Goal: Task Accomplishment & Management: Manage account settings

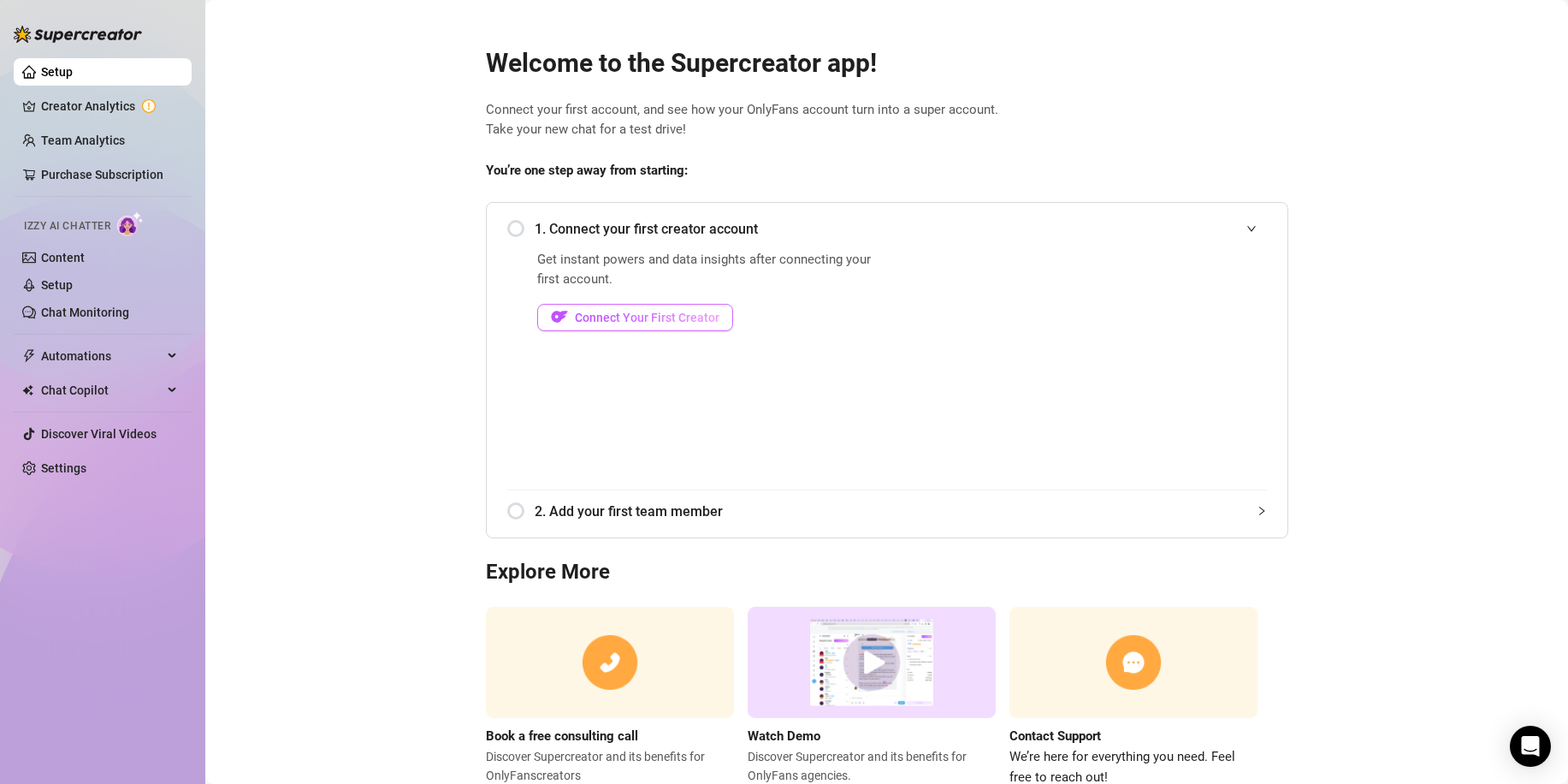
click at [679, 324] on span "Connect Your First Creator" at bounding box center [648, 318] width 145 height 14
click at [604, 232] on span "1. Connect your first creator account" at bounding box center [901, 228] width 732 height 22
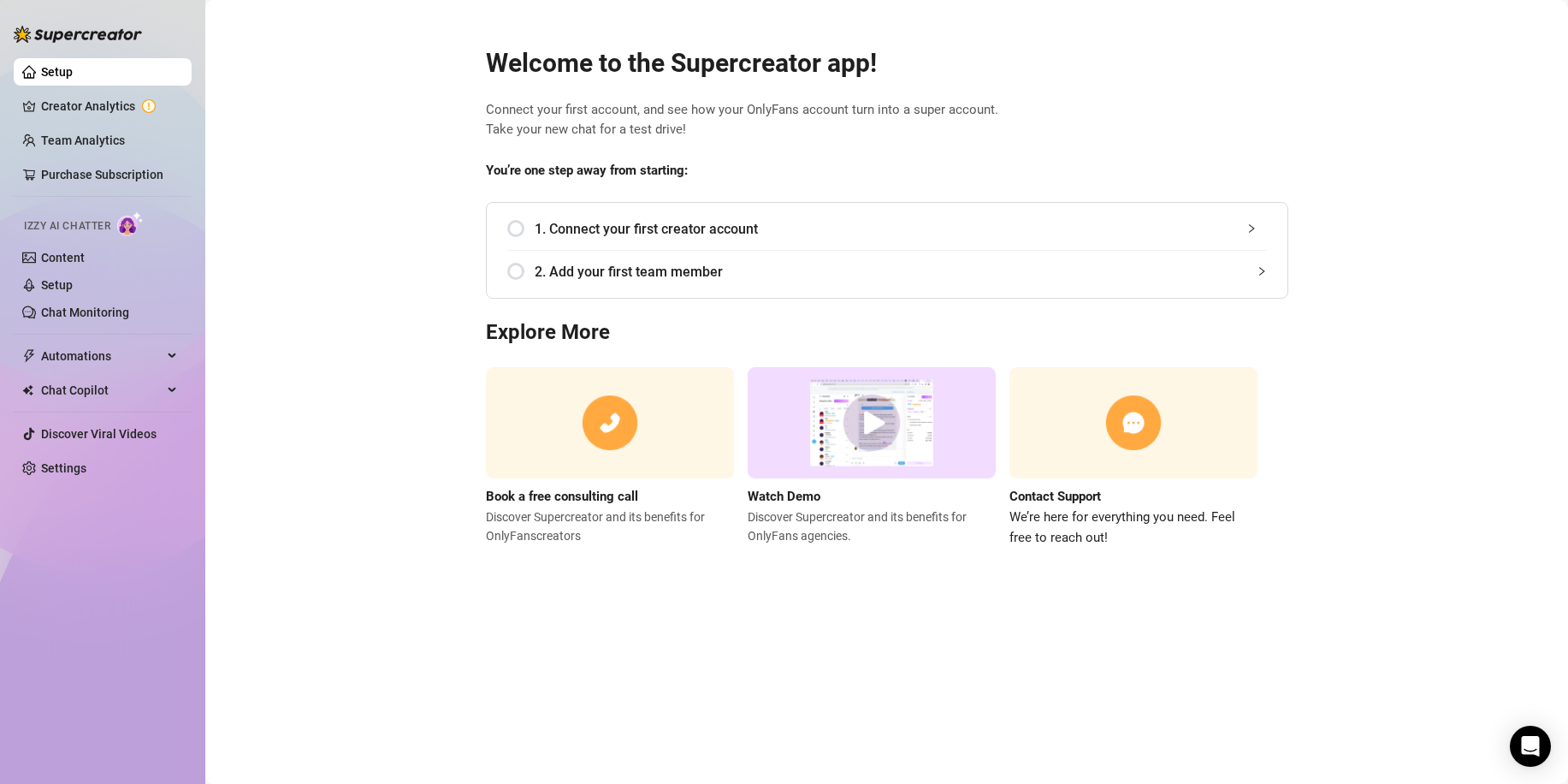
click at [516, 237] on div "1. Connect your first creator account" at bounding box center [887, 228] width 759 height 42
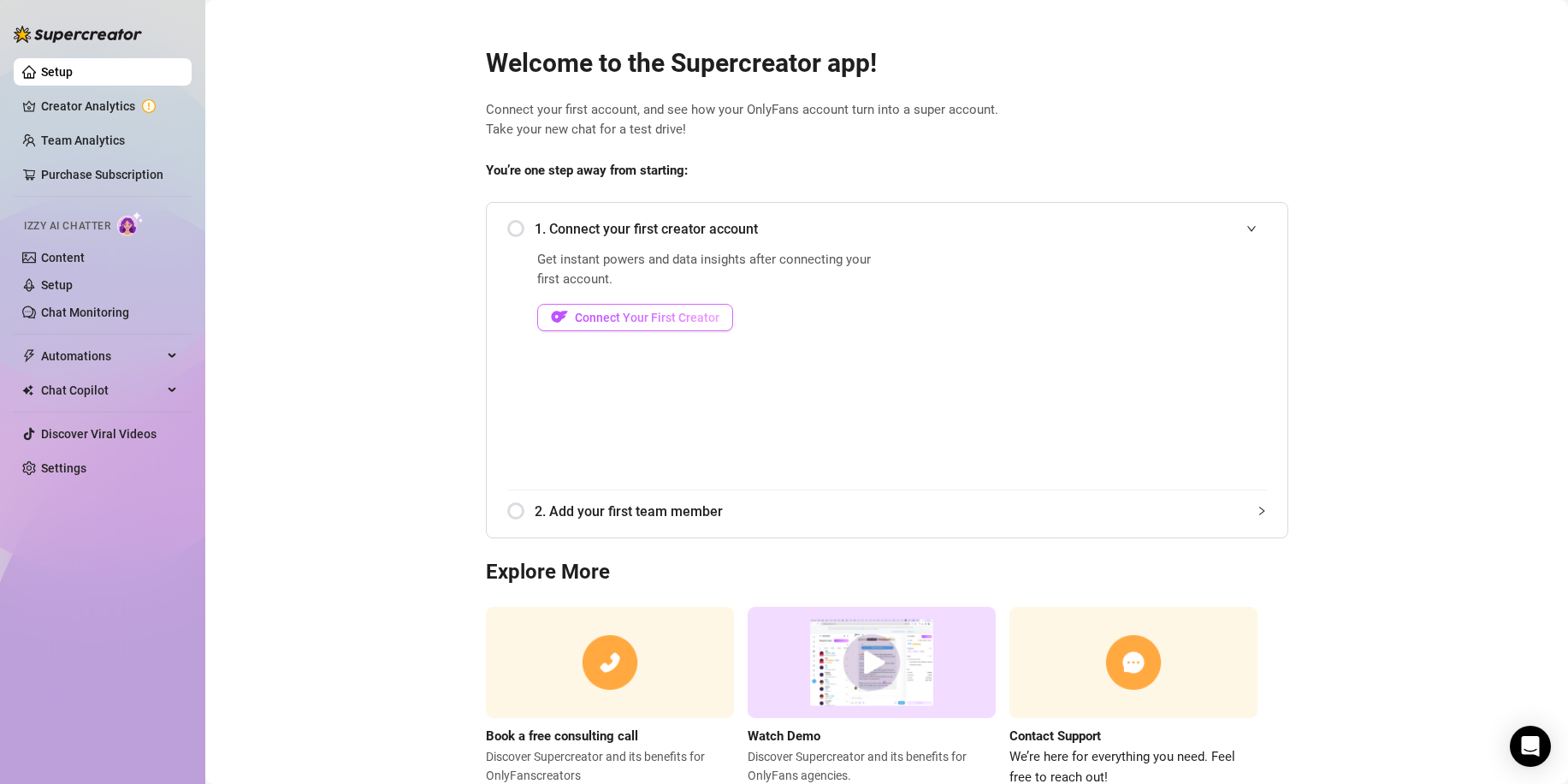
click at [651, 314] on span "Connect Your First Creator" at bounding box center [648, 318] width 145 height 14
click at [677, 324] on span "Connect Your First Creator" at bounding box center [648, 318] width 145 height 14
click at [508, 231] on div "1. Connect your first creator account" at bounding box center [887, 228] width 759 height 42
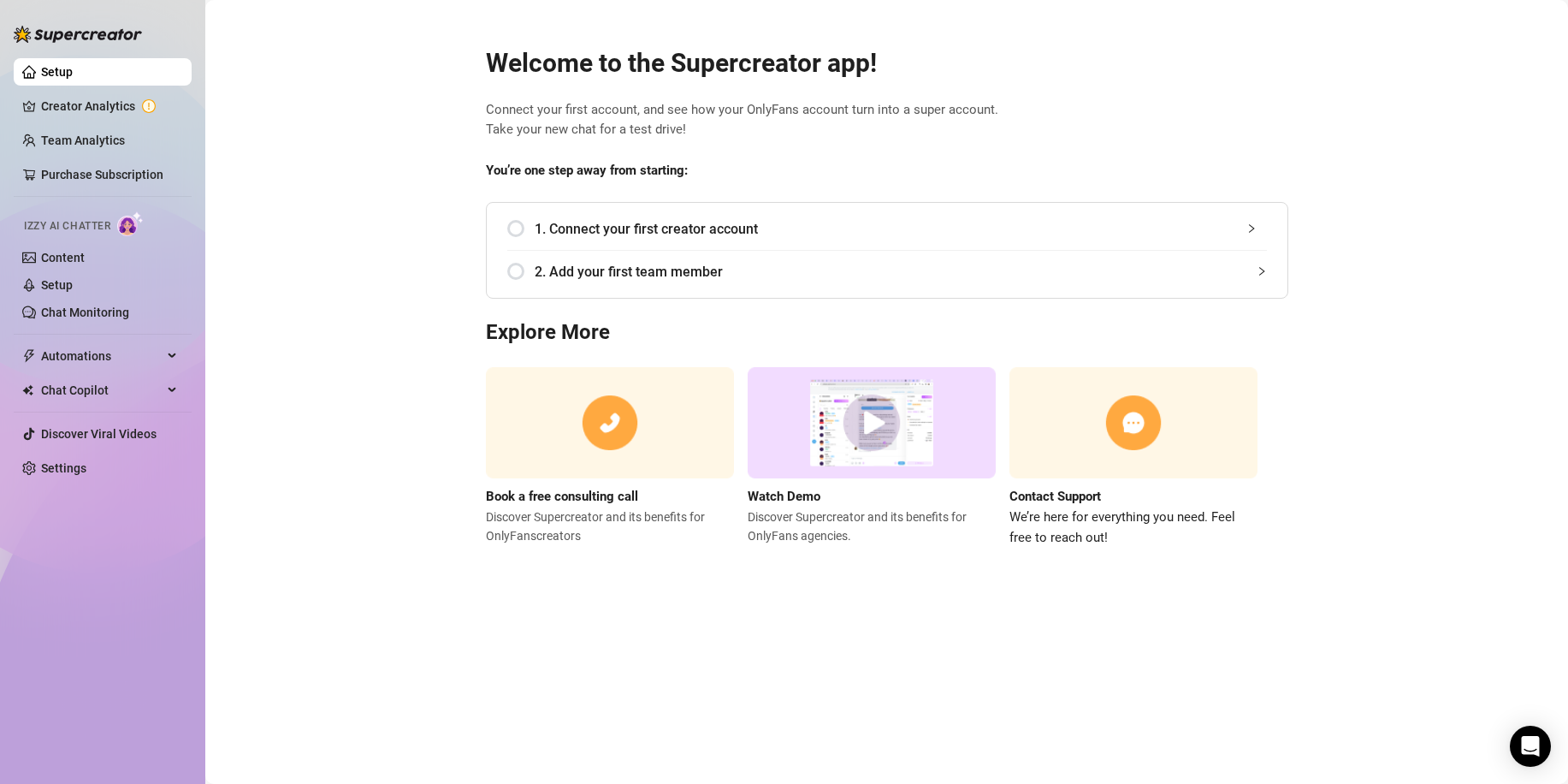
click at [531, 224] on div "1. Connect your first creator account" at bounding box center [887, 228] width 759 height 42
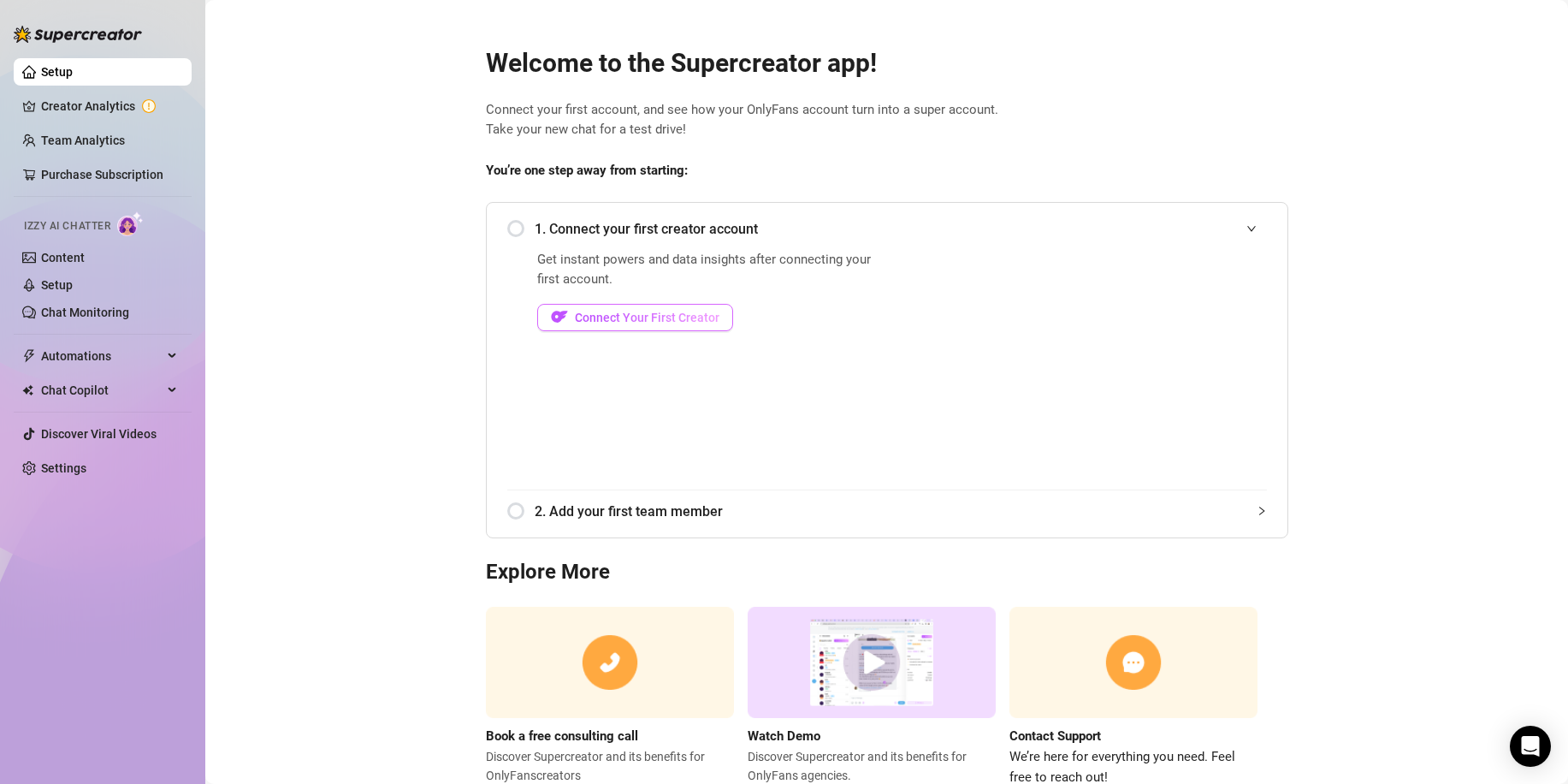
click at [621, 306] on button "Connect Your First Creator" at bounding box center [635, 318] width 195 height 28
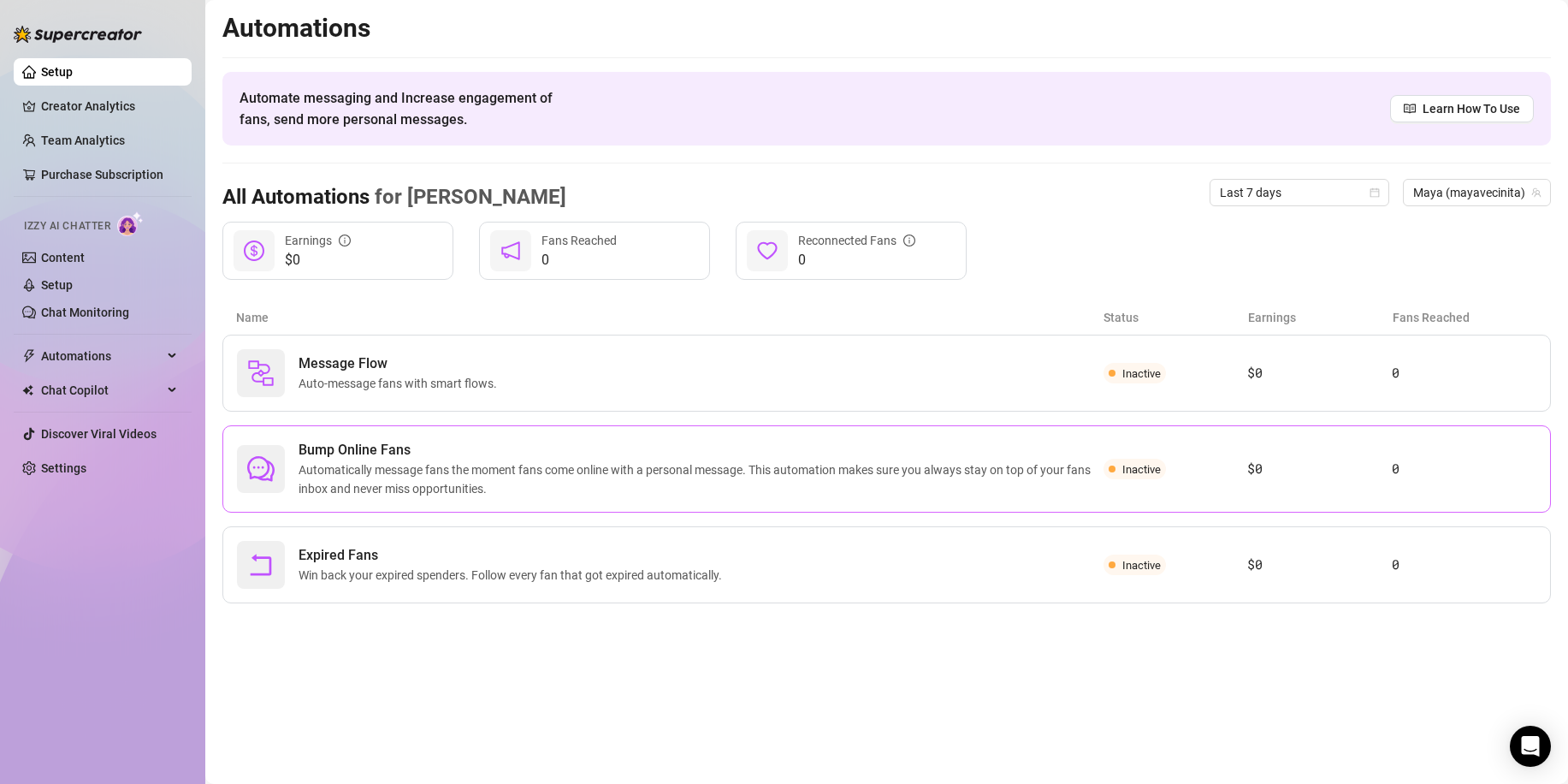
click at [472, 493] on span "Automatically message fans the moment fans come online with a personal message.…" at bounding box center [701, 479] width 805 height 38
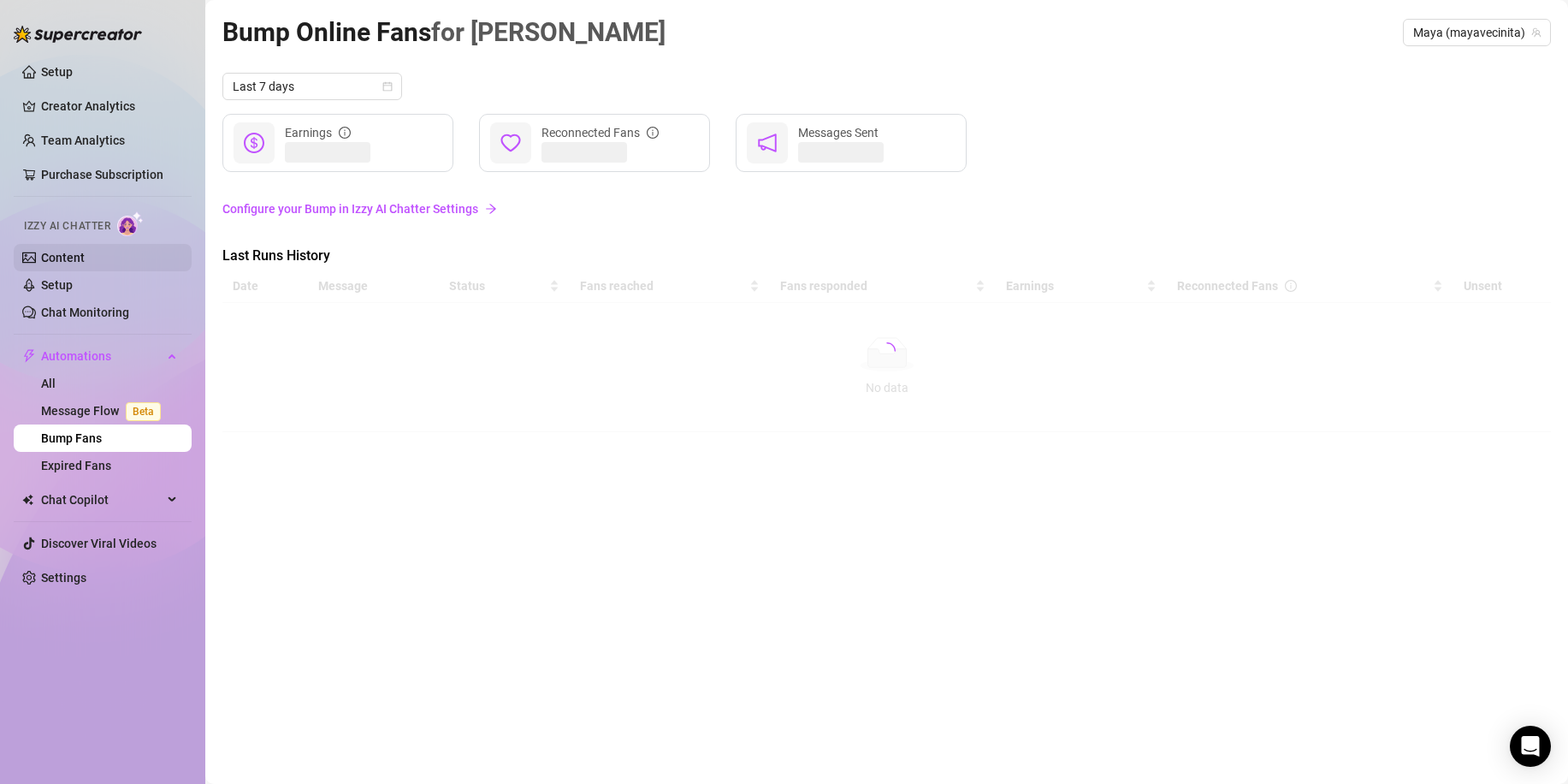
click at [84, 256] on link "Content" at bounding box center [63, 258] width 44 height 14
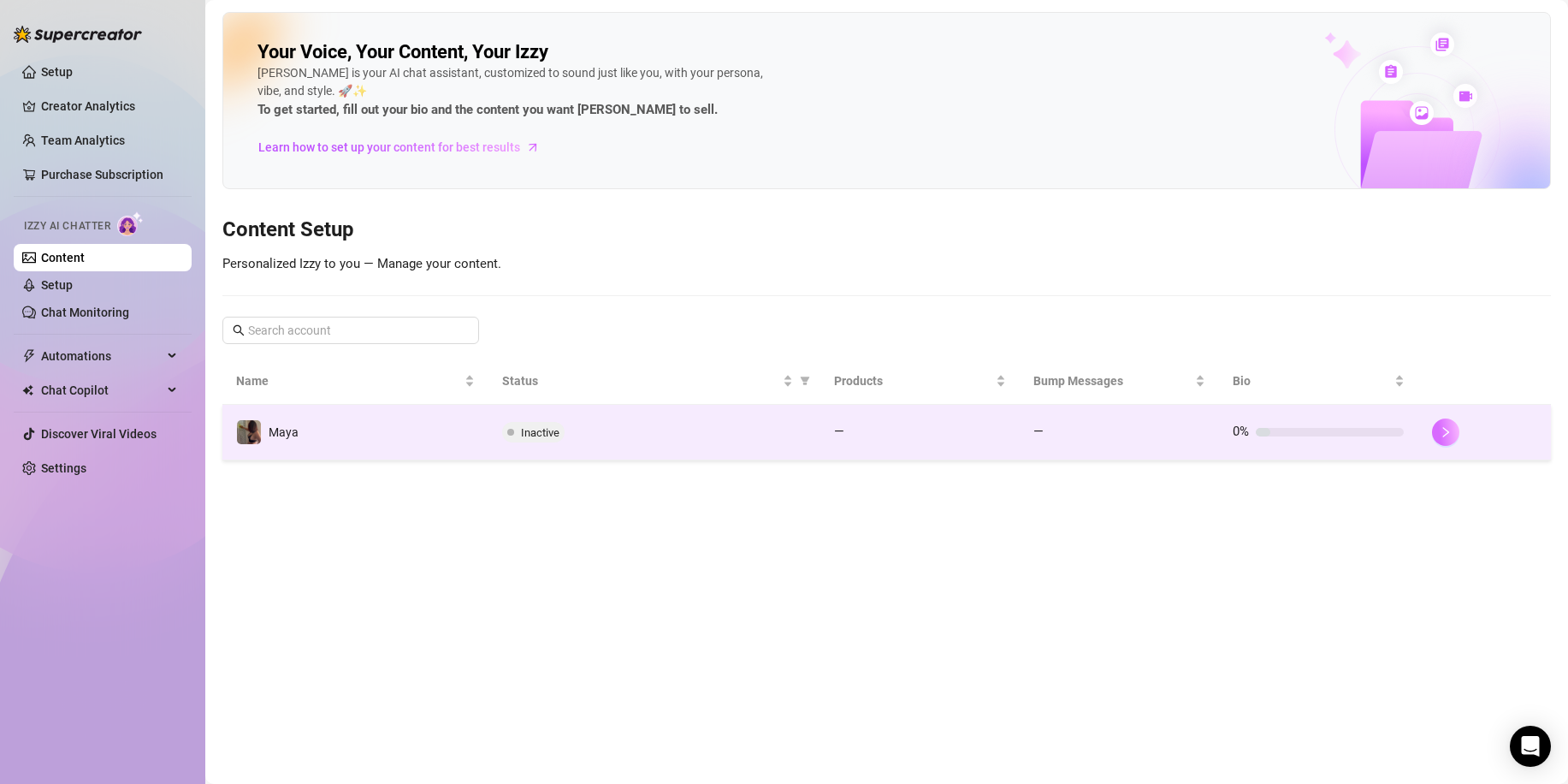
click at [1446, 432] on icon "right" at bounding box center [1446, 432] width 12 height 12
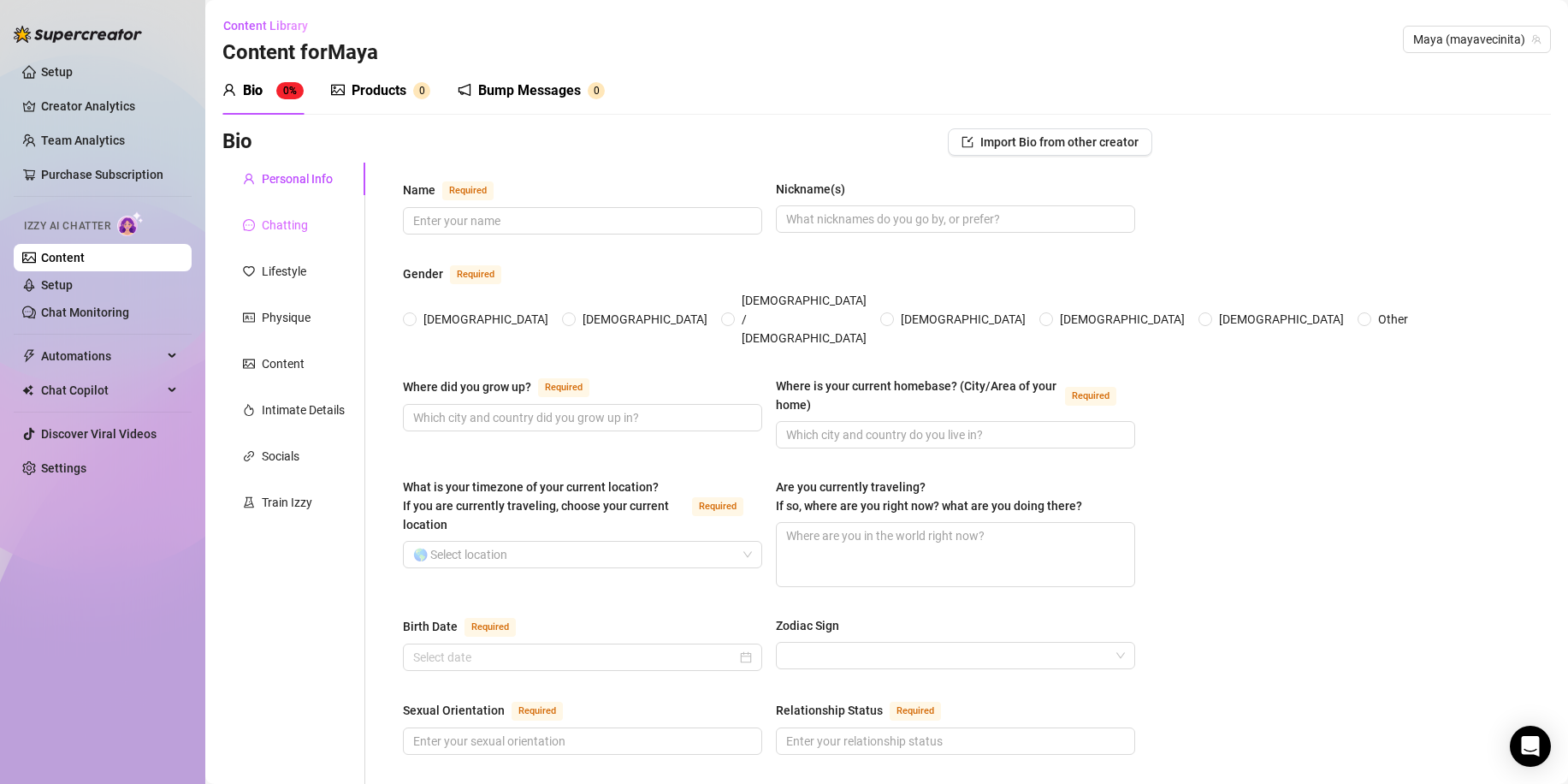
click at [311, 226] on div "Chatting" at bounding box center [294, 225] width 143 height 33
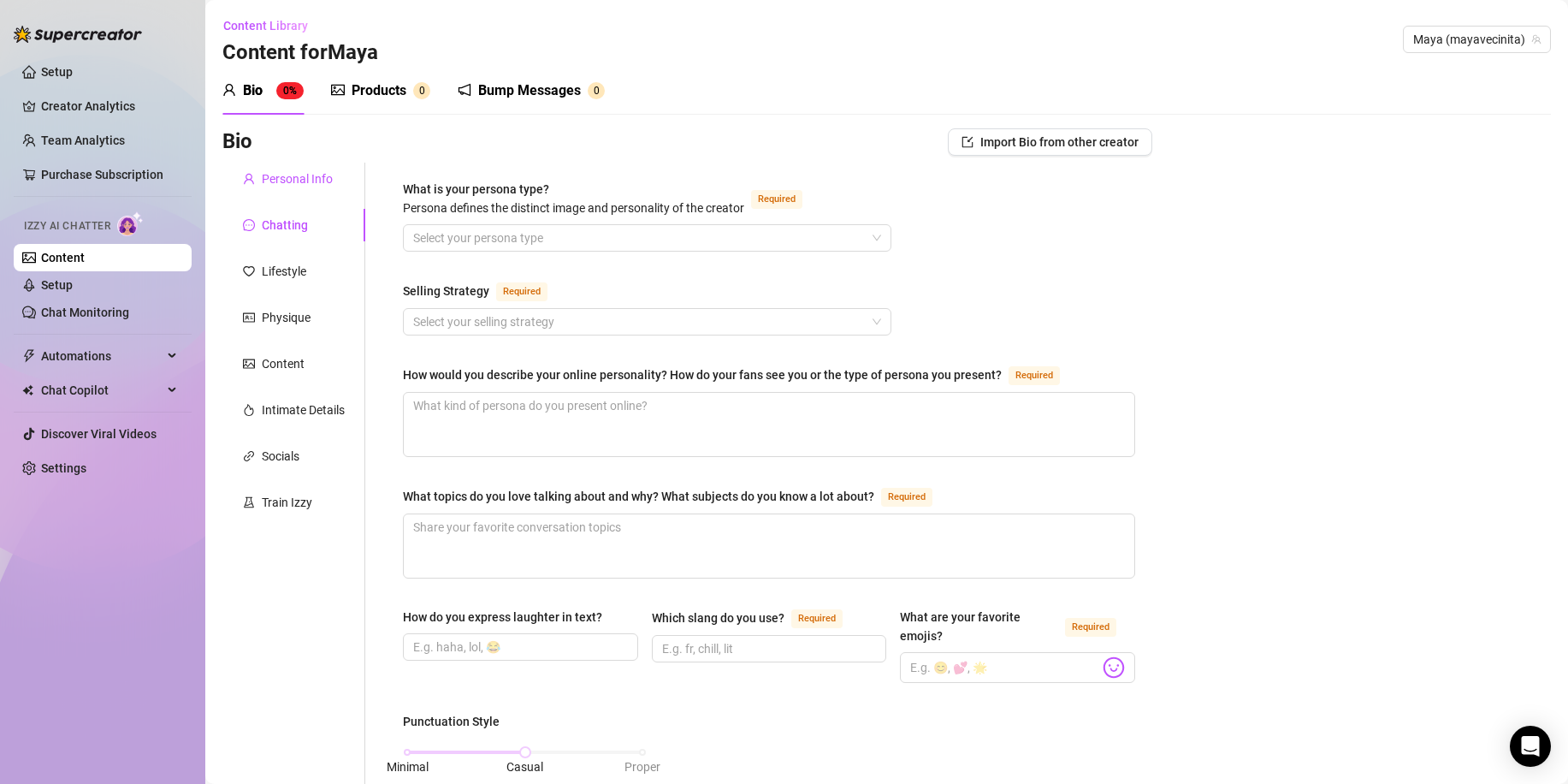
click at [315, 184] on div "Personal Info" at bounding box center [297, 179] width 71 height 19
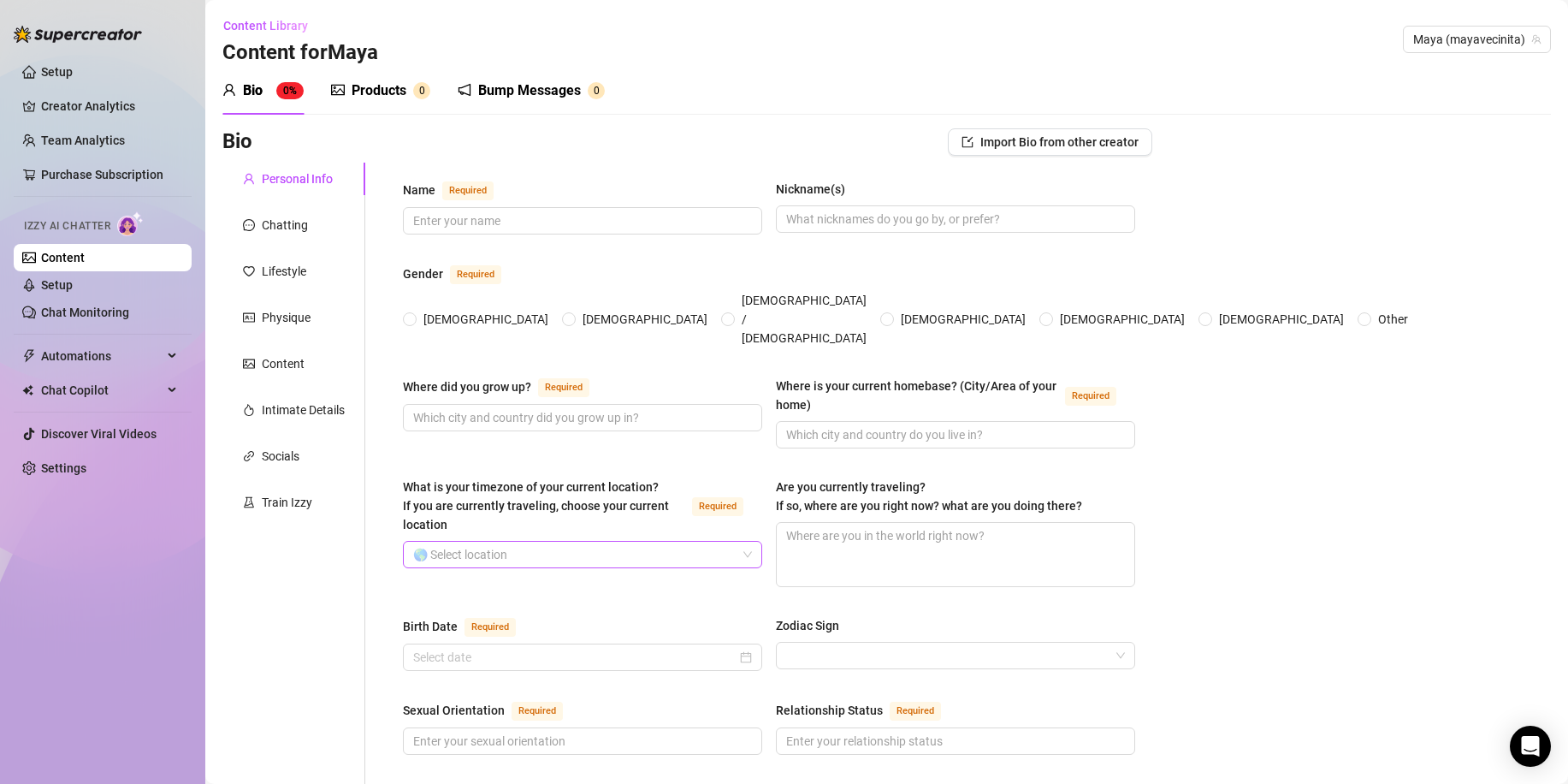
click at [743, 542] on span at bounding box center [582, 555] width 338 height 26
type input "spain"
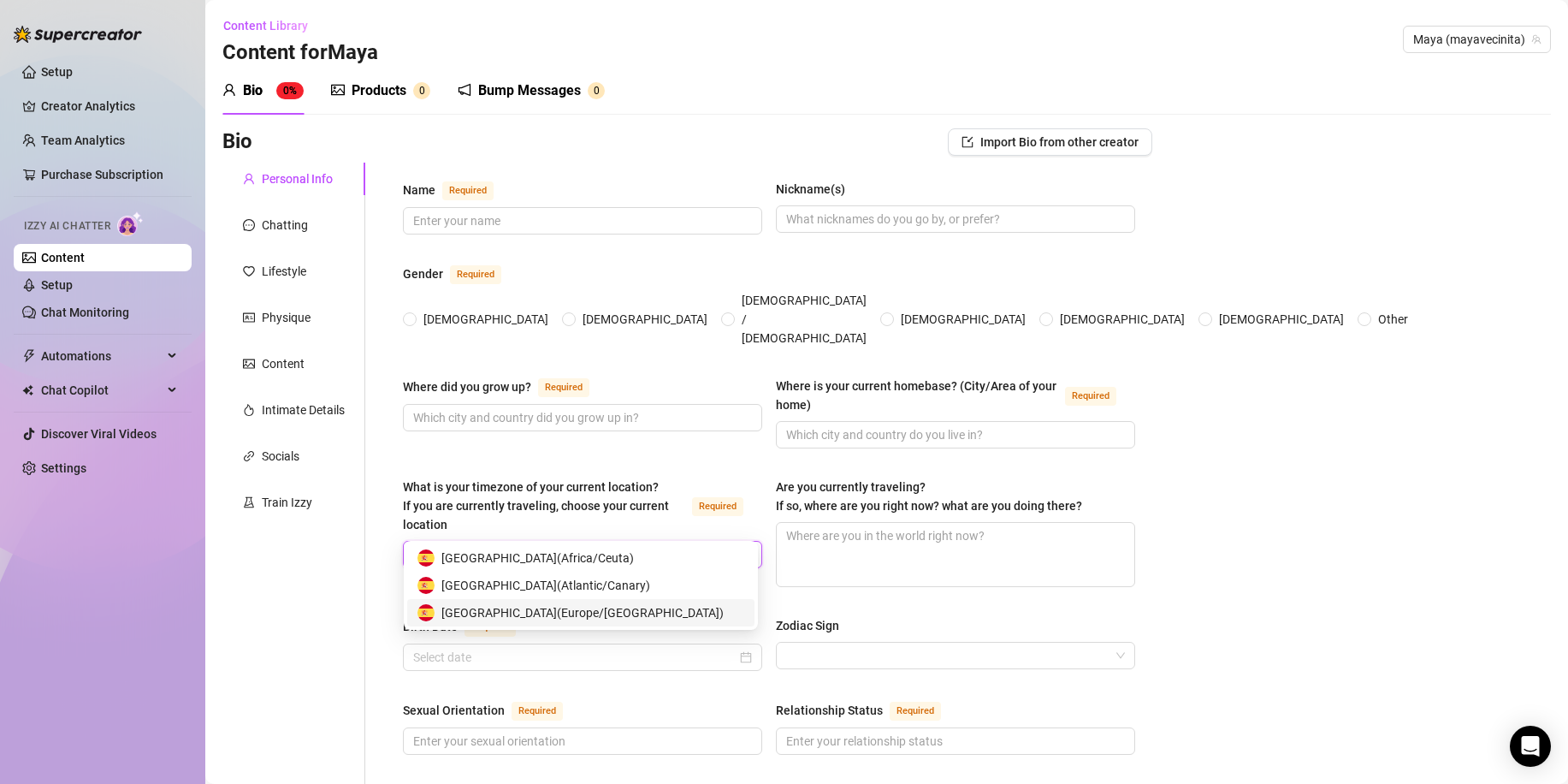
click at [542, 611] on span "Spain ( Europe/Madrid )" at bounding box center [583, 613] width 282 height 19
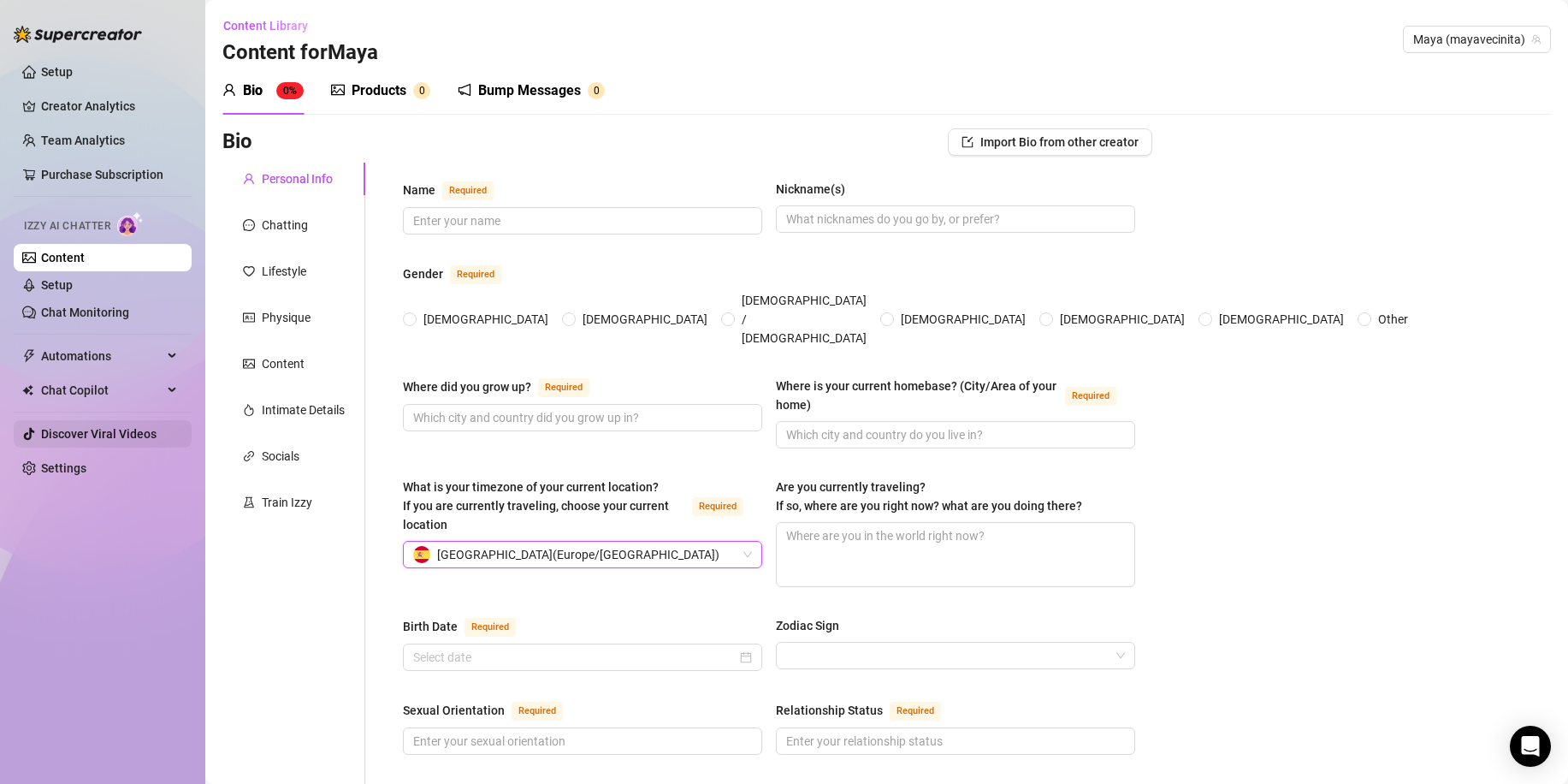
click at [140, 427] on link "Discover Viral Videos" at bounding box center [99, 434] width 115 height 14
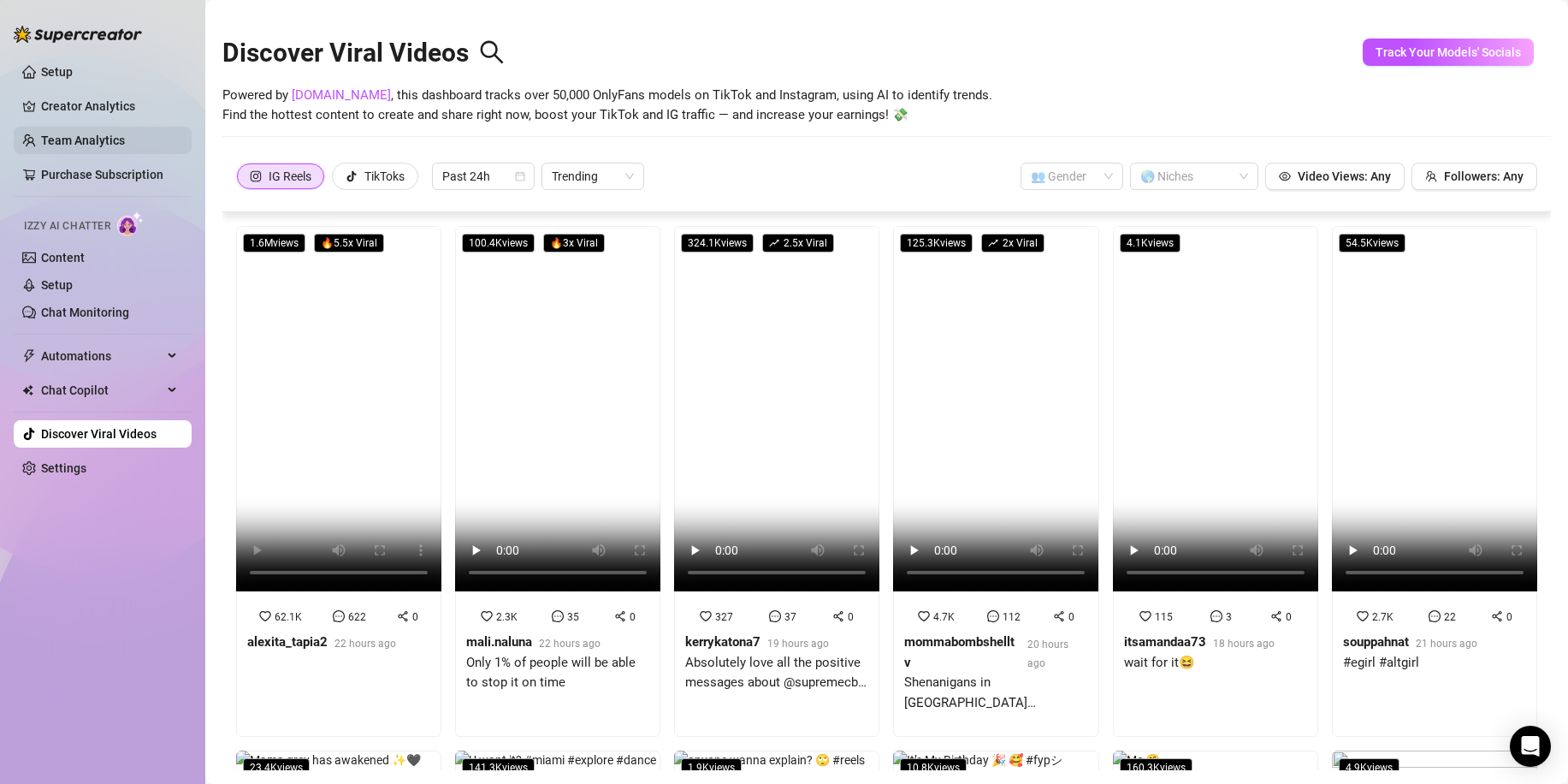
click at [87, 137] on link "Team Analytics" at bounding box center [83, 140] width 84 height 14
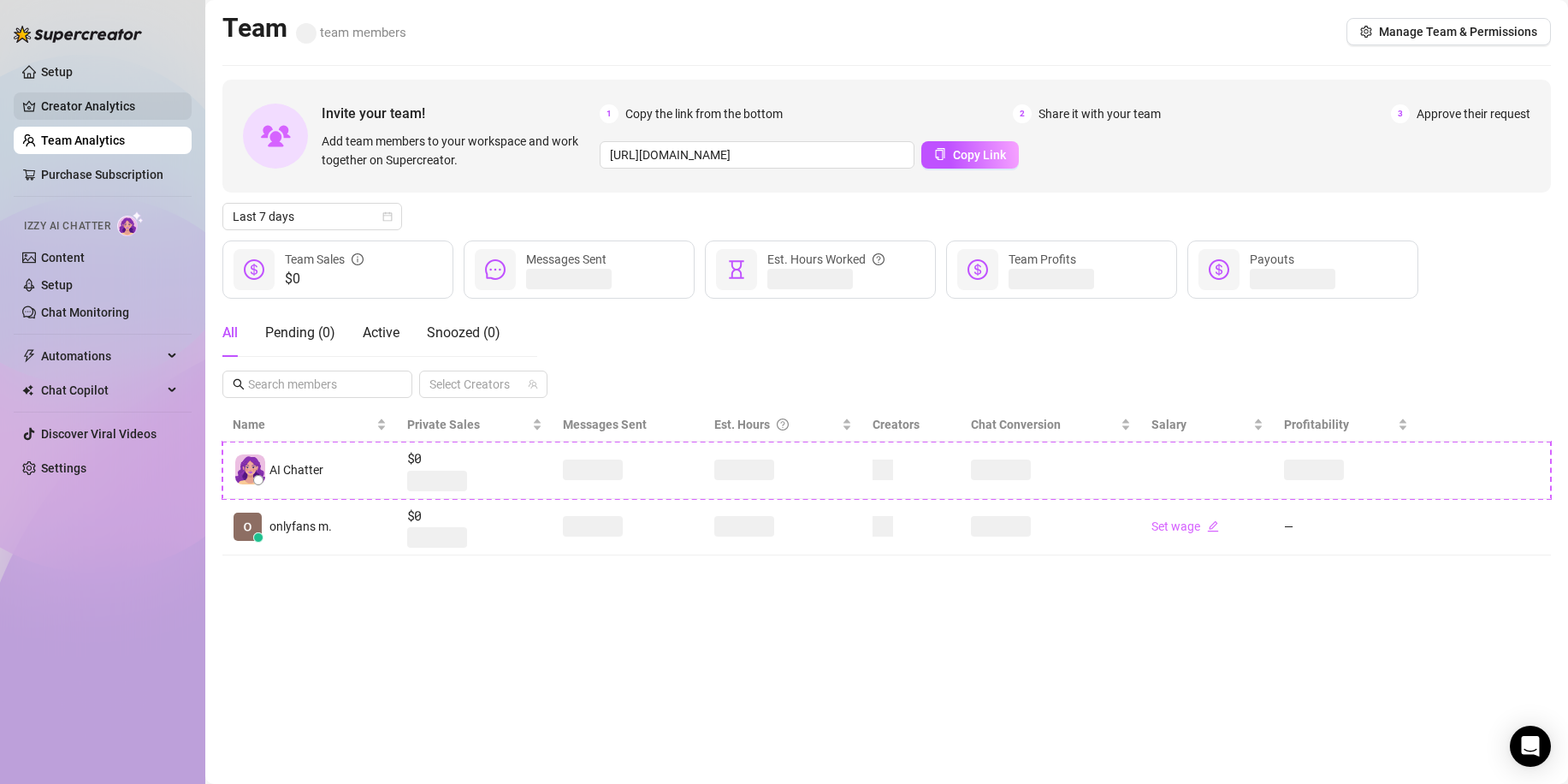
click at [110, 108] on link "Creator Analytics" at bounding box center [109, 106] width 137 height 28
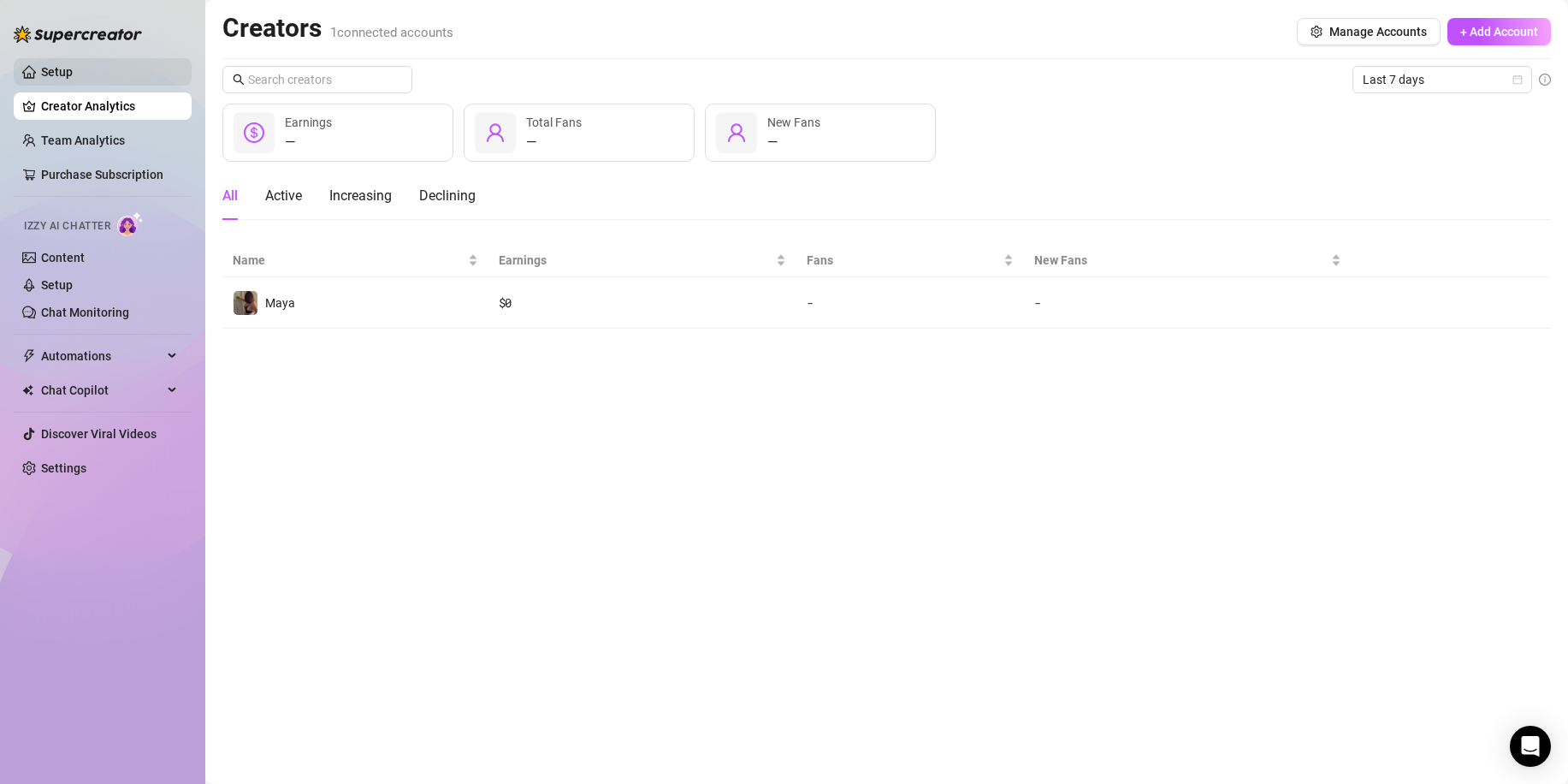
click at [72, 71] on link "Setup" at bounding box center [57, 72] width 32 height 14
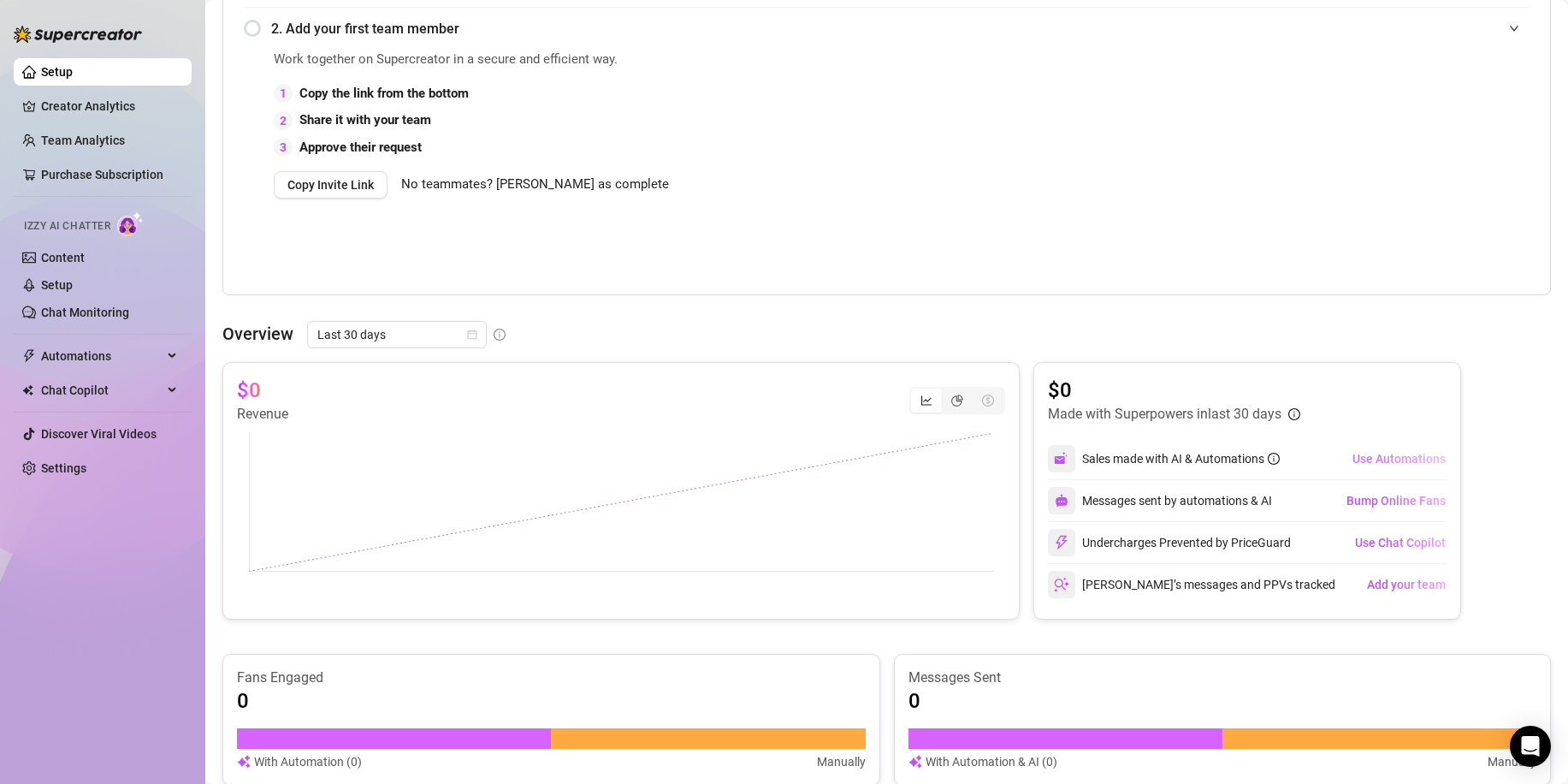
scroll to position [428, 0]
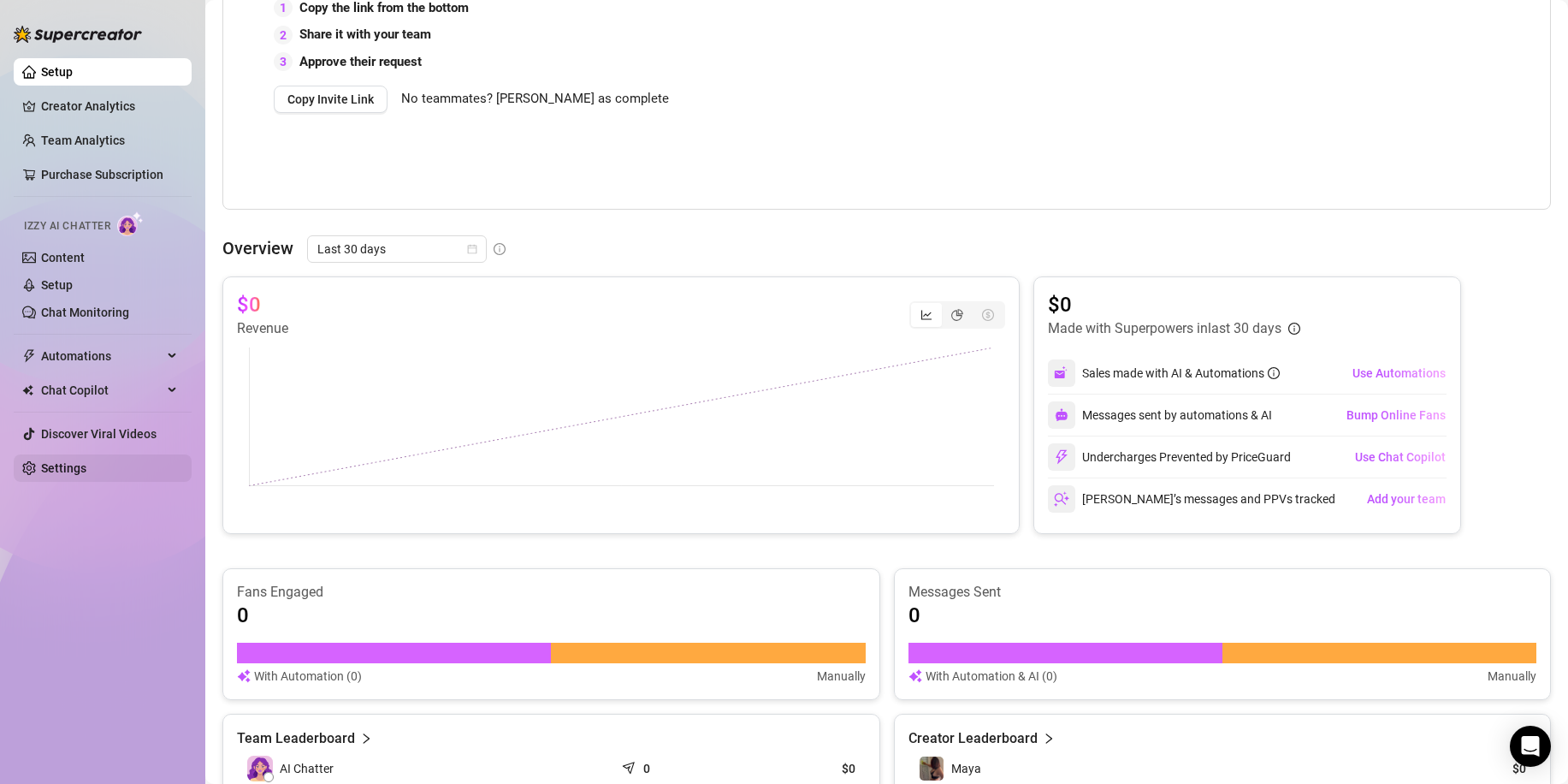
click at [73, 475] on link "Settings" at bounding box center [64, 468] width 46 height 14
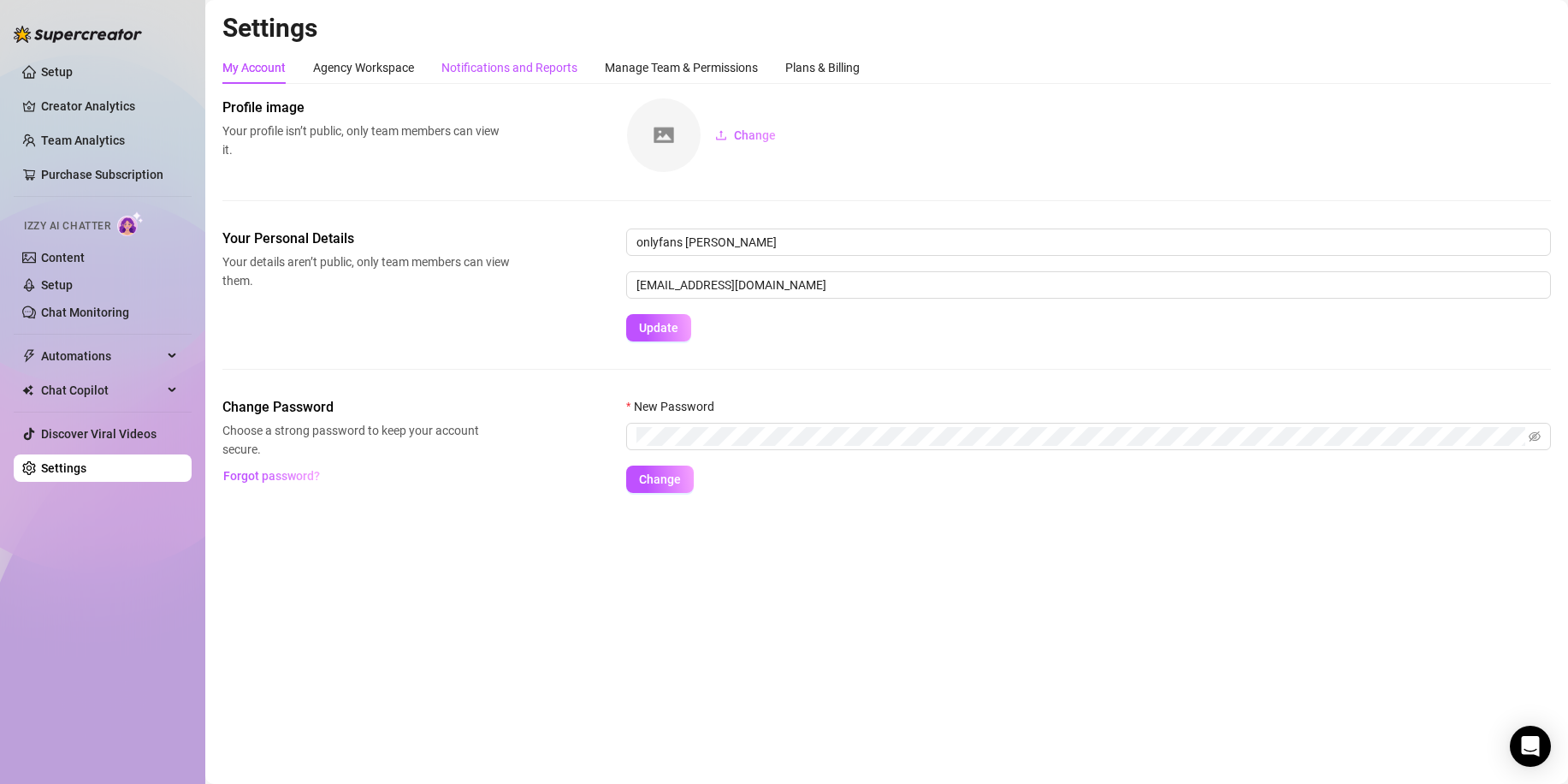
click at [508, 69] on div "Notifications and Reports" at bounding box center [510, 68] width 136 height 19
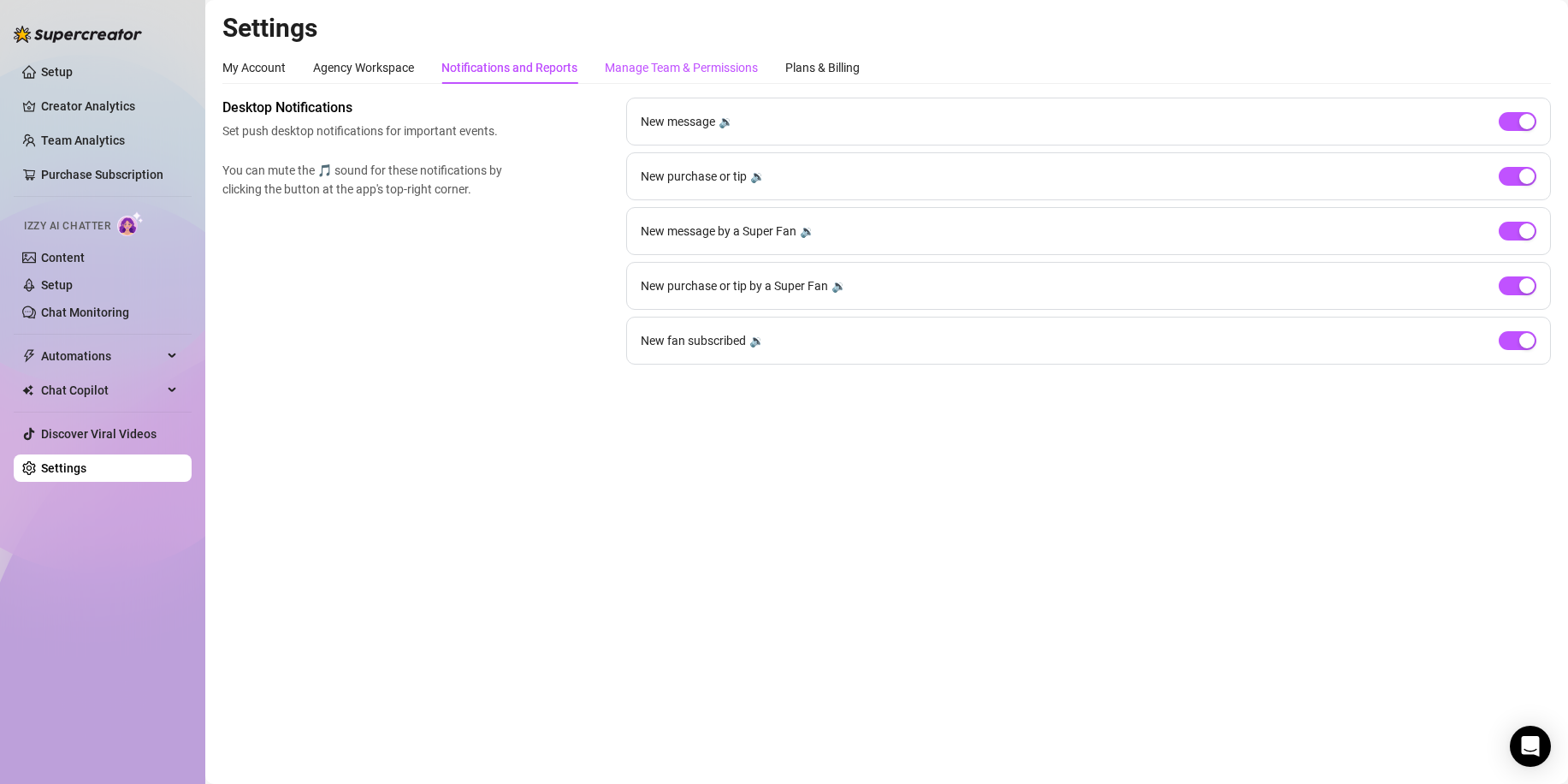
click at [674, 75] on div "Manage Team & Permissions" at bounding box center [681, 68] width 153 height 19
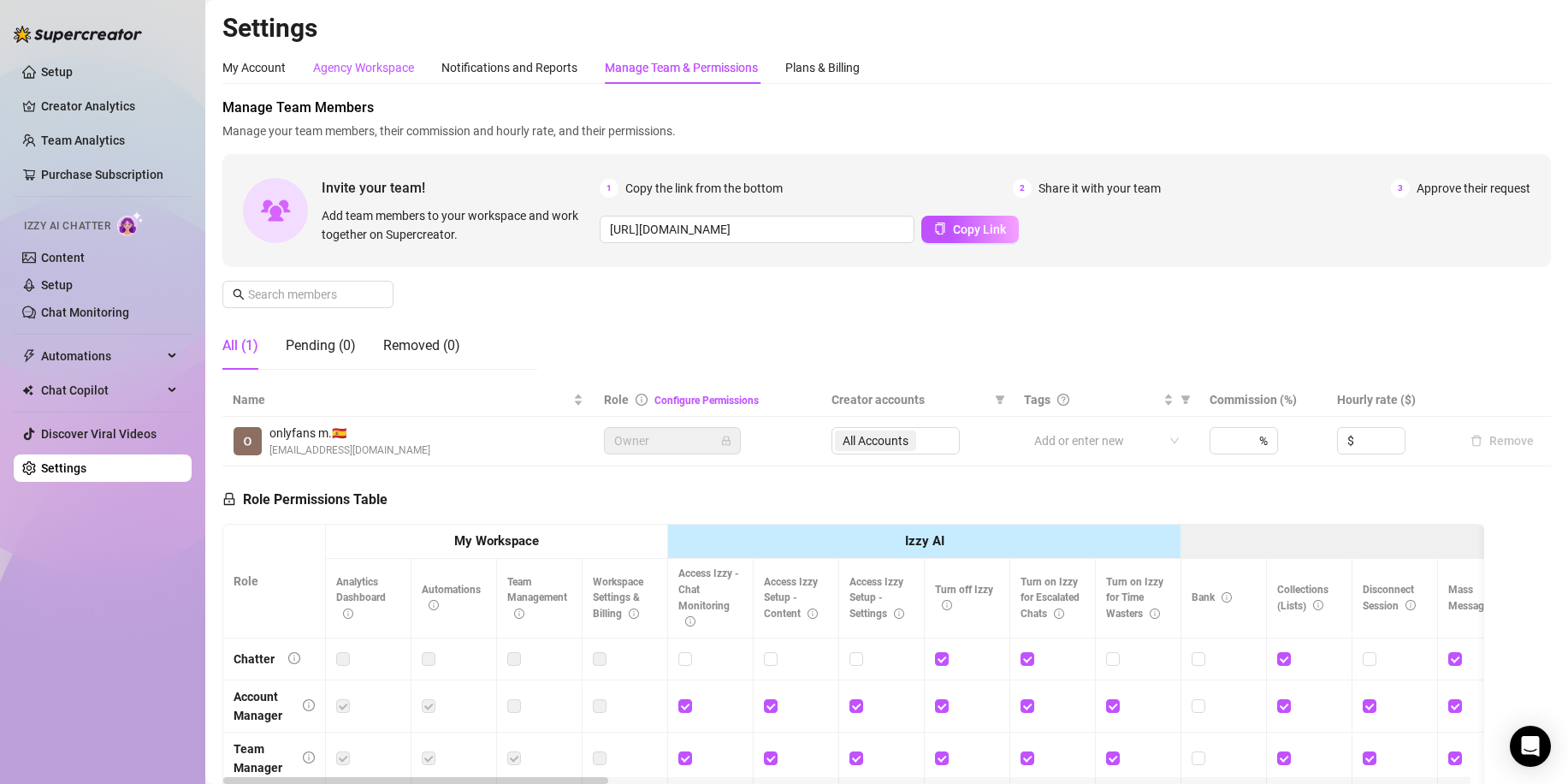
click at [383, 65] on div "Agency Workspace" at bounding box center [363, 68] width 101 height 19
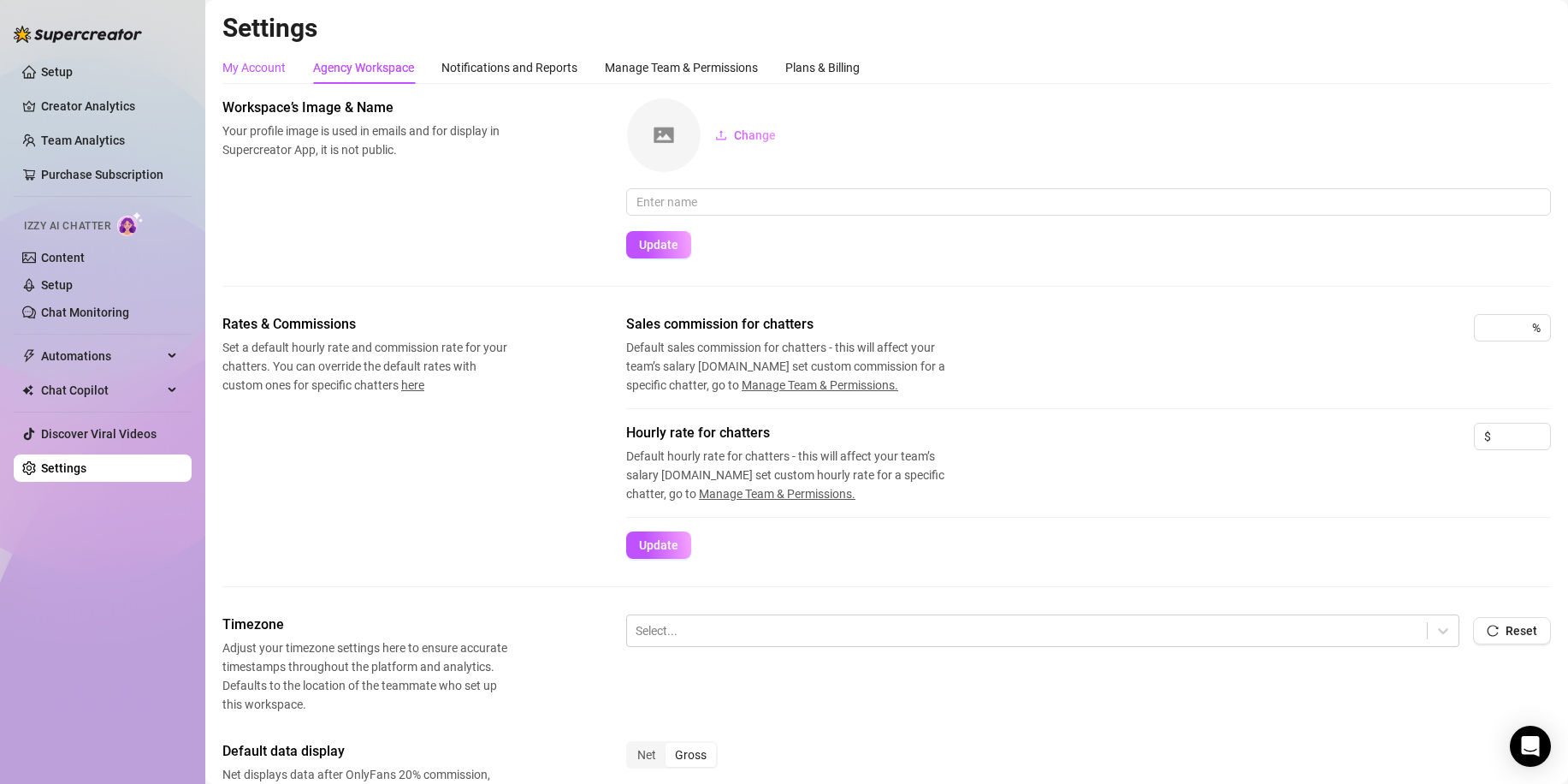
click at [239, 67] on div "My Account" at bounding box center [254, 68] width 64 height 19
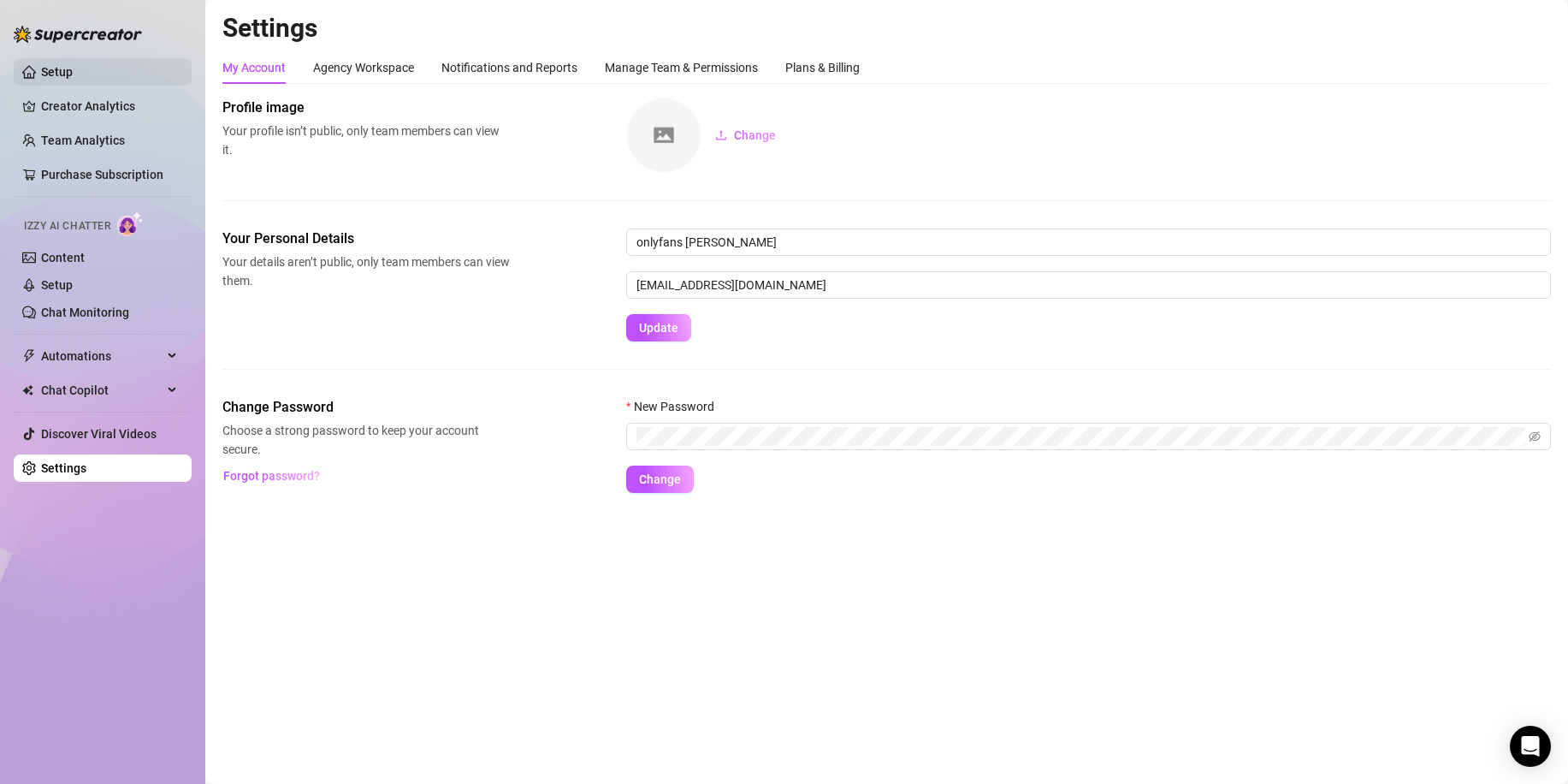
click at [65, 71] on link "Setup" at bounding box center [57, 72] width 32 height 14
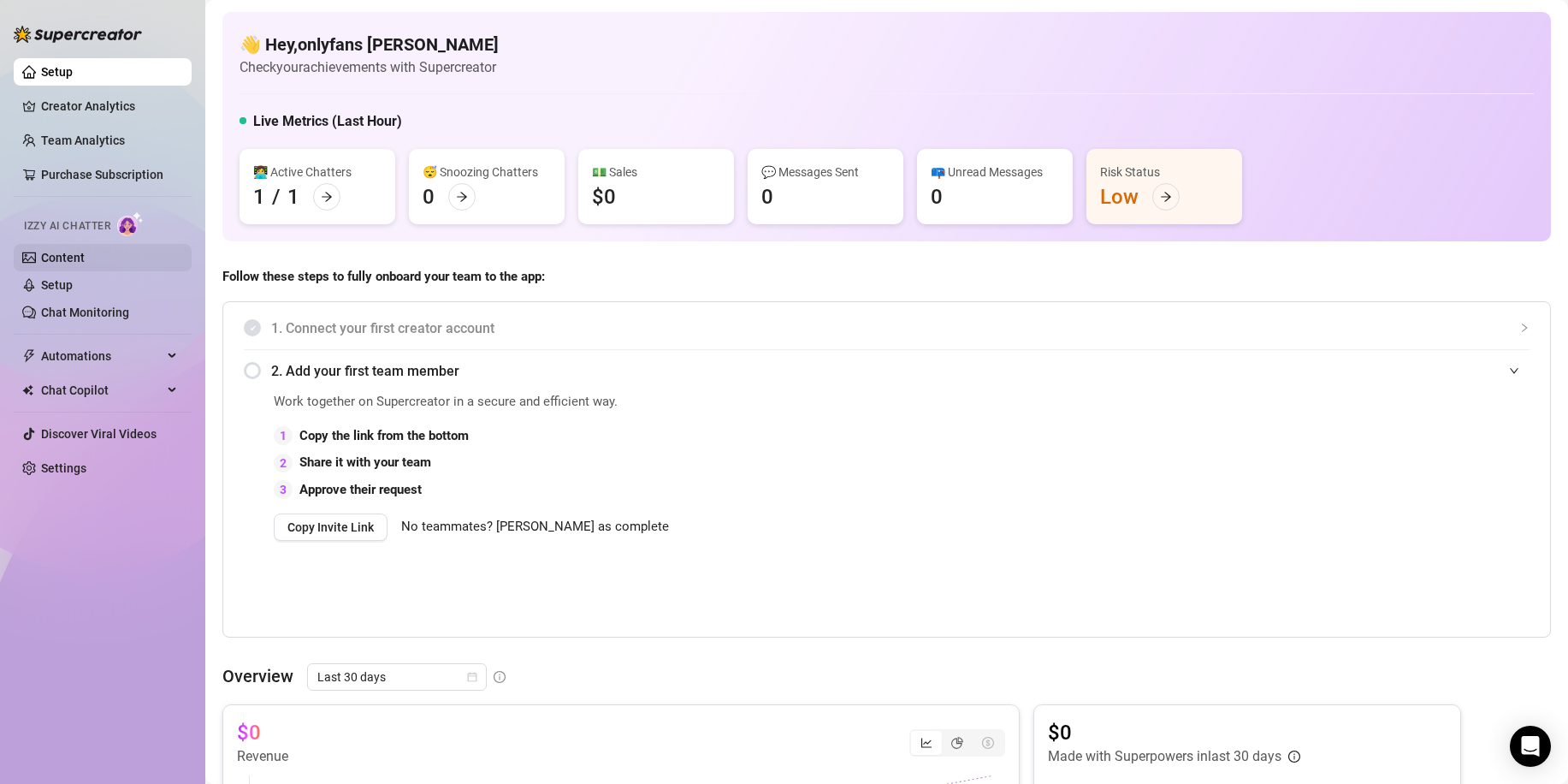
click at [84, 251] on link "Content" at bounding box center [63, 258] width 44 height 14
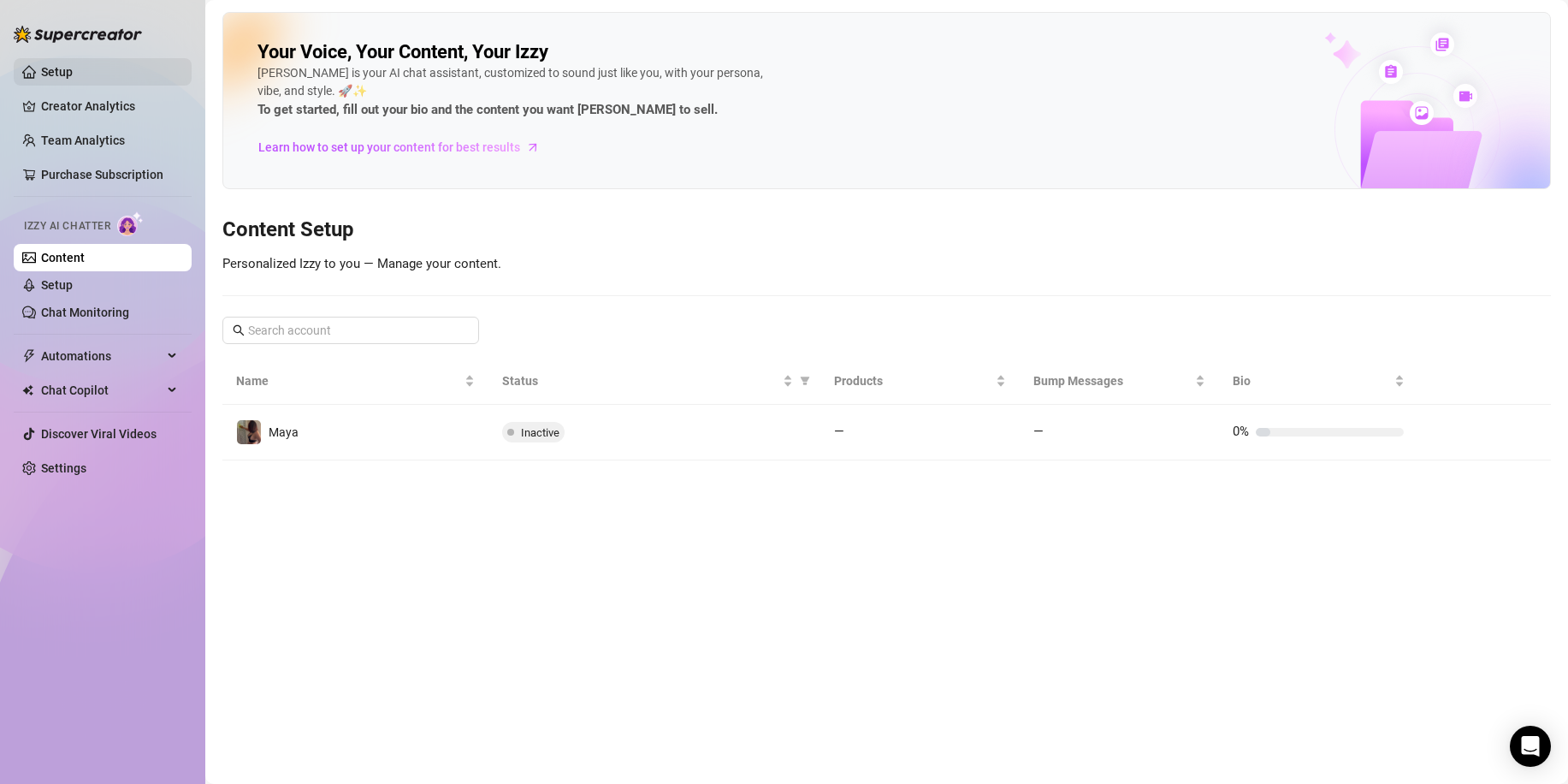
click at [72, 73] on link "Setup" at bounding box center [57, 72] width 32 height 14
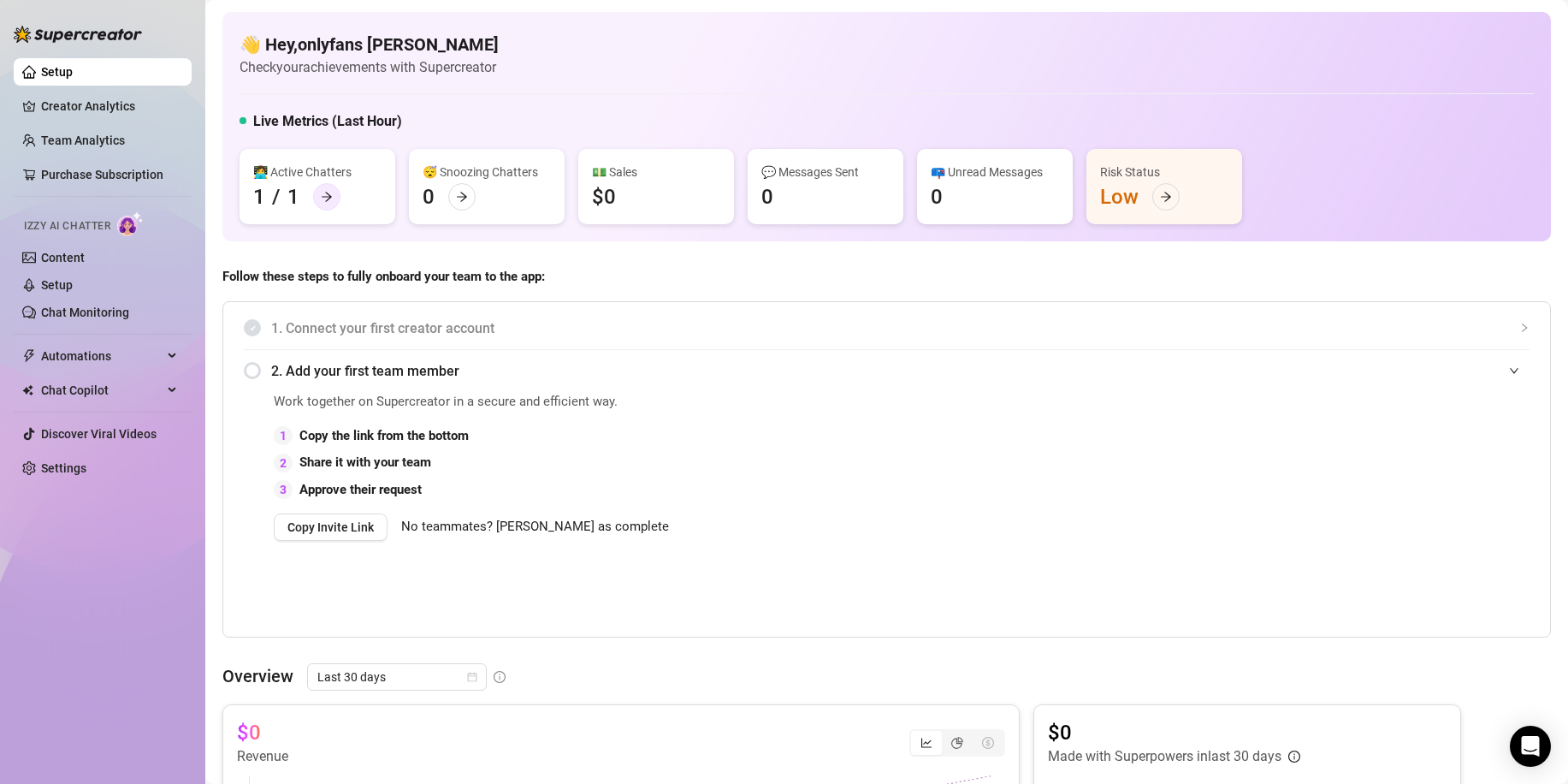
click at [325, 200] on icon "arrow-right" at bounding box center [327, 197] width 12 height 12
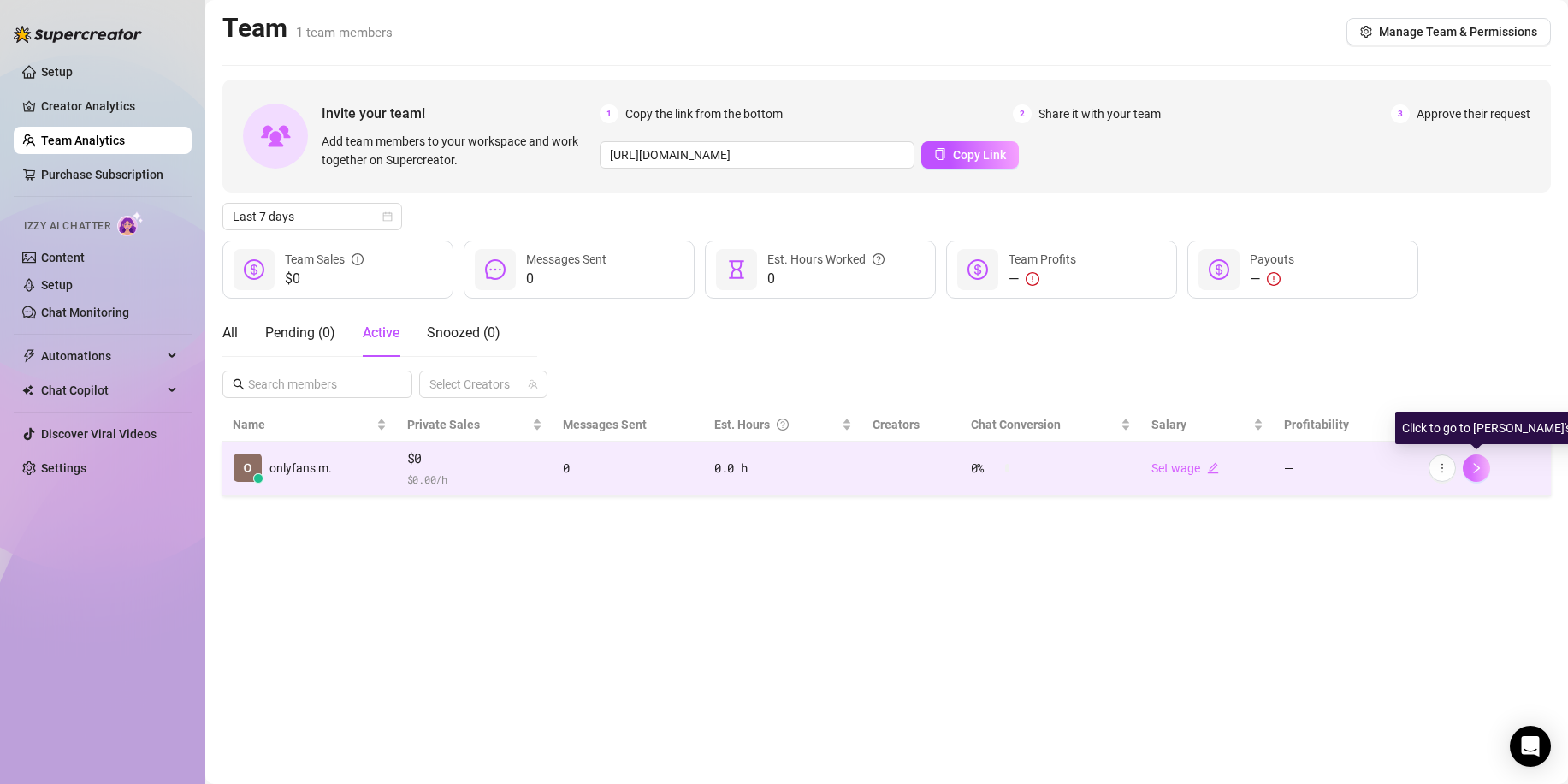
click at [1475, 472] on icon "right" at bounding box center [1477, 468] width 12 height 12
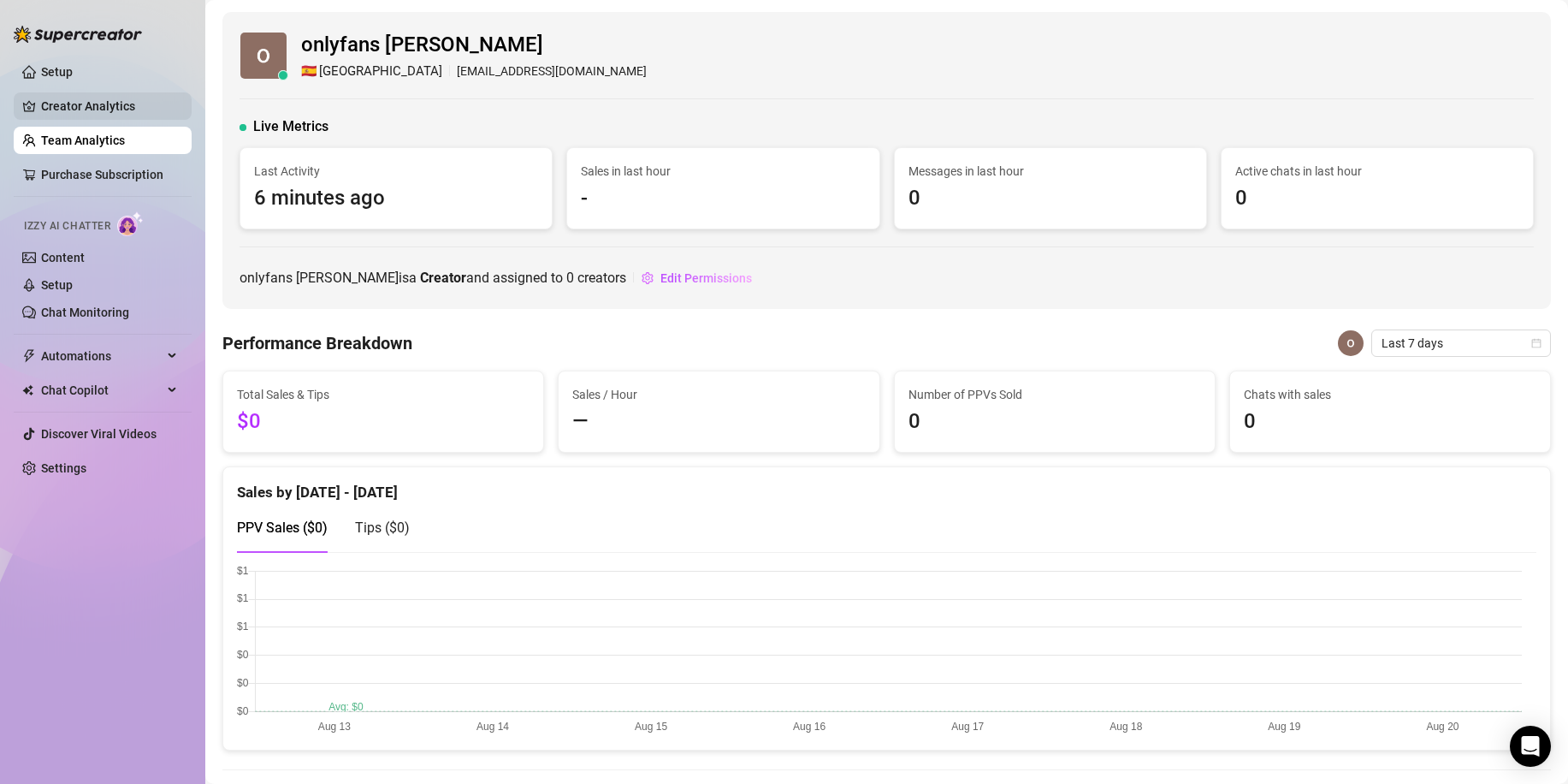
click at [114, 112] on link "Creator Analytics" at bounding box center [109, 106] width 137 height 28
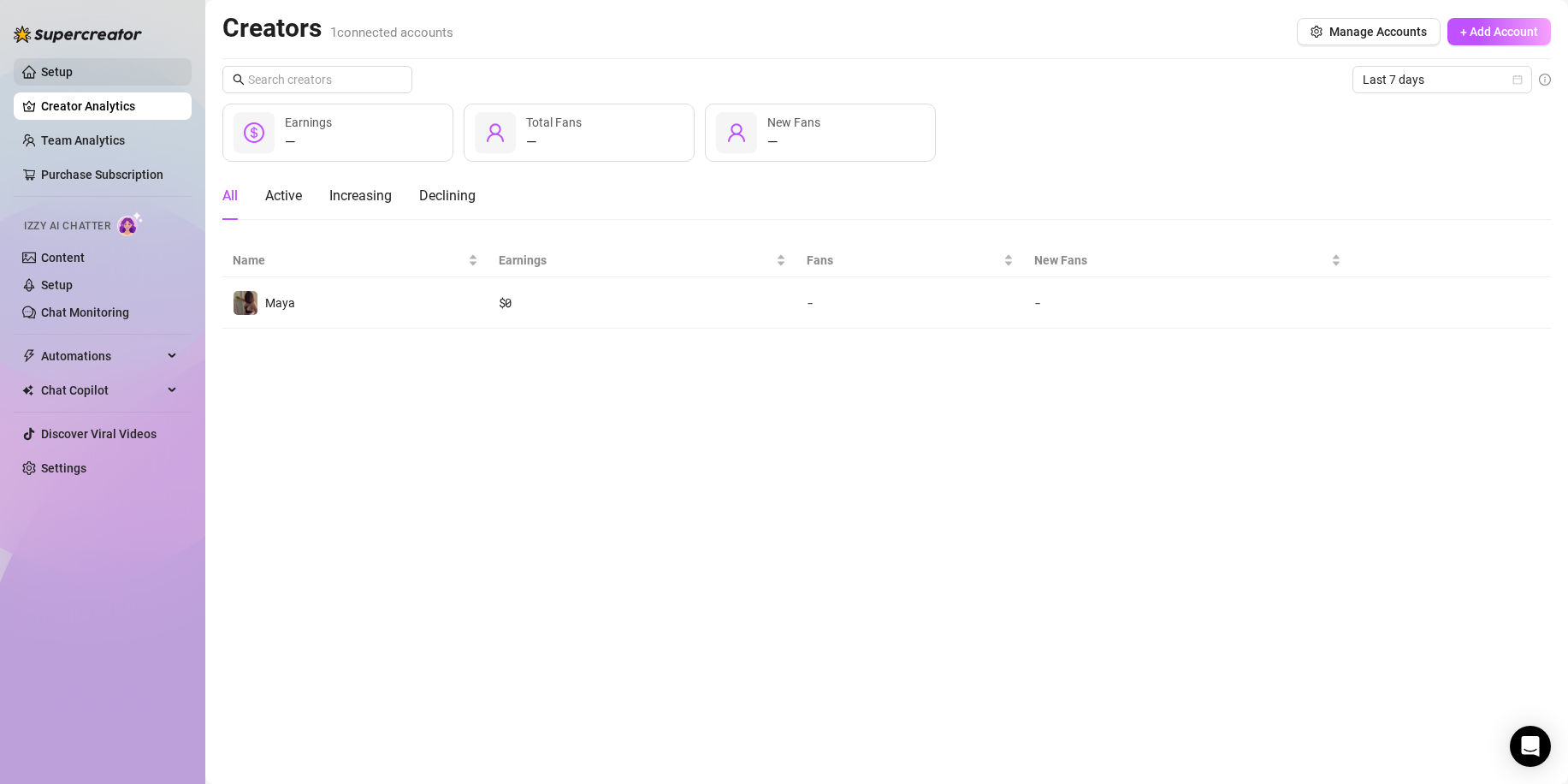
click at [72, 72] on link "Setup" at bounding box center [57, 72] width 32 height 14
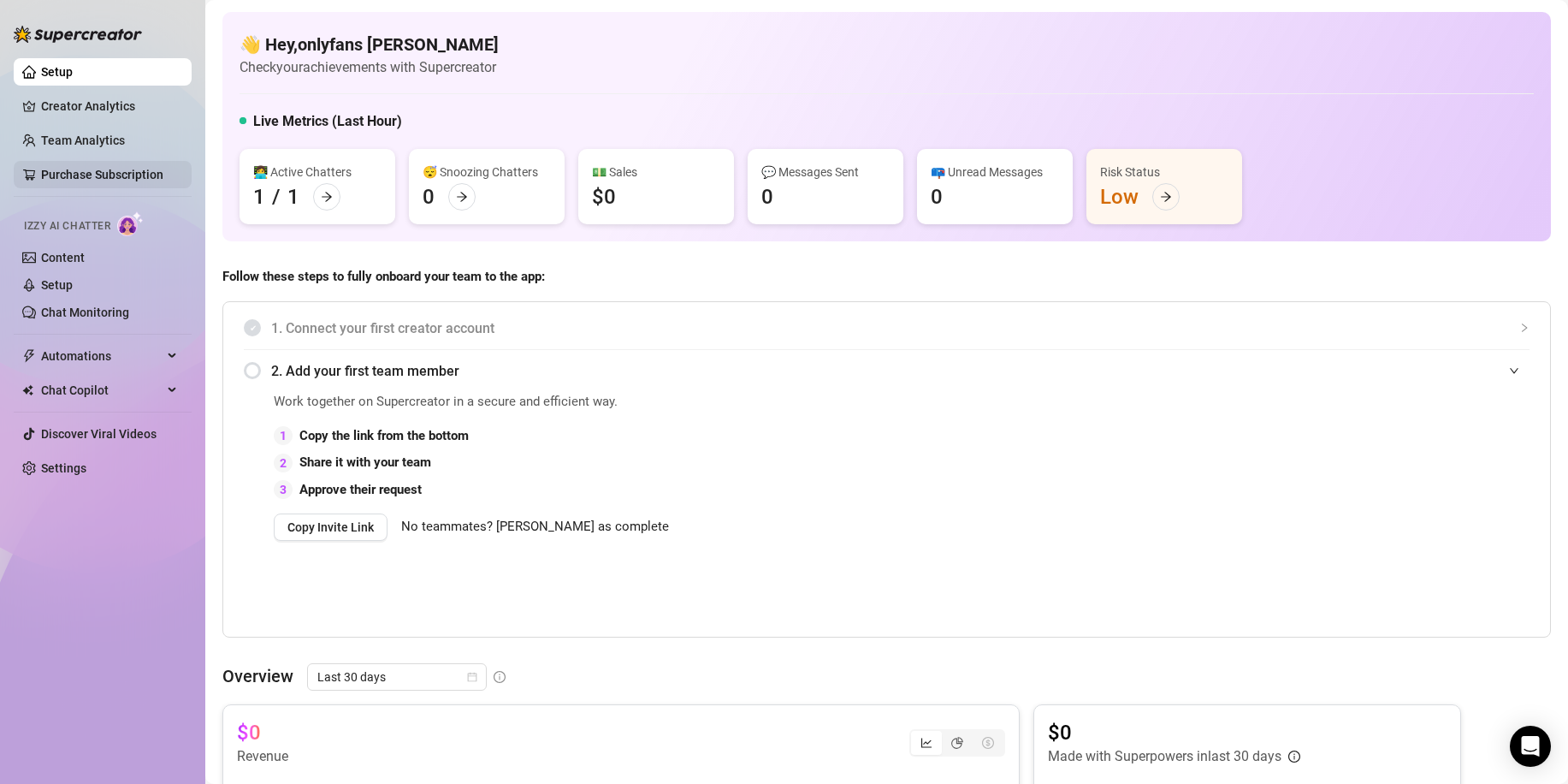
click at [67, 168] on link "Purchase Subscription" at bounding box center [102, 175] width 122 height 14
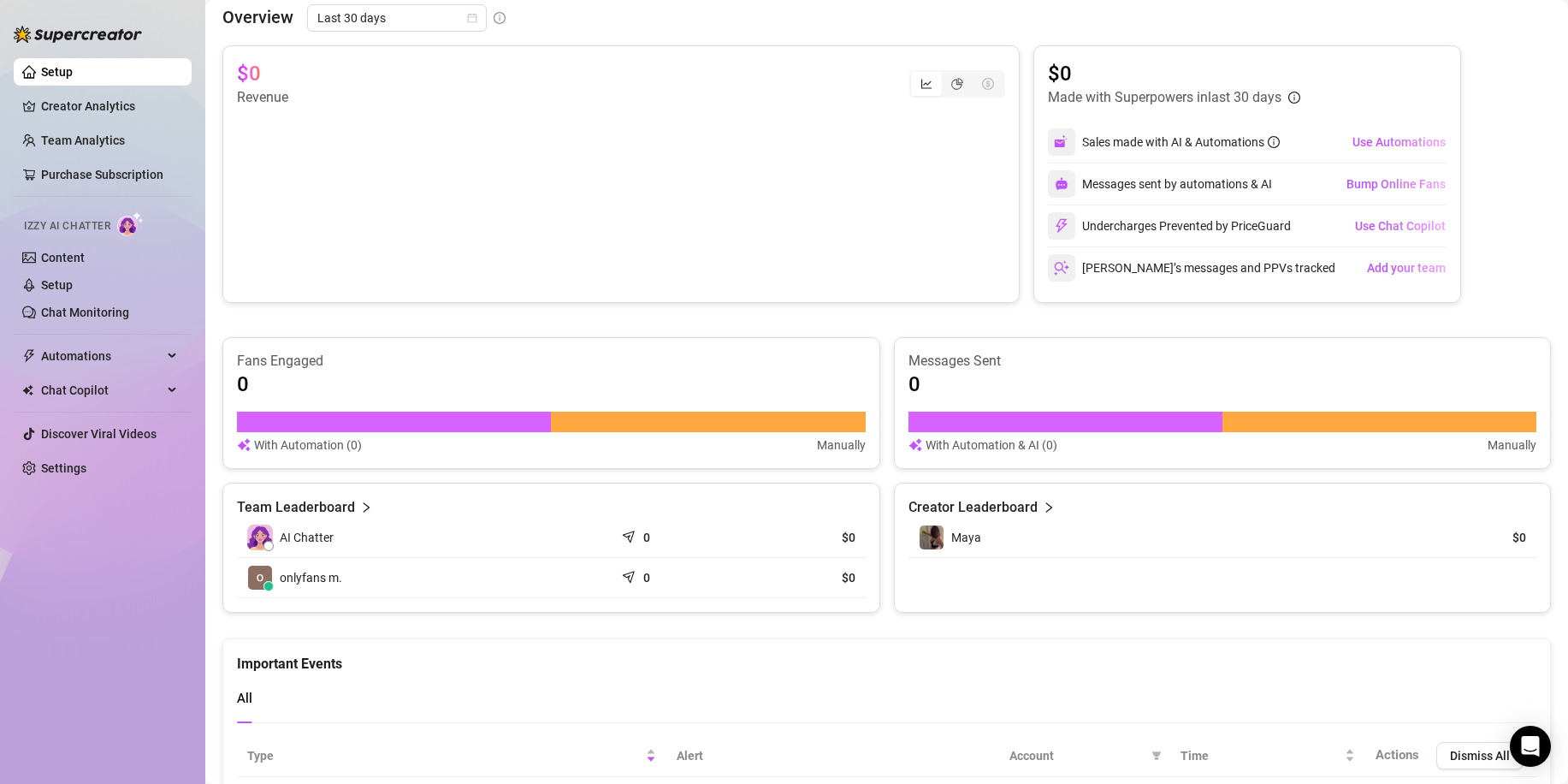
scroll to position [847, 0]
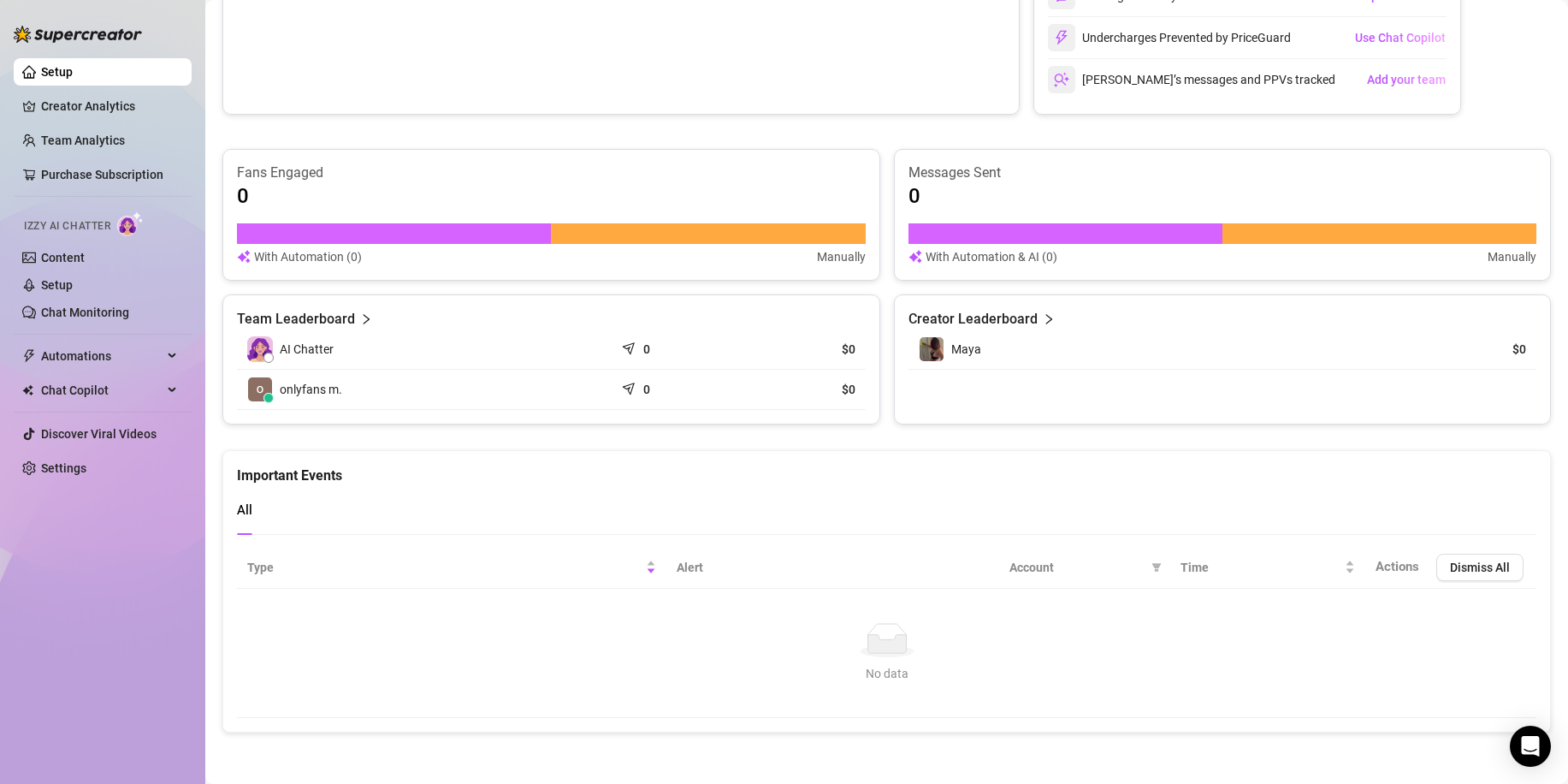
click at [312, 345] on span "AI Chatter" at bounding box center [307, 349] width 54 height 19
click at [327, 347] on span "AI Chatter" at bounding box center [307, 349] width 54 height 19
click at [97, 220] on span "Izzy AI Chatter" at bounding box center [67, 226] width 86 height 16
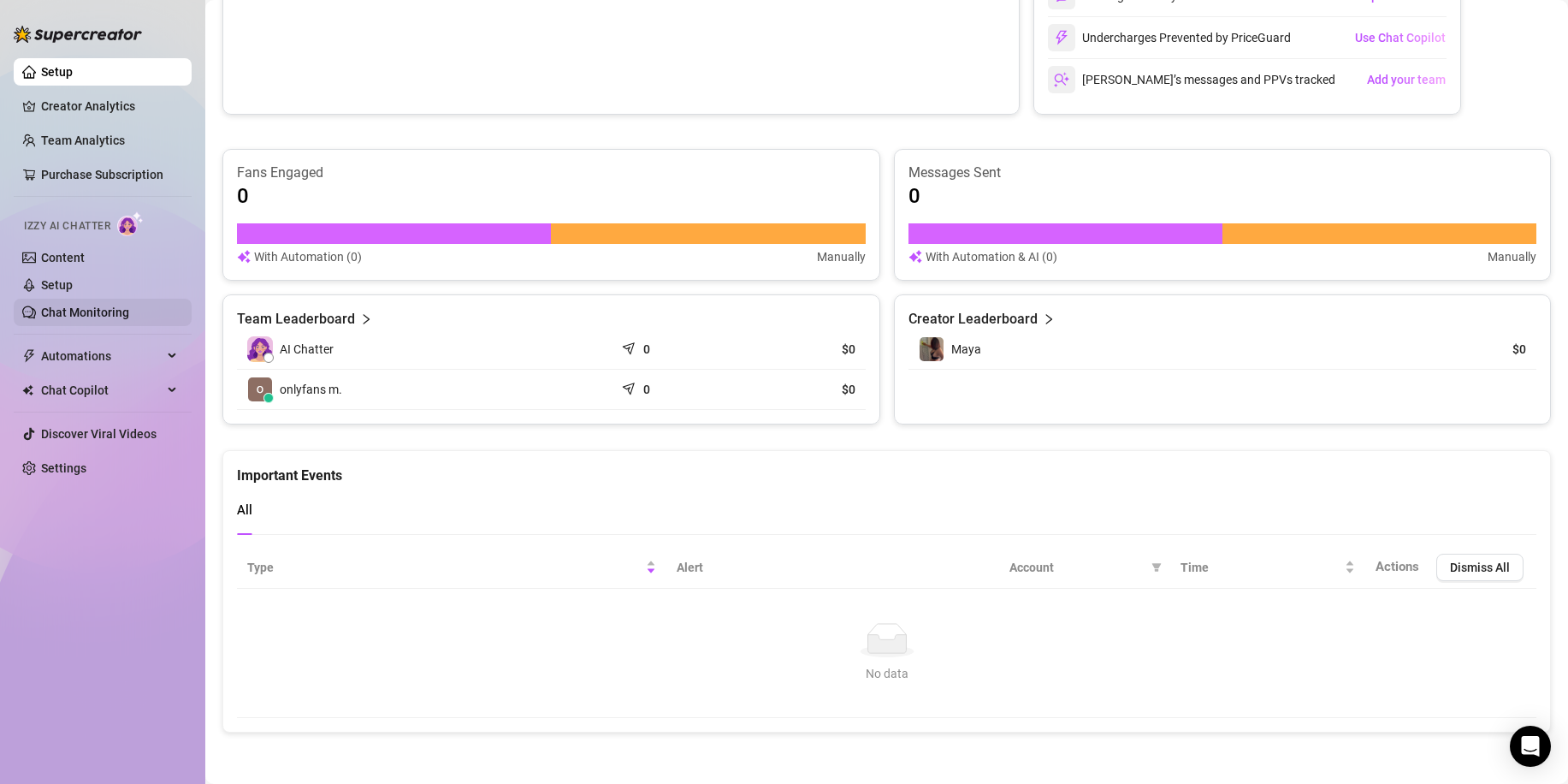
click at [90, 314] on link "Chat Monitoring" at bounding box center [85, 313] width 88 height 14
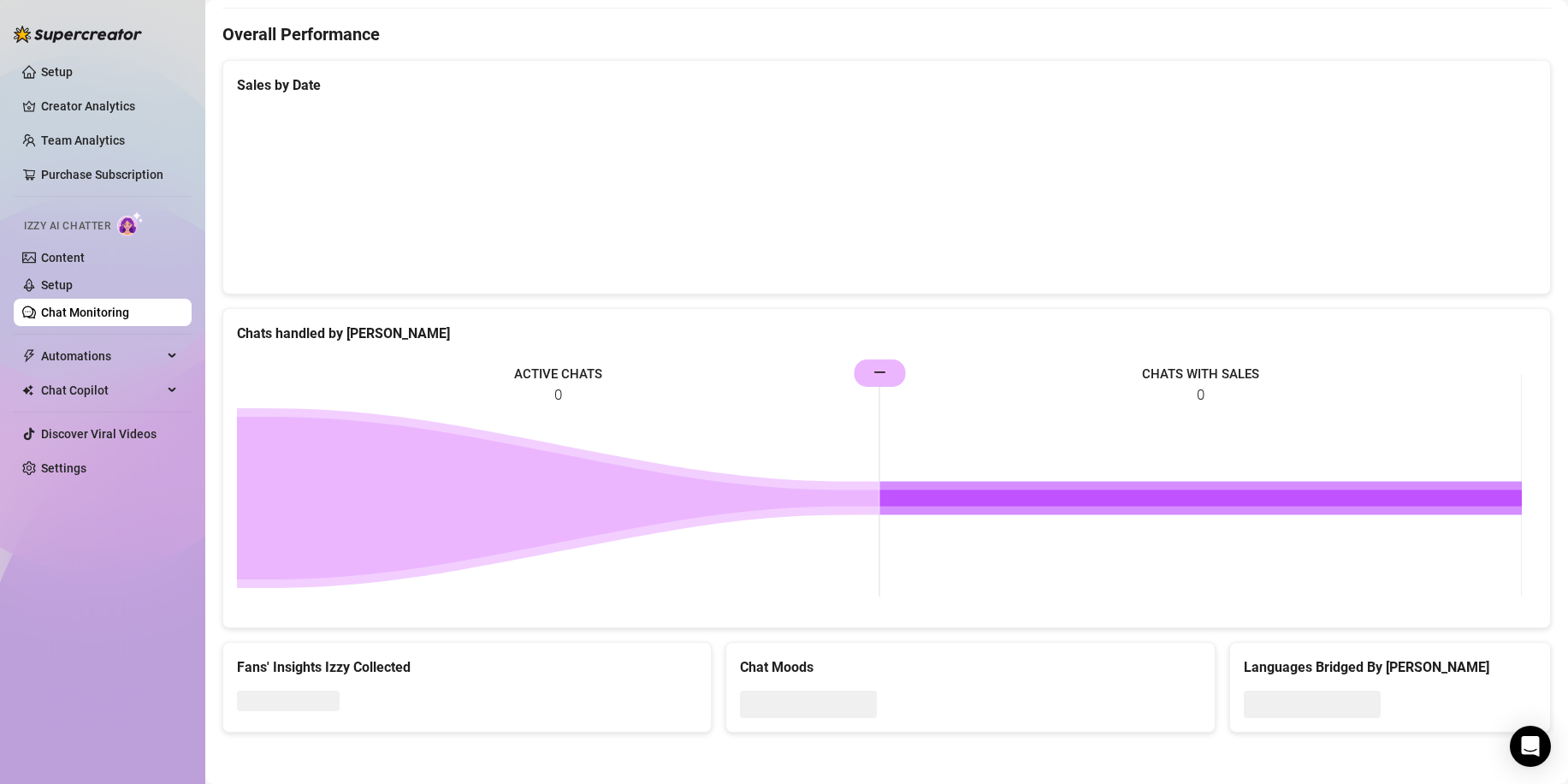
scroll to position [507, 0]
click at [72, 284] on link "Setup" at bounding box center [57, 285] width 32 height 14
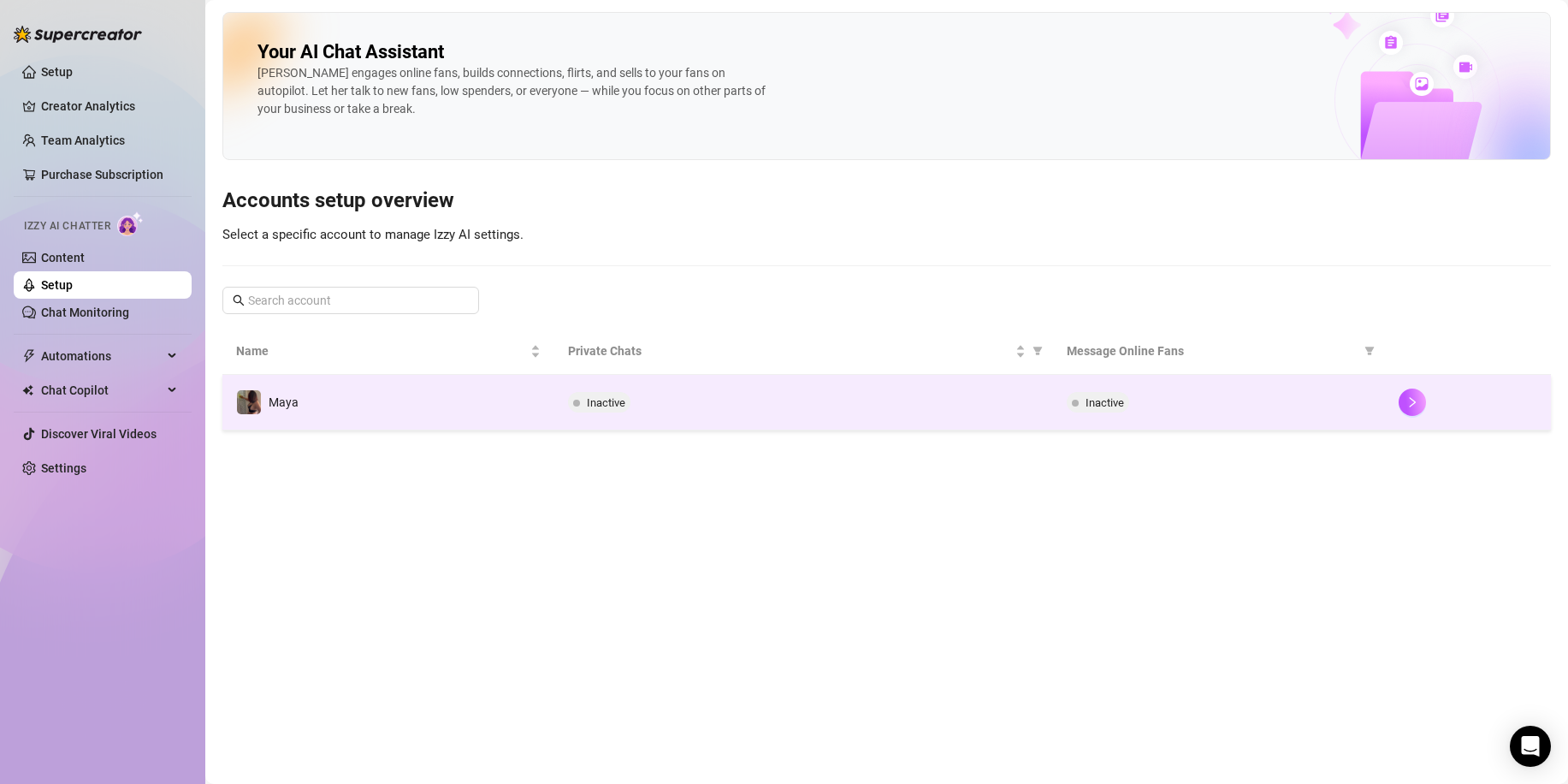
click at [777, 403] on div "Inactive" at bounding box center [803, 402] width 470 height 21
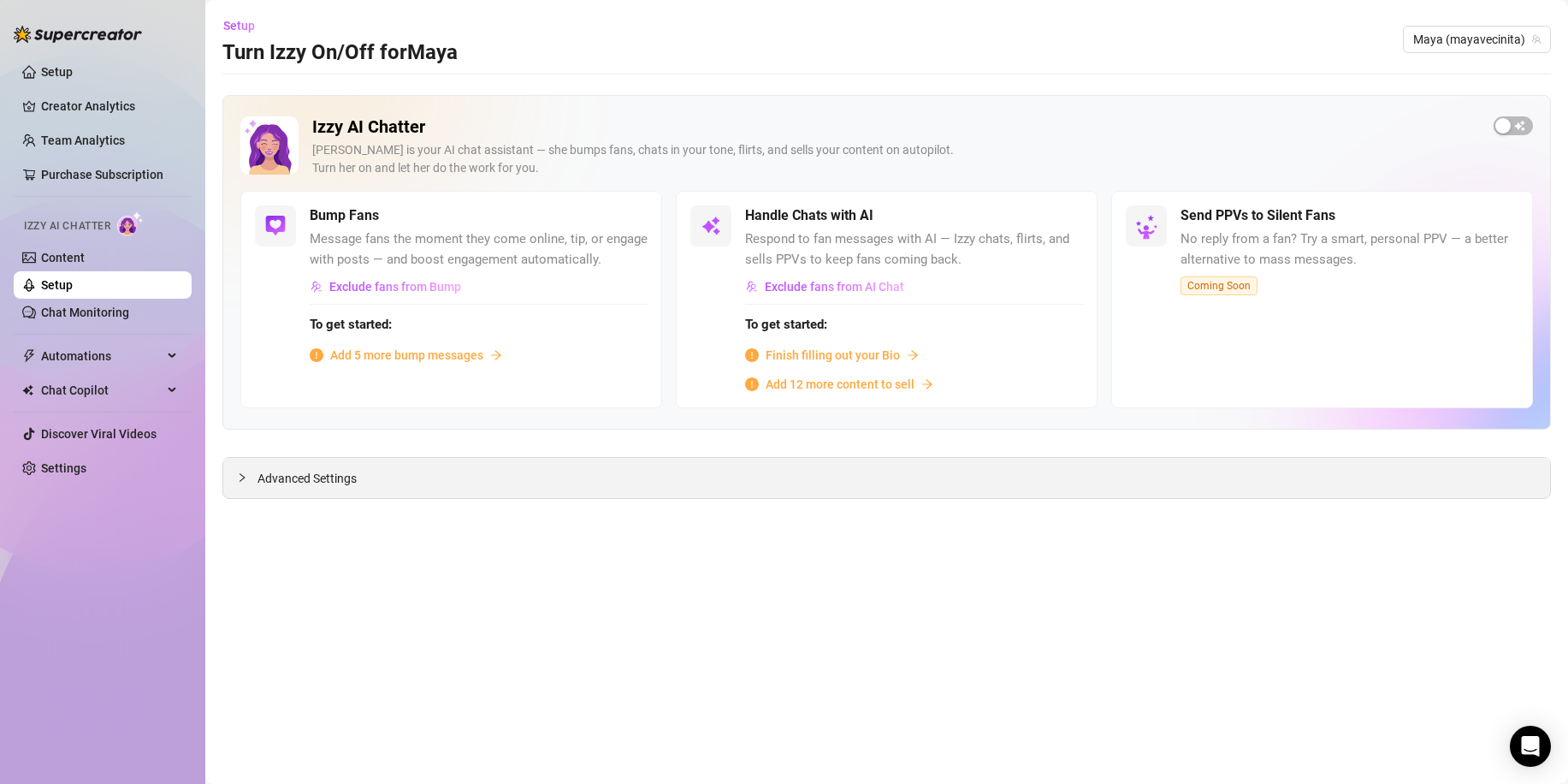
click at [292, 486] on span "Advanced Settings" at bounding box center [307, 478] width 99 height 19
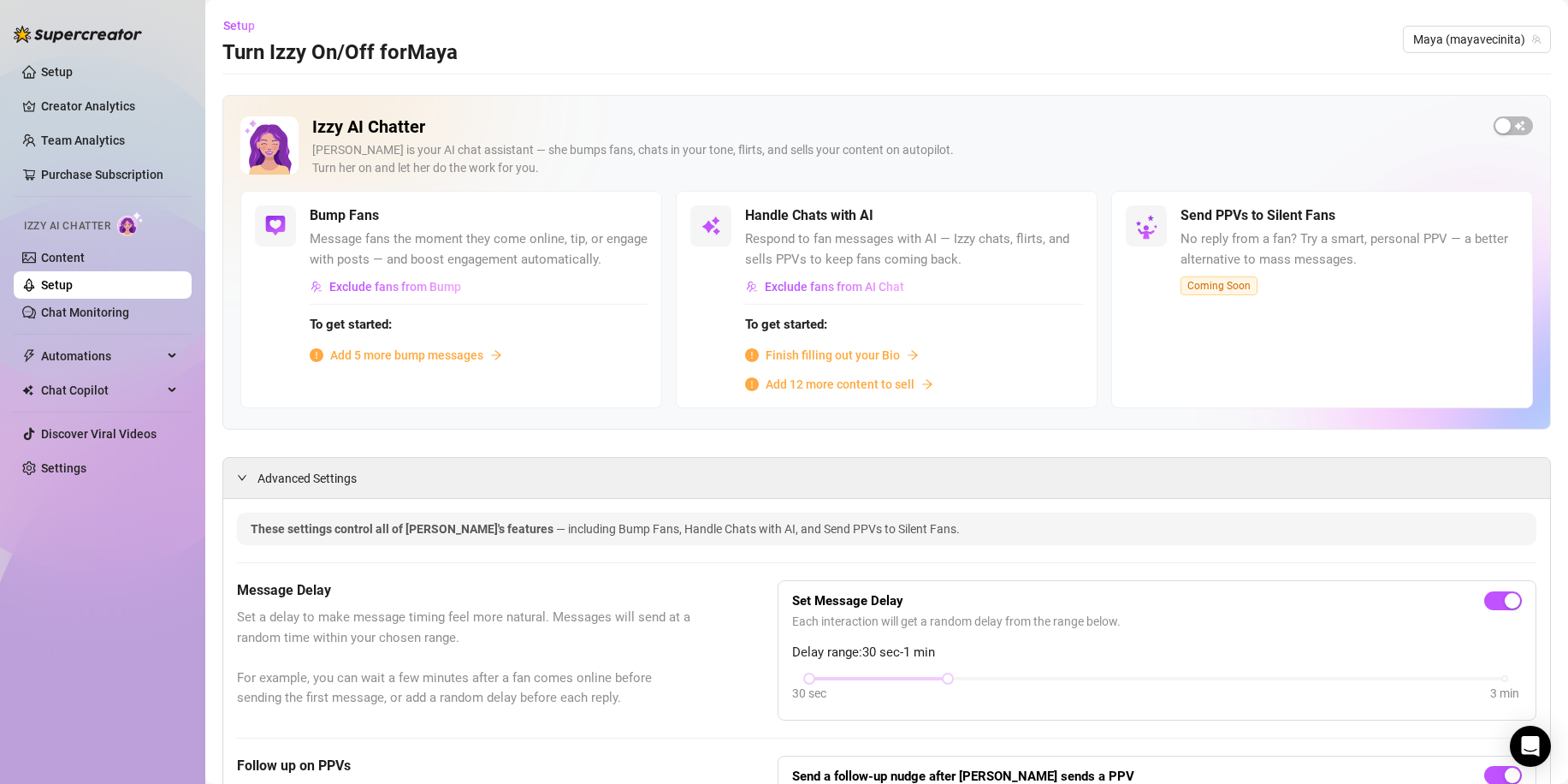
click at [410, 364] on span "Add 5 more bump messages" at bounding box center [406, 355] width 153 height 19
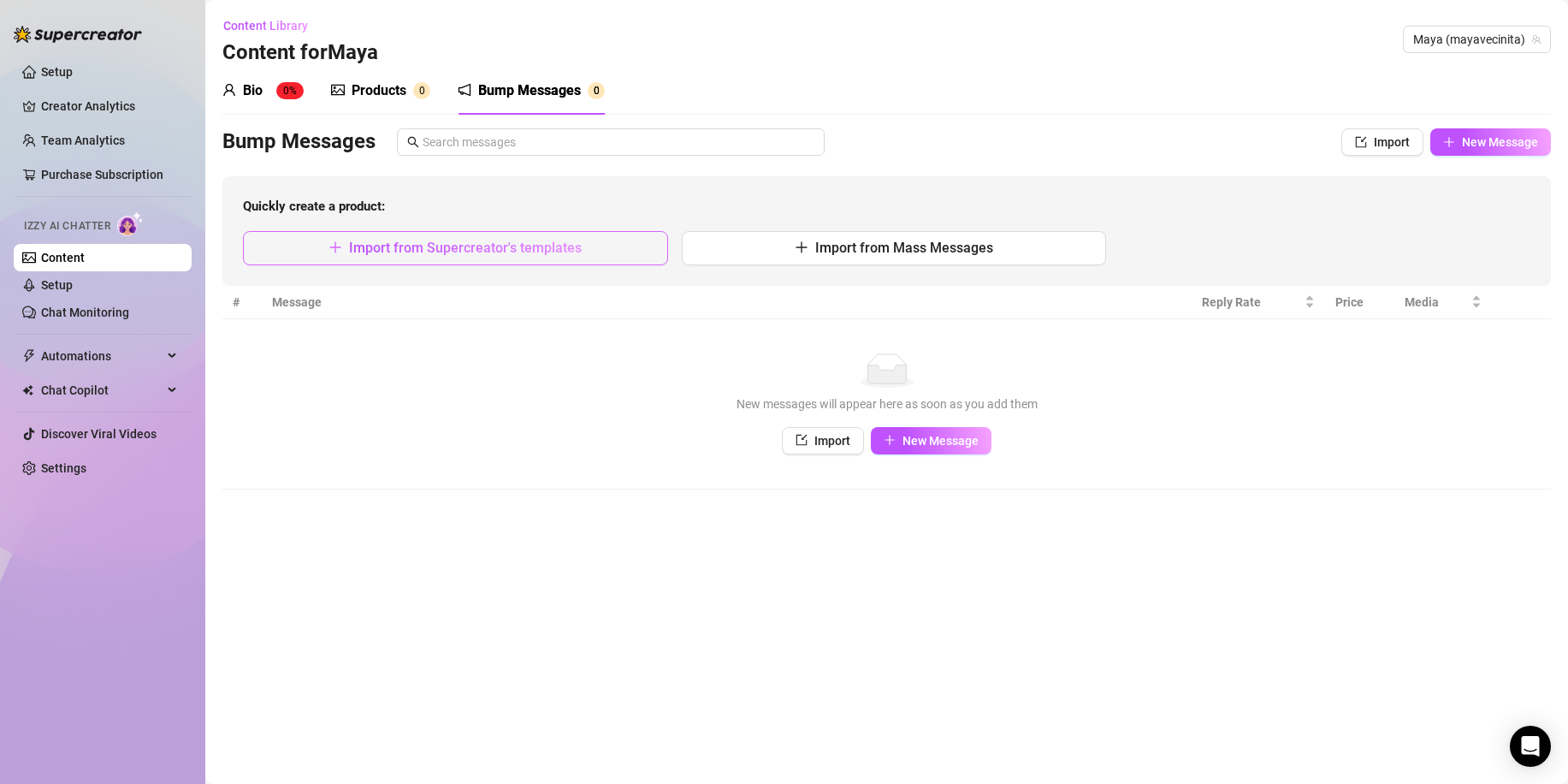
click at [435, 243] on span "Import from Supercreator's templates" at bounding box center [465, 247] width 232 height 16
type textarea "Type your message here..."
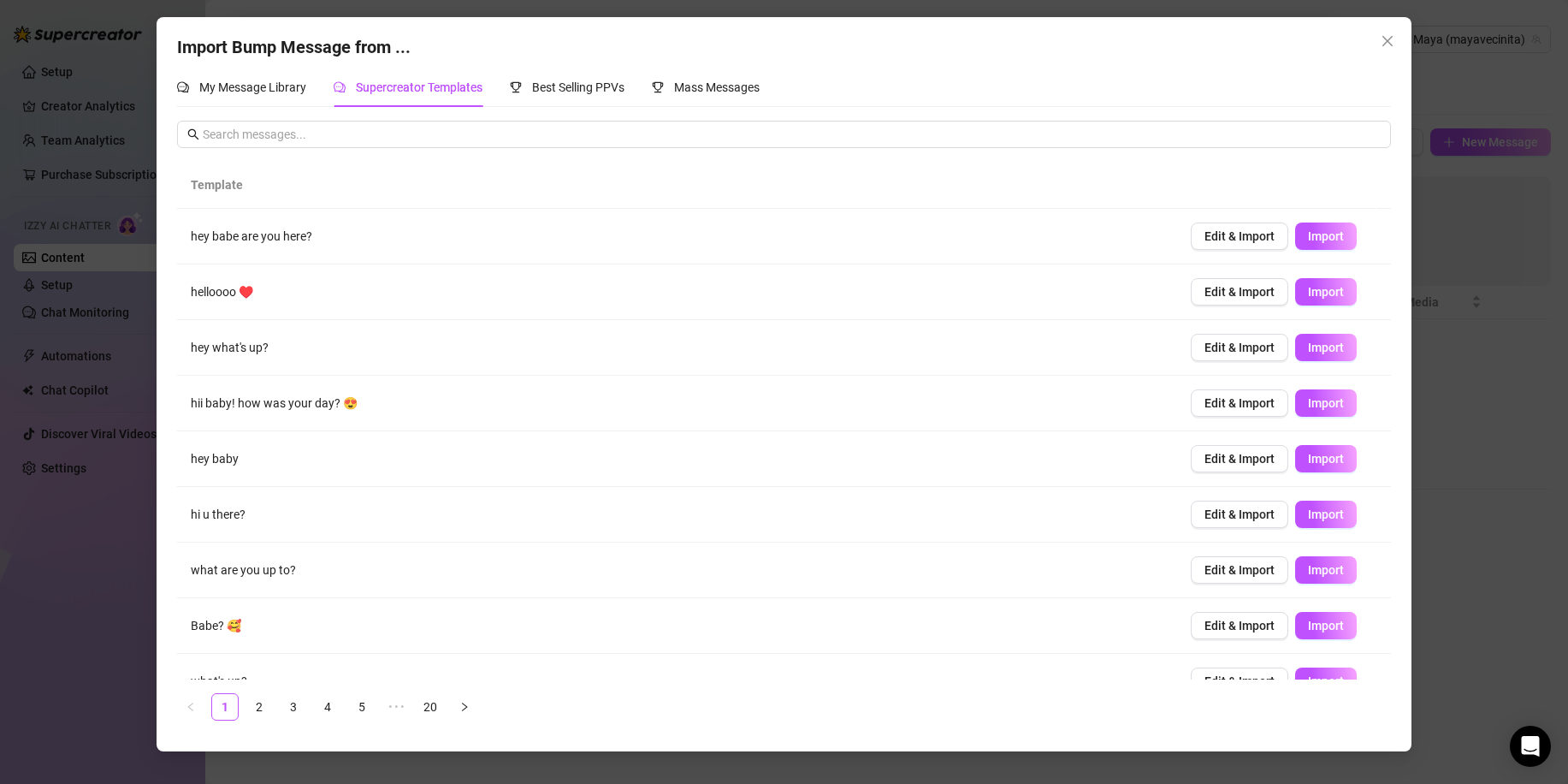
click at [321, 632] on td "Babe? 🥰" at bounding box center [677, 625] width 999 height 56
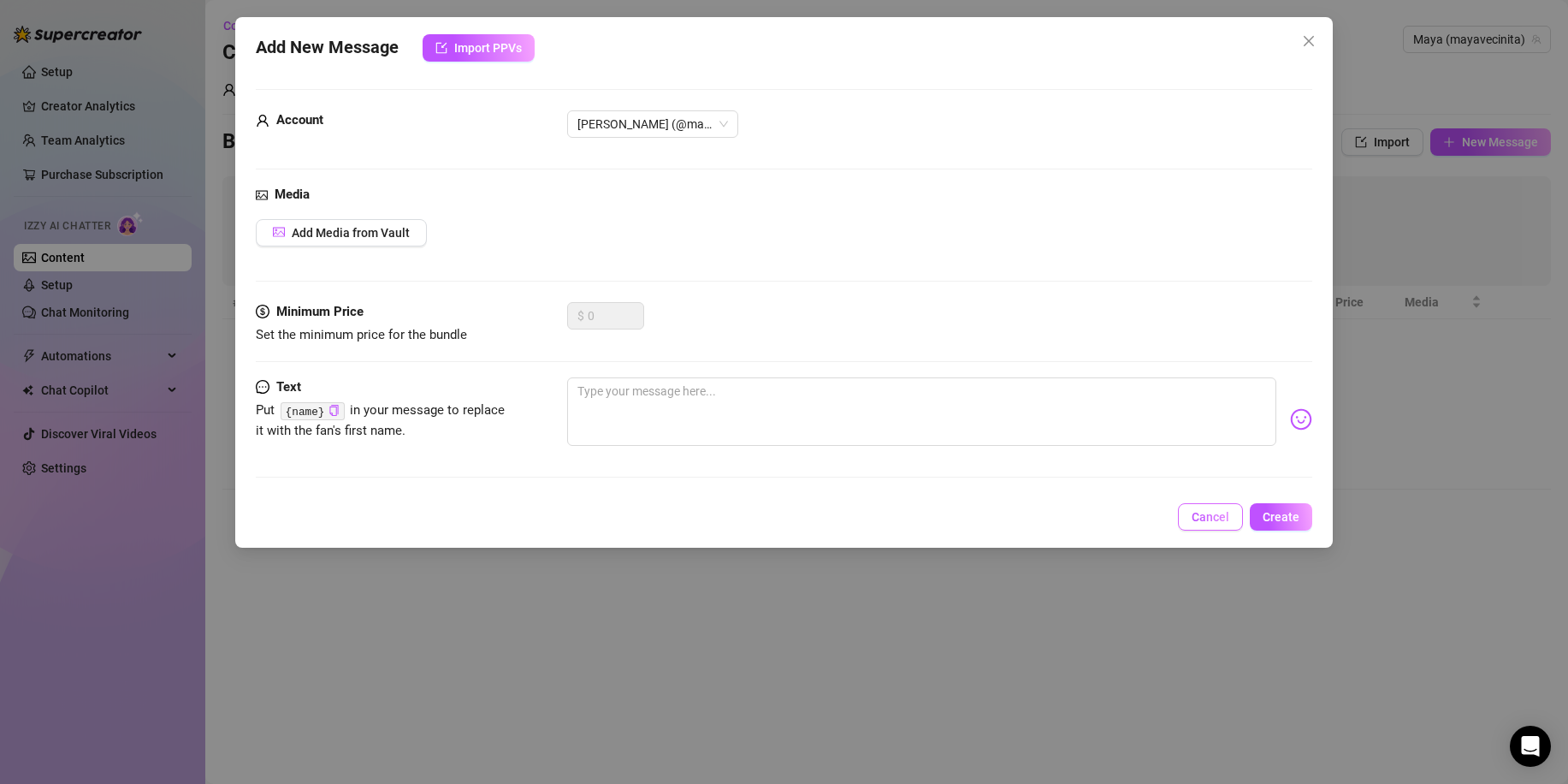
click at [1233, 524] on button "Cancel" at bounding box center [1210, 517] width 65 height 28
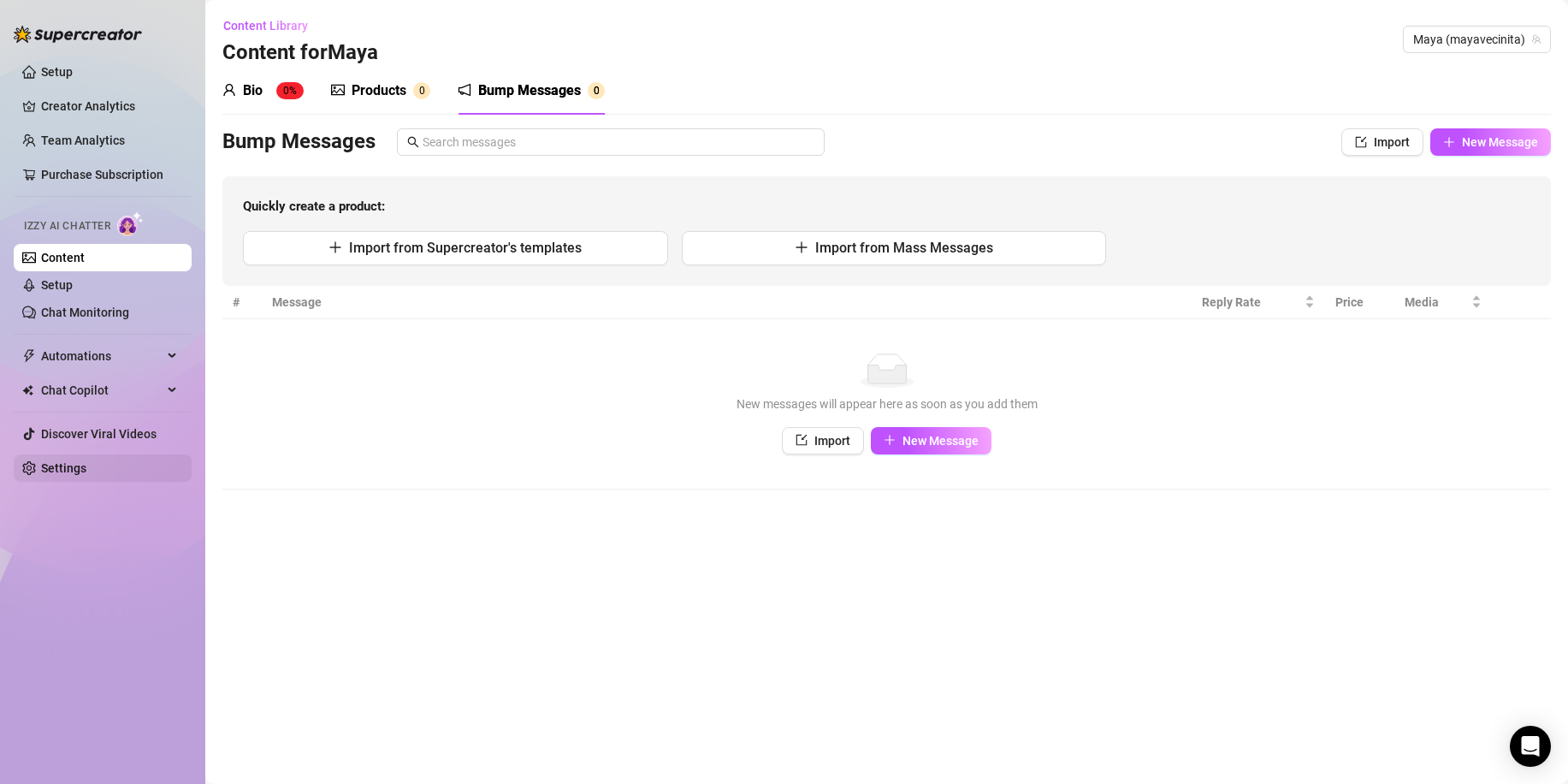
click at [86, 467] on link "Settings" at bounding box center [64, 468] width 46 height 14
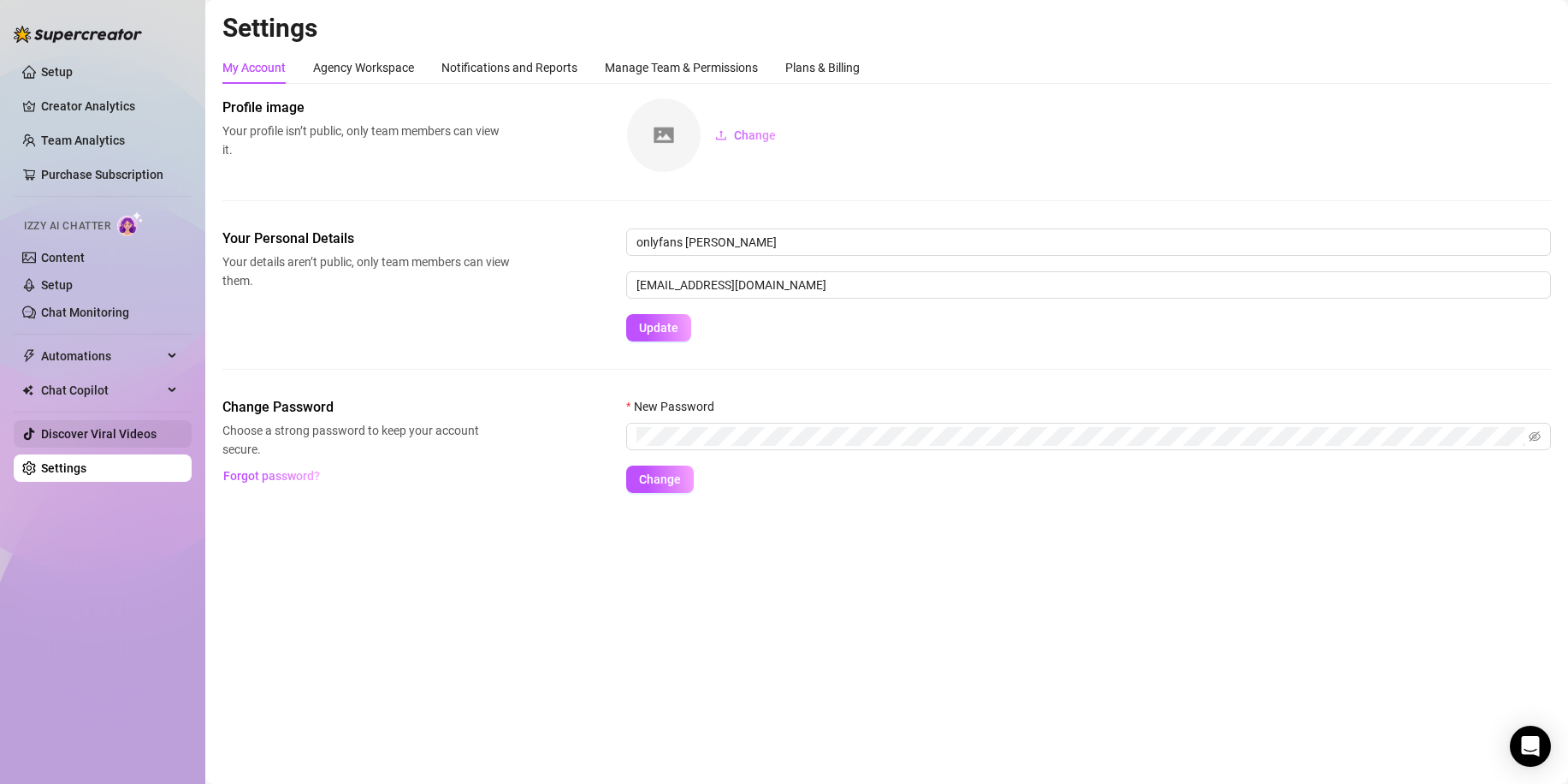
click at [126, 433] on link "Discover Viral Videos" at bounding box center [99, 434] width 115 height 14
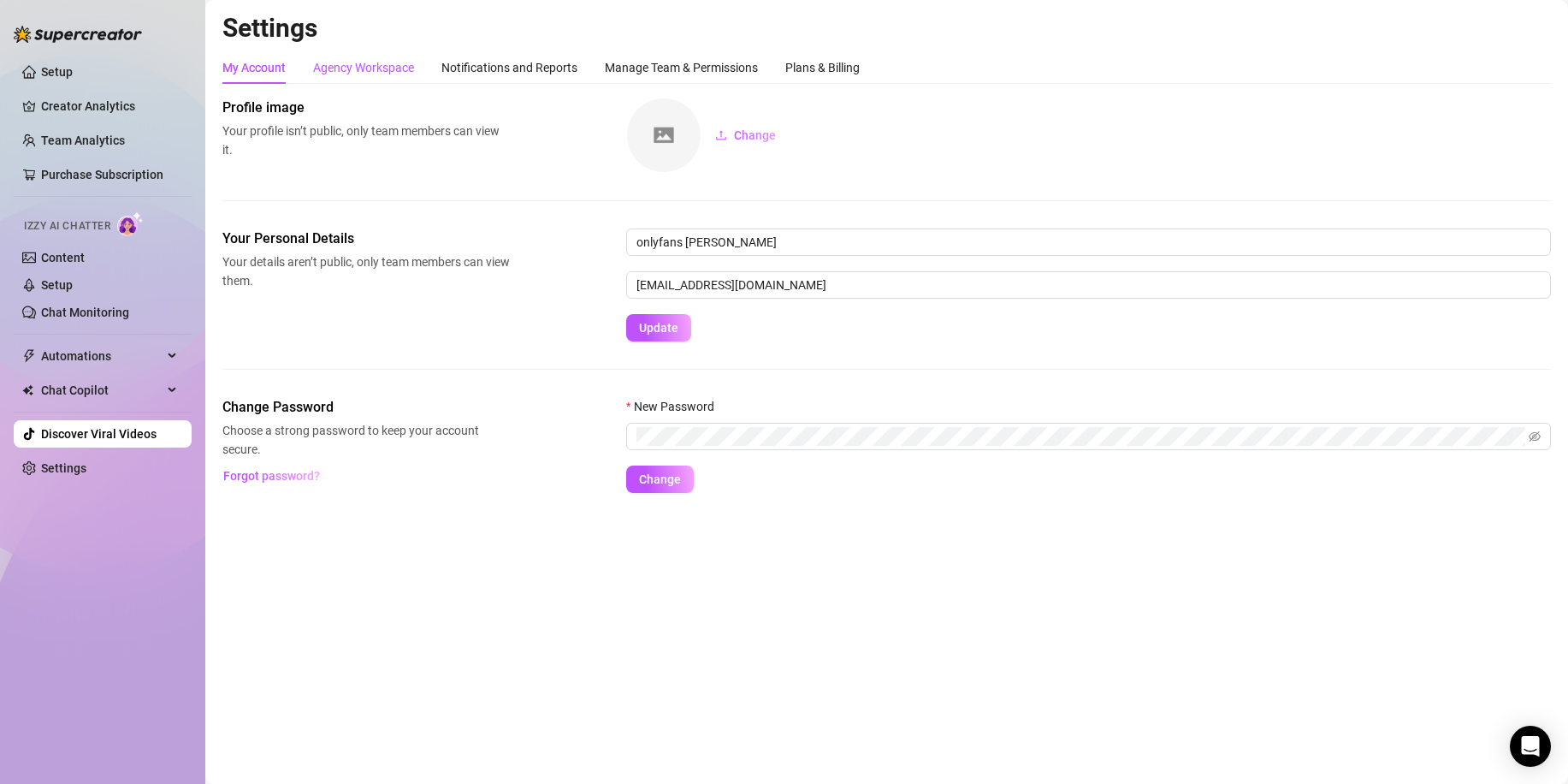
click at [411, 71] on div "Agency Workspace" at bounding box center [363, 68] width 101 height 19
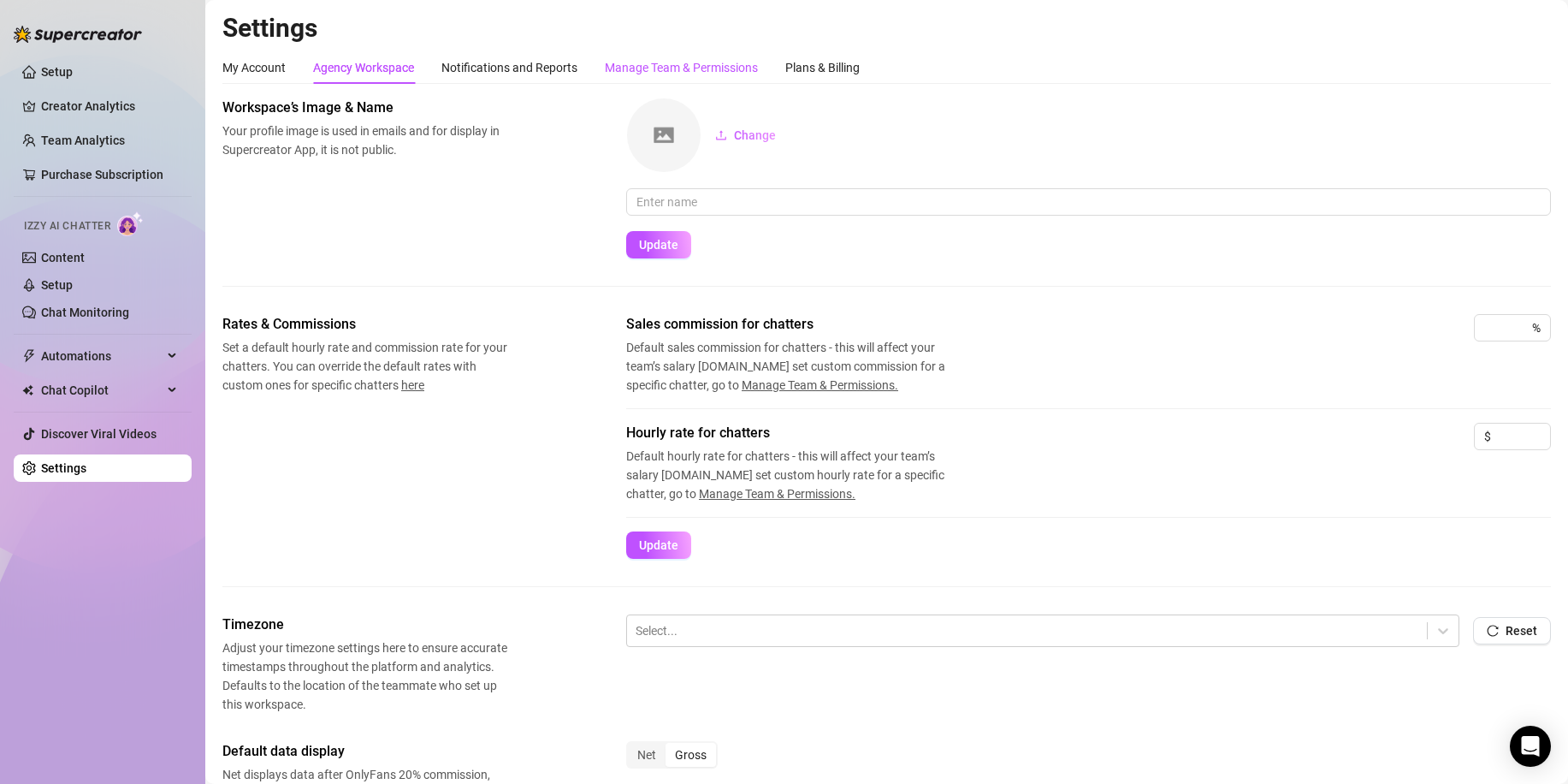
click at [719, 65] on div "Manage Team & Permissions" at bounding box center [681, 68] width 153 height 19
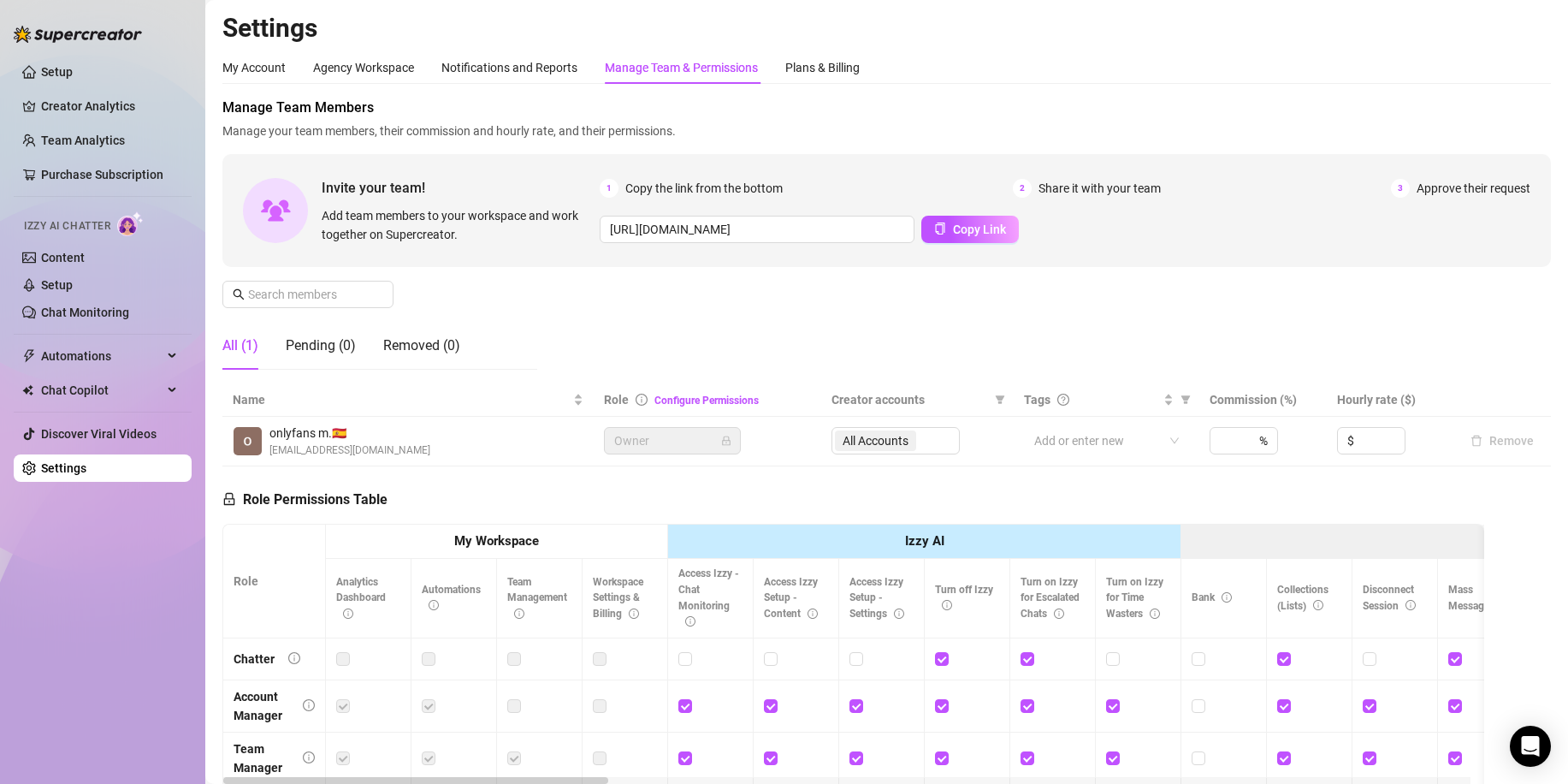
click at [209, 83] on main "Settings My Account Agency Workspace Notifications and Reports Manage Team & Pe…" at bounding box center [886, 515] width 1362 height 1031
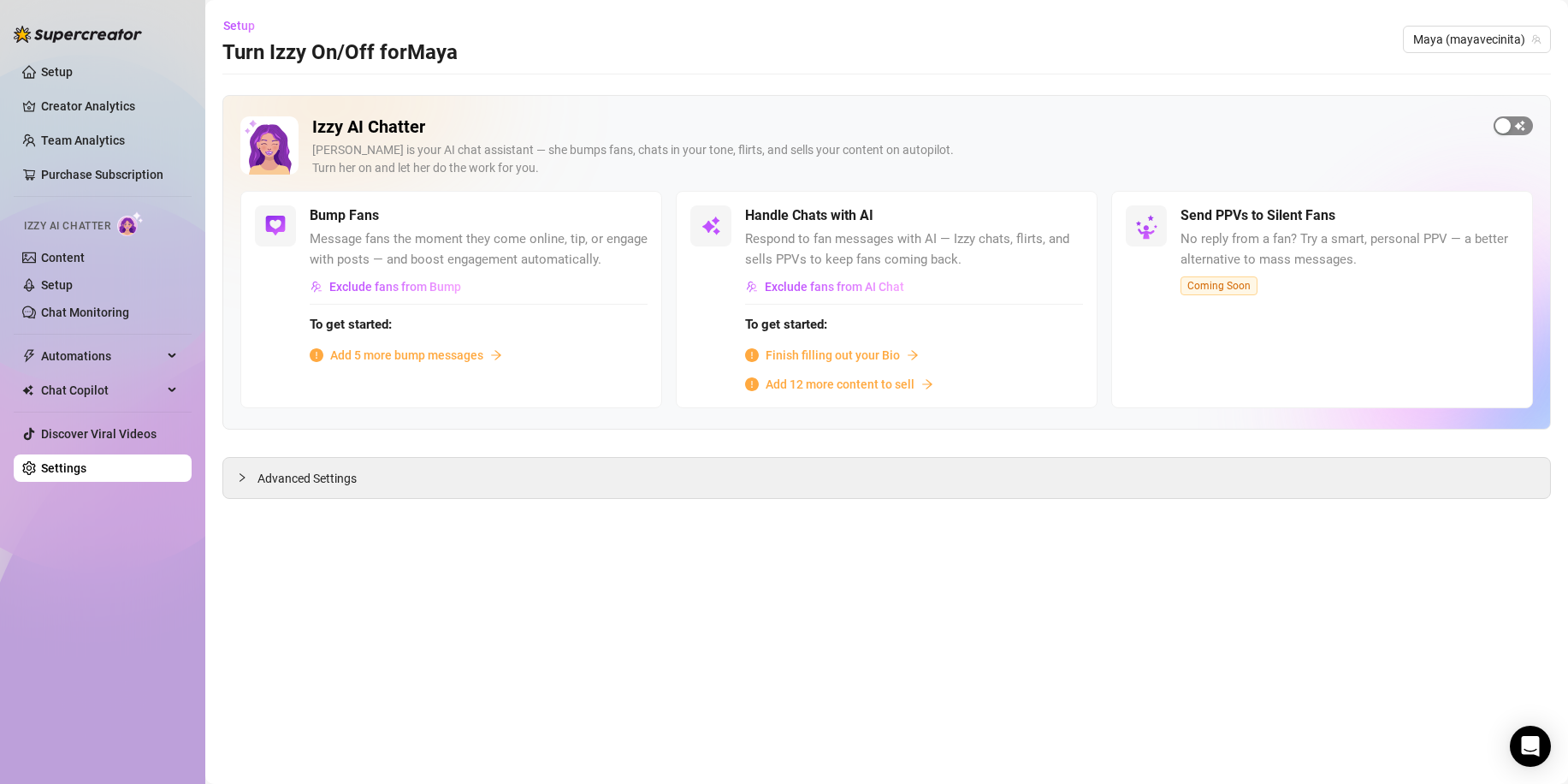
click at [1527, 128] on span "button" at bounding box center [1513, 126] width 40 height 19
click at [1065, 215] on button "button" at bounding box center [1064, 215] width 38 height 19
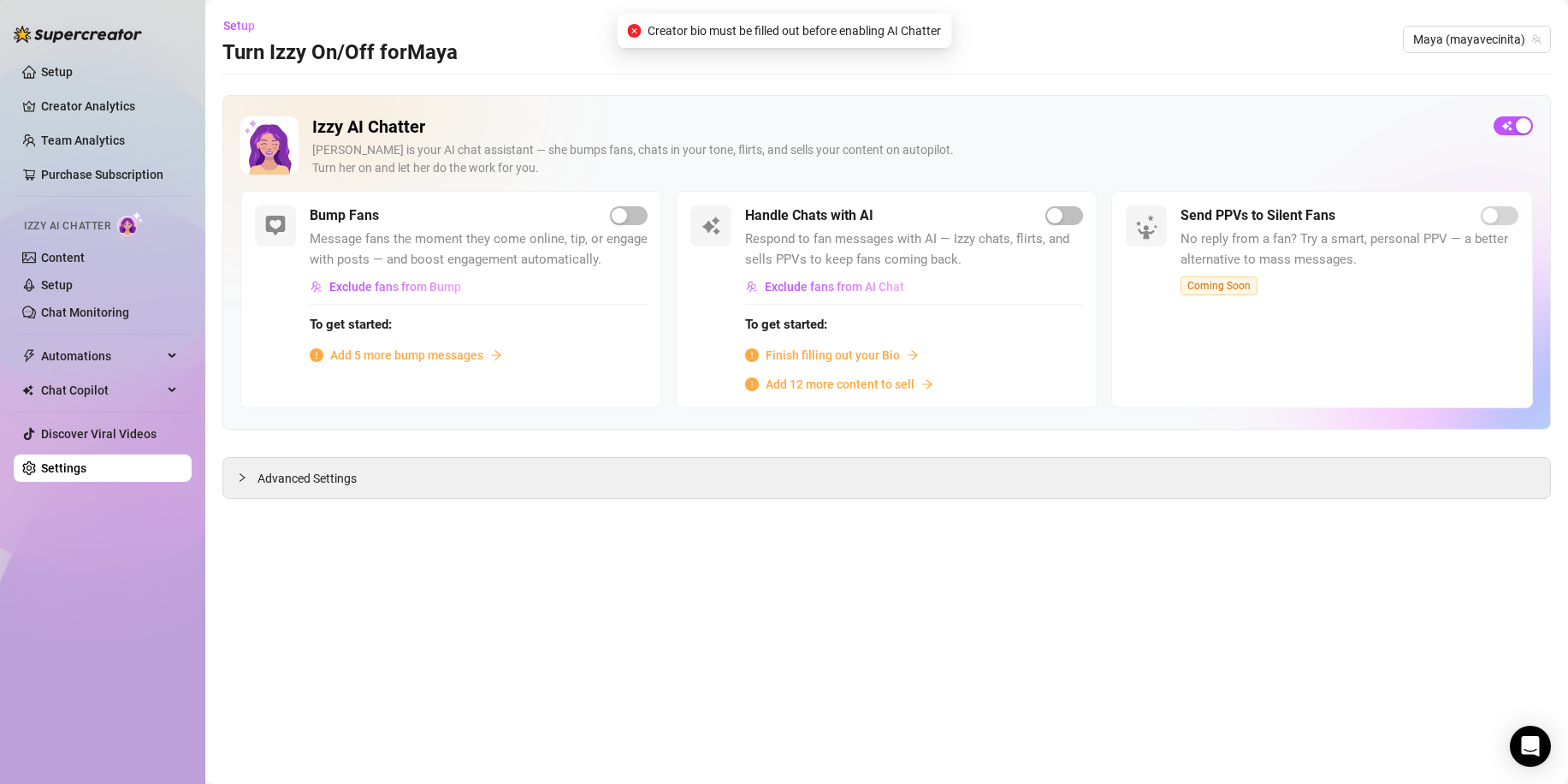
click at [870, 29] on span "Creator bio must be filled out before enabling AI Chatter" at bounding box center [794, 31] width 294 height 19
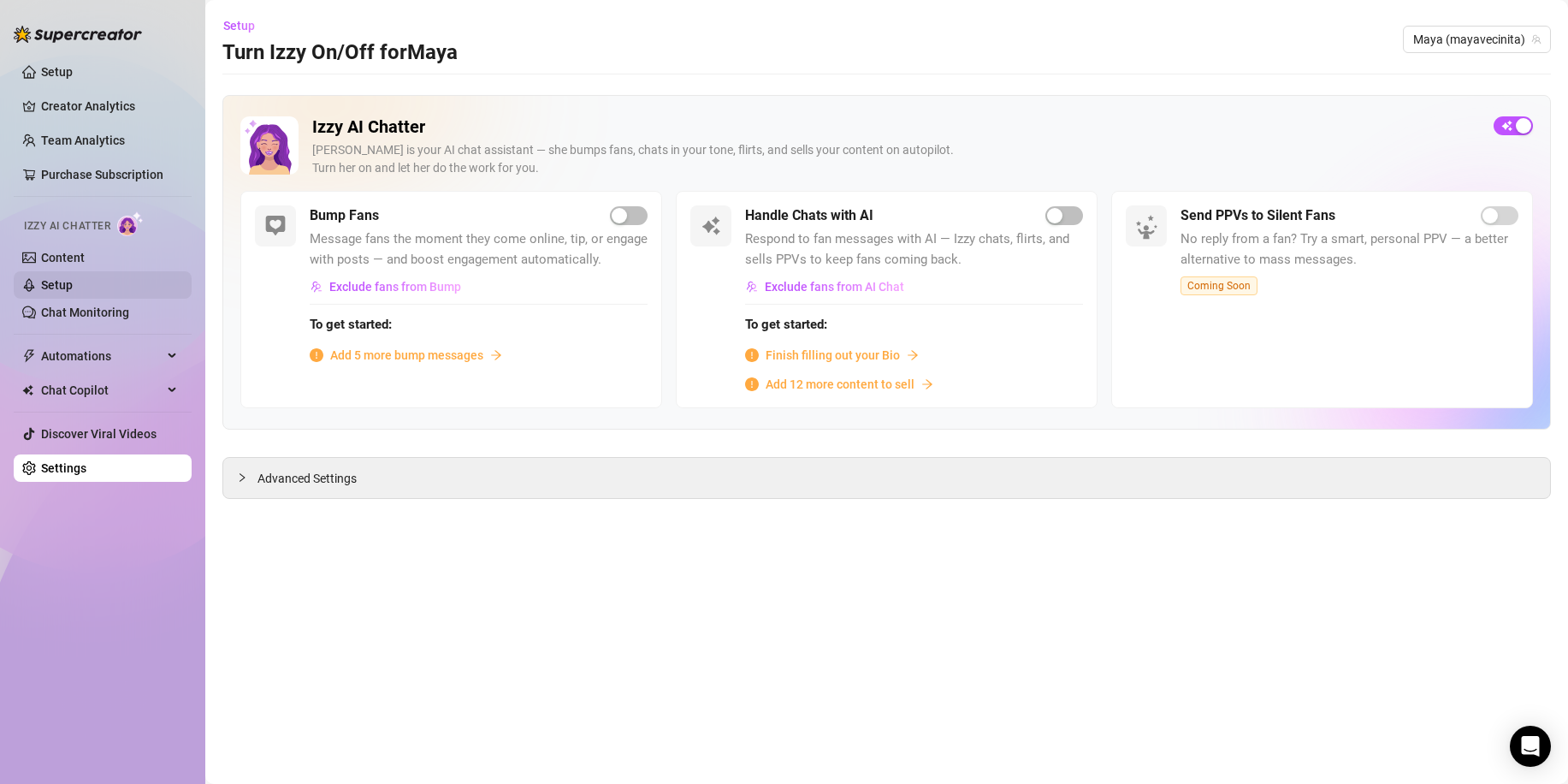
click at [72, 287] on link "Setup" at bounding box center [57, 285] width 32 height 14
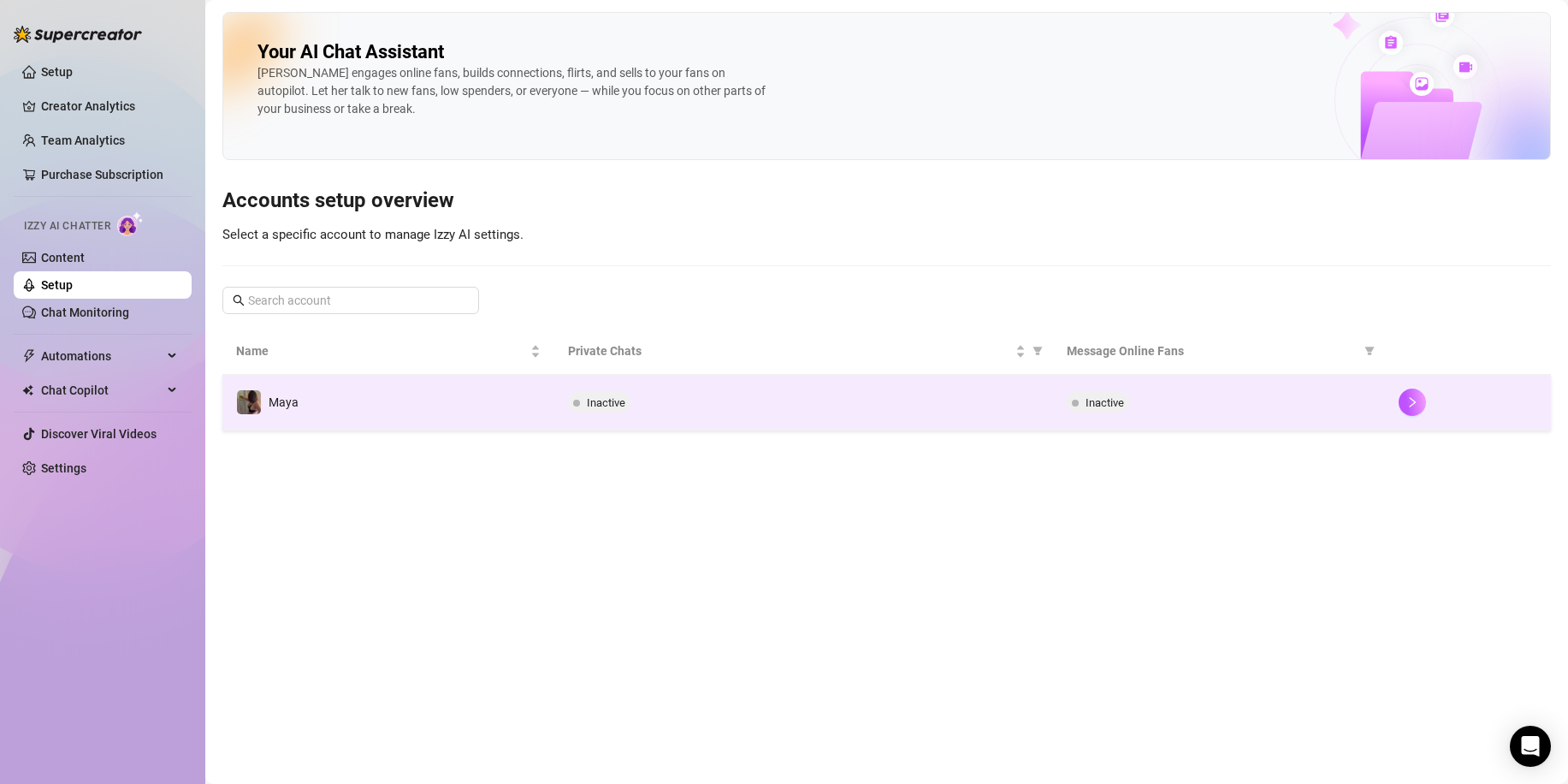
click at [710, 419] on td "Inactive" at bounding box center [803, 402] width 498 height 56
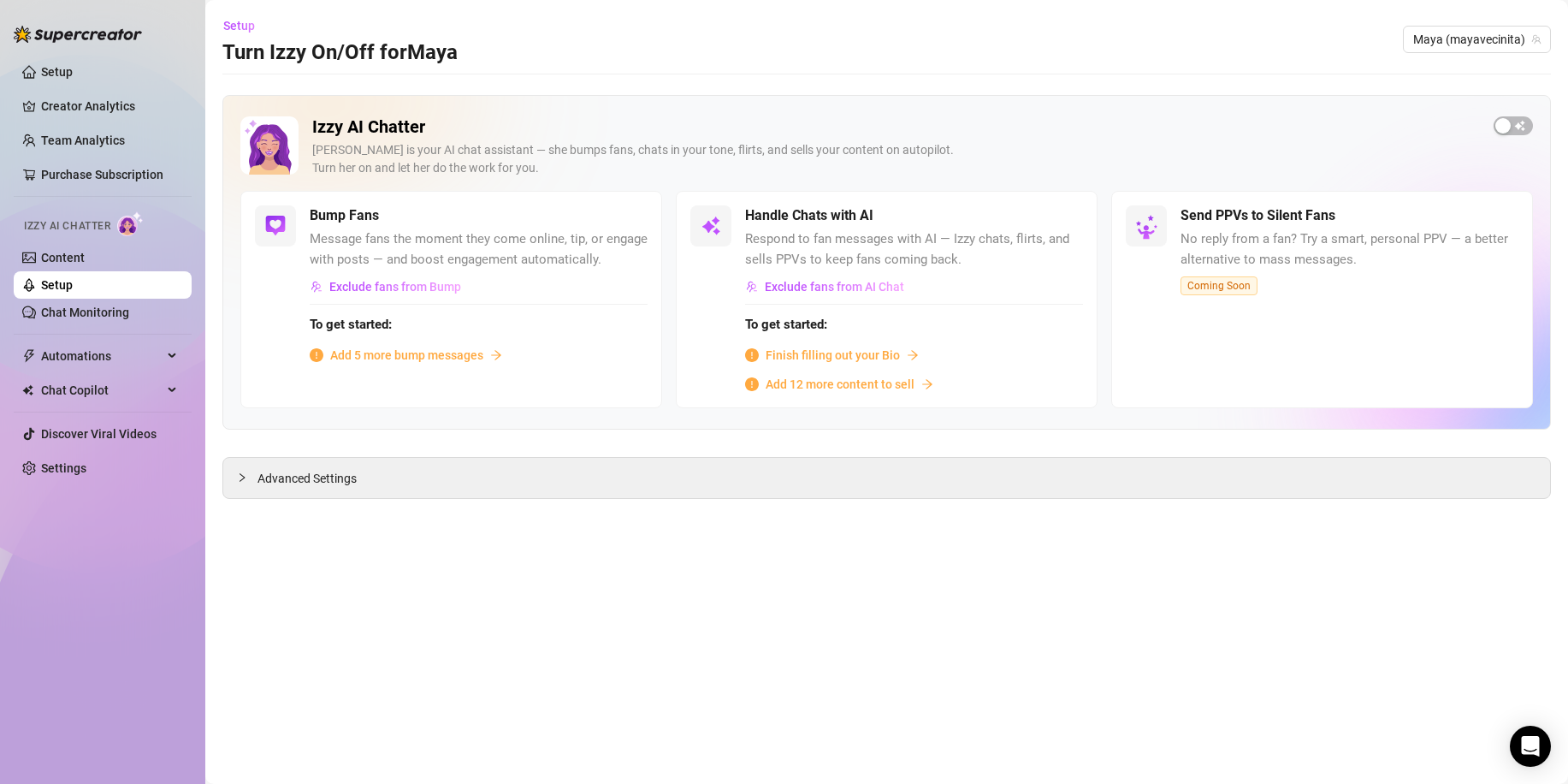
click at [131, 341] on ul "Setup Creator Analytics Team Analytics Purchase Subscription Izzy AI Chatter Co…" at bounding box center [102, 271] width 178 height 438
click at [131, 342] on span "Automations" at bounding box center [102, 356] width 121 height 28
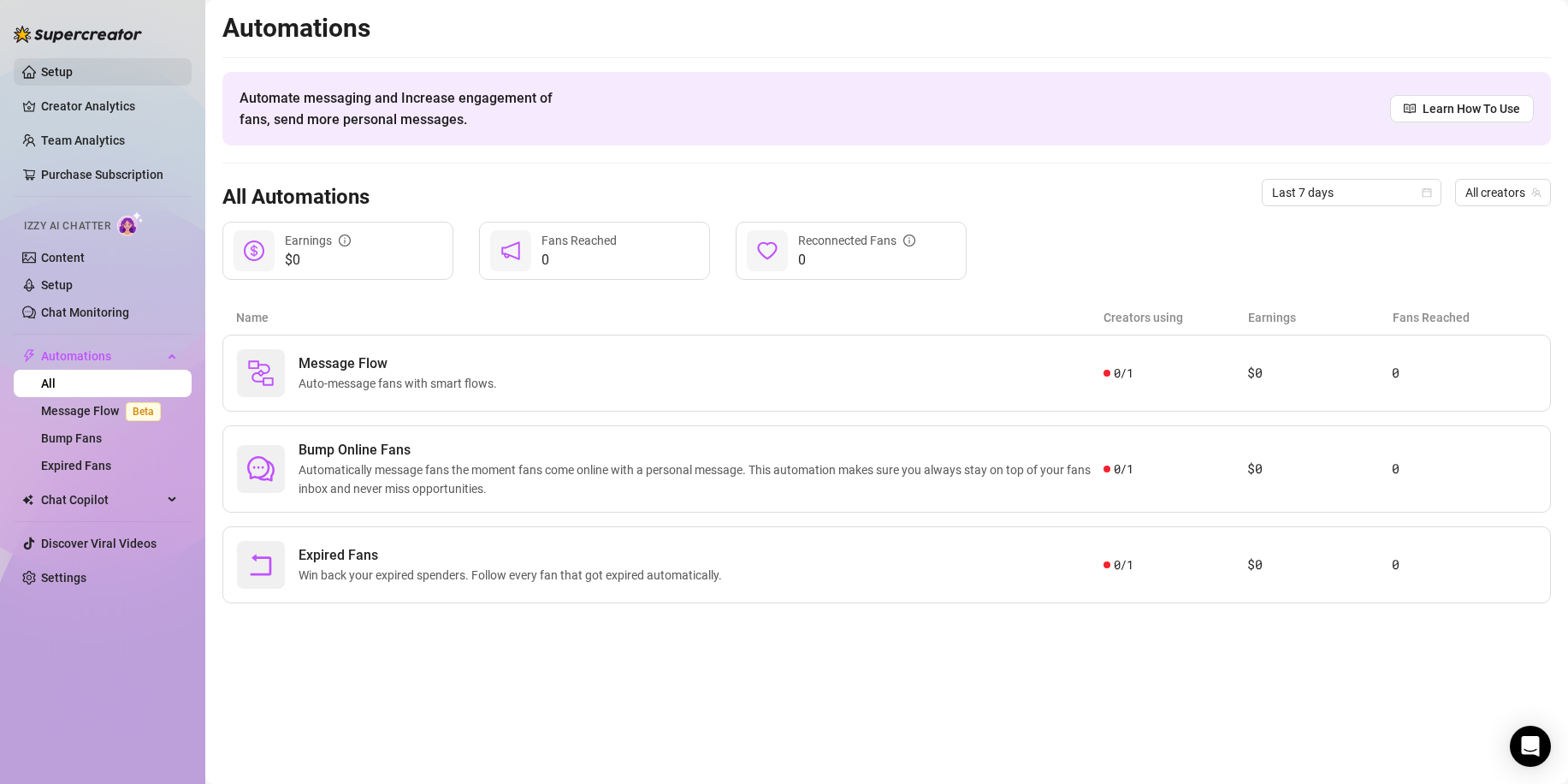
click at [66, 71] on link "Setup" at bounding box center [57, 72] width 32 height 14
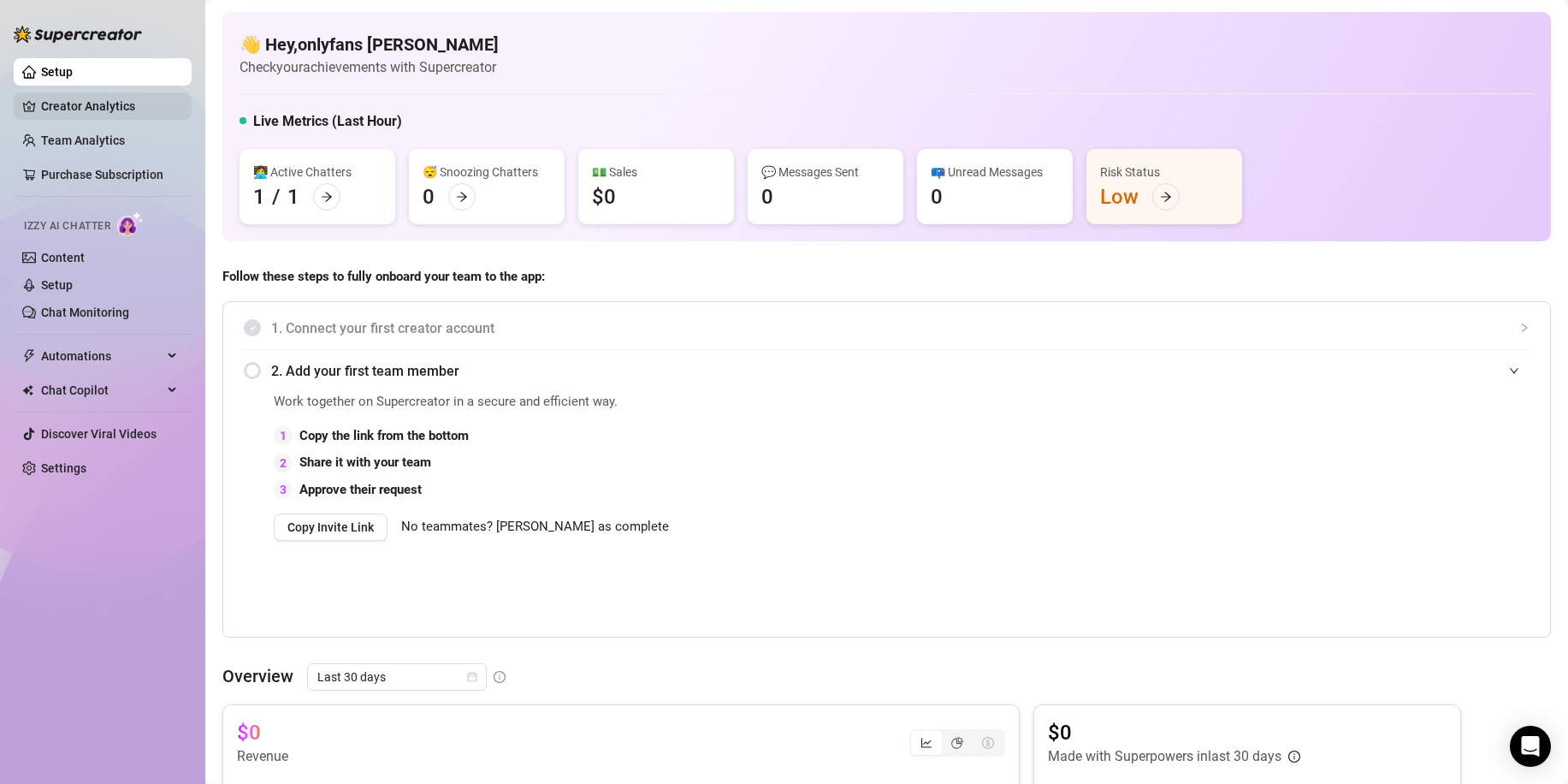
click at [76, 102] on link "Creator Analytics" at bounding box center [109, 106] width 137 height 28
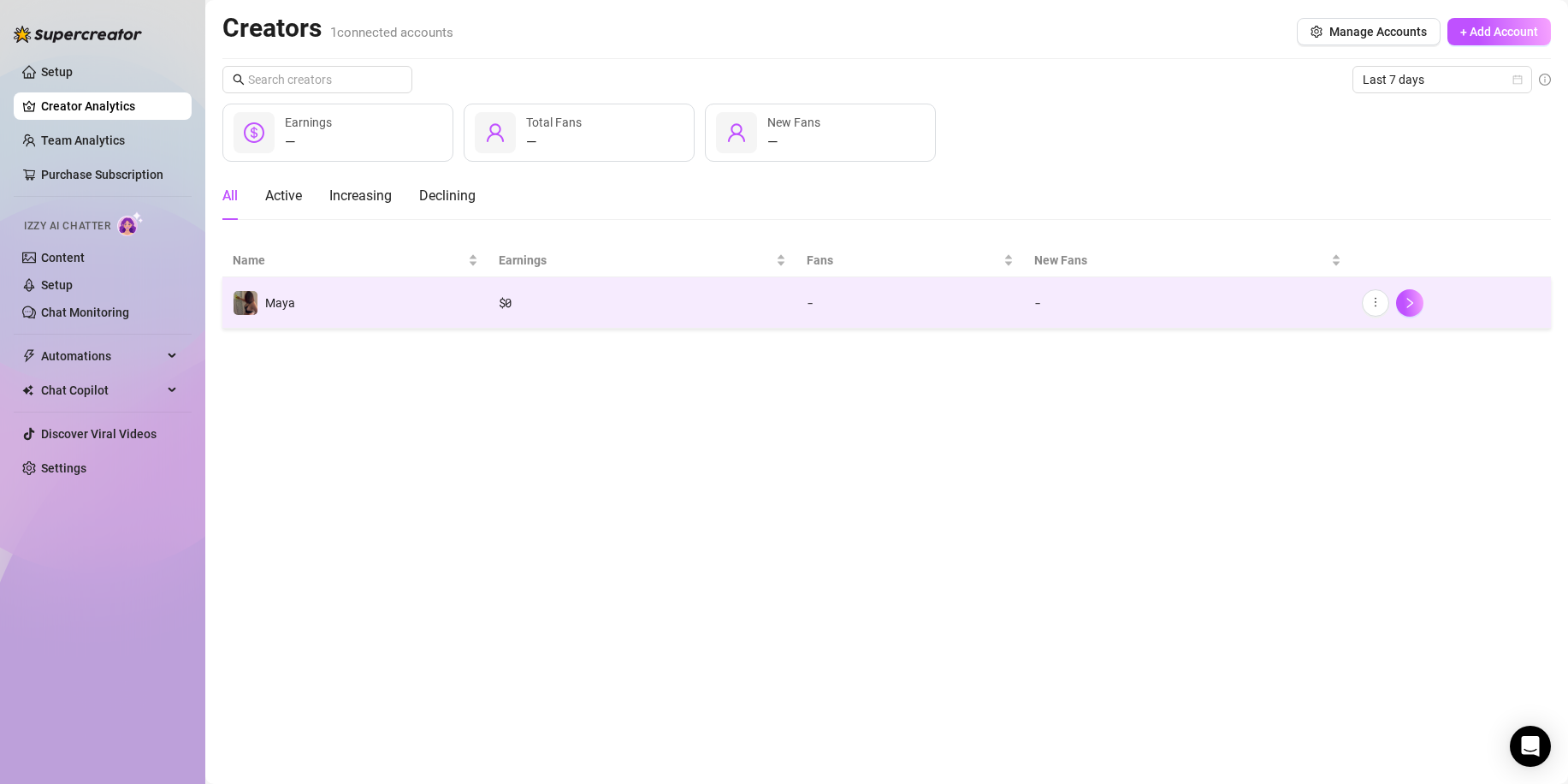
click at [356, 282] on td "Maya" at bounding box center [355, 303] width 266 height 52
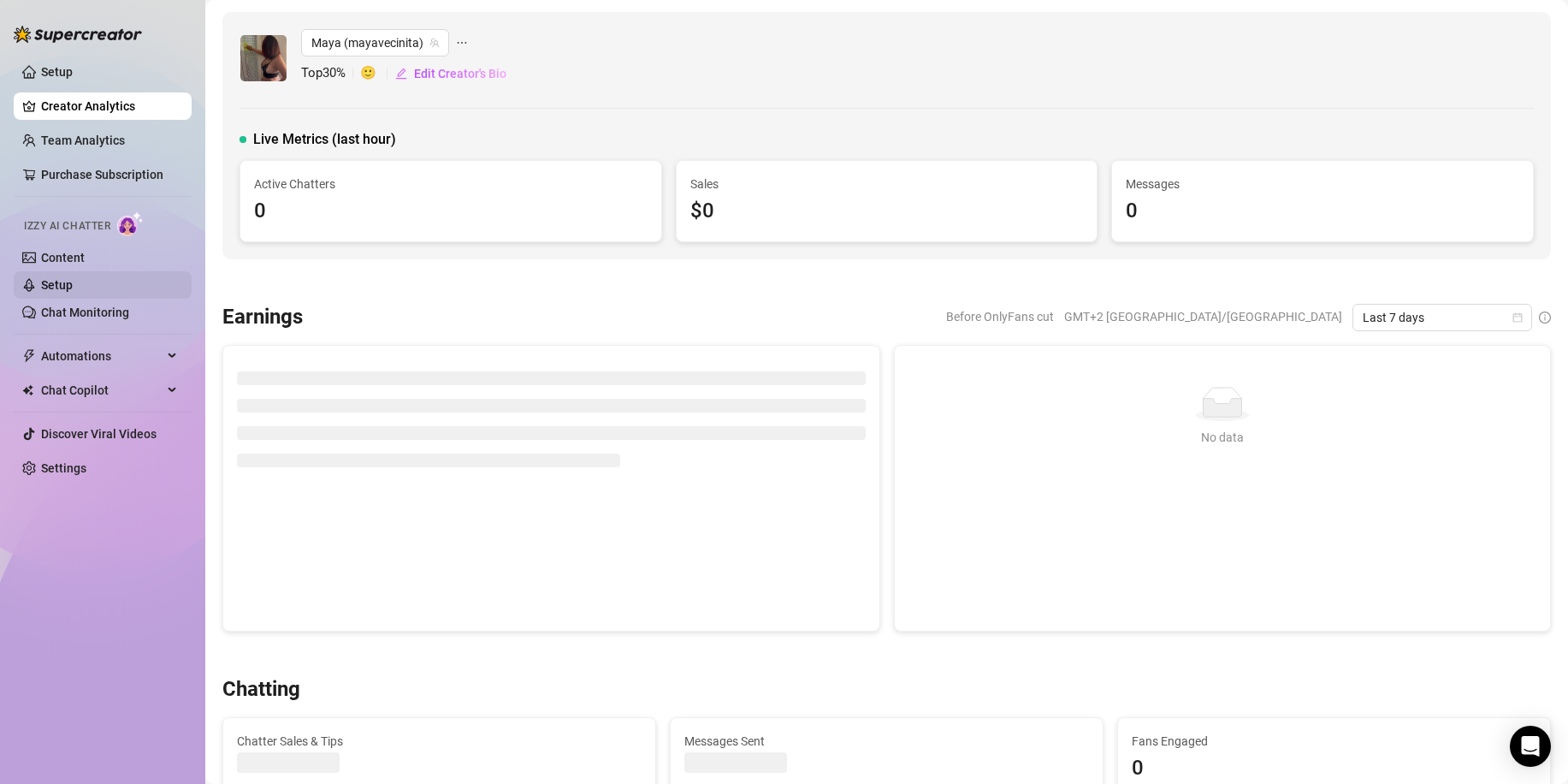
click at [69, 290] on link "Setup" at bounding box center [57, 285] width 32 height 14
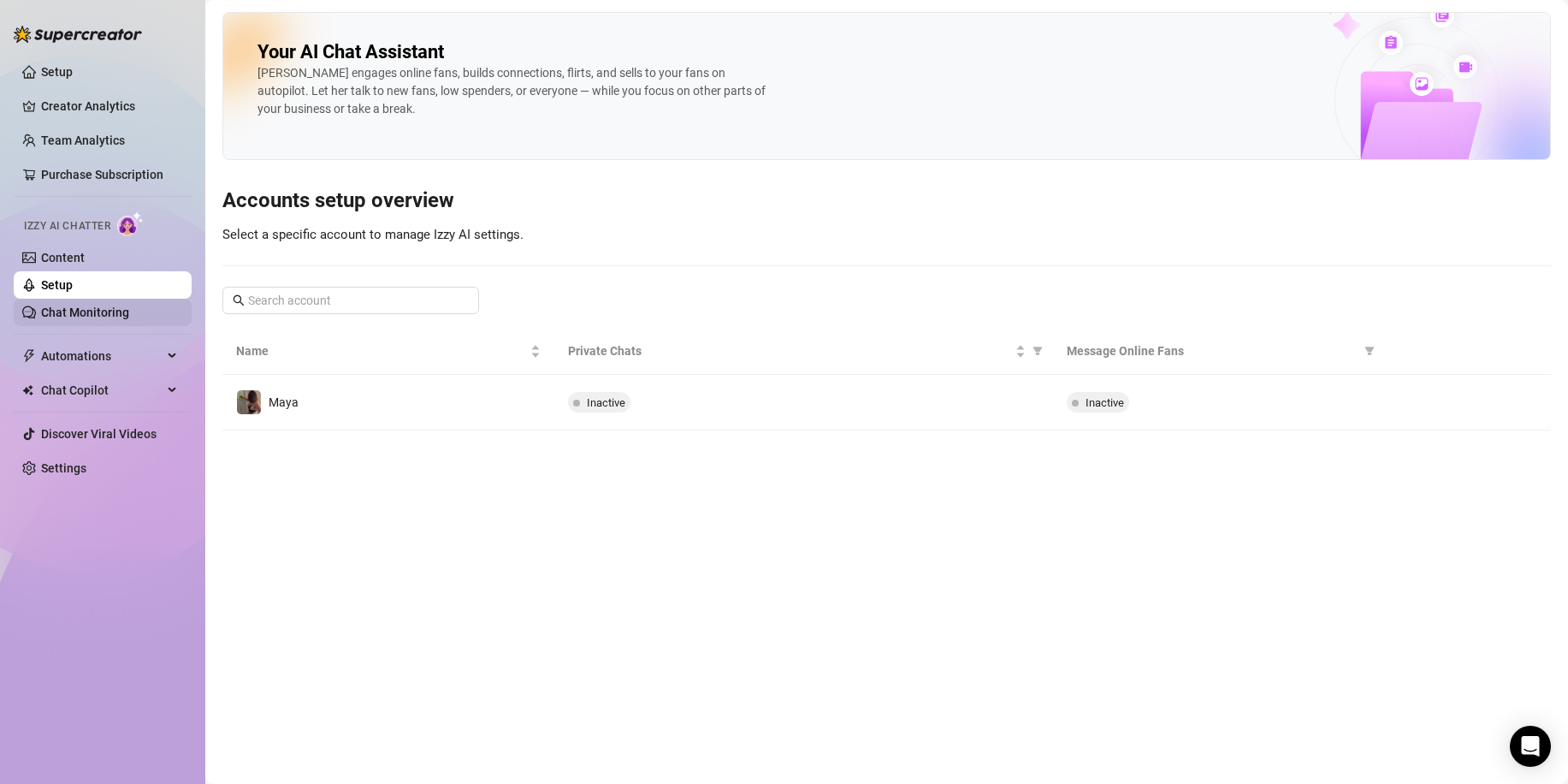
click at [101, 313] on link "Chat Monitoring" at bounding box center [85, 313] width 88 height 14
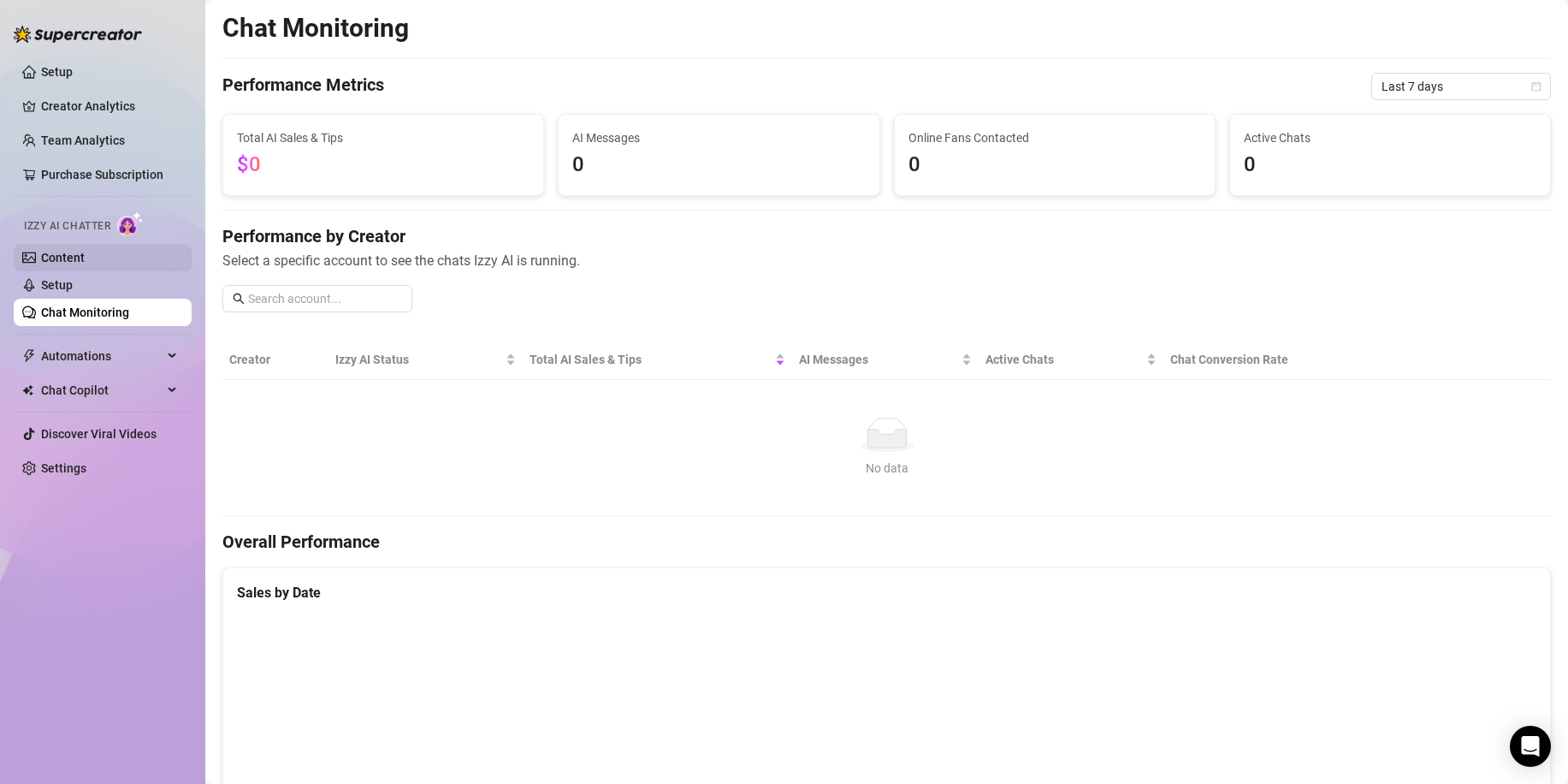
click at [84, 252] on link "Content" at bounding box center [63, 258] width 44 height 14
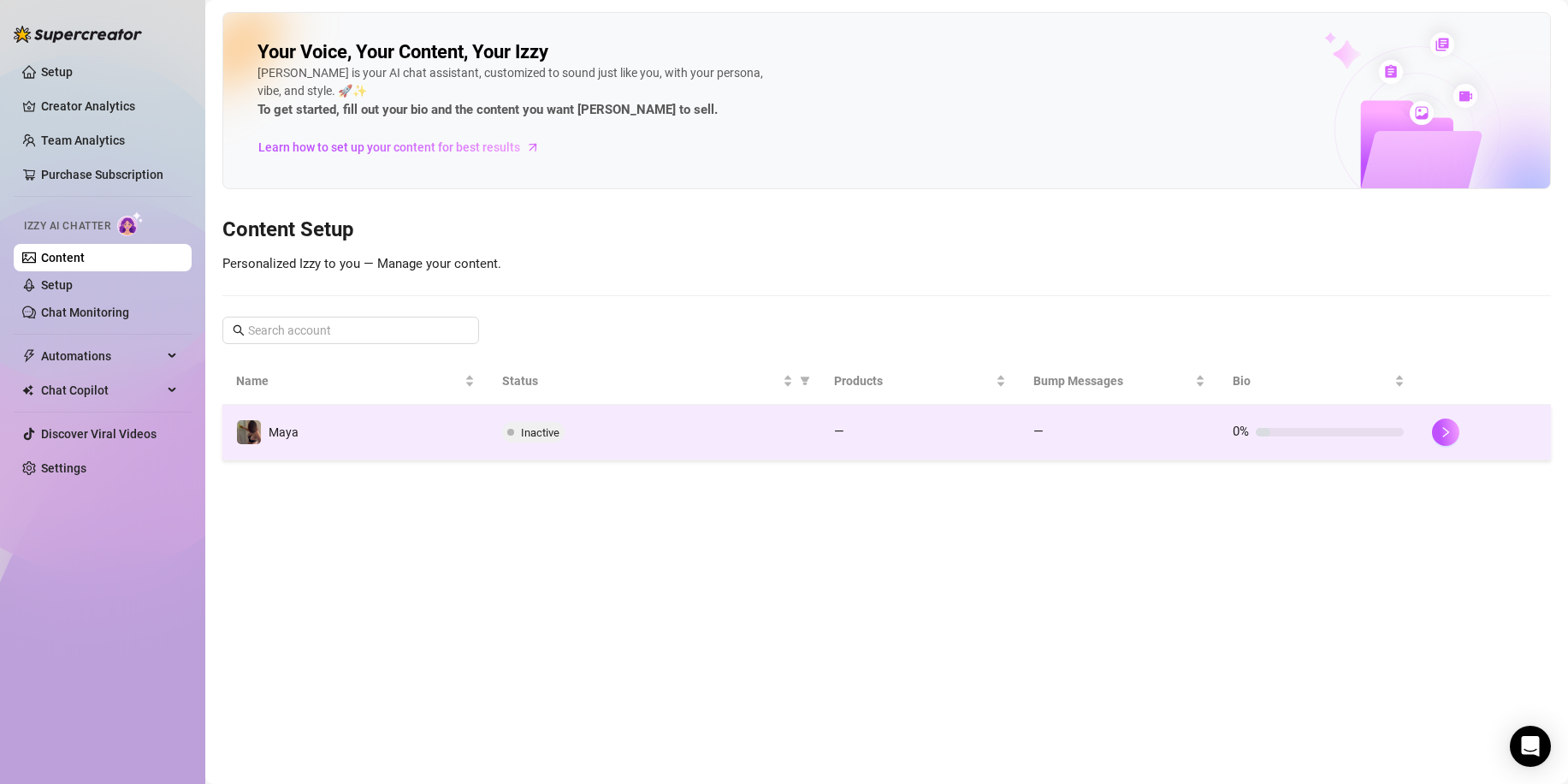
click at [412, 425] on td "Maya" at bounding box center [355, 432] width 266 height 56
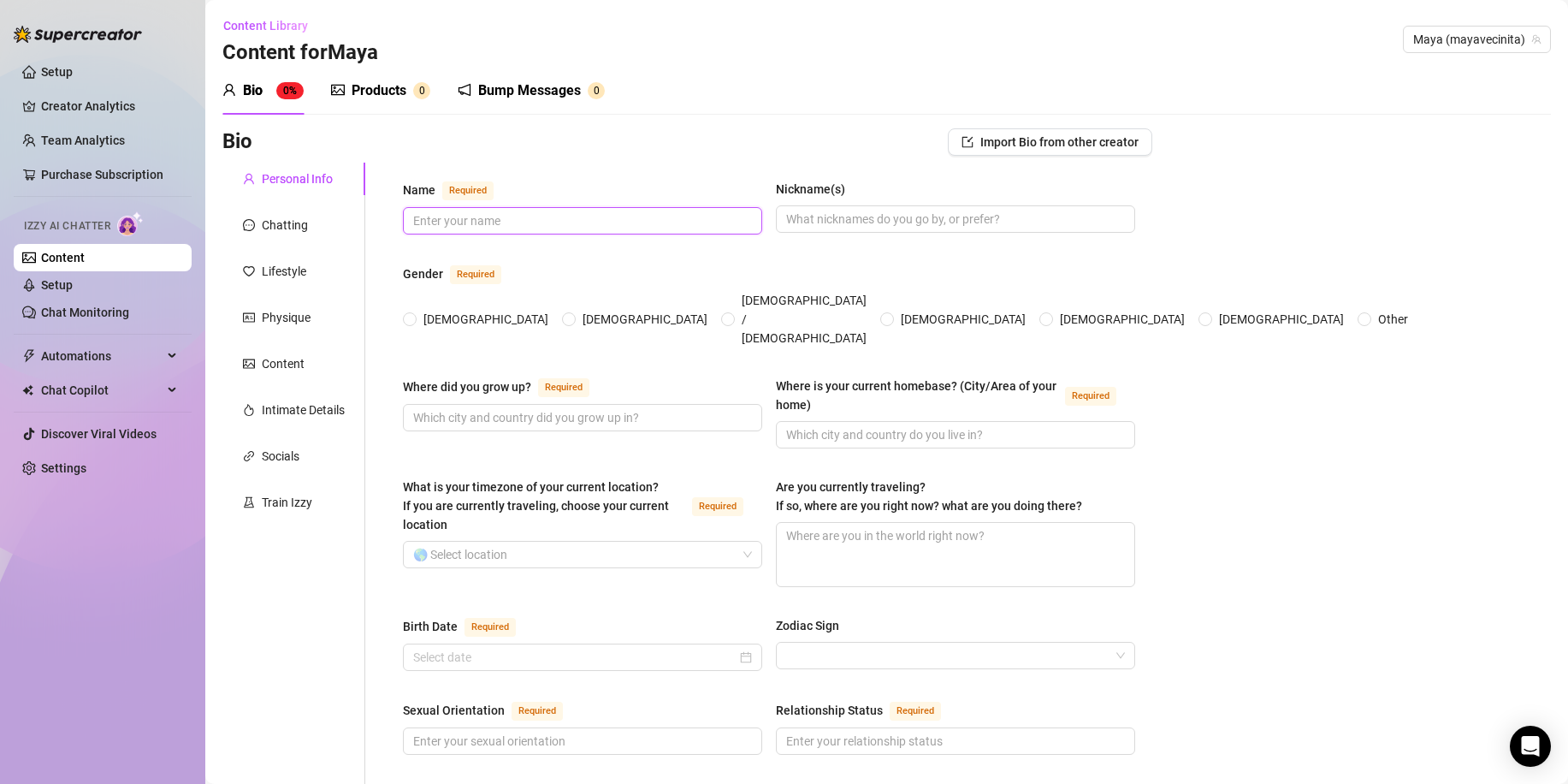
click at [462, 215] on input "Name Required" at bounding box center [580, 221] width 335 height 19
type input "Maya"
click at [425, 310] on span "[DEMOGRAPHIC_DATA]" at bounding box center [486, 320] width 139 height 19
click at [414, 315] on input "[DEMOGRAPHIC_DATA]" at bounding box center [411, 320] width 7 height 11
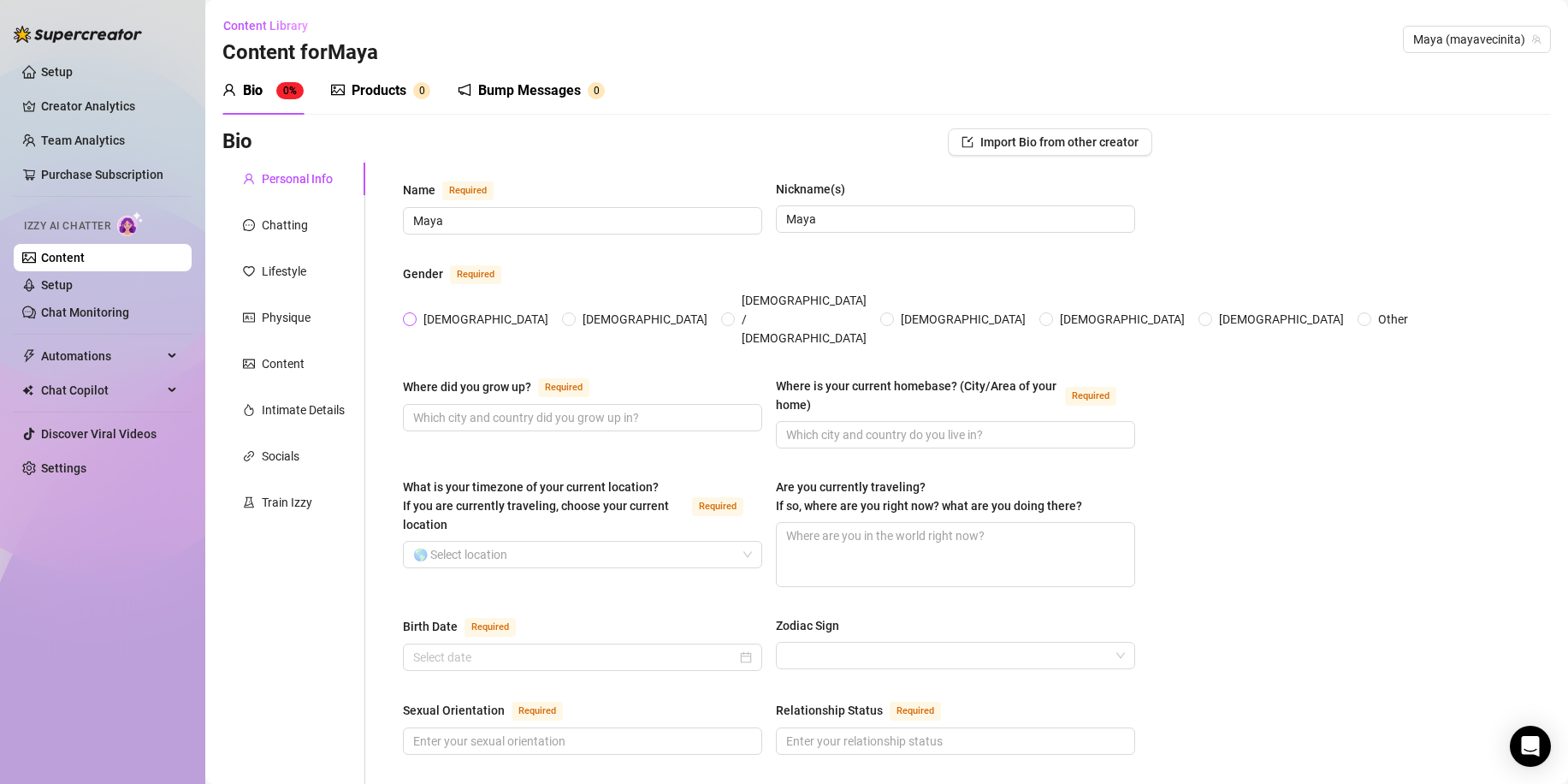
radio input "true"
click at [468, 377] on div "Where did you grow up?" at bounding box center [467, 387] width 128 height 19
click at [468, 408] on input "Where did you grow up? Required" at bounding box center [580, 418] width 335 height 19
click at [468, 377] on div "Where did you grow up?" at bounding box center [467, 387] width 128 height 19
click at [468, 408] on input "Where did you grow up? Required" at bounding box center [580, 418] width 335 height 19
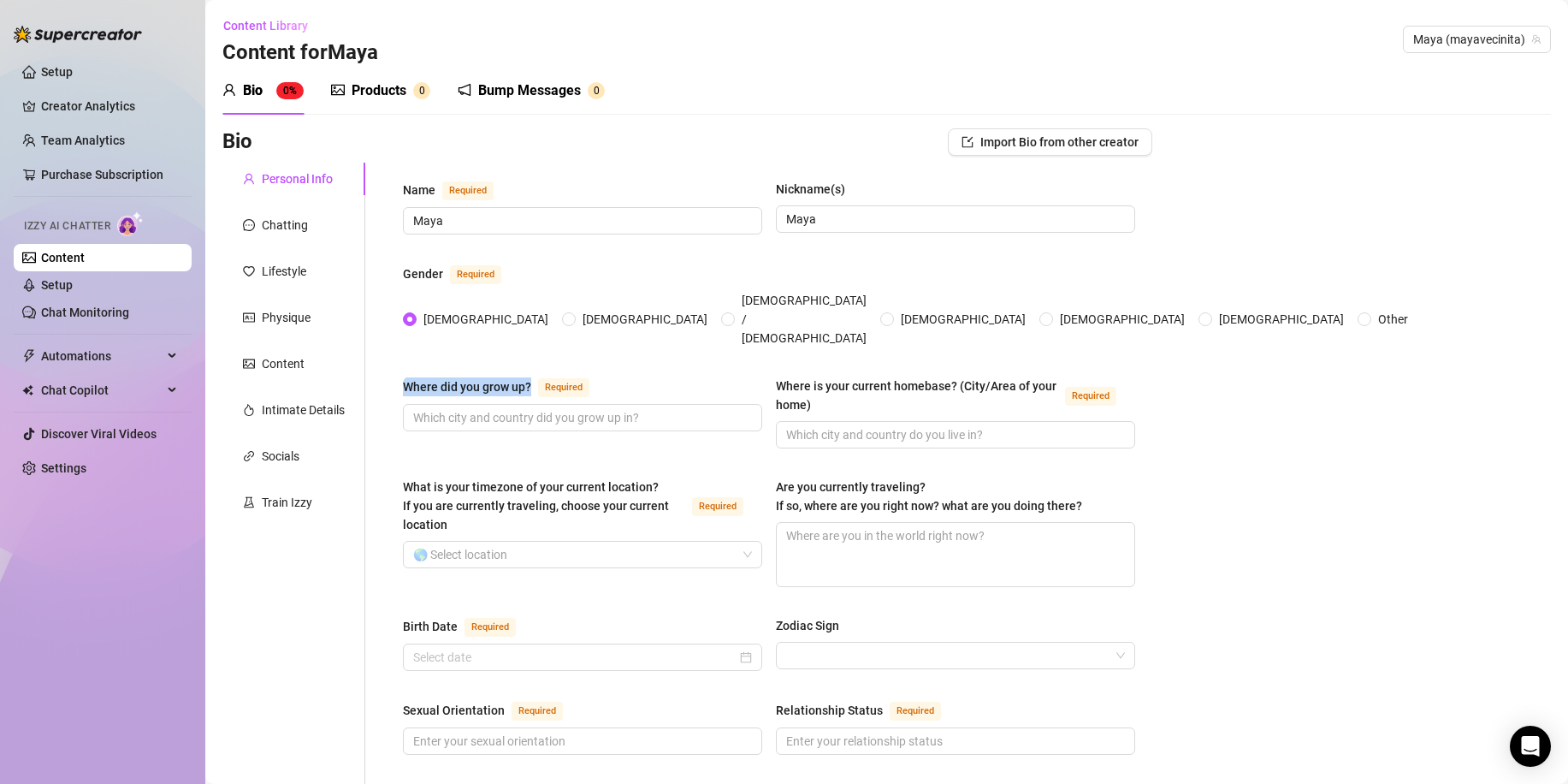
click at [468, 377] on div "Where did you grow up?" at bounding box center [467, 387] width 128 height 19
click at [468, 408] on input "Where did you grow up? Required" at bounding box center [580, 418] width 335 height 19
drag, startPoint x: 519, startPoint y: 350, endPoint x: 406, endPoint y: 352, distance: 113.0
click at [406, 376] on div "Where did you grow up? Required" at bounding box center [499, 387] width 194 height 21
click at [480, 377] on div "Where did you grow up?" at bounding box center [467, 387] width 128 height 19
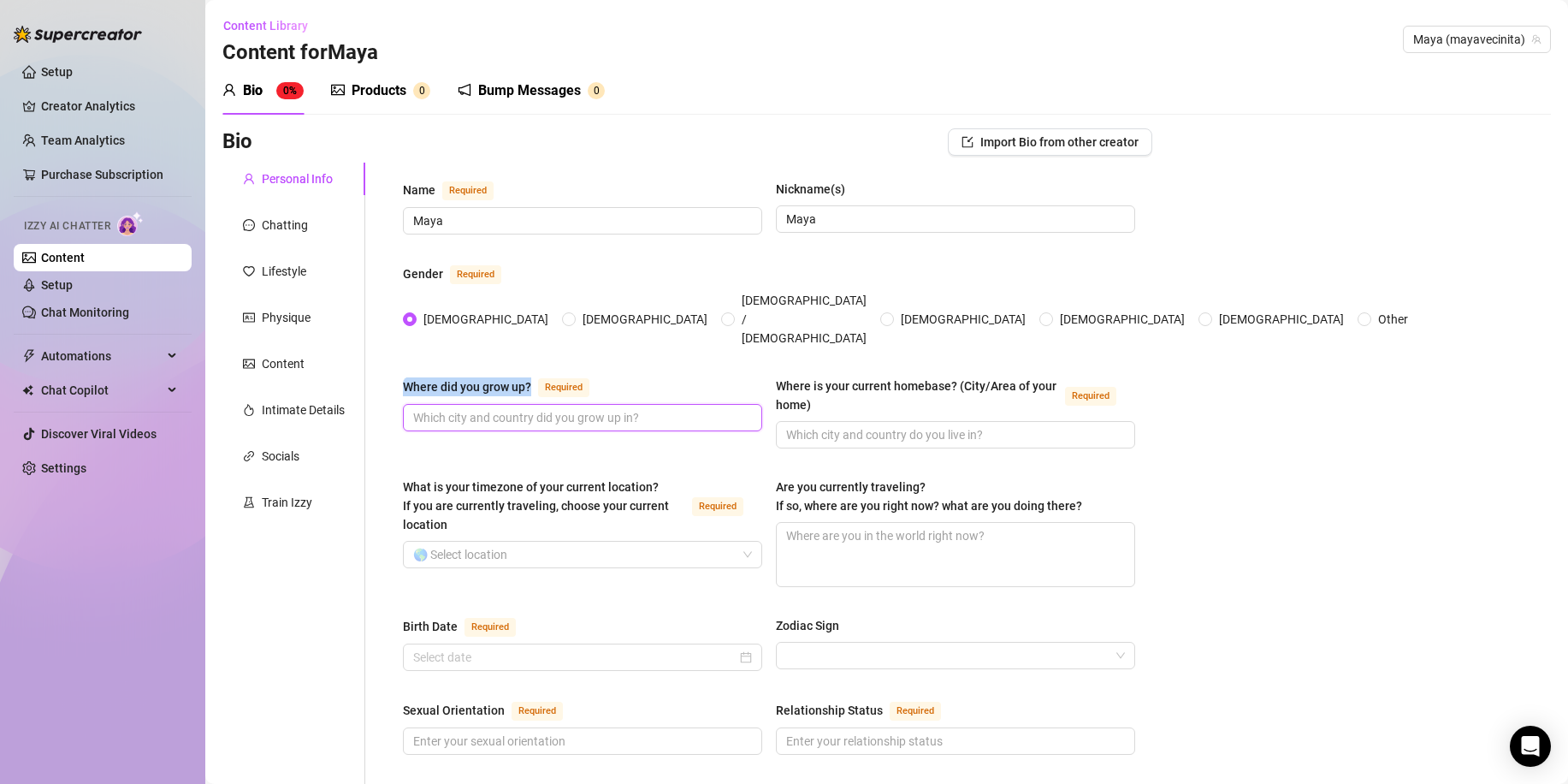
click at [480, 408] on input "Where did you grow up? Required" at bounding box center [580, 418] width 335 height 19
click at [493, 377] on div "Where did you grow up?" at bounding box center [467, 387] width 128 height 19
click at [493, 408] on input "Where did you grow up? Required" at bounding box center [580, 418] width 335 height 19
click at [493, 377] on div "Where did you grow up?" at bounding box center [467, 387] width 128 height 19
click at [493, 408] on input "Where did you grow up? Required" at bounding box center [580, 418] width 335 height 19
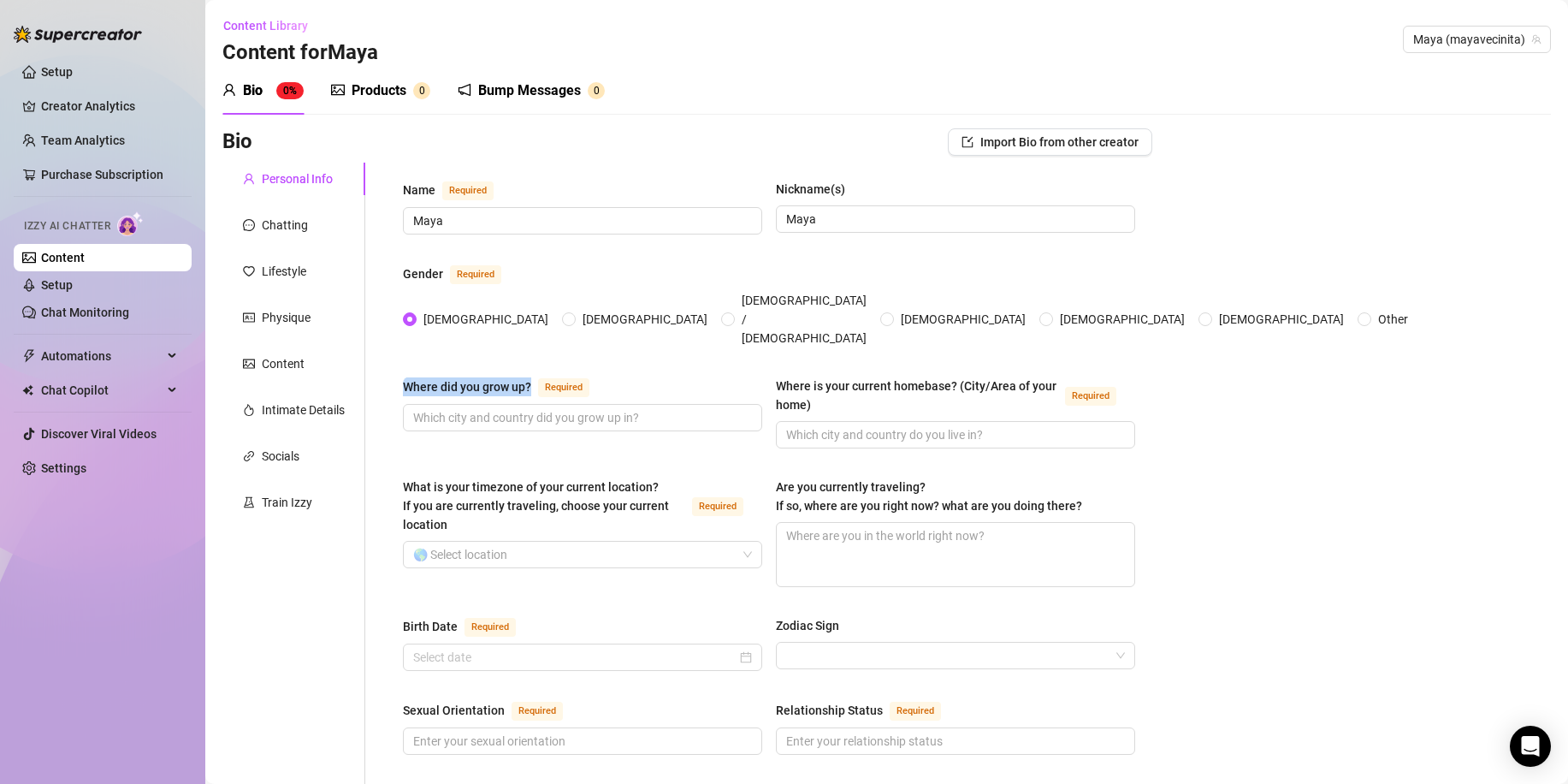
click at [493, 377] on div "Where did you grow up?" at bounding box center [467, 387] width 128 height 19
click at [493, 408] on input "Where did you grow up? Required" at bounding box center [580, 418] width 335 height 19
click at [492, 377] on div "Where did you grow up?" at bounding box center [467, 387] width 128 height 19
click at [492, 408] on input "Where did you grow up? Required" at bounding box center [580, 418] width 335 height 19
click at [492, 377] on div "Where did you grow up?" at bounding box center [467, 387] width 128 height 19
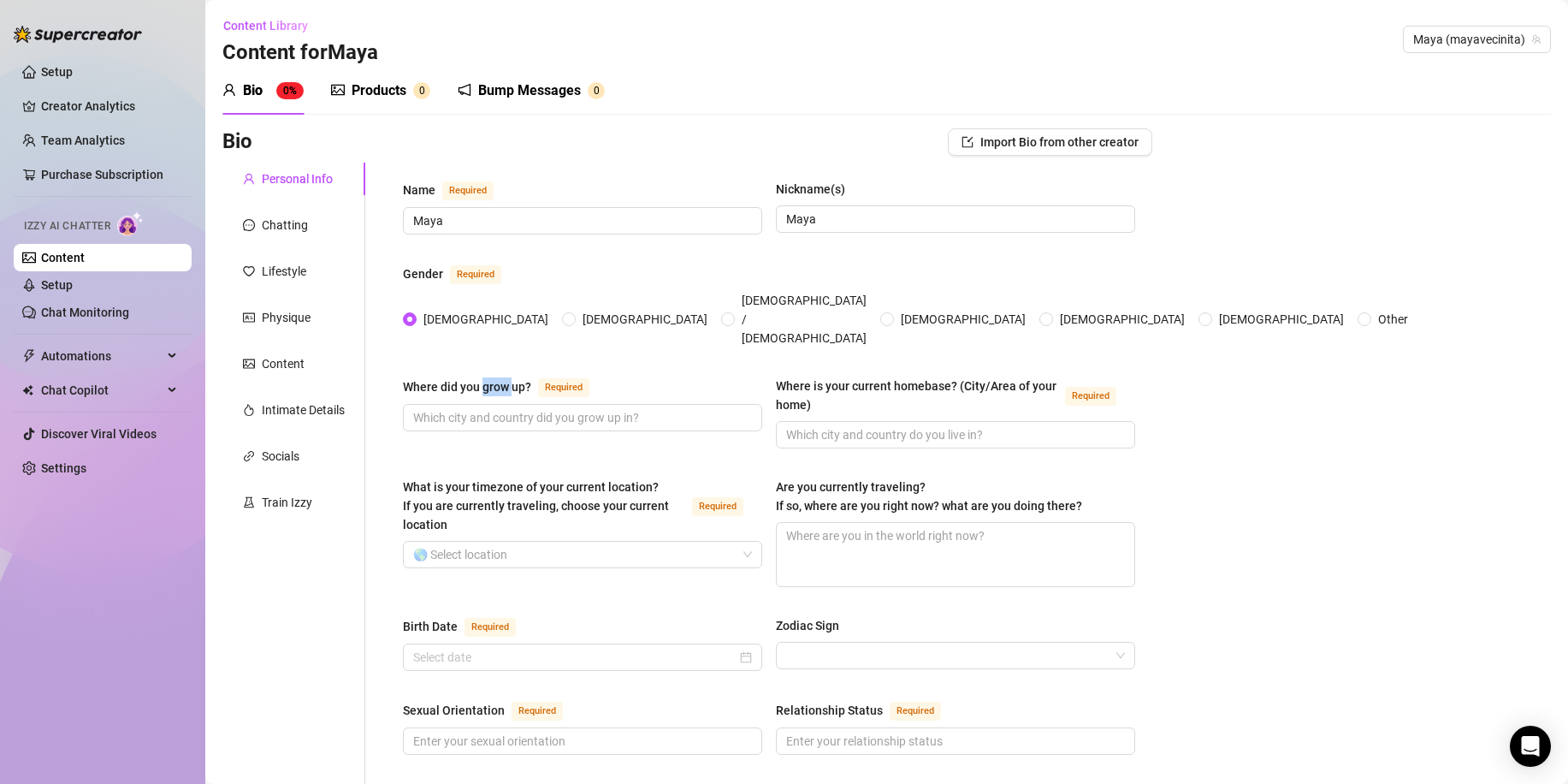
click at [492, 408] on input "Where did you grow up? Required" at bounding box center [580, 418] width 335 height 19
click at [492, 377] on div "Where did you grow up?" at bounding box center [467, 387] width 128 height 19
click at [492, 408] on input "Where did you grow up? Required" at bounding box center [580, 418] width 335 height 19
click at [492, 377] on div "Where did you grow up?" at bounding box center [467, 387] width 128 height 19
click at [492, 408] on input "Where did you grow up? Required" at bounding box center [580, 418] width 335 height 19
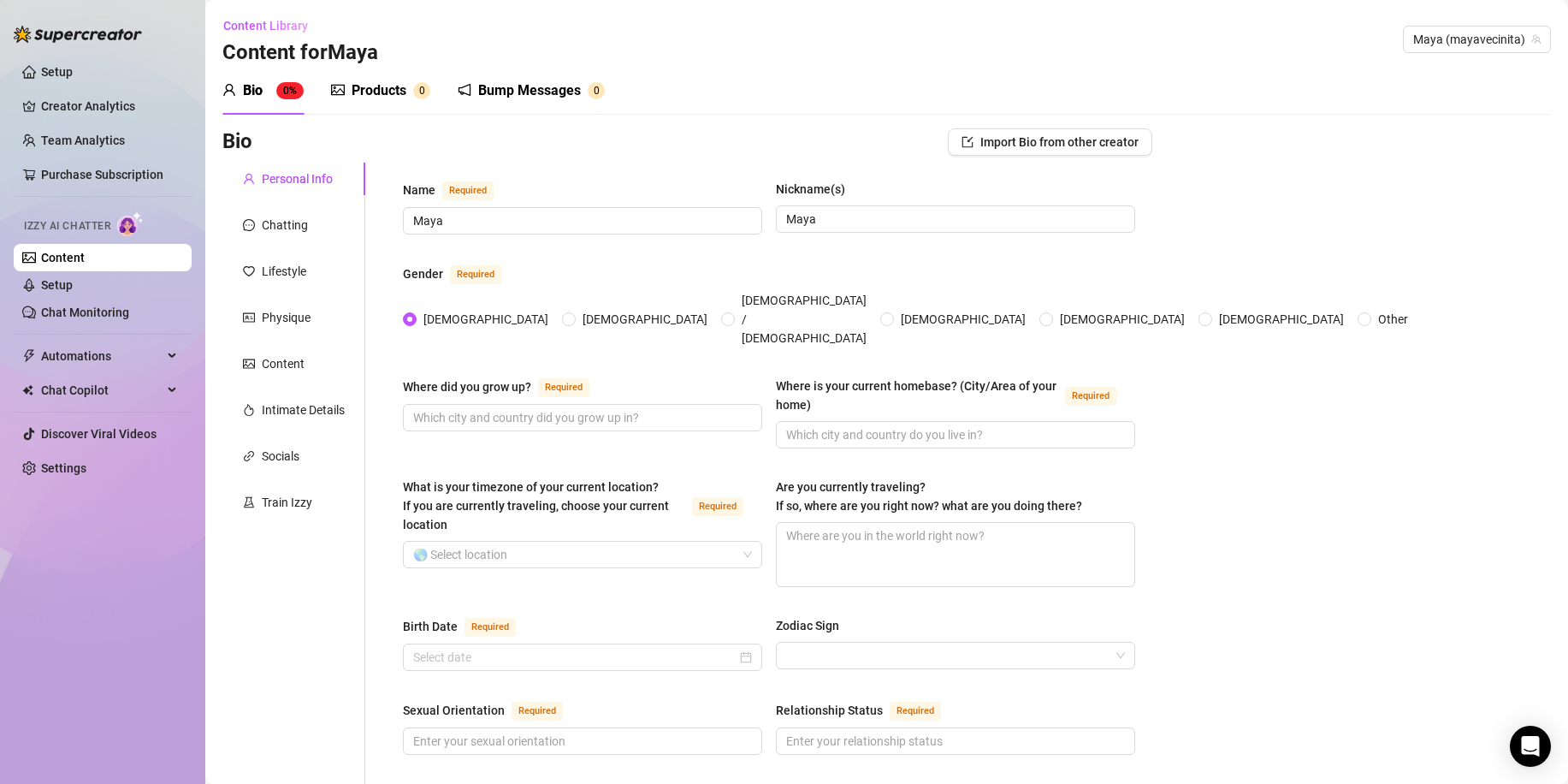
click at [492, 377] on div "Where did you grow up?" at bounding box center [467, 387] width 128 height 19
click at [492, 408] on input "Where did you grow up? Required" at bounding box center [580, 418] width 335 height 19
click at [492, 377] on div "Where did you grow up?" at bounding box center [467, 387] width 128 height 19
click at [492, 408] on input "Where did you grow up? Required" at bounding box center [580, 418] width 335 height 19
drag, startPoint x: 511, startPoint y: 352, endPoint x: 399, endPoint y: 349, distance: 112.0
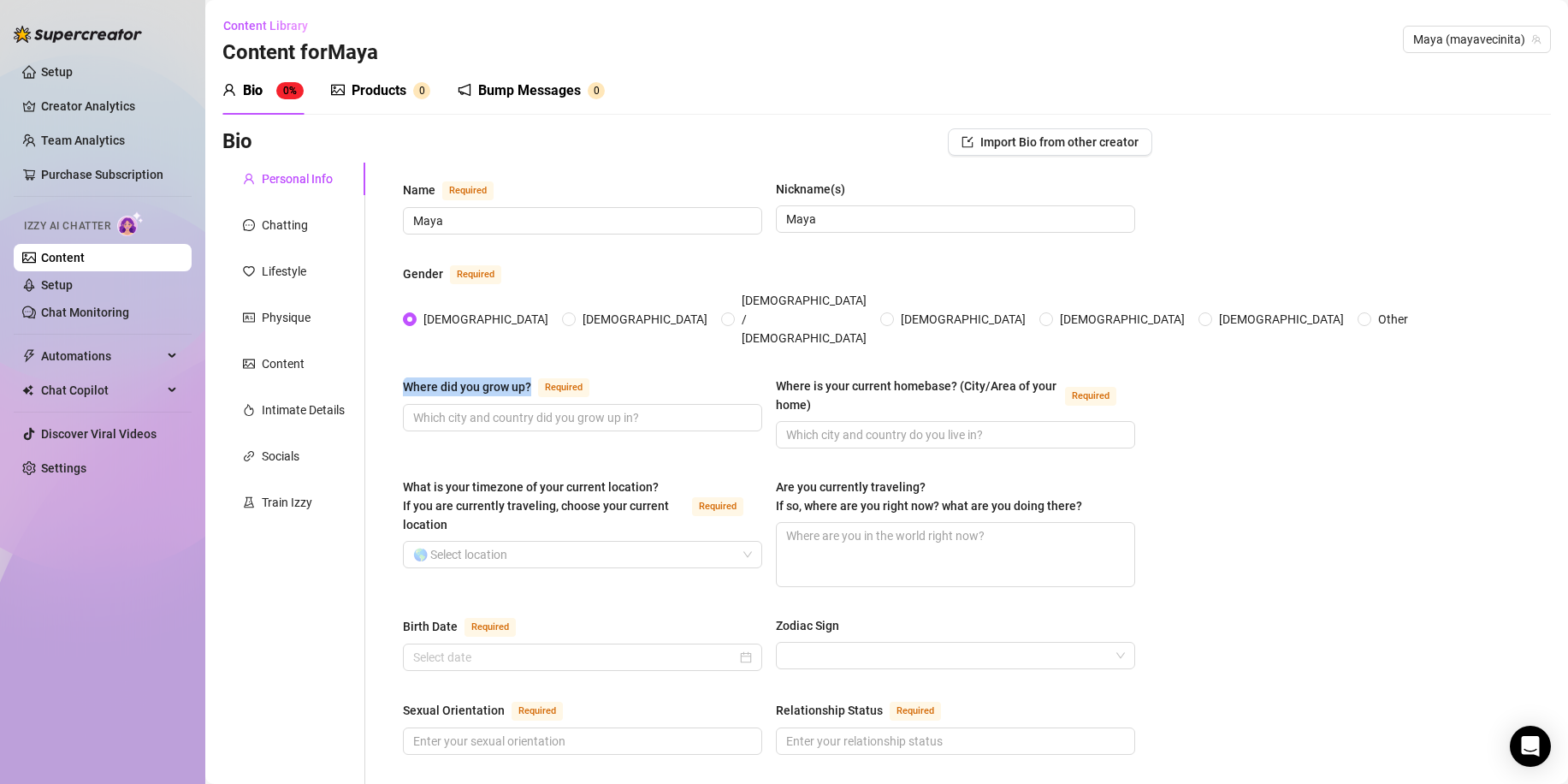
copy div "Where did you grow up?"
click at [543, 404] on span at bounding box center [582, 418] width 359 height 28
type input "en [GEOGRAPHIC_DATA]"
type input "[GEOGRAPHIC_DATA]"
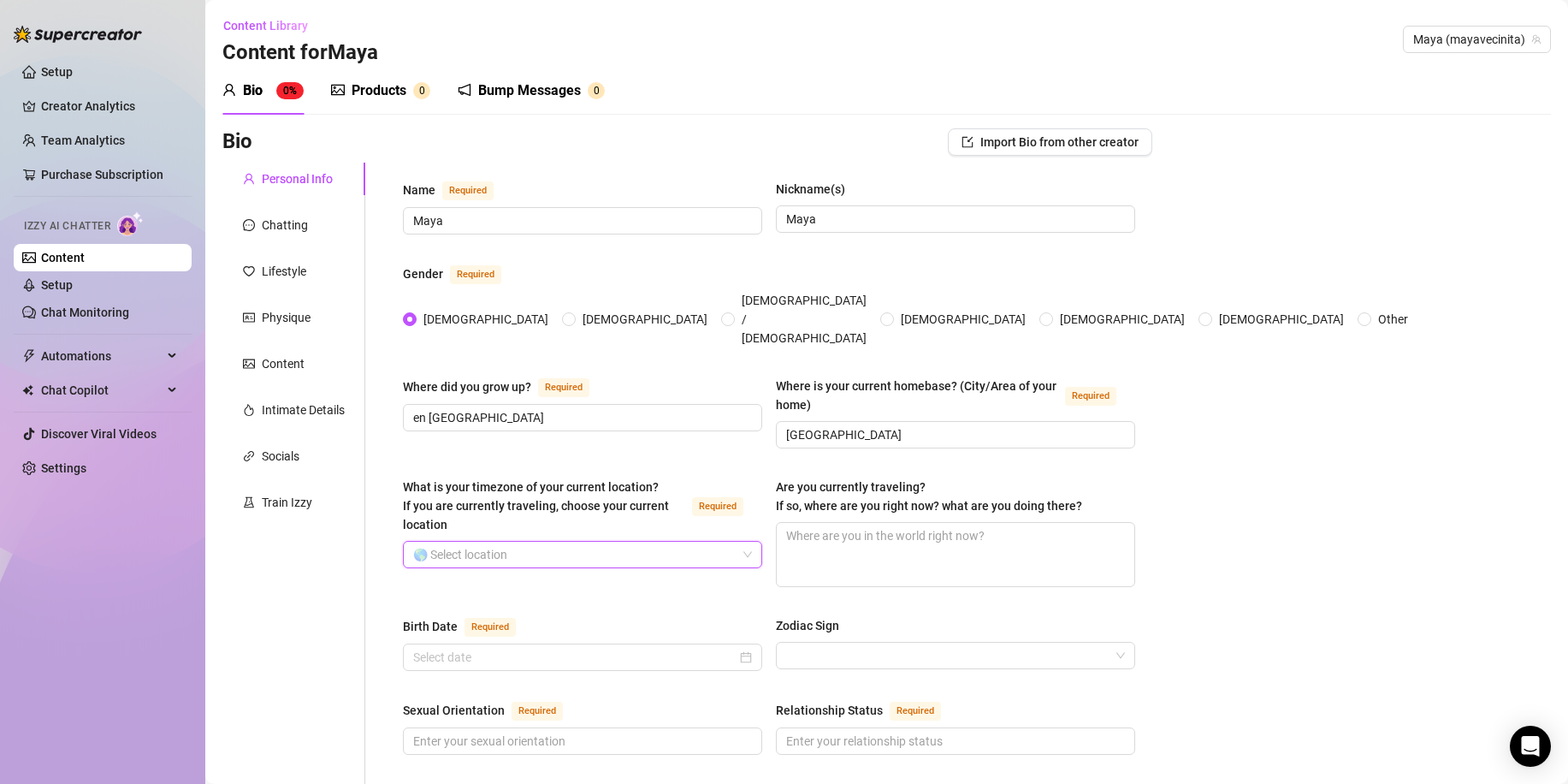
click at [542, 542] on input "What is your timezone of your current location? If you are currently traveling,…" at bounding box center [575, 555] width 324 height 26
drag, startPoint x: 542, startPoint y: 526, endPoint x: 223, endPoint y: 462, distance: 325.4
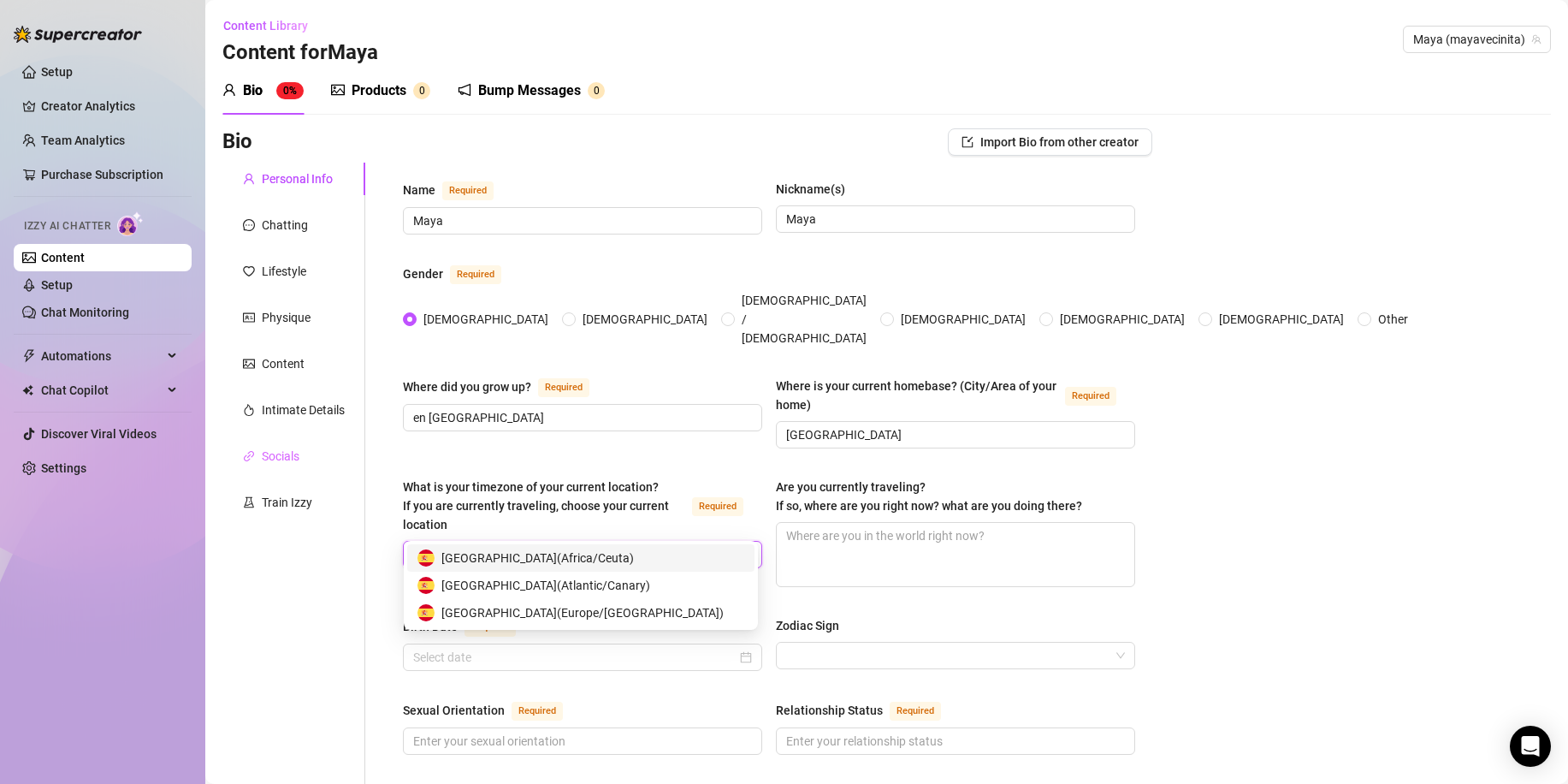
type input "spain"
click at [569, 614] on div "Spain ( Europe/Madrid )" at bounding box center [580, 613] width 326 height 19
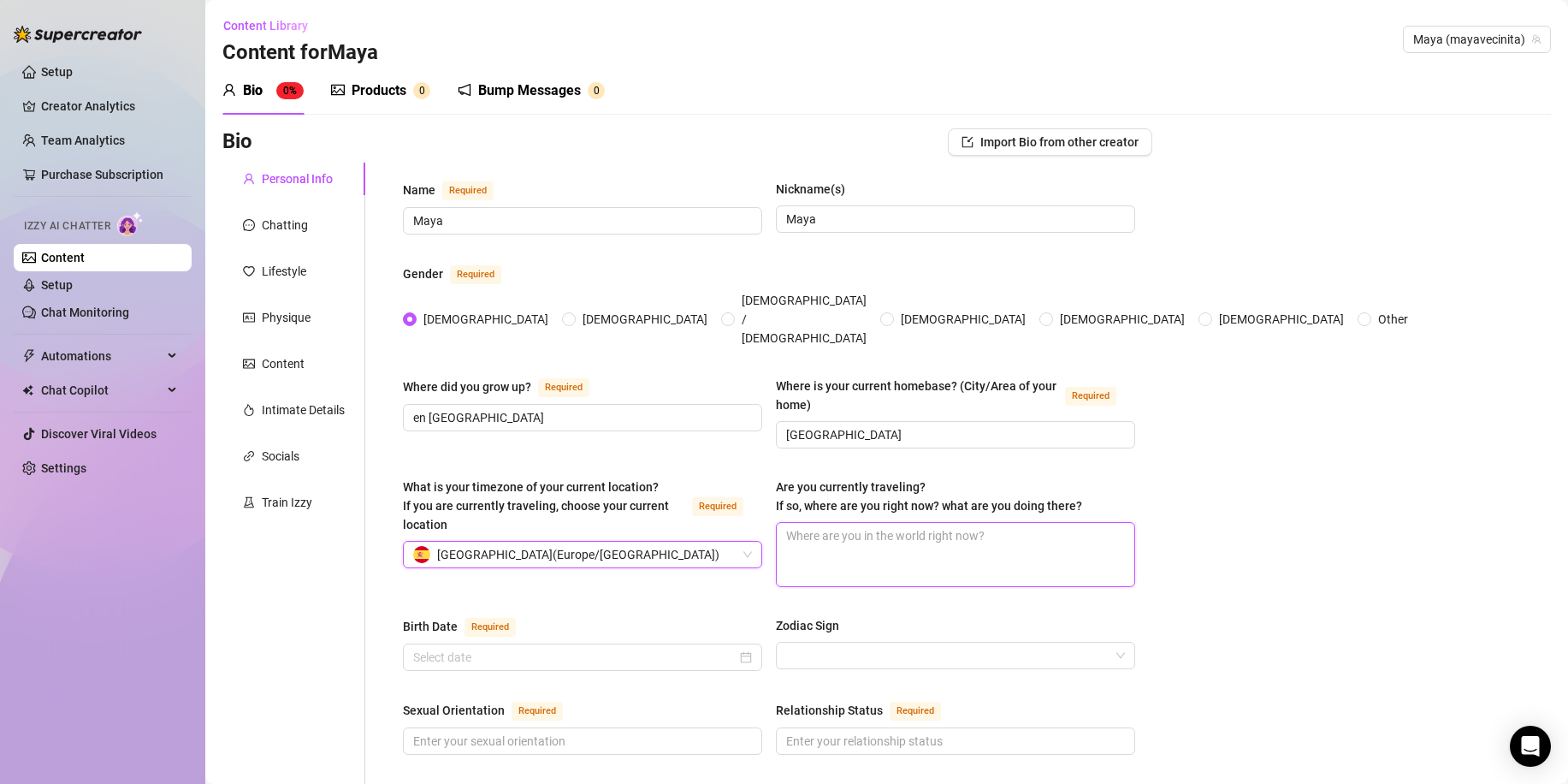
click at [851, 523] on textarea "Are you currently traveling? If so, where are you right now? what are you doing…" at bounding box center [955, 555] width 357 height 64
type textarea "I"
type textarea "Ib"
type textarea "Ibi"
type textarea "Ibiz"
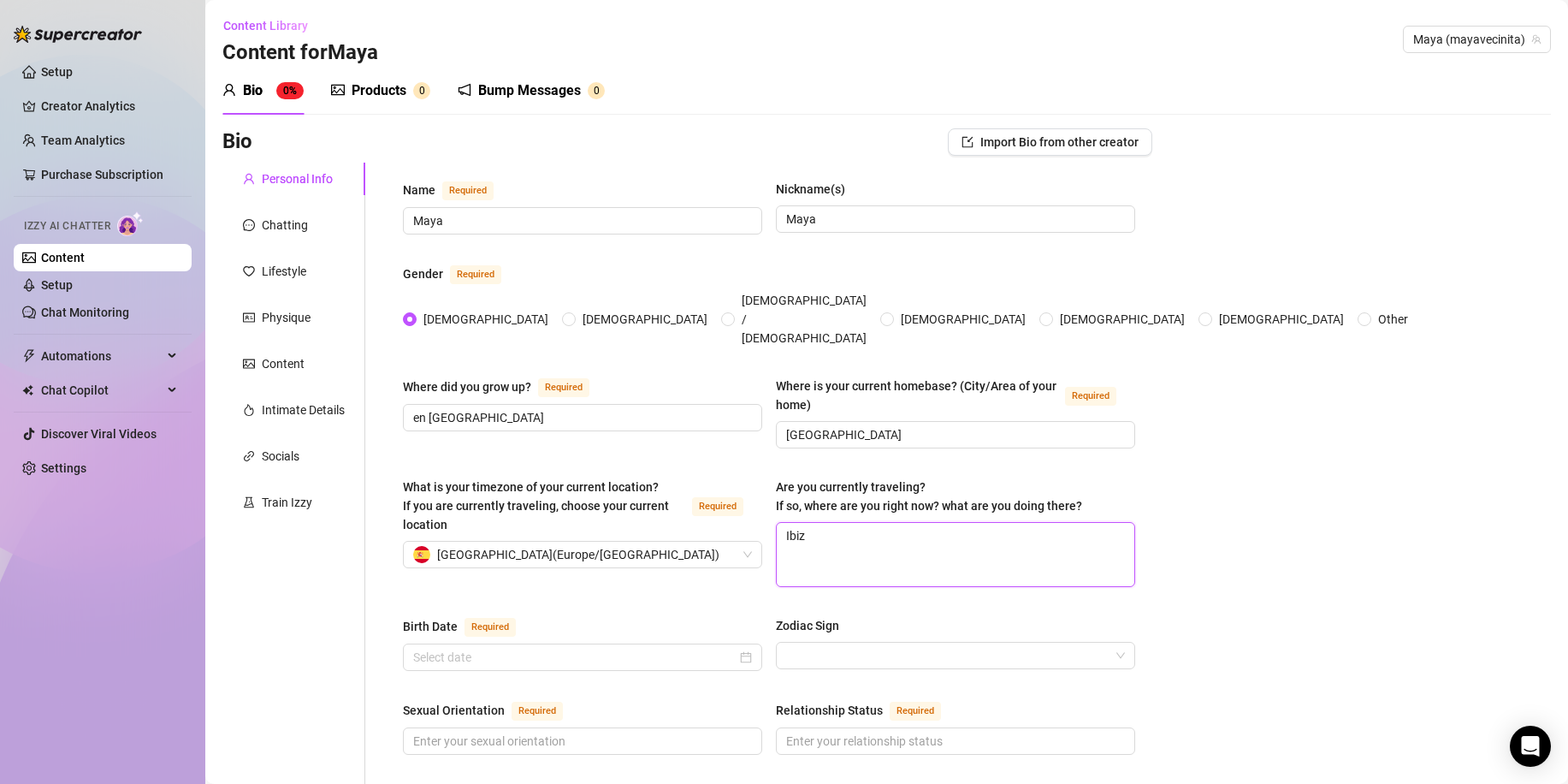
type textarea "Ibiza"
type textarea "Ibiza,"
type textarea "Ibiza, M"
type textarea "Ibiza, Ma"
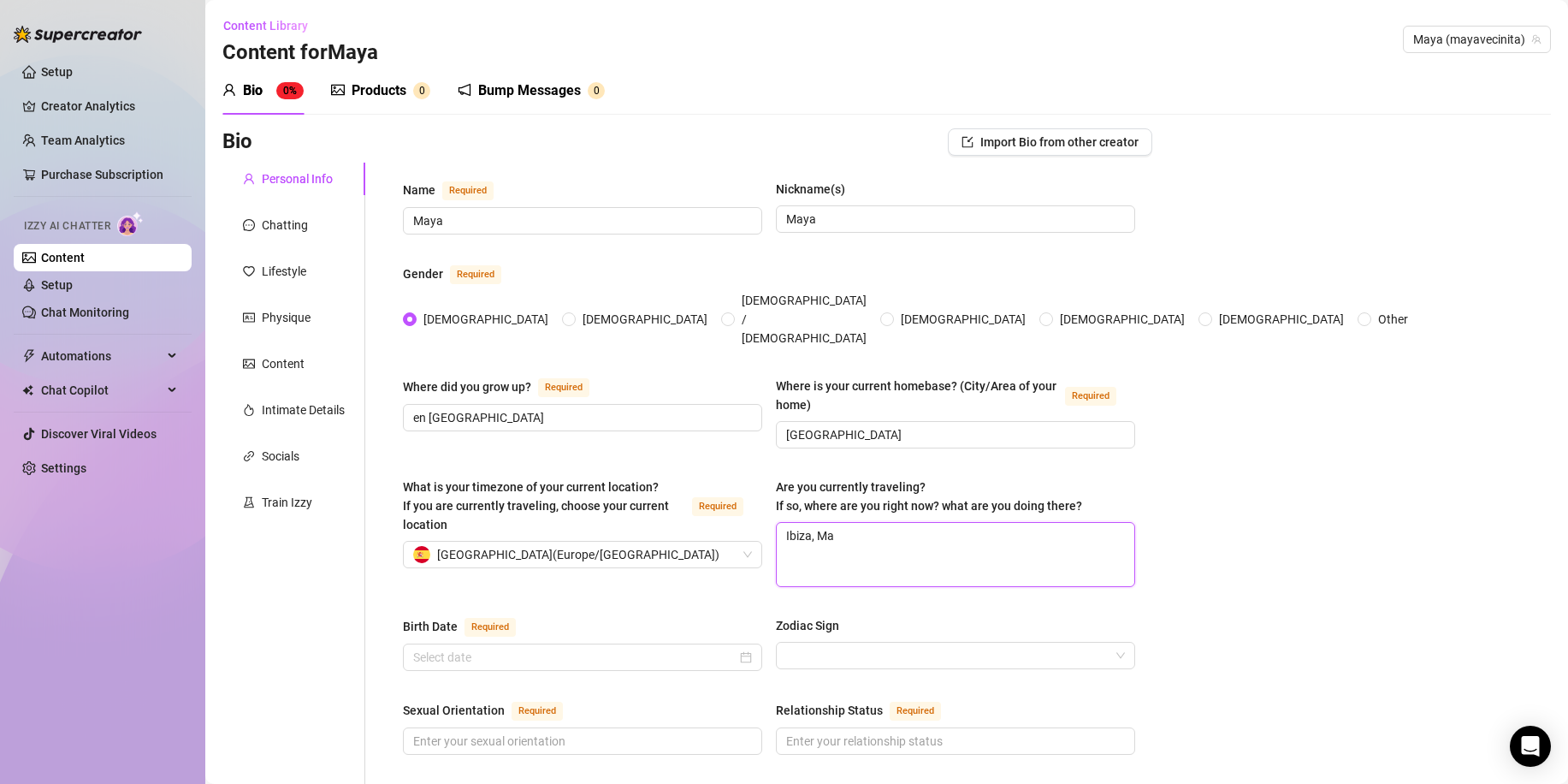
type textarea "Ibiza, Mal"
type textarea "Ibiza, Mald"
type textarea "Ibiza, Maldi"
type textarea "Ibiza, Maldiv"
type textarea "Ibiza, Maldiva"
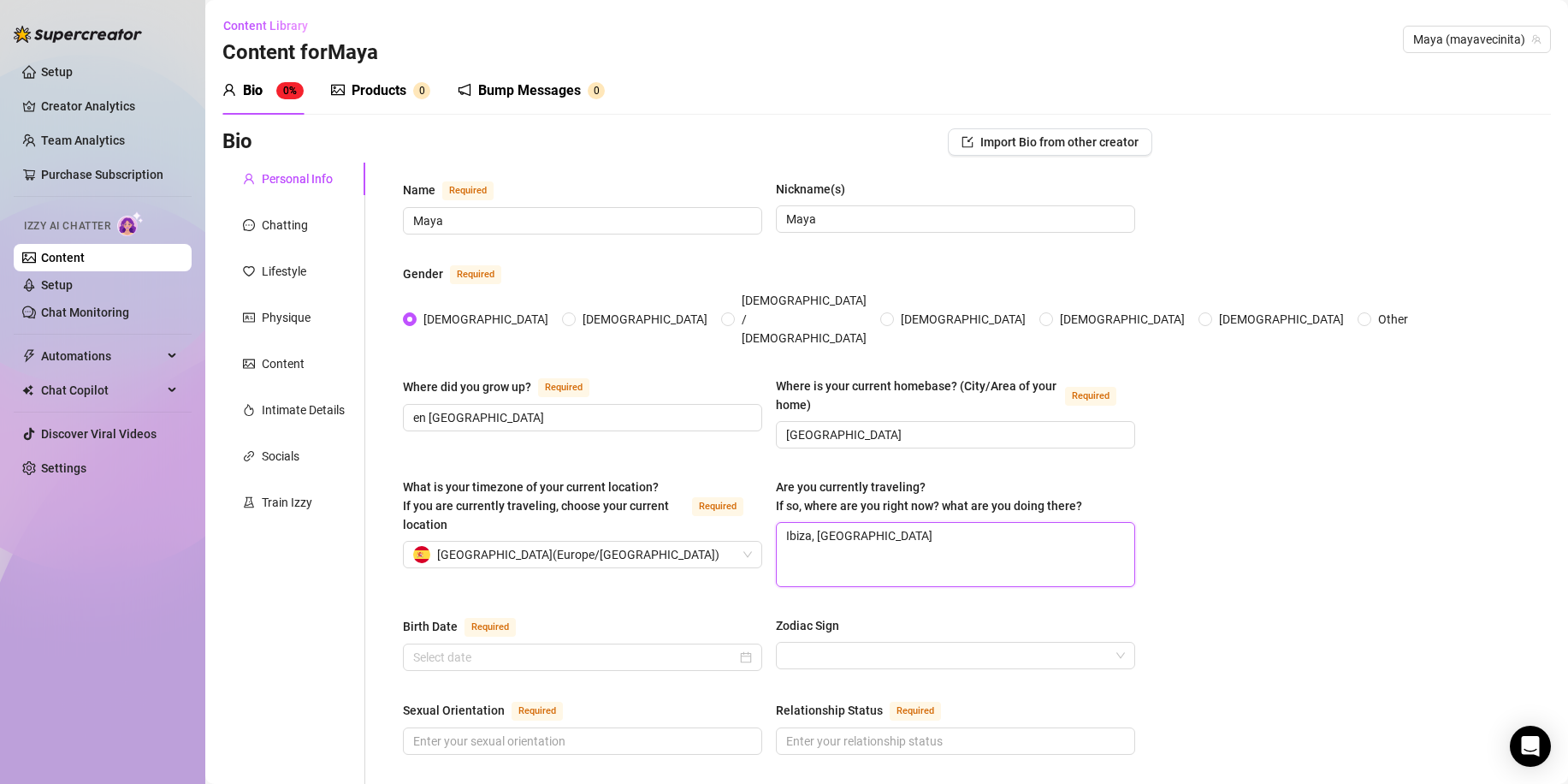
type textarea "Ibiza, Maldivas"
type textarea "Ibiza, Maldivas,"
type textarea "Ibiza, Maldivas, p"
type textarea "Ibiza, Maldivas, por"
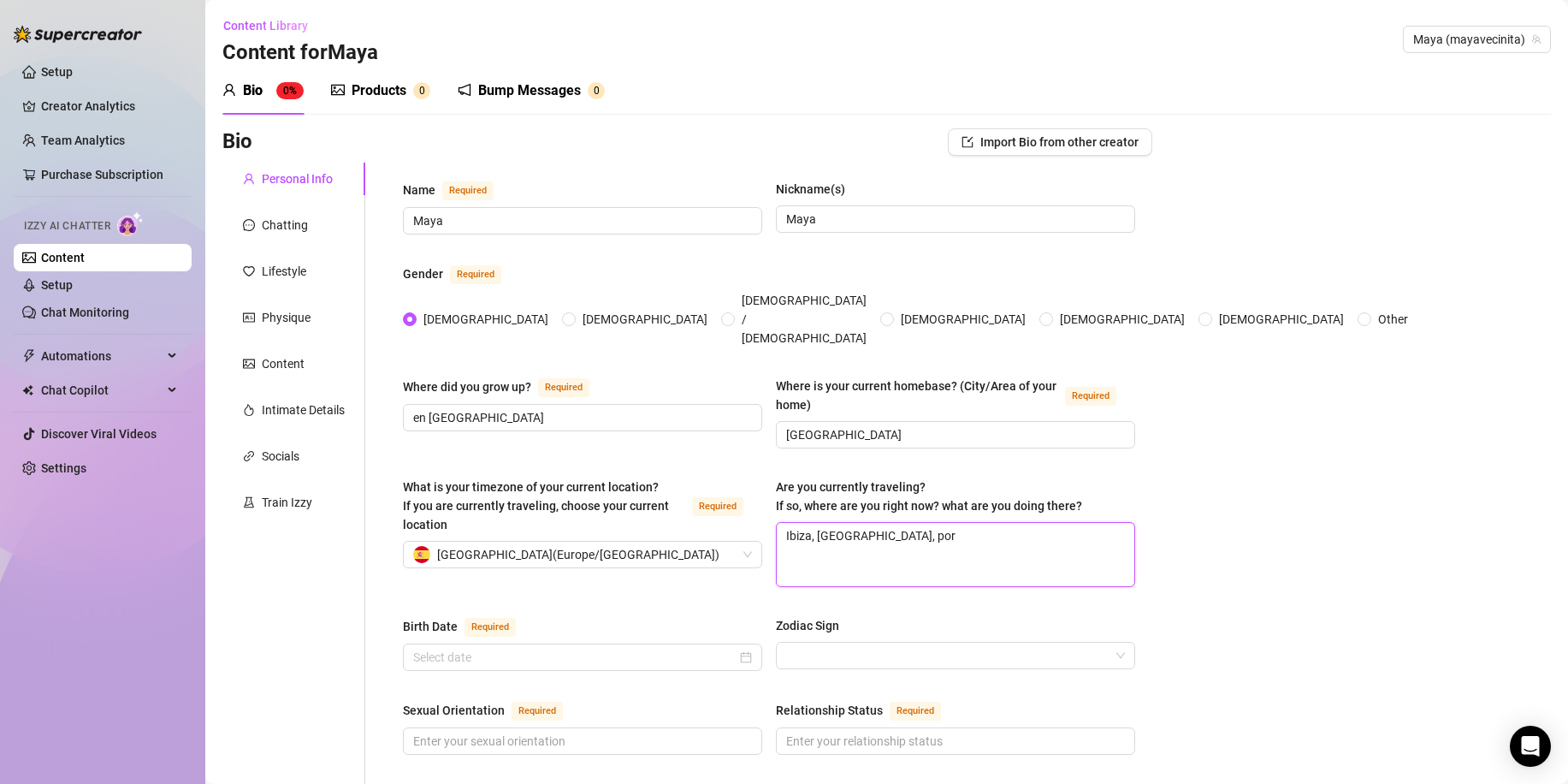
type textarea "Ibiza, Maldivas, por"
type textarea "Ibiza, Maldivas, por t"
type textarea "Ibiza, Maldivas, por to"
type textarea "Ibiza, Maldivas, por tod"
type textarea "Ibiza, Maldivas, por toda"
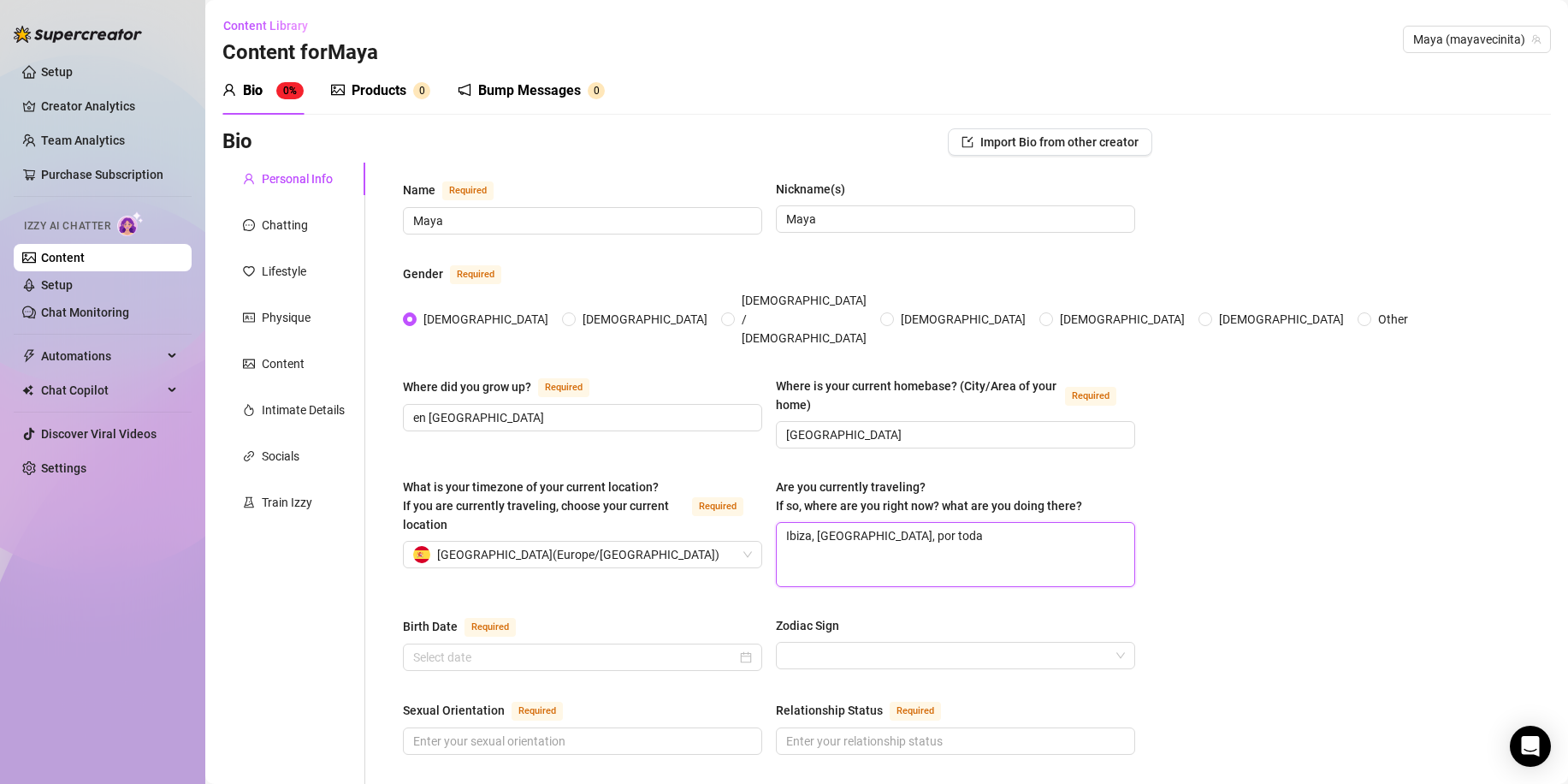
type textarea "Ibiza, Maldivas, por toda"
type textarea "Ibiza, Maldivas, por toda E"
type textarea "Ibiza, Maldivas, por toda Es"
type textarea "Ibiza, Maldivas, por toda Esp"
type textarea "Ibiza, Maldivas, por toda Espa"
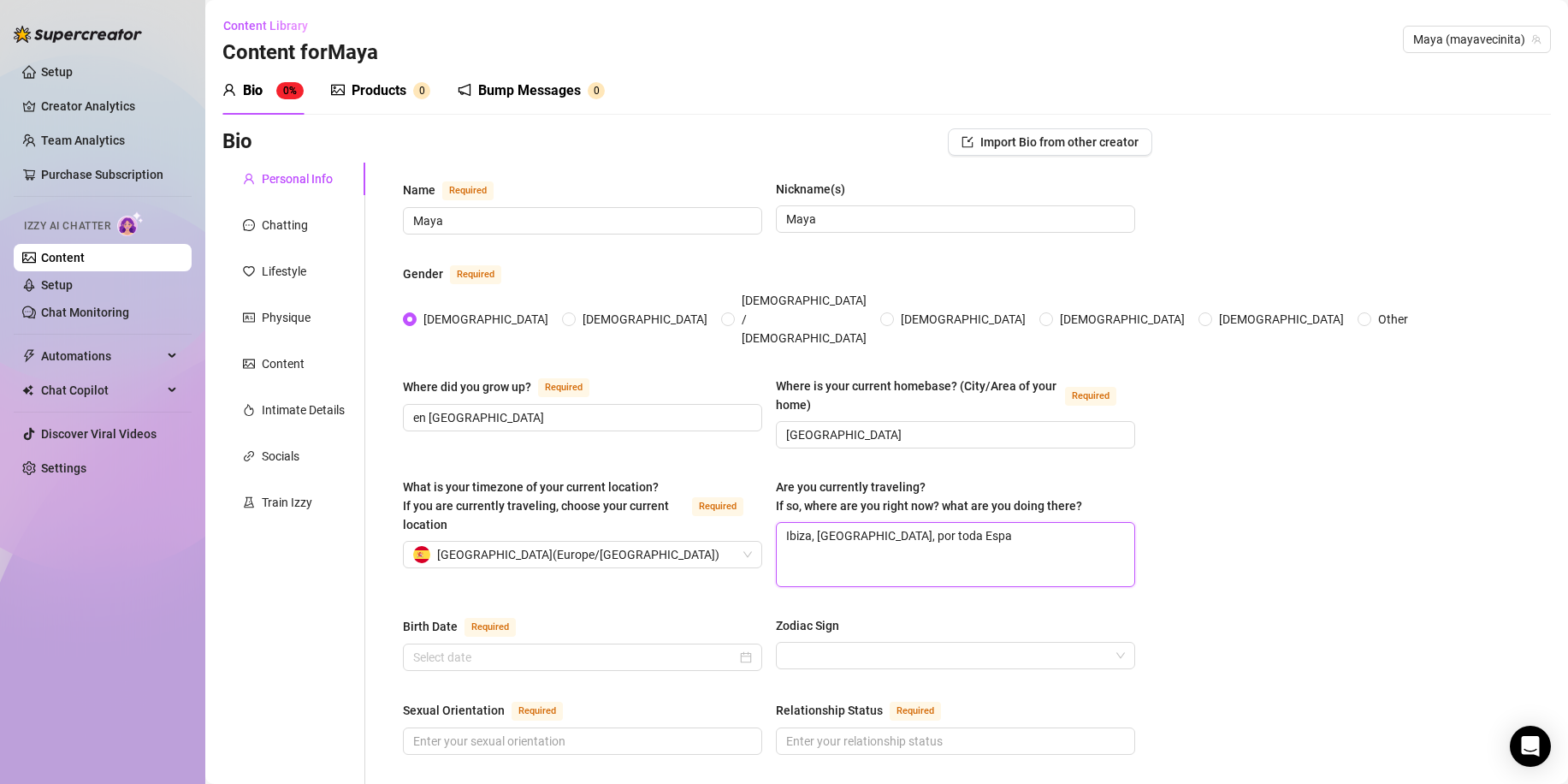
type textarea "Ibiza, Maldivas, por toda Españ"
type textarea "Ibiza, Maldivas, por toda España"
type textarea "Ibiza, Maldivas, por toda España."
type textarea "Ibiza, Maldivas, por toda España. E"
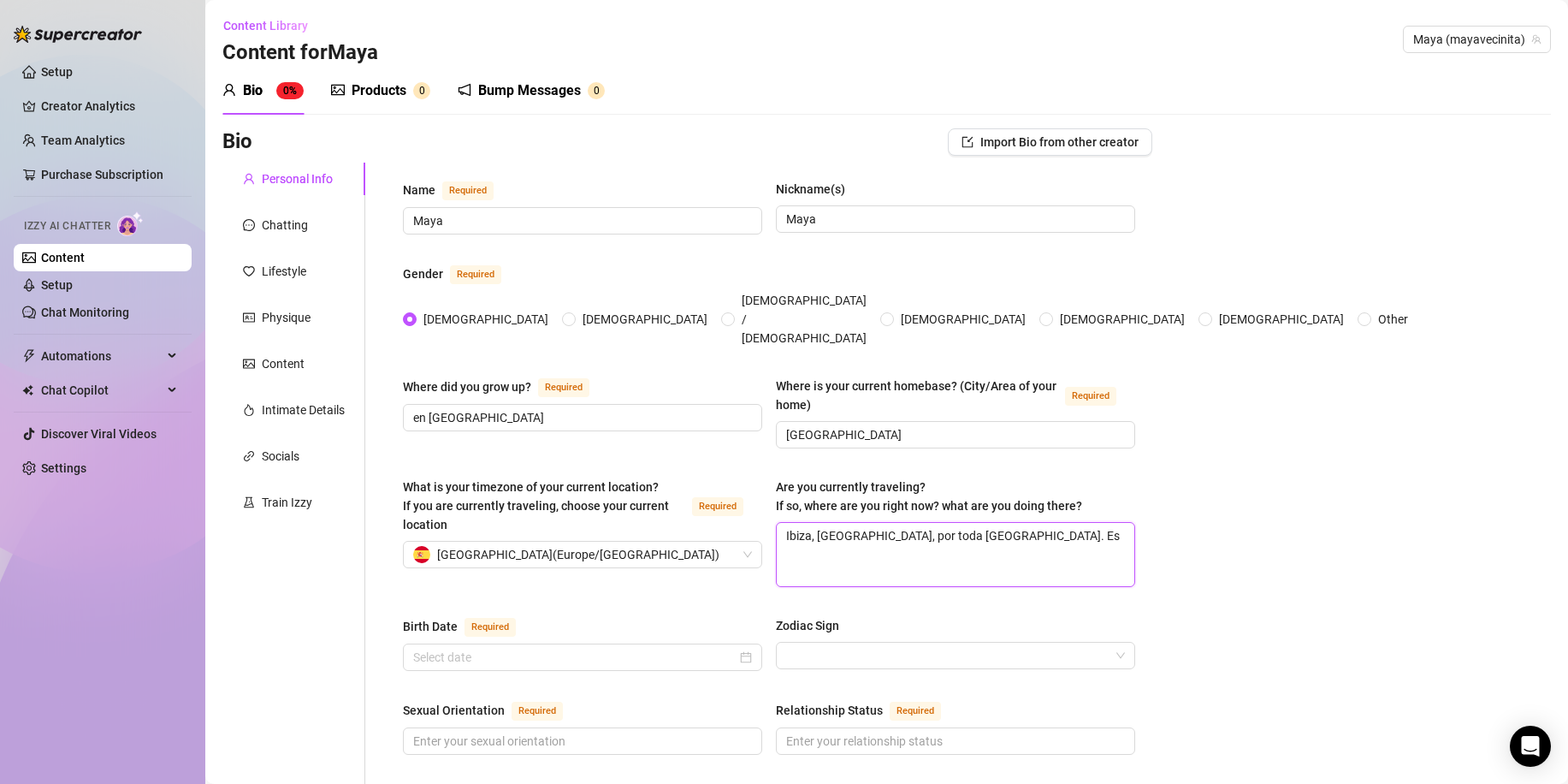
type textarea "Ibiza, Maldivas, por toda España. Est"
type textarea "Ibiza, Maldivas, por toda España. Esto"
type textarea "Ibiza, Maldivas, por toda España. Estoy"
type textarea "Ibiza, Maldivas, por toda España. Estoy e"
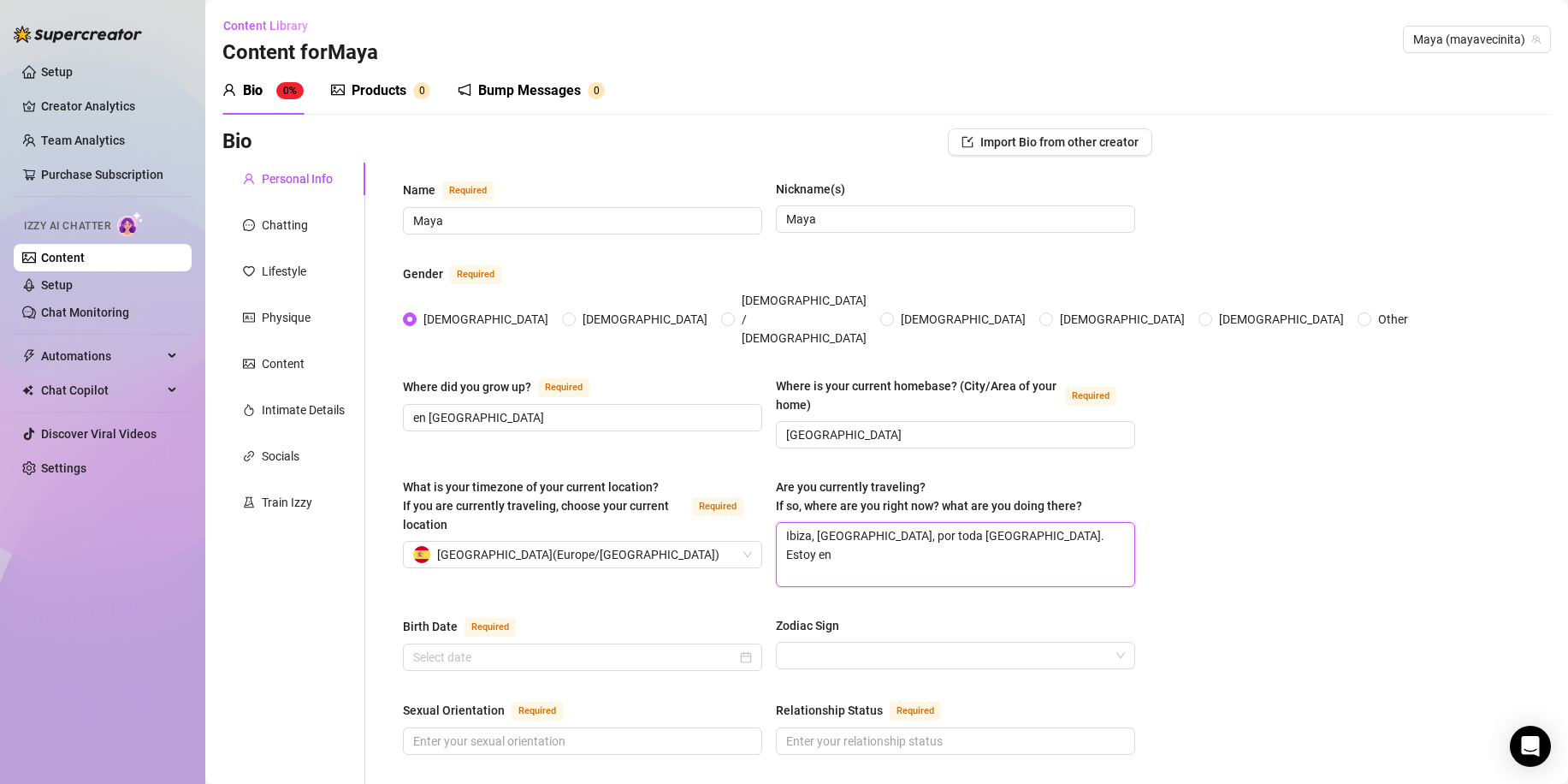
type textarea "Ibiza, Maldivas, por toda España. Estoy en"
type textarea "Ibiza, Maldivas, por toda España. Estoy en I"
type textarea "Ibiza, Maldivas, por toda España. Estoy en Ib"
type textarea "Ibiza, Maldivas, por toda España. Estoy en Ibi"
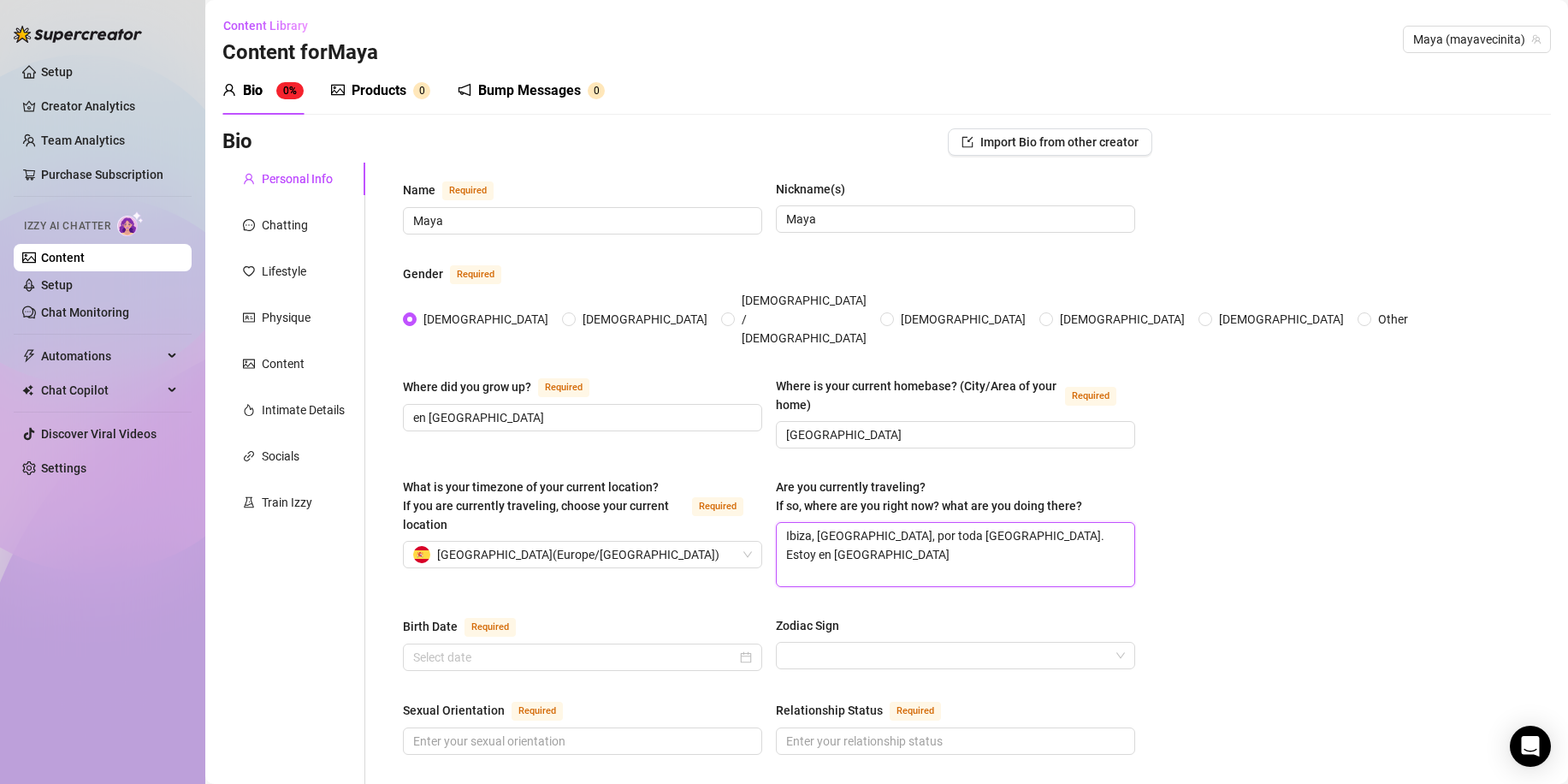
type textarea "Ibiza, Maldivas, por toda España. Estoy en Ibiz"
type textarea "Ibiza, Maldivas, por toda España. Estoy en Ibiza"
type textarea "Ibiza, Maldivas, por toda España. Estoy en Ibiza d"
type textarea "Ibiza, Maldivas, por toda España. Estoy en Ibiza de"
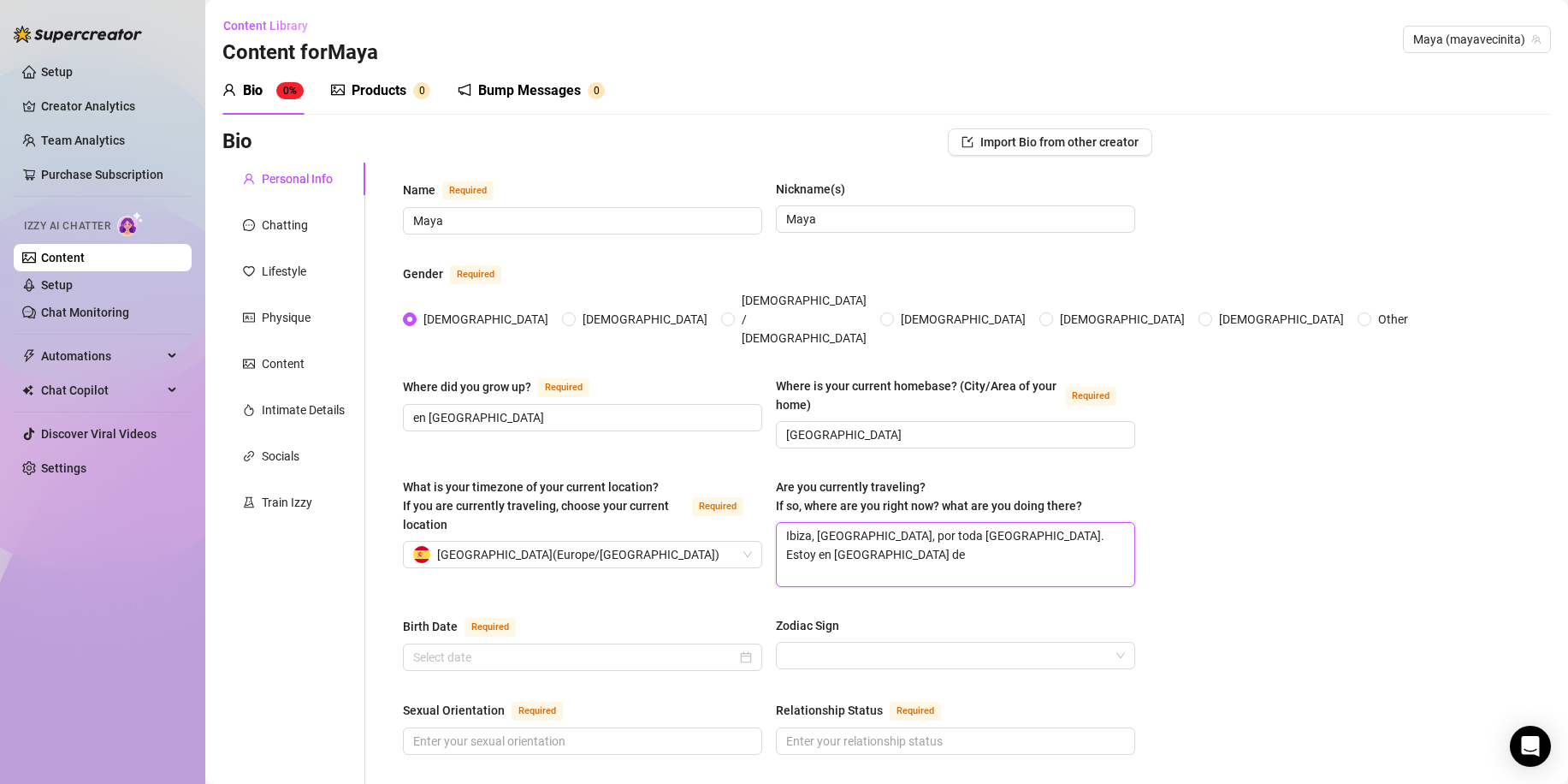
type textarea "Ibiza, Maldivas, por toda España. Estoy en Ibiza de v"
type textarea "Ibiza, Maldivas, por toda España. Estoy en Ibiza de va"
type textarea "Ibiza, Maldivas, por toda España. Estoy en Ibiza de vac"
type textarea "Ibiza, Maldivas, por toda España. Estoy en Ibiza de vacac"
type textarea "Ibiza, Maldivas, por toda España. Estoy en Ibiza de vacacio"
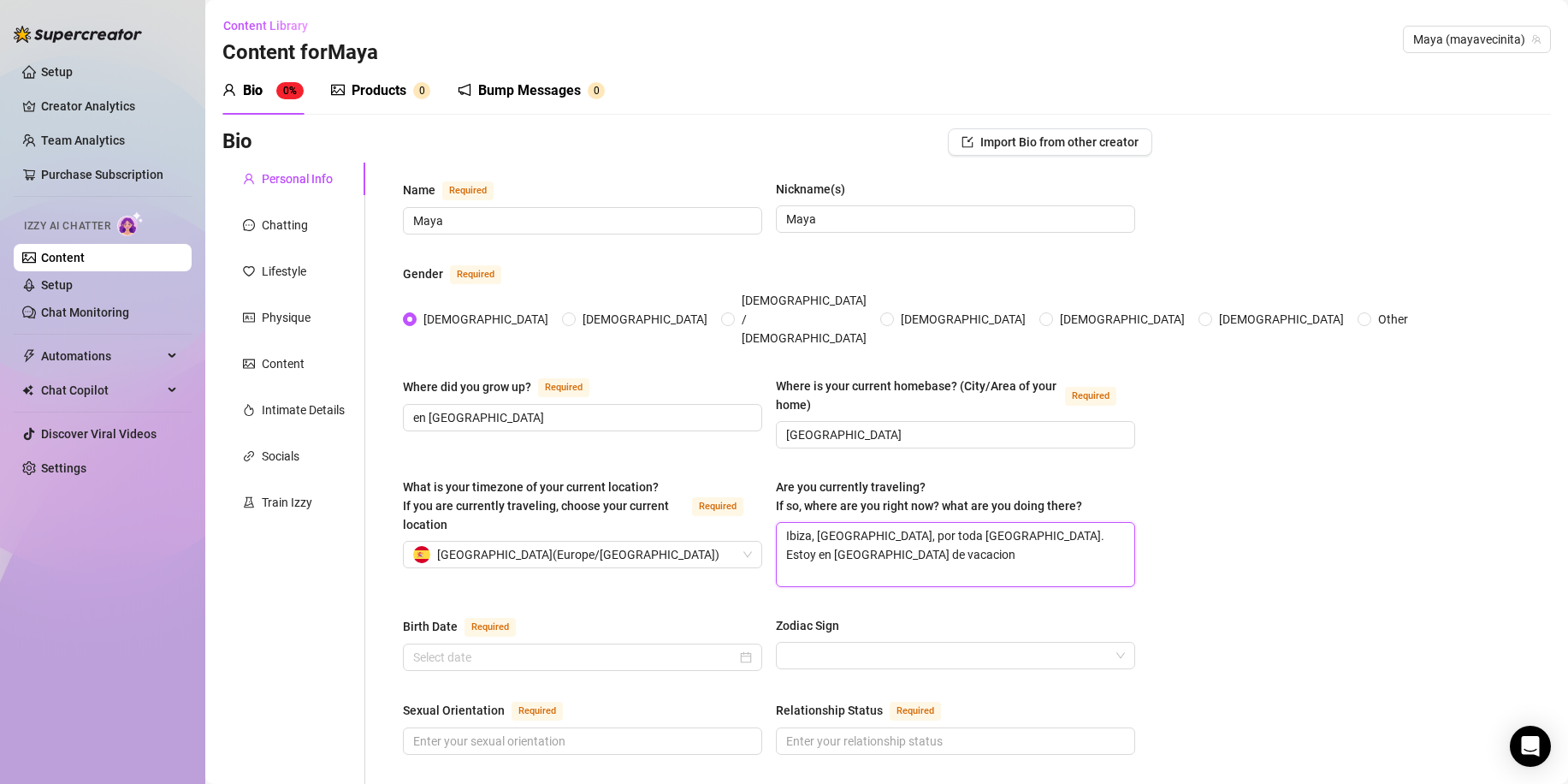
type textarea "Ibiza, Maldivas, por toda España. Estoy en Ibiza de vacacione"
type textarea "Ibiza, [GEOGRAPHIC_DATA], por toda [GEOGRAPHIC_DATA]. Estoy en [GEOGRAPHIC_DATA…"
click at [571, 648] on input "Birth Date Required" at bounding box center [575, 657] width 324 height 19
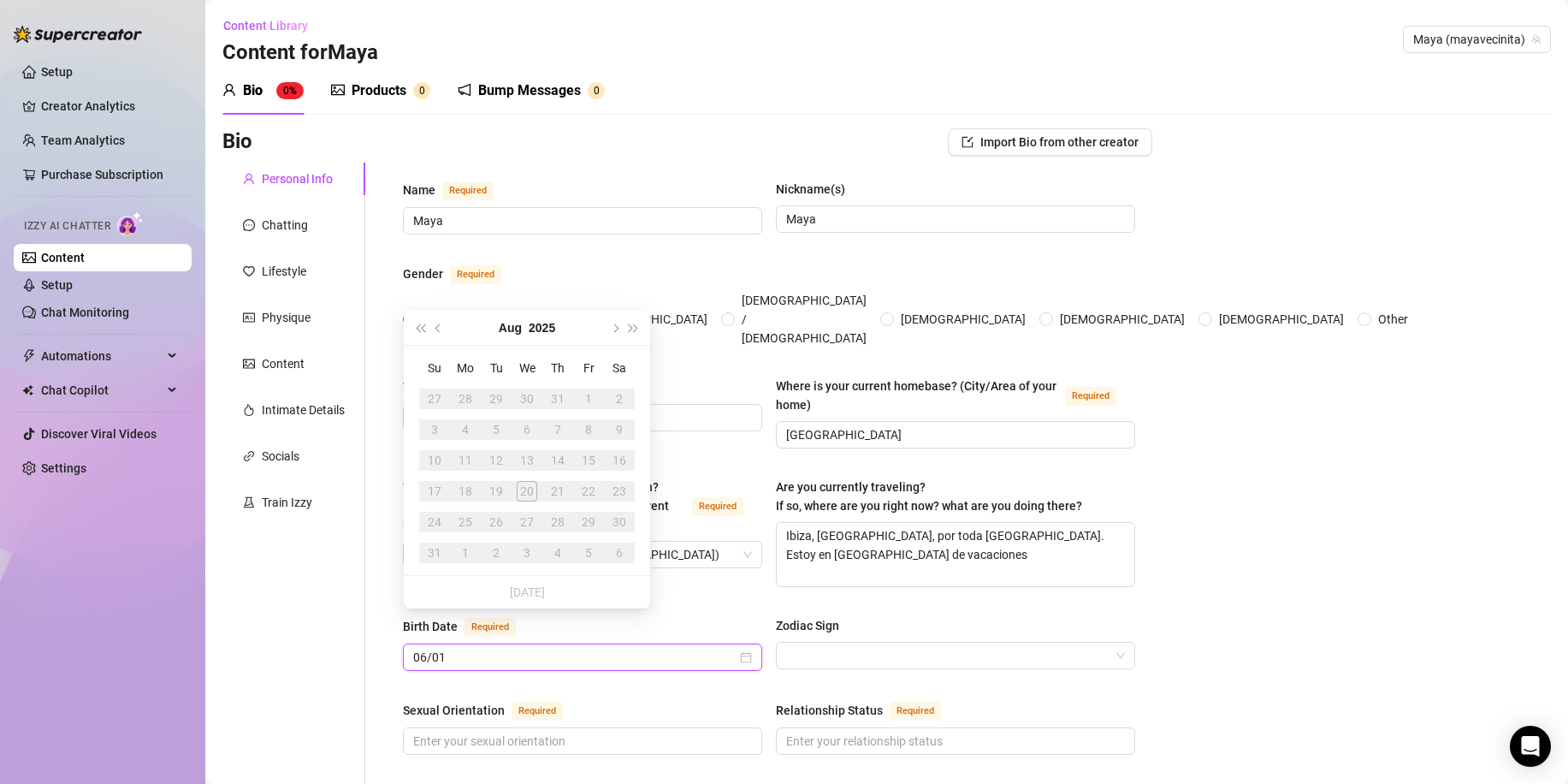
type input "06/01"
click at [703, 568] on div "What is your timezone of your current location? If you are currently traveling,…" at bounding box center [769, 539] width 732 height 125
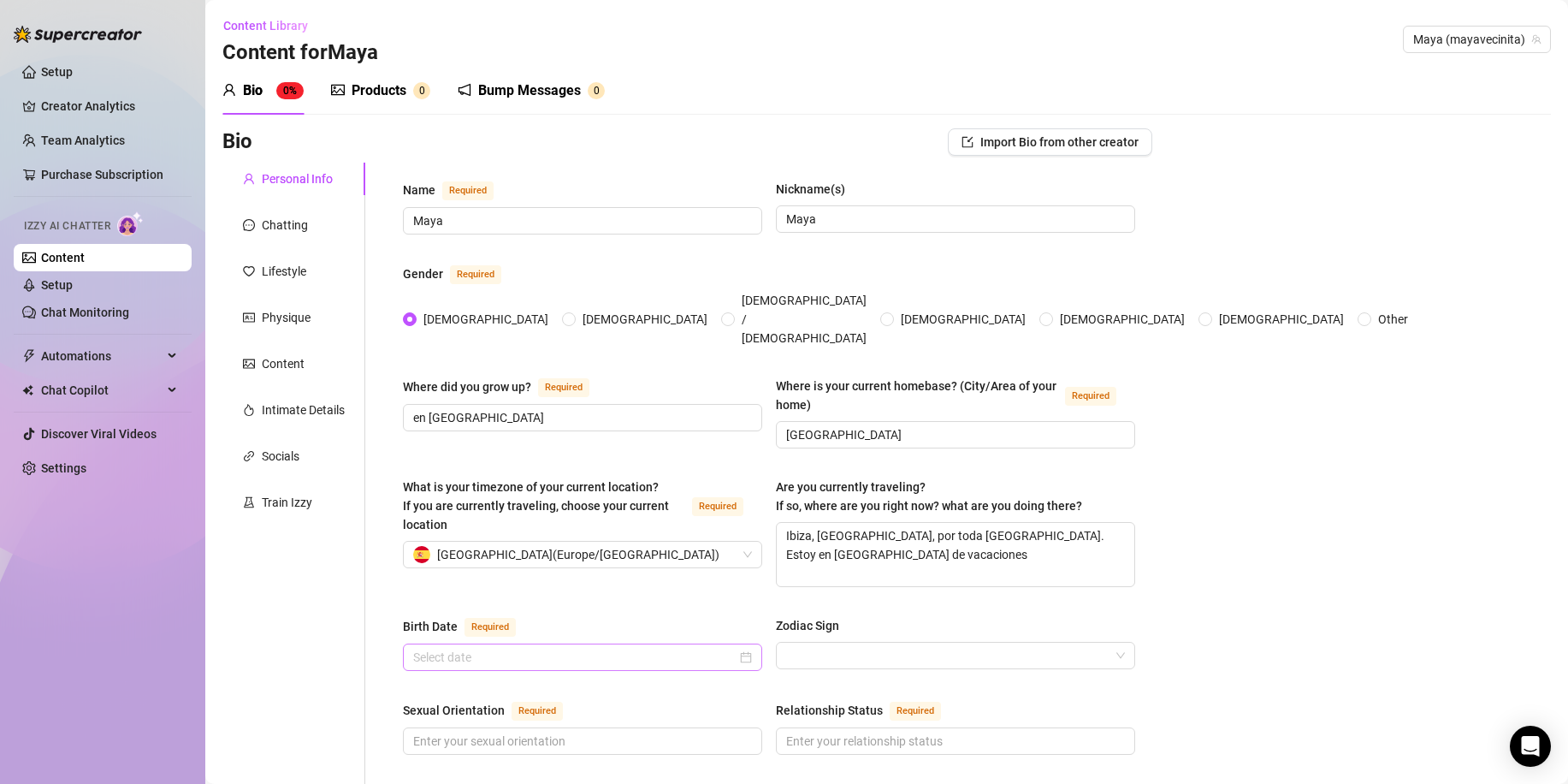
click at [732, 648] on div at bounding box center [582, 657] width 338 height 19
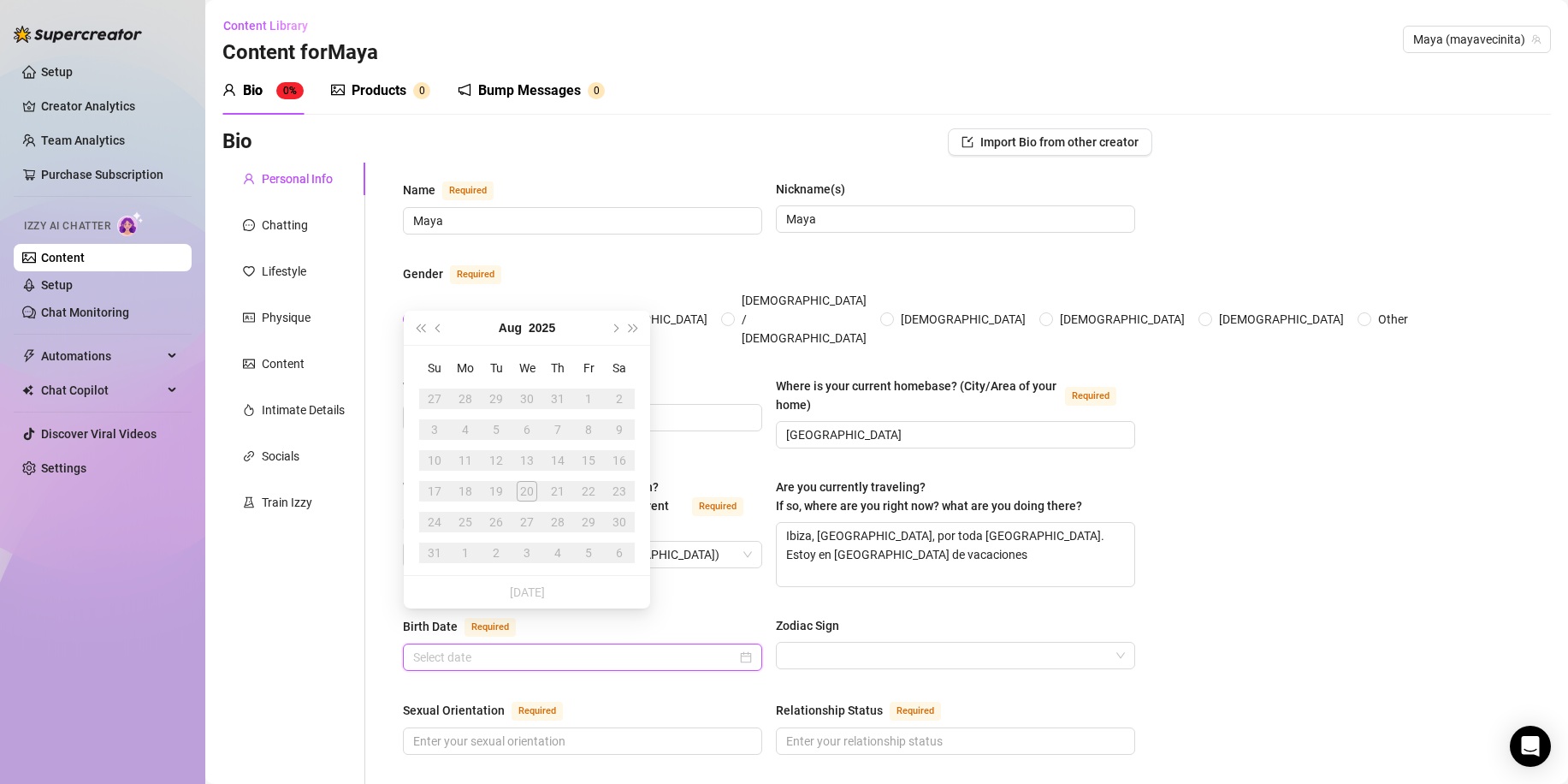
click at [748, 644] on div at bounding box center [582, 657] width 359 height 28
click at [421, 330] on span "Last year (Control + left)" at bounding box center [420, 328] width 9 height 9
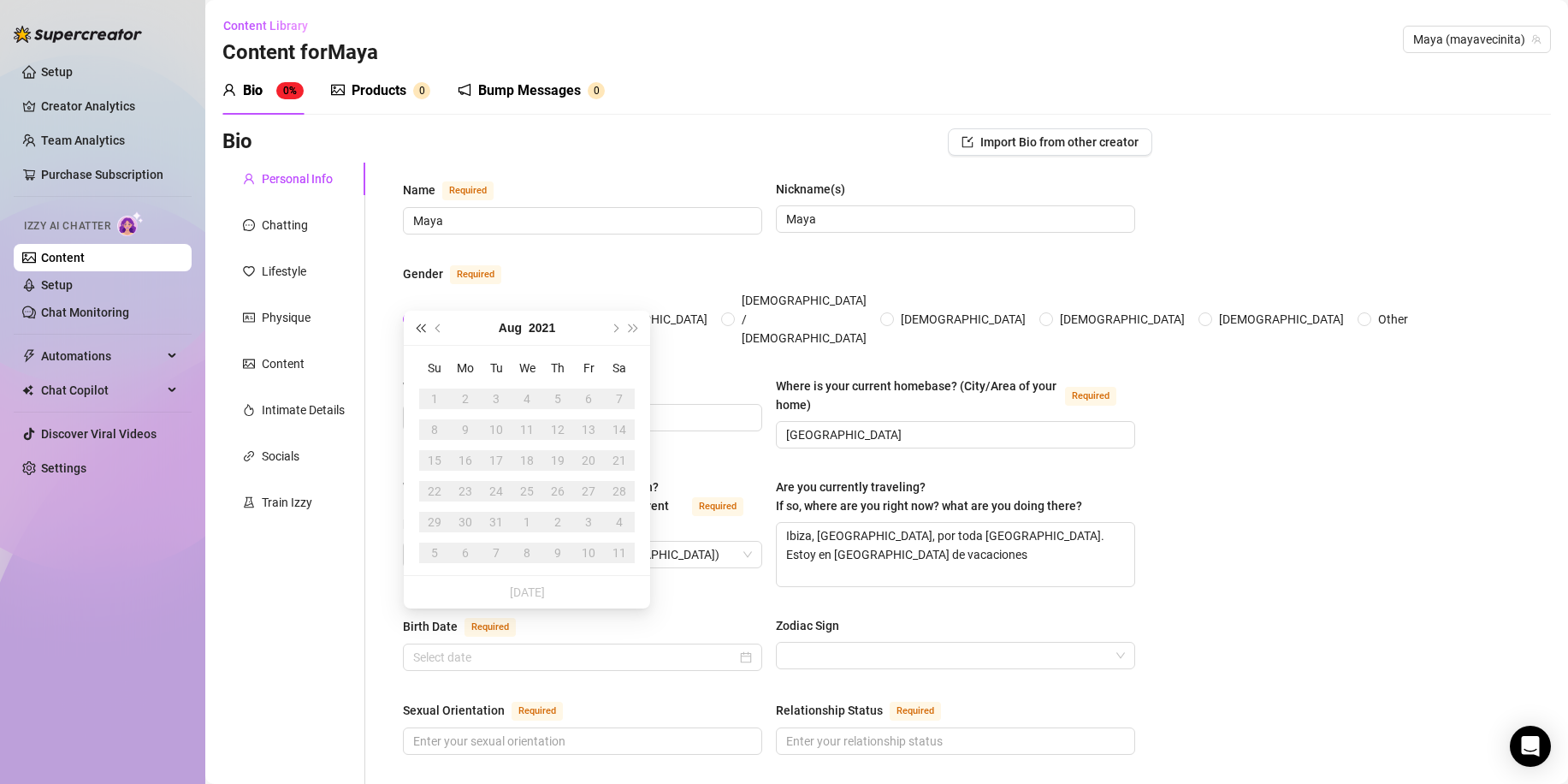
click at [421, 330] on span "Last year (Control + left)" at bounding box center [420, 328] width 9 height 9
click at [442, 328] on span "Previous month (PageUp)" at bounding box center [440, 328] width 9 height 9
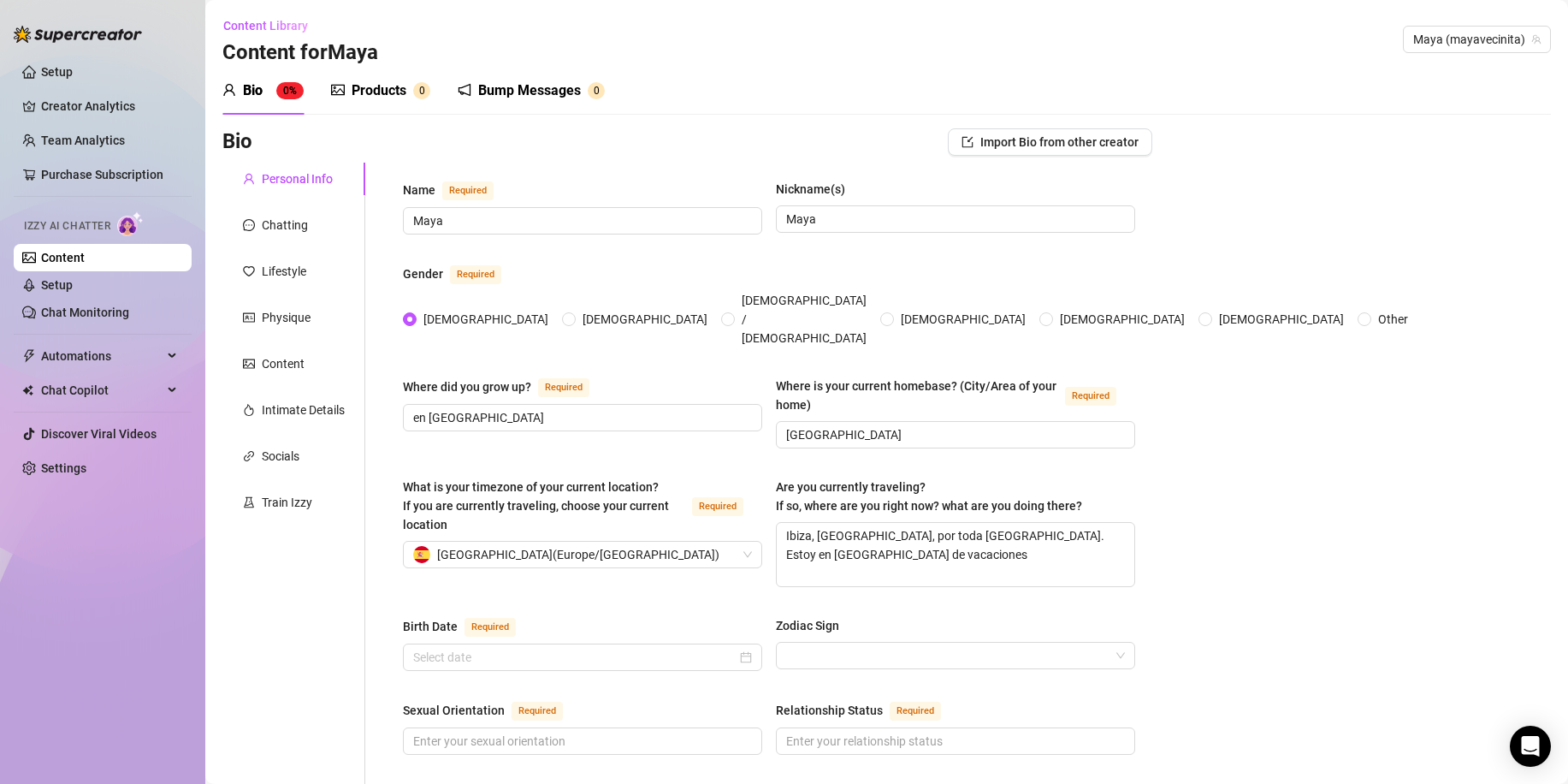
click at [858, 616] on div "Zodiac Sign" at bounding box center [955, 629] width 359 height 26
click at [1002, 150] on button "Import Bio from other creator" at bounding box center [1050, 142] width 204 height 28
click at [588, 648] on input "Birth Date Required" at bounding box center [575, 657] width 324 height 19
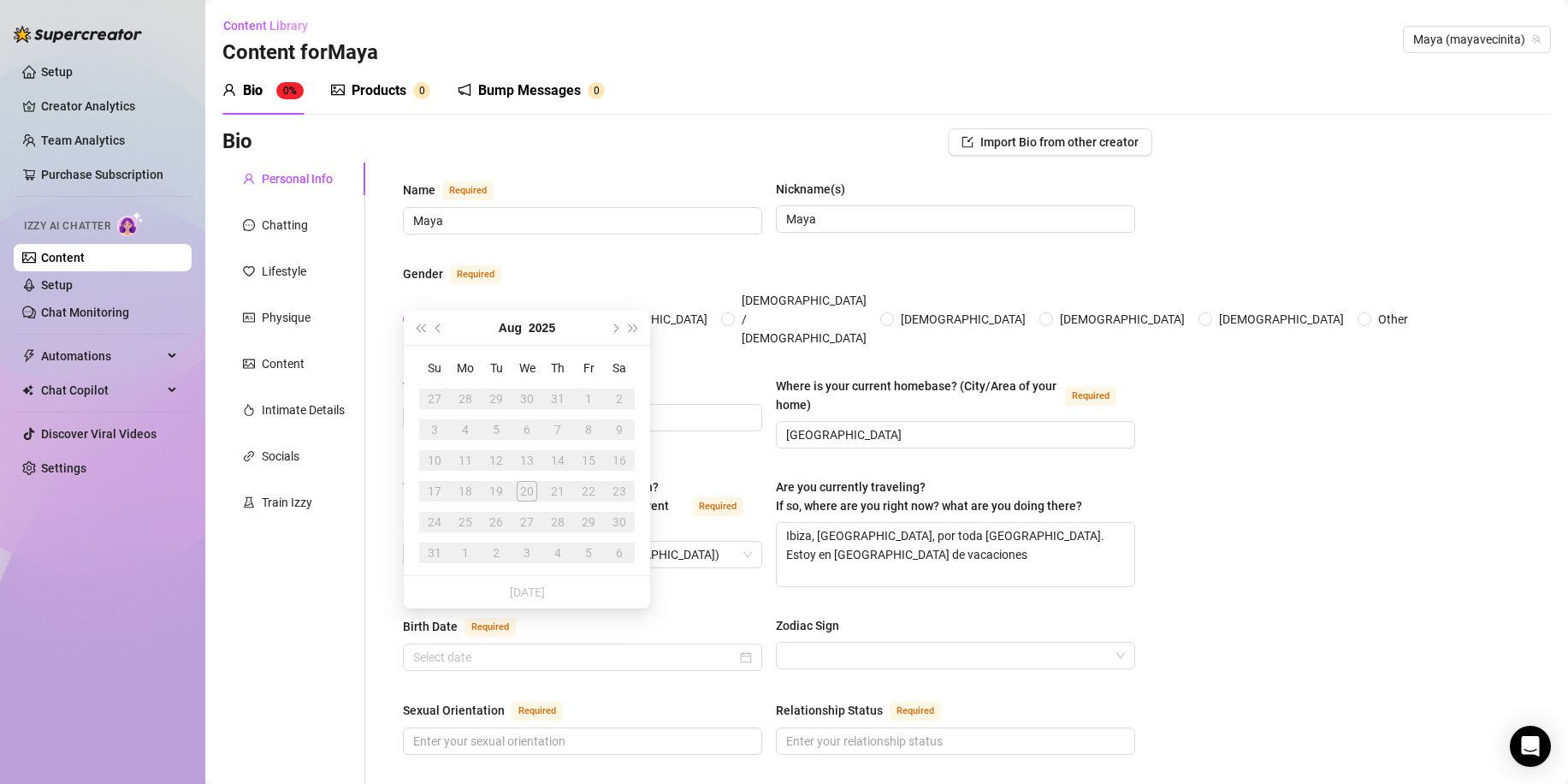
click at [582, 558] on div "5" at bounding box center [589, 553] width 21 height 21
click at [539, 586] on li "Today" at bounding box center [527, 593] width 35 height 33
click at [544, 324] on button "2025" at bounding box center [542, 328] width 27 height 34
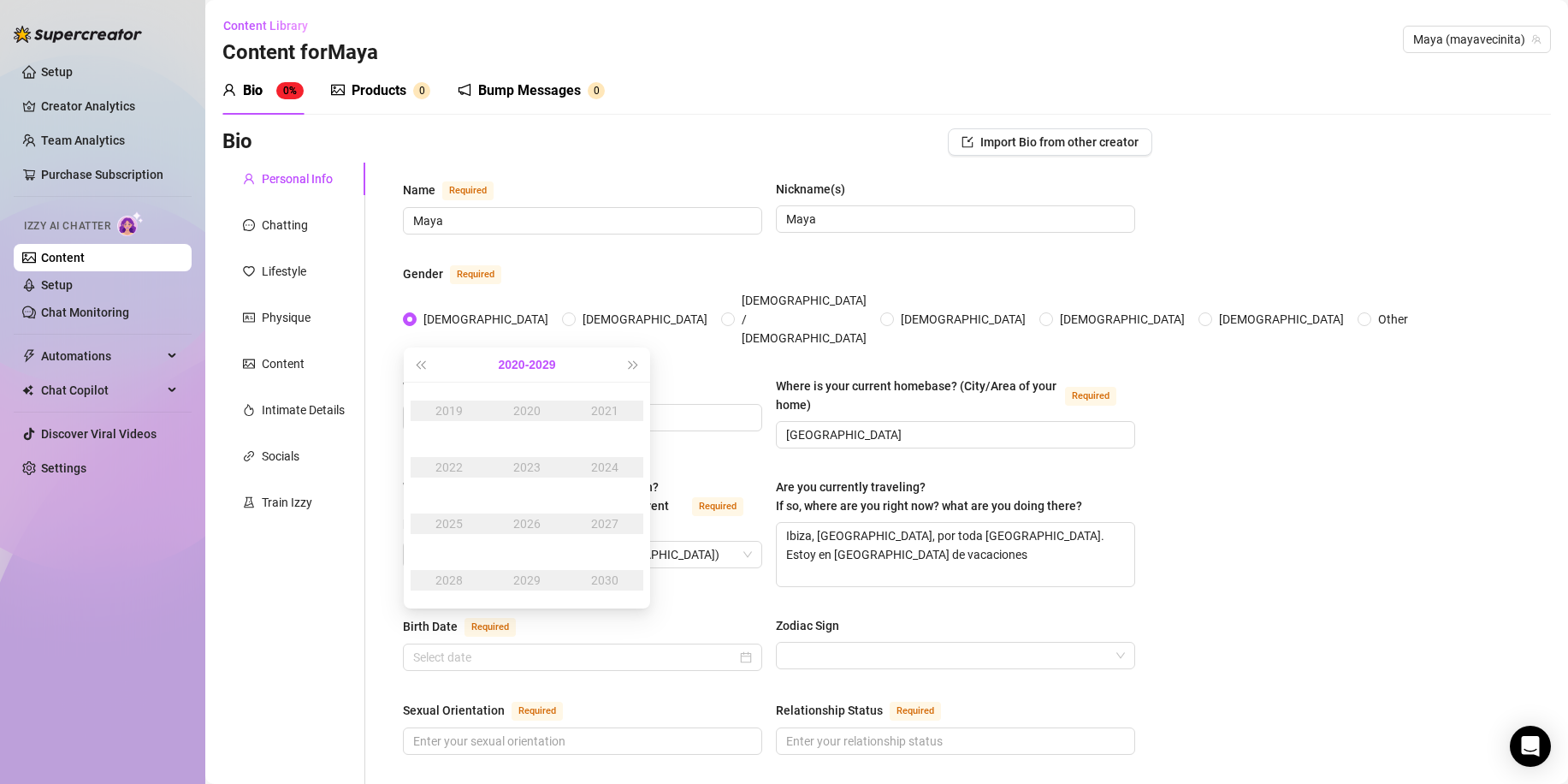
click at [505, 363] on button "2020 - 2029" at bounding box center [527, 364] width 58 height 34
click at [459, 414] on div "1990-1999" at bounding box center [444, 411] width 80 height 21
click at [416, 364] on span "Last year (Control + left)" at bounding box center [420, 364] width 9 height 9
click at [456, 520] on div "1985" at bounding box center [449, 524] width 52 height 21
click at [456, 470] on div "Apr" at bounding box center [449, 467] width 52 height 21
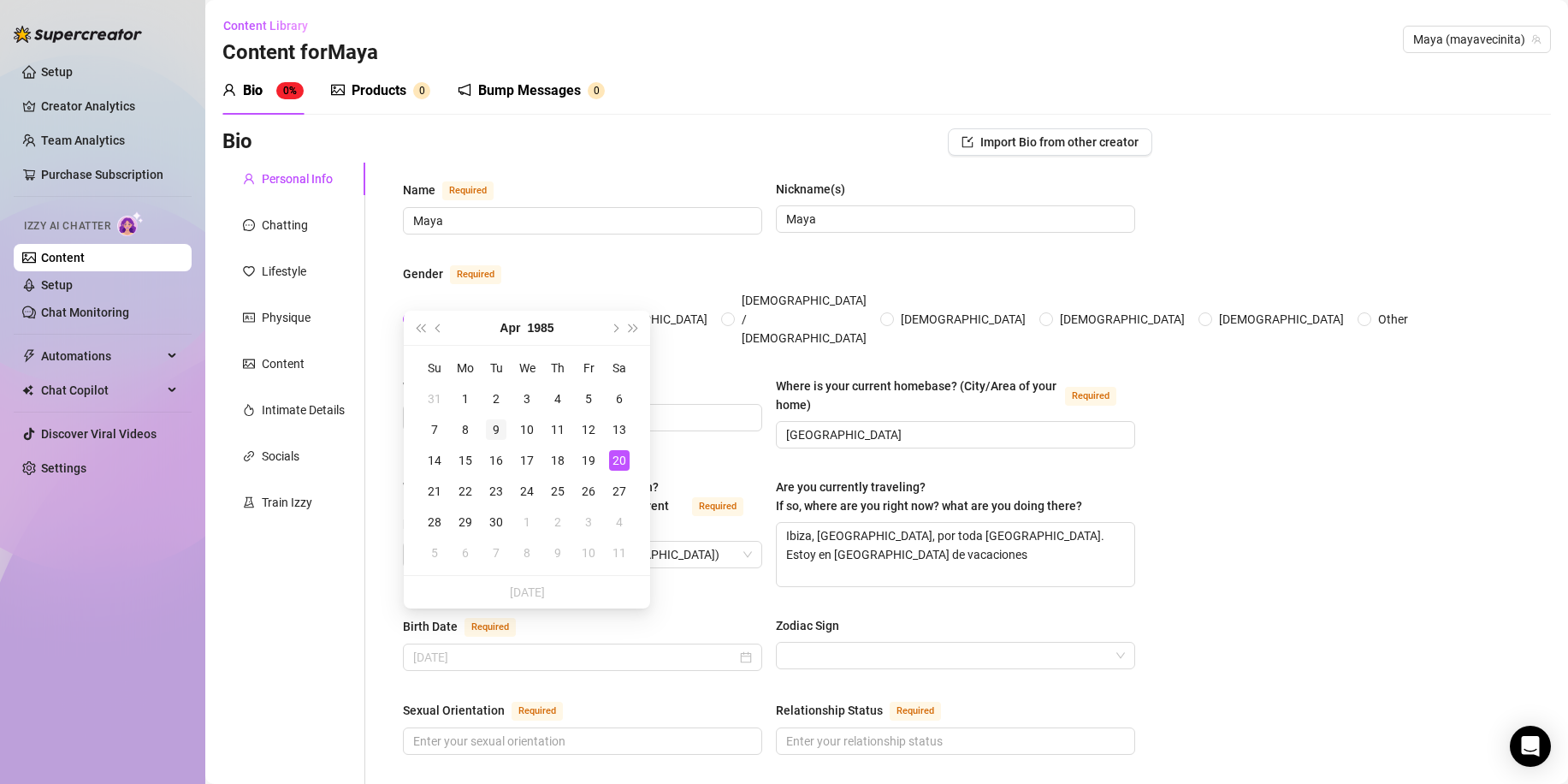
type input "[DATE]"
click at [501, 427] on div "9" at bounding box center [496, 430] width 21 height 21
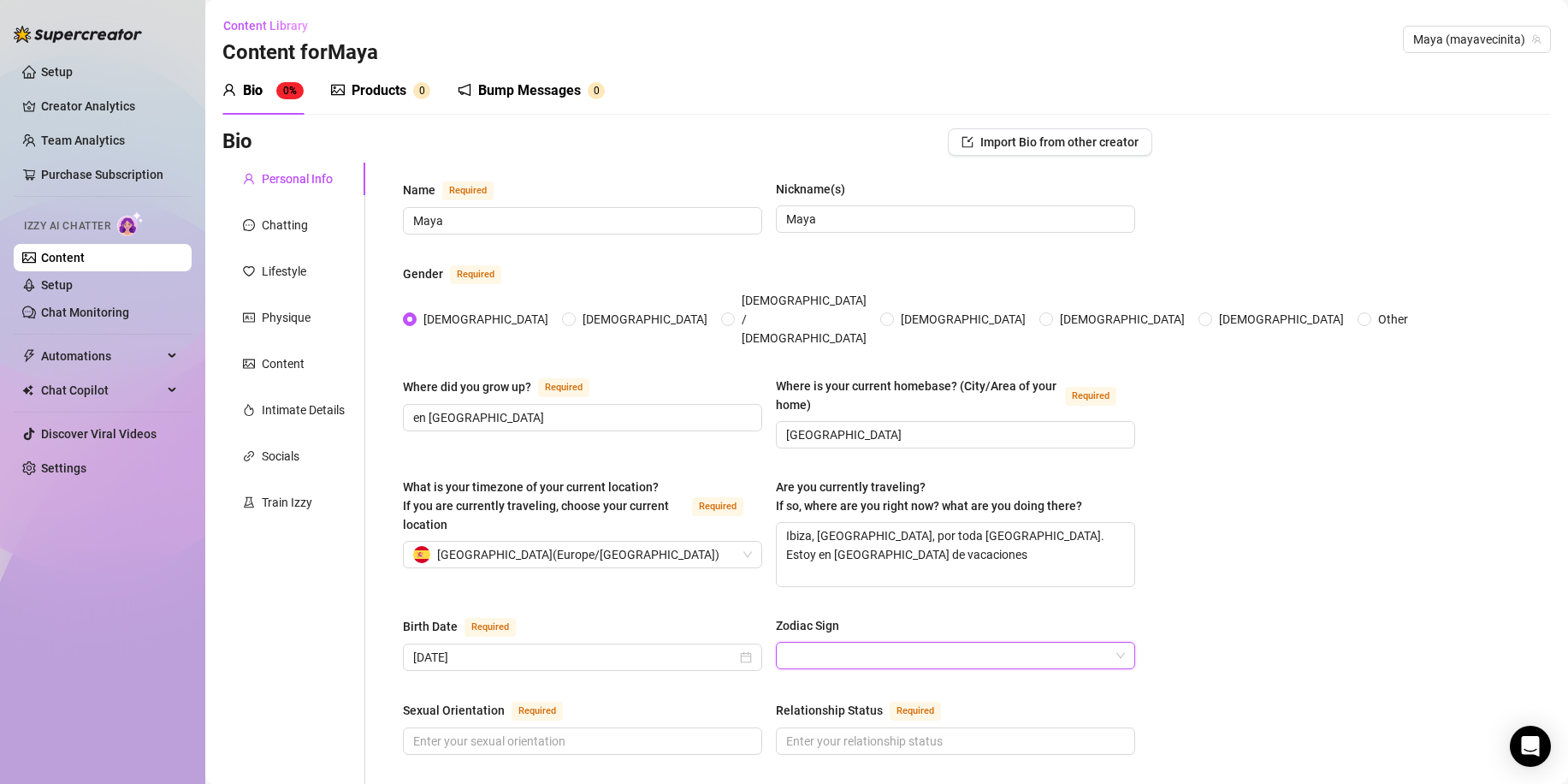
click at [884, 643] on input "Zodiac Sign" at bounding box center [948, 656] width 324 height 26
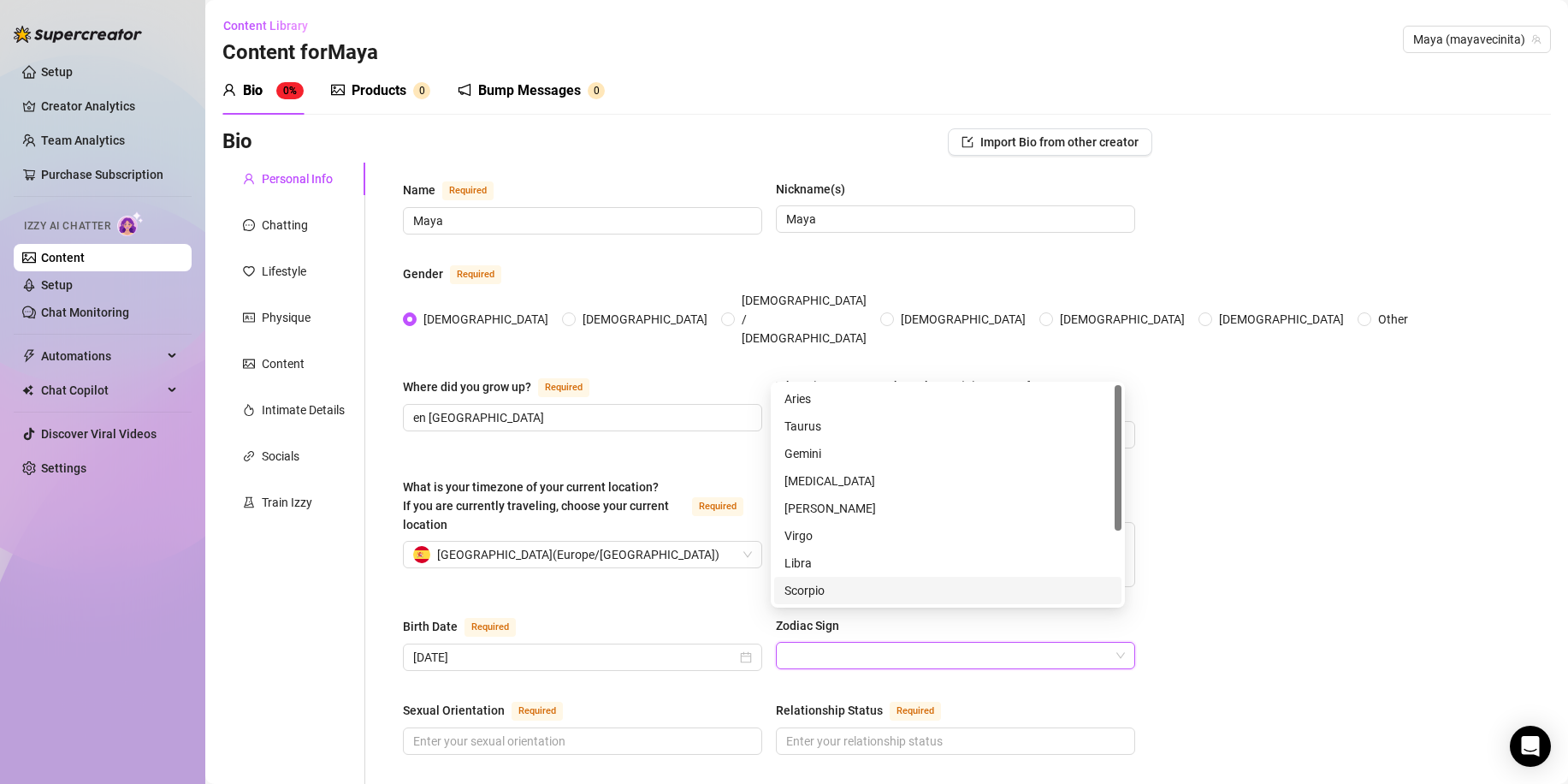
click at [850, 585] on div "Scorpio" at bounding box center [947, 591] width 326 height 19
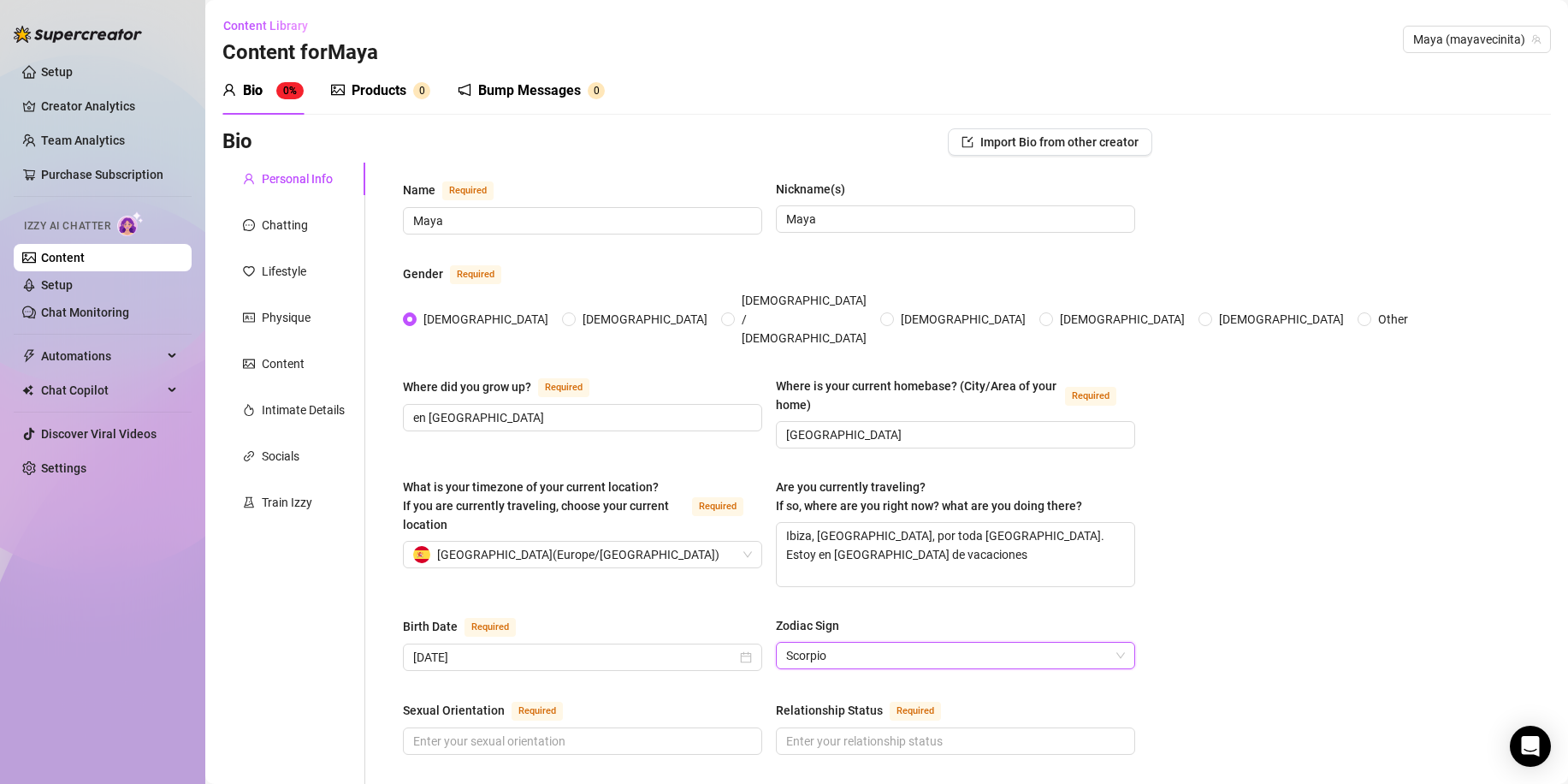
scroll to position [257, 0]
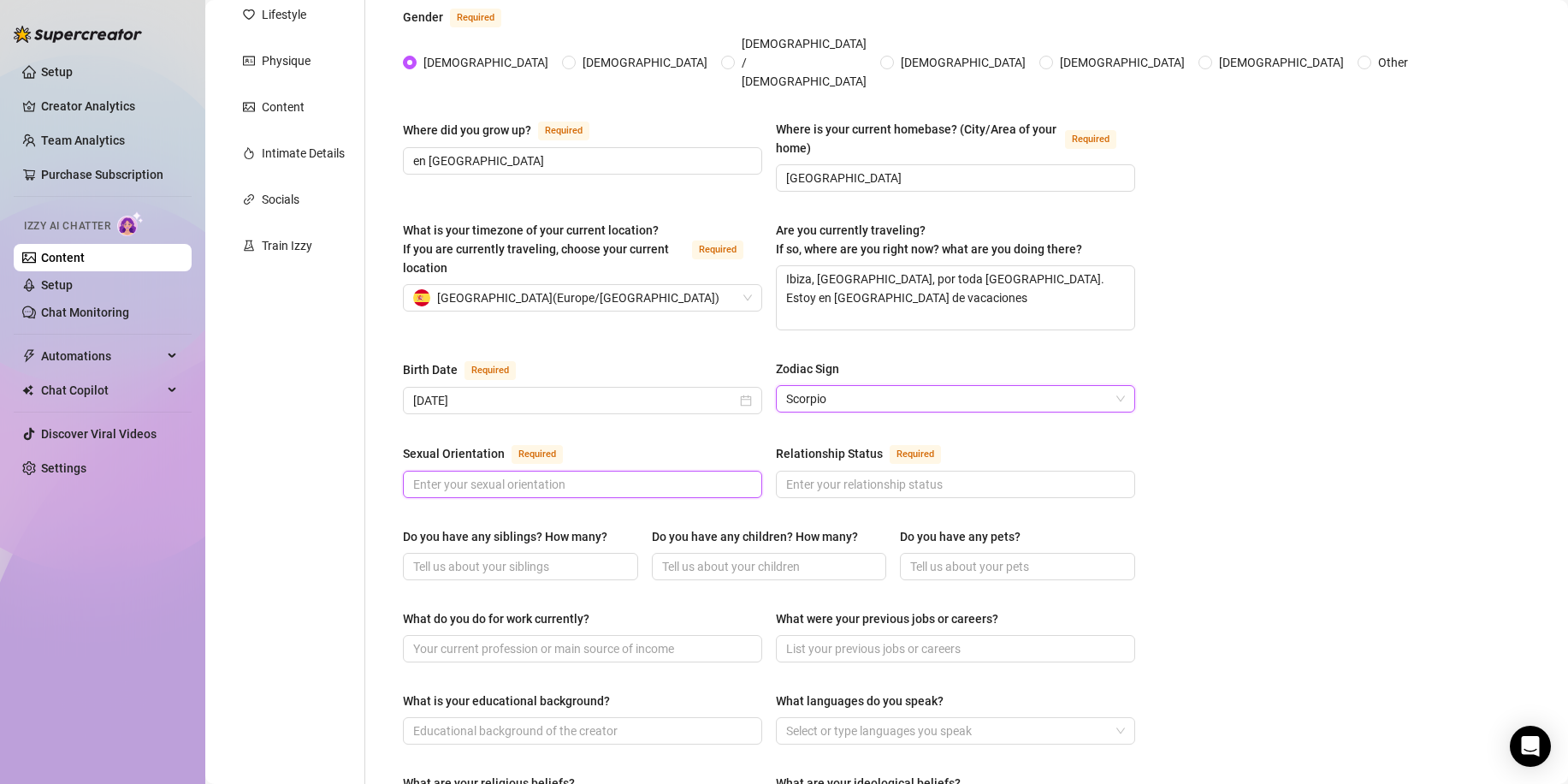
click at [490, 475] on input "Sexual Orientation Required" at bounding box center [580, 484] width 335 height 19
type input "[DEMOGRAPHIC_DATA]"
type input "divorciada"
click at [516, 527] on div "Do you have any siblings? How many?" at bounding box center [505, 537] width 204 height 19
click at [516, 557] on input "Do you have any siblings? How many?" at bounding box center [518, 567] width 211 height 19
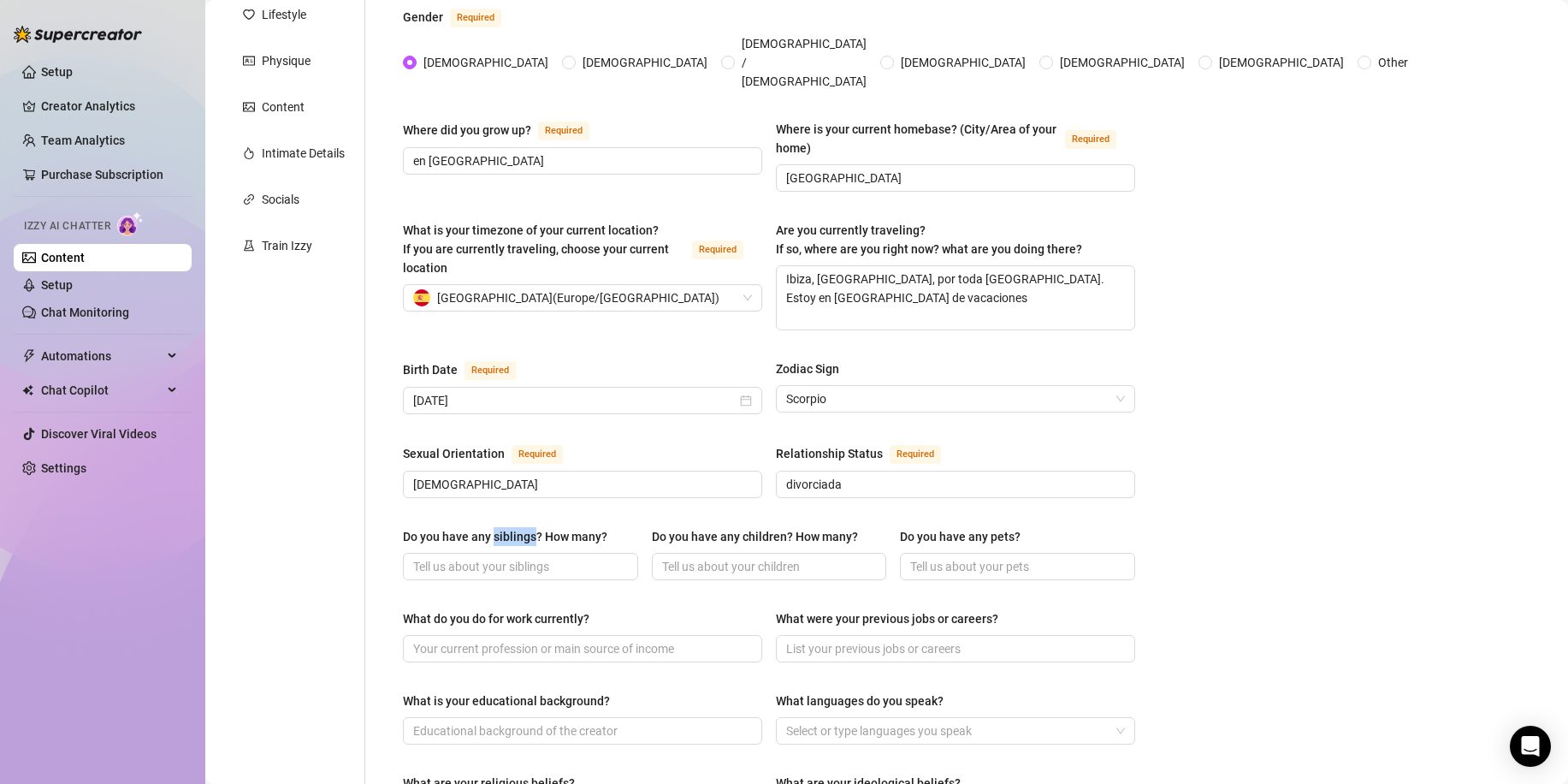
click at [516, 527] on div "Do you have any siblings? How many?" at bounding box center [505, 537] width 204 height 19
click at [516, 557] on input "Do you have any siblings? How many?" at bounding box center [518, 567] width 211 height 19
click at [516, 527] on div "Do you have any siblings? How many?" at bounding box center [505, 537] width 204 height 19
click at [516, 557] on input "Do you have any siblings? How many?" at bounding box center [518, 567] width 211 height 19
click at [519, 527] on div "Do you have any siblings? How many?" at bounding box center [505, 537] width 204 height 19
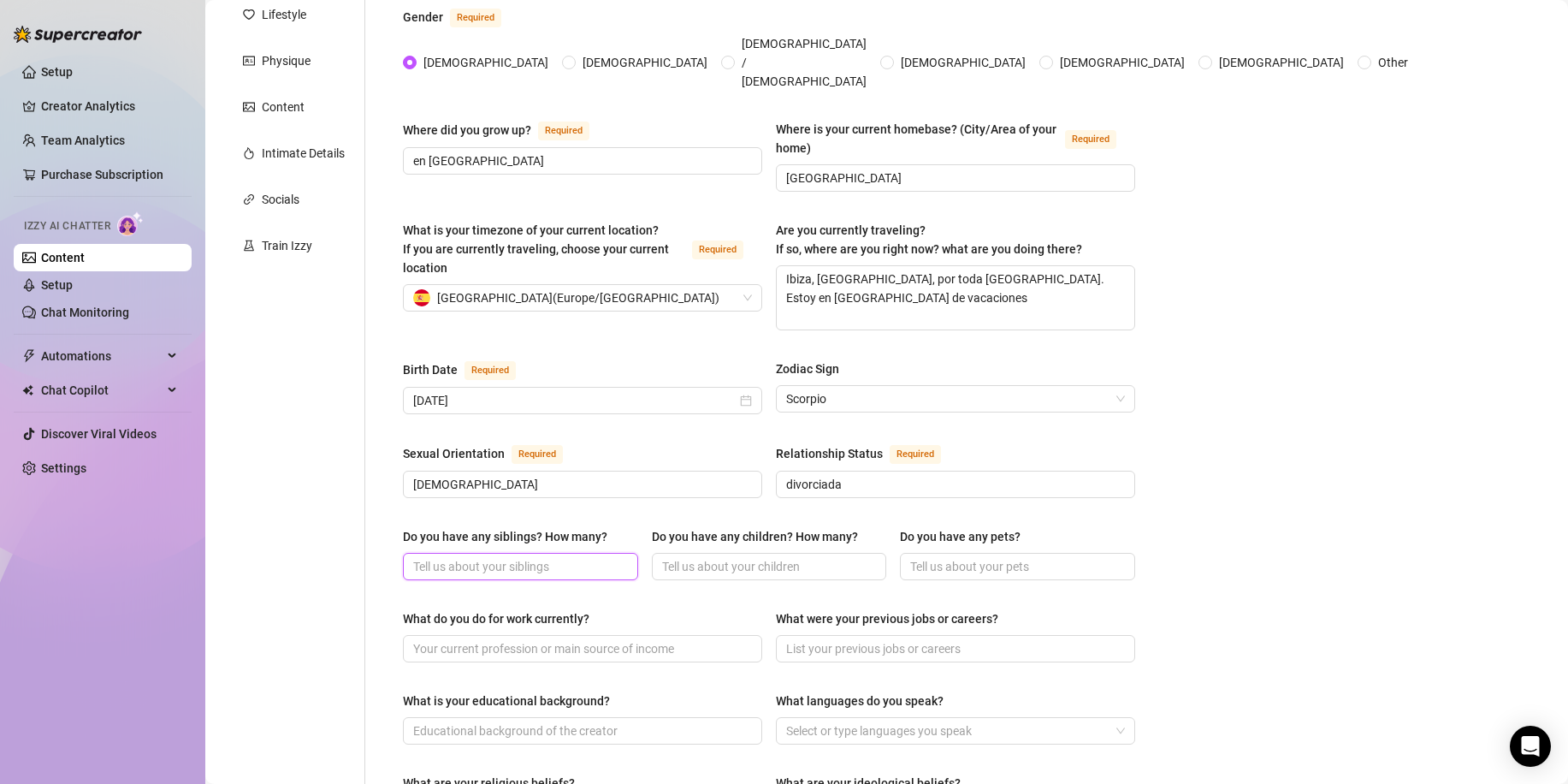
click at [519, 557] on input "Do you have any siblings? How many?" at bounding box center [518, 567] width 211 height 19
click at [519, 527] on div "Do you have any siblings? How many?" at bounding box center [505, 537] width 204 height 19
click at [519, 557] on input "Do you have any siblings? How many?" at bounding box center [518, 567] width 211 height 19
click at [519, 527] on div "Do you have any siblings? How many?" at bounding box center [505, 537] width 204 height 19
click at [519, 557] on input "Do you have any siblings? How many?" at bounding box center [518, 567] width 211 height 19
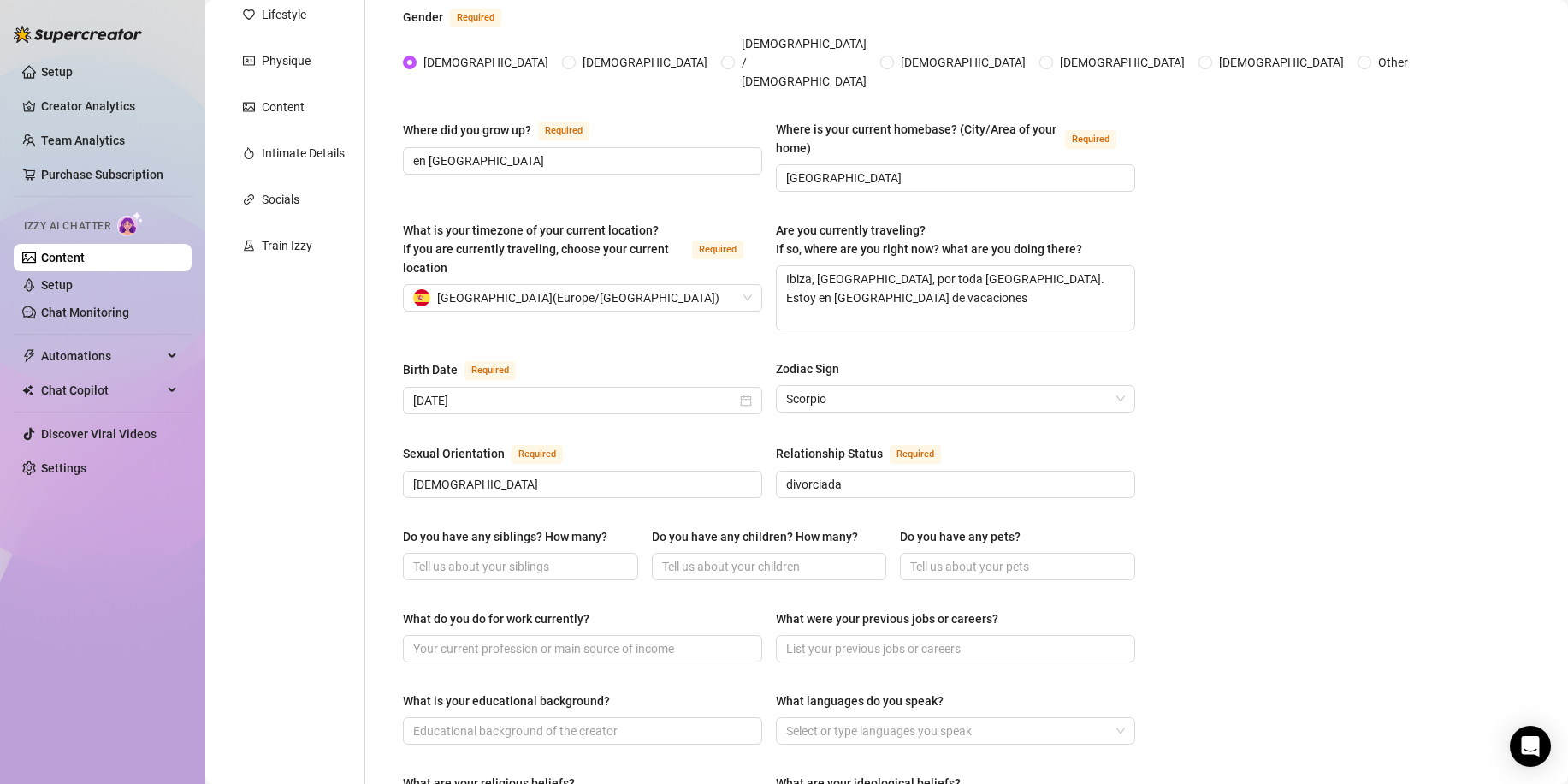
click at [519, 527] on div "Do you have any siblings? How many?" at bounding box center [505, 537] width 204 height 19
click at [519, 557] on input "Do you have any siblings? How many?" at bounding box center [518, 567] width 211 height 19
click at [519, 527] on div "Do you have any siblings? How many?" at bounding box center [505, 537] width 204 height 19
click at [519, 557] on input "Do you have any siblings? How many?" at bounding box center [518, 567] width 211 height 19
click at [519, 527] on div "Do you have any siblings? How many?" at bounding box center [505, 537] width 204 height 19
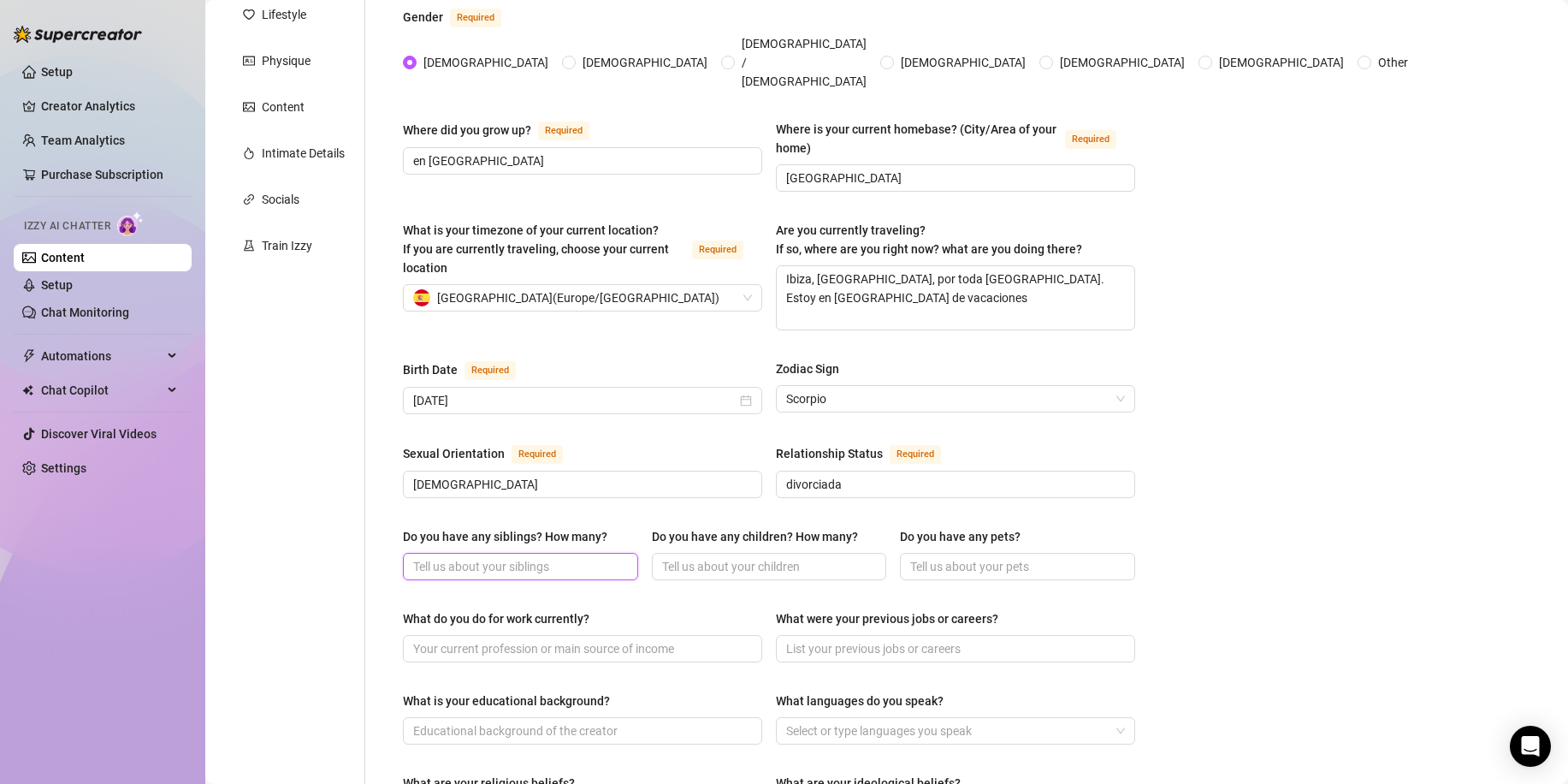
click at [519, 557] on input "Do you have any siblings? How many?" at bounding box center [518, 567] width 211 height 19
click at [519, 527] on div "Do you have any siblings? How many?" at bounding box center [505, 537] width 204 height 19
click at [519, 557] on input "Do you have any siblings? How many?" at bounding box center [518, 567] width 211 height 19
click at [519, 527] on div "Do you have any siblings? How many?" at bounding box center [505, 537] width 204 height 19
click at [519, 557] on input "Do you have any siblings? How many?" at bounding box center [518, 567] width 211 height 19
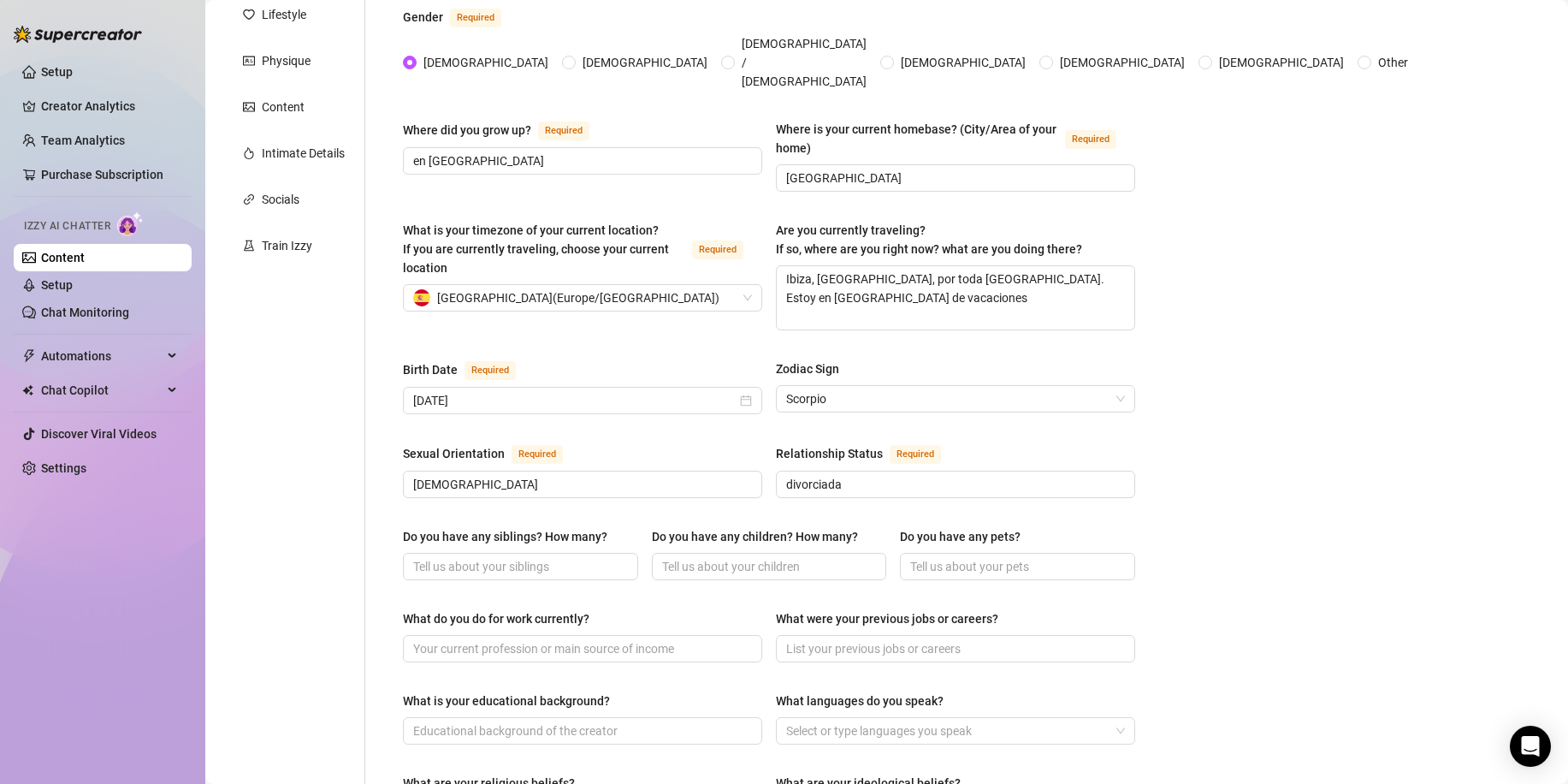
click at [519, 527] on div "Do you have any siblings? How many?" at bounding box center [505, 537] width 204 height 19
click at [519, 557] on input "Do you have any siblings? How many?" at bounding box center [518, 567] width 211 height 19
click at [519, 527] on div "Do you have any siblings? How many?" at bounding box center [505, 537] width 204 height 19
click at [519, 557] on input "Do you have any siblings? How many?" at bounding box center [518, 567] width 211 height 19
click at [519, 527] on div "Do you have any siblings? How many?" at bounding box center [505, 537] width 204 height 19
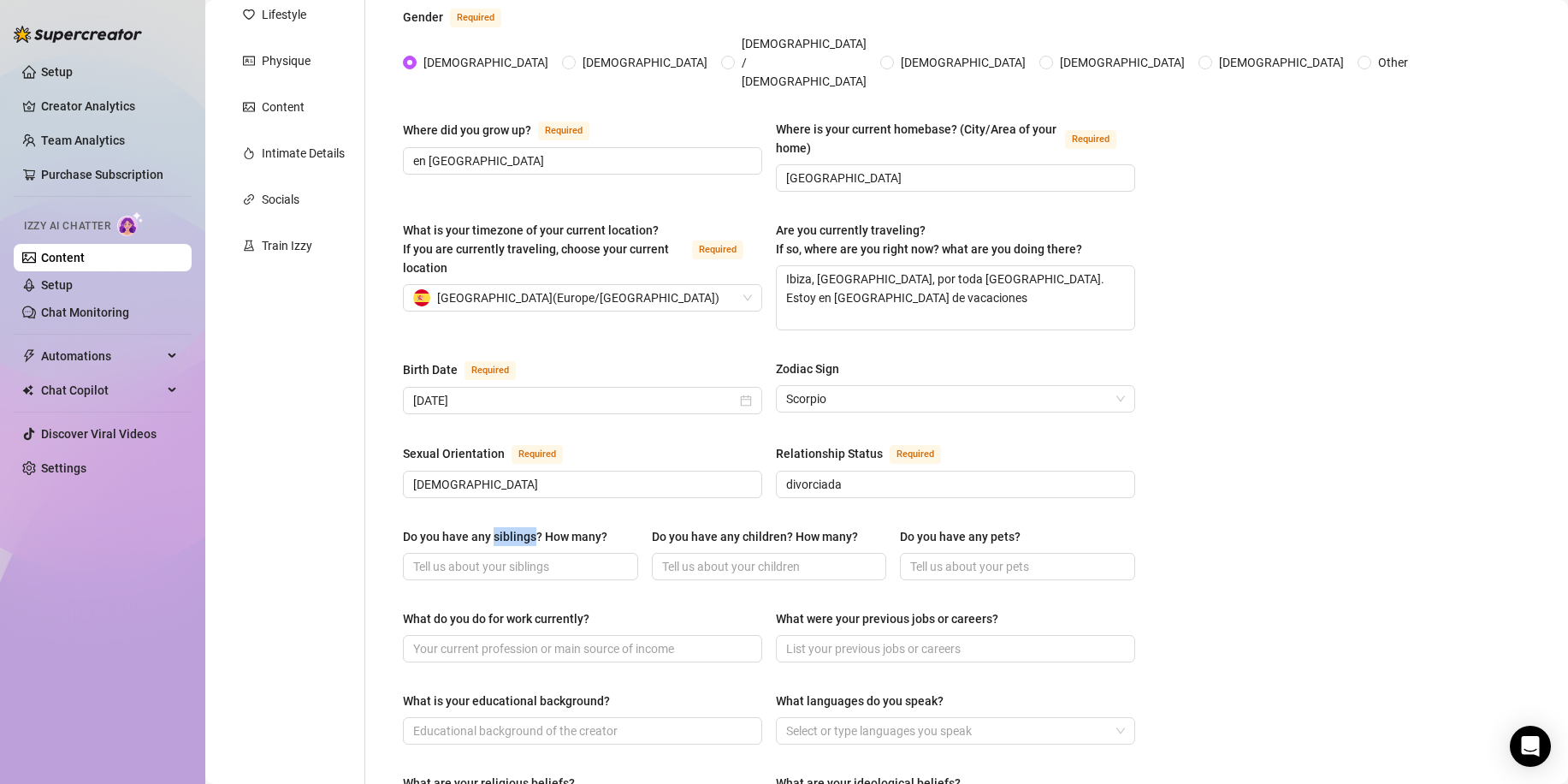
click at [519, 557] on input "Do you have any siblings? How many?" at bounding box center [518, 567] width 211 height 19
drag, startPoint x: 620, startPoint y: 503, endPoint x: 402, endPoint y: 501, distance: 218.0
click at [402, 501] on div "Name Required Maya Nickname(s) Maya Gender Required Female Male Non-Binary / Ge…" at bounding box center [769, 623] width 766 height 1434
copy div "Do you have any siblings? How many?"
click at [518, 557] on input "Do you have any siblings? How many?" at bounding box center [518, 567] width 211 height 19
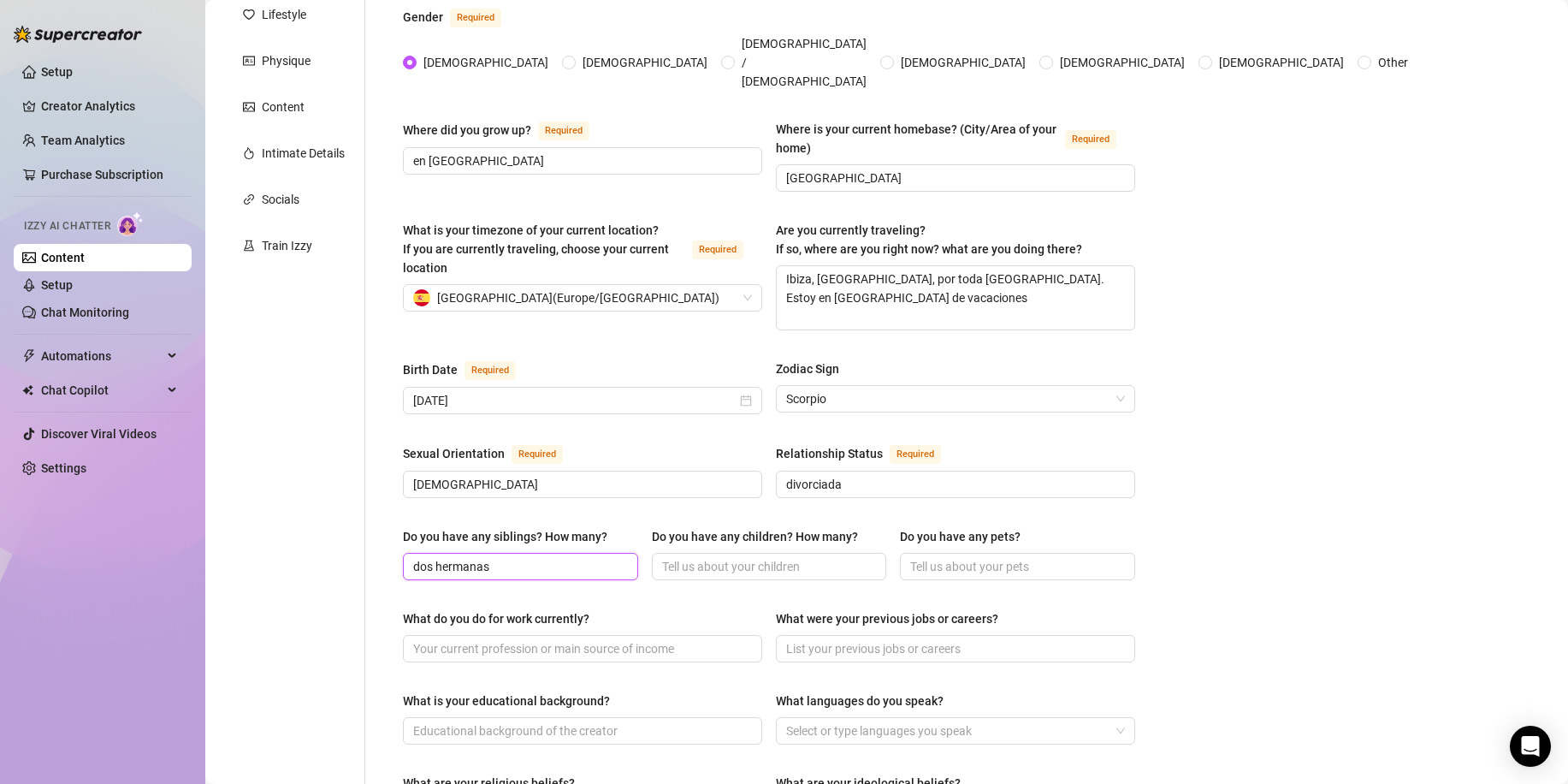
type input "dos hermanas"
type input "no tengo hijos"
type input "un perro"
type input "soy masajista"
type input "masajista"
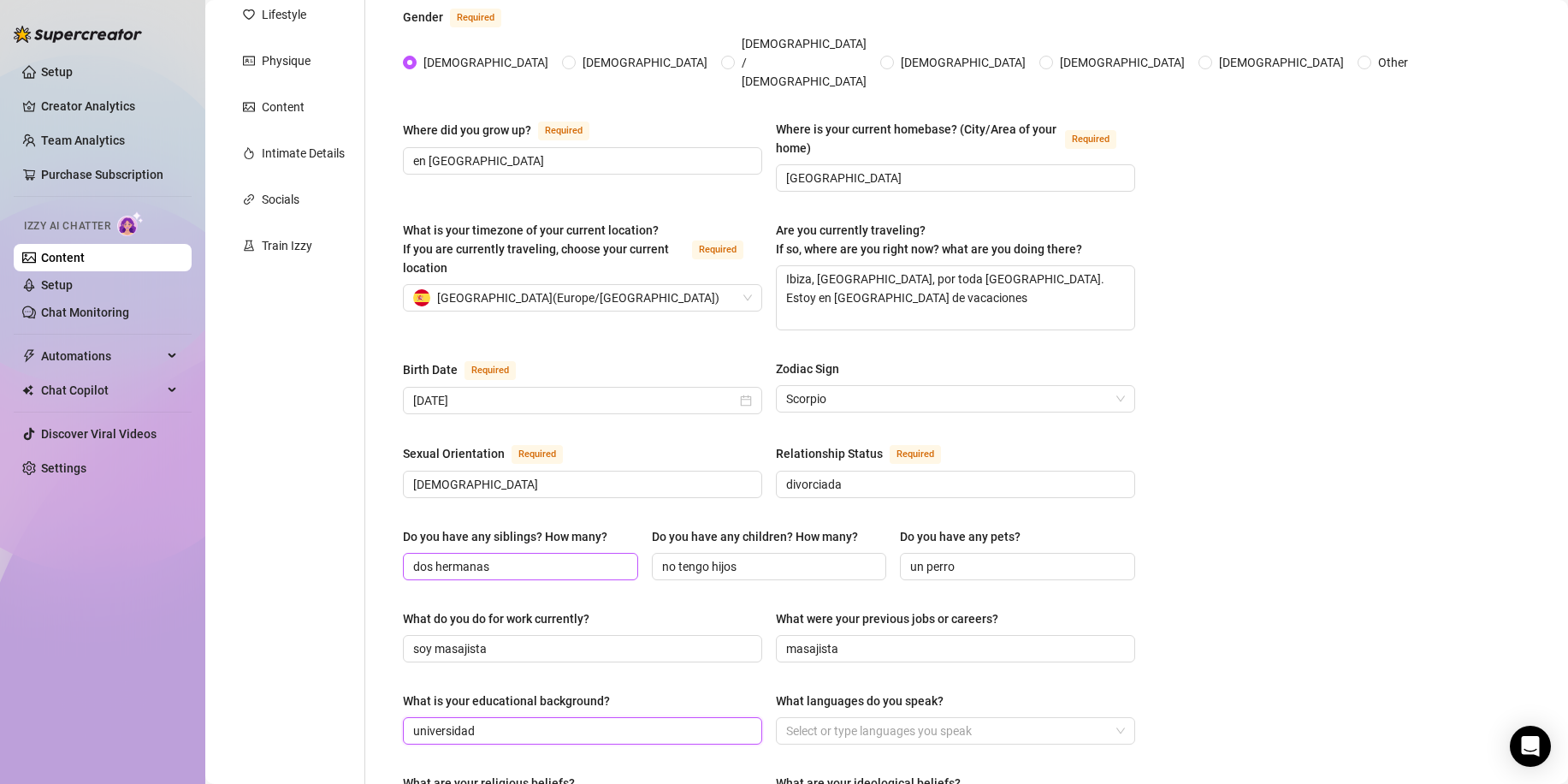
type input "universidad"
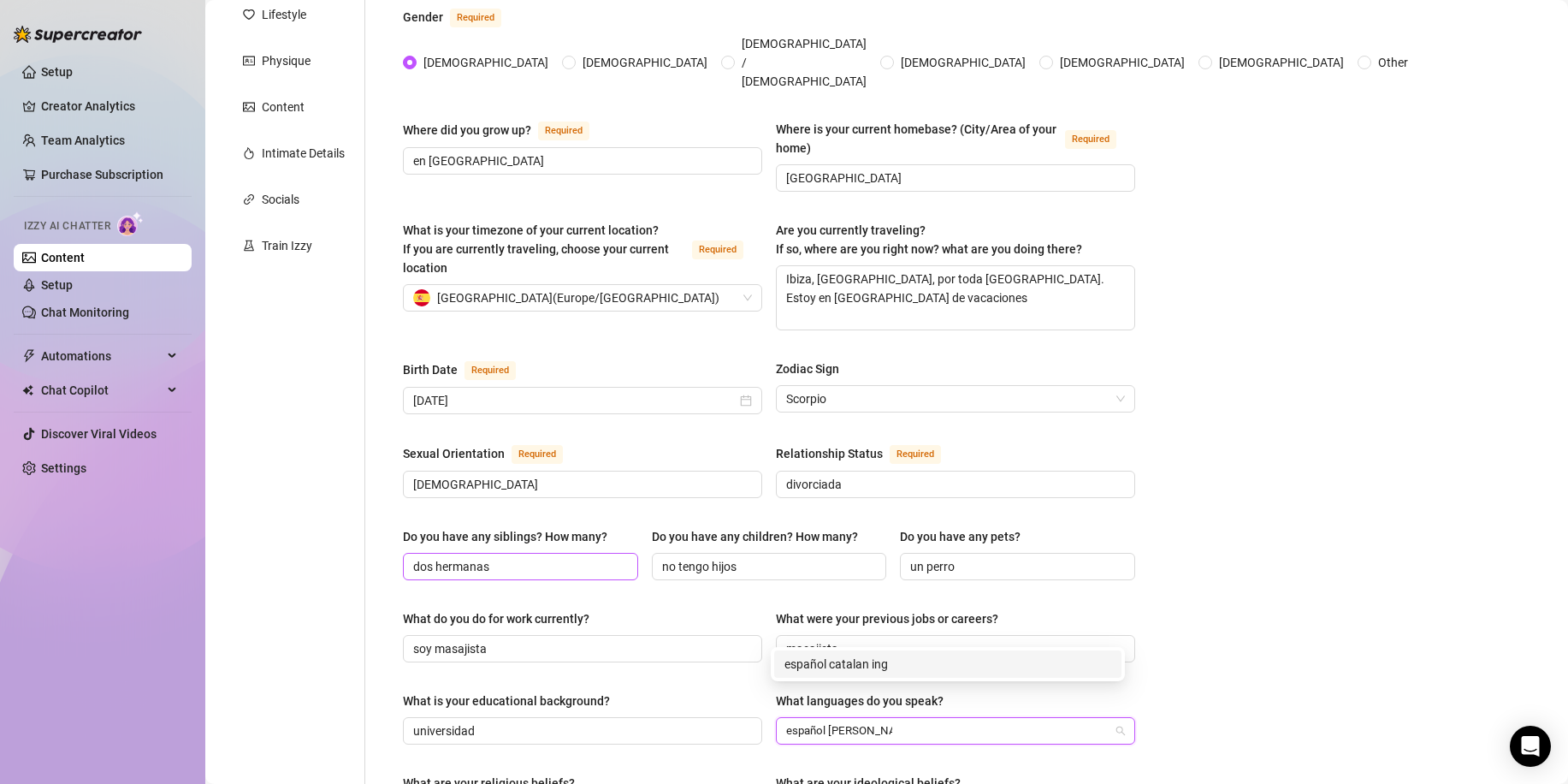
type input "español catalan inges"
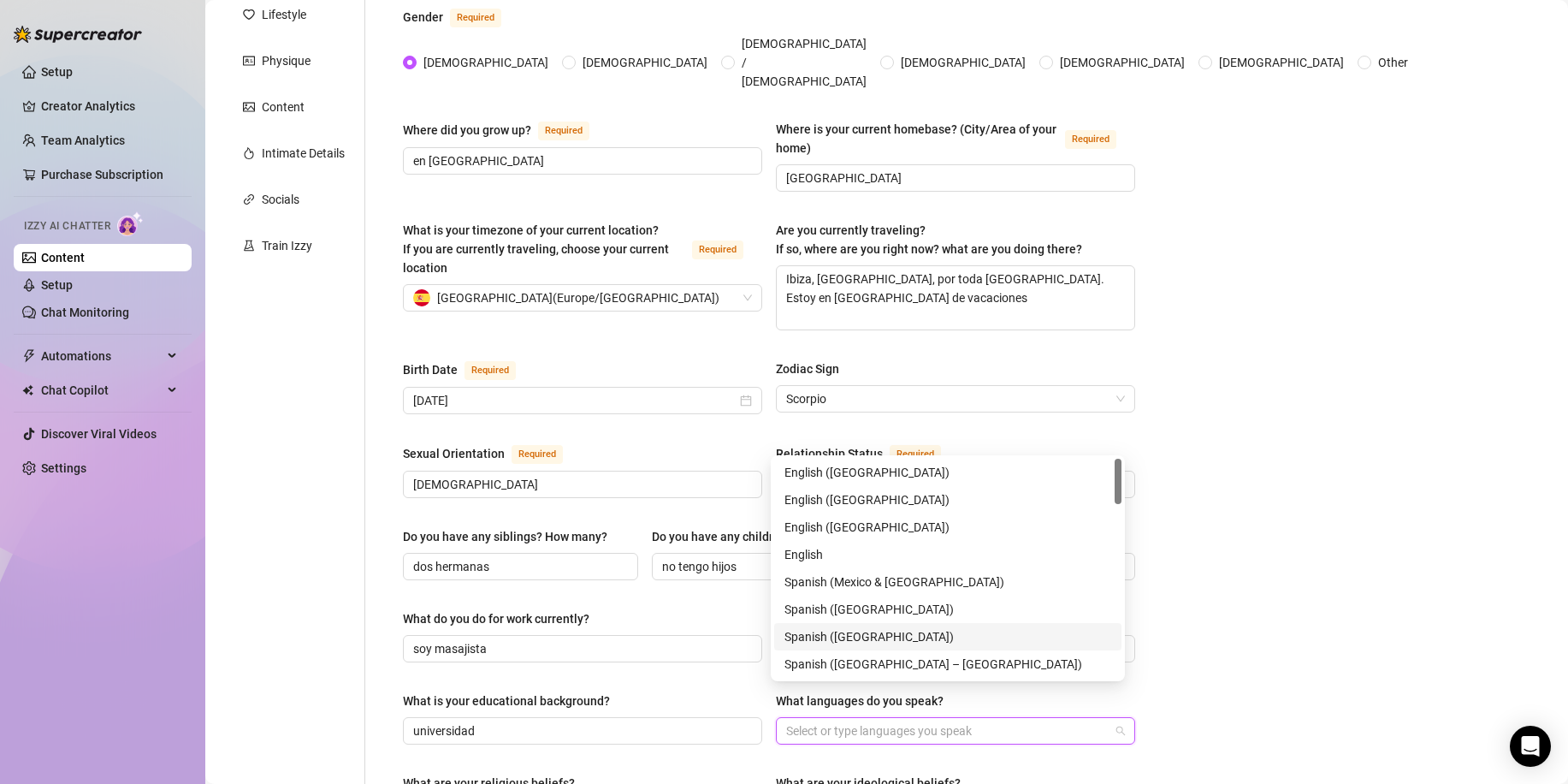
click at [804, 627] on div "Spanish ([GEOGRAPHIC_DATA])" at bounding box center [947, 637] width 326 height 19
click at [864, 473] on div "English ([GEOGRAPHIC_DATA])" at bounding box center [947, 472] width 326 height 19
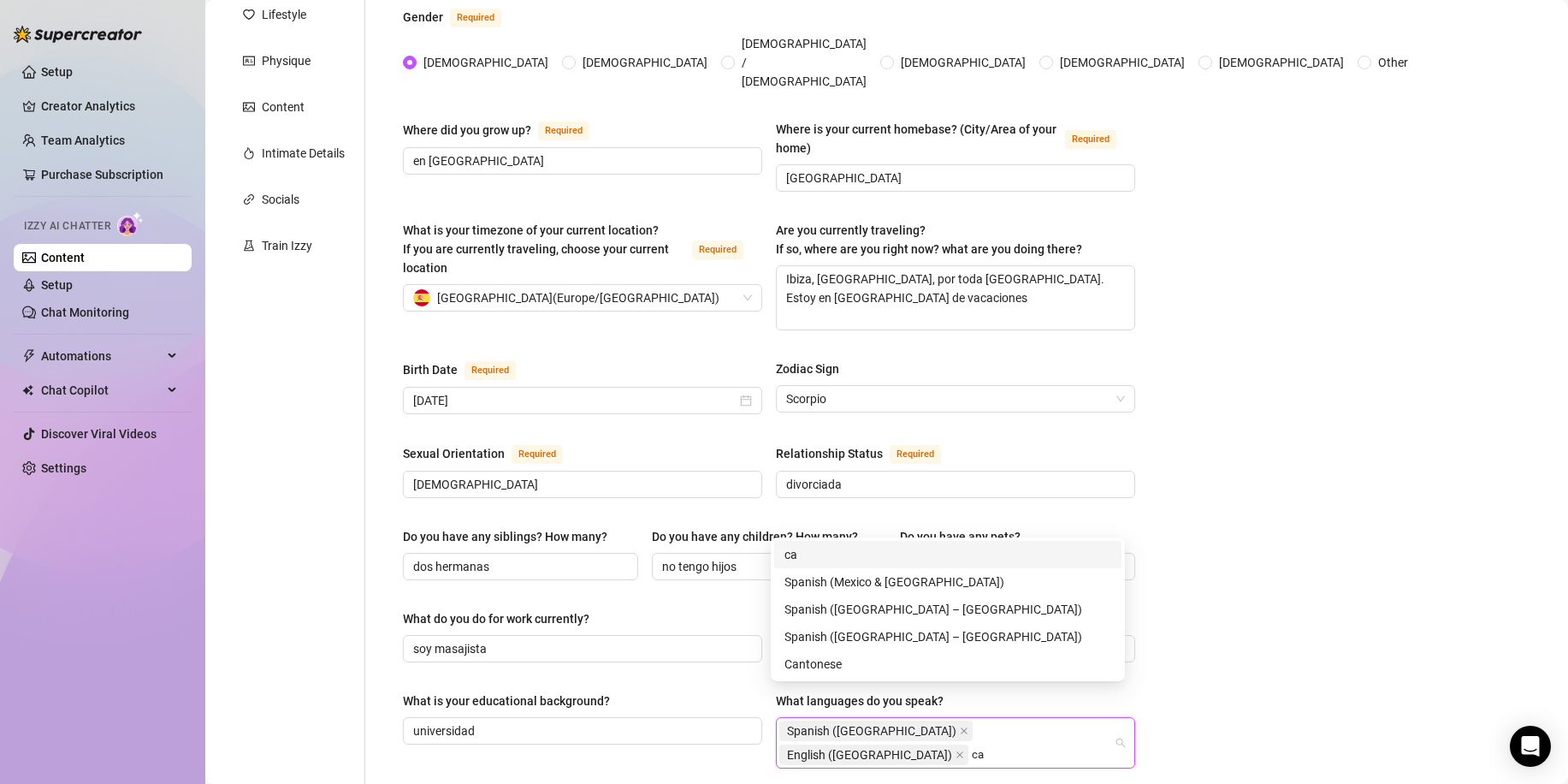
scroll to position [0, 0]
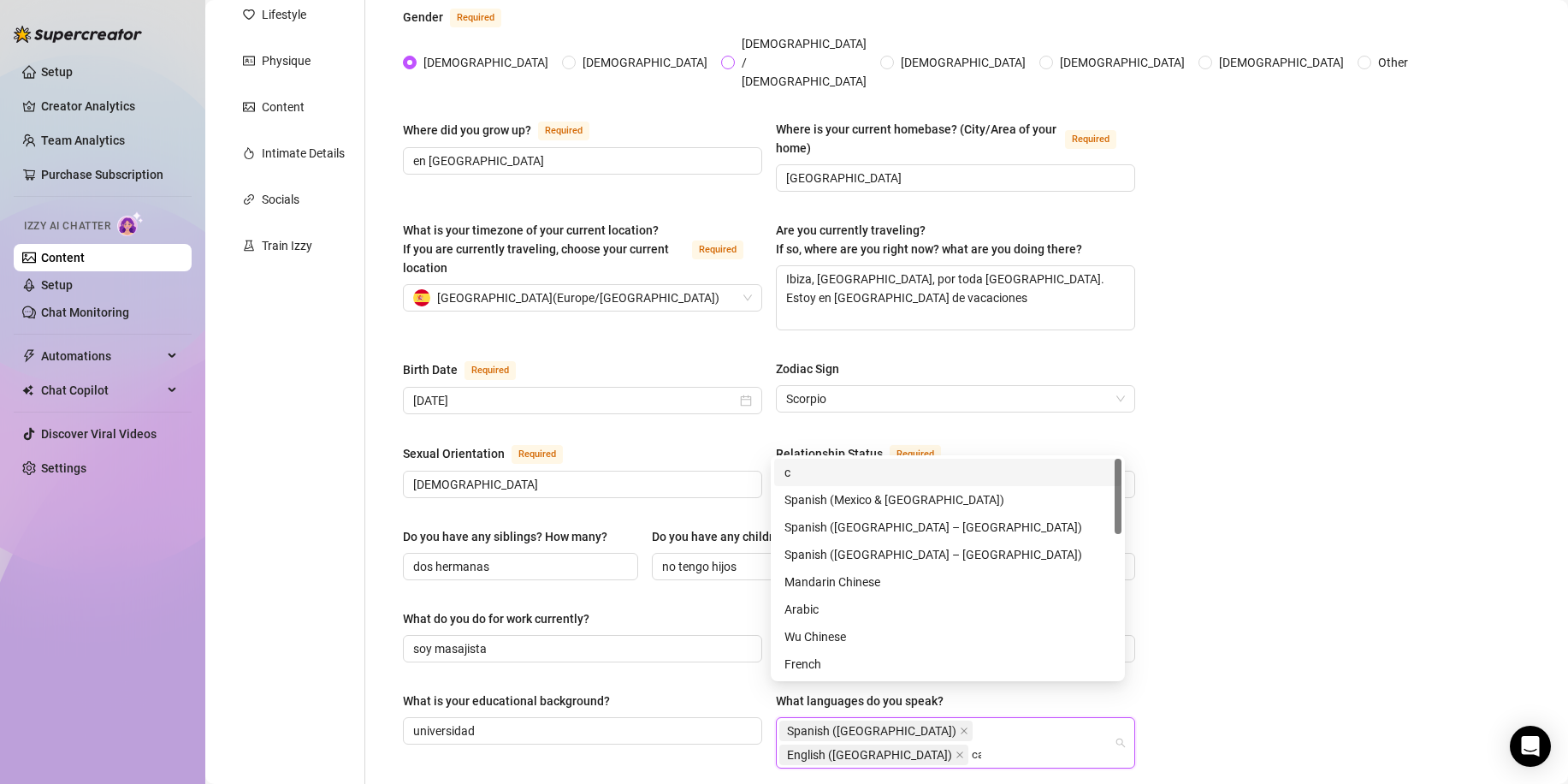
type input "c"
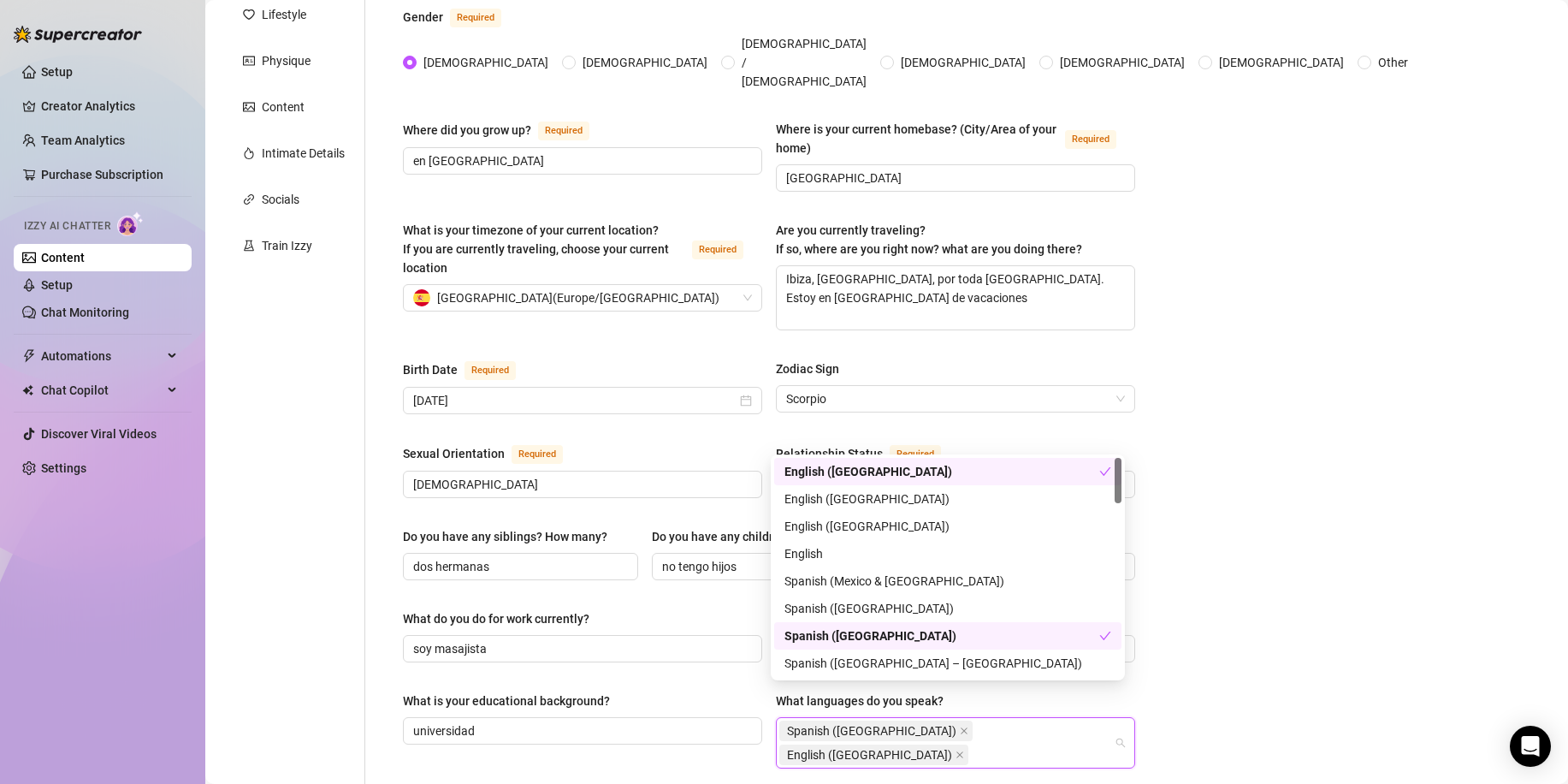
scroll to position [513, 0]
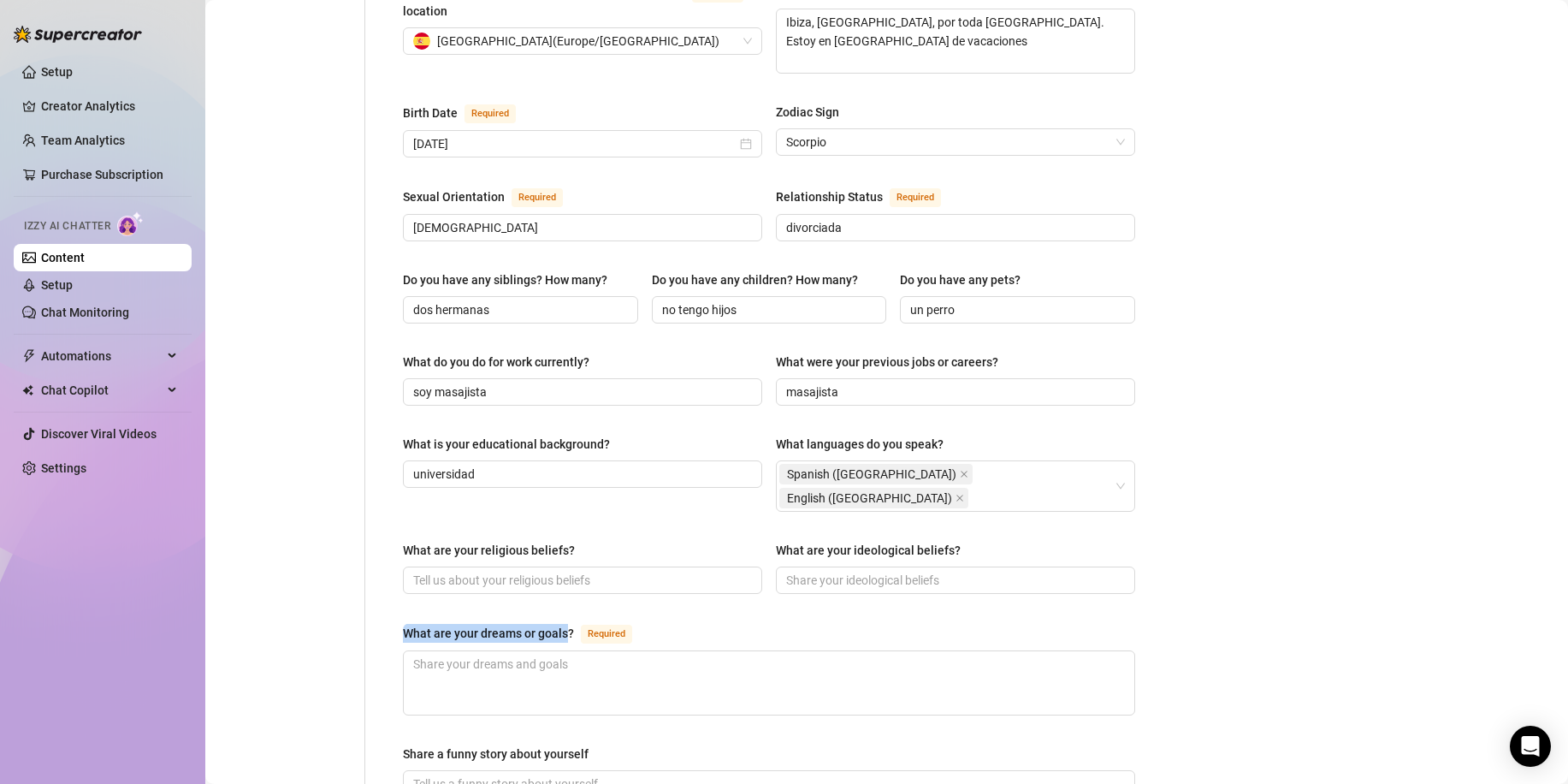
drag, startPoint x: 567, startPoint y: 580, endPoint x: 404, endPoint y: 577, distance: 163.0
click at [404, 624] on div "What are your dreams or goals?" at bounding box center [488, 633] width 171 height 19
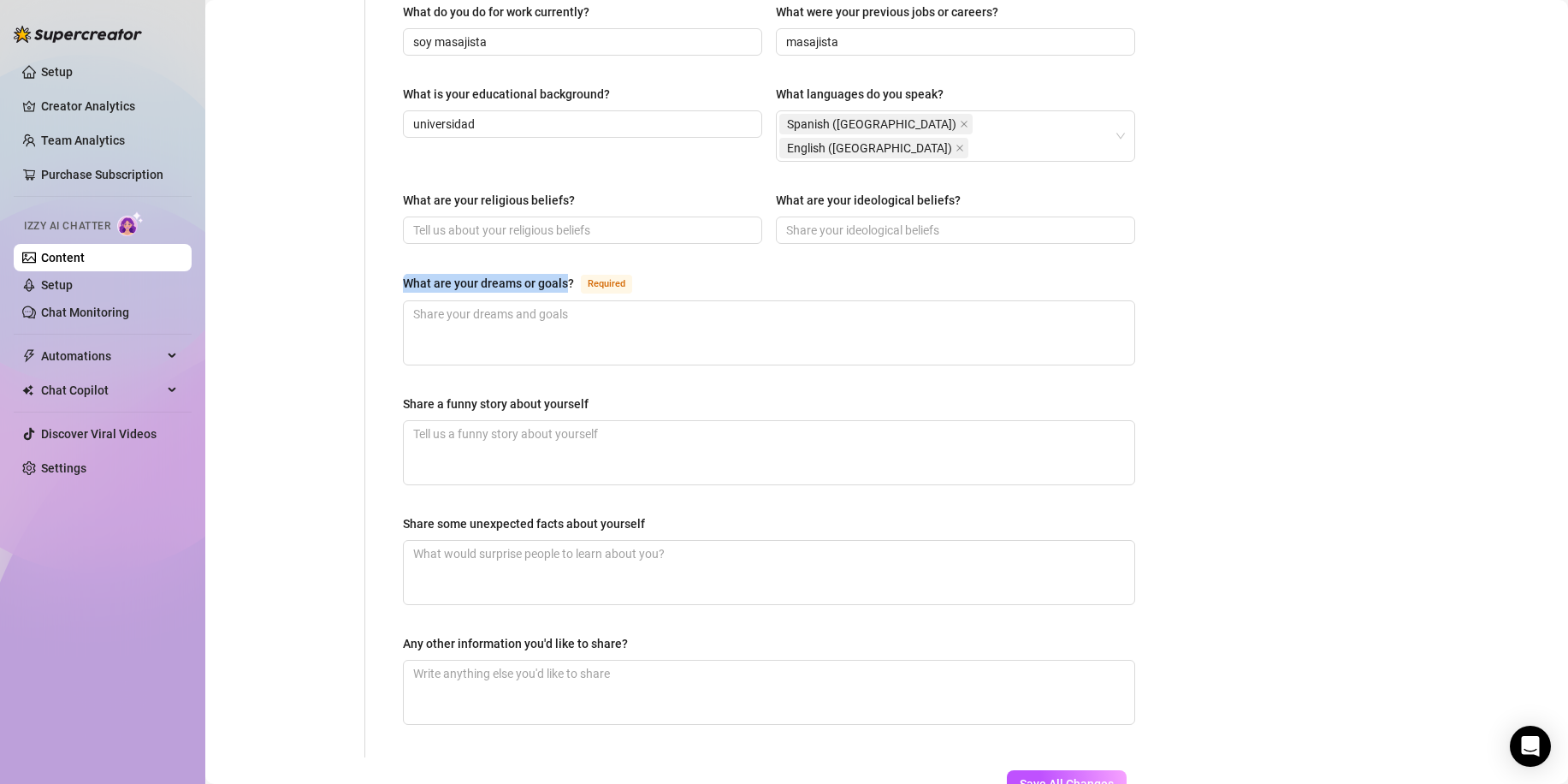
scroll to position [901, 0]
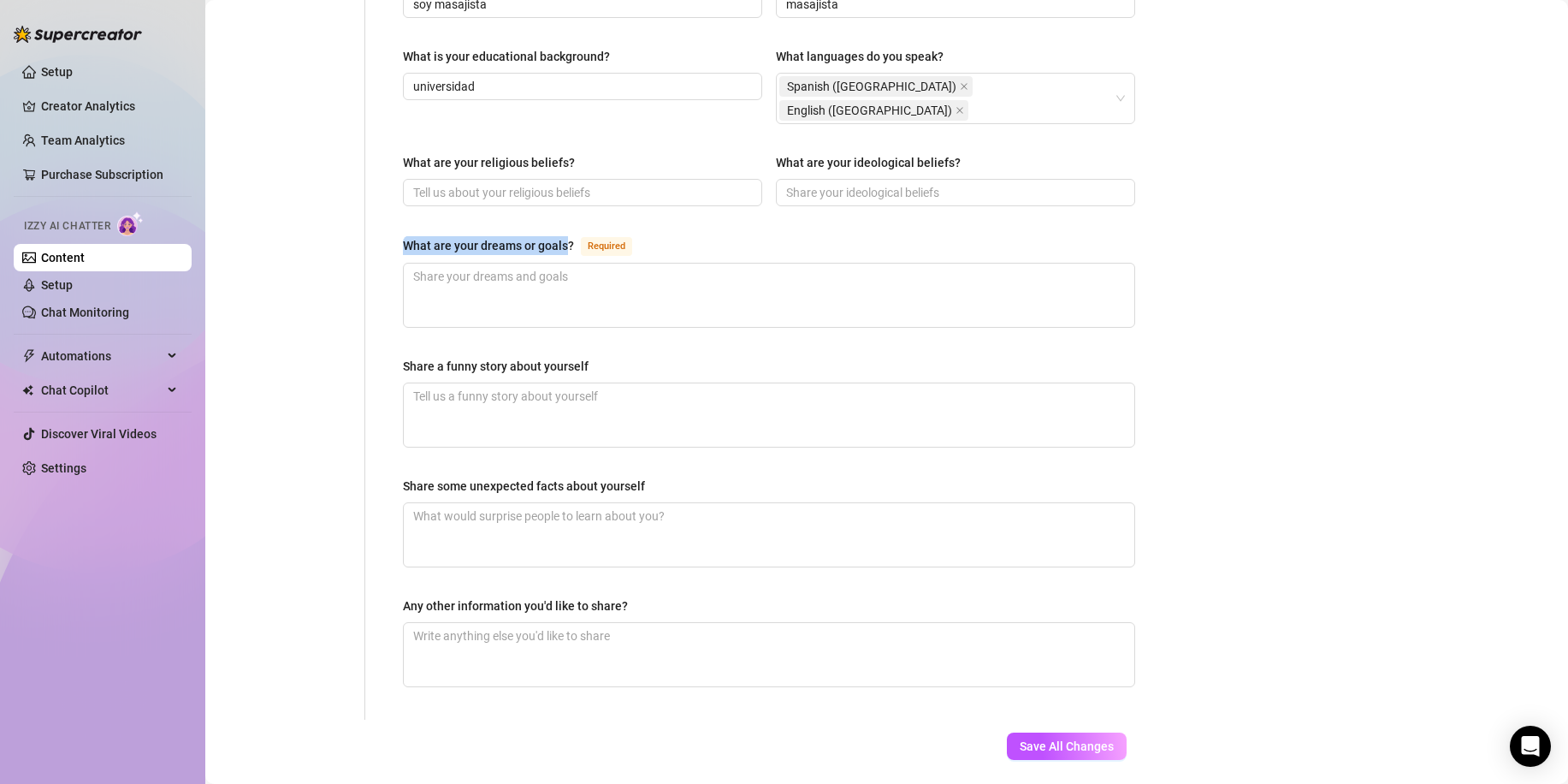
copy div "What are your dreams or goals"
click at [474, 235] on div "What are your dreams or goals? Required" at bounding box center [769, 249] width 732 height 28
click at [467, 264] on textarea "What are your dreams or goals? Required" at bounding box center [769, 296] width 730 height 64
type textarea "V"
type textarea "Vi"
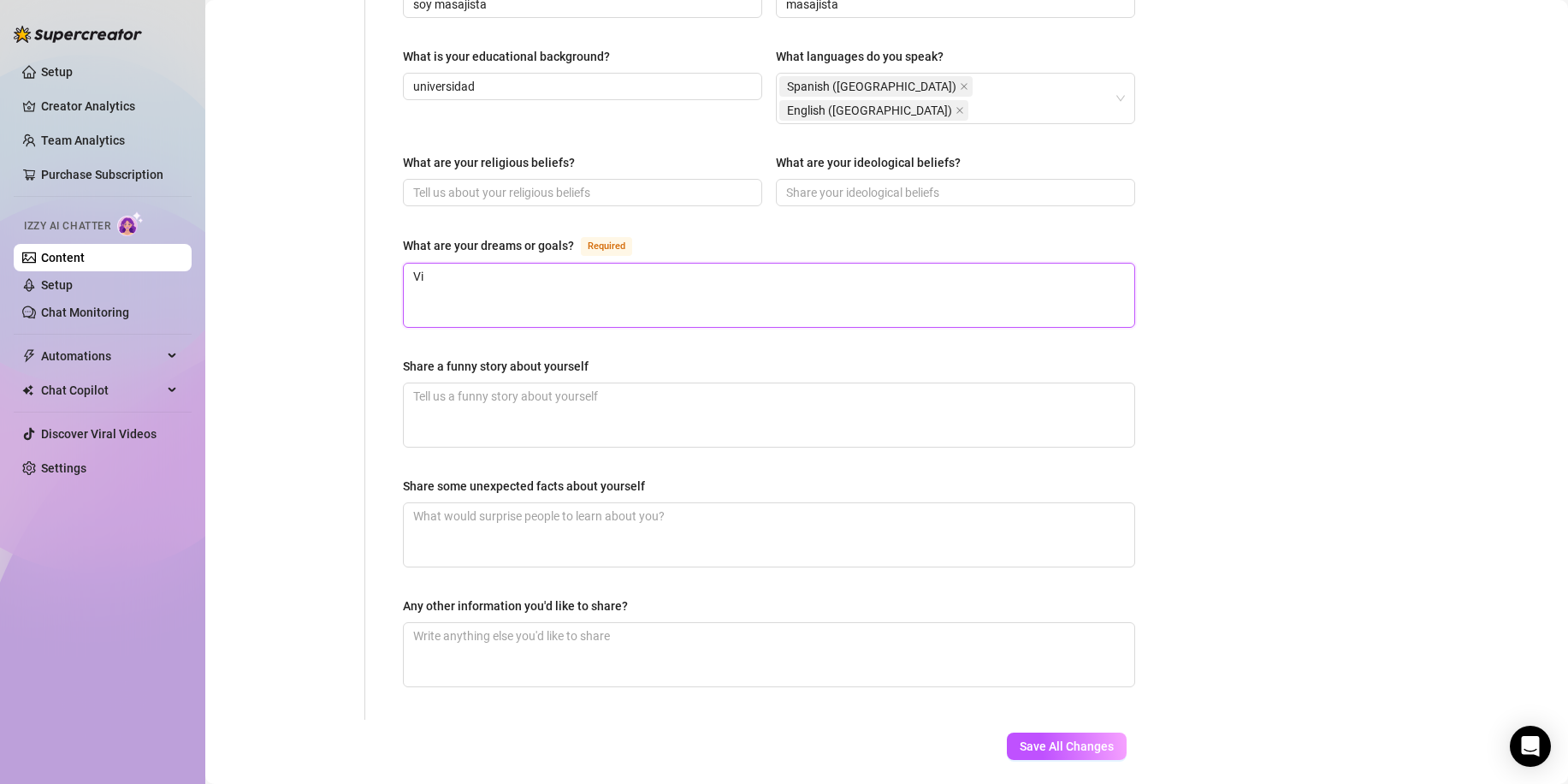
type textarea "Viv"
type textarea "Vivi"
type textarea "Vivir"
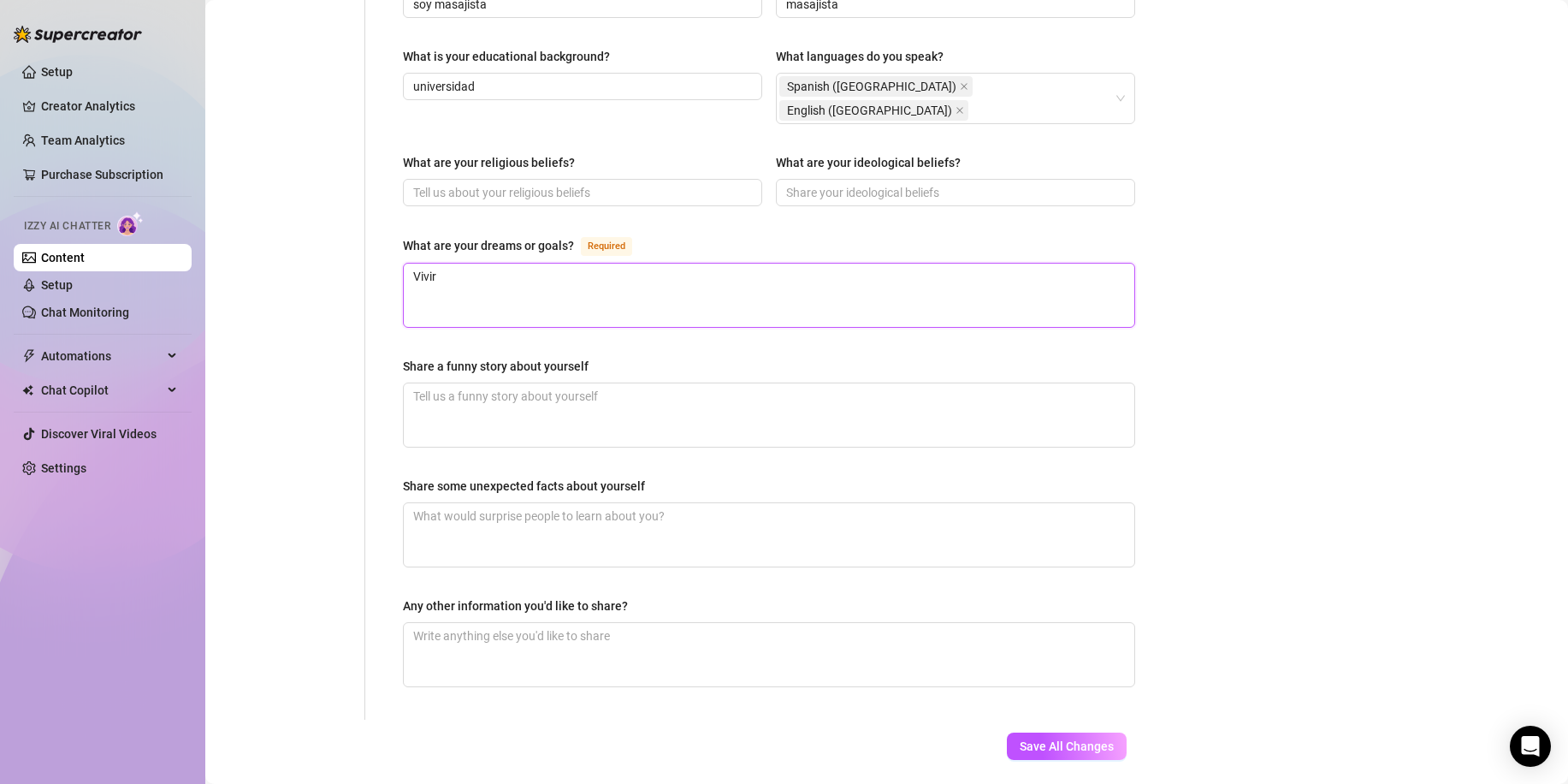
type textarea "Vivi"
type textarea "Viv"
type textarea "Vi"
type textarea "V"
type textarea "da"
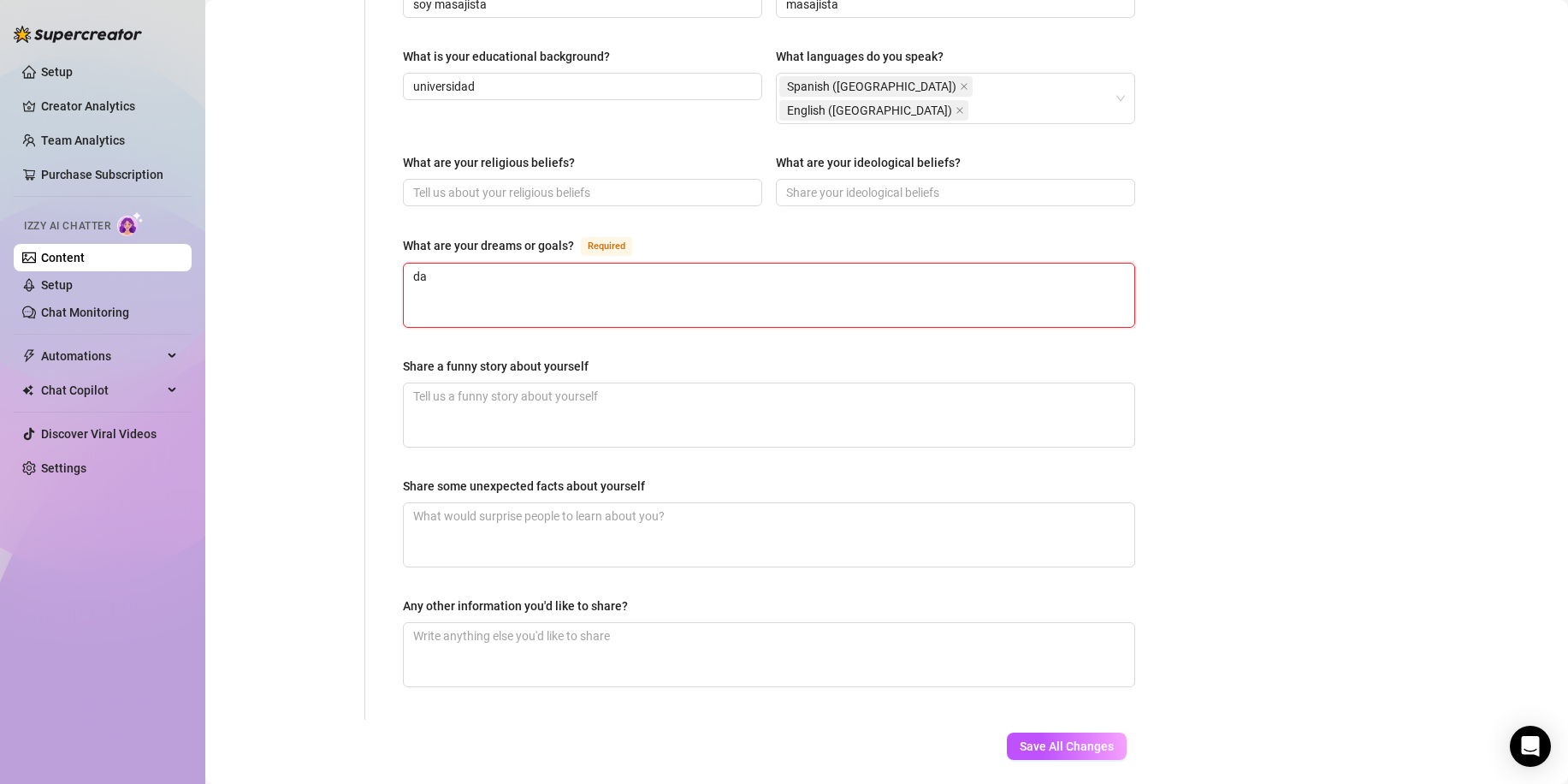
type textarea "dar"
type textarea "dar la"
type textarea "dar la vu"
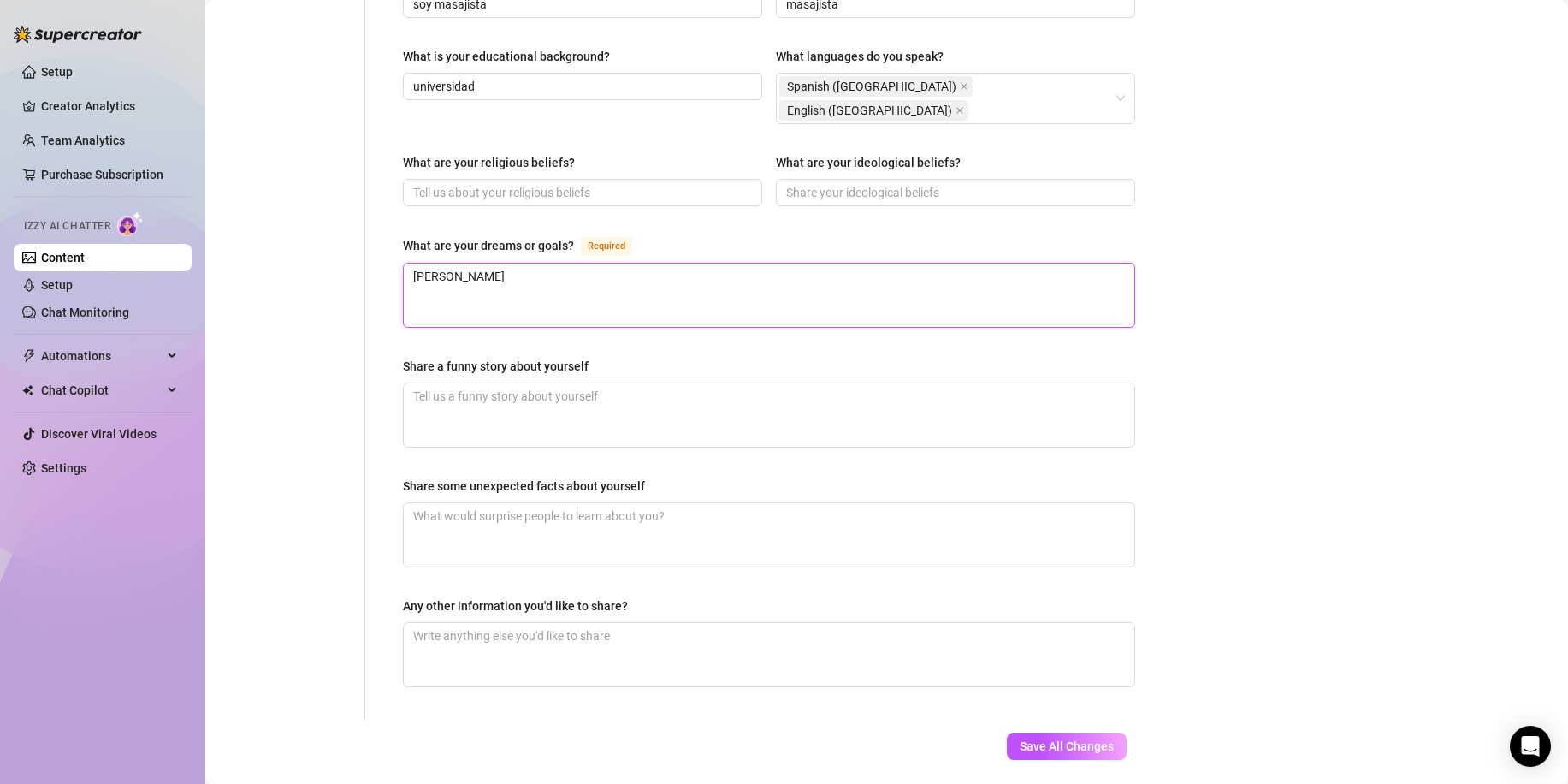
type textarea "dar la vuel"
type textarea "dar la vuelta"
type textarea "dar la vuelta a"
type textarea "dar la vuelta al"
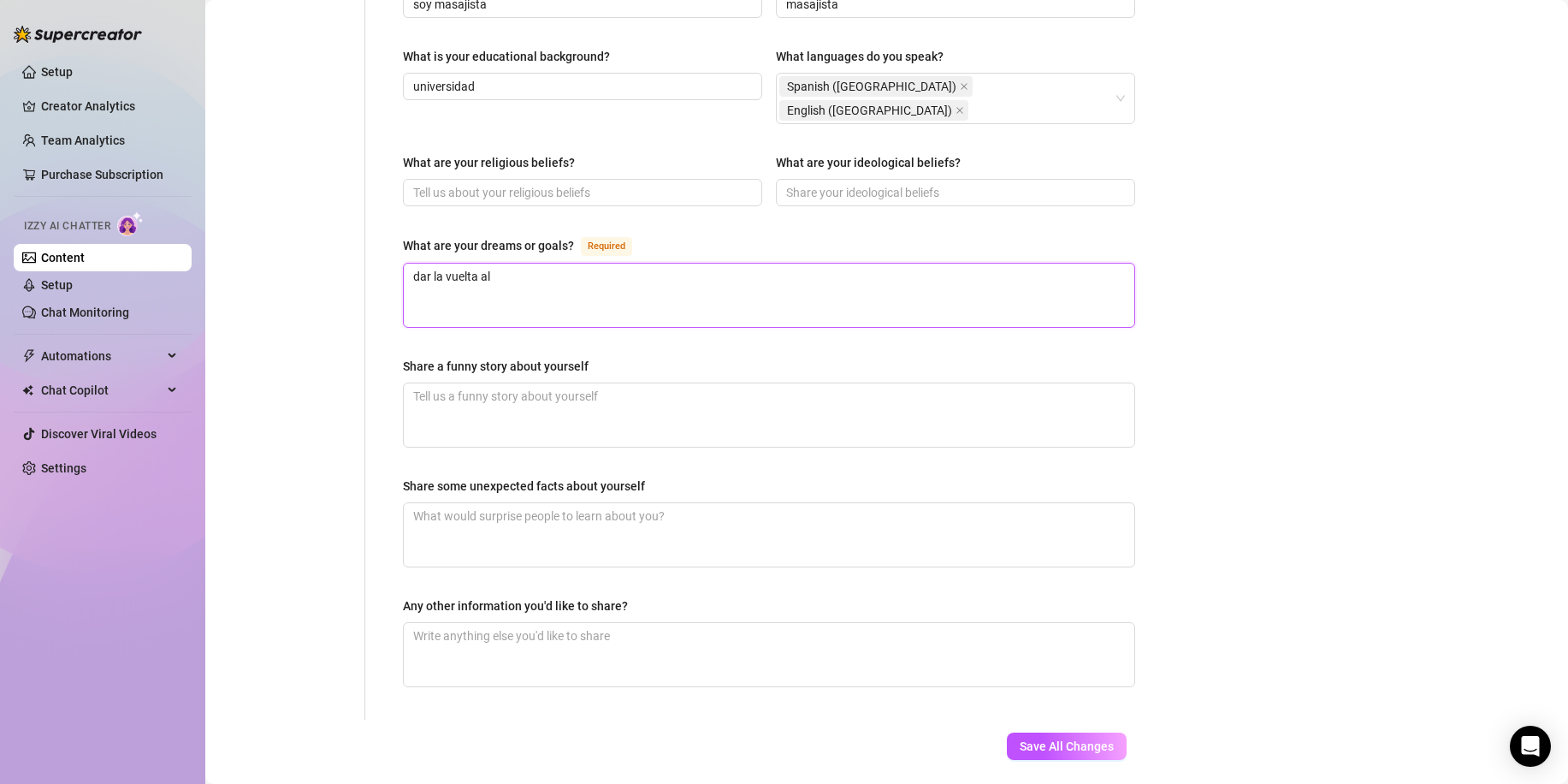
type textarea "dar la vuelta al m"
type textarea "dar la vuelta al mu"
type textarea "dar la vuelta al mun"
type textarea "dar la vuelta al mund"
type textarea "dar la vuelta al mundo"
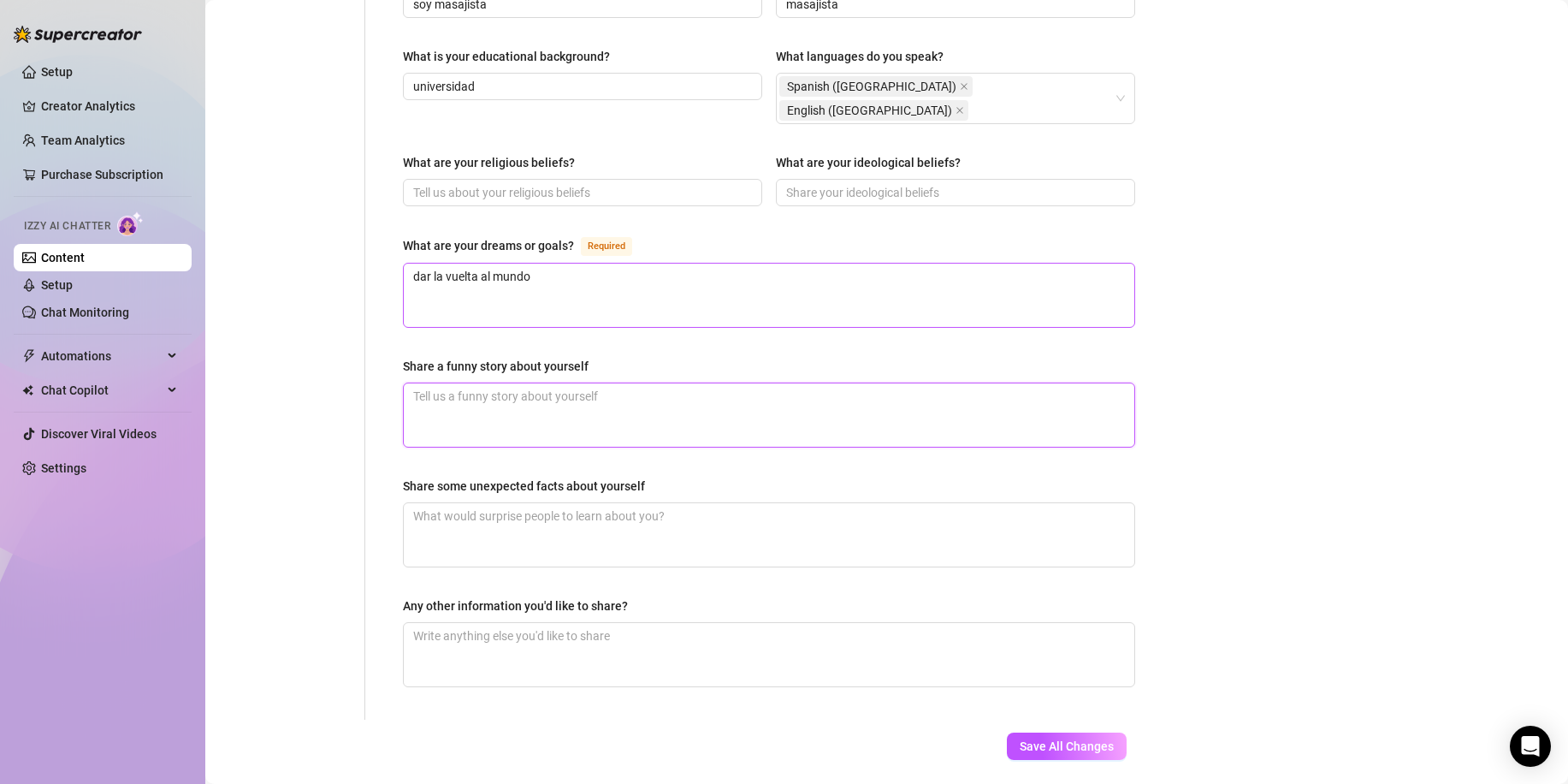
type textarea "c"
type textarea "cu"
type textarea "cua"
type textarea "cuan"
click at [947, 383] on textarea "me hice bisexual con mi vecina, la cual eramos amigas y un día nos enrollamos, …" at bounding box center [769, 415] width 730 height 64
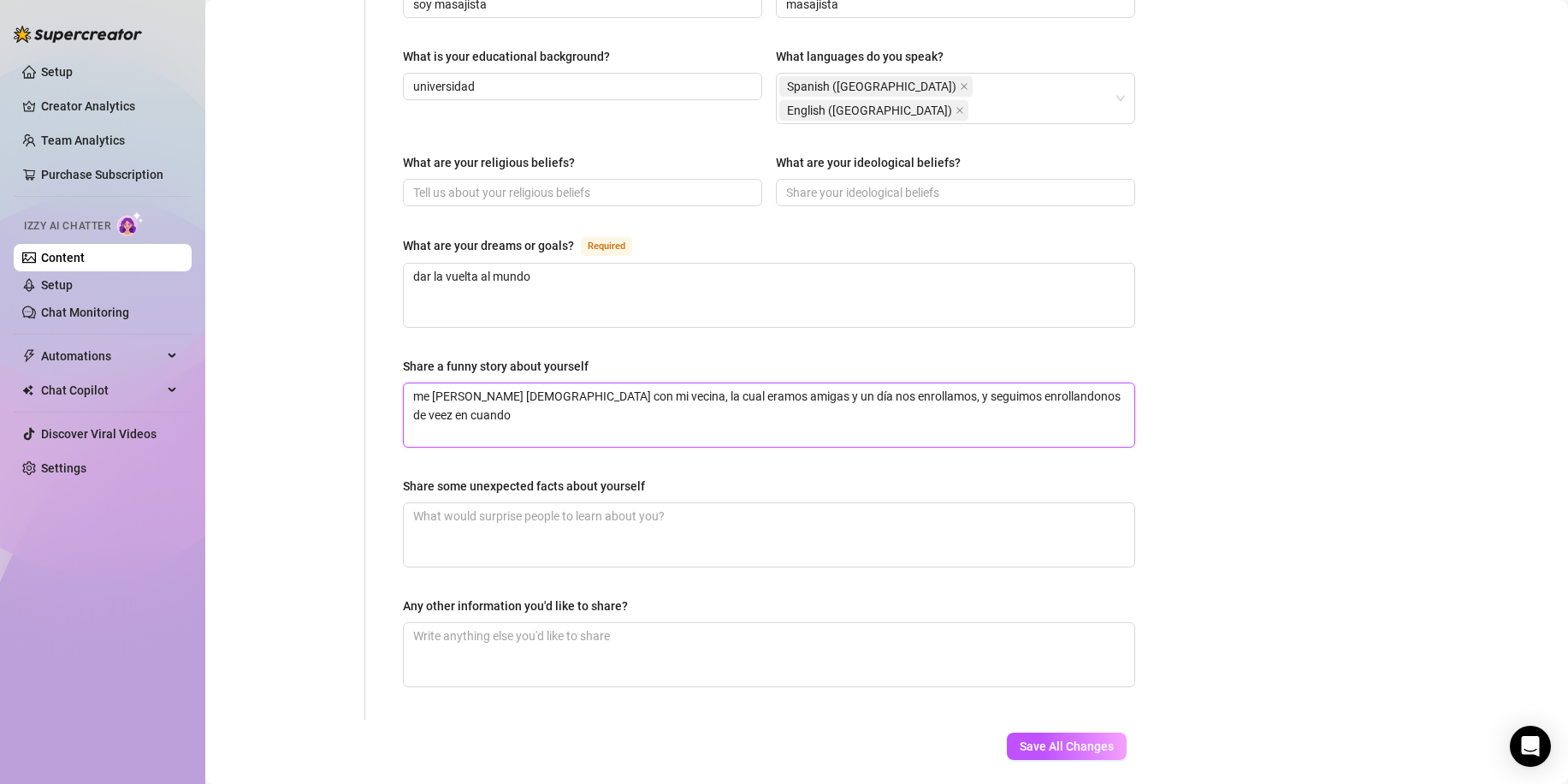
click at [1006, 383] on textarea "me hice bisexual con mi vecina, la cual eramos amigas y un día nos enrollamos, …" at bounding box center [769, 415] width 730 height 64
click at [583, 476] on div "Share some unexpected facts about yourself" at bounding box center [524, 486] width 242 height 19
click at [583, 503] on textarea "Share some unexpected facts about yourself" at bounding box center [769, 535] width 730 height 64
click at [1026, 739] on span "Save All Changes" at bounding box center [1066, 746] width 94 height 14
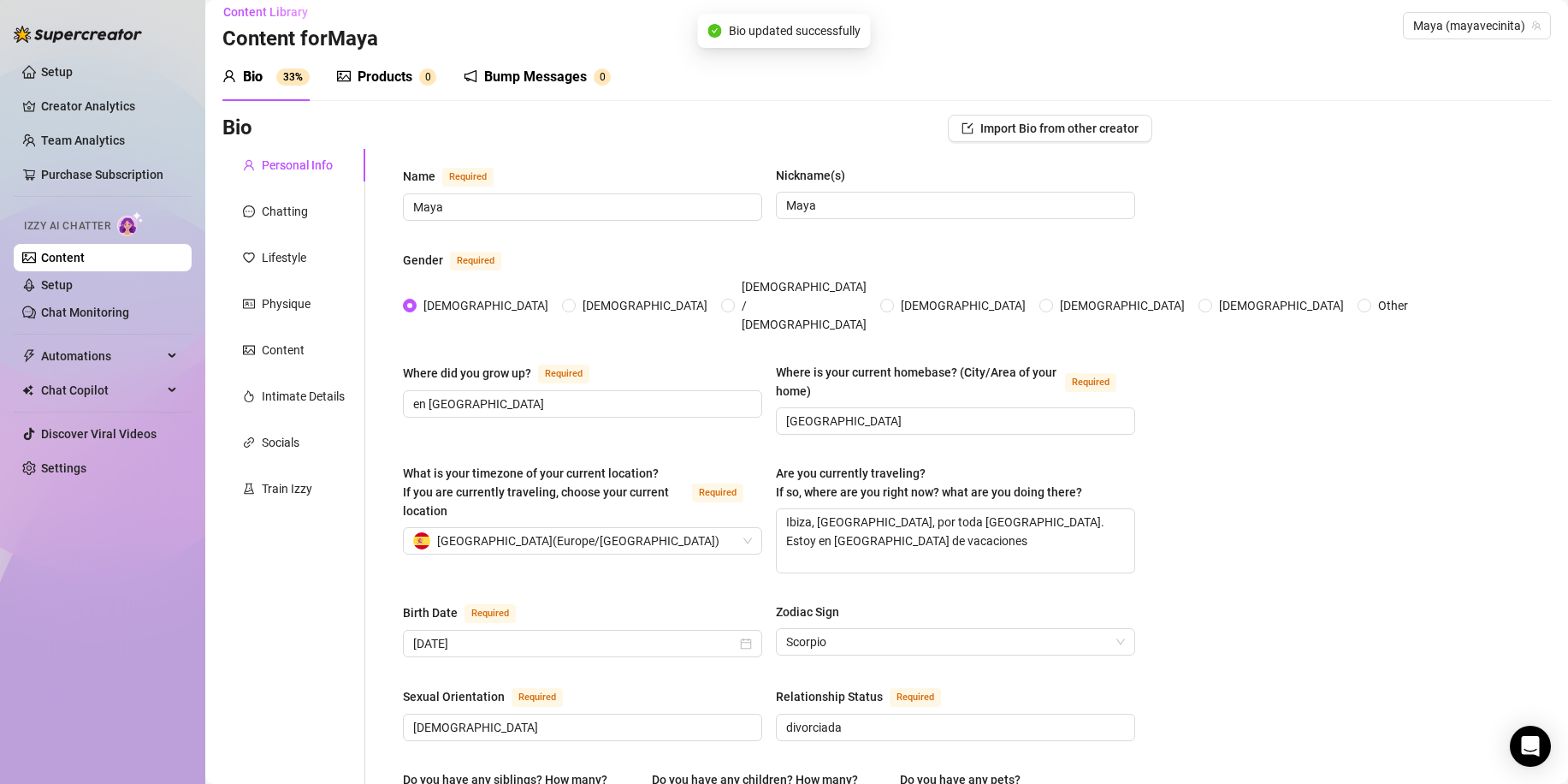
scroll to position [0, 0]
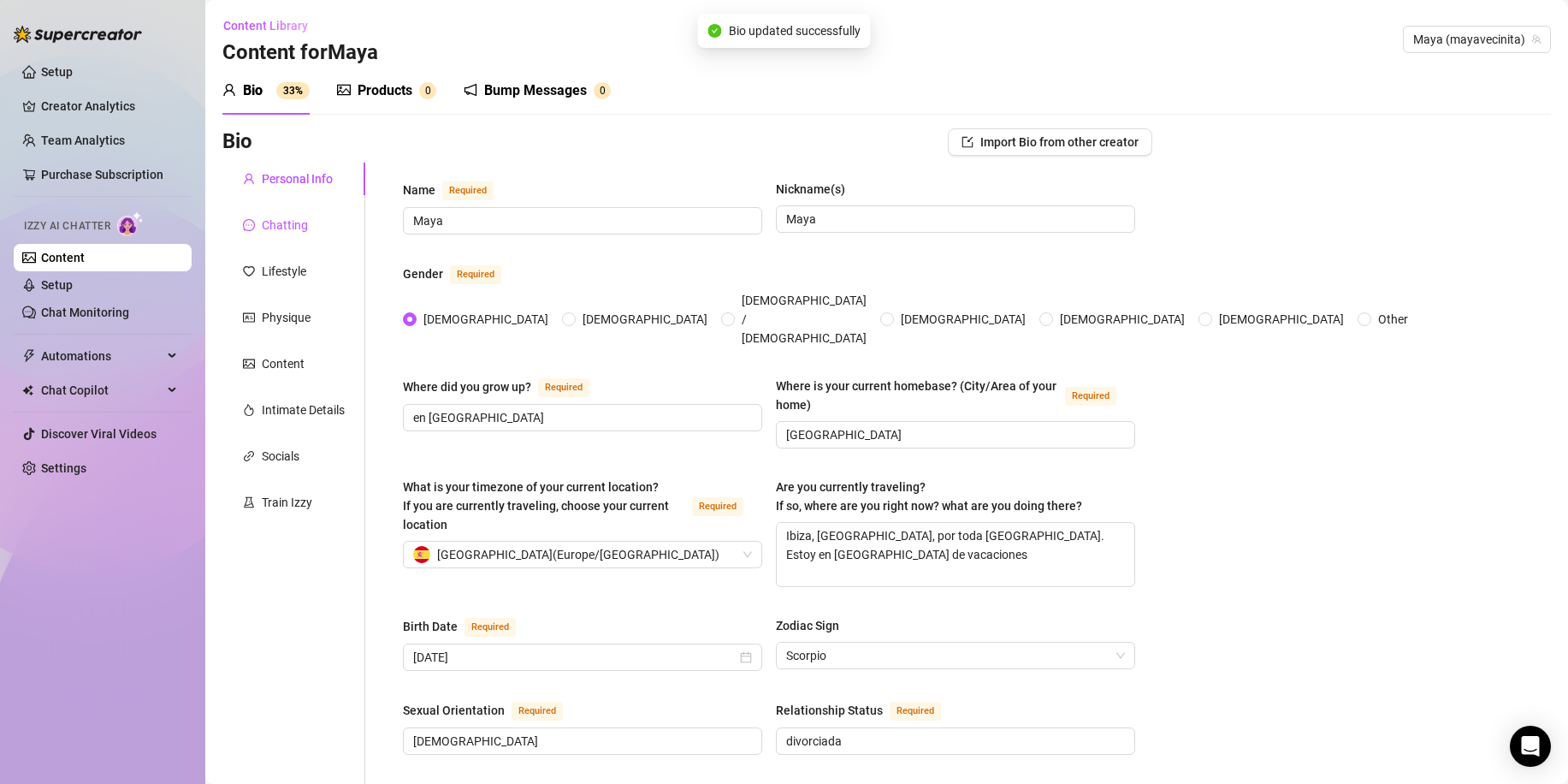
click at [301, 232] on div "Chatting" at bounding box center [285, 225] width 46 height 19
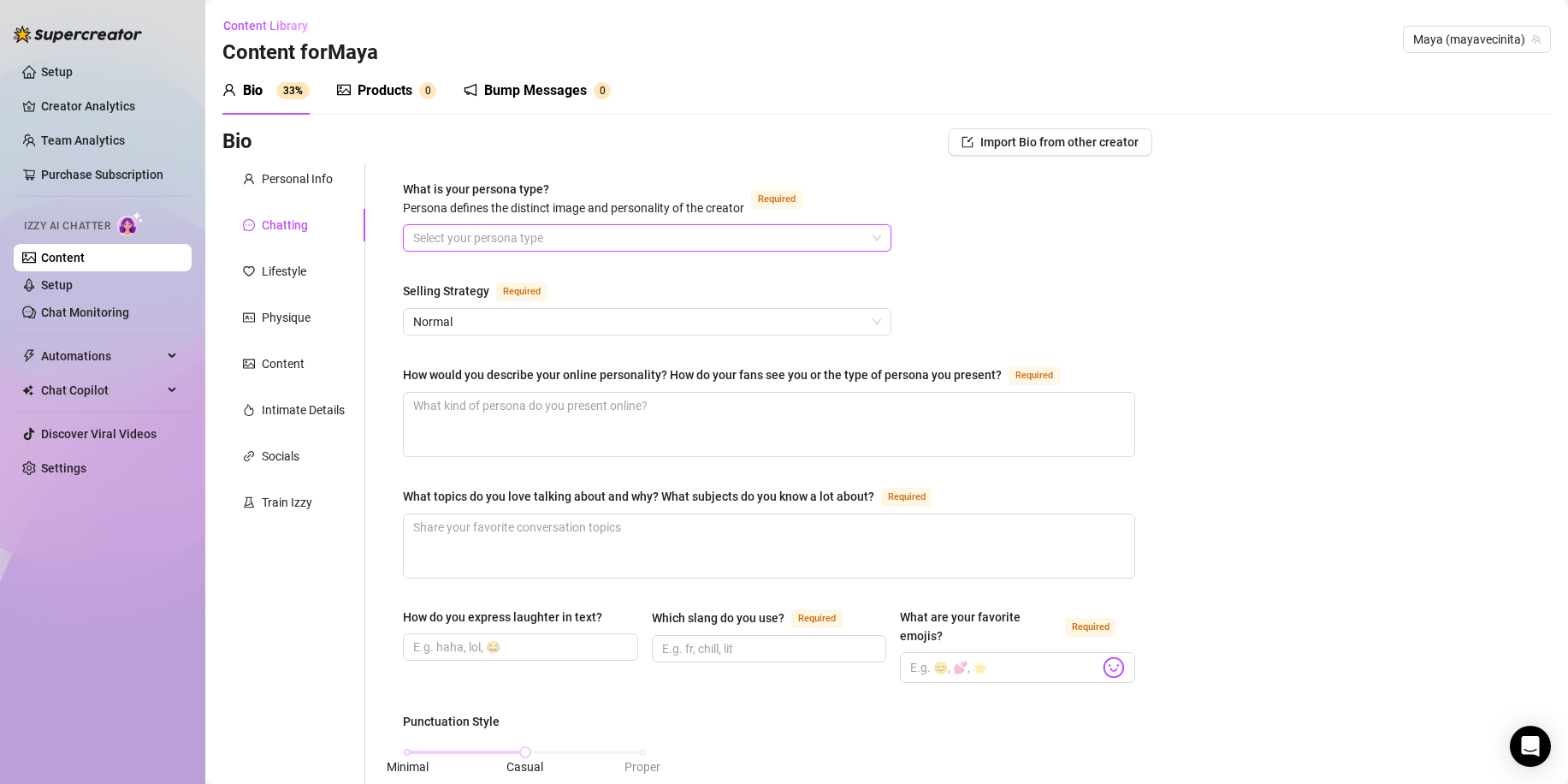
click at [553, 242] on input "What is your persona type? Persona defines the distinct image and personality o…" at bounding box center [640, 238] width 453 height 26
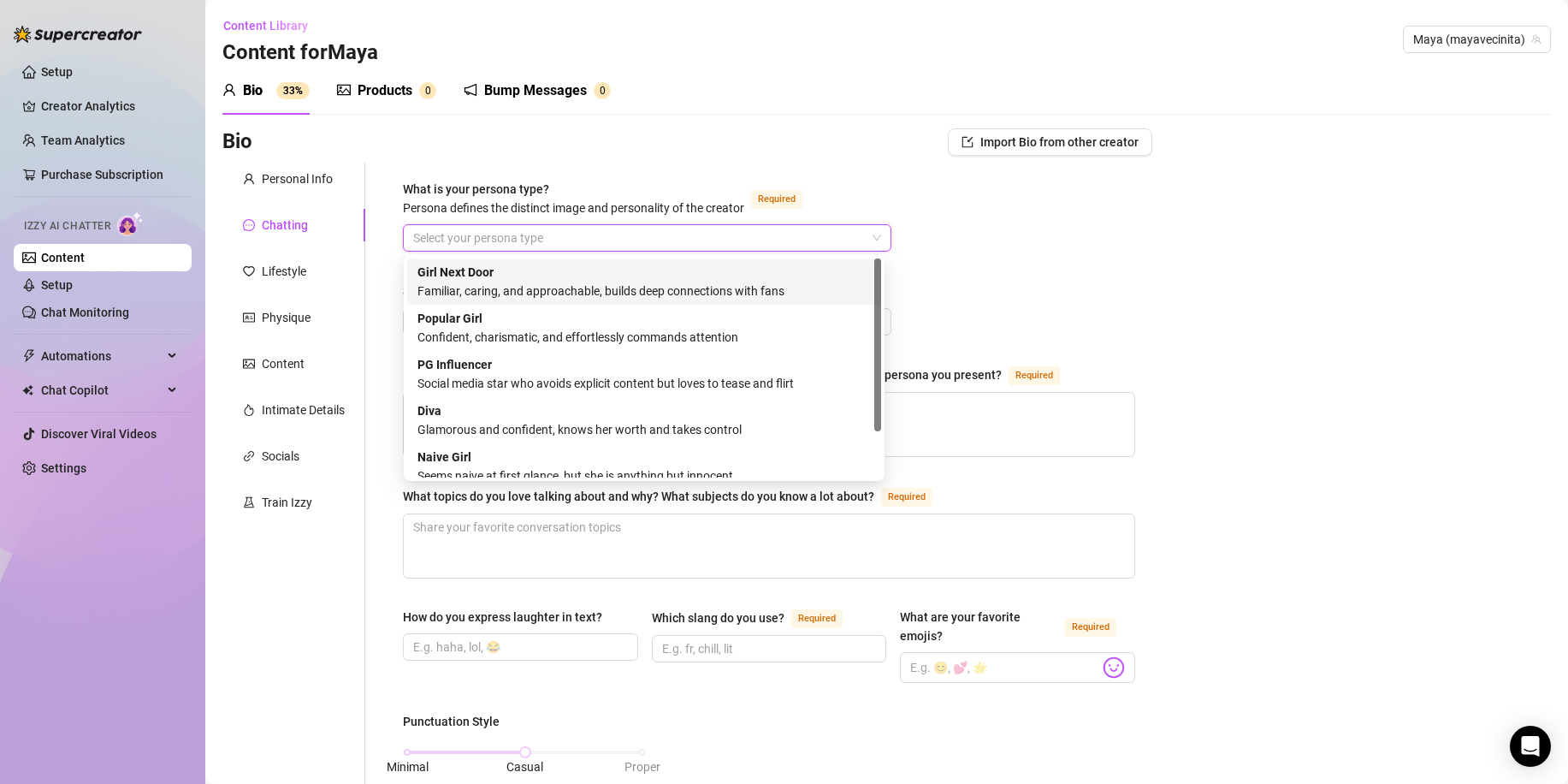
click at [813, 284] on div "Familiar, caring, and approachable, builds deep connections with fans" at bounding box center [644, 291] width 453 height 19
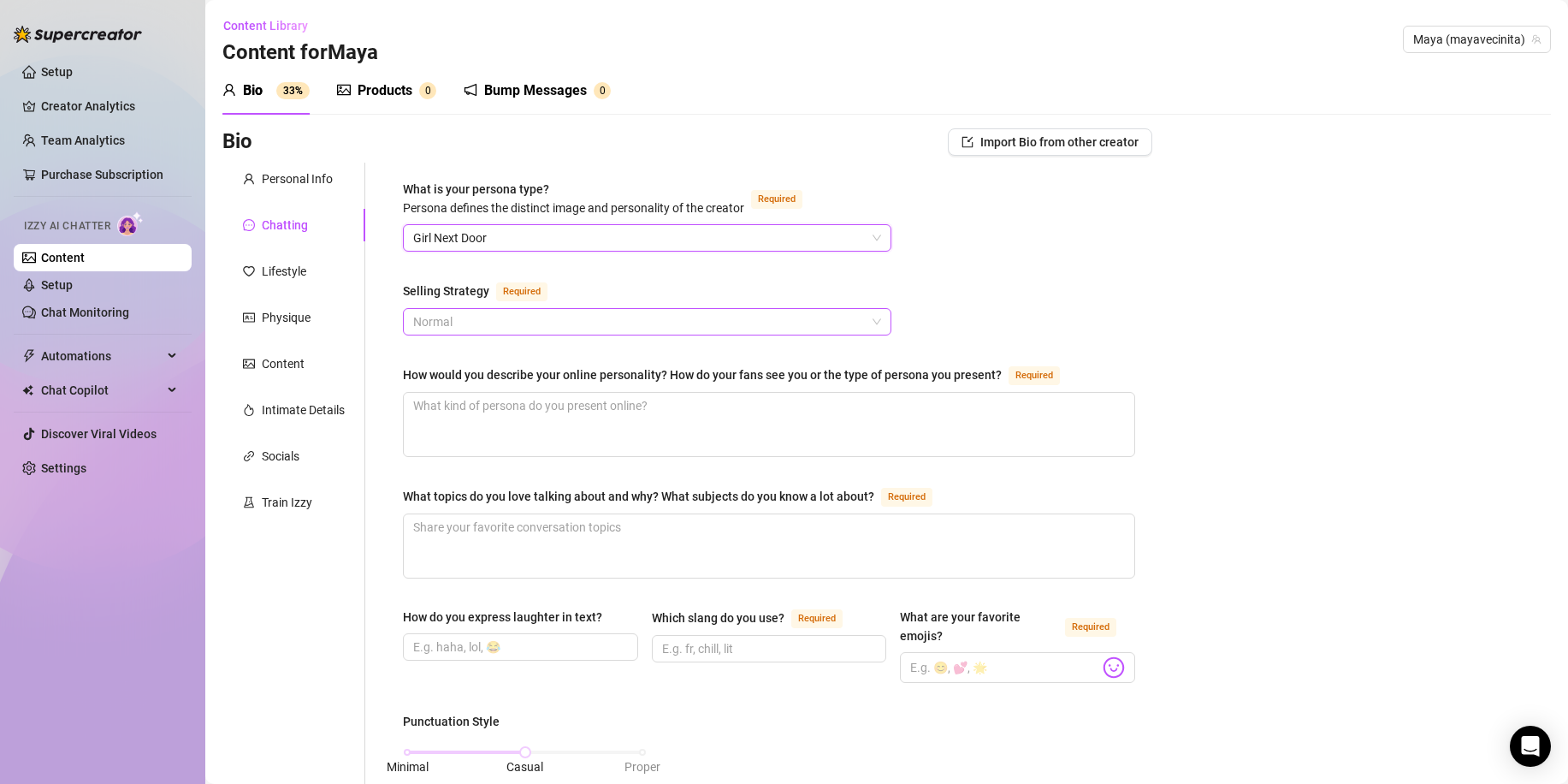
click at [565, 323] on span "Normal" at bounding box center [647, 322] width 468 height 26
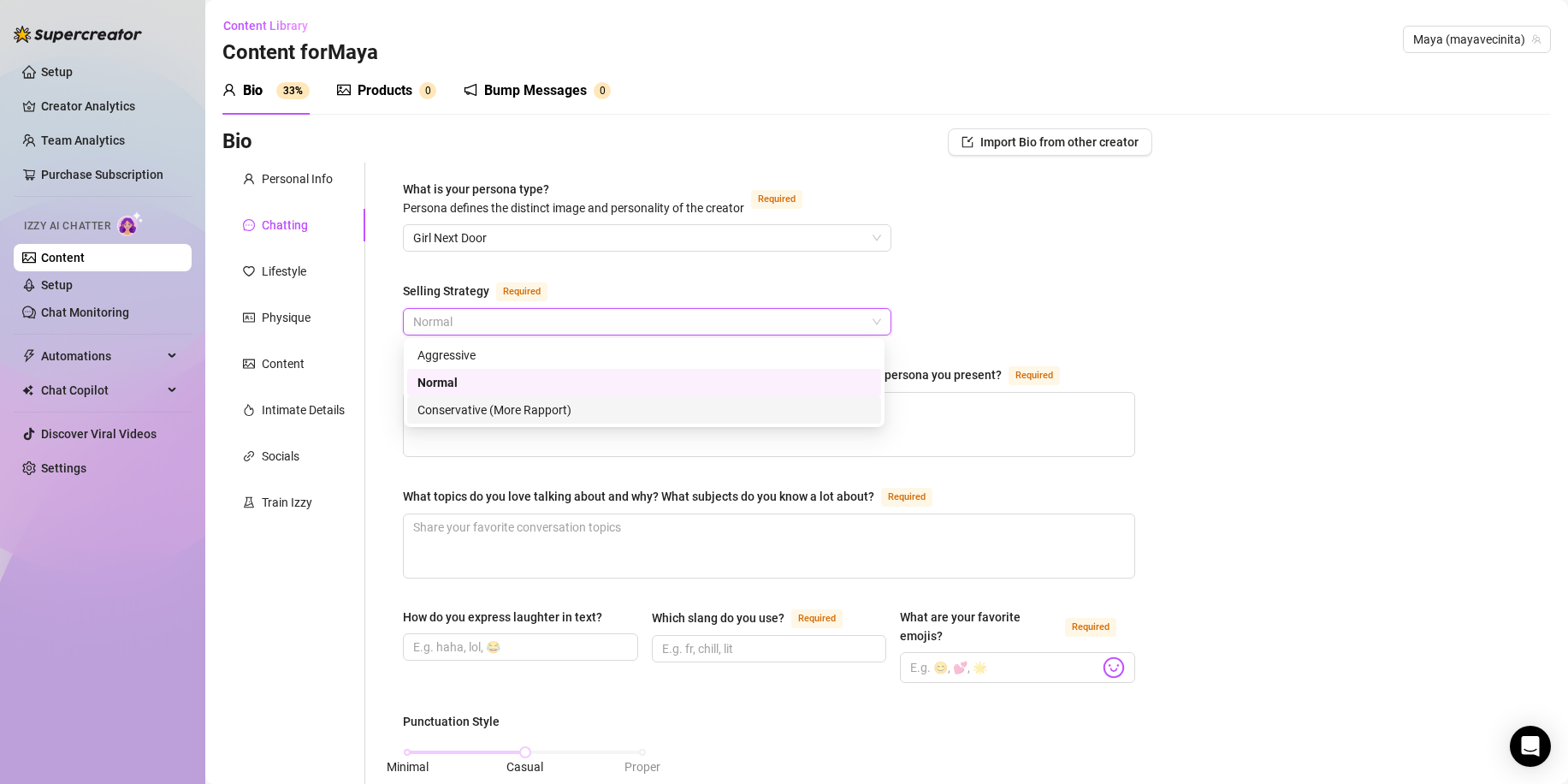
click at [481, 414] on div "Conservative (More Rapport)" at bounding box center [644, 410] width 453 height 19
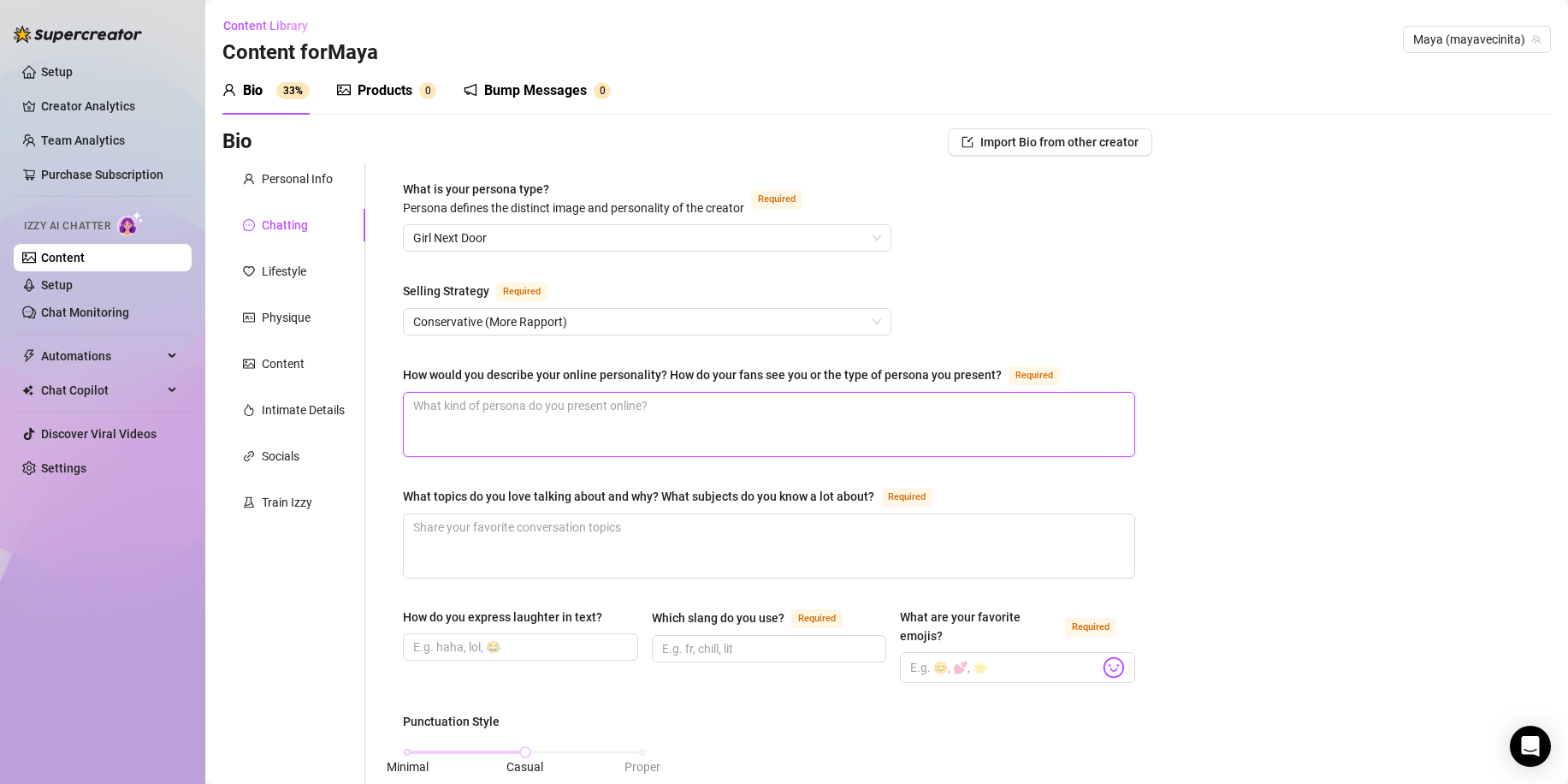
click at [471, 408] on textarea "How would you describe your online personality? How do your fans see you or the…" at bounding box center [769, 425] width 730 height 64
click at [535, 494] on div "What topics do you love talking about and why? What subjects do you know a lot …" at bounding box center [638, 496] width 471 height 19
click at [535, 514] on textarea "What topics do you love talking about and why? What subjects do you know a lot …" at bounding box center [769, 546] width 730 height 64
click at [535, 494] on div "What topics do you love talking about and why? What subjects do you know a lot …" at bounding box center [638, 496] width 471 height 19
click at [535, 514] on textarea "What topics do you love talking about and why? What subjects do you know a lot …" at bounding box center [769, 546] width 730 height 64
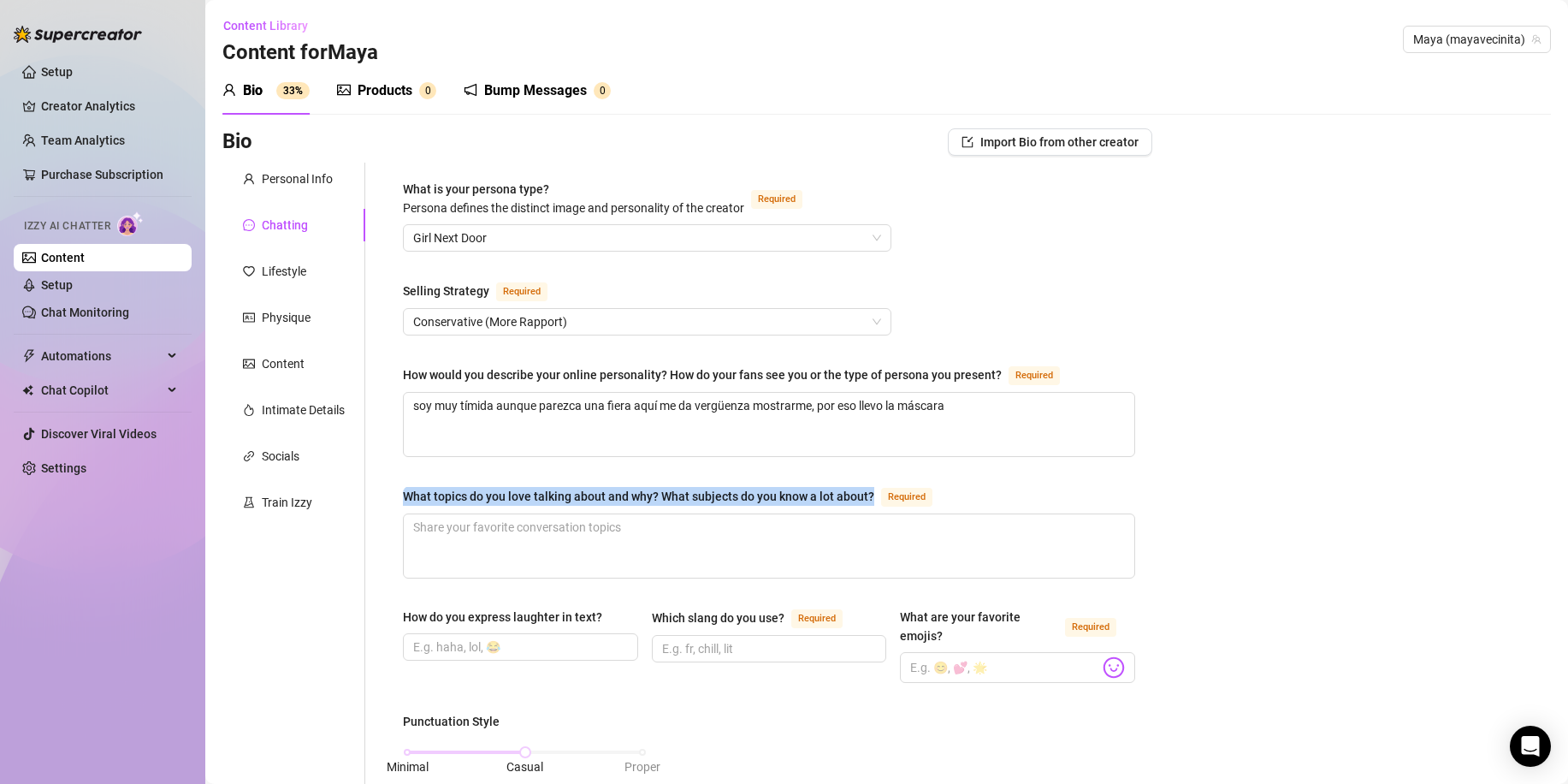
click at [535, 494] on div "What topics do you love talking about and why? What subjects do you know a lot …" at bounding box center [638, 496] width 471 height 19
click at [535, 514] on textarea "What topics do you love talking about and why? What subjects do you know a lot …" at bounding box center [769, 546] width 730 height 64
copy div "What topics do you love talking about and why? What subjects do you know a lot …"
click at [519, 550] on textarea "What topics do you love talking about and why? What subjects do you know a lot …" at bounding box center [769, 546] width 730 height 64
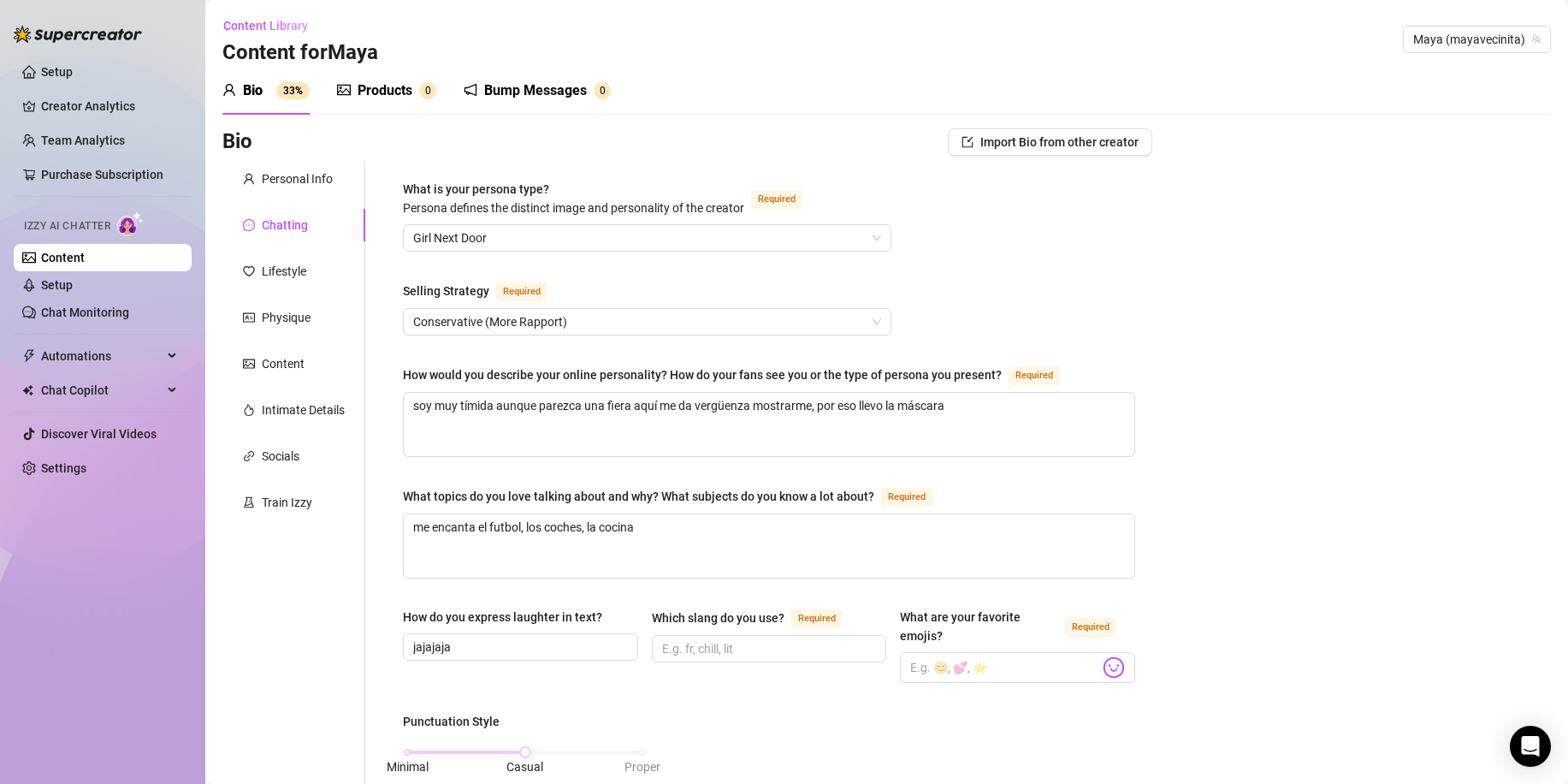
click at [707, 614] on div "Which slang do you use?" at bounding box center [718, 618] width 133 height 19
click at [707, 639] on input "Which slang do you use? Required" at bounding box center [767, 649] width 211 height 19
click at [707, 614] on div "Which slang do you use?" at bounding box center [718, 618] width 133 height 19
click at [707, 639] on input "Which slang do you use? Required" at bounding box center [767, 649] width 211 height 19
click at [707, 614] on div "Which slang do you use?" at bounding box center [718, 618] width 133 height 19
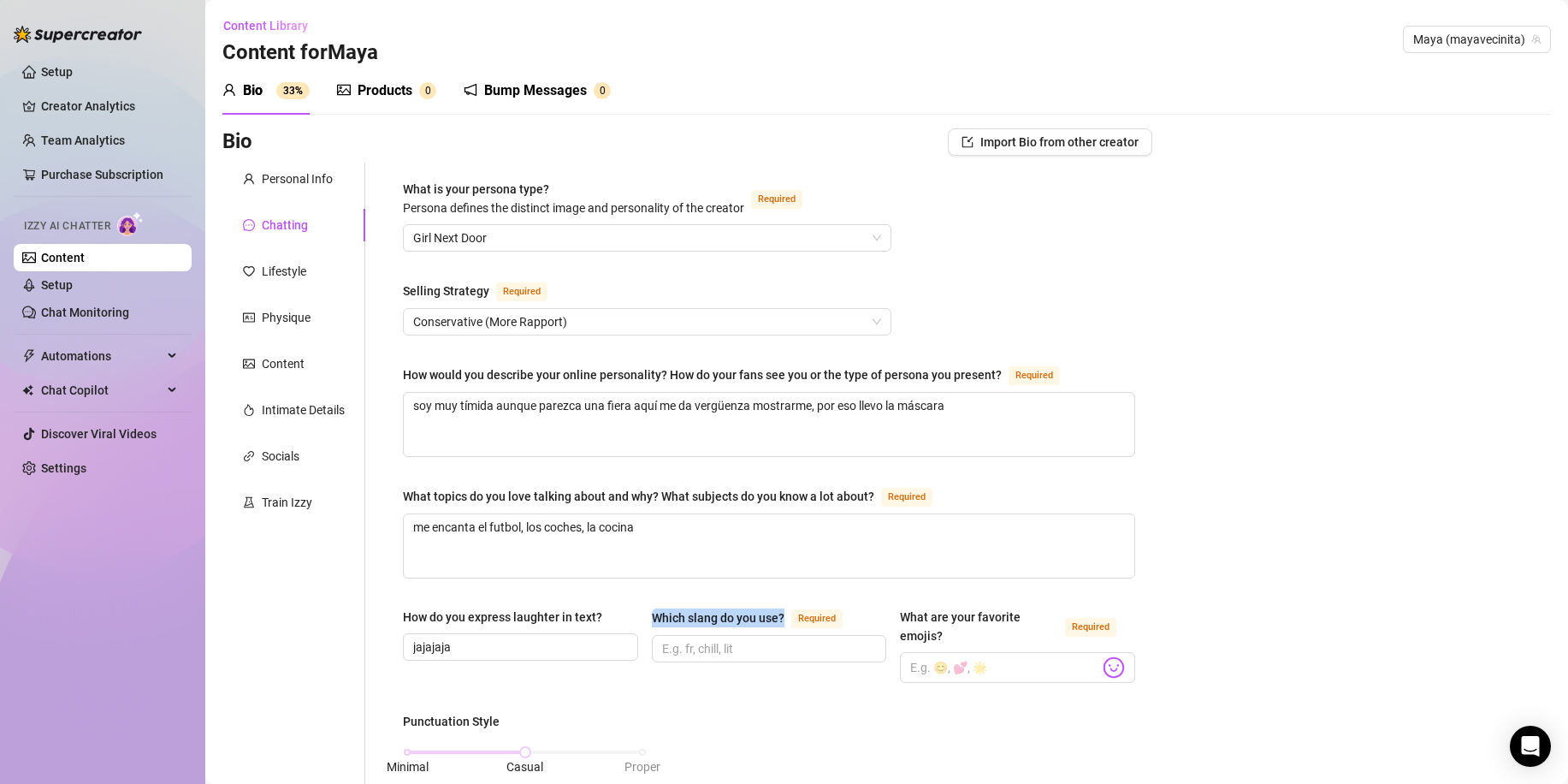
click at [707, 639] on input "Which slang do you use? Required" at bounding box center [767, 649] width 211 height 19
click at [707, 614] on div "Which slang do you use?" at bounding box center [718, 618] width 133 height 19
click at [707, 639] on input "Which slang do you use? Required" at bounding box center [767, 649] width 211 height 19
click at [707, 614] on div "Which slang do you use?" at bounding box center [718, 618] width 133 height 19
click at [707, 639] on input "Which slang do you use? Required" at bounding box center [767, 649] width 211 height 19
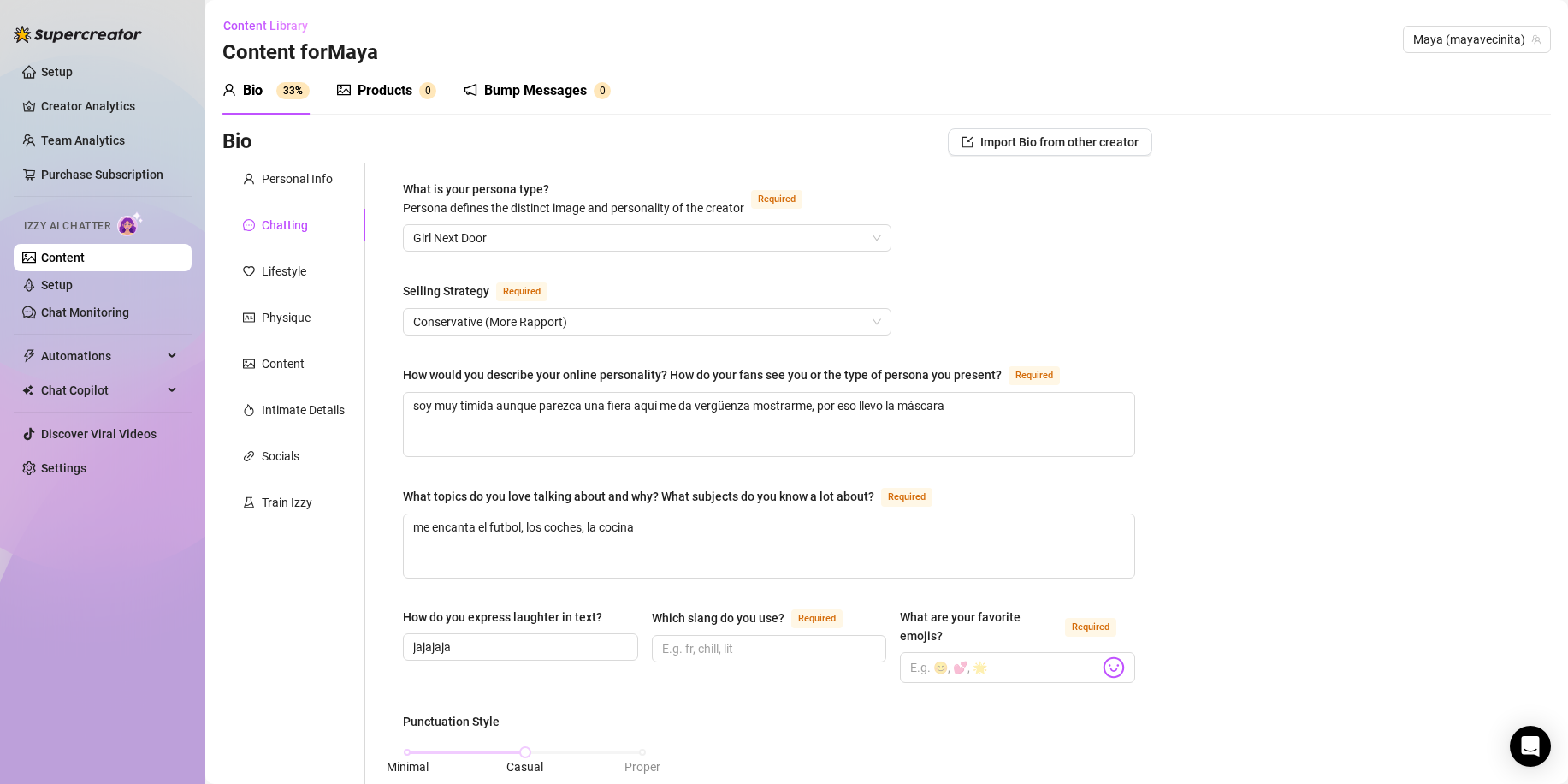
drag, startPoint x: 706, startPoint y: 608, endPoint x: 687, endPoint y: 613, distance: 19.6
click at [703, 608] on div "Which slang do you use?" at bounding box center [718, 618] width 133 height 19
drag, startPoint x: 648, startPoint y: 613, endPoint x: 788, endPoint y: 612, distance: 140.0
click at [788, 612] on div "How do you express laughter in text? jajajaja Which slang do you use? Required …" at bounding box center [769, 652] width 732 height 90
copy div "Which slang do you use?"
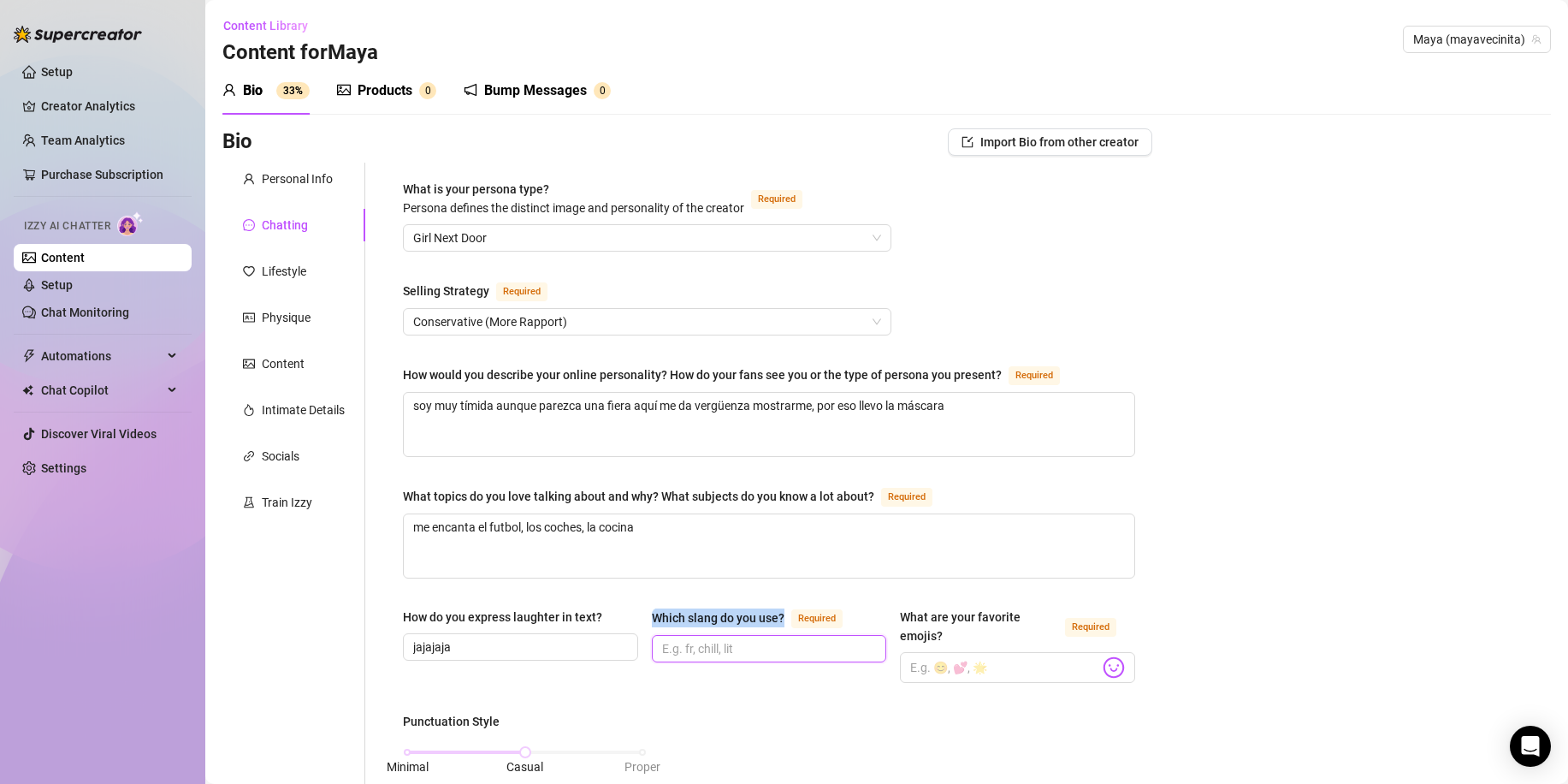
drag, startPoint x: 715, startPoint y: 650, endPoint x: 784, endPoint y: 651, distance: 69.0
click at [716, 647] on input "Which slang do you use? Required" at bounding box center [767, 649] width 211 height 19
click at [1103, 663] on img at bounding box center [1113, 668] width 22 height 22
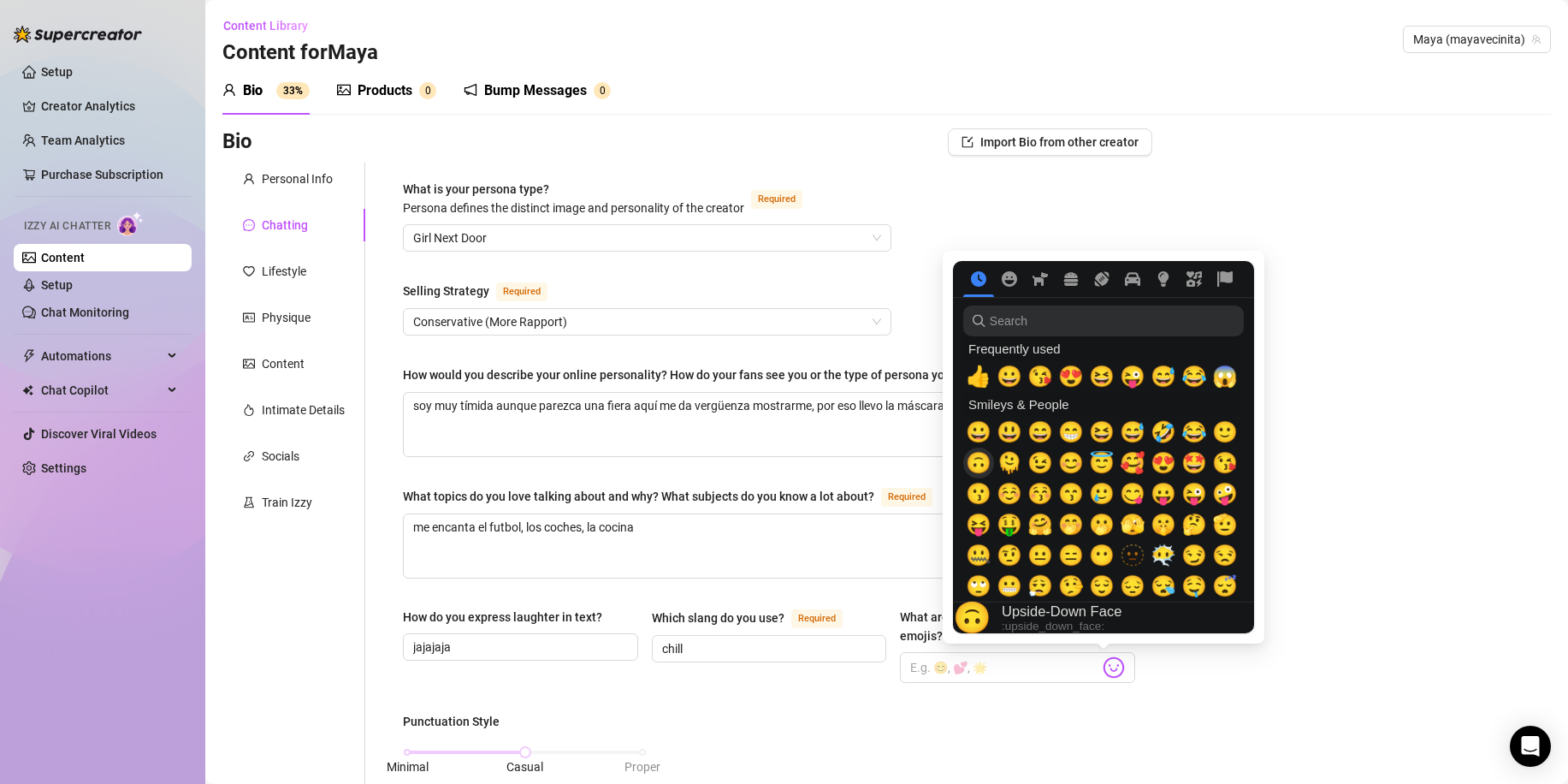
click at [982, 469] on span "🙃" at bounding box center [979, 464] width 26 height 24
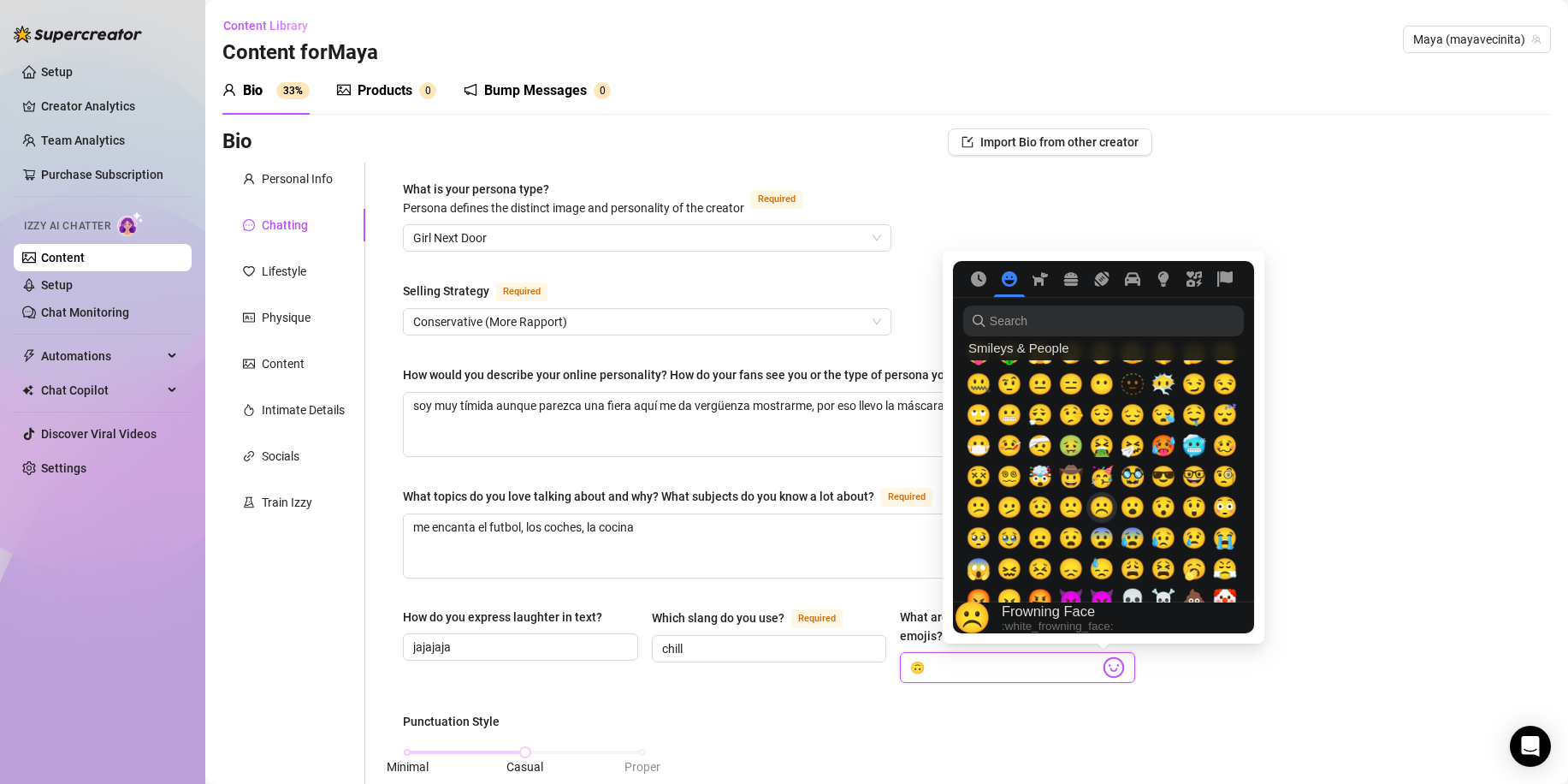
scroll to position [257, 0]
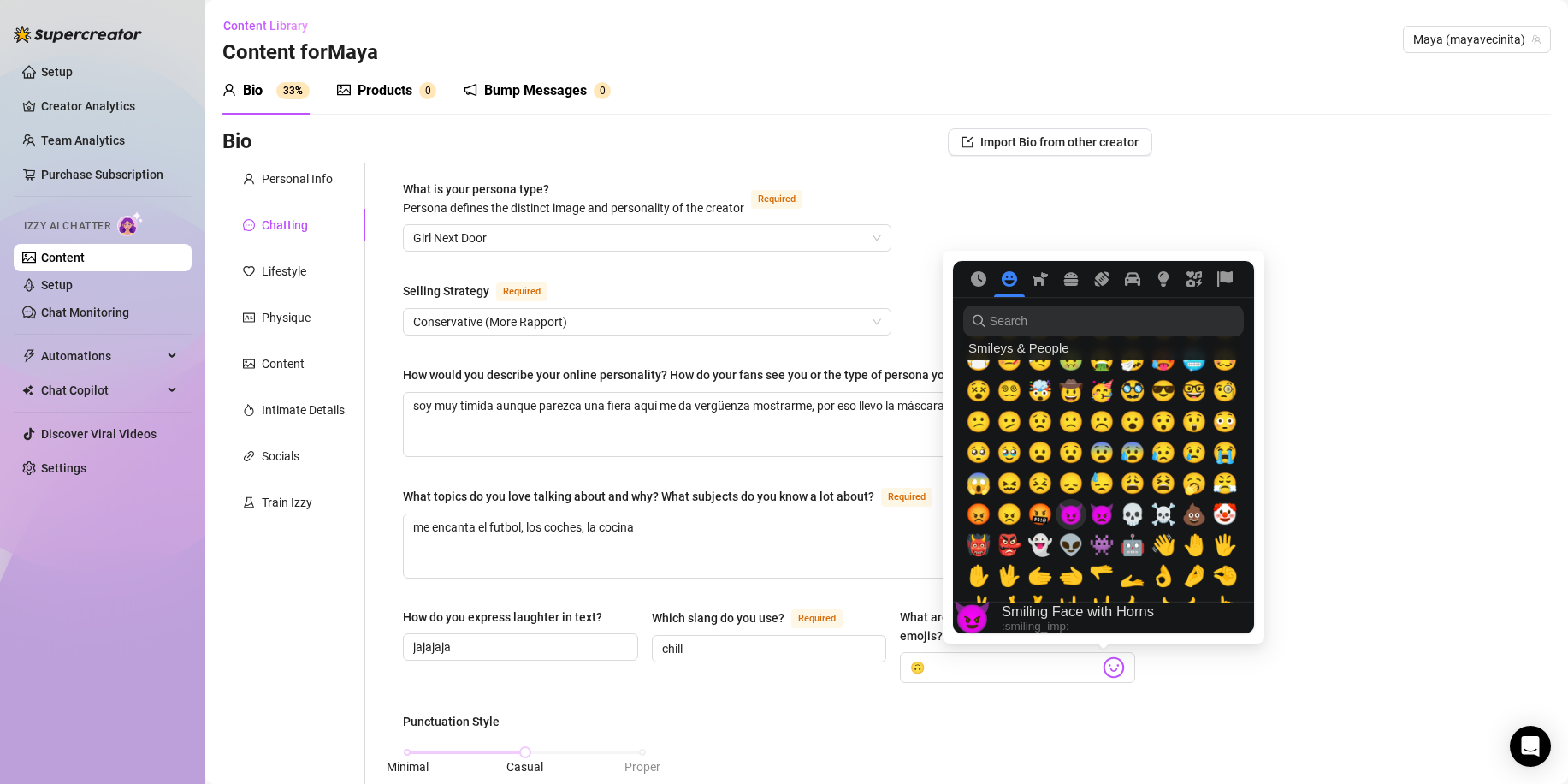
click at [1083, 513] on span "😈" at bounding box center [1071, 514] width 26 height 24
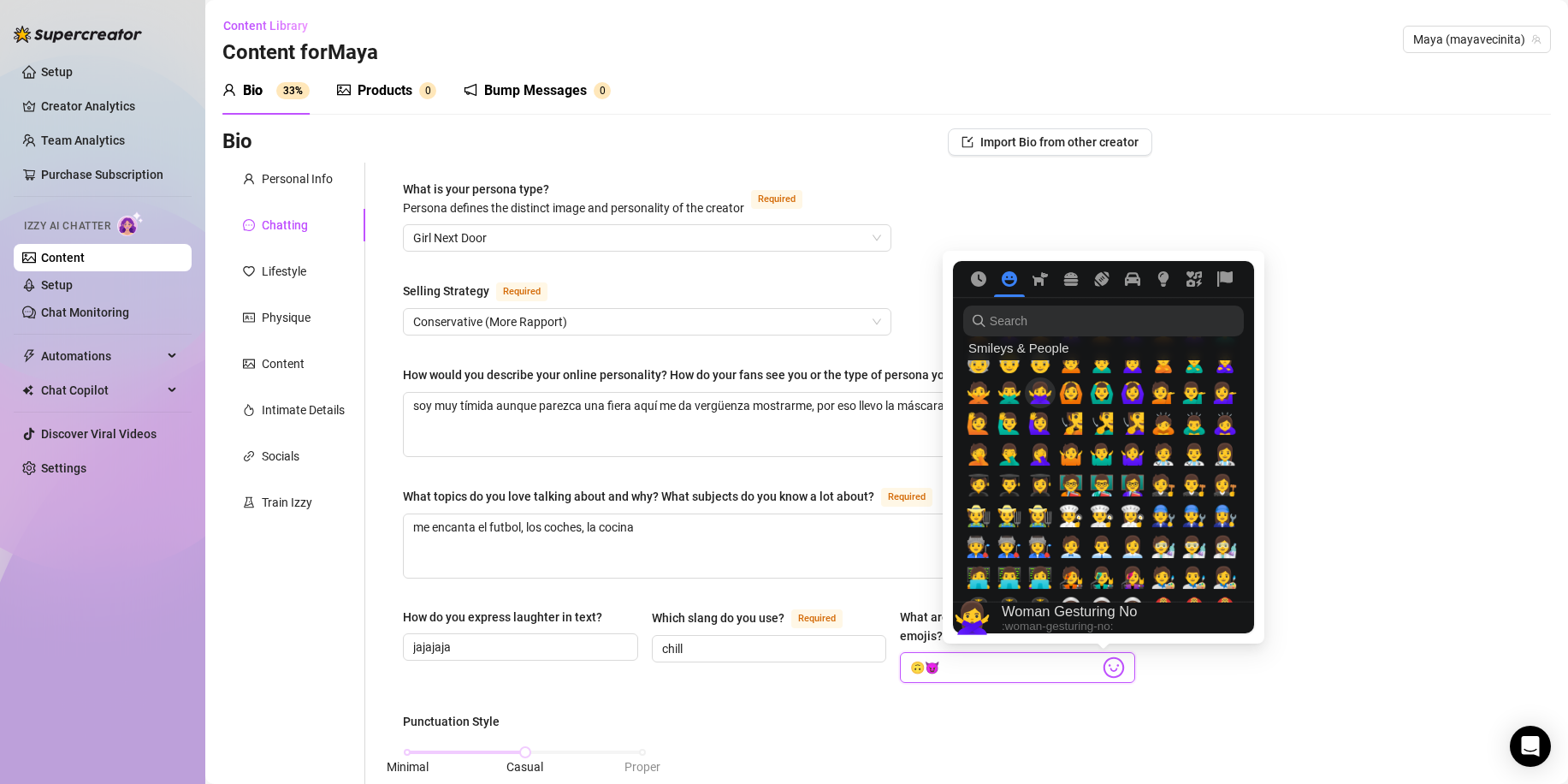
scroll to position [770, 0]
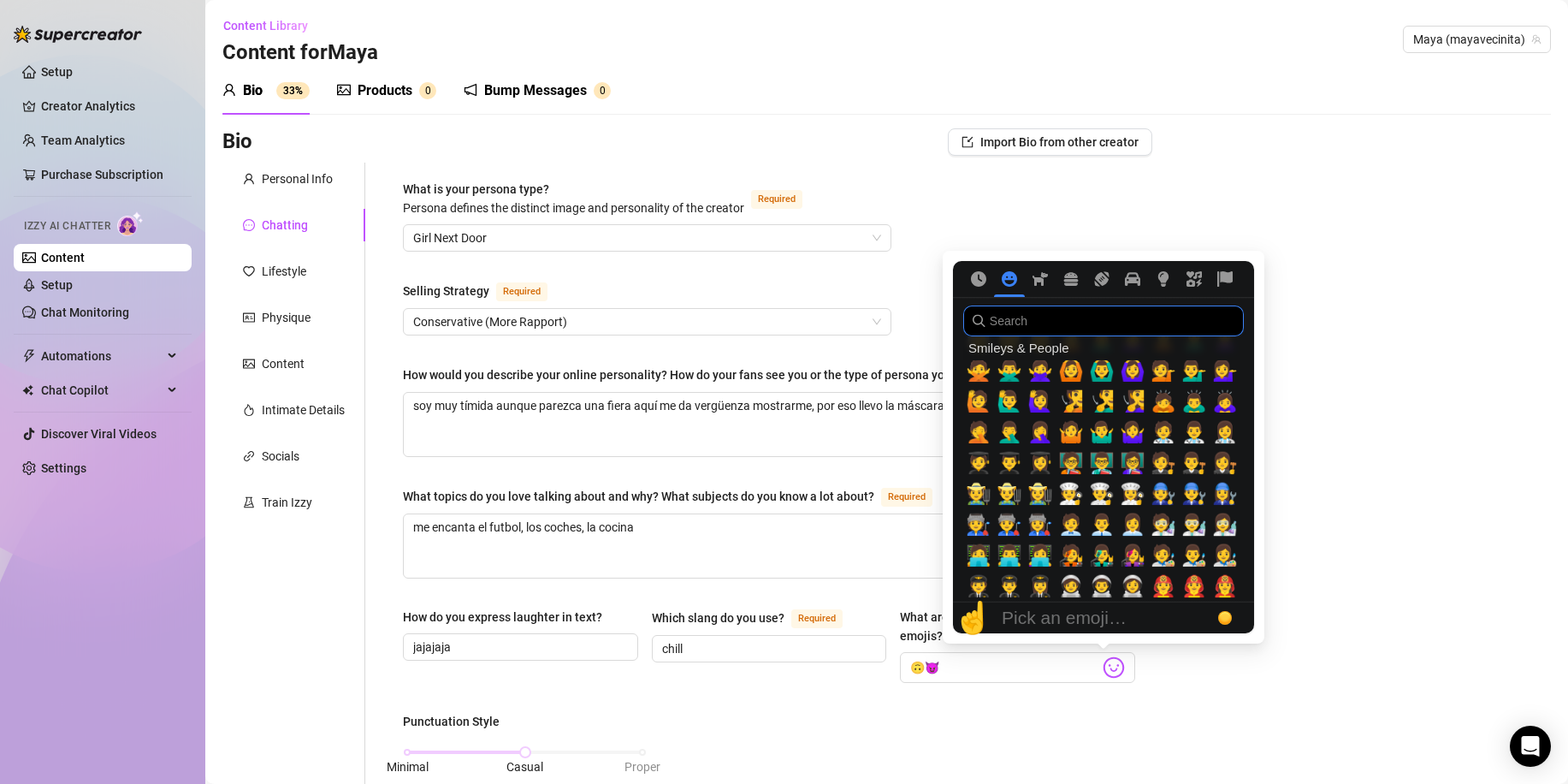
click at [1035, 318] on input "search" at bounding box center [1104, 321] width 281 height 31
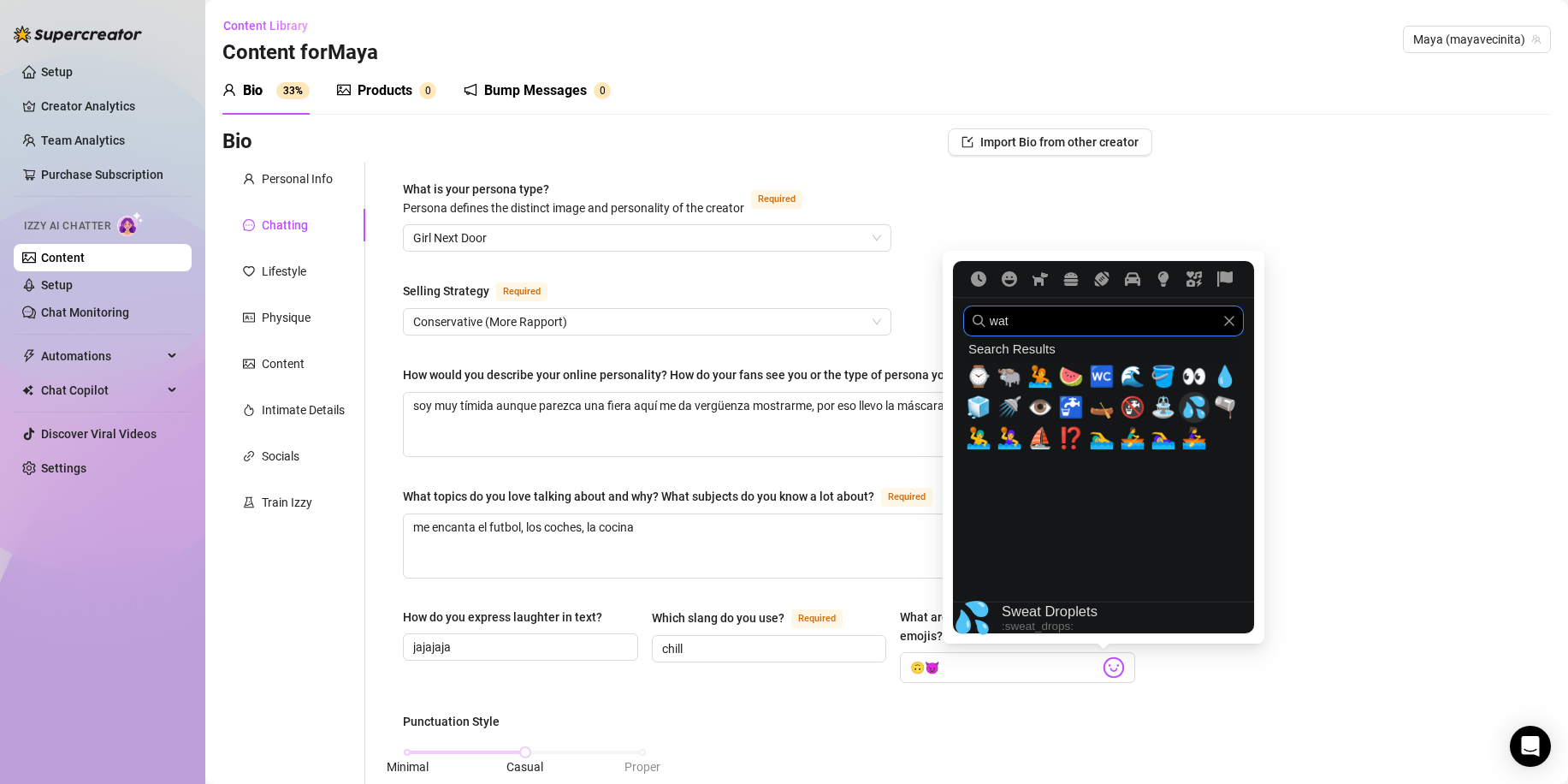
click at [1198, 408] on span "💦" at bounding box center [1194, 408] width 26 height 24
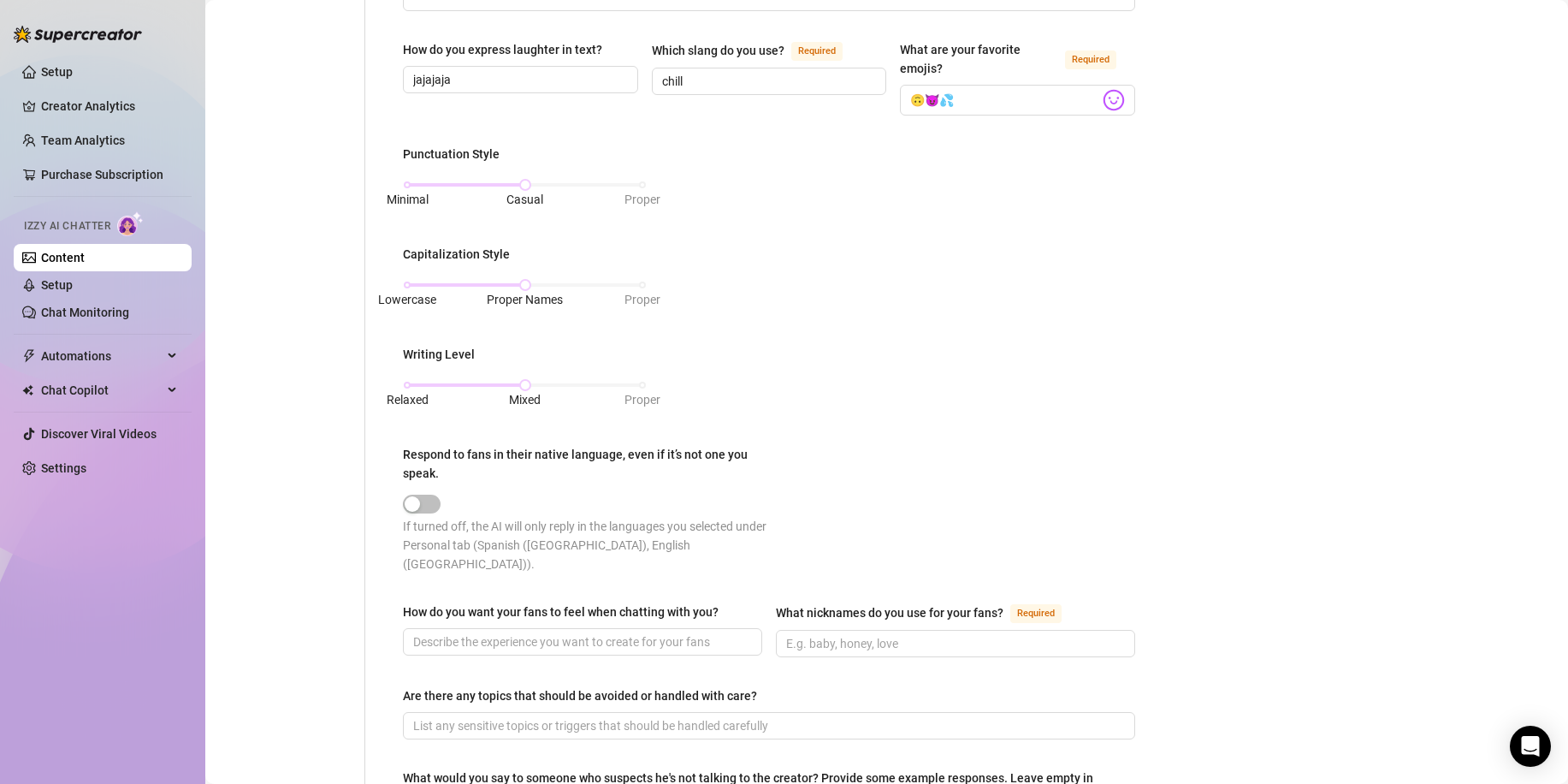
scroll to position [599, 0]
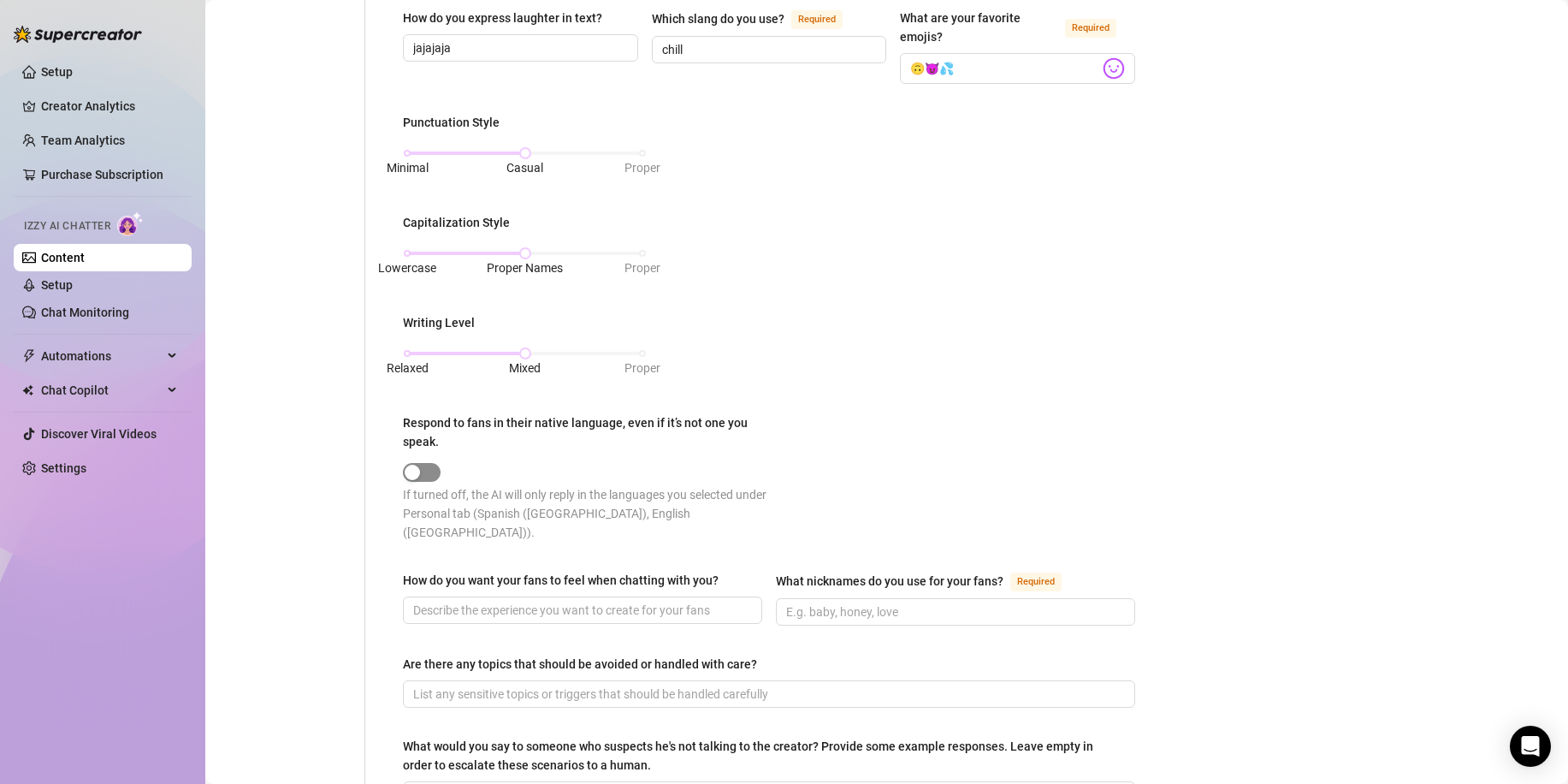
click at [423, 466] on span "button" at bounding box center [422, 472] width 38 height 19
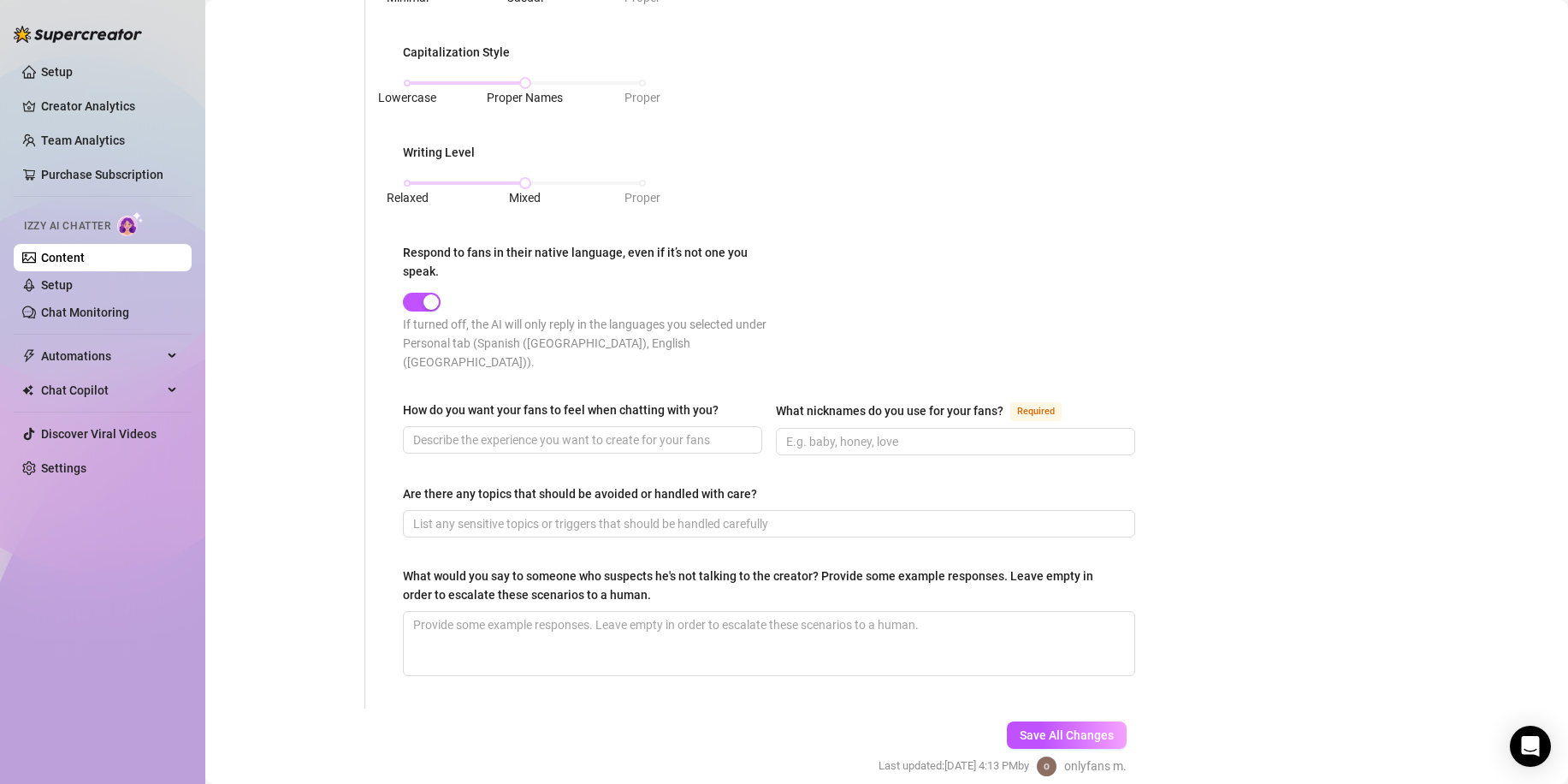
scroll to position [770, 0]
click at [655, 400] on div "How do you want your fans to feel when chatting with you?" at bounding box center [561, 409] width 316 height 19
click at [655, 430] on input "How do you want your fans to feel when chatting with you?" at bounding box center [580, 439] width 335 height 19
click at [655, 400] on div "How do you want your fans to feel when chatting with you?" at bounding box center [561, 409] width 316 height 19
click at [655, 430] on input "How do you want your fans to feel when chatting with you?" at bounding box center [580, 439] width 335 height 19
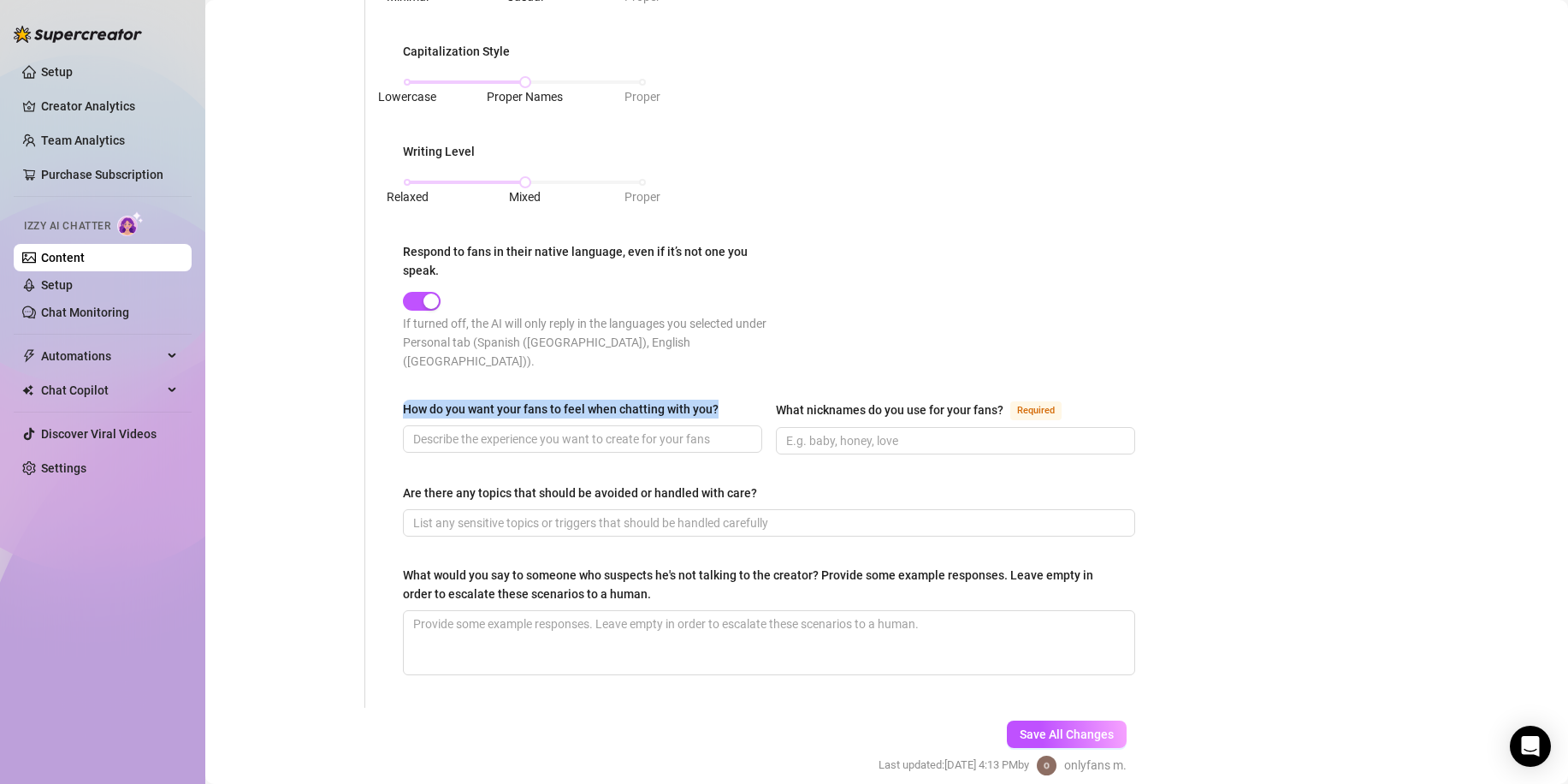
click at [655, 400] on div "How do you want your fans to feel when chatting with you?" at bounding box center [561, 409] width 316 height 19
click at [655, 430] on input "How do you want your fans to feel when chatting with you?" at bounding box center [580, 439] width 335 height 19
click at [828, 427] on span at bounding box center [955, 441] width 359 height 28
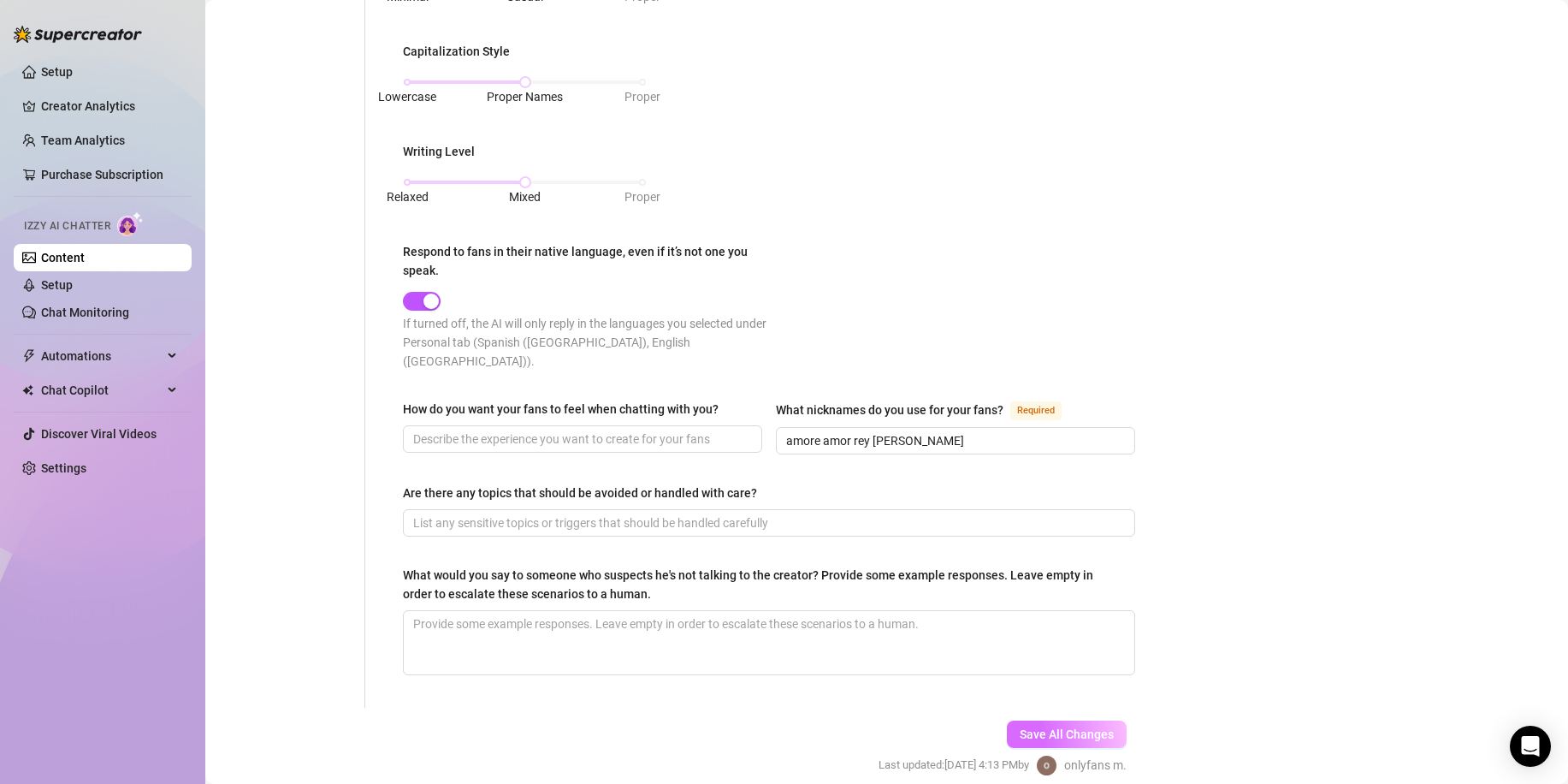
click at [1068, 727] on span "Save All Changes" at bounding box center [1066, 734] width 94 height 14
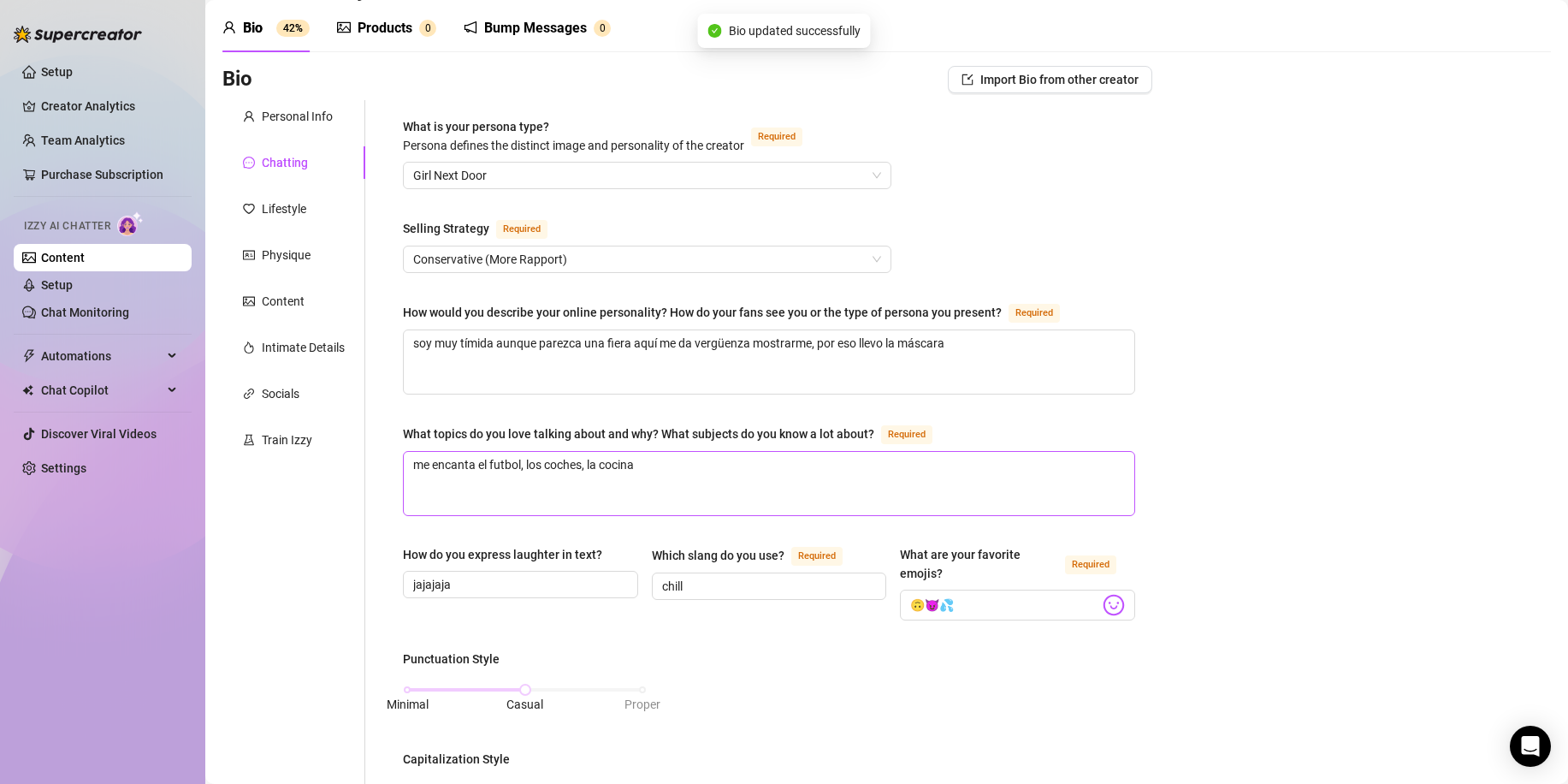
scroll to position [0, 0]
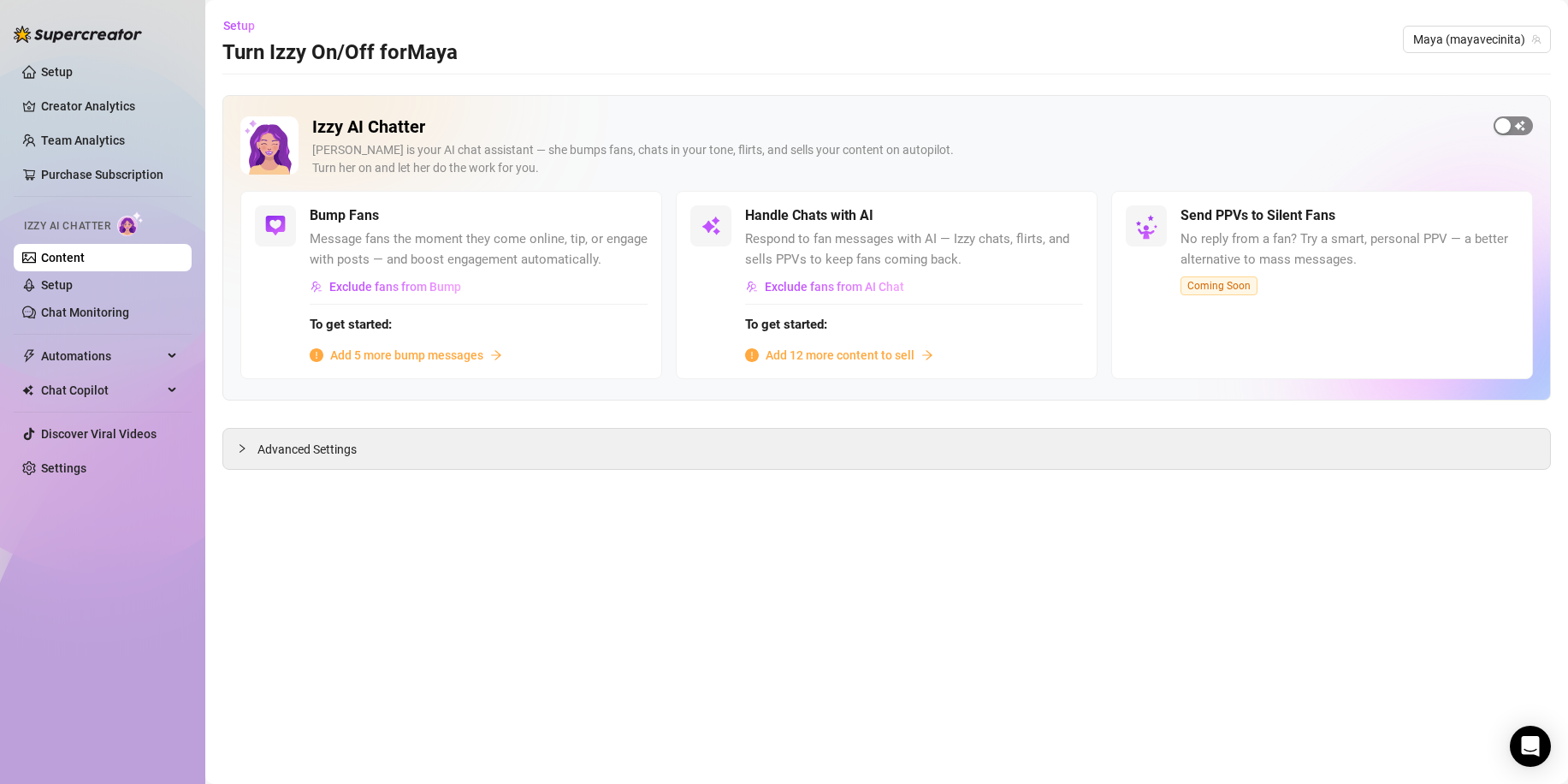
click at [1514, 125] on span "button" at bounding box center [1513, 126] width 40 height 19
click at [1075, 218] on span "button" at bounding box center [1064, 215] width 38 height 19
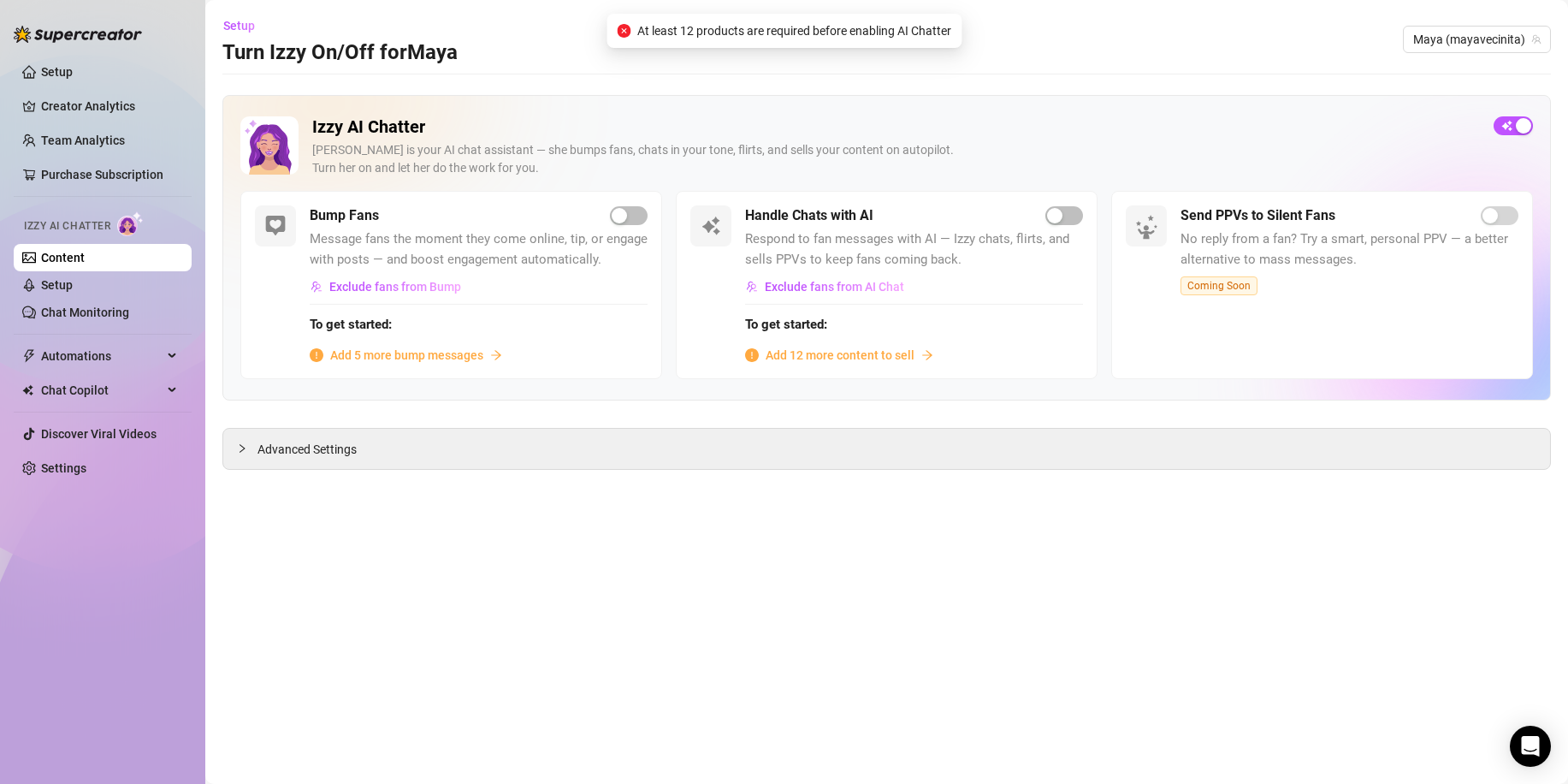
click at [829, 40] on div "At least 12 products are required before enabling AI Chatter" at bounding box center [784, 31] width 355 height 34
click at [707, 39] on span "At least 12 products are required before enabling AI Chatter" at bounding box center [794, 31] width 314 height 19
click at [703, 34] on span "At least 12 products are required before enabling AI Chatter" at bounding box center [794, 31] width 314 height 19
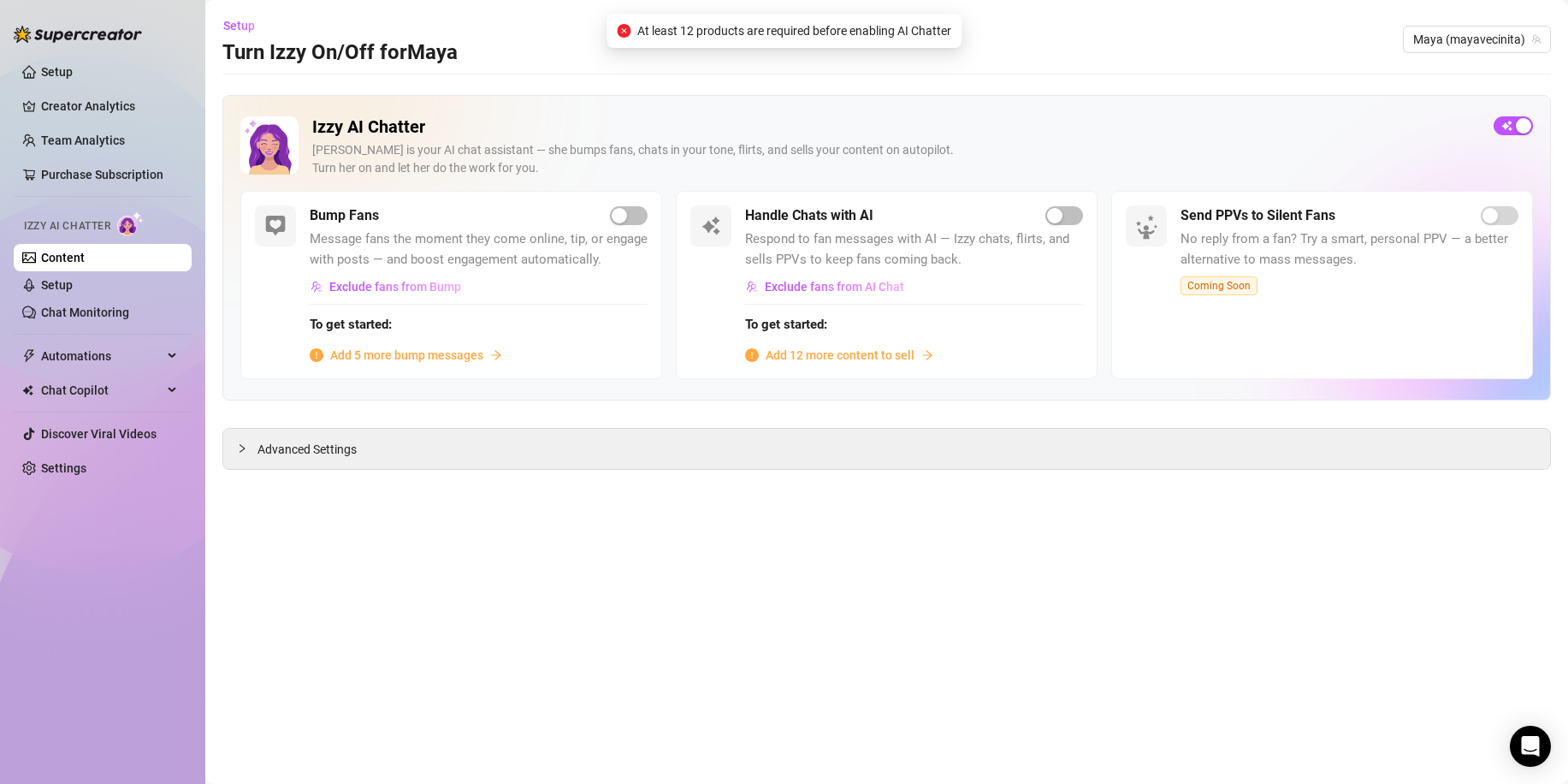
click at [910, 358] on span "Add 12 more content to sell" at bounding box center [840, 355] width 149 height 19
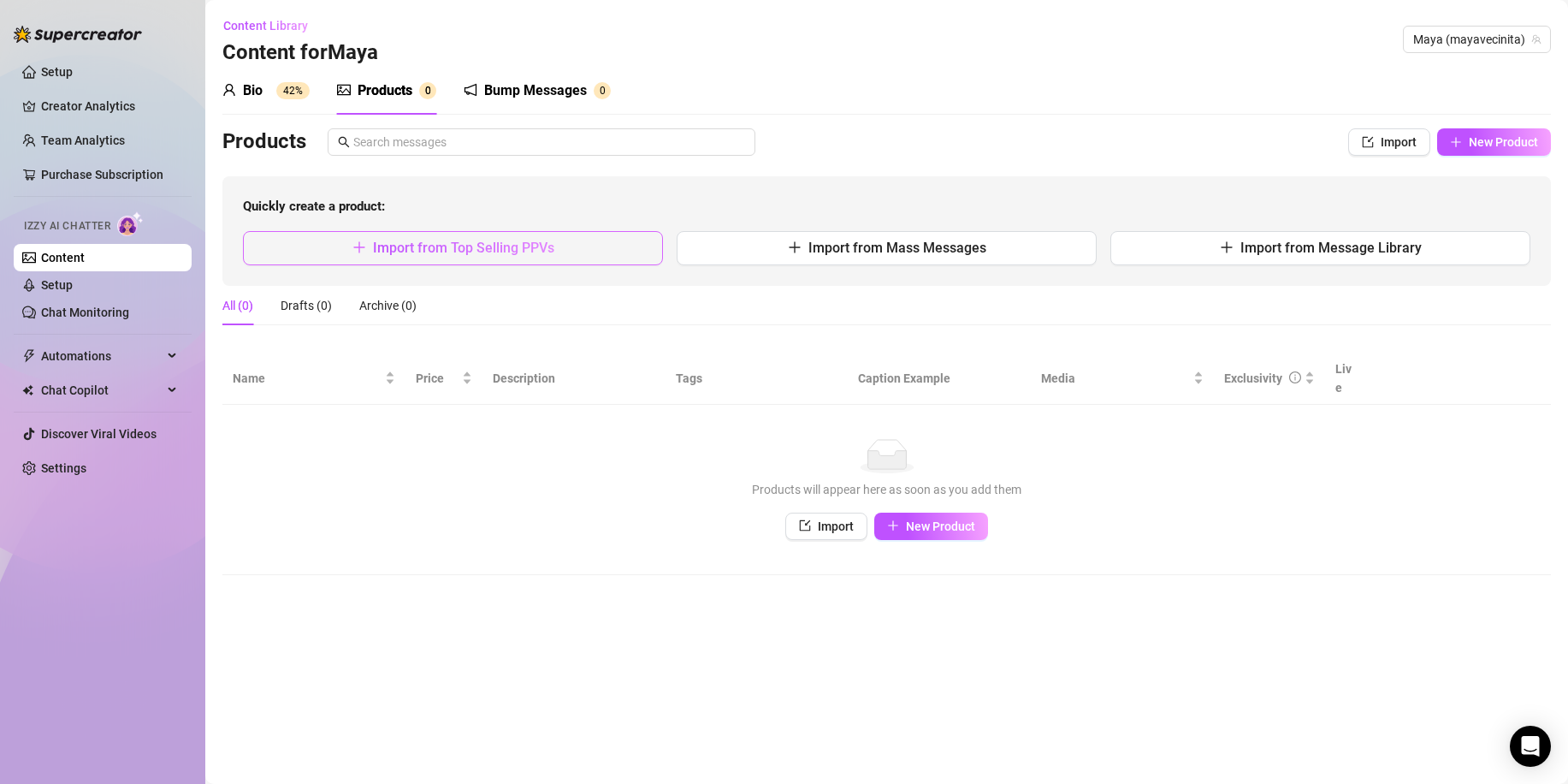
click at [517, 245] on span "Import from Top Selling PPVs" at bounding box center [463, 247] width 182 height 16
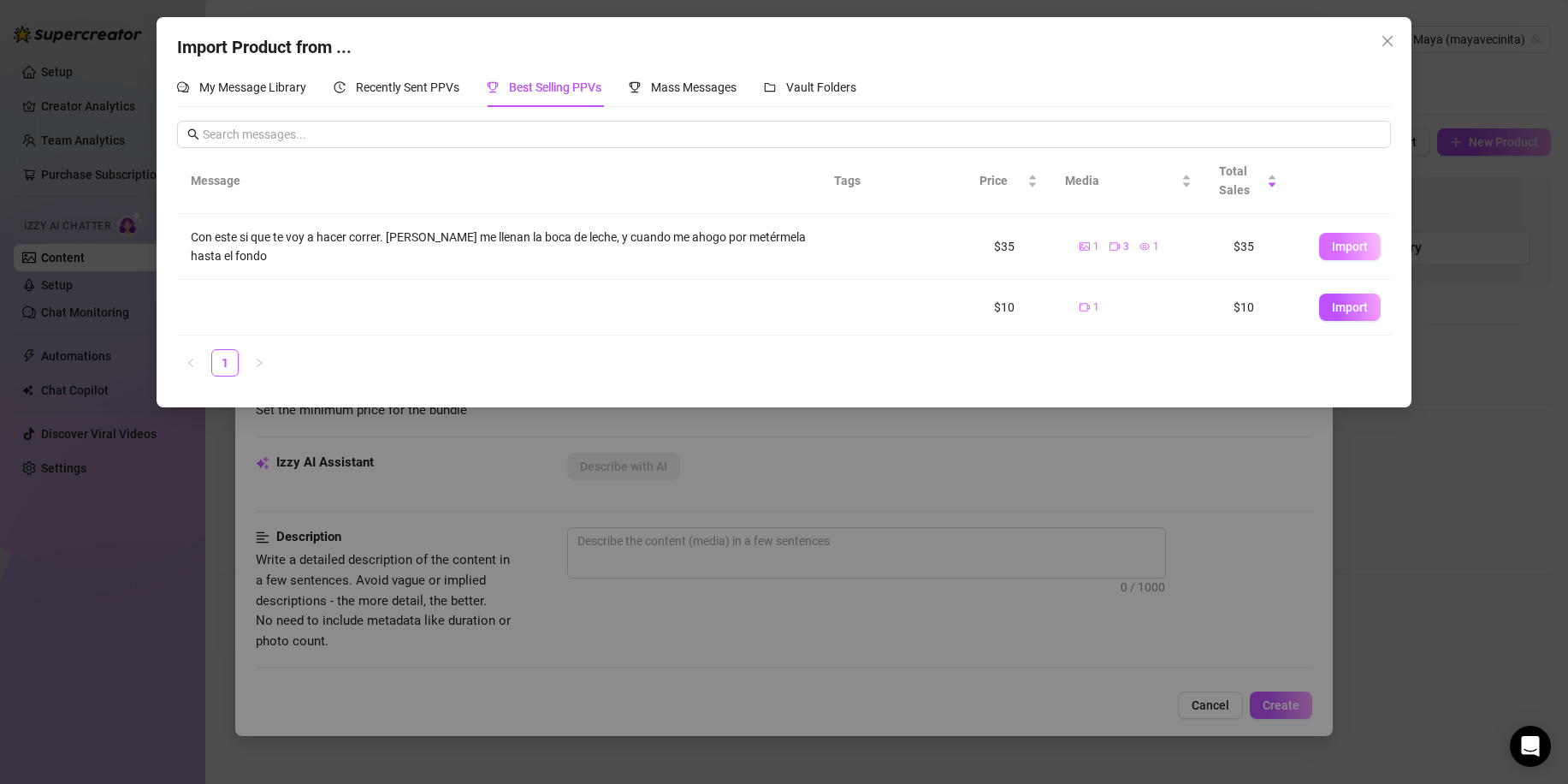
click at [1319, 248] on button "Import" at bounding box center [1350, 246] width 62 height 28
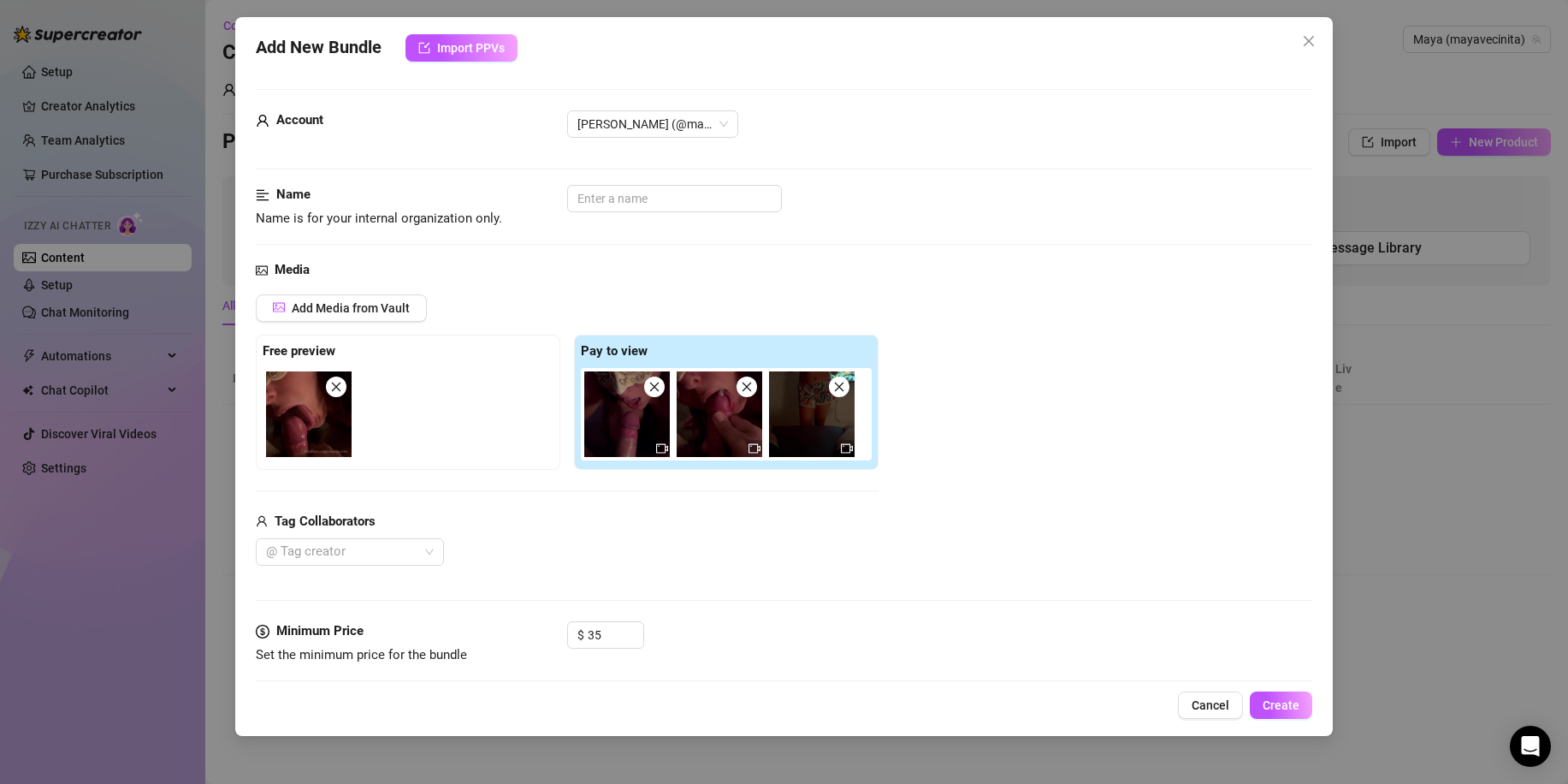
scroll to position [85, 0]
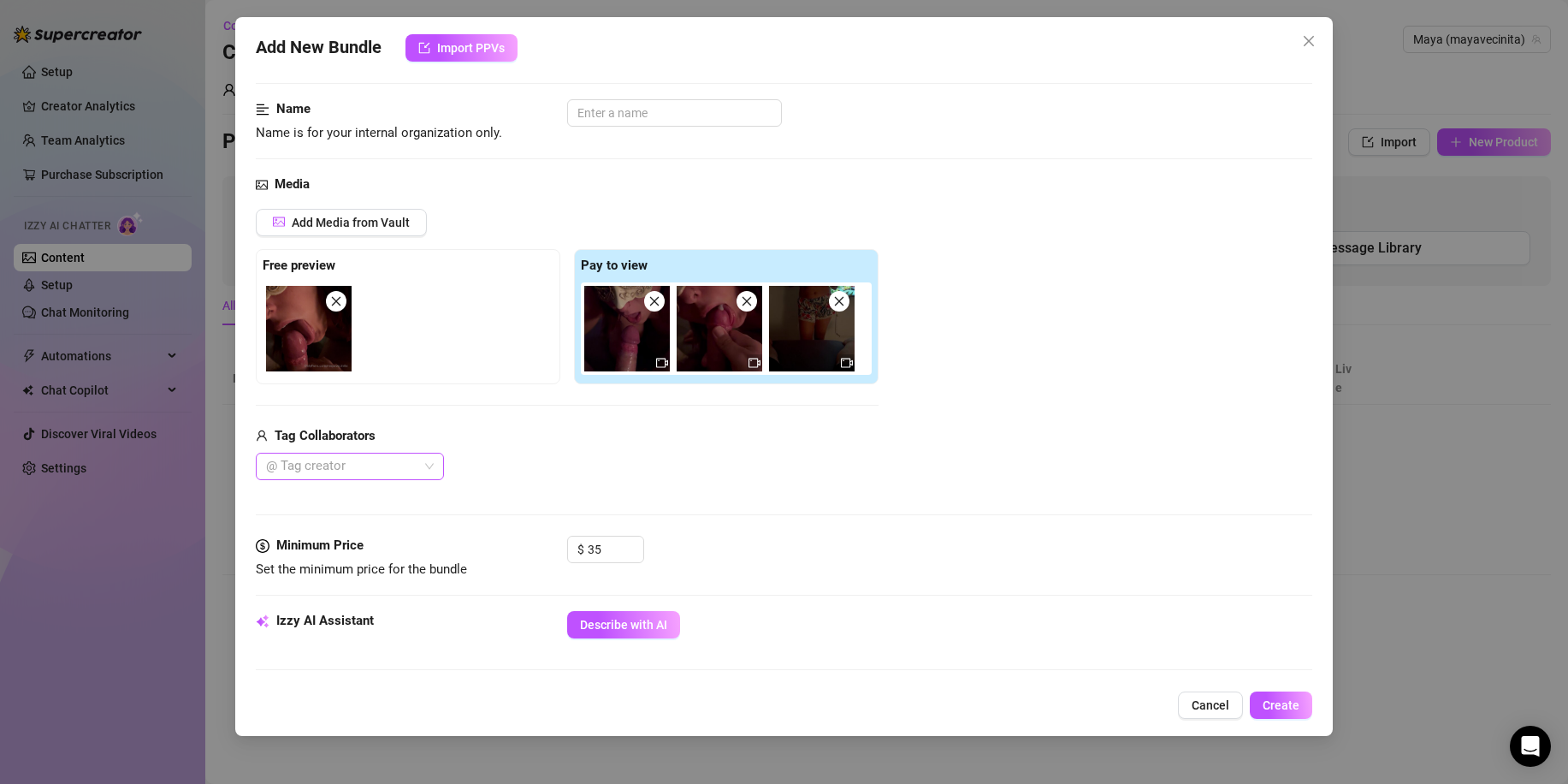
click at [431, 466] on div "@ Tag creator" at bounding box center [350, 467] width 189 height 28
click at [369, 556] on div "u948756" at bounding box center [350, 556] width 161 height 19
click at [576, 489] on div "Media Add Media from Vault Free preview Pay to view Tag Collaborators u948756" at bounding box center [784, 355] width 1057 height 361
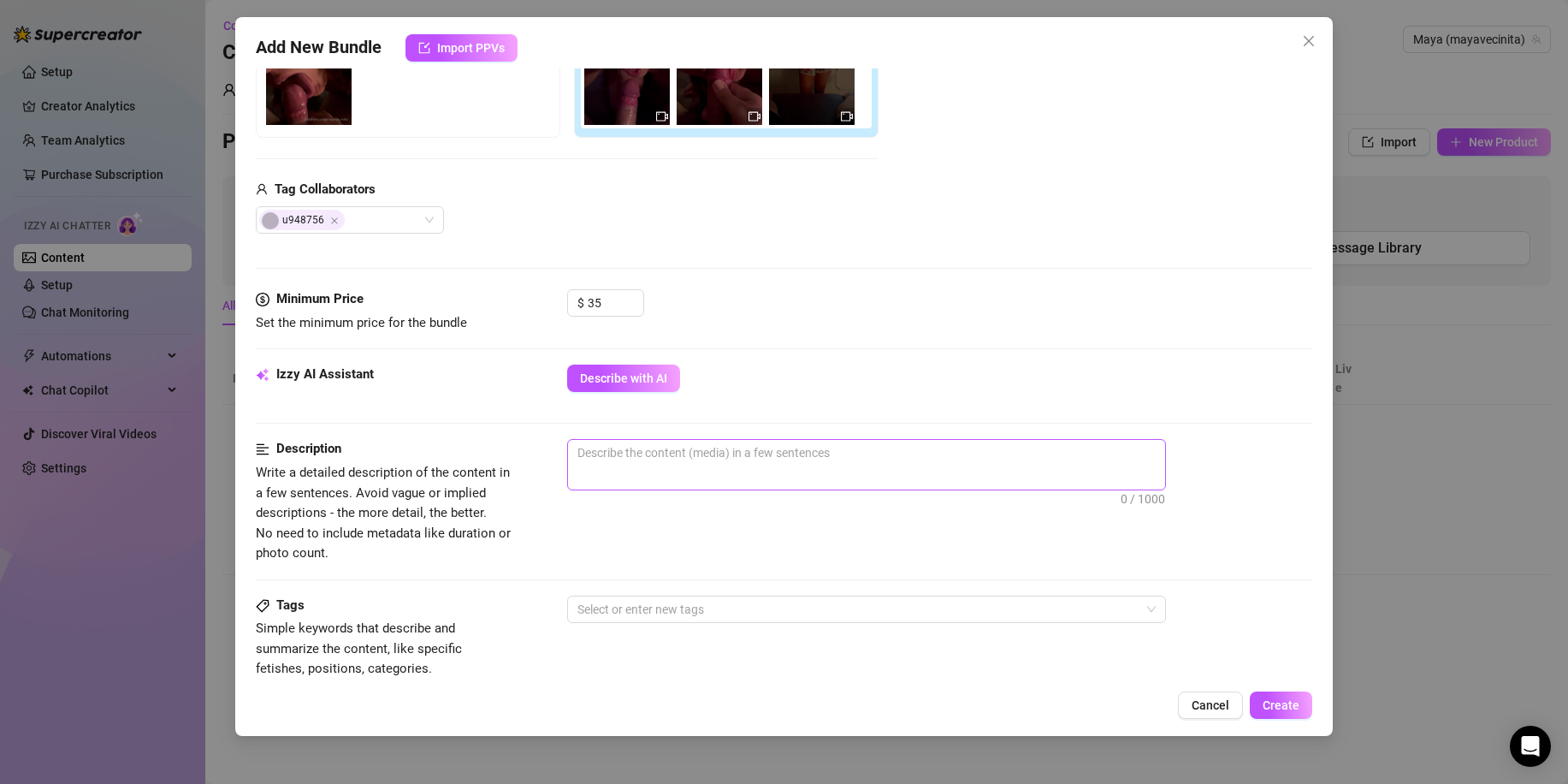
scroll to position [342, 0]
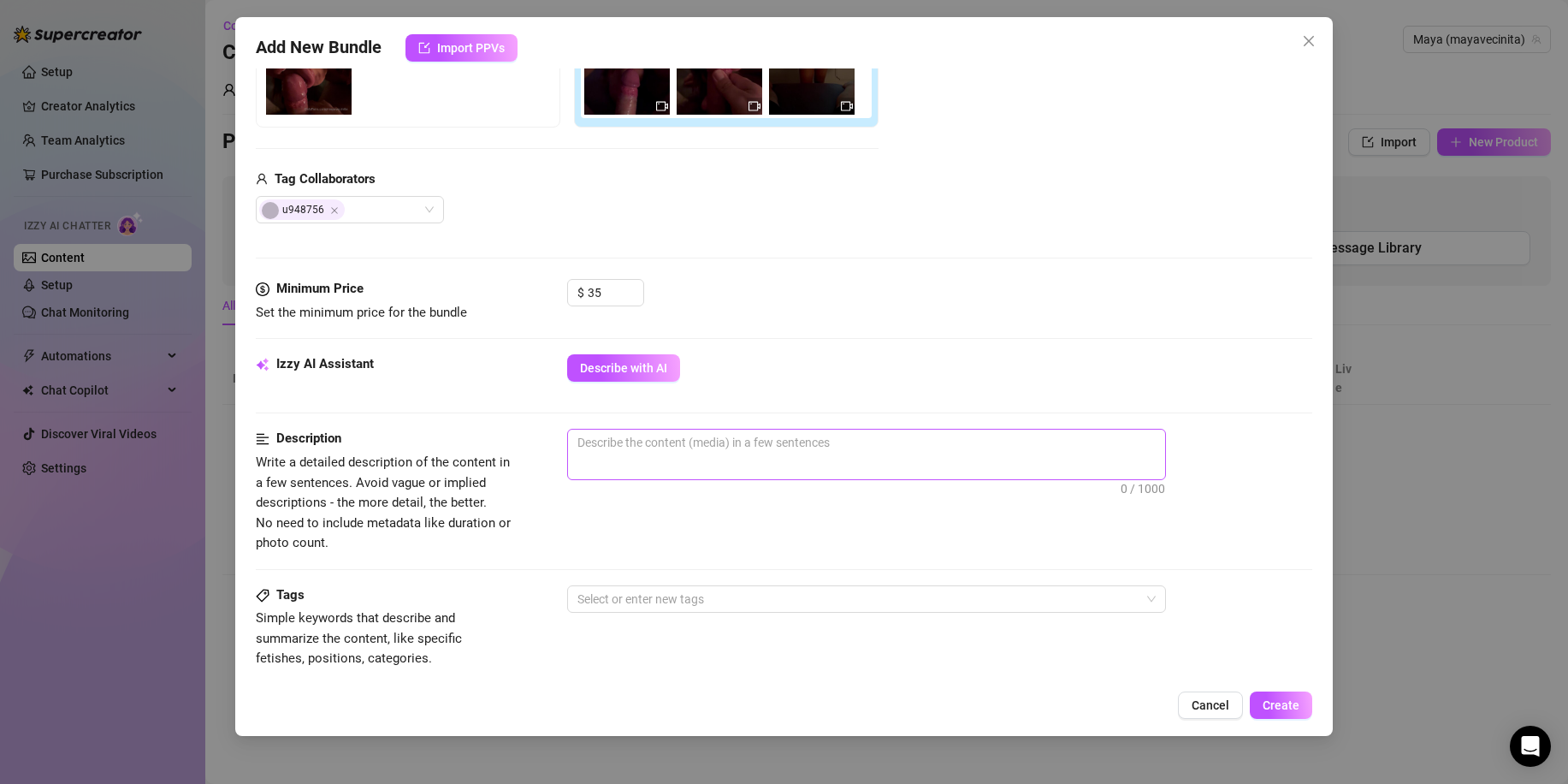
click at [646, 458] on span "0 / 1000" at bounding box center [866, 455] width 598 height 52
click at [646, 443] on textarea at bounding box center [866, 443] width 597 height 26
click at [776, 607] on div at bounding box center [858, 599] width 574 height 24
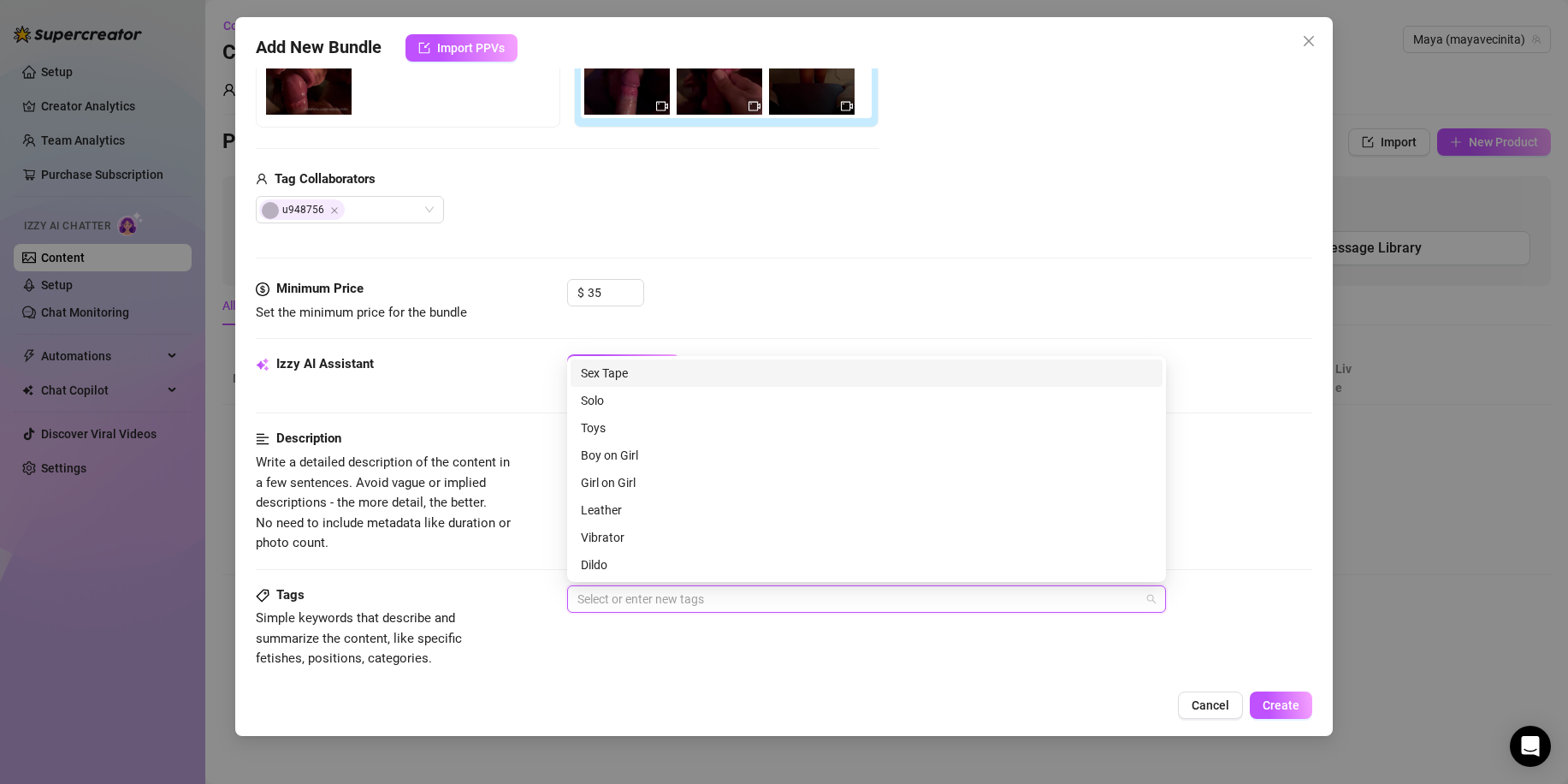
click at [641, 371] on div "Sex Tape" at bounding box center [867, 373] width 572 height 19
drag, startPoint x: 645, startPoint y: 462, endPoint x: 656, endPoint y: 468, distance: 12.5
click at [645, 462] on div "Boy on Girl" at bounding box center [867, 456] width 572 height 19
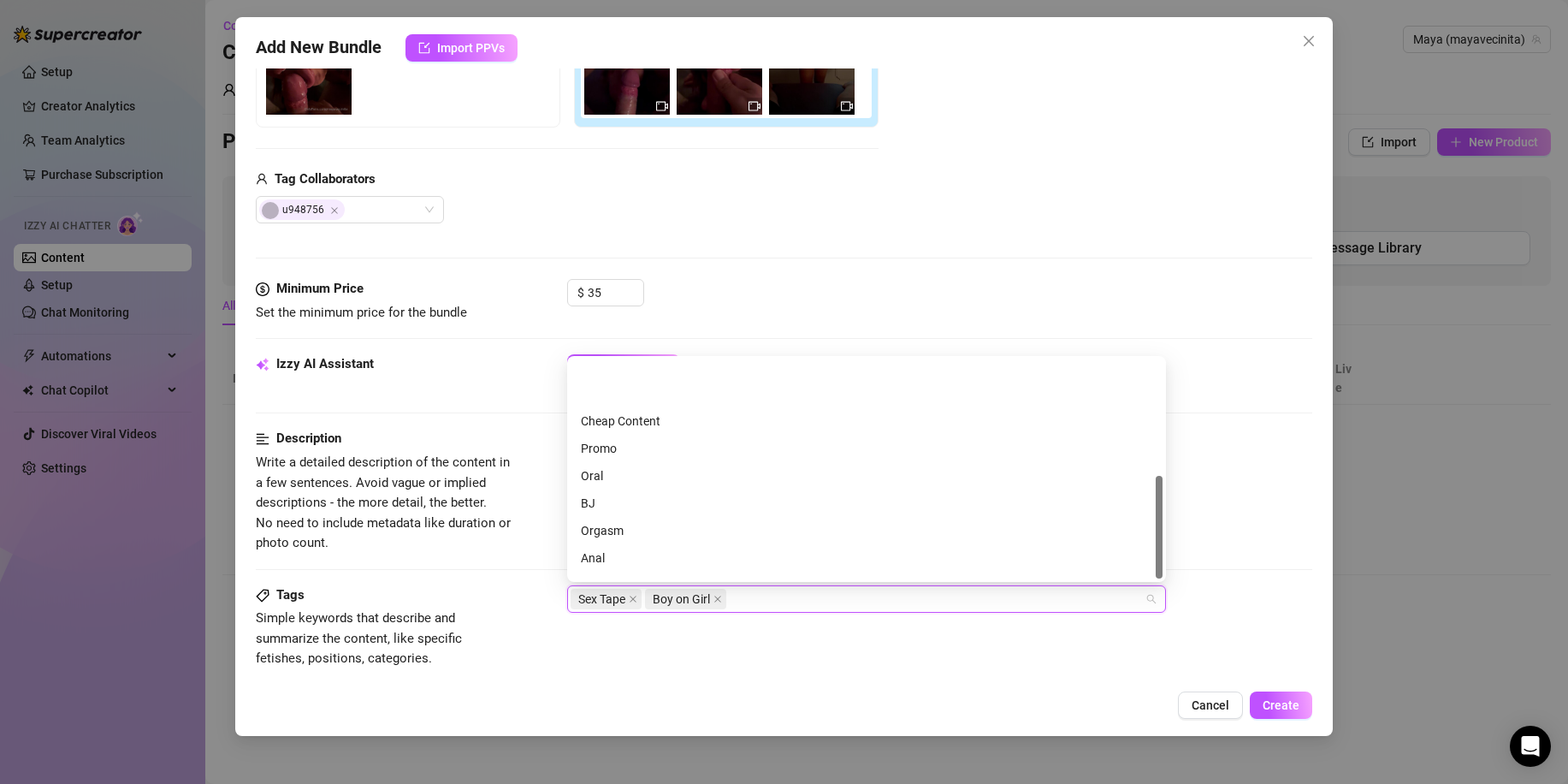
scroll to position [246, 0]
click at [629, 395] on div "Oral" at bounding box center [867, 401] width 572 height 19
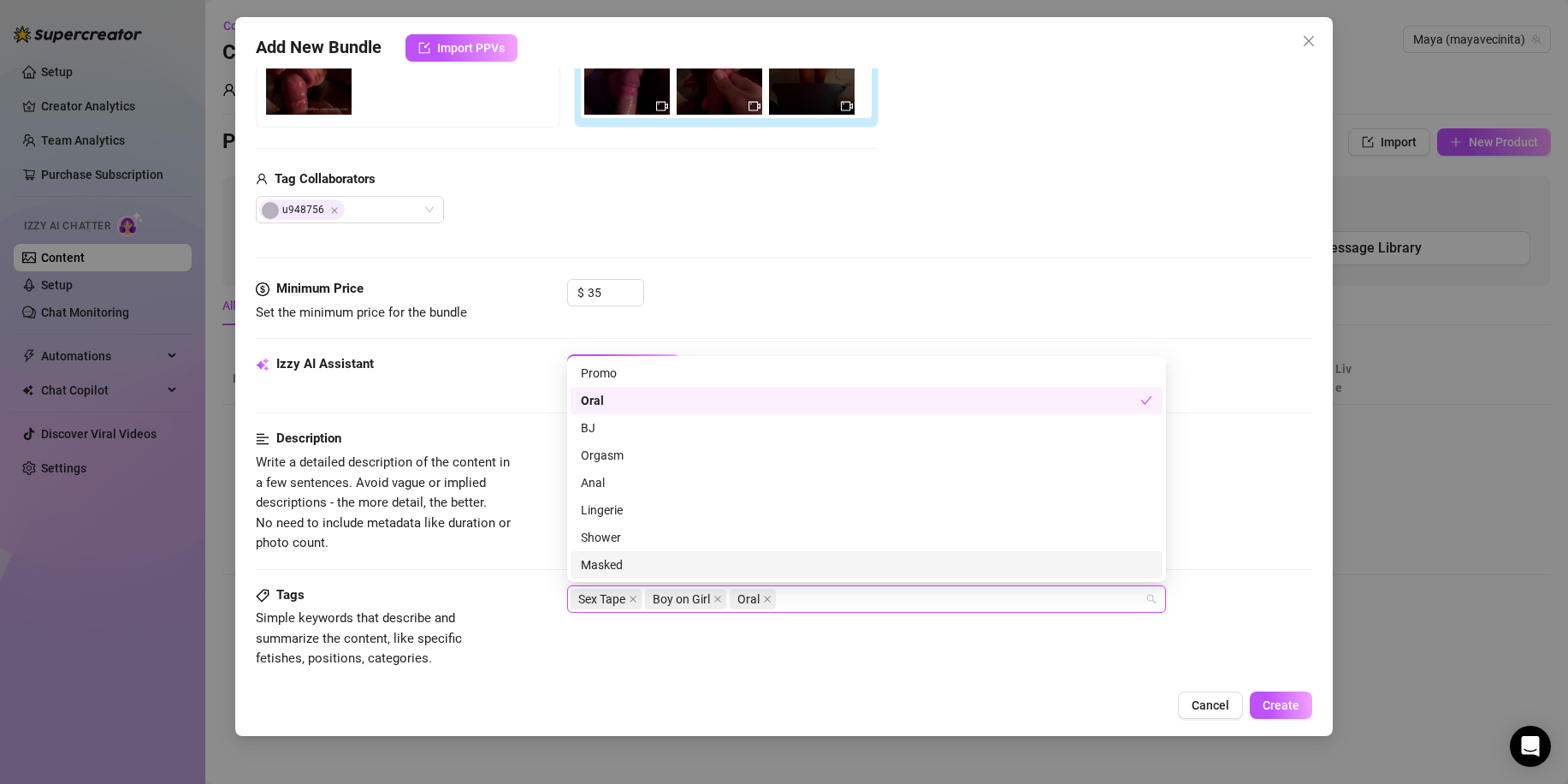
click at [625, 563] on div "Masked" at bounding box center [867, 565] width 572 height 19
click at [1258, 695] on button "Create" at bounding box center [1280, 706] width 63 height 28
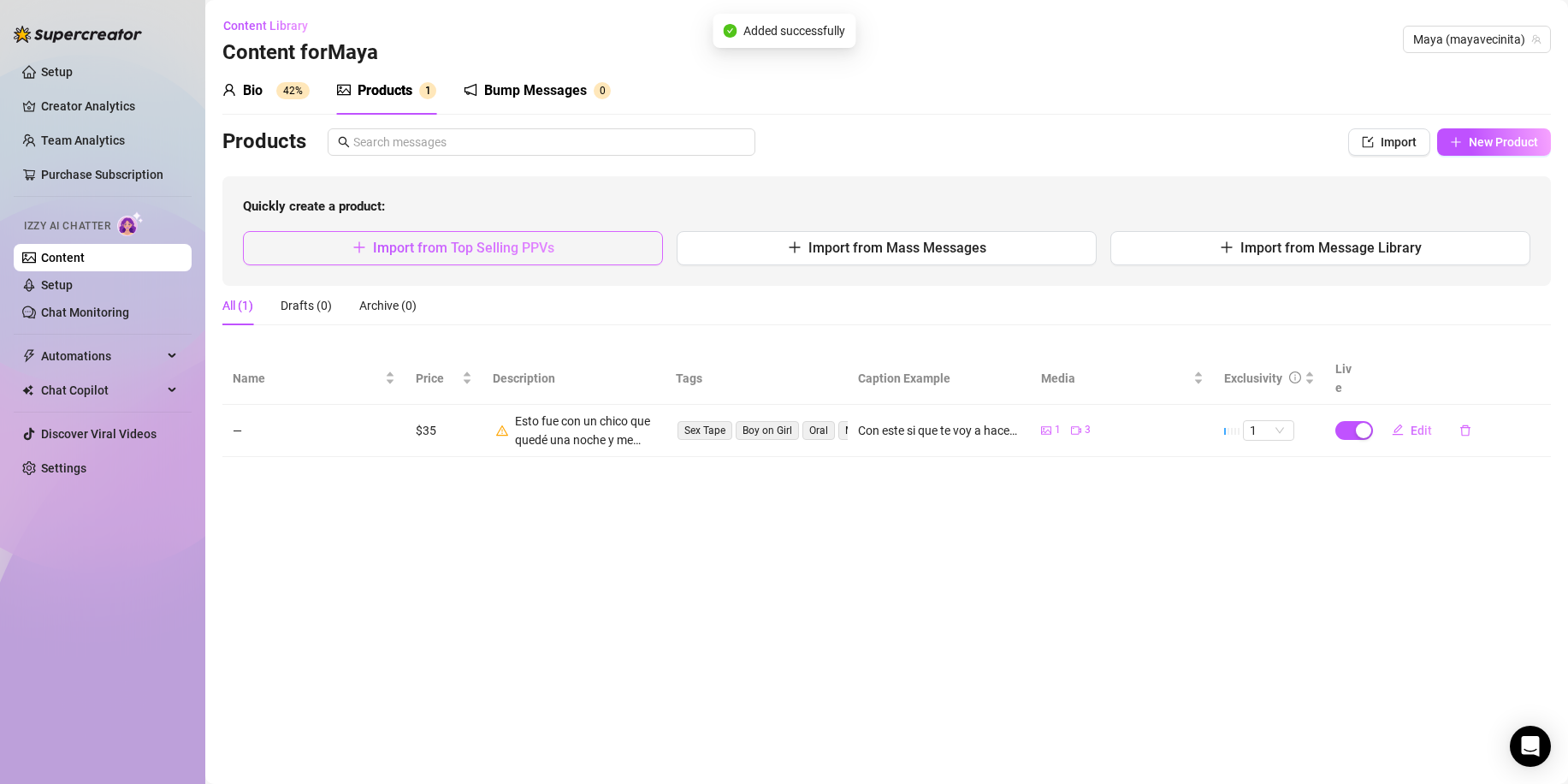
click at [499, 247] on span "Import from Top Selling PPVs" at bounding box center [463, 247] width 182 height 16
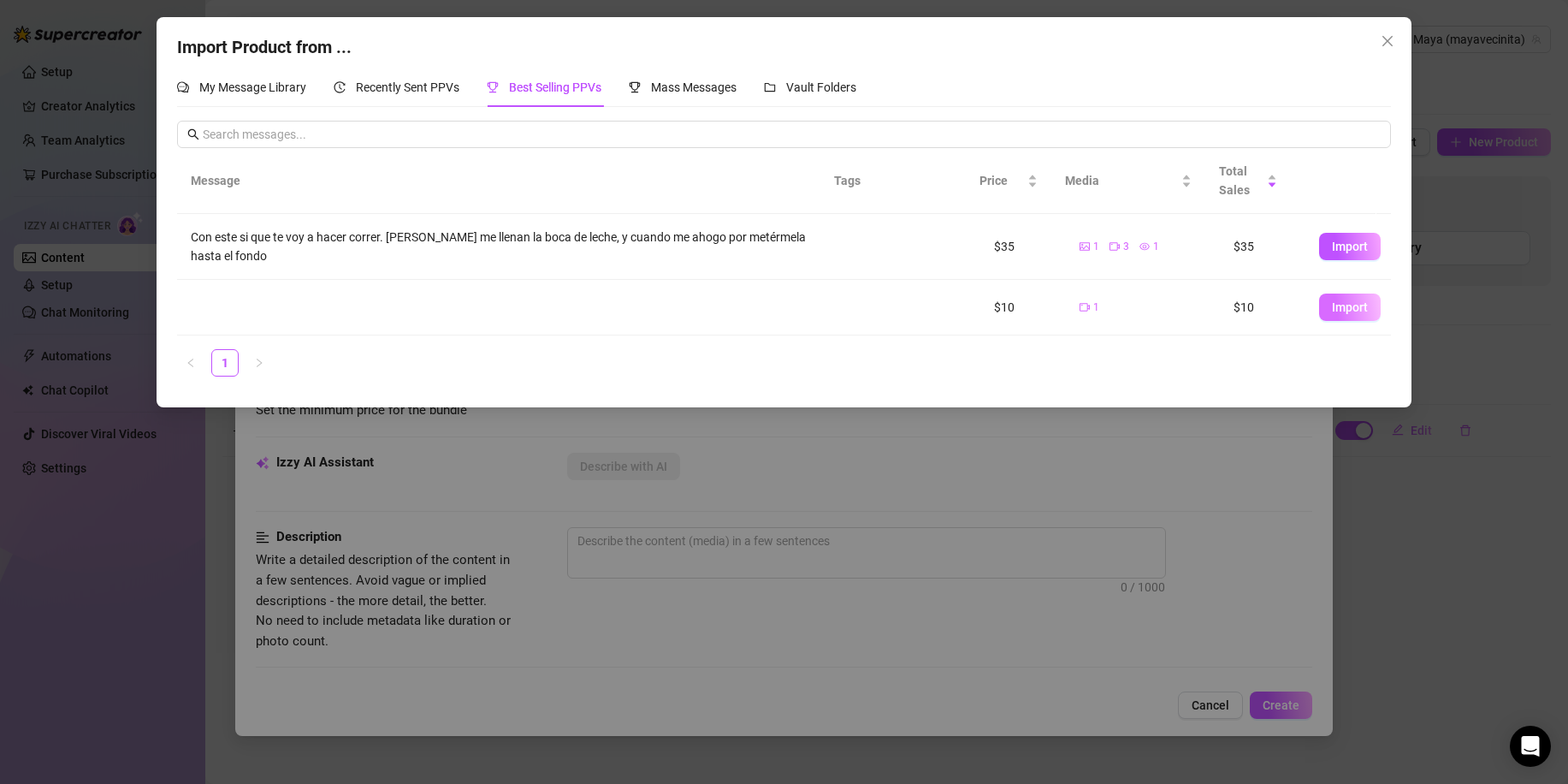
click at [1332, 309] on span "Import" at bounding box center [1350, 308] width 36 height 14
click at [938, 312] on td at bounding box center [959, 308] width 43 height 56
click at [542, 316] on td at bounding box center [505, 308] width 657 height 56
click at [439, 94] on span "Recently Sent PPVs" at bounding box center [407, 87] width 103 height 14
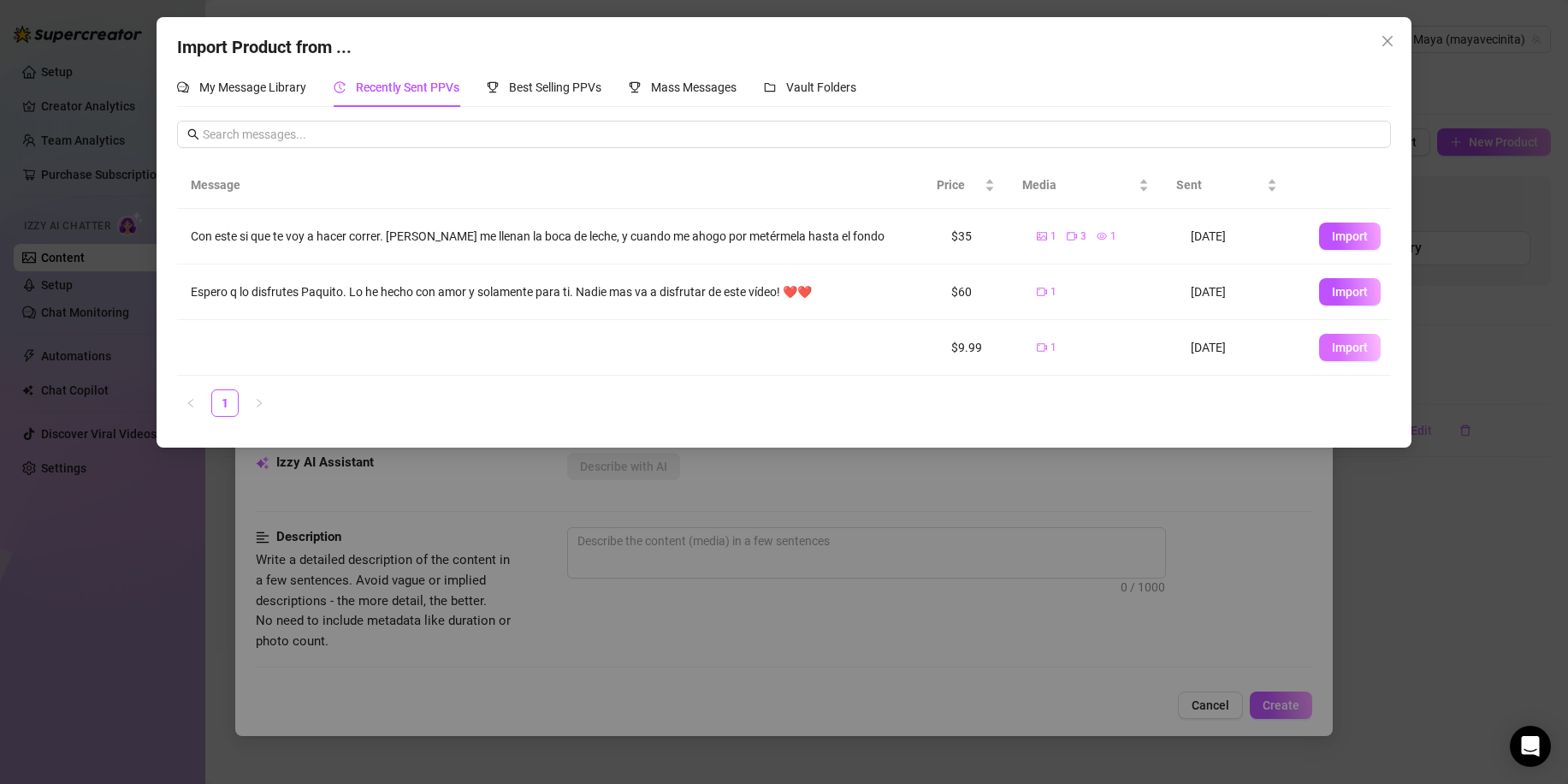
click at [1326, 357] on button "Import" at bounding box center [1350, 347] width 62 height 28
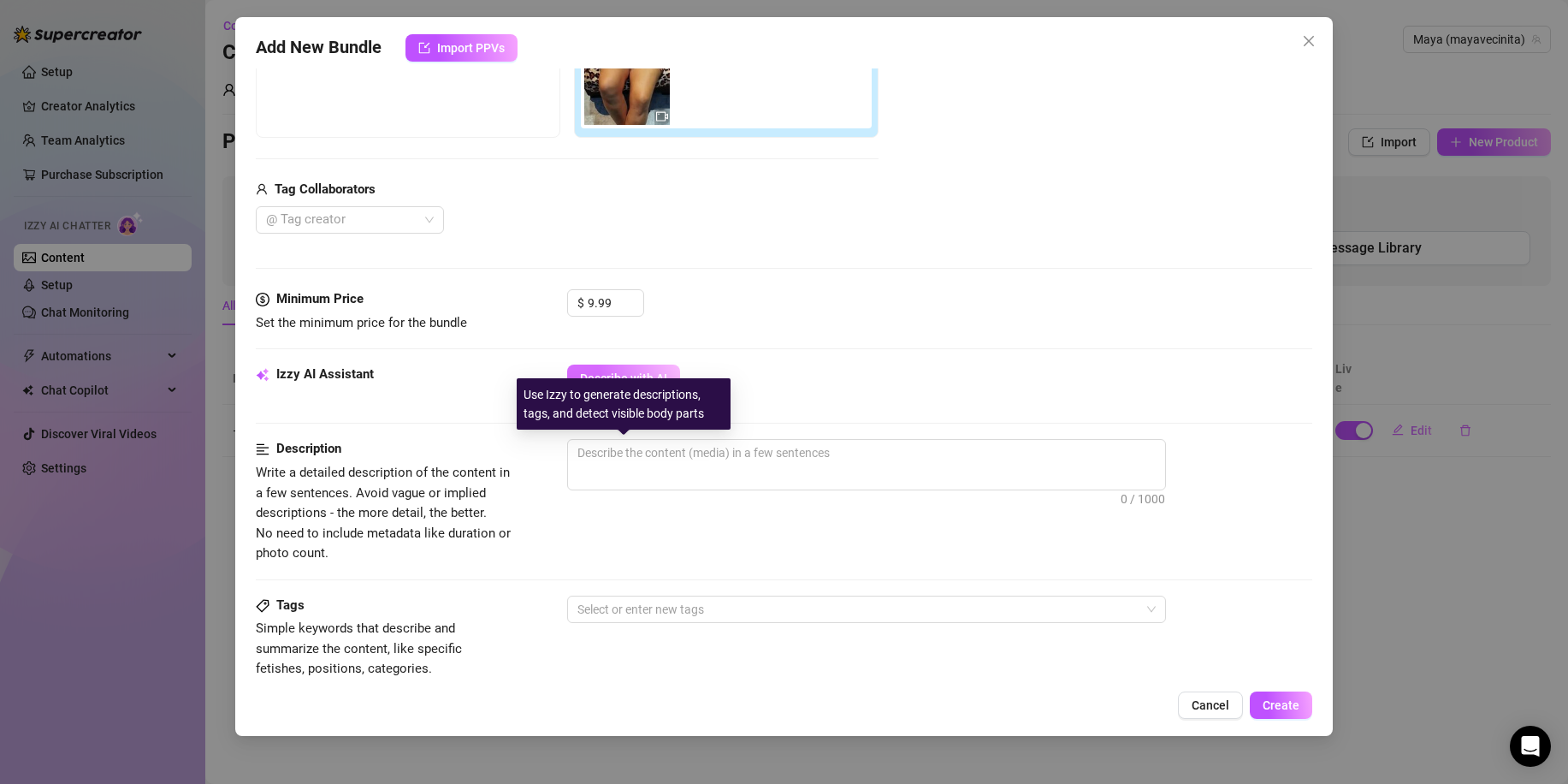
scroll to position [342, 0]
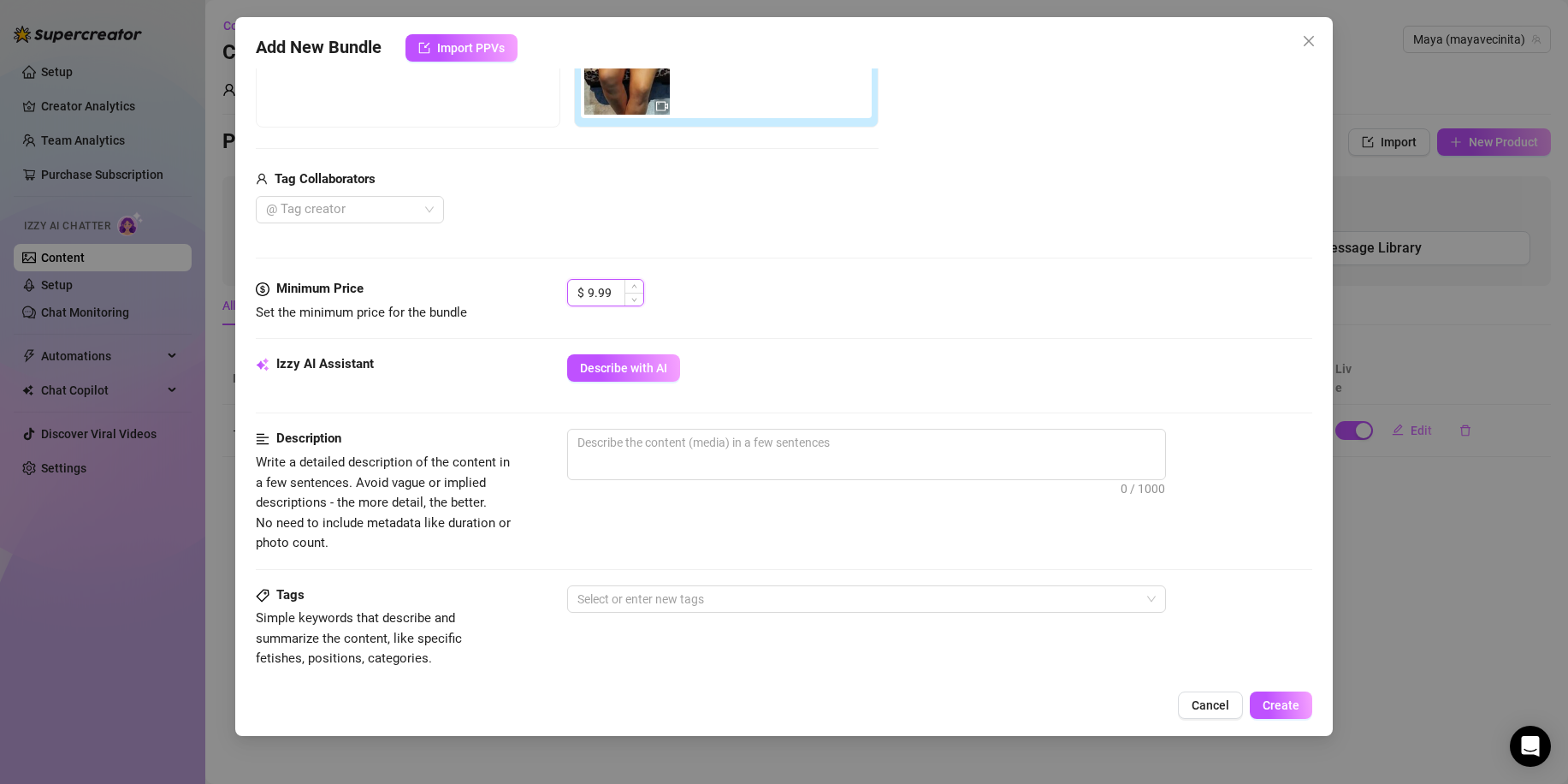
click at [590, 295] on input "9.99" at bounding box center [615, 293] width 56 height 26
click at [635, 375] on span "Describe with AI" at bounding box center [623, 368] width 87 height 14
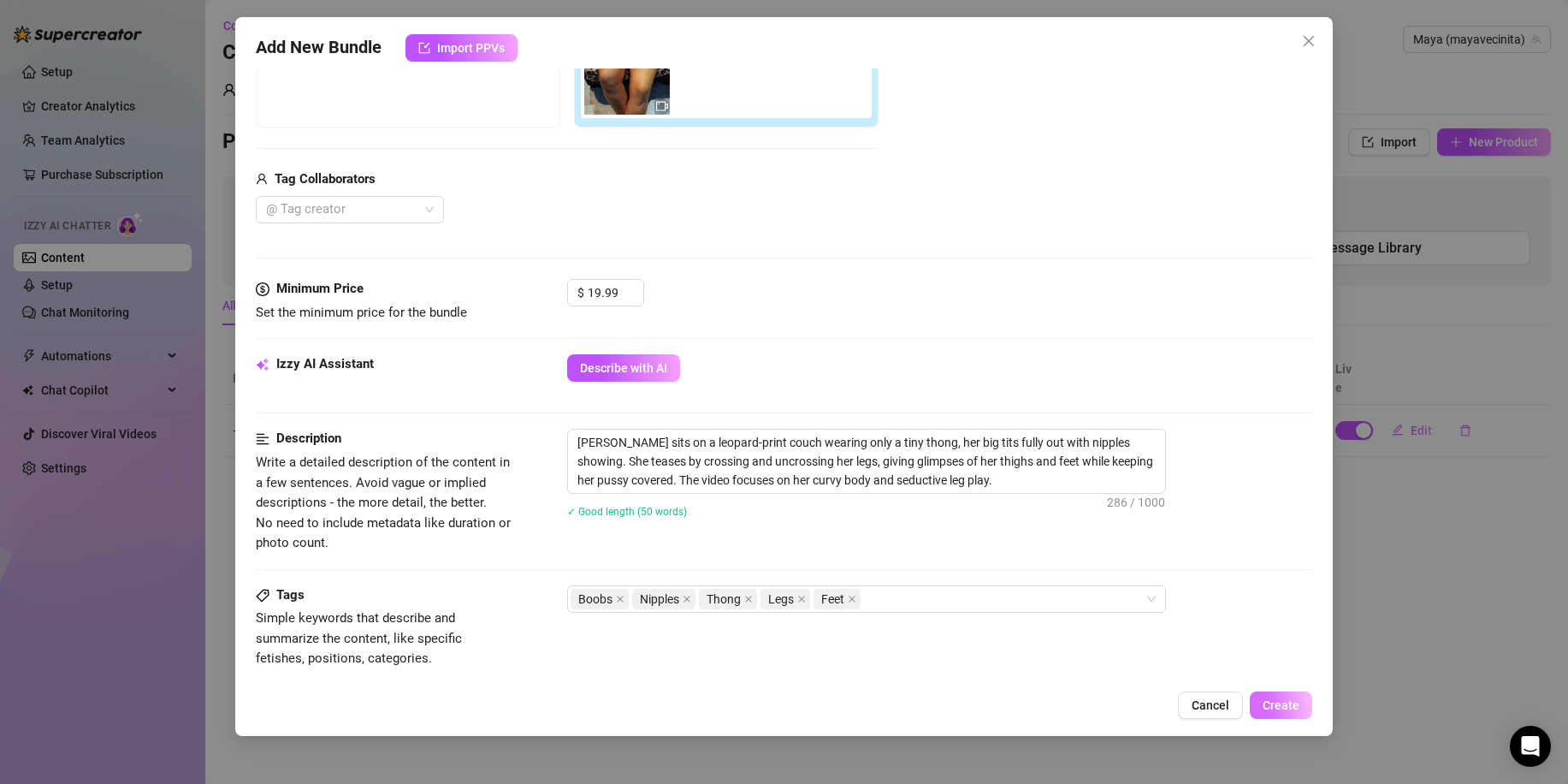
click at [1296, 710] on span "Create" at bounding box center [1280, 706] width 37 height 14
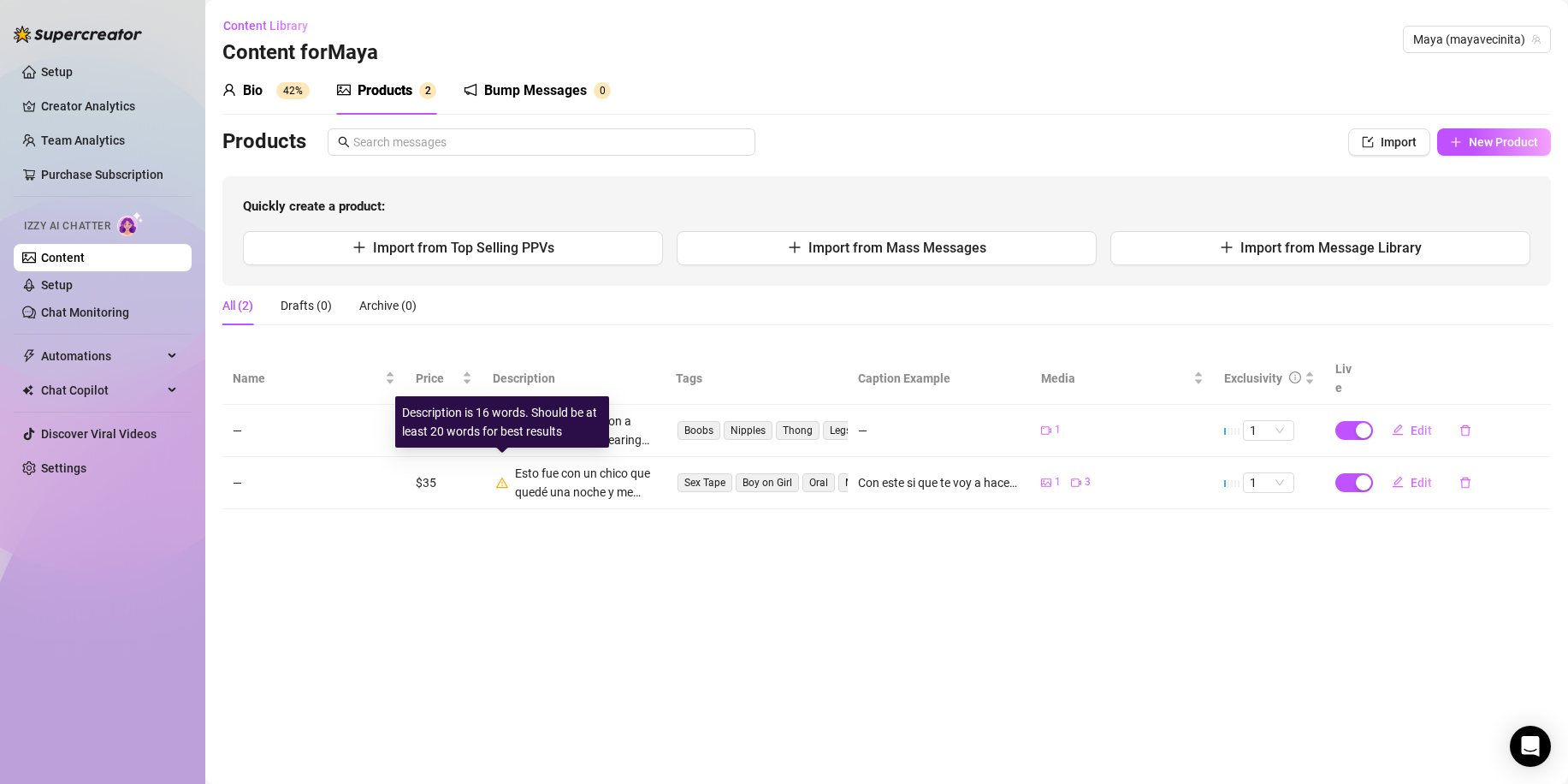
click at [501, 476] on icon "warning" at bounding box center [502, 482] width 12 height 12
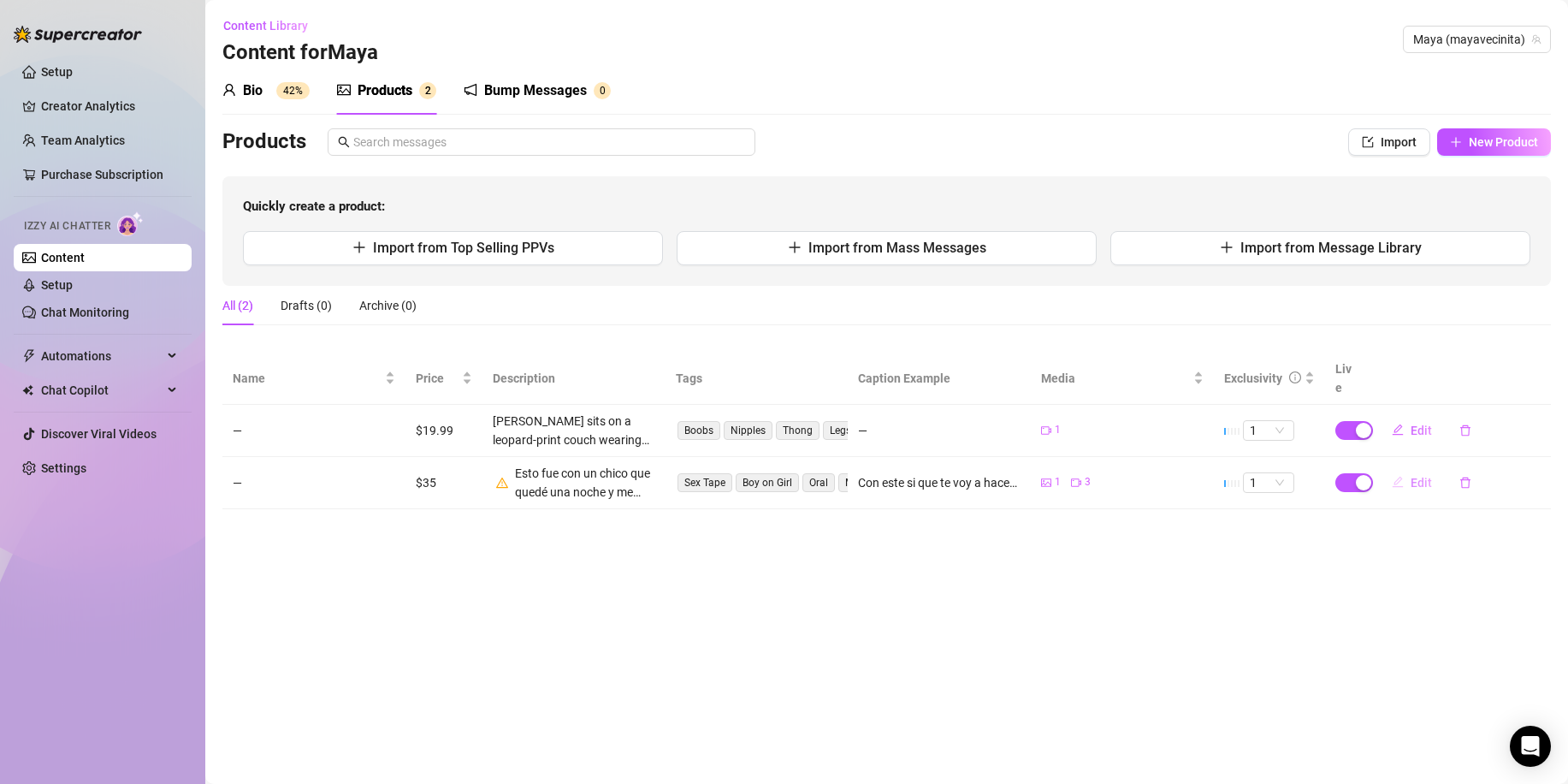
click at [1424, 476] on span "Edit" at bounding box center [1421, 482] width 22 height 14
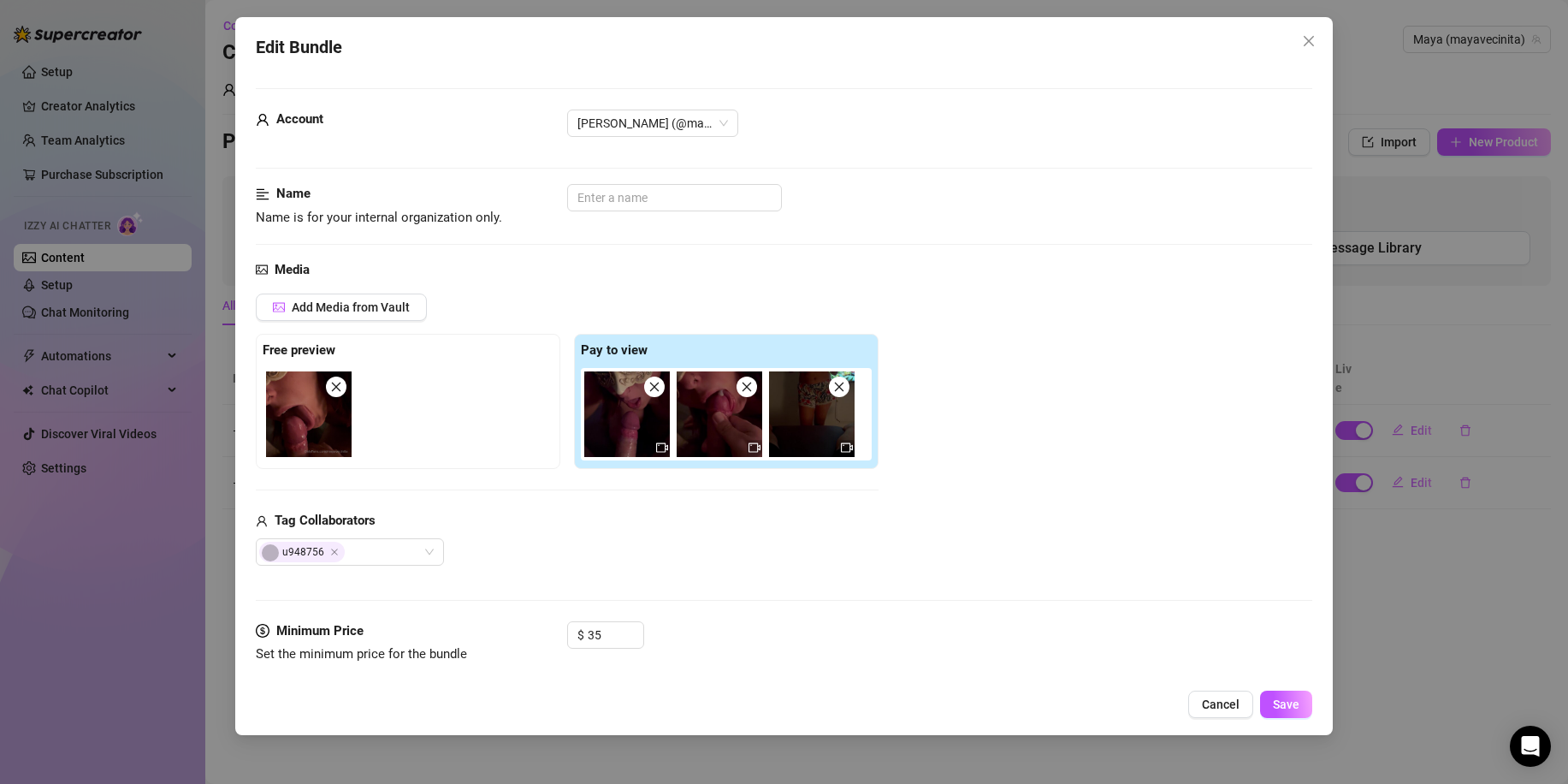
scroll to position [513, 0]
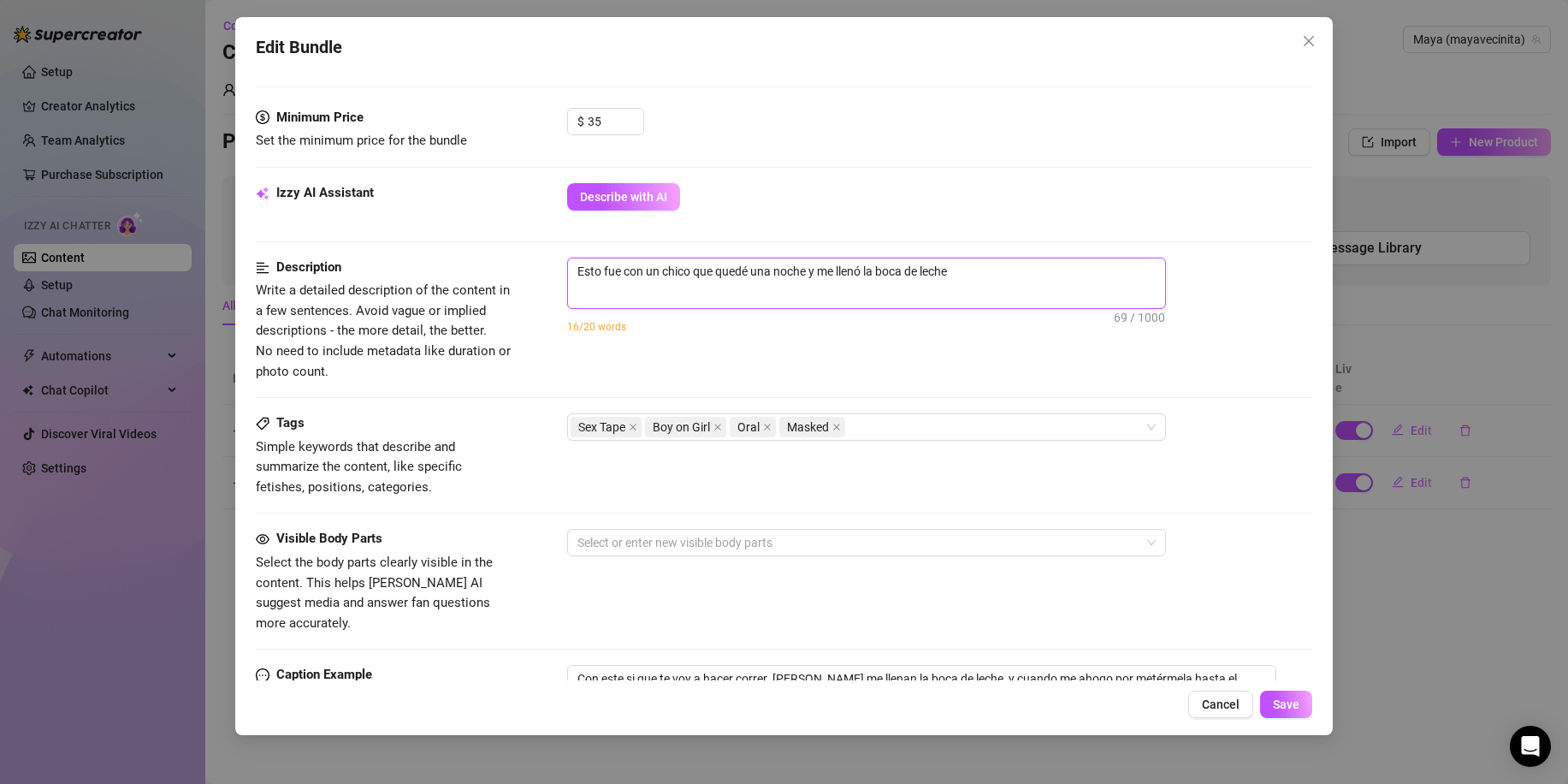
click at [1013, 264] on textarea "Esto fue con un chico que quedé una noche y me llenó la boca de leche" at bounding box center [866, 271] width 597 height 26
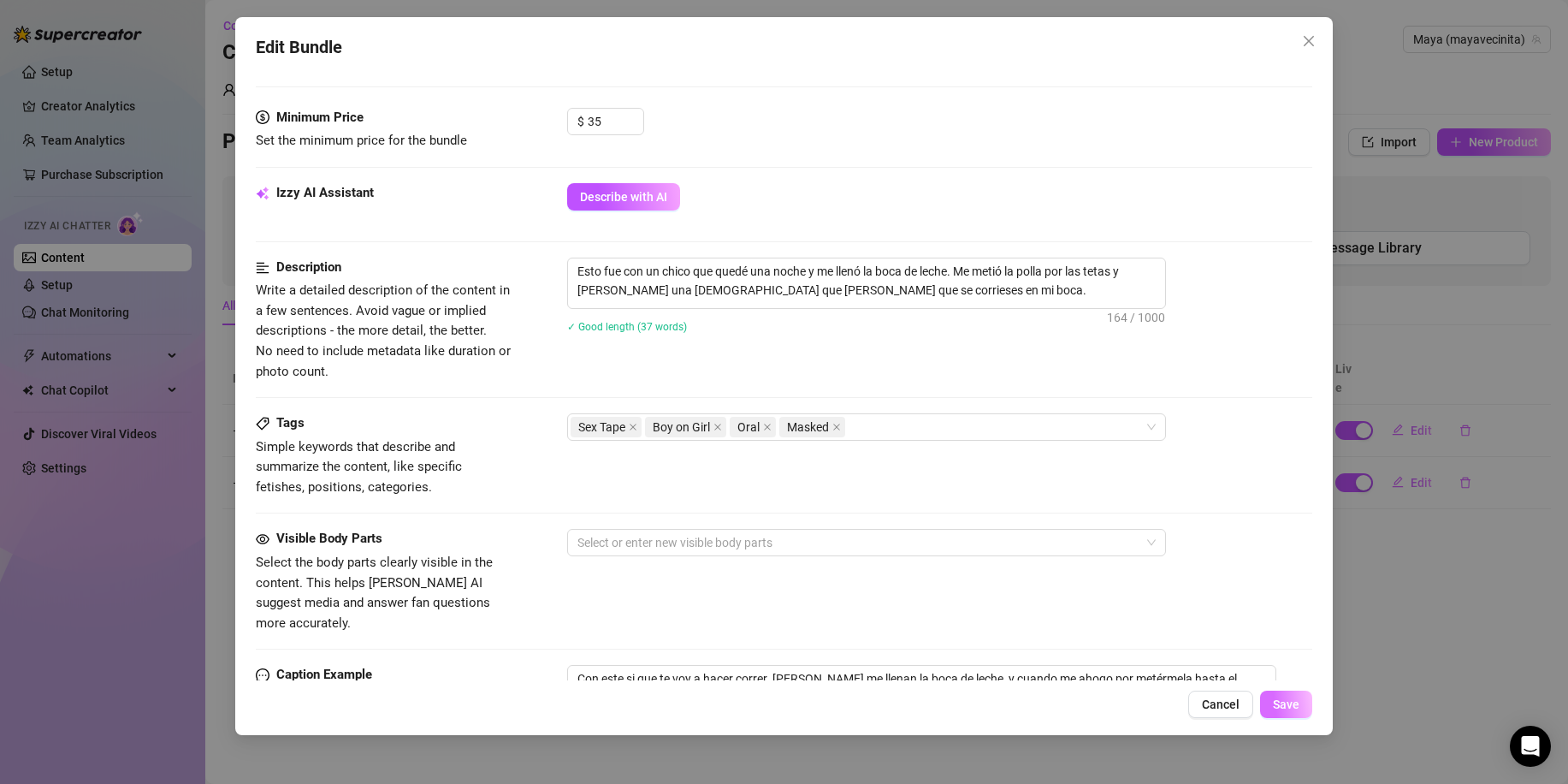
click at [1298, 712] on button "Save" at bounding box center [1286, 705] width 53 height 28
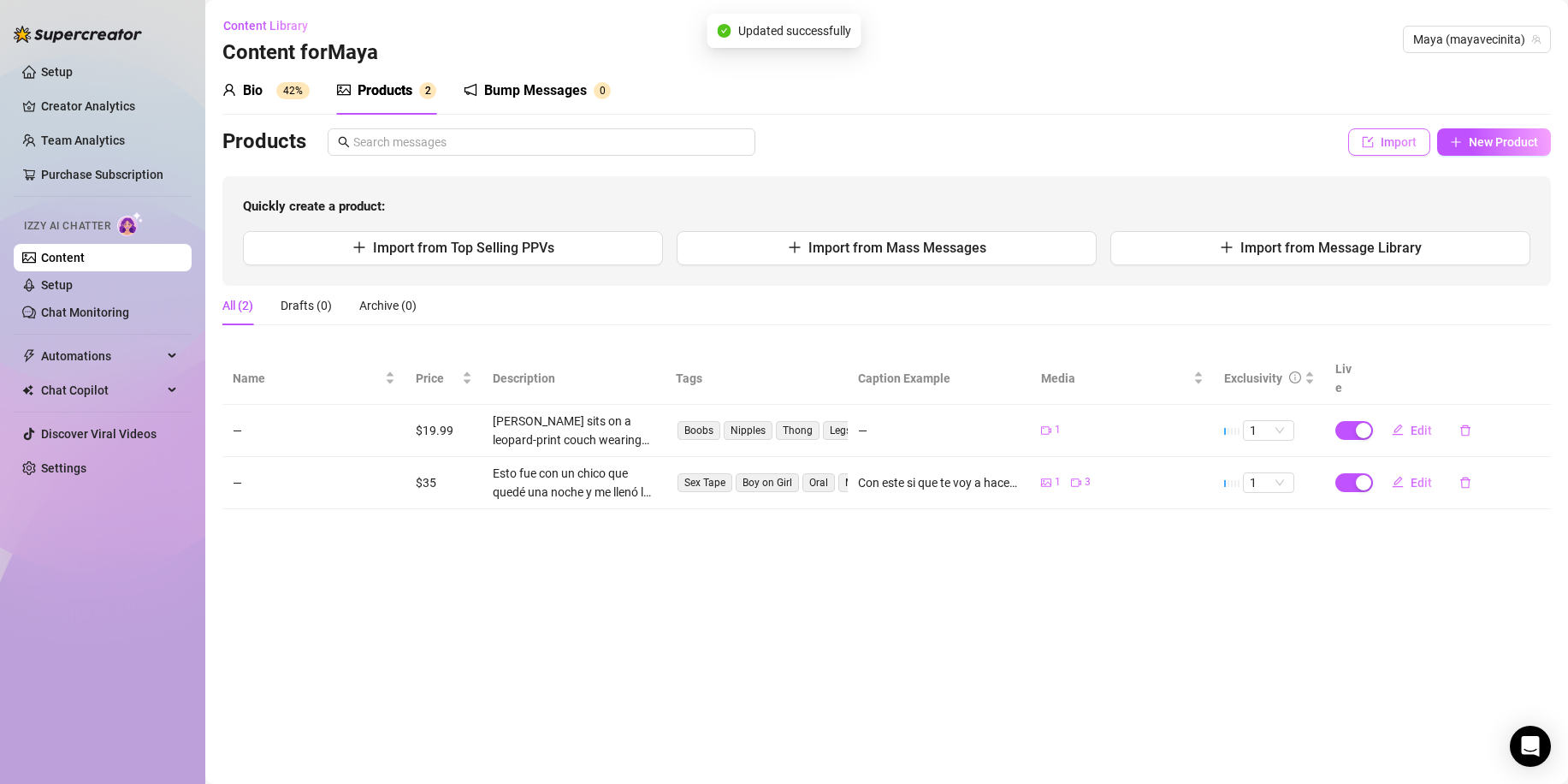
click at [1396, 141] on span "Import" at bounding box center [1398, 142] width 36 height 14
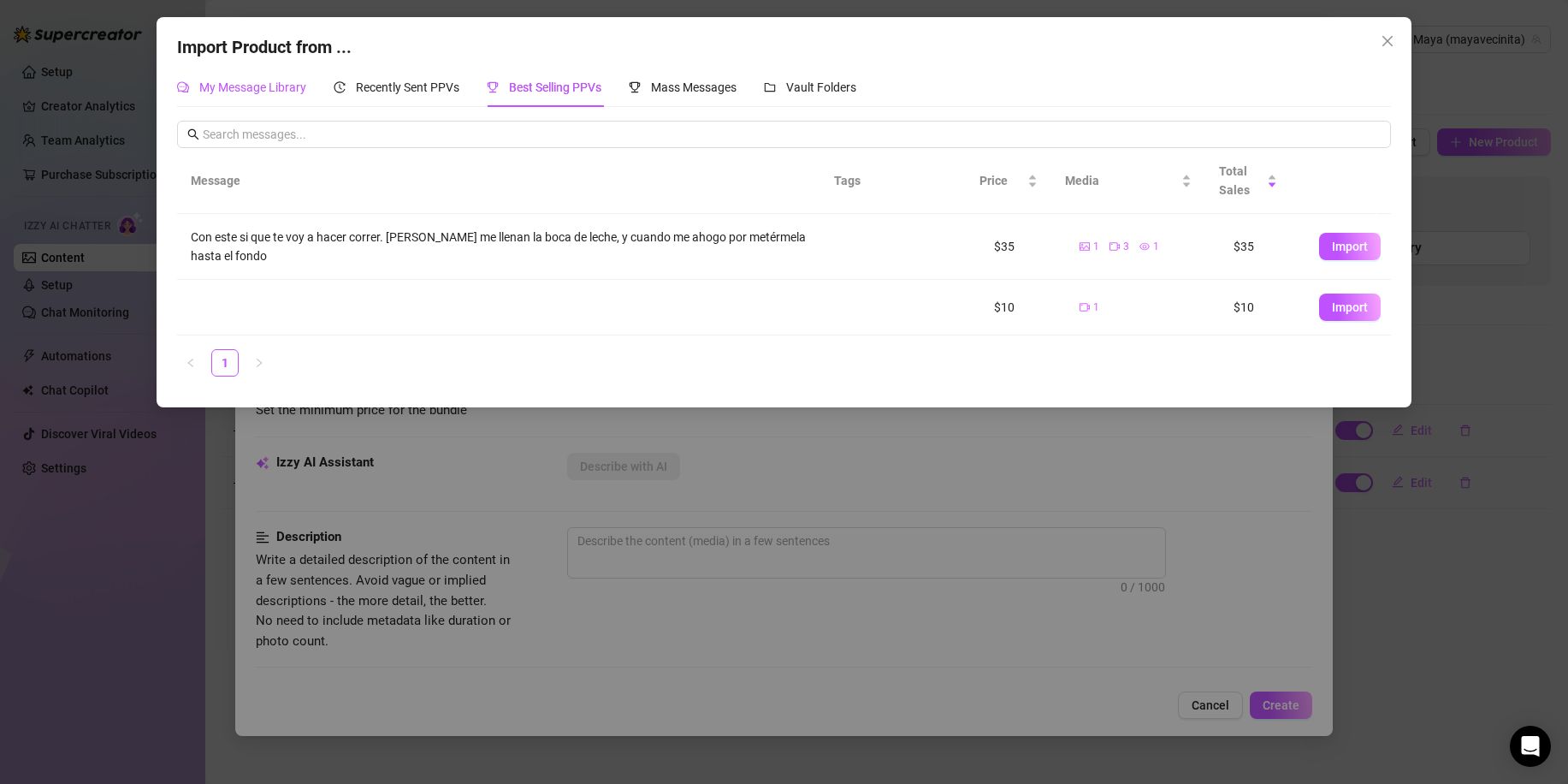
click at [276, 93] on span "My Message Library" at bounding box center [252, 87] width 107 height 14
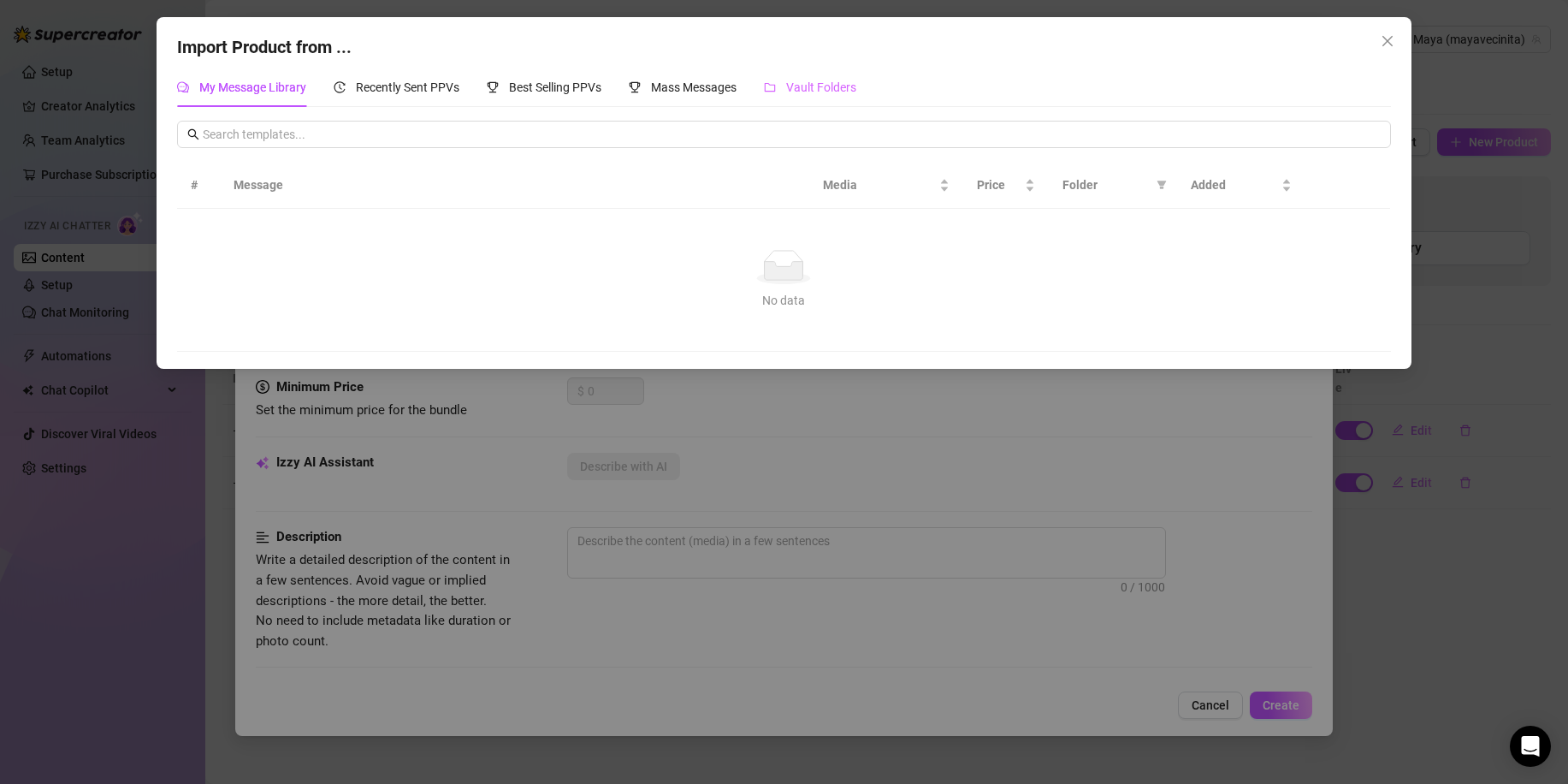
click at [819, 98] on div "Vault Folders" at bounding box center [809, 87] width 92 height 40
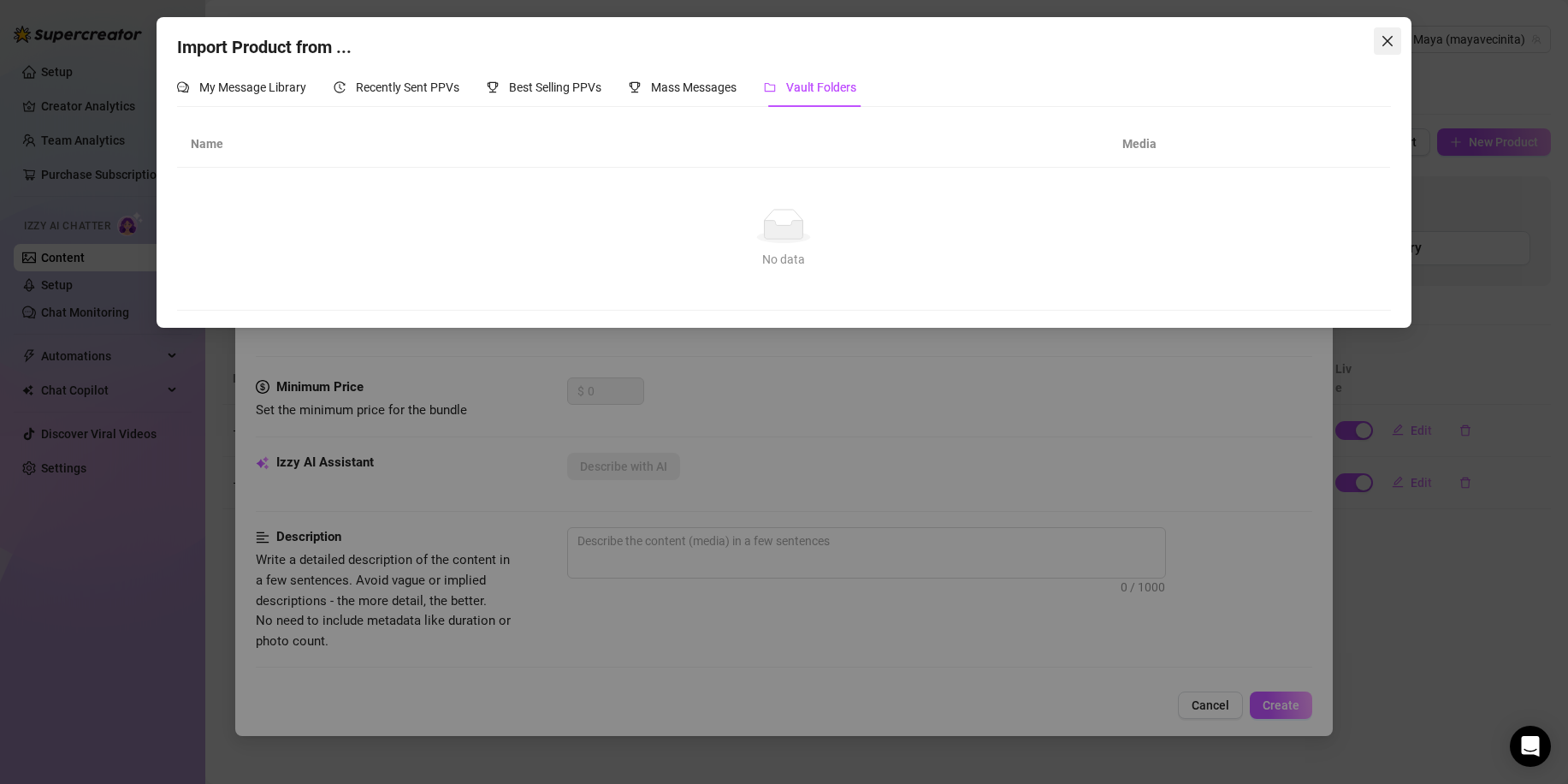
click at [1393, 46] on icon "close" at bounding box center [1387, 41] width 14 height 14
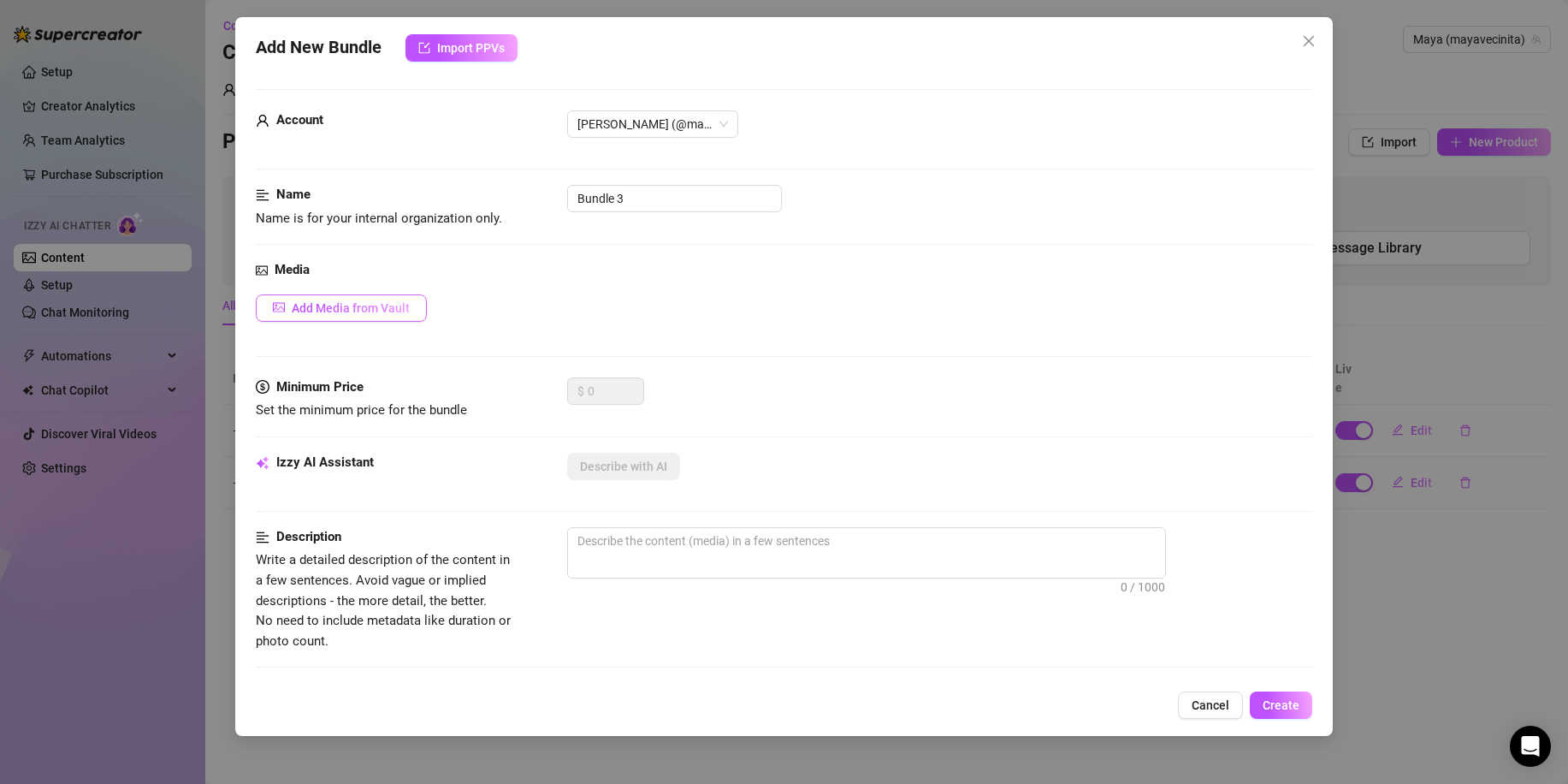
click at [379, 307] on span "Add Media from Vault" at bounding box center [350, 308] width 118 height 14
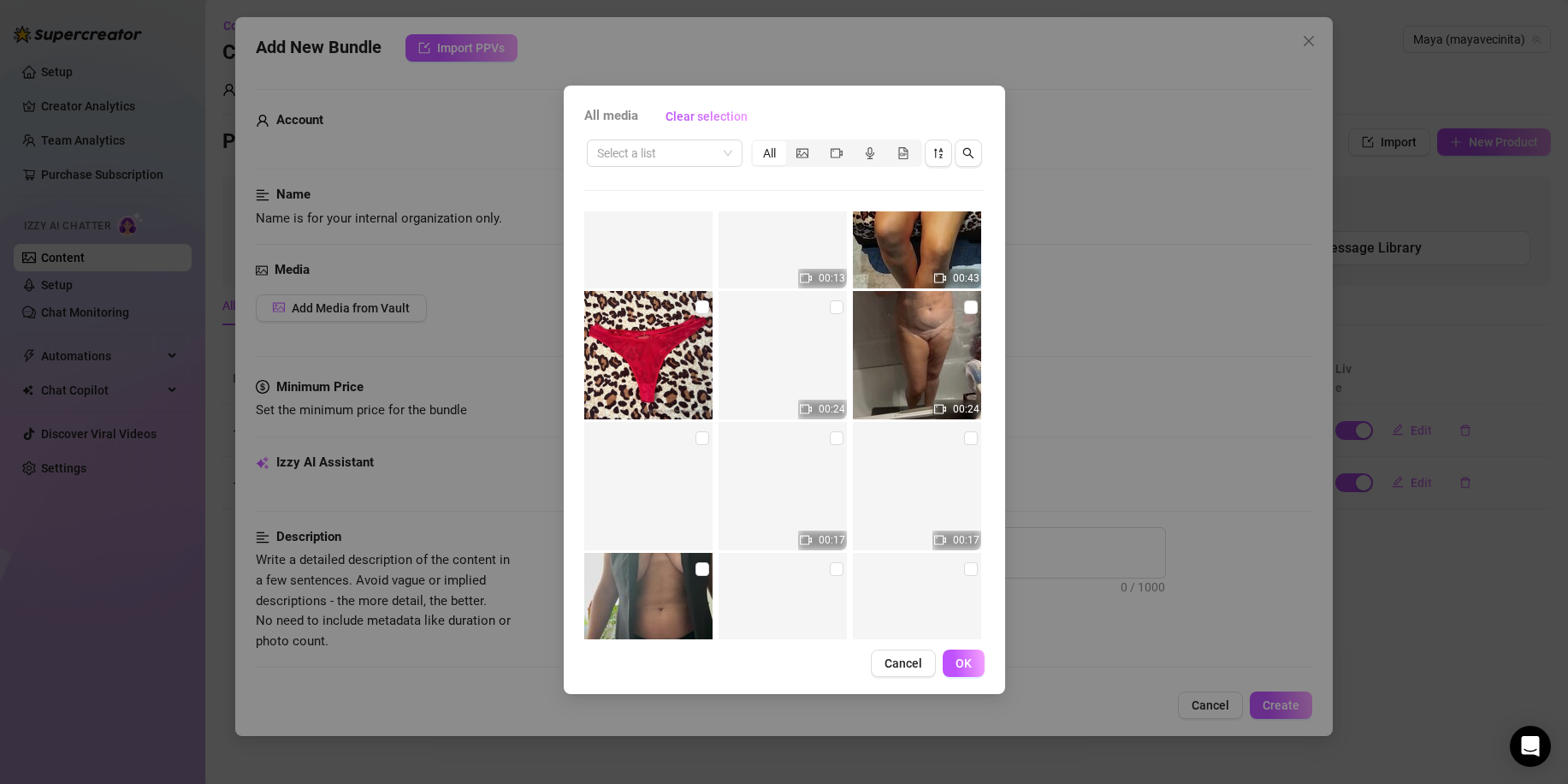
scroll to position [5287, 0]
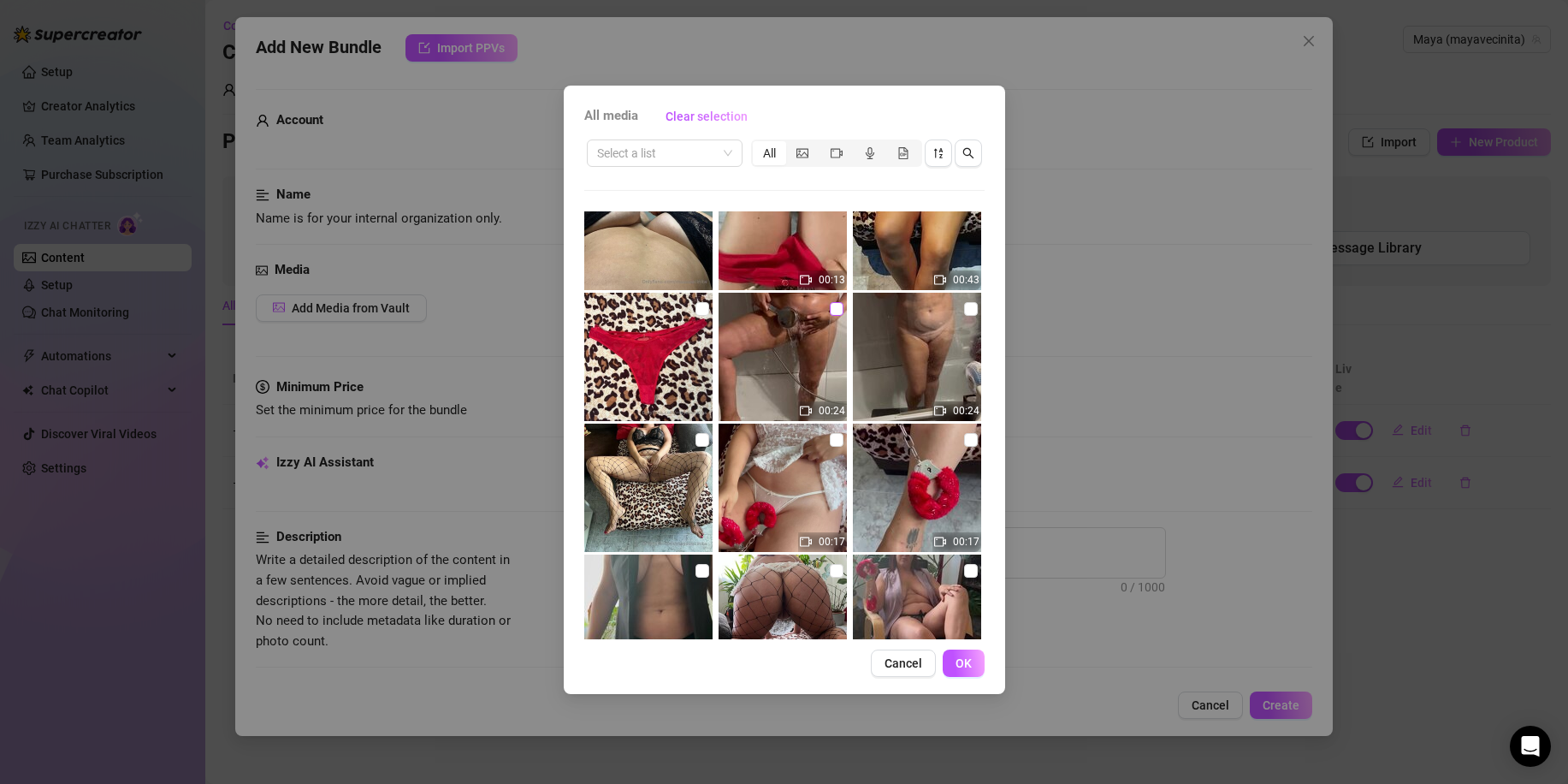
click at [830, 312] on input "checkbox" at bounding box center [837, 309] width 14 height 14
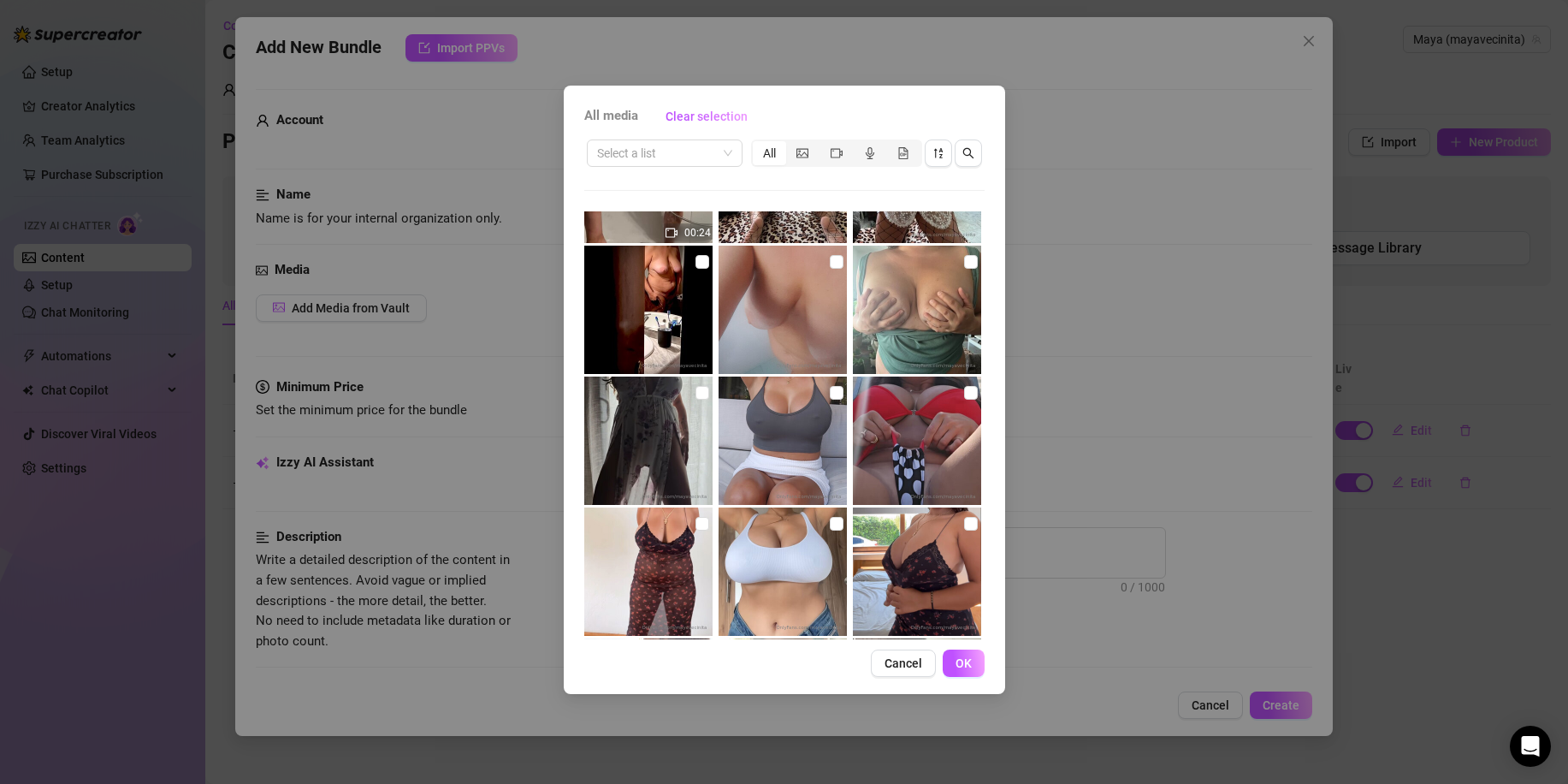
scroll to position [6144, 0]
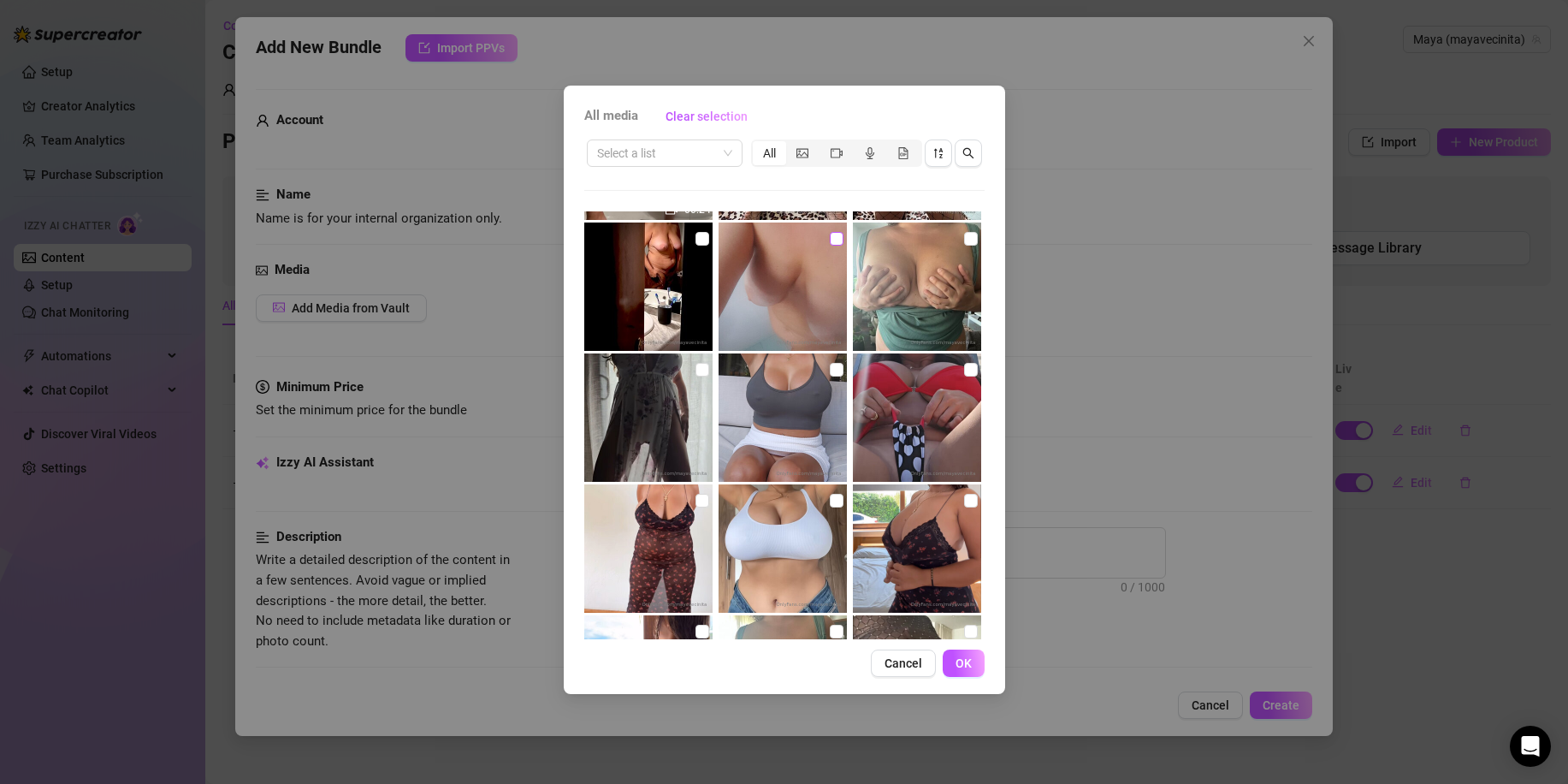
click at [830, 239] on input "checkbox" at bounding box center [837, 239] width 14 height 14
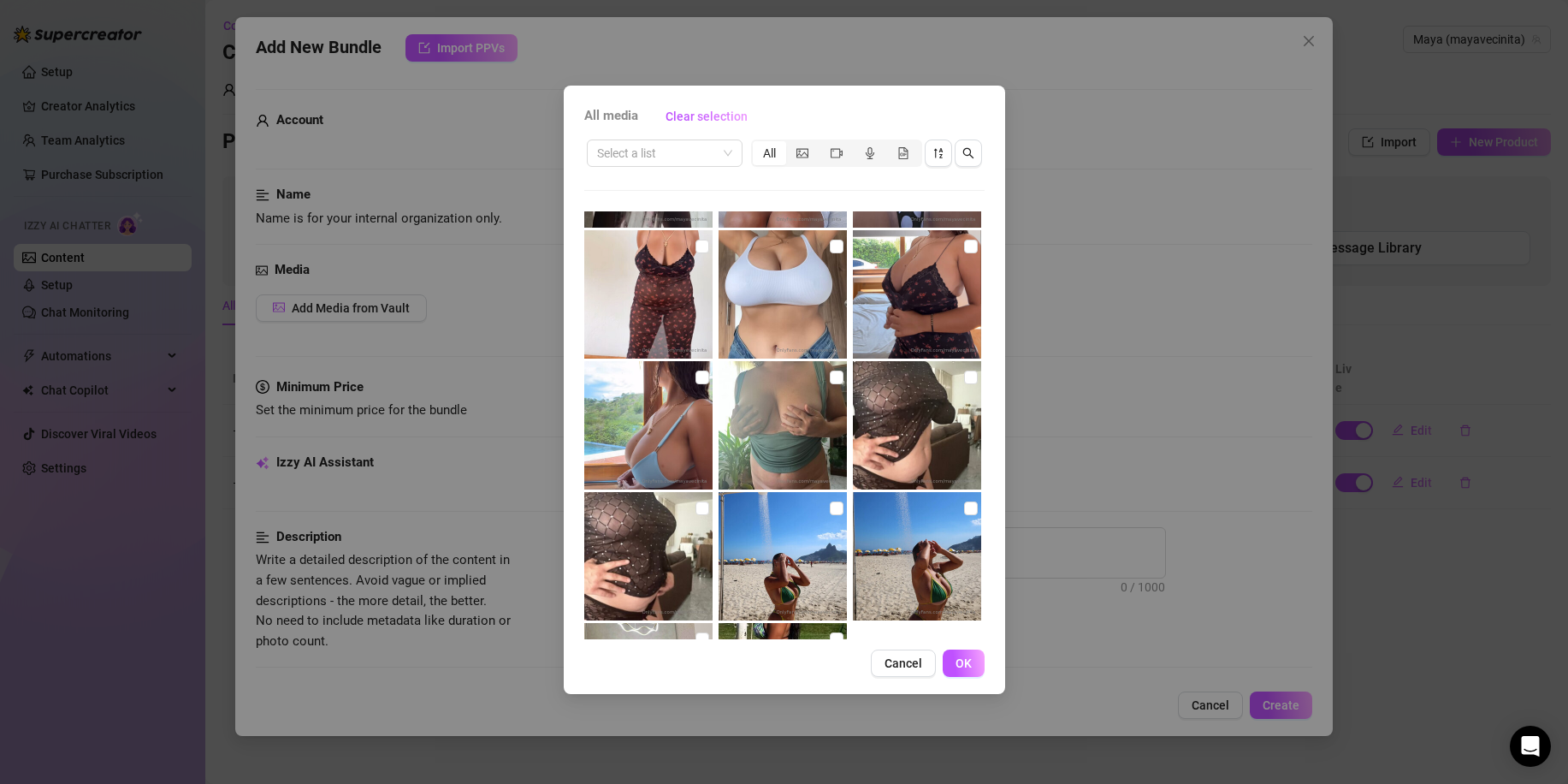
scroll to position [6486, 0]
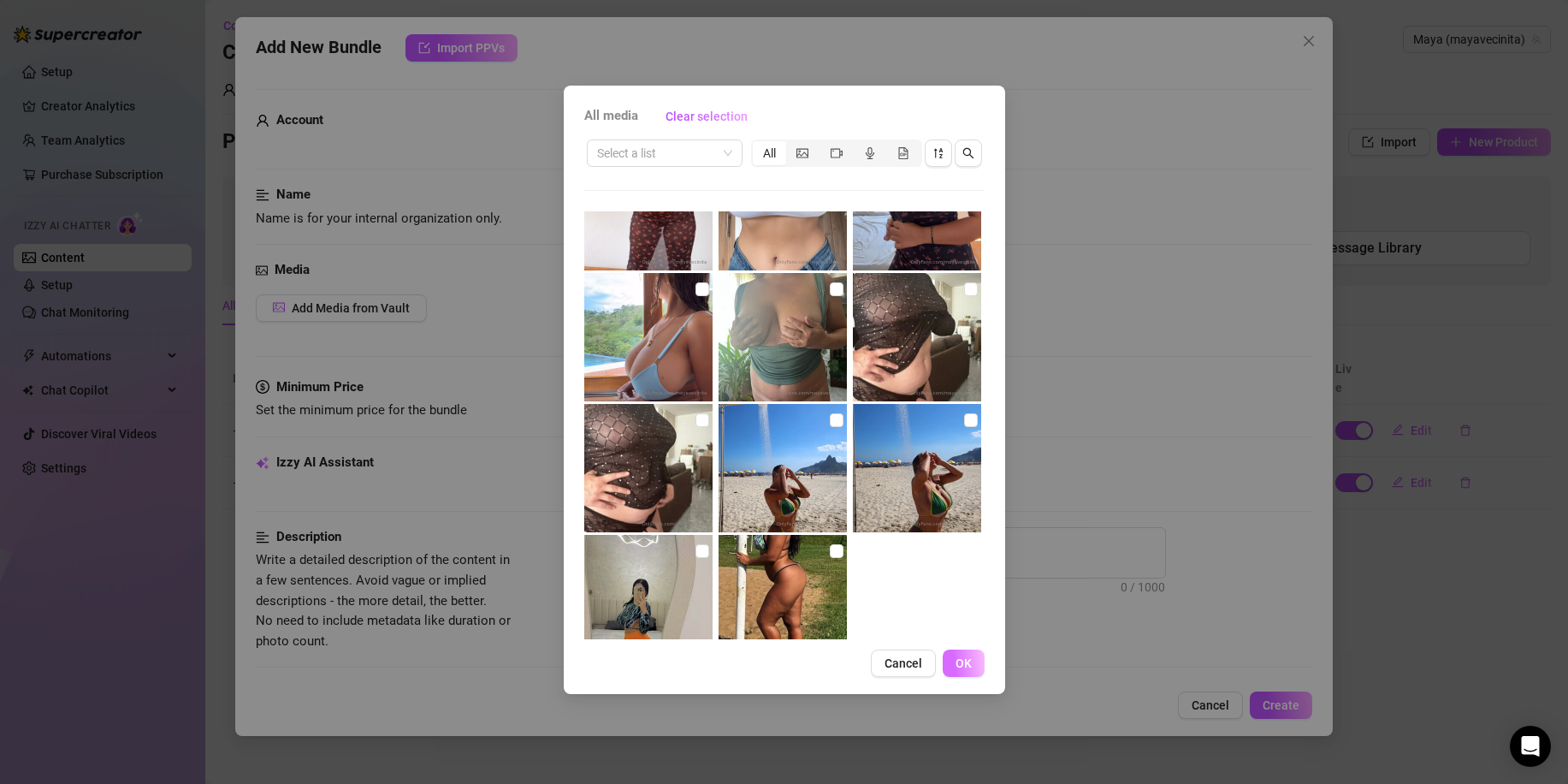
click at [967, 670] on span "OK" at bounding box center [964, 663] width 16 height 14
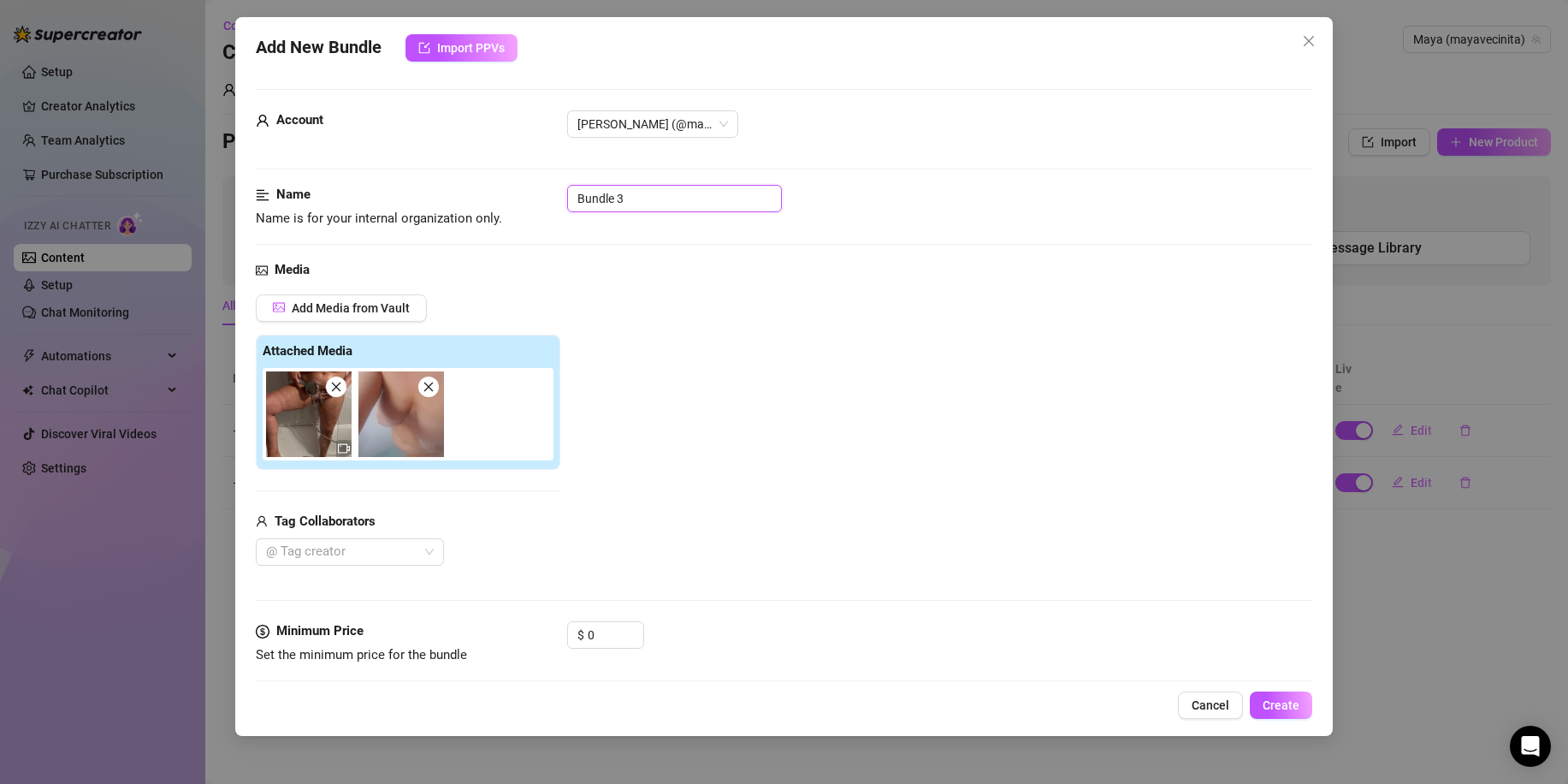
drag, startPoint x: 645, startPoint y: 201, endPoint x: 566, endPoint y: 200, distance: 79.0
click at [566, 200] on div "Name Name is for your internal organization only. Bundle 3" at bounding box center [784, 207] width 1057 height 44
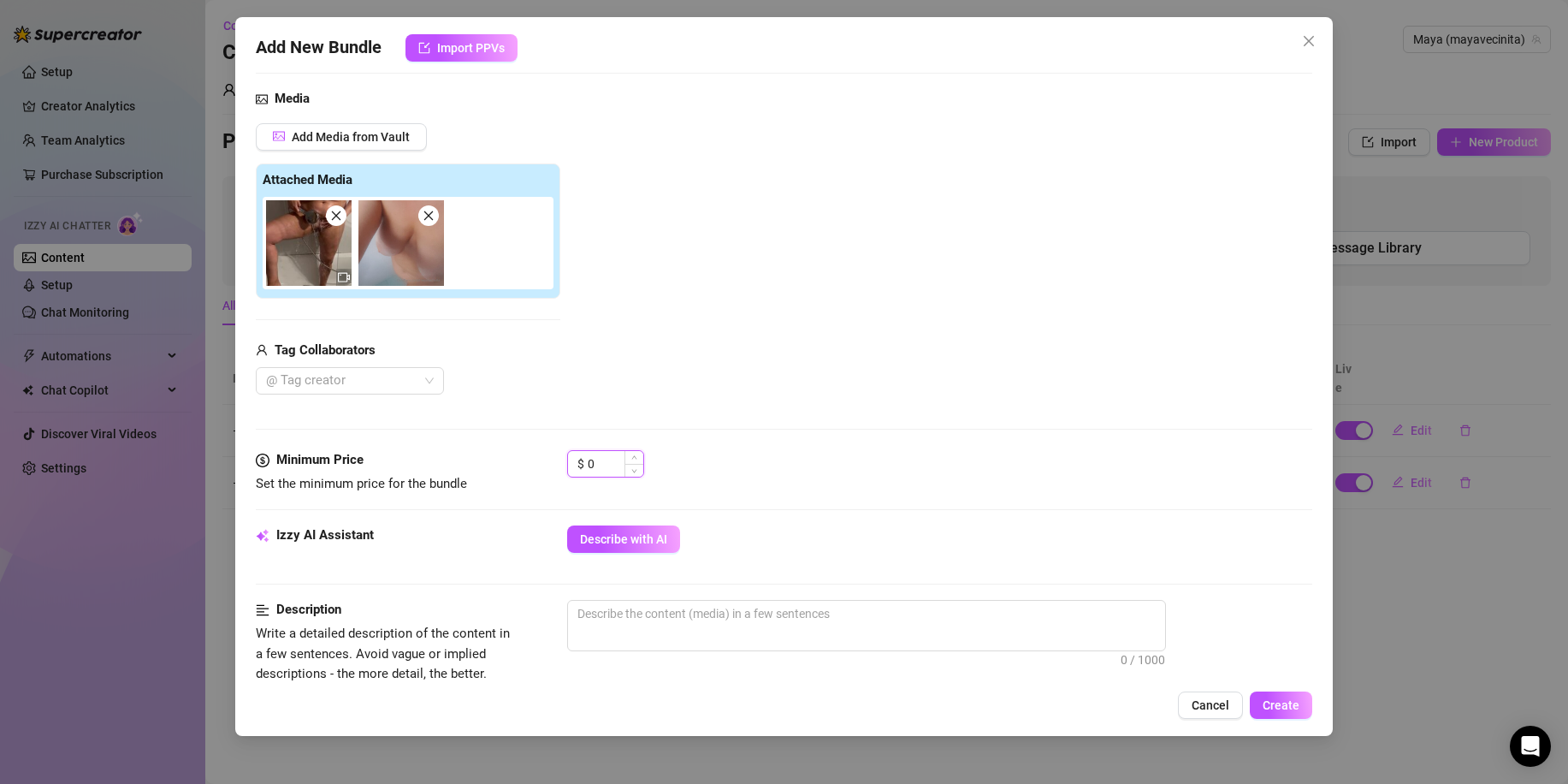
click at [591, 470] on input "0" at bounding box center [615, 464] width 56 height 26
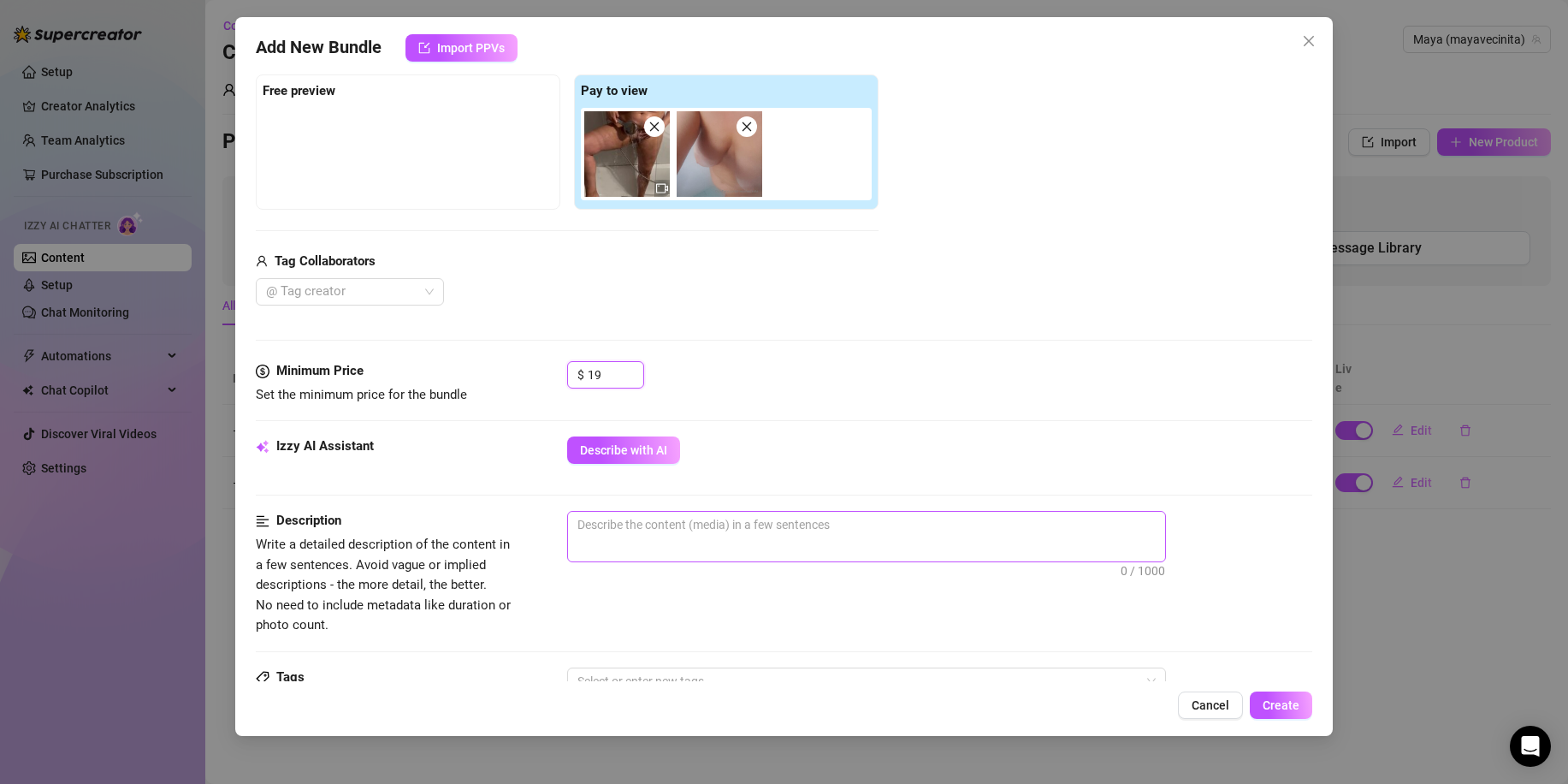
scroll to position [342, 0]
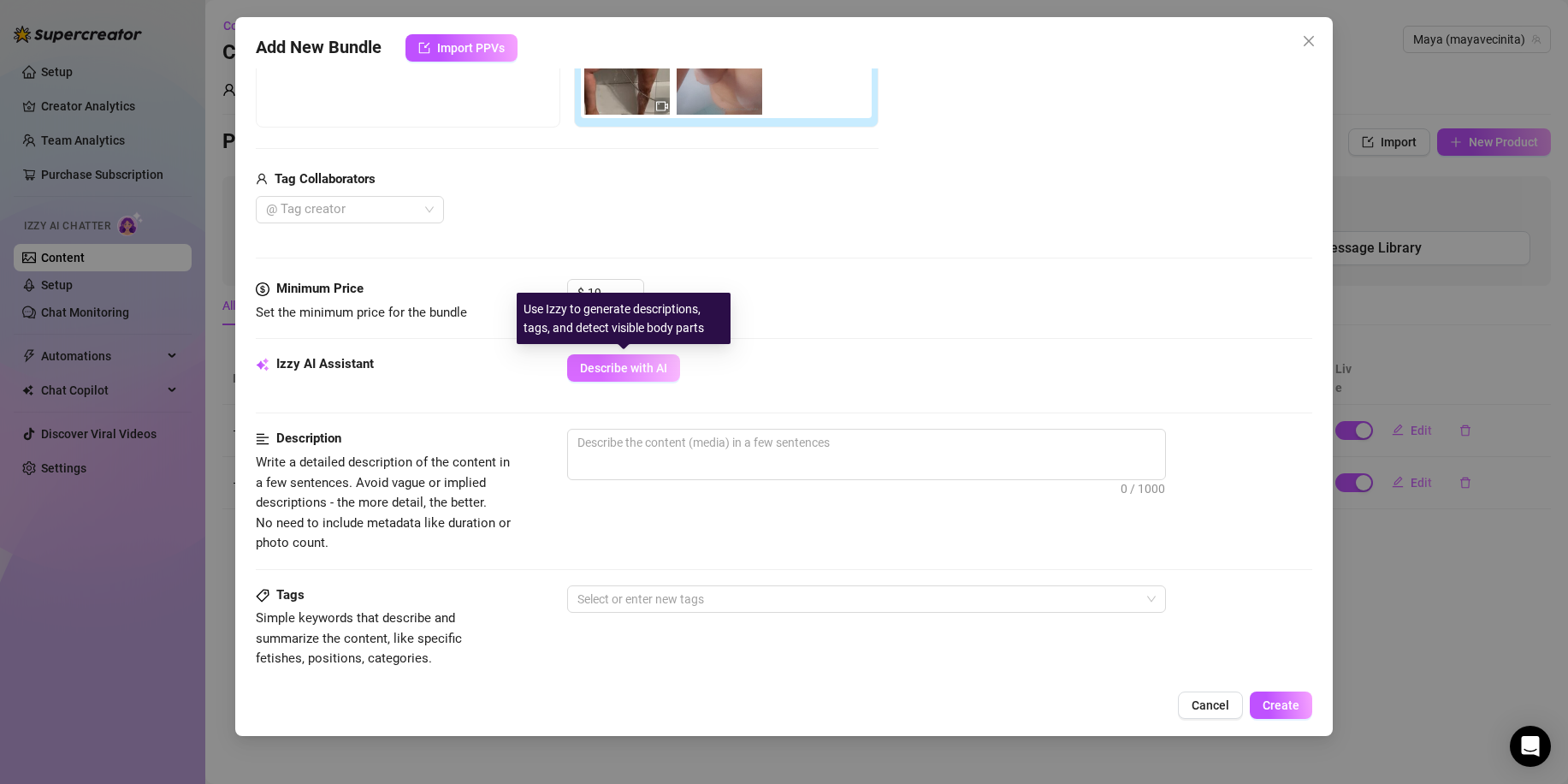
click at [630, 373] on span "Describe with AI" at bounding box center [623, 368] width 87 height 14
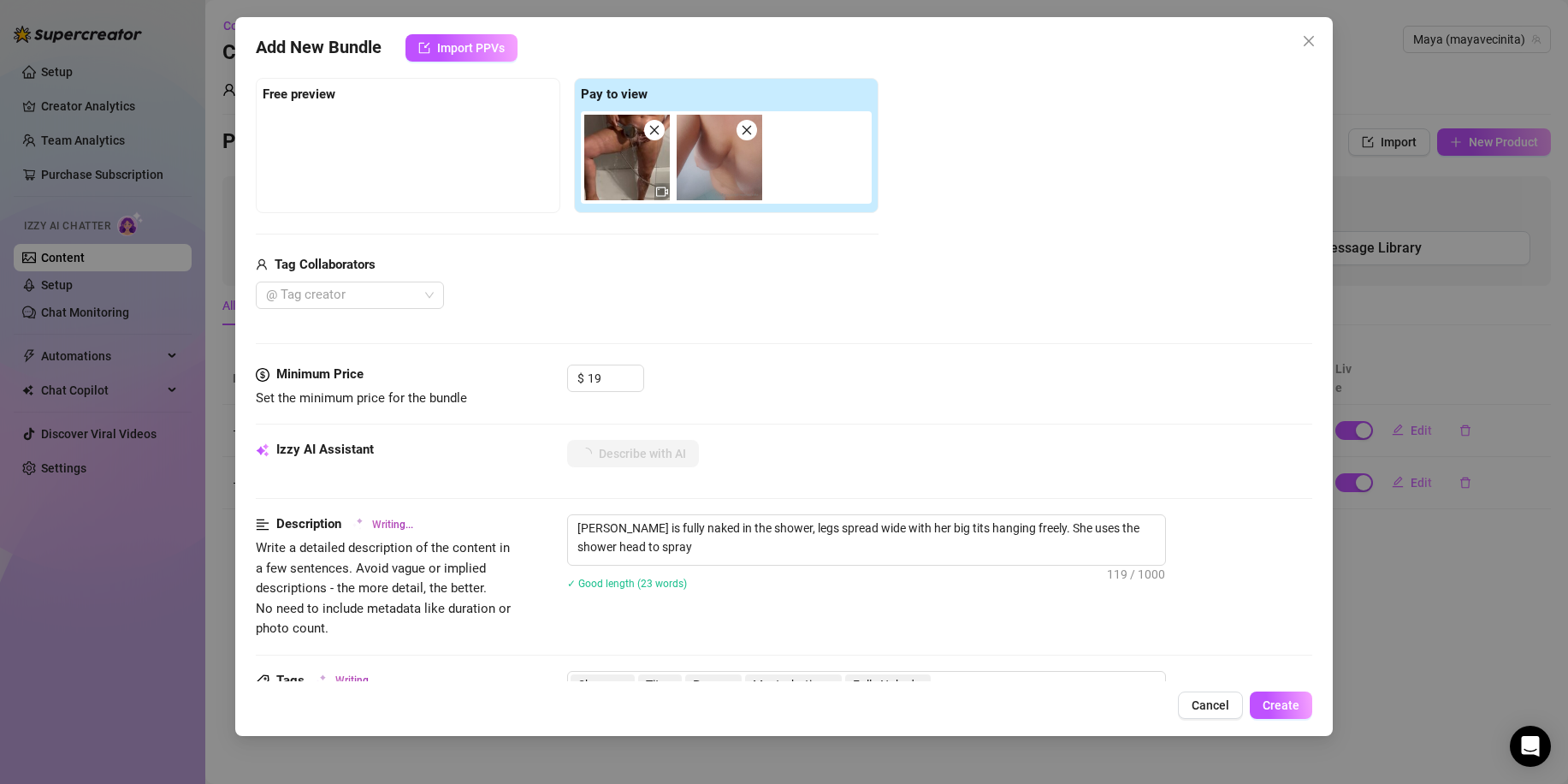
scroll to position [428, 0]
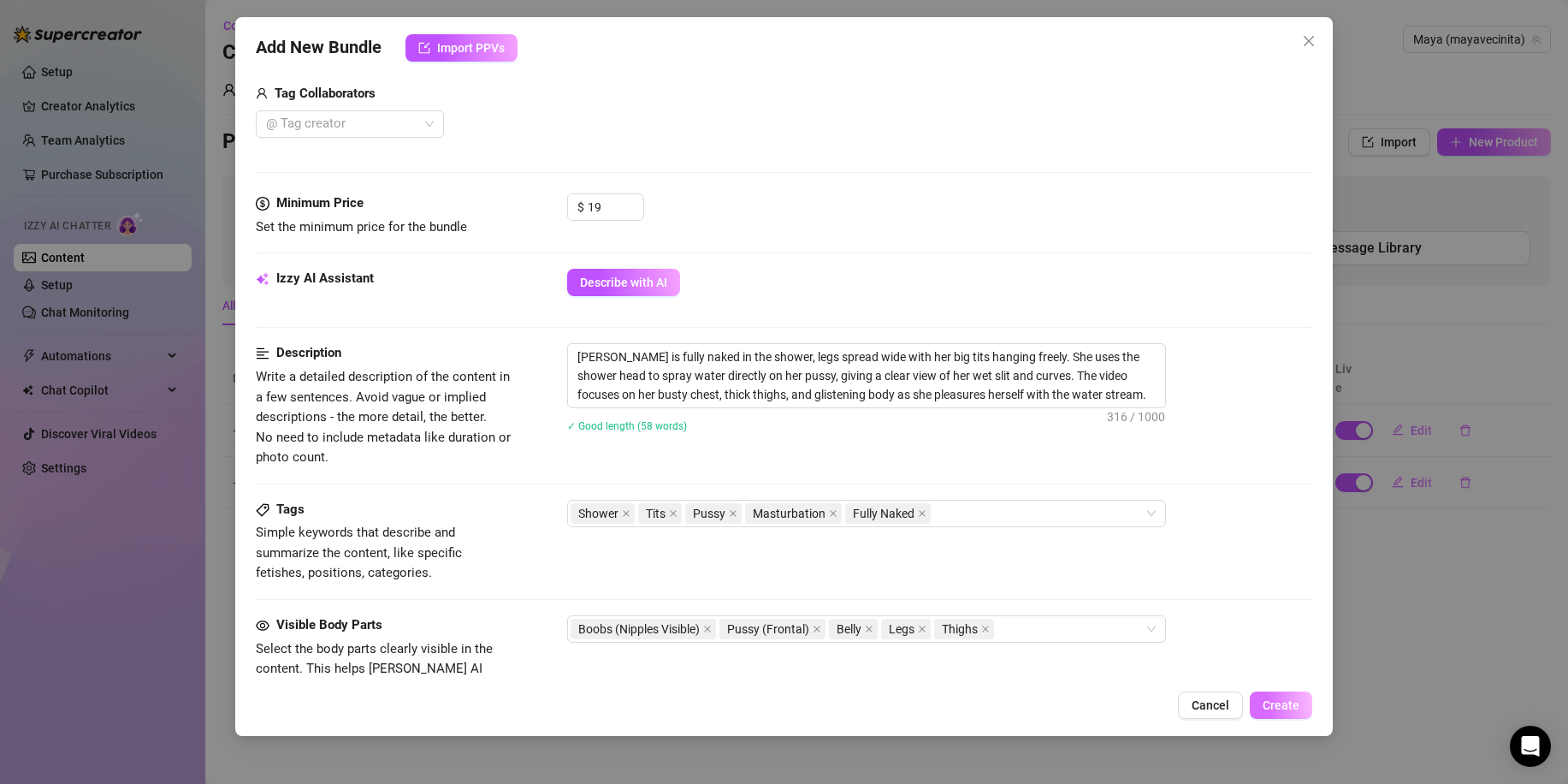
click at [1279, 700] on span "Create" at bounding box center [1280, 706] width 37 height 14
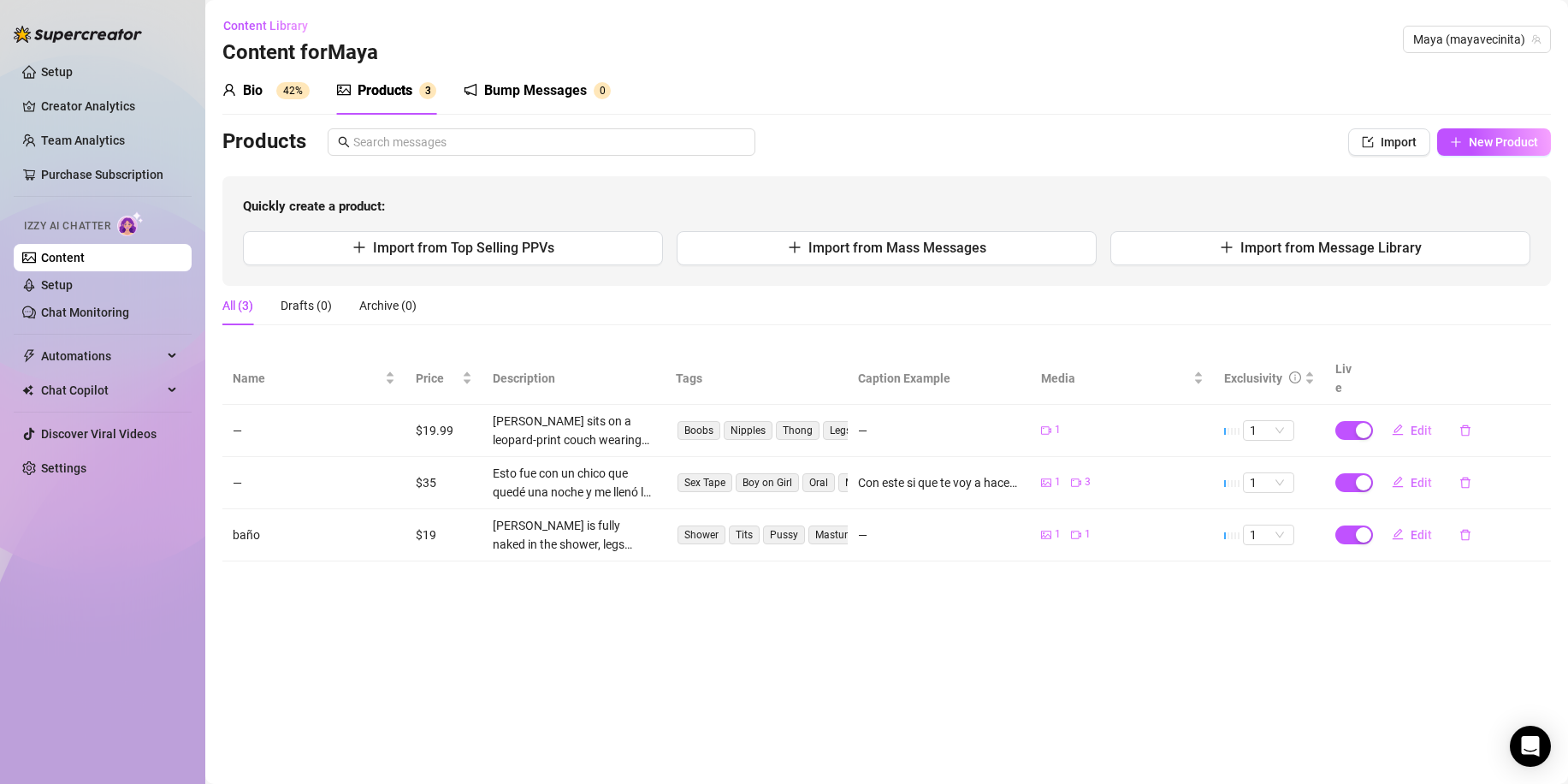
click at [849, 265] on div "Quickly create a product: Import from Top Selling PPVs Import from Mass Message…" at bounding box center [886, 231] width 1329 height 109
click at [860, 259] on button "Import from Mass Messages" at bounding box center [887, 248] width 420 height 34
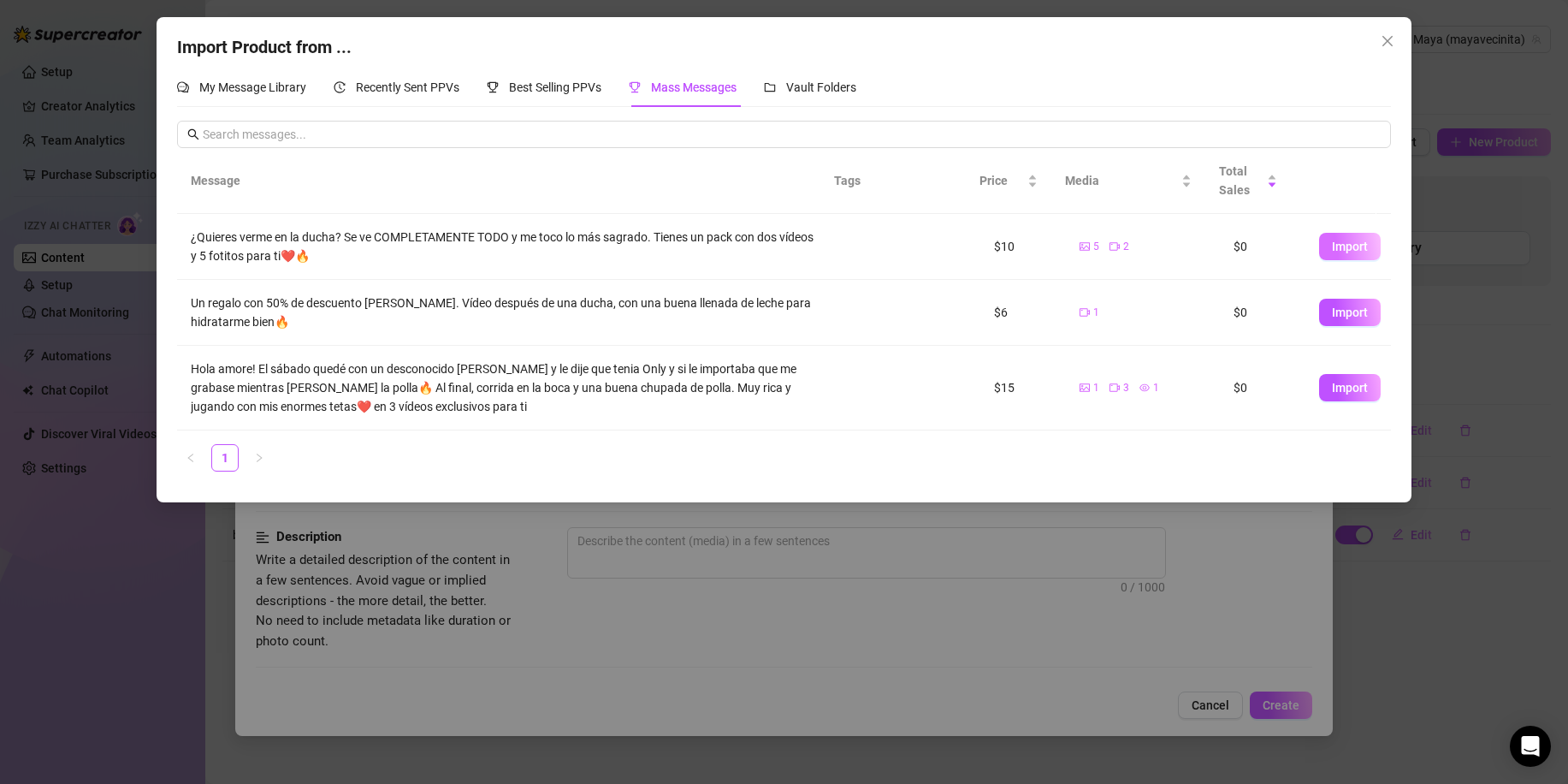
click at [1365, 252] on button "Import" at bounding box center [1350, 246] width 62 height 28
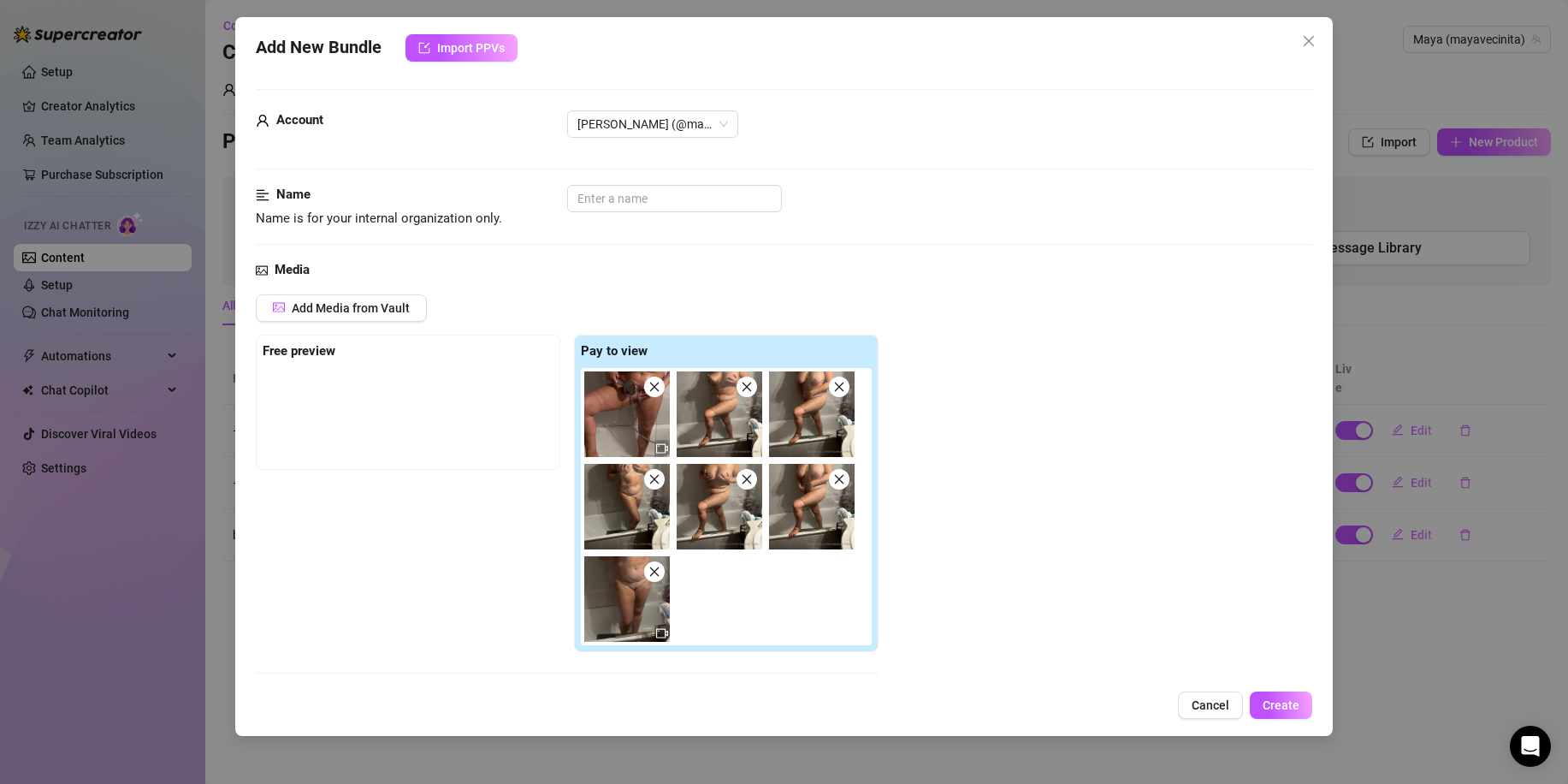
scroll to position [513, 0]
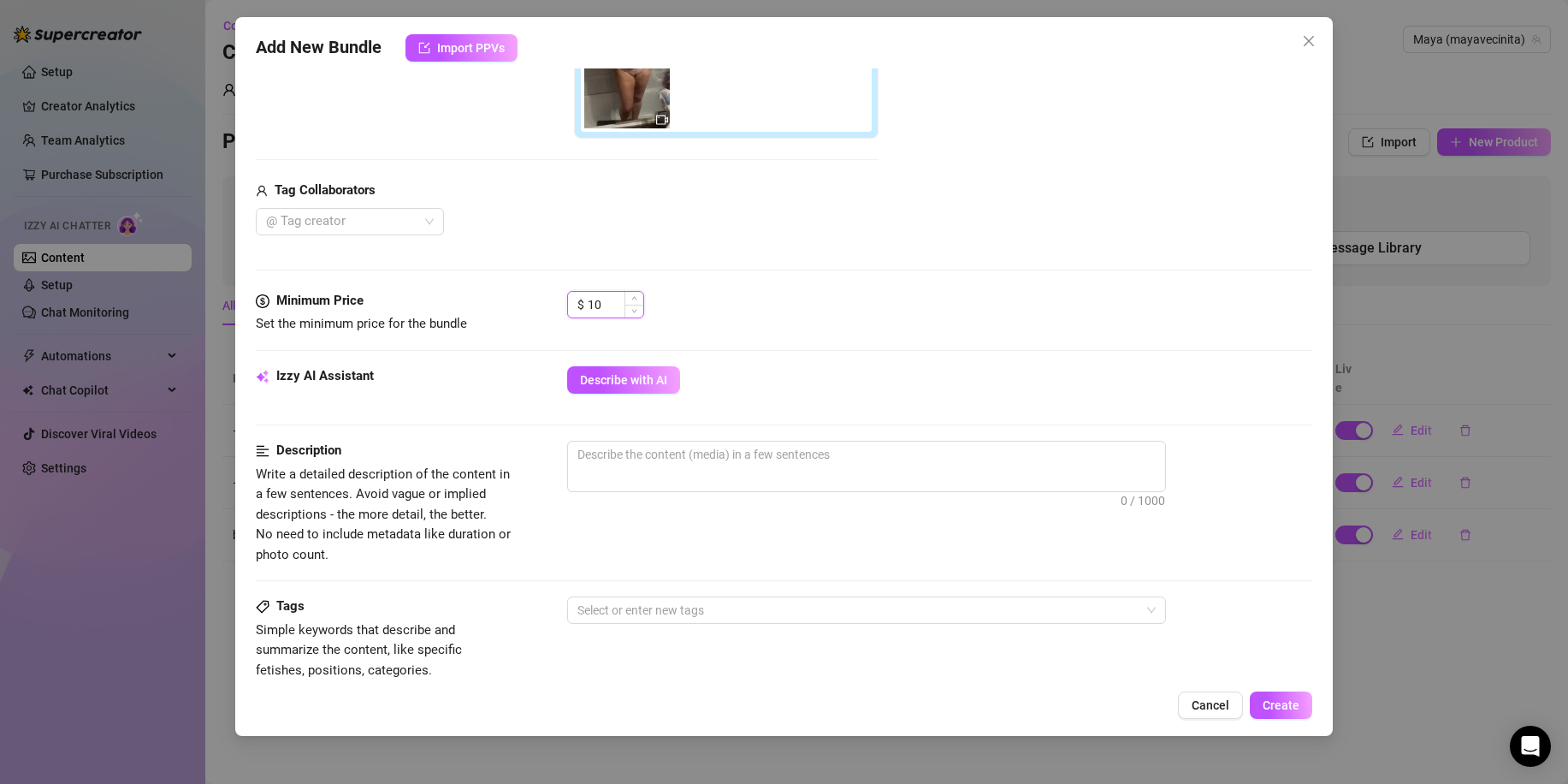
click at [591, 301] on input "10" at bounding box center [615, 305] width 56 height 26
click at [614, 383] on span "Describe with AI" at bounding box center [623, 380] width 87 height 14
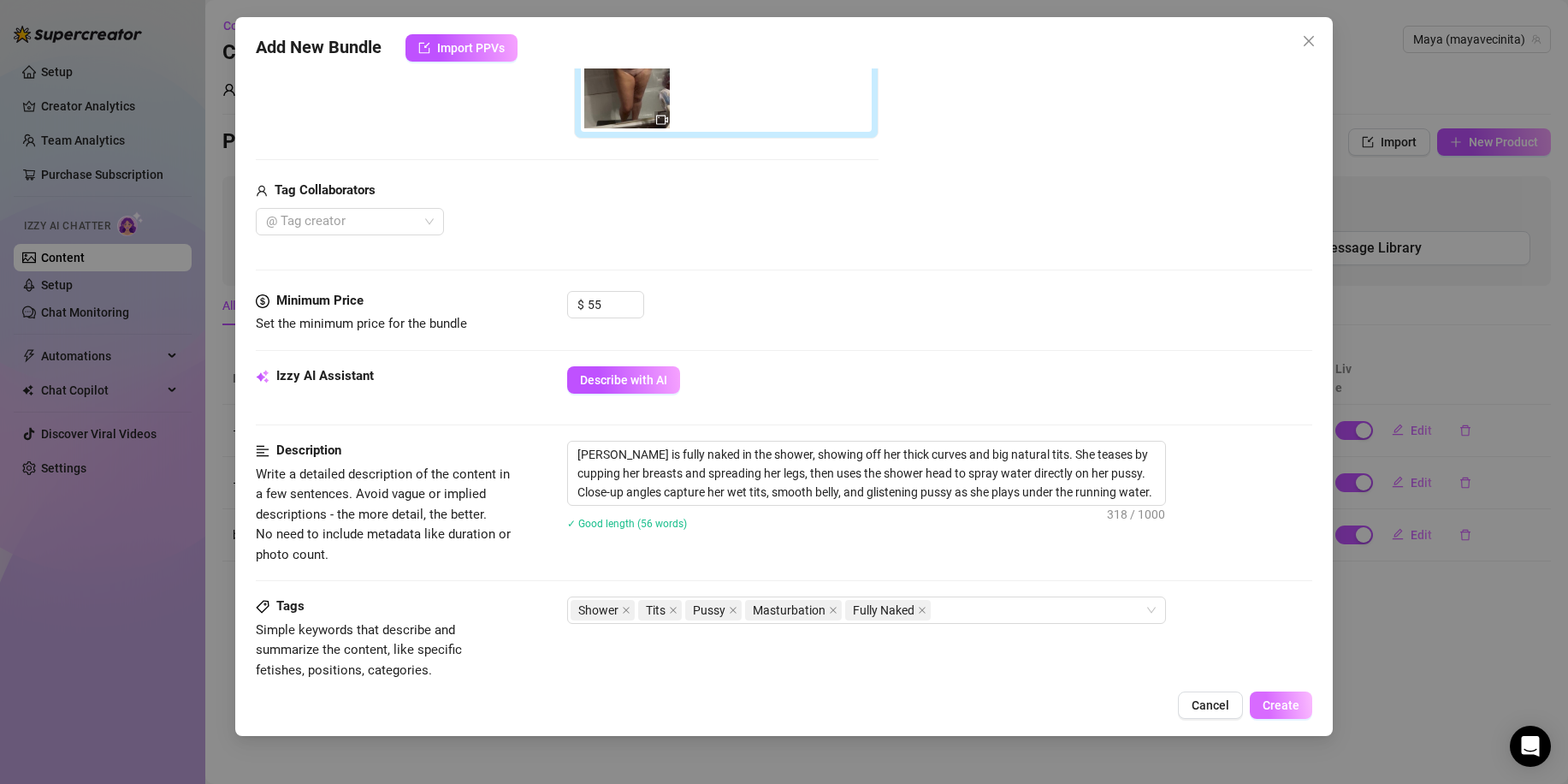
click at [1277, 694] on button "Create" at bounding box center [1280, 706] width 63 height 28
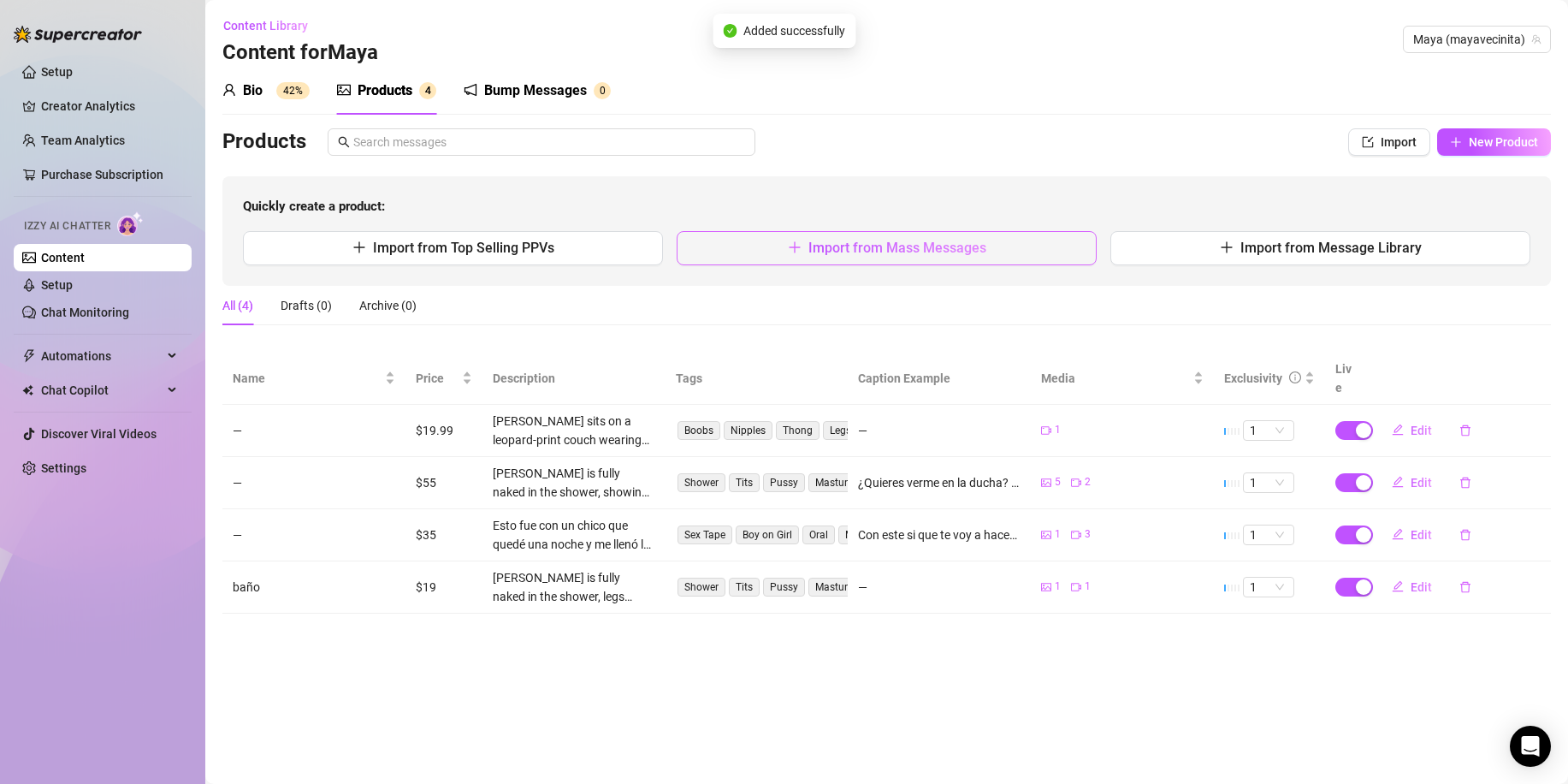
click at [881, 256] on span "Import from Mass Messages" at bounding box center [897, 247] width 178 height 16
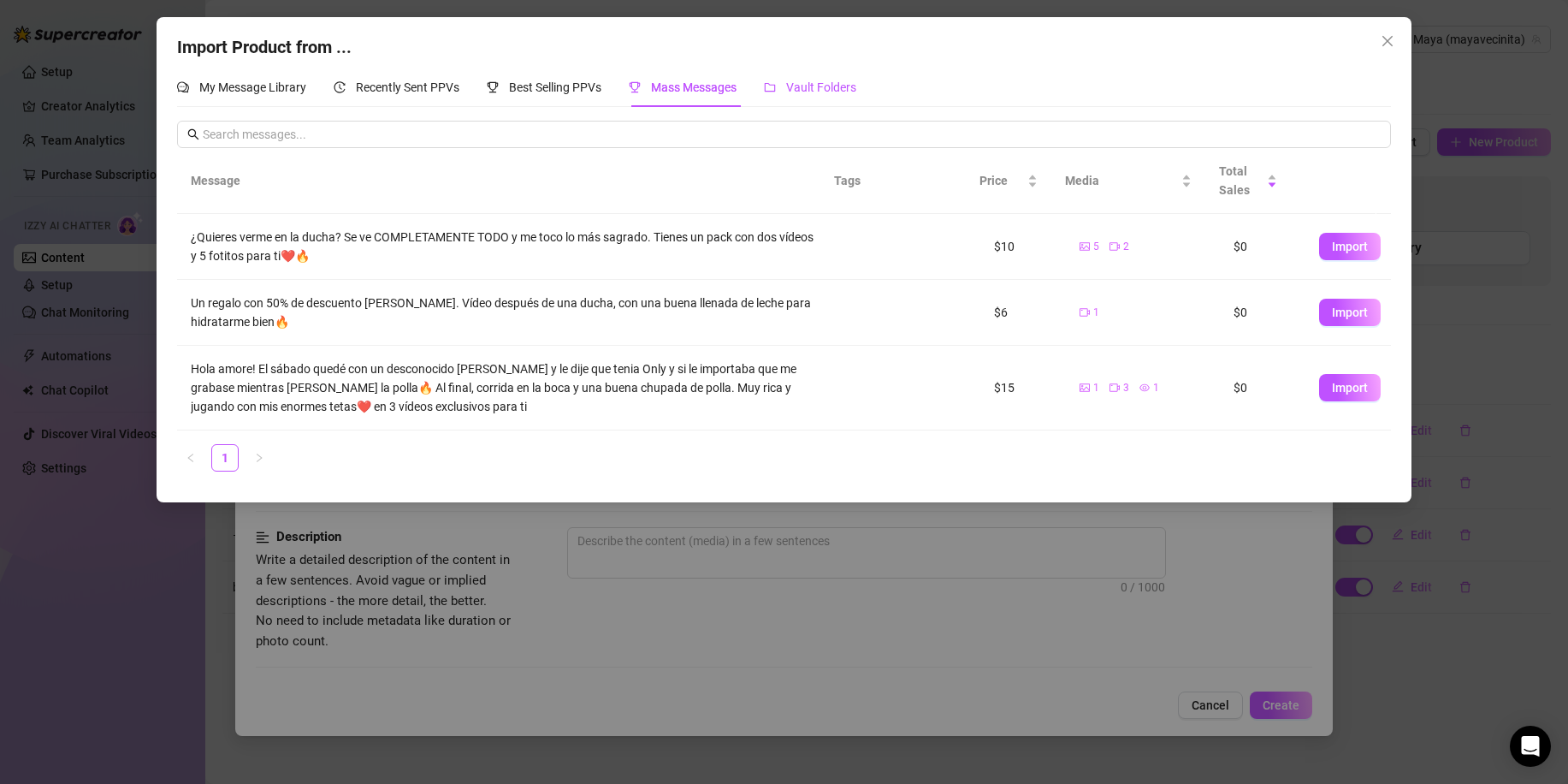
click at [793, 87] on span "Vault Folders" at bounding box center [821, 87] width 70 height 14
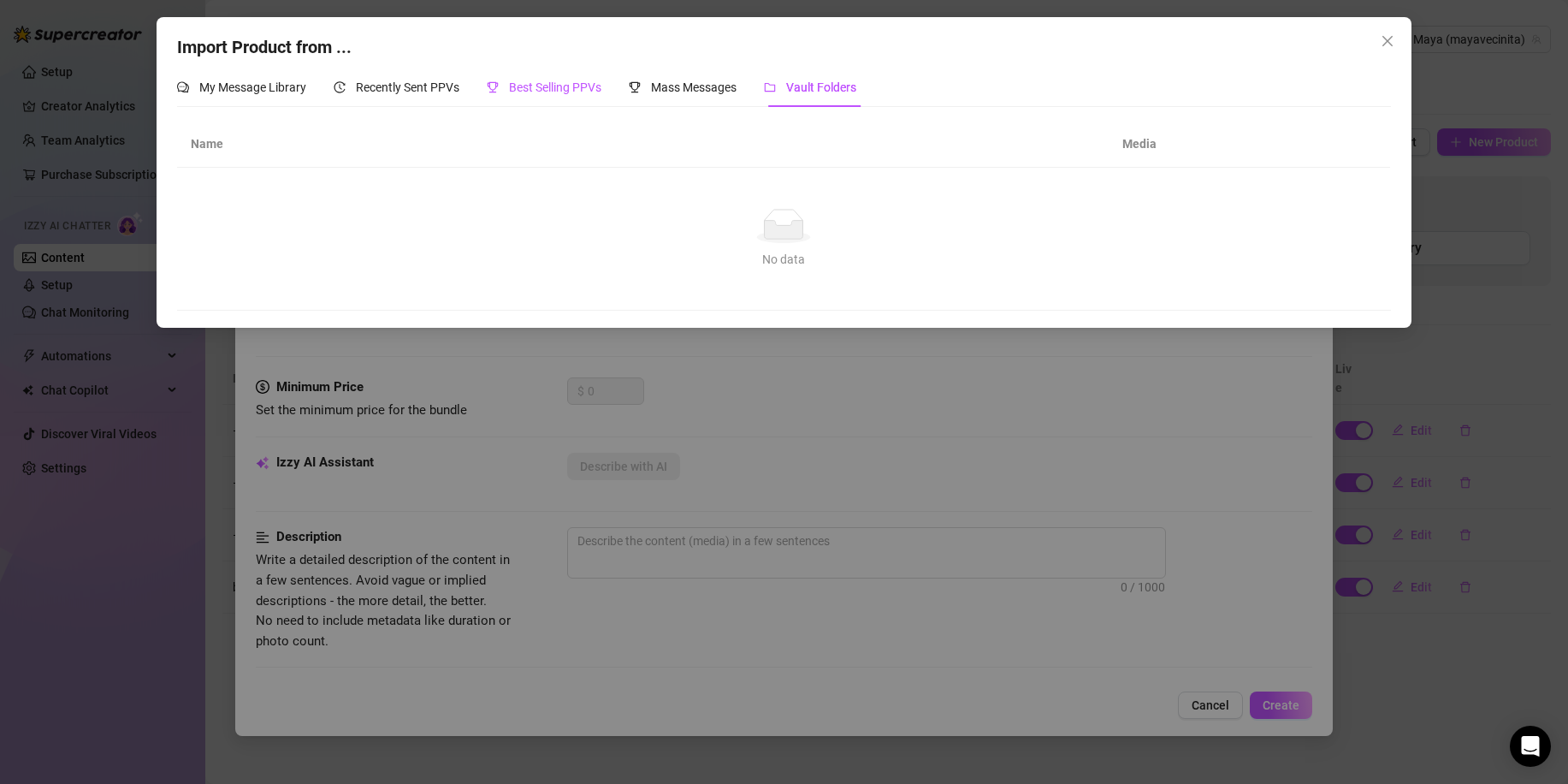
click at [562, 87] on span "Best Selling PPVs" at bounding box center [555, 87] width 92 height 14
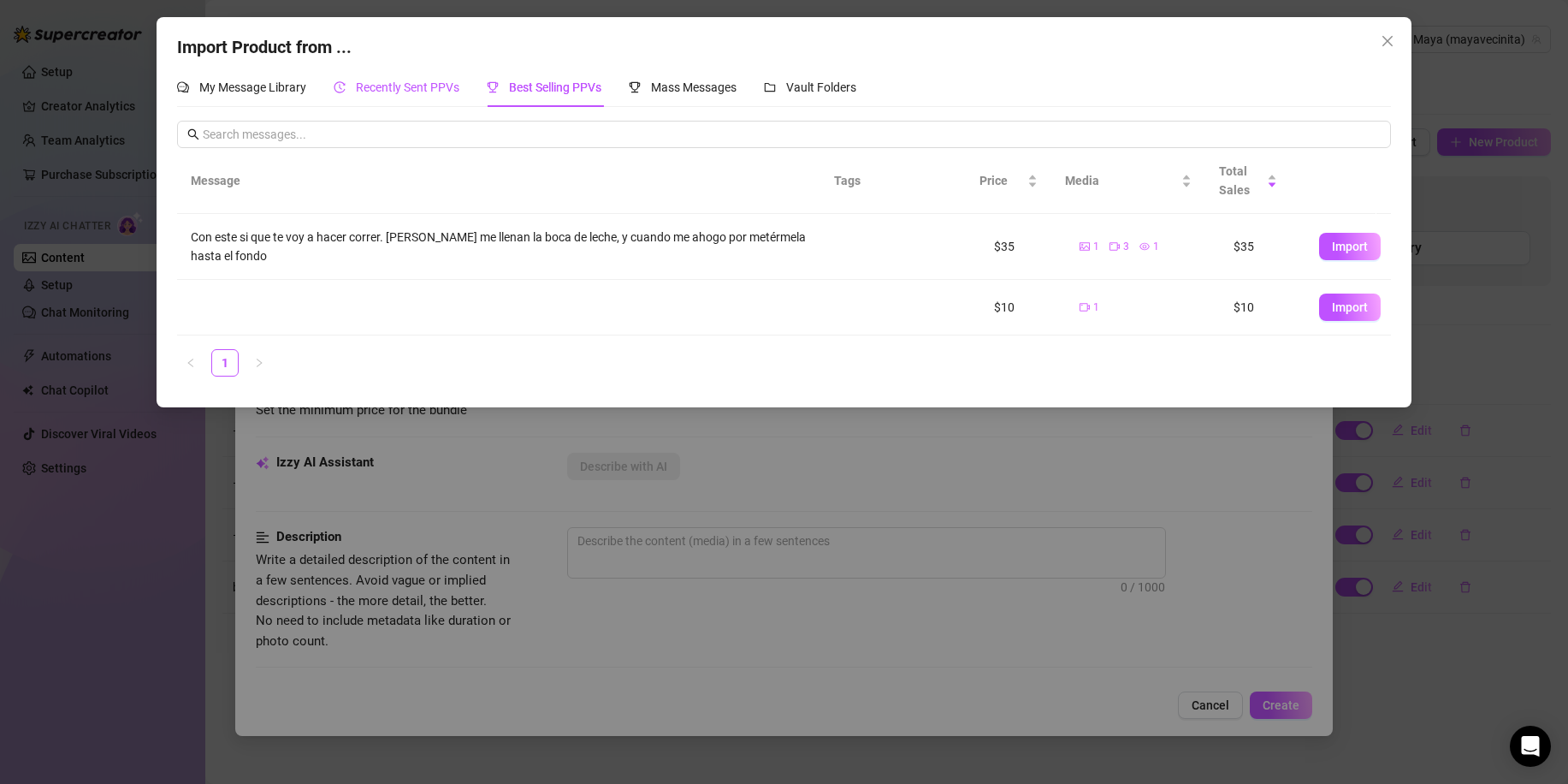
click at [397, 89] on span "Recently Sent PPVs" at bounding box center [407, 87] width 103 height 14
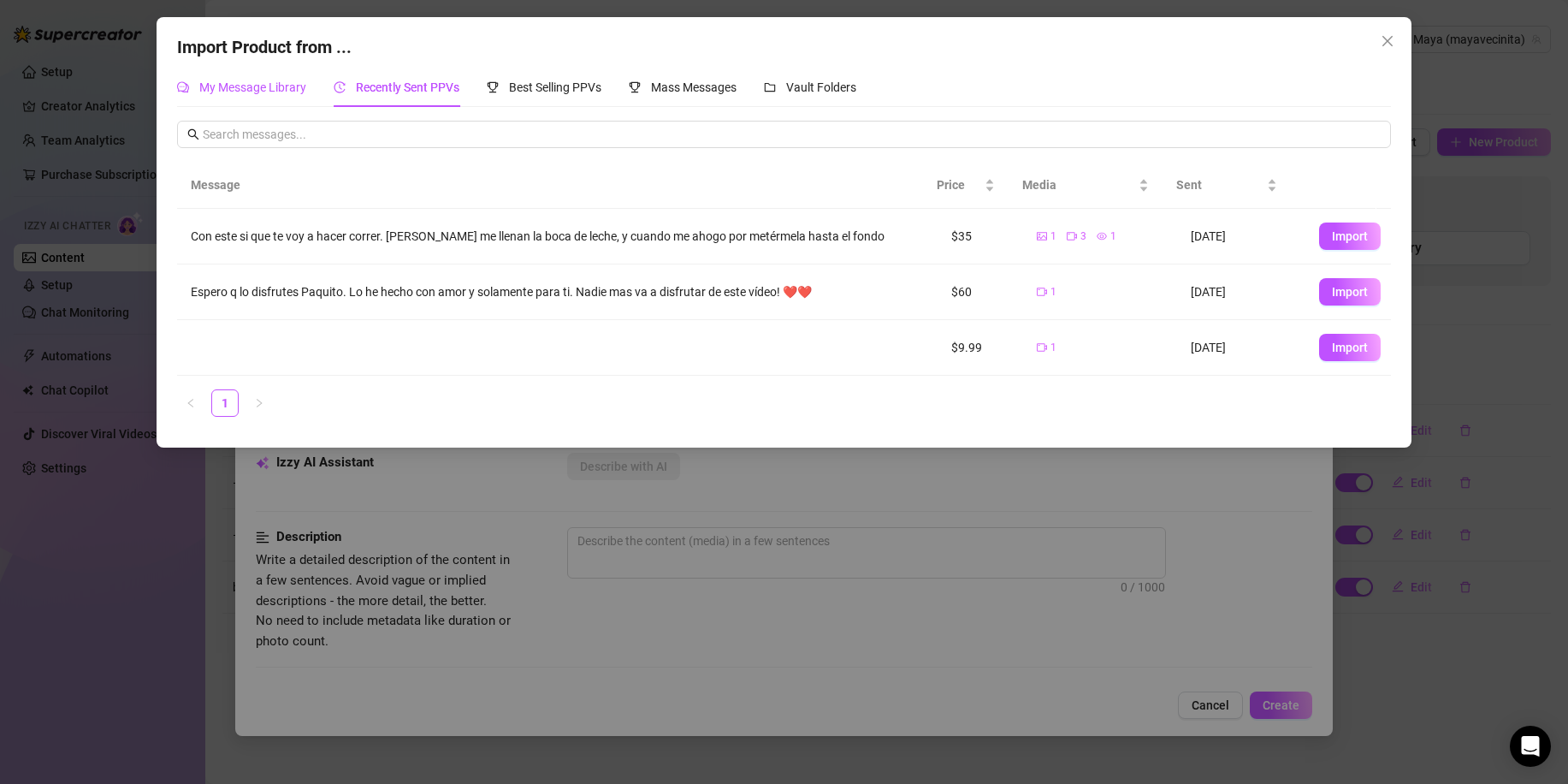
click at [246, 90] on span "My Message Library" at bounding box center [252, 87] width 107 height 14
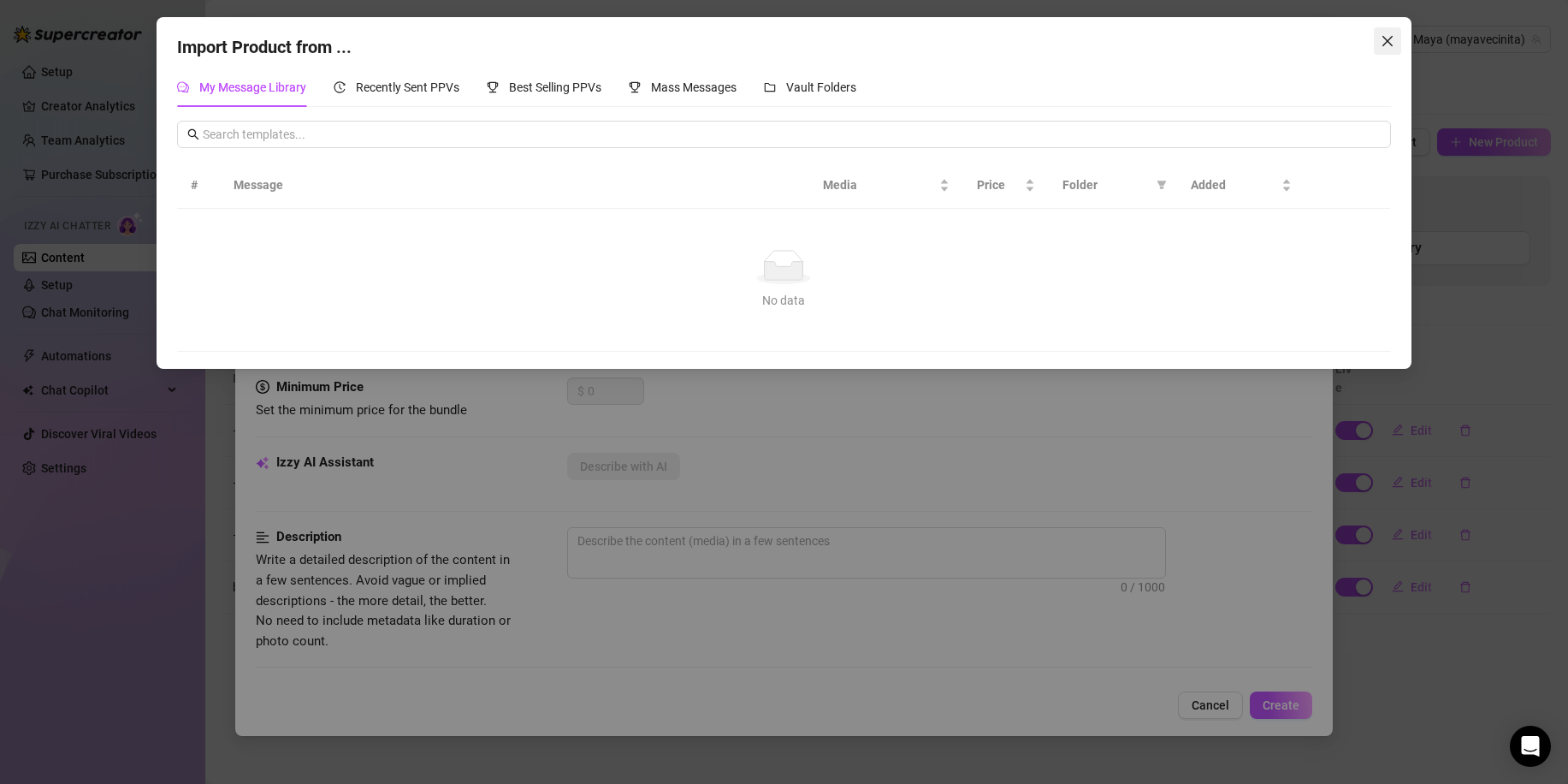
click at [1384, 42] on icon "close" at bounding box center [1387, 41] width 14 height 14
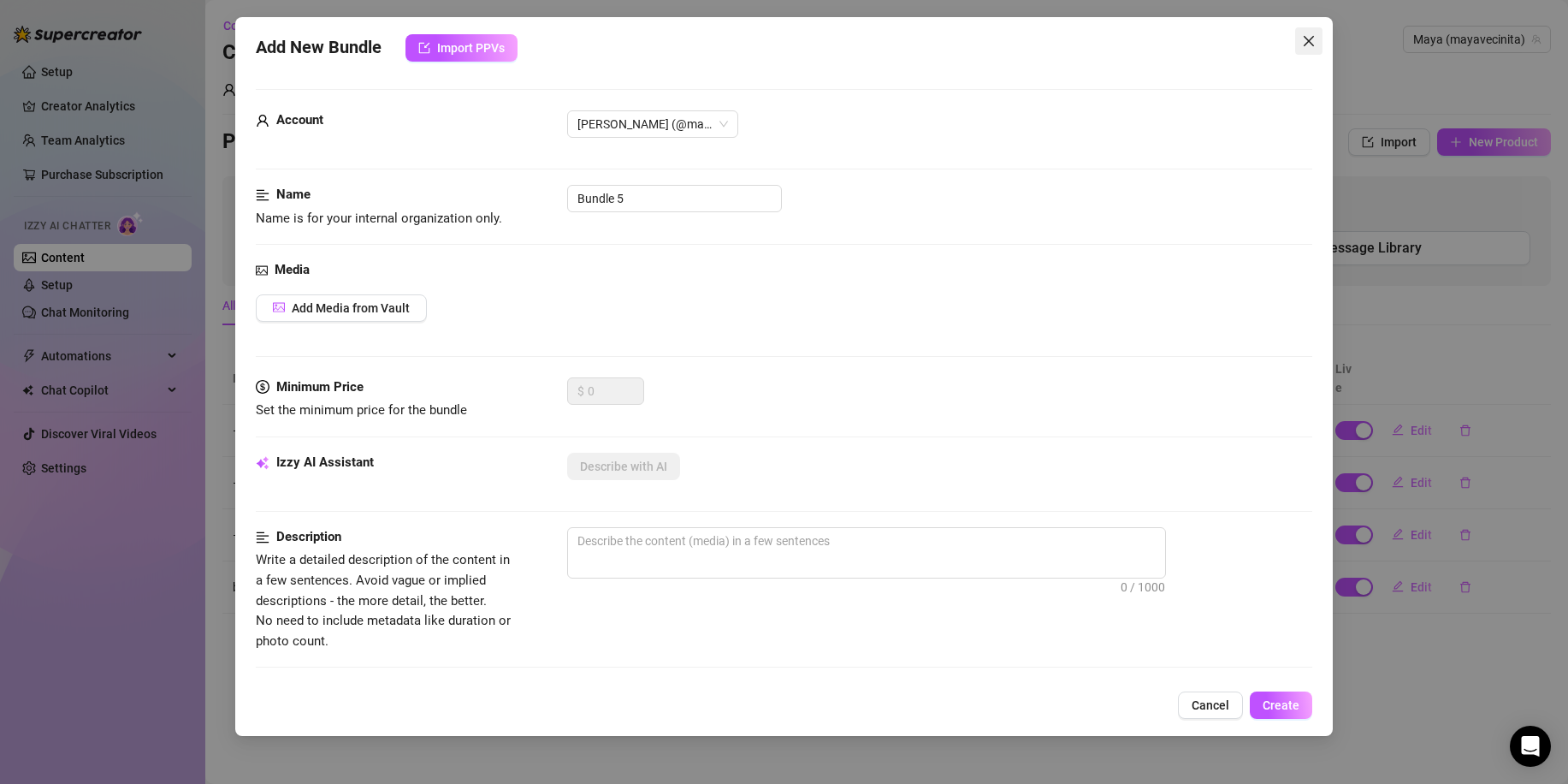
click at [1310, 41] on icon "close" at bounding box center [1309, 41] width 10 height 10
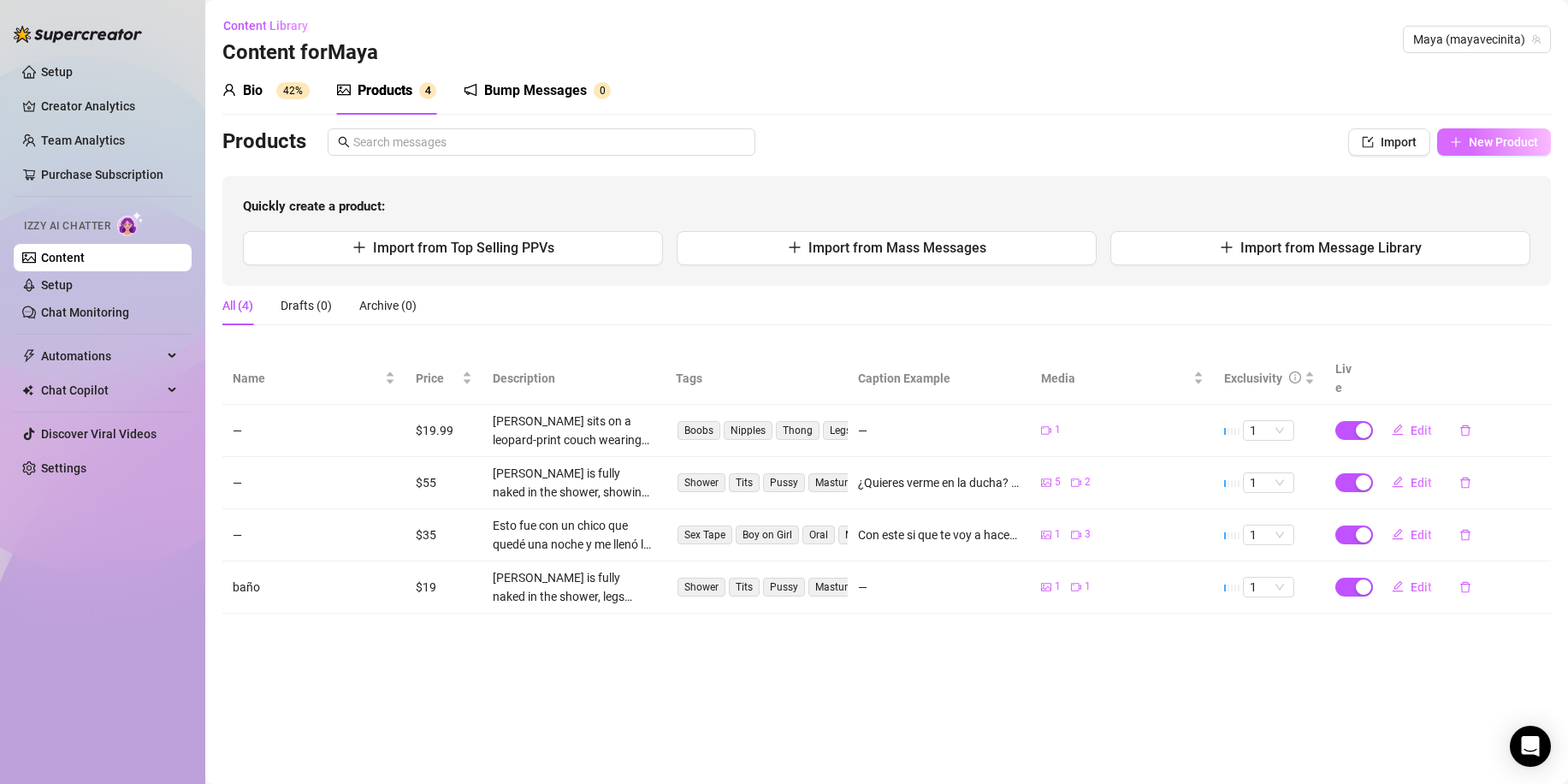
click at [1480, 141] on span "New Product" at bounding box center [1503, 142] width 69 height 14
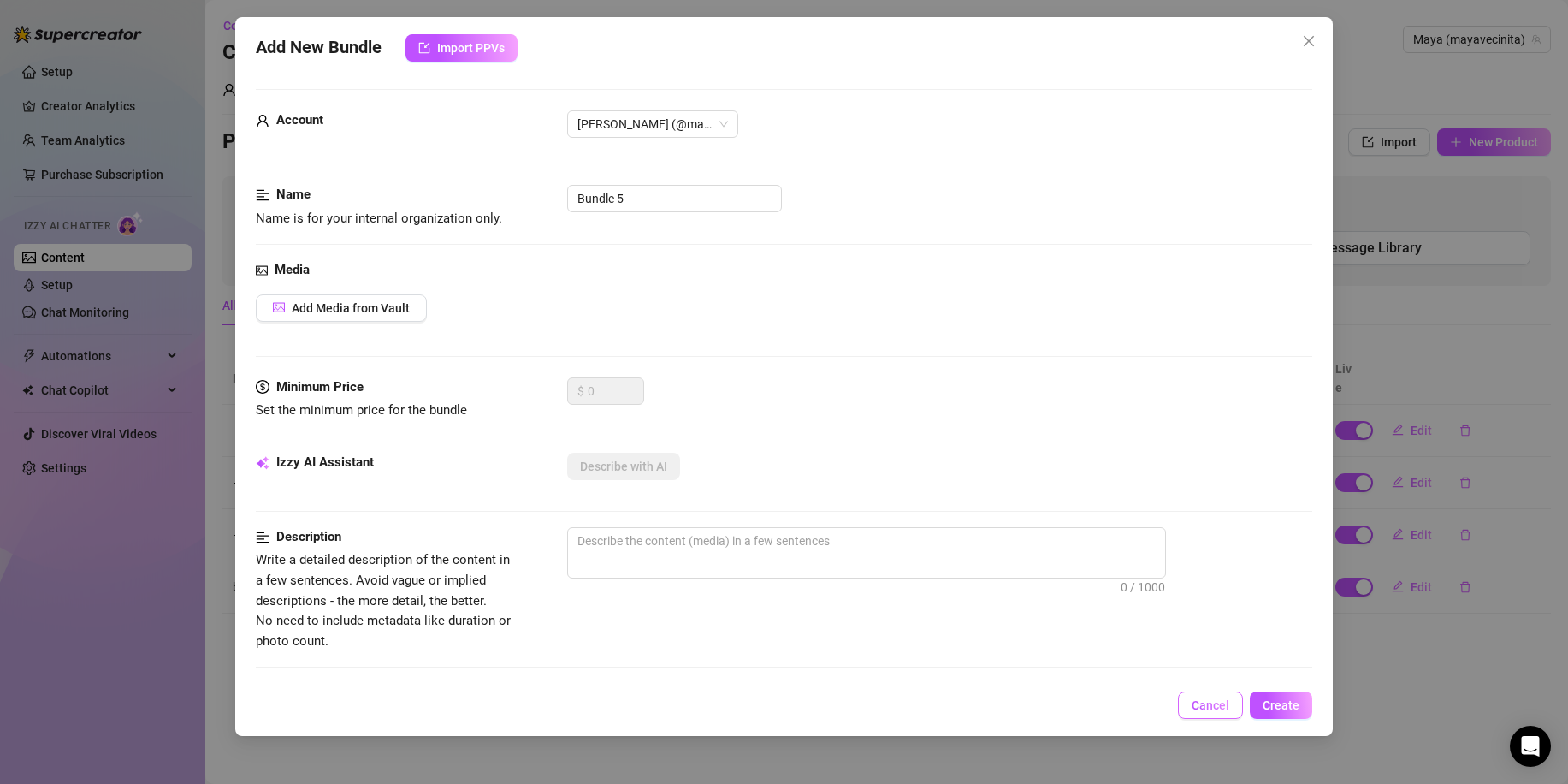
click at [1224, 707] on span "Cancel" at bounding box center [1211, 706] width 38 height 14
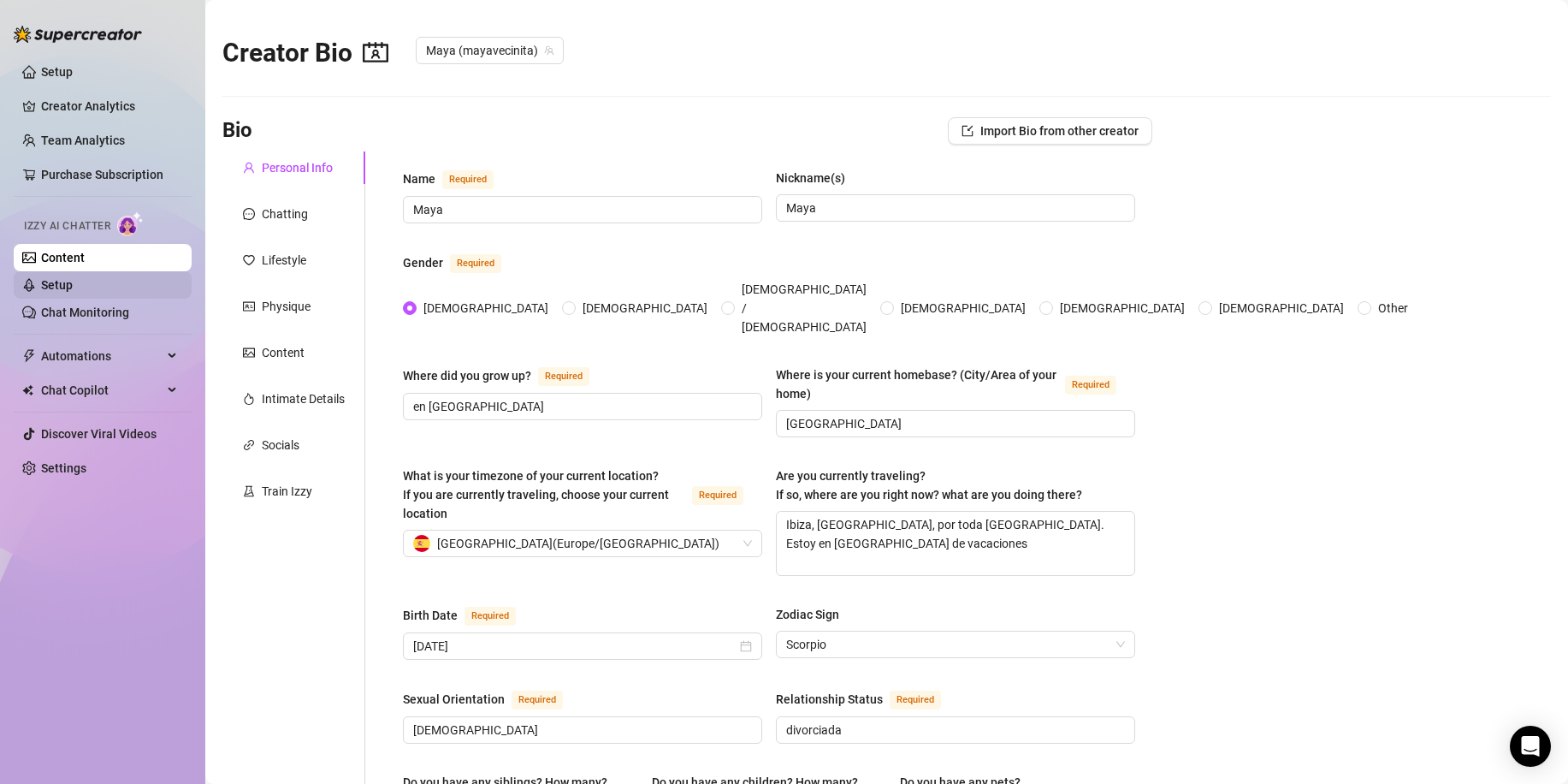
click at [72, 283] on link "Setup" at bounding box center [57, 285] width 32 height 14
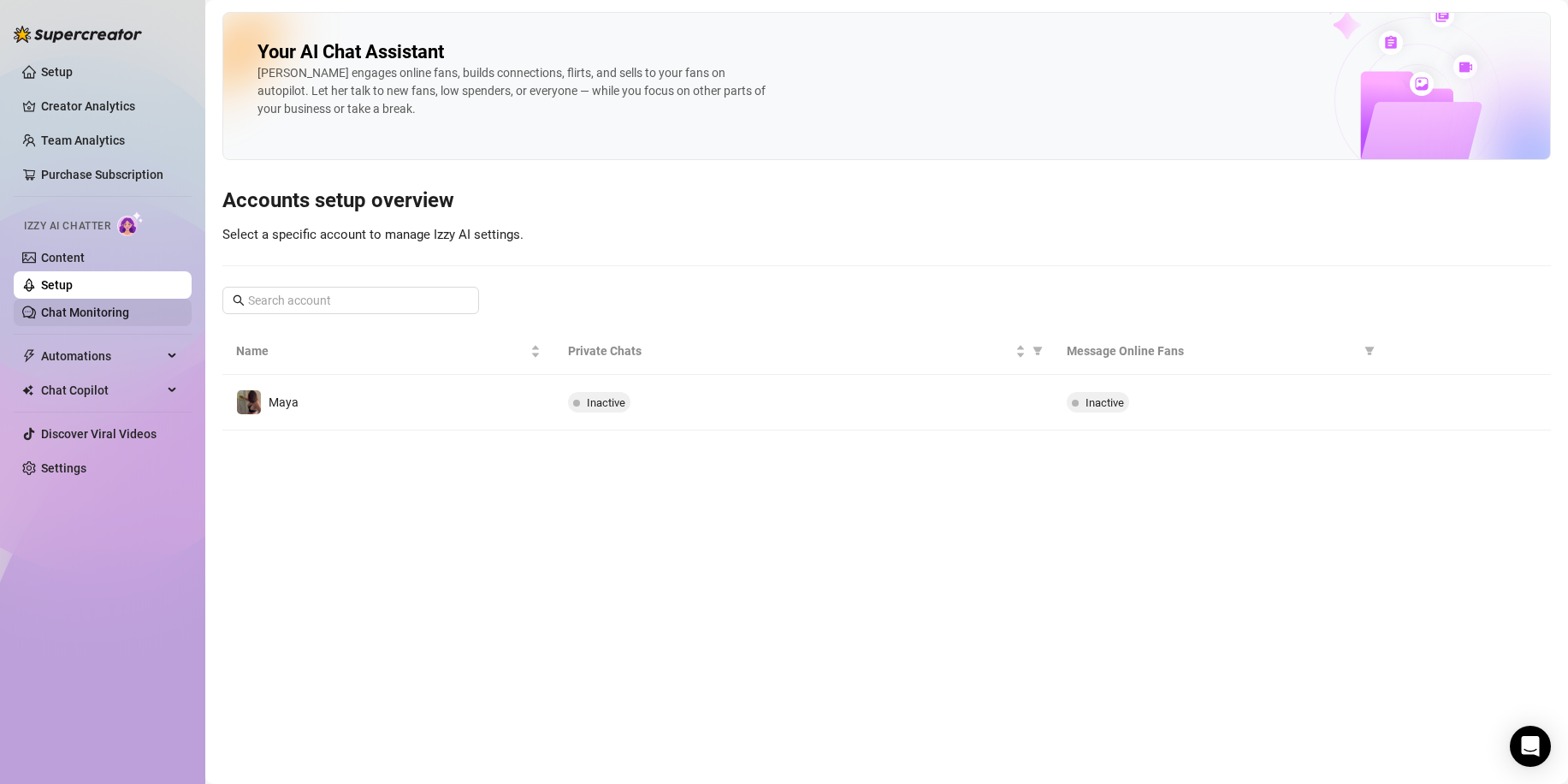
click at [127, 313] on link "Chat Monitoring" at bounding box center [85, 313] width 88 height 14
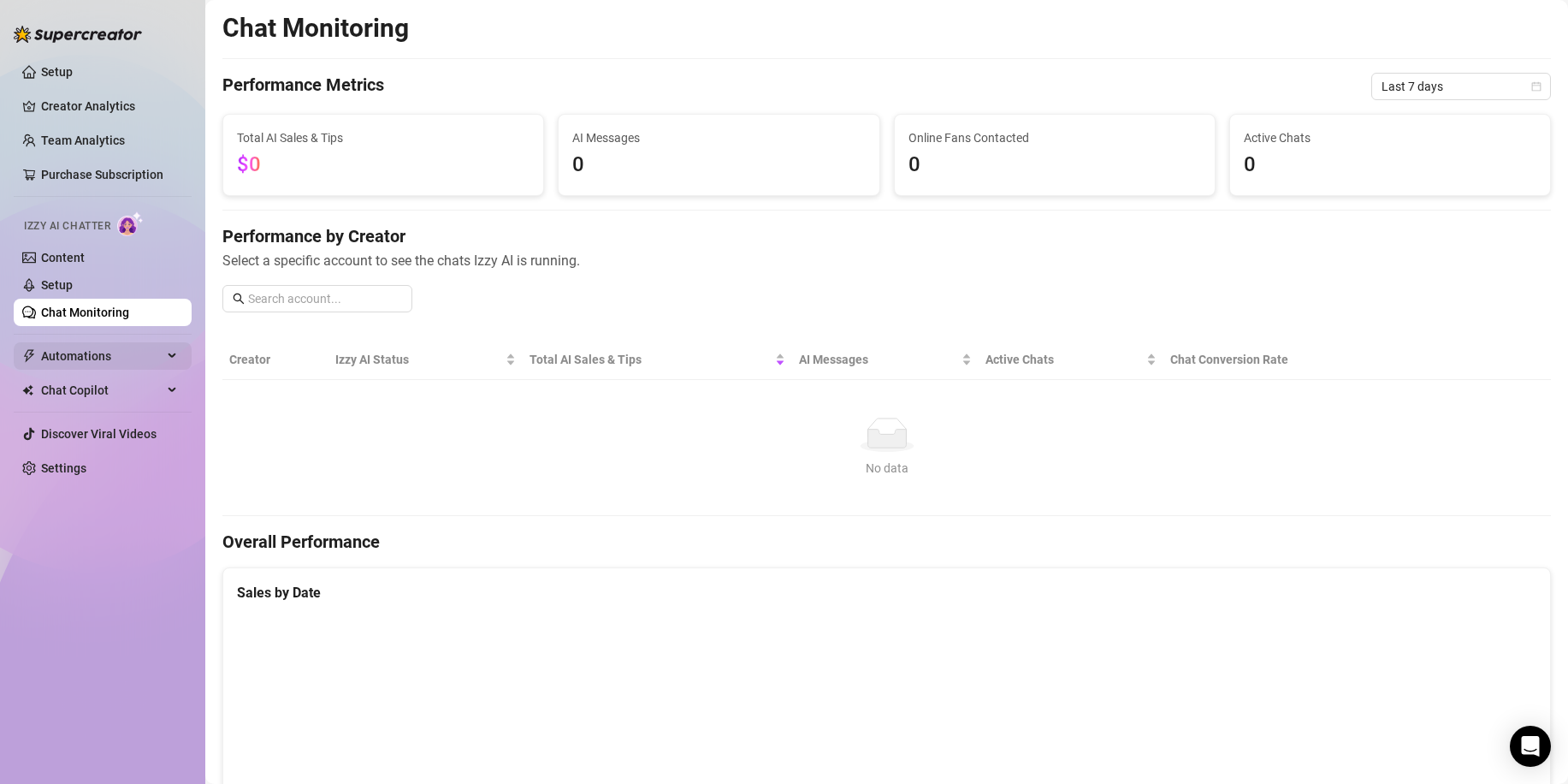
click at [133, 358] on span "Automations" at bounding box center [102, 356] width 121 height 28
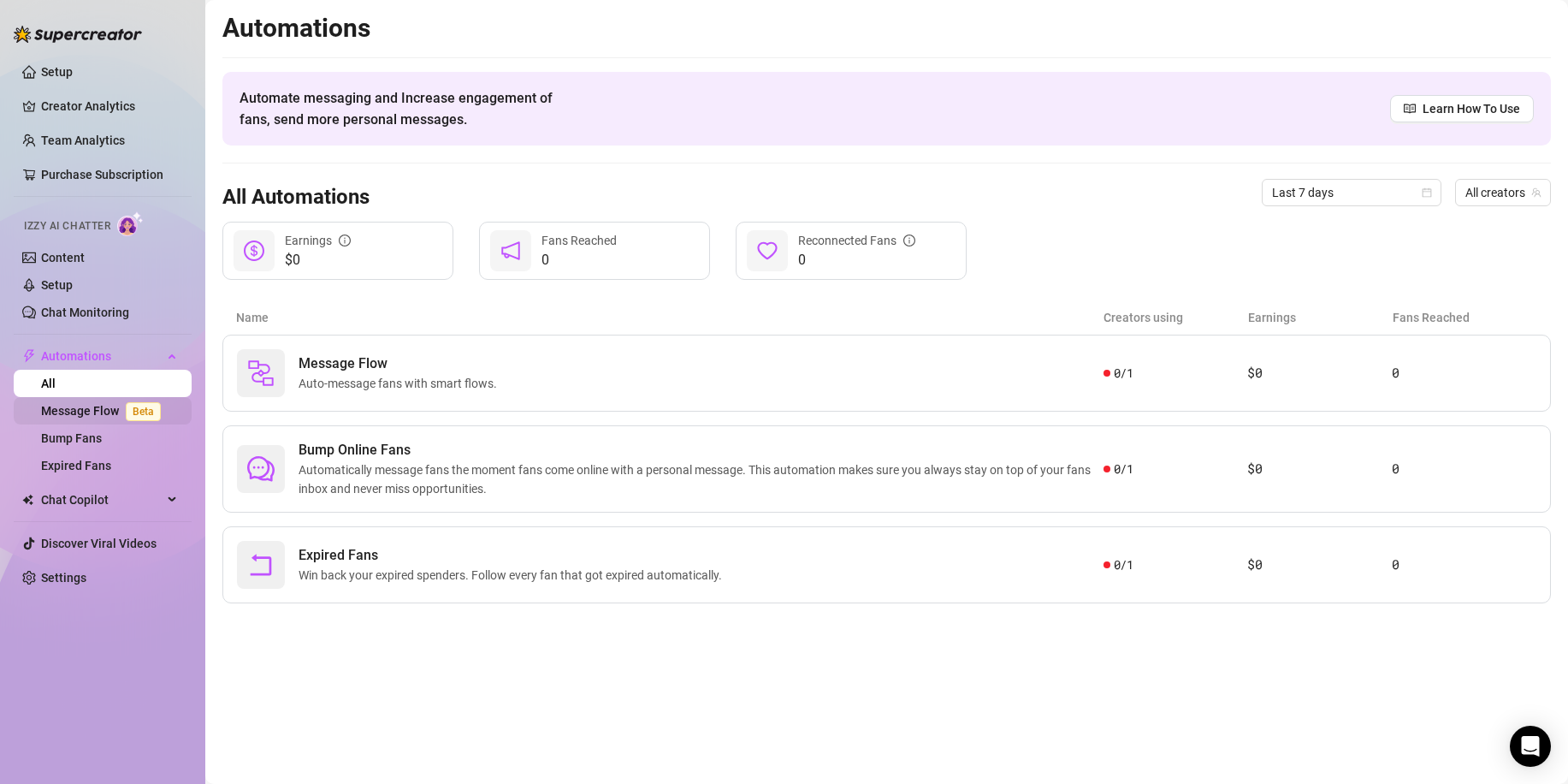
click at [114, 418] on link "Message Flow Beta" at bounding box center [104, 411] width 127 height 14
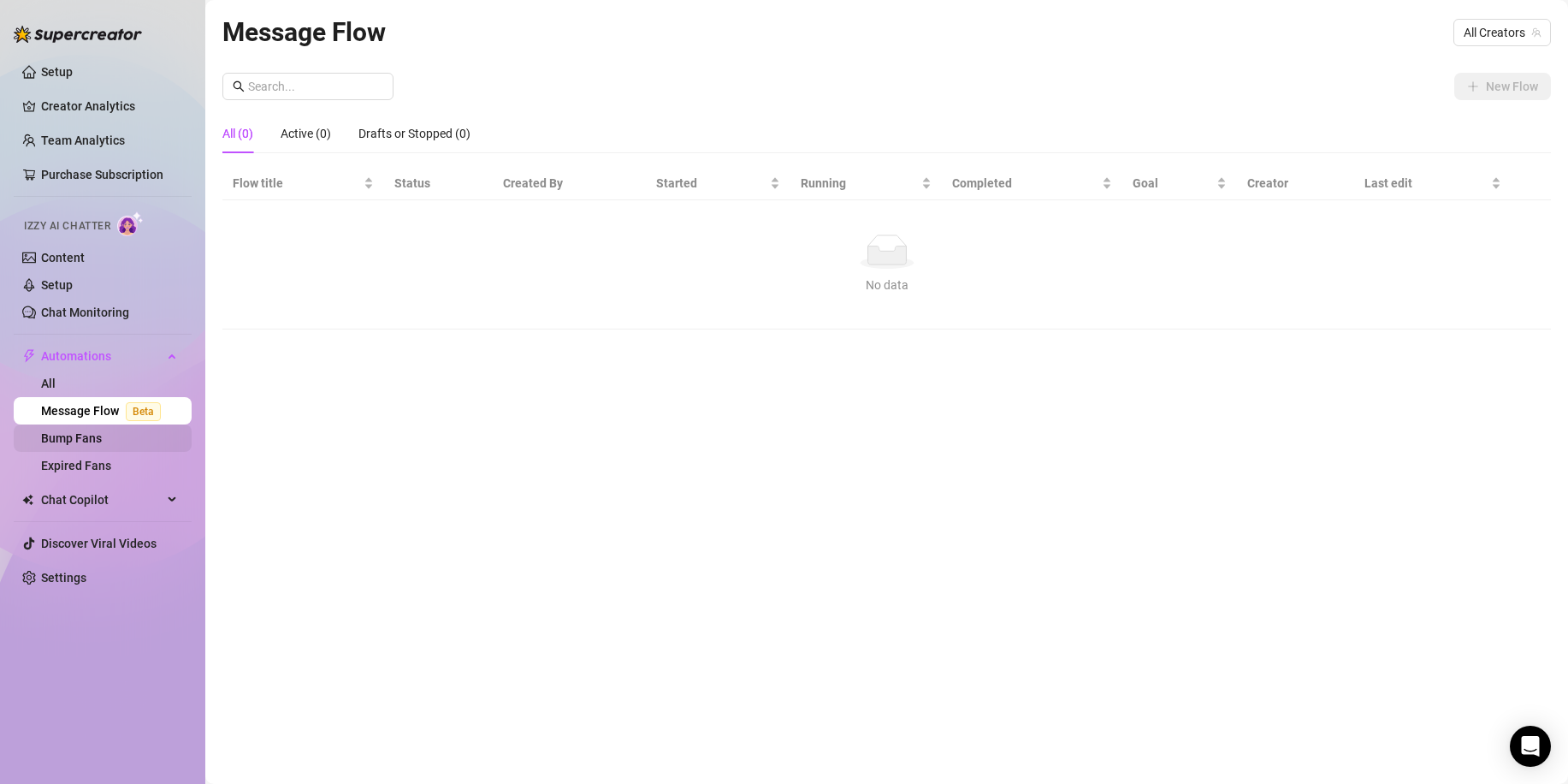
click at [92, 434] on link "Bump Fans" at bounding box center [71, 439] width 61 height 14
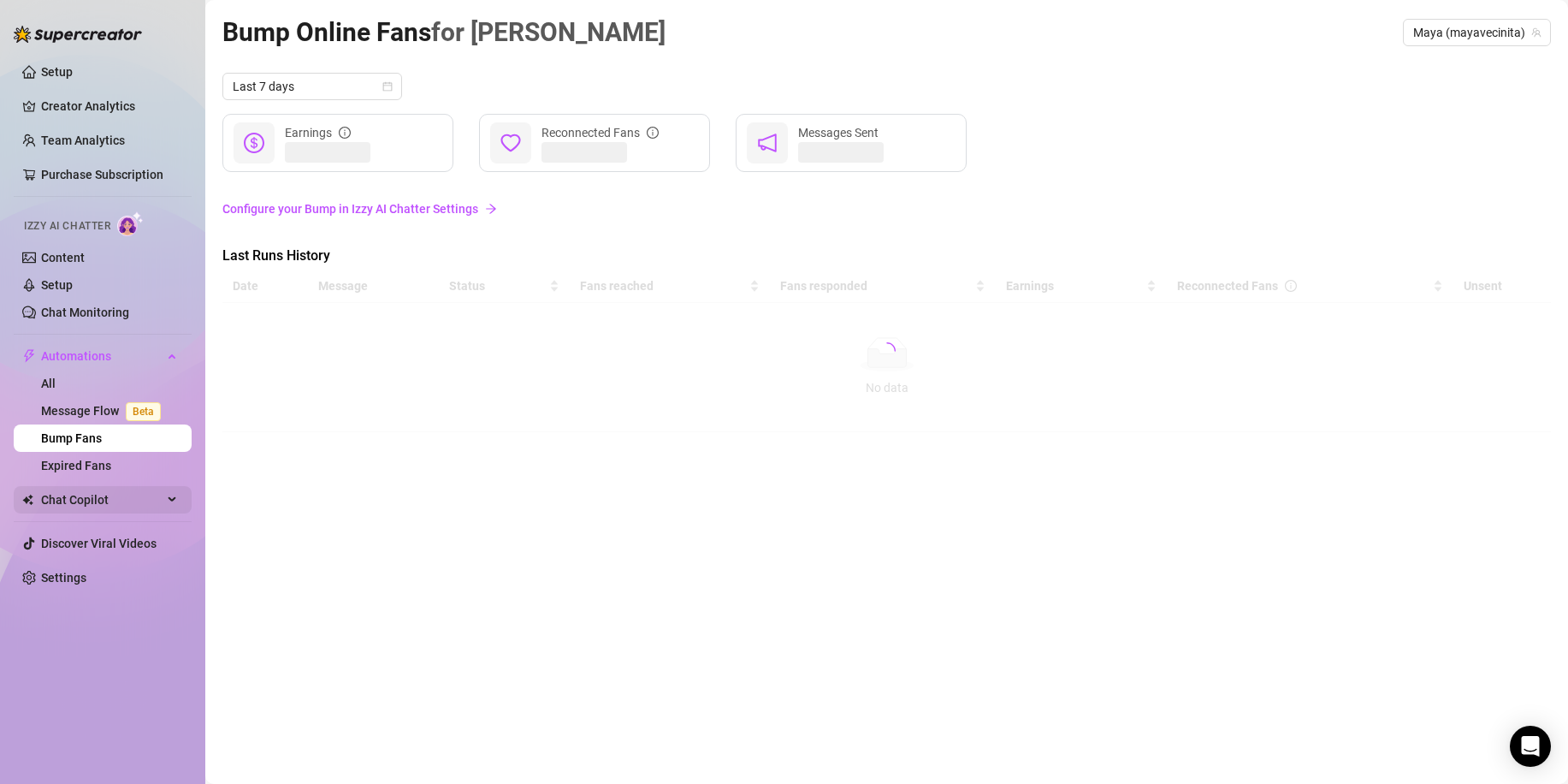
click at [125, 491] on span "Chat Copilot" at bounding box center [102, 500] width 121 height 28
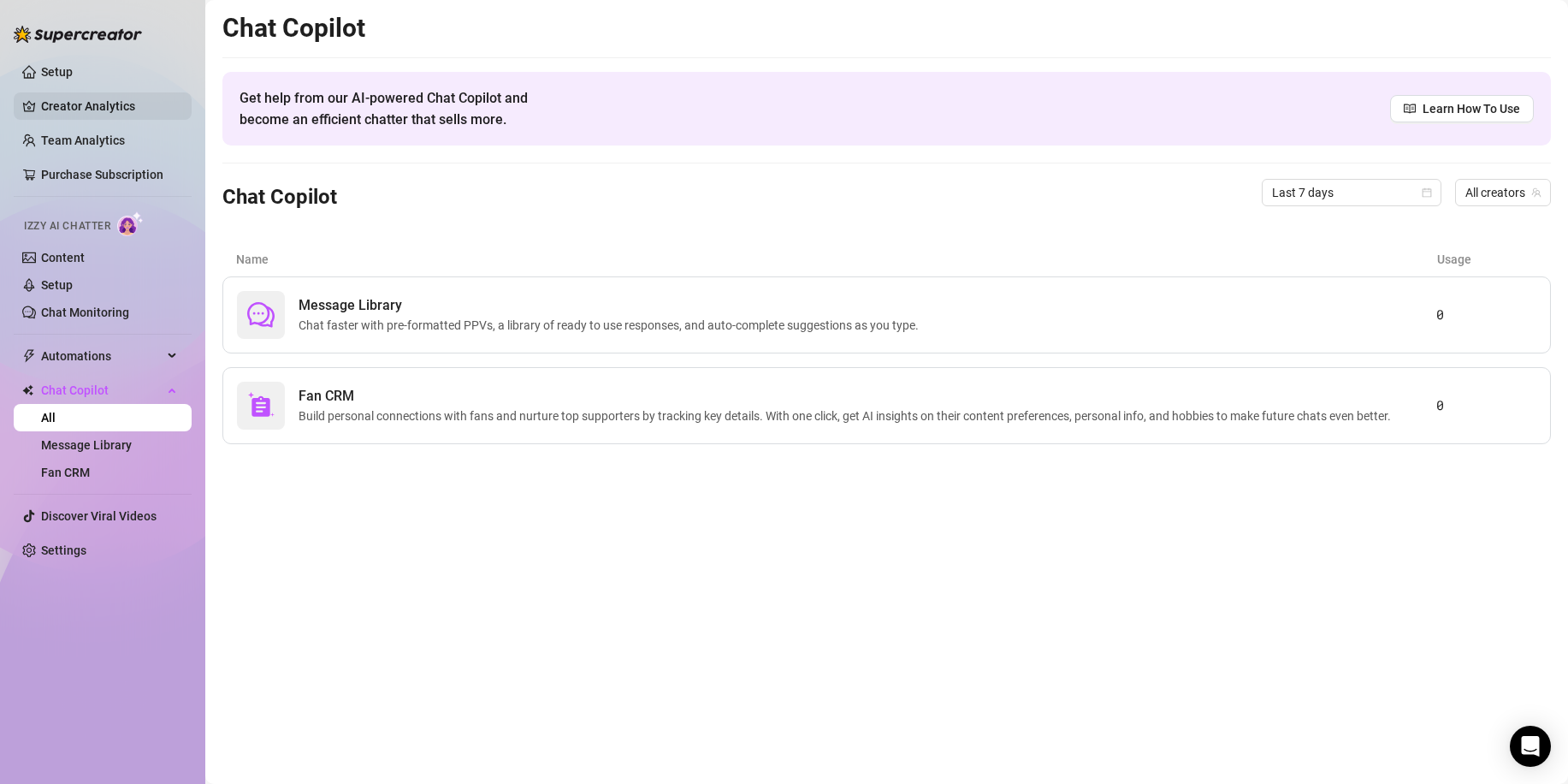
click at [84, 109] on link "Creator Analytics" at bounding box center [109, 106] width 137 height 28
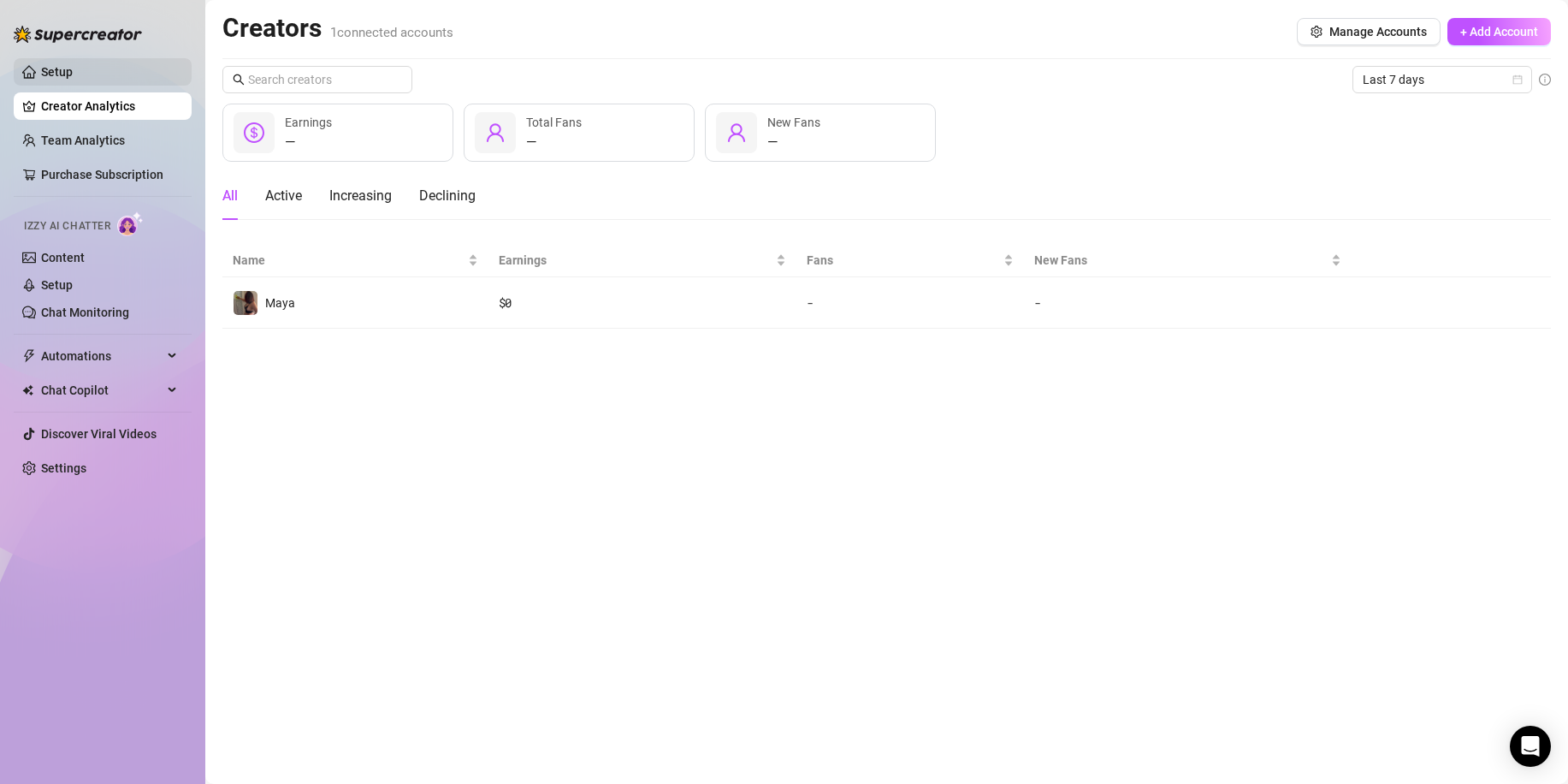
click at [65, 72] on link "Setup" at bounding box center [57, 72] width 32 height 14
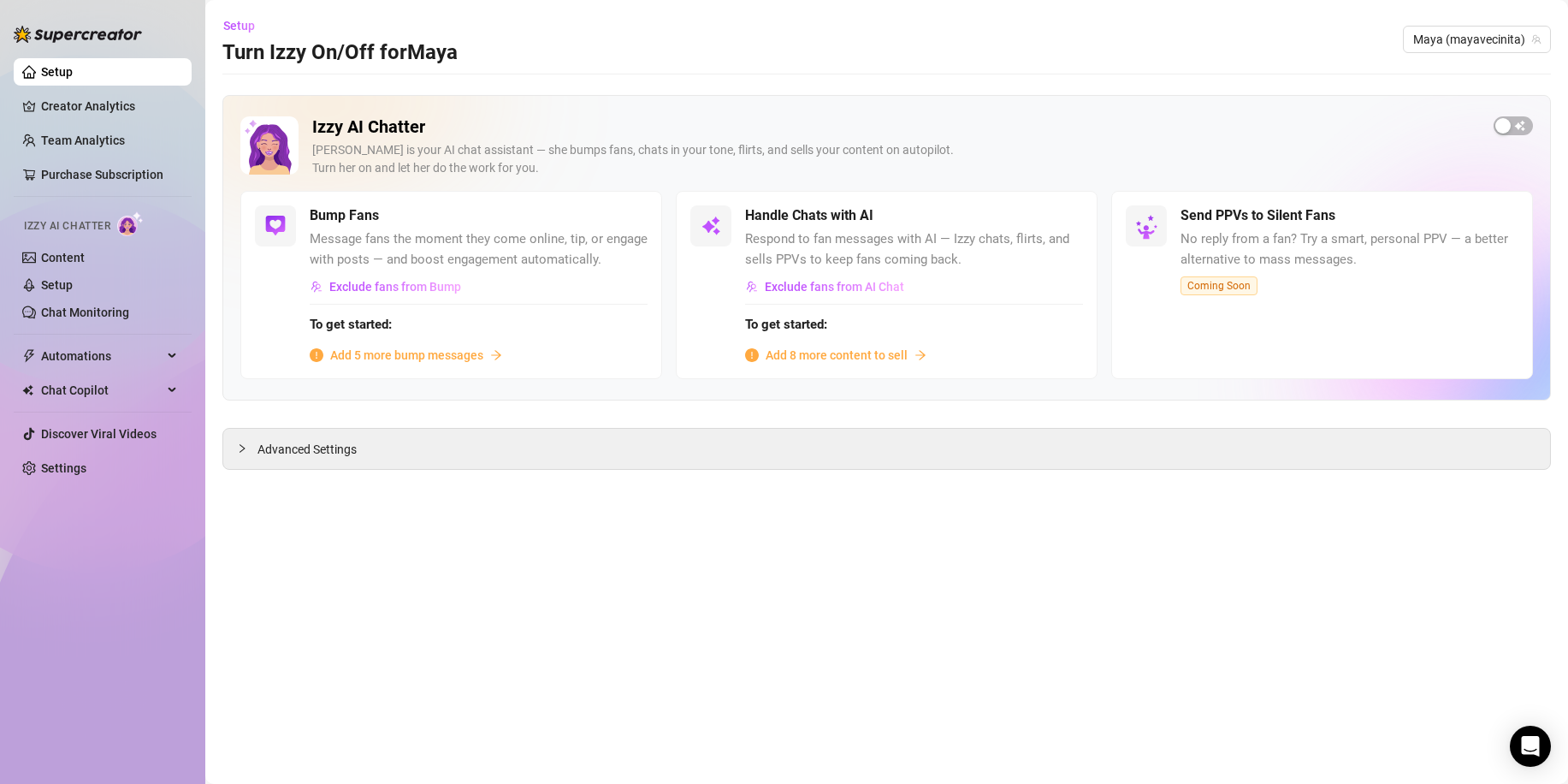
click at [867, 360] on span "Add 8 more content to sell" at bounding box center [836, 355] width 142 height 19
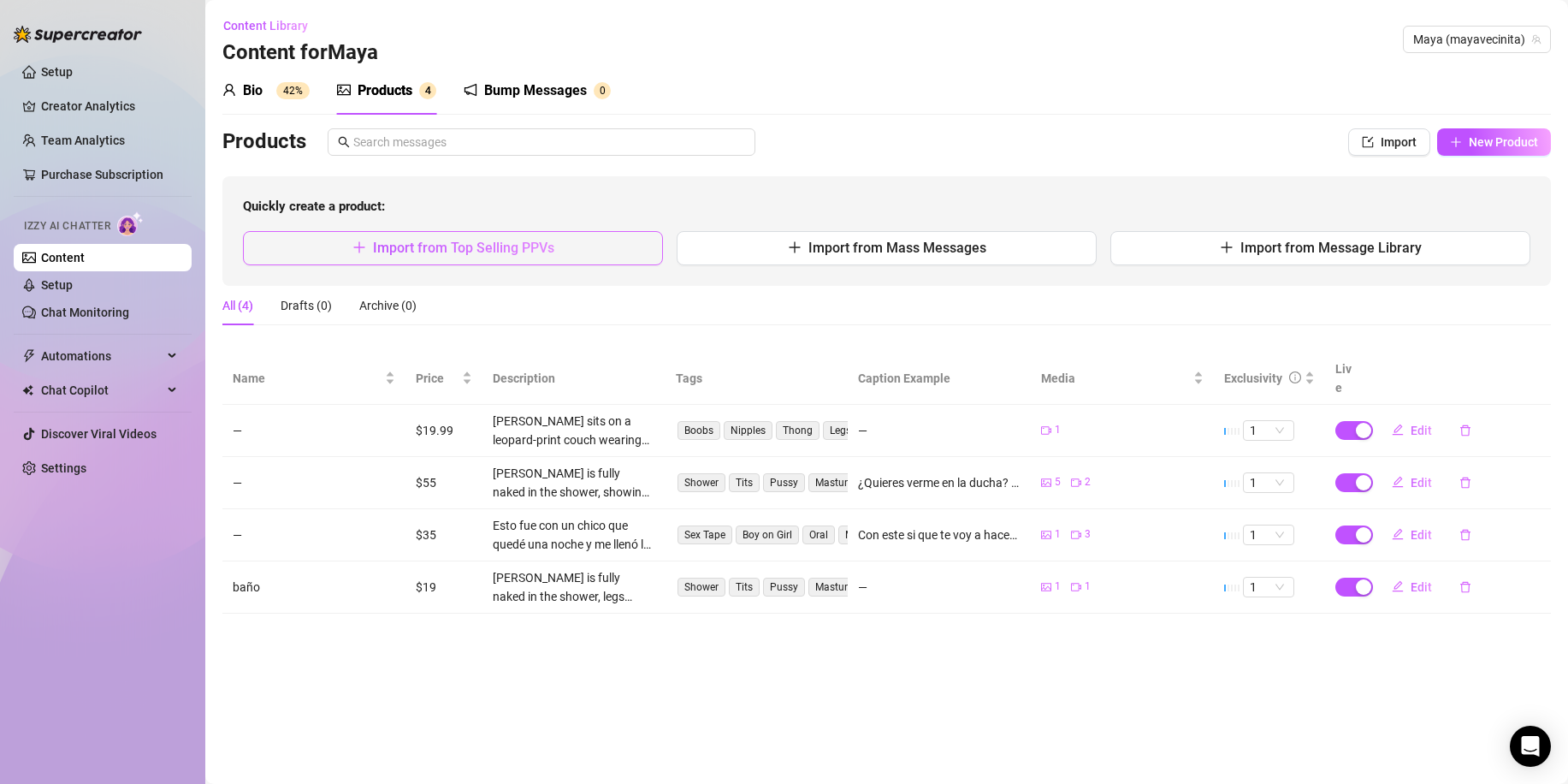
click at [482, 248] on span "Import from Top Selling PPVs" at bounding box center [463, 247] width 182 height 16
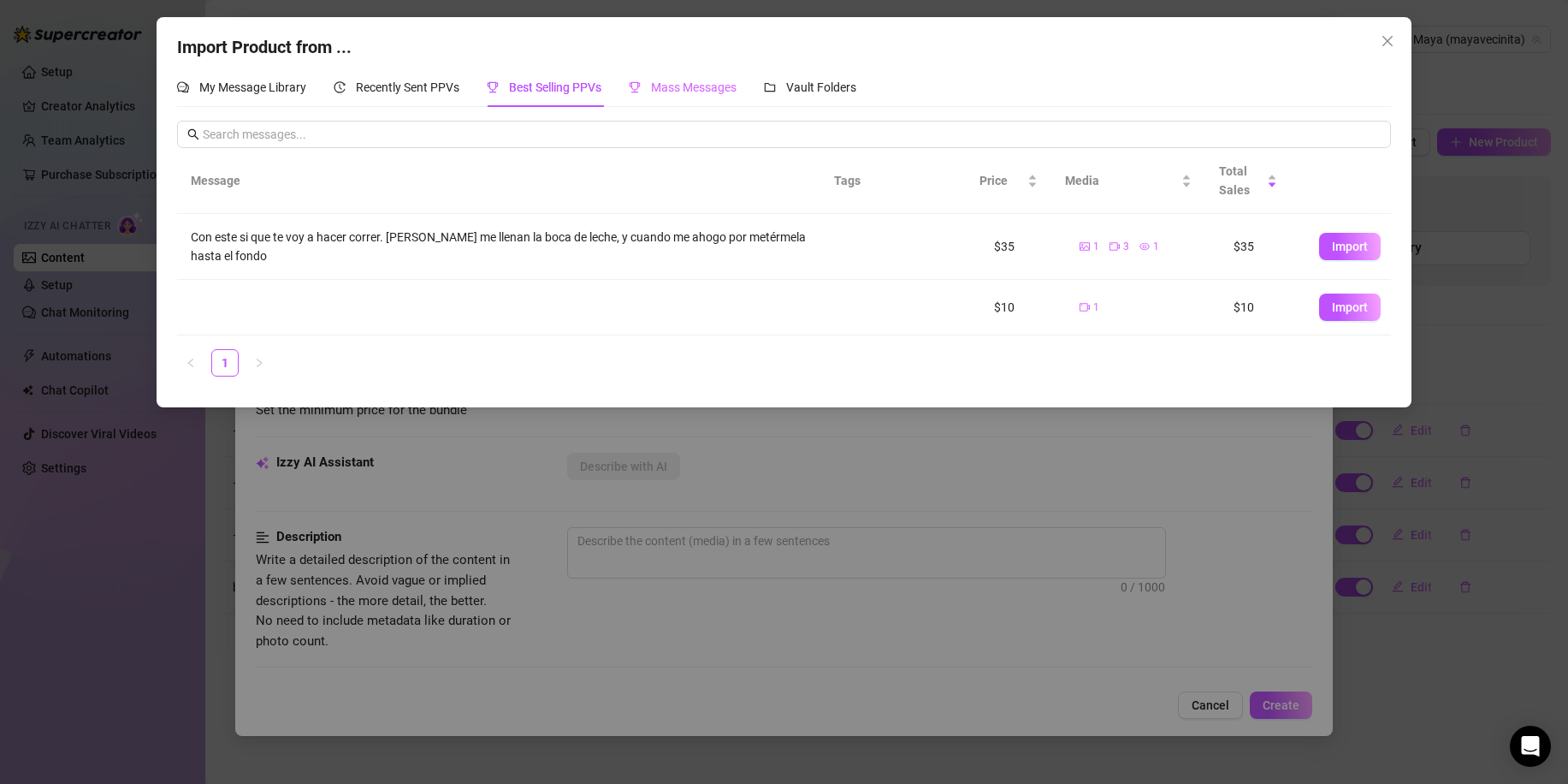
click at [709, 101] on div "Mass Messages" at bounding box center [682, 87] width 108 height 40
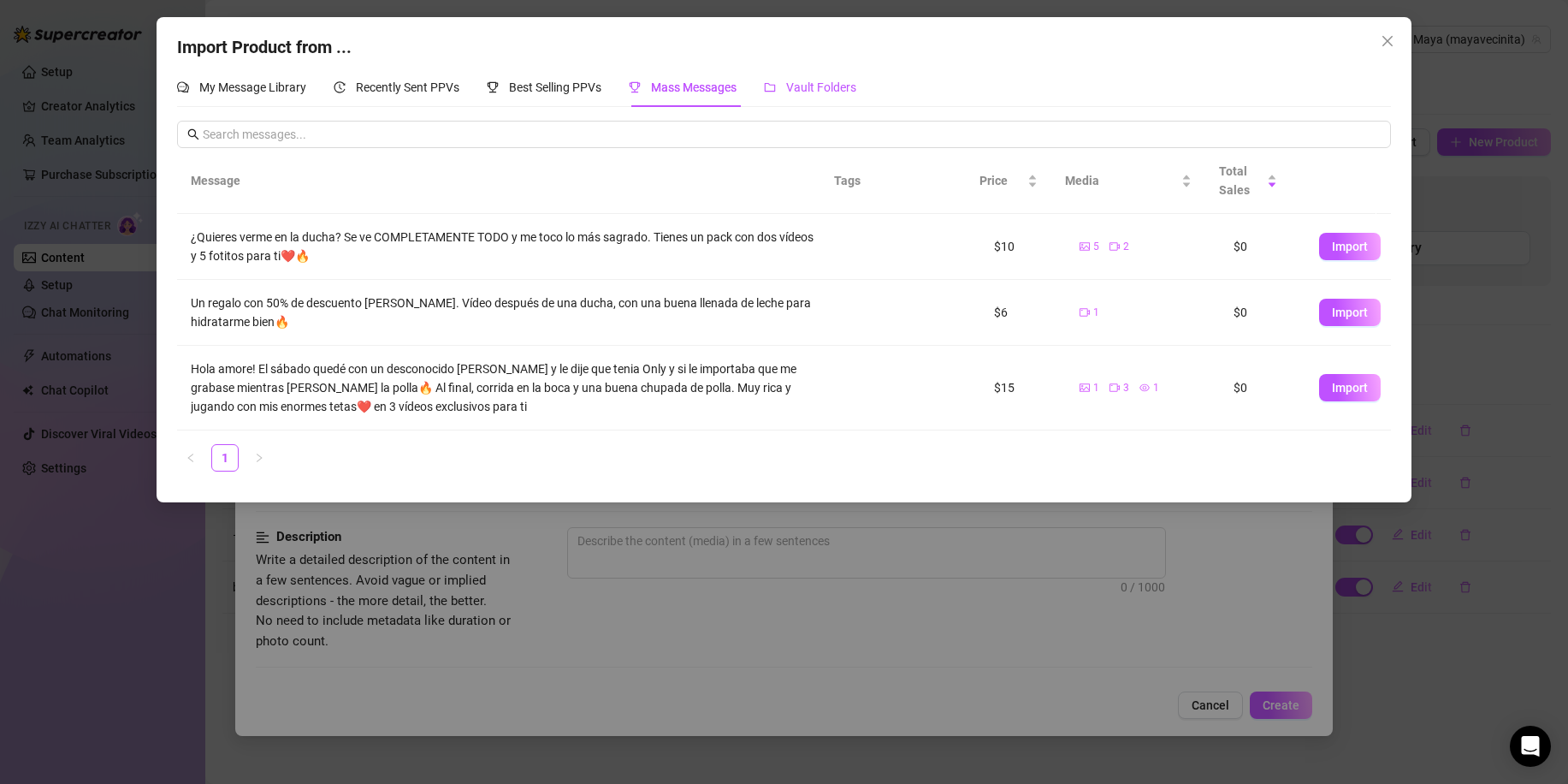
click at [818, 91] on span "Vault Folders" at bounding box center [821, 87] width 70 height 14
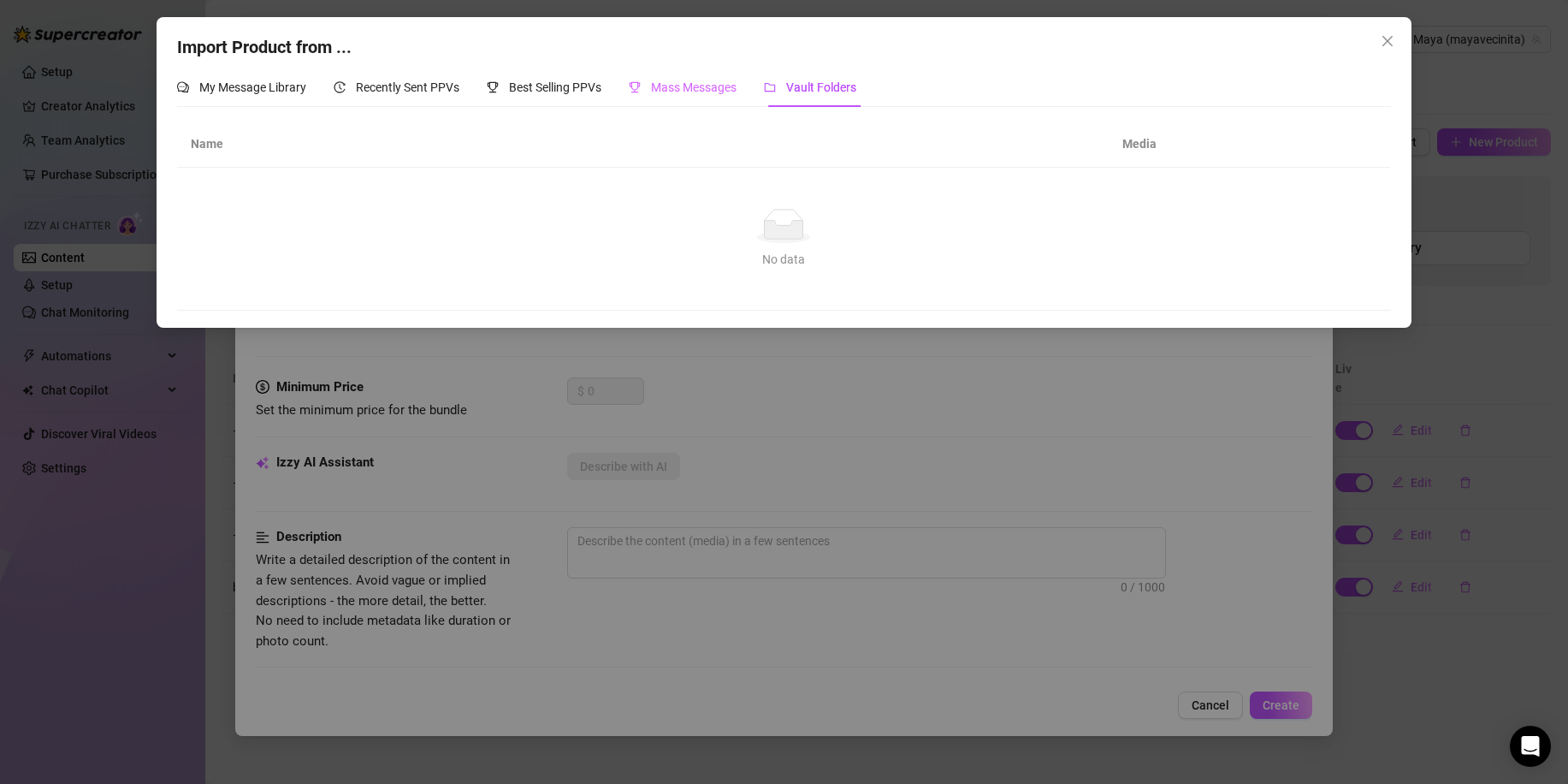
click at [700, 103] on div "Mass Messages" at bounding box center [682, 87] width 108 height 40
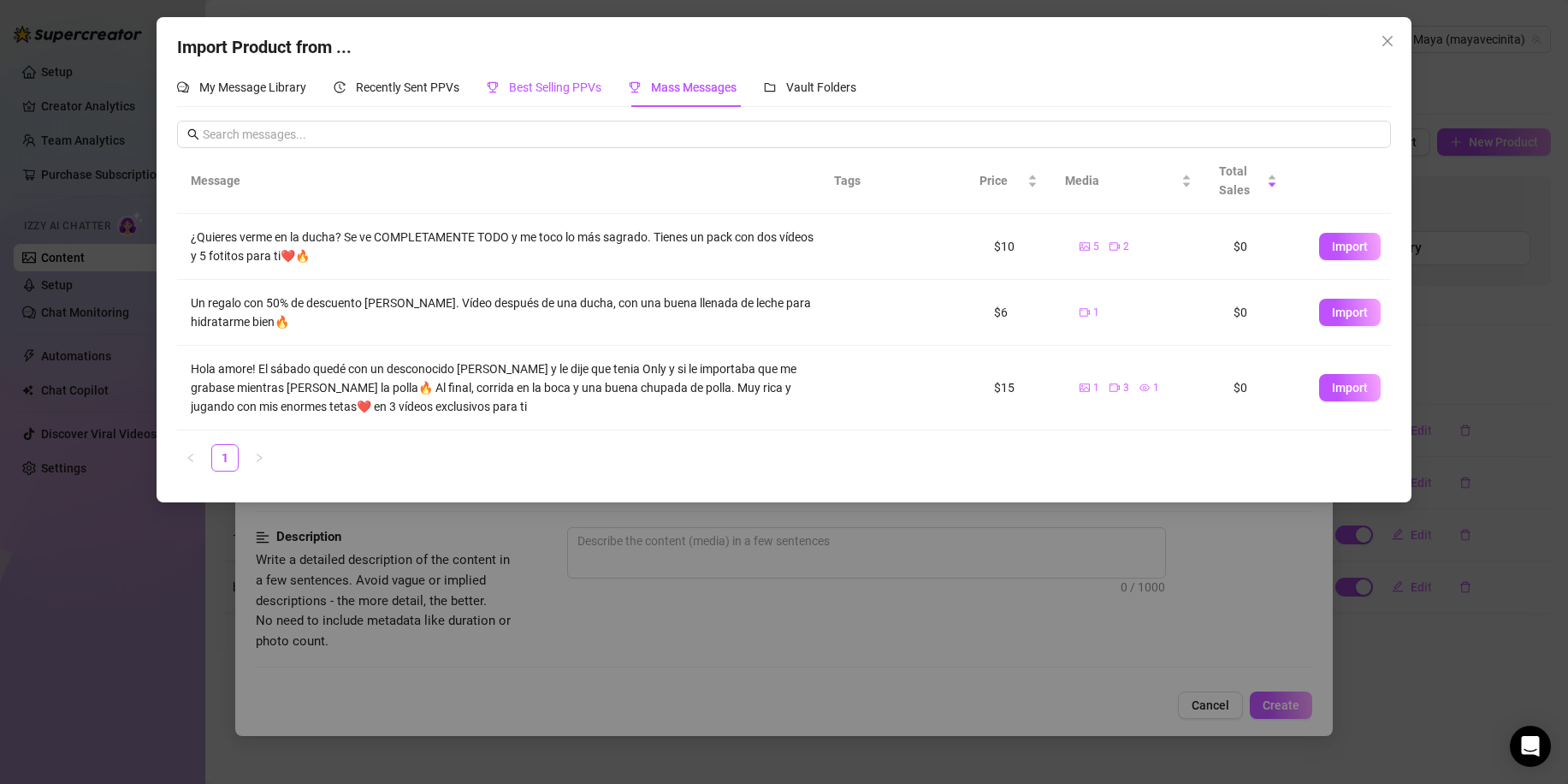
click at [566, 86] on span "Best Selling PPVs" at bounding box center [555, 87] width 92 height 14
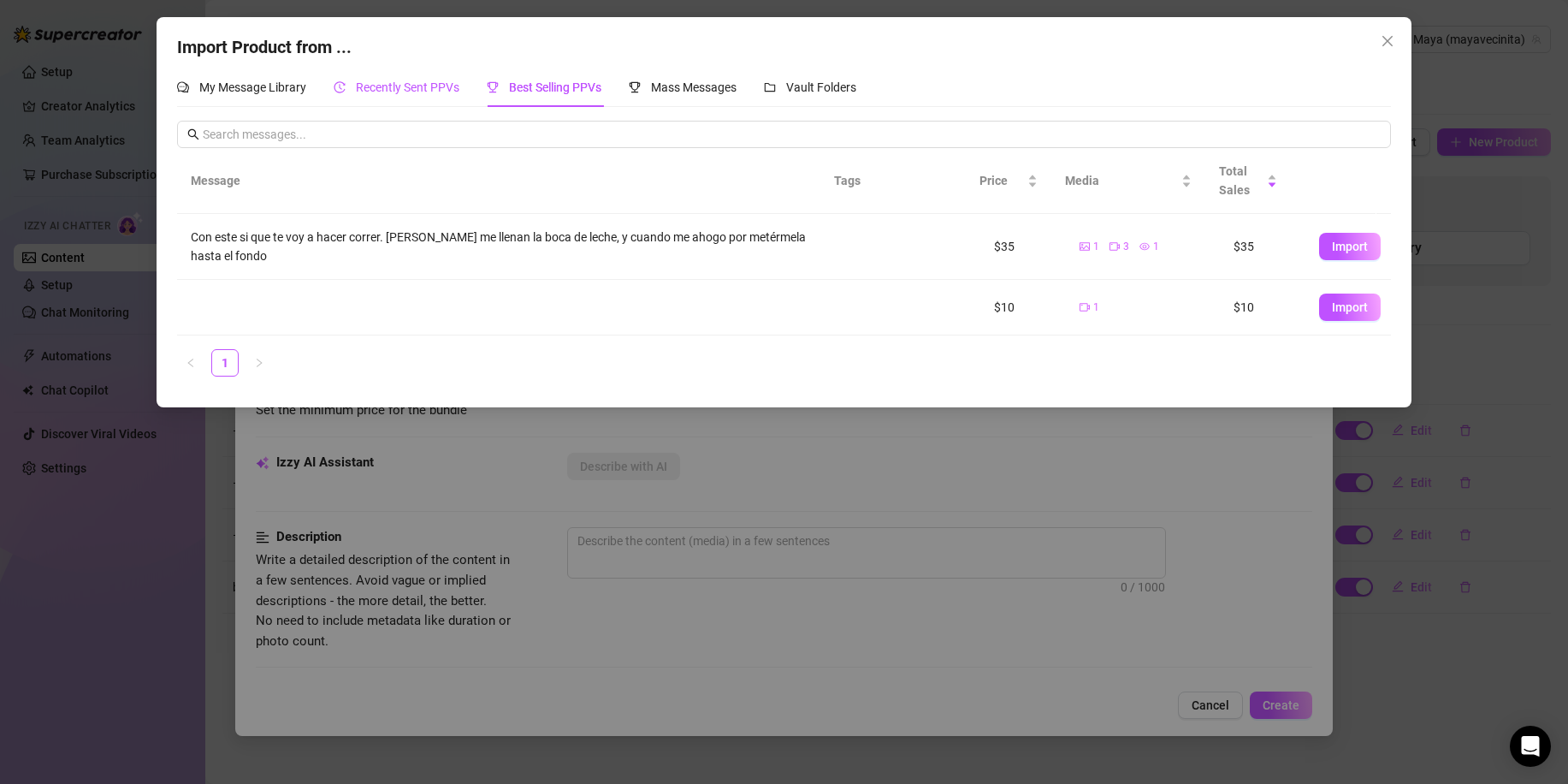
click at [430, 81] on span "Recently Sent PPVs" at bounding box center [407, 87] width 103 height 14
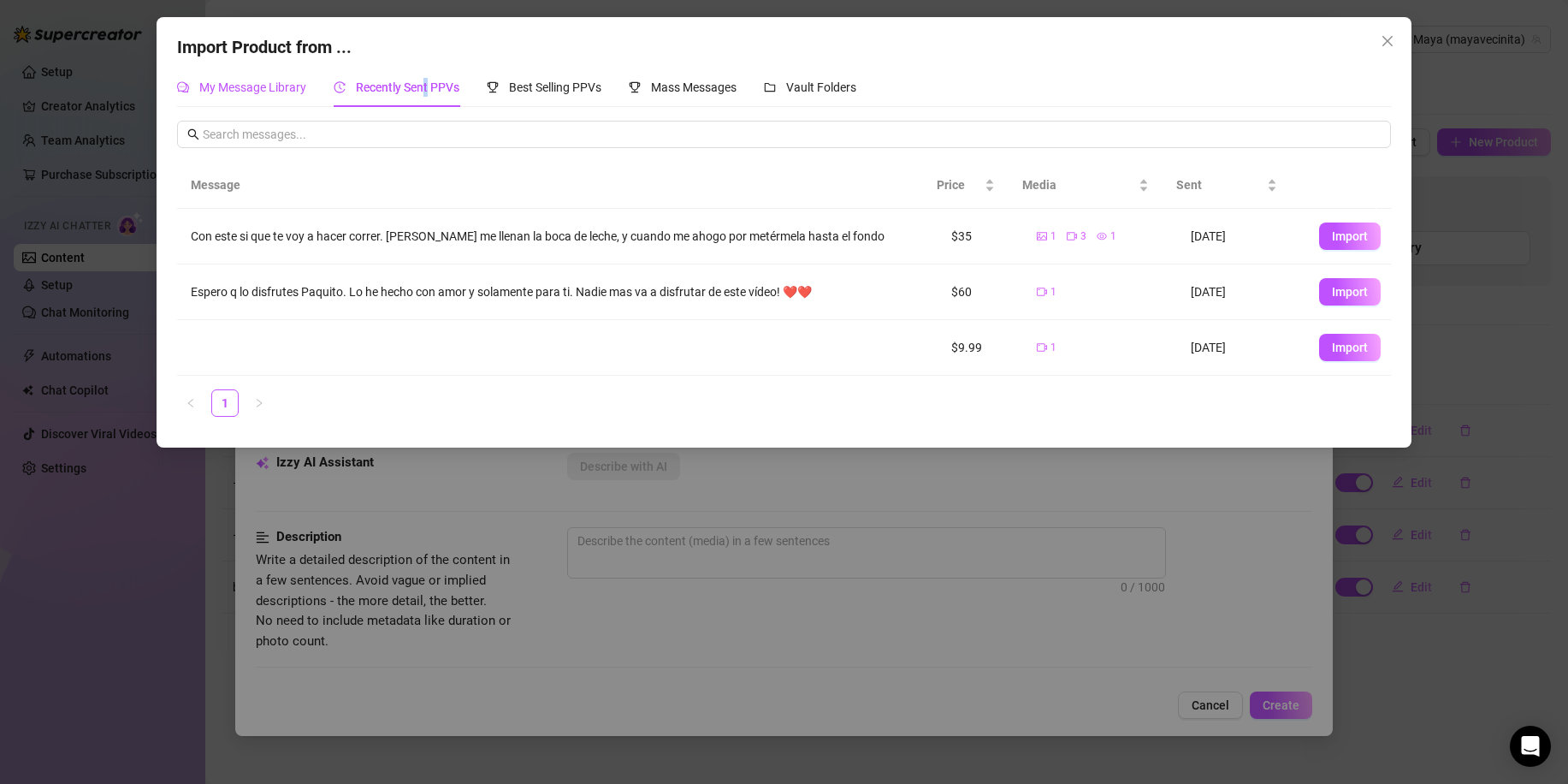
click at [267, 86] on span "My Message Library" at bounding box center [252, 87] width 107 height 14
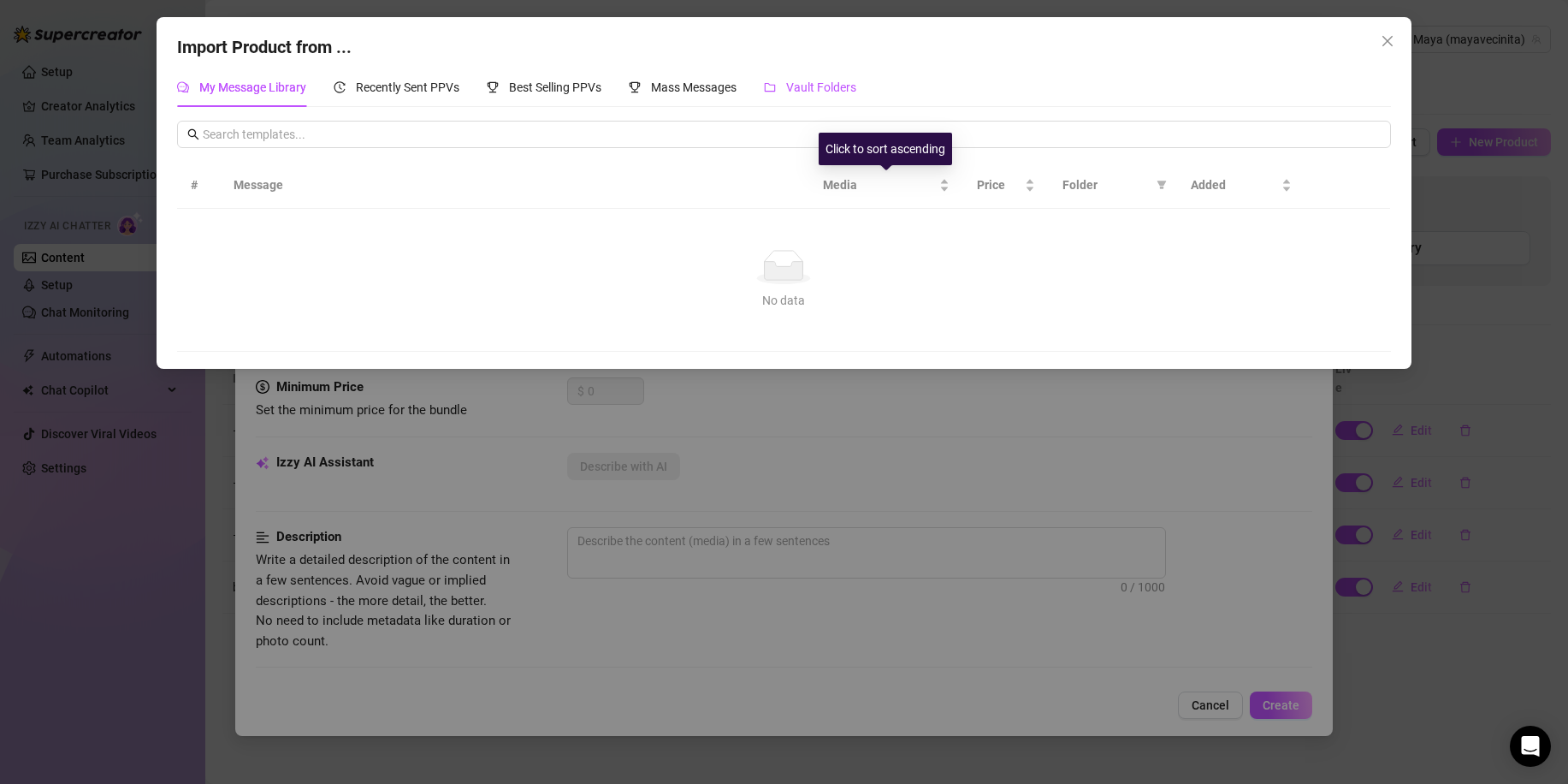
click at [810, 96] on div "Vault Folders" at bounding box center [809, 87] width 92 height 19
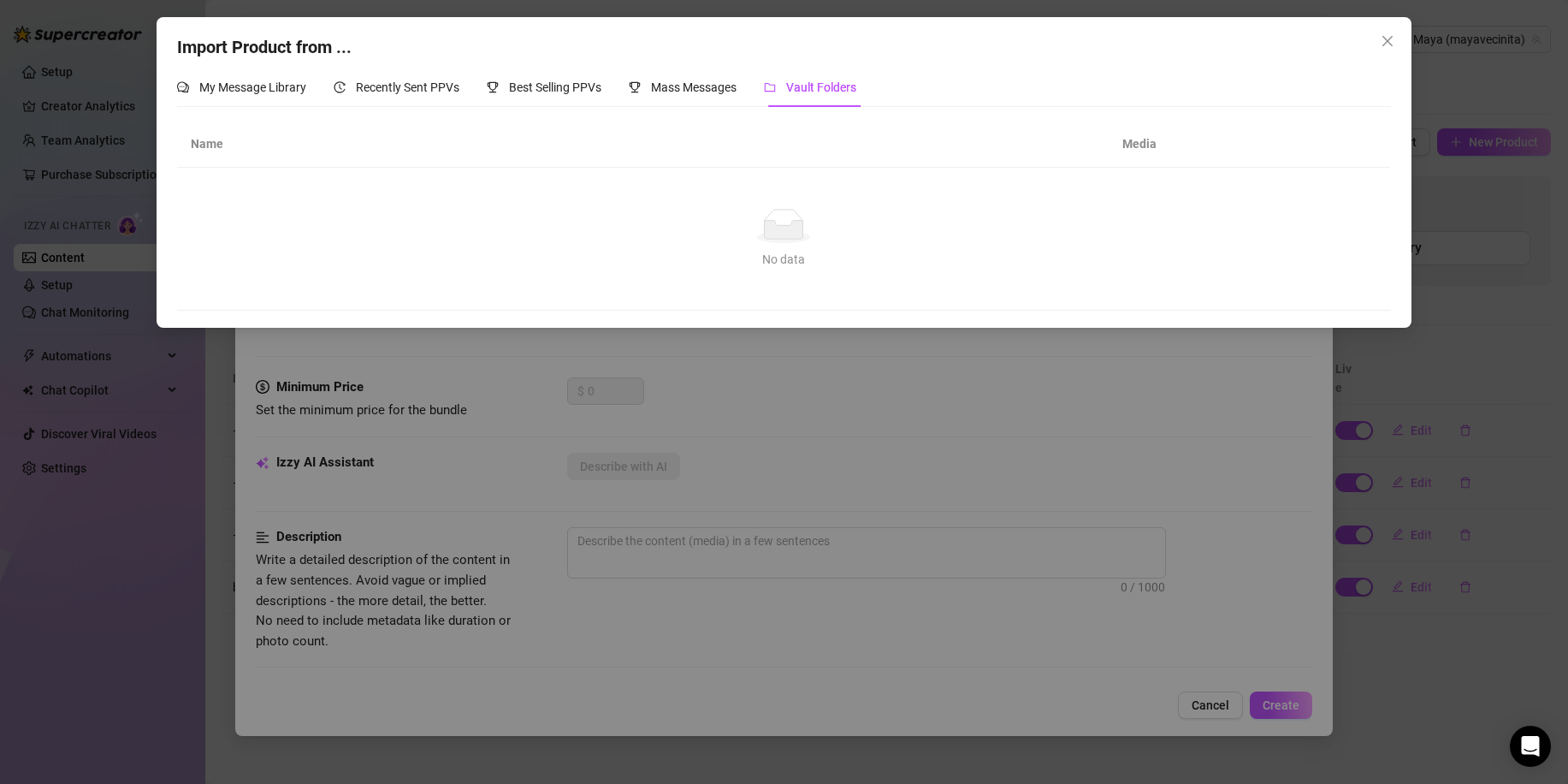
click at [1121, 132] on th "Media" at bounding box center [1185, 144] width 154 height 47
click at [1130, 142] on th "Media" at bounding box center [1185, 144] width 154 height 47
click at [1393, 39] on icon "close" at bounding box center [1387, 41] width 14 height 14
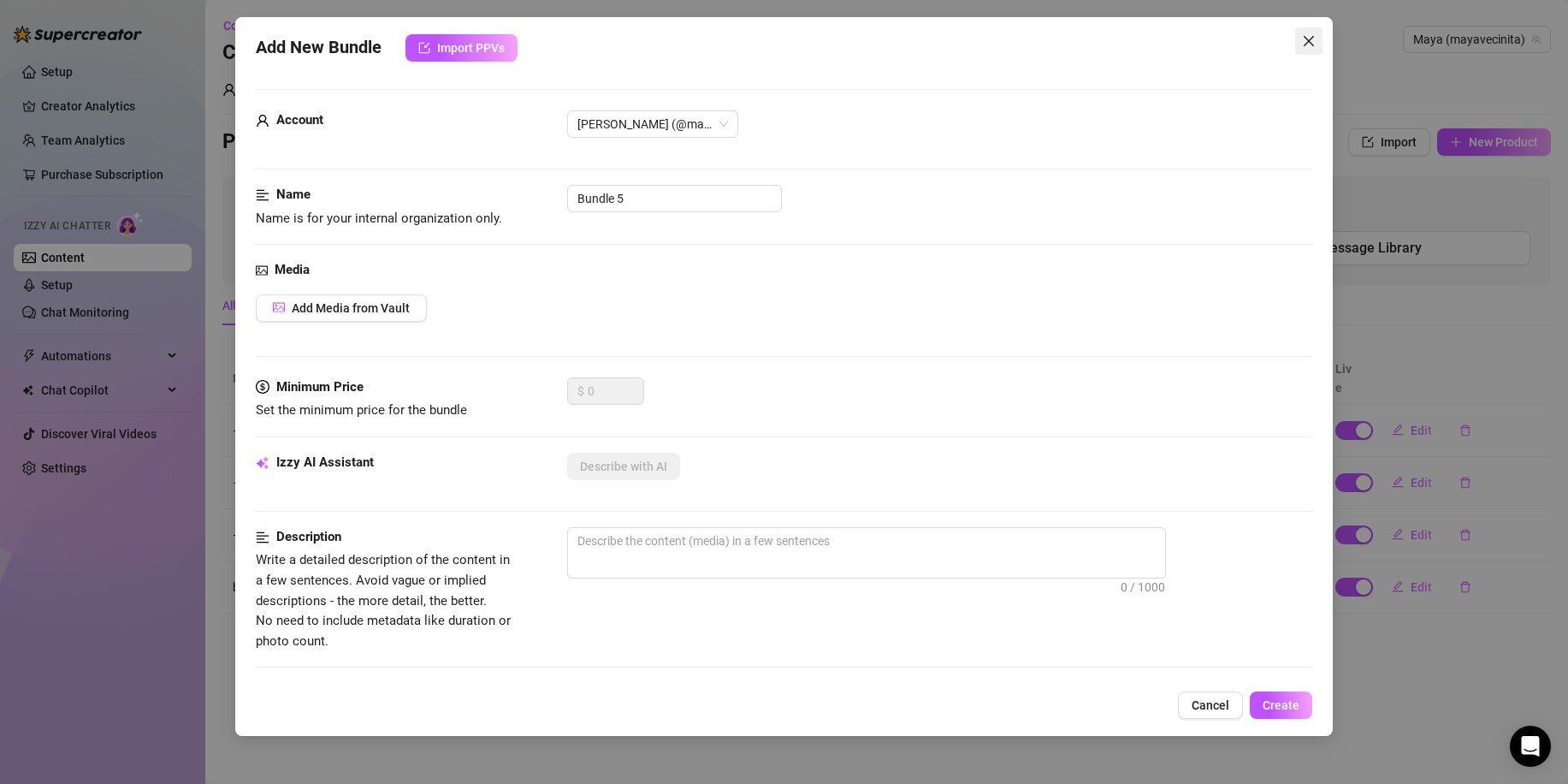
click at [1311, 41] on icon "close" at bounding box center [1309, 41] width 14 height 14
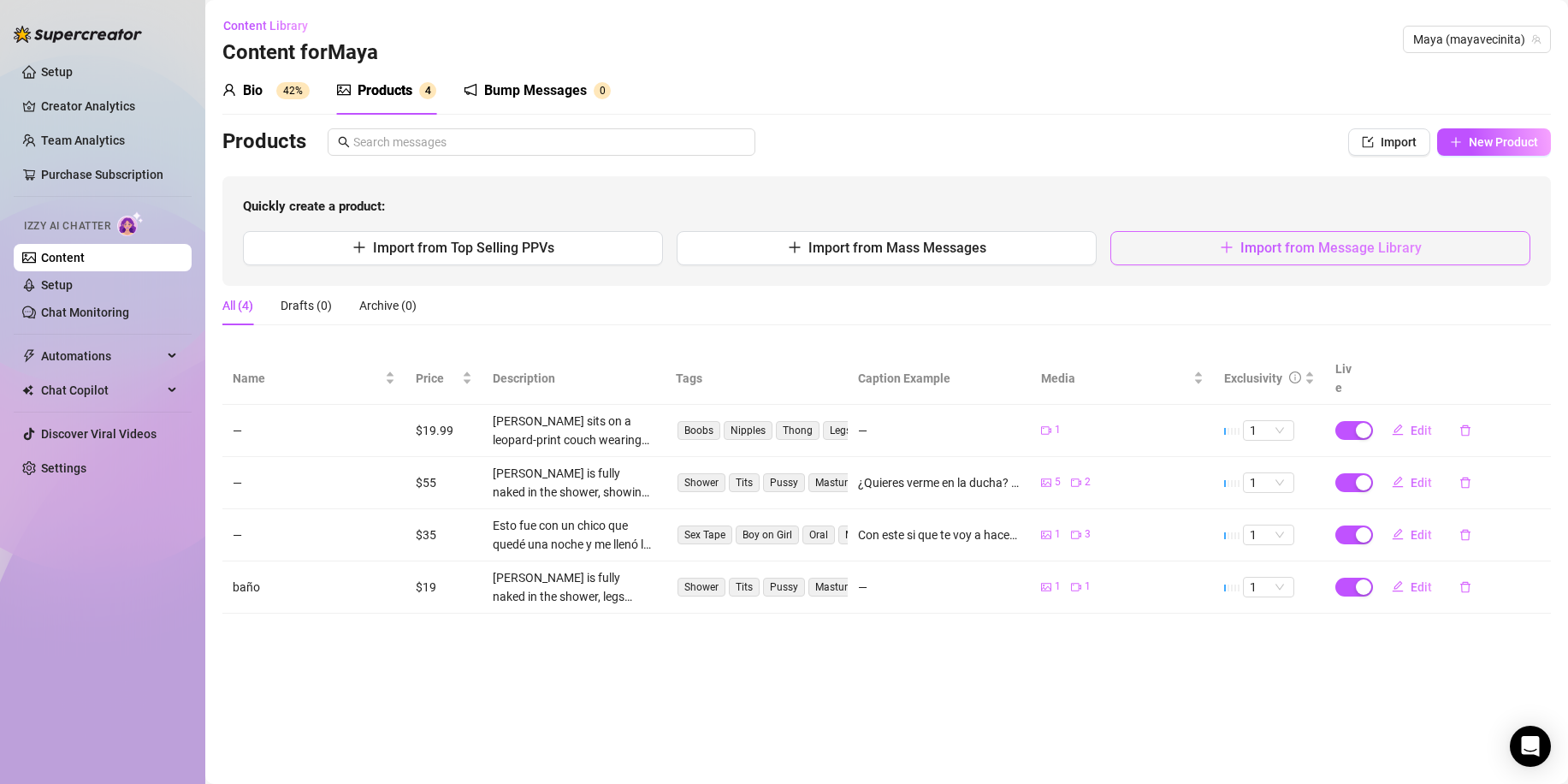
click at [1336, 246] on span "Import from Message Library" at bounding box center [1330, 247] width 182 height 16
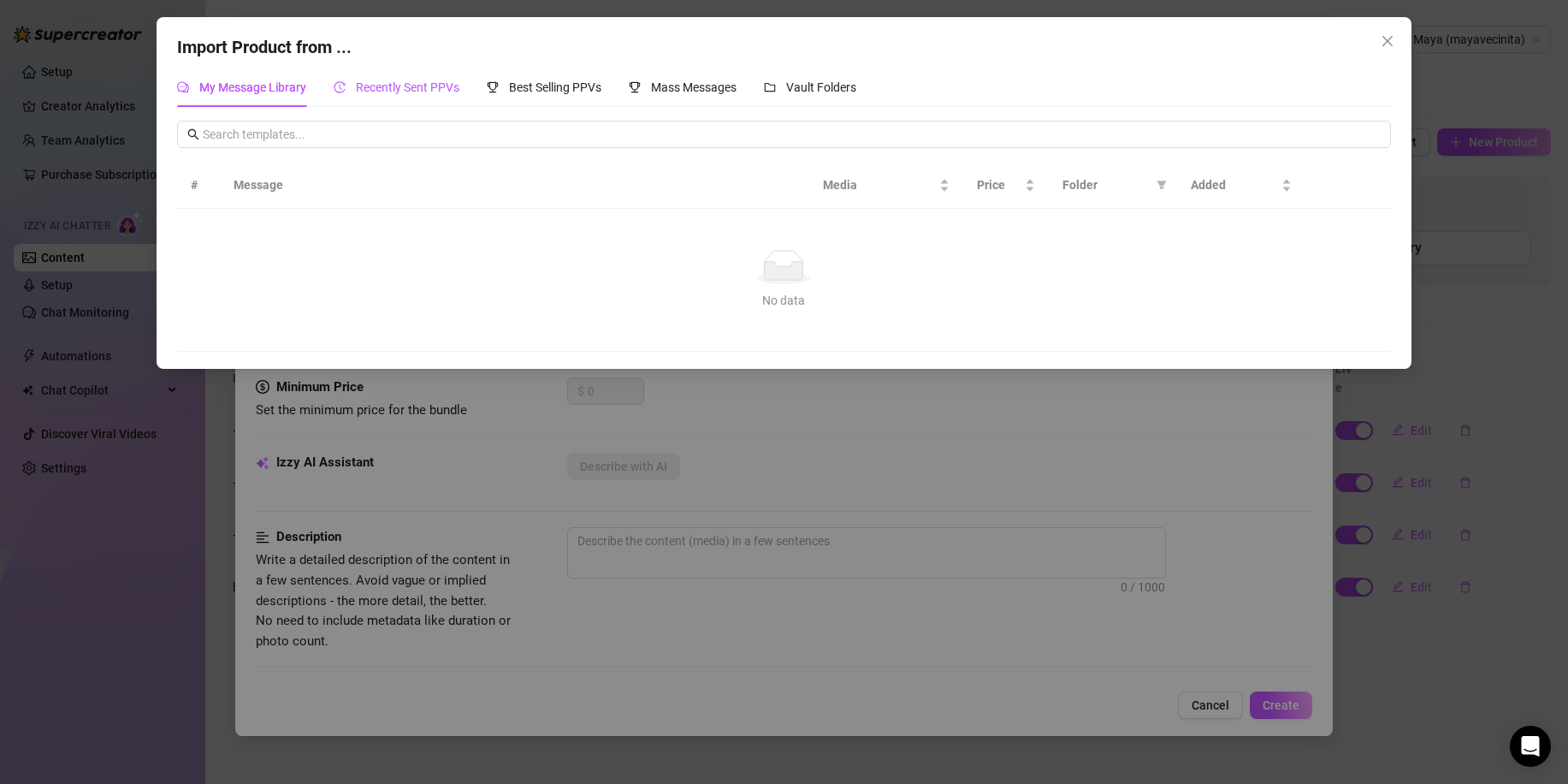
click at [423, 87] on span "Recently Sent PPVs" at bounding box center [407, 87] width 103 height 14
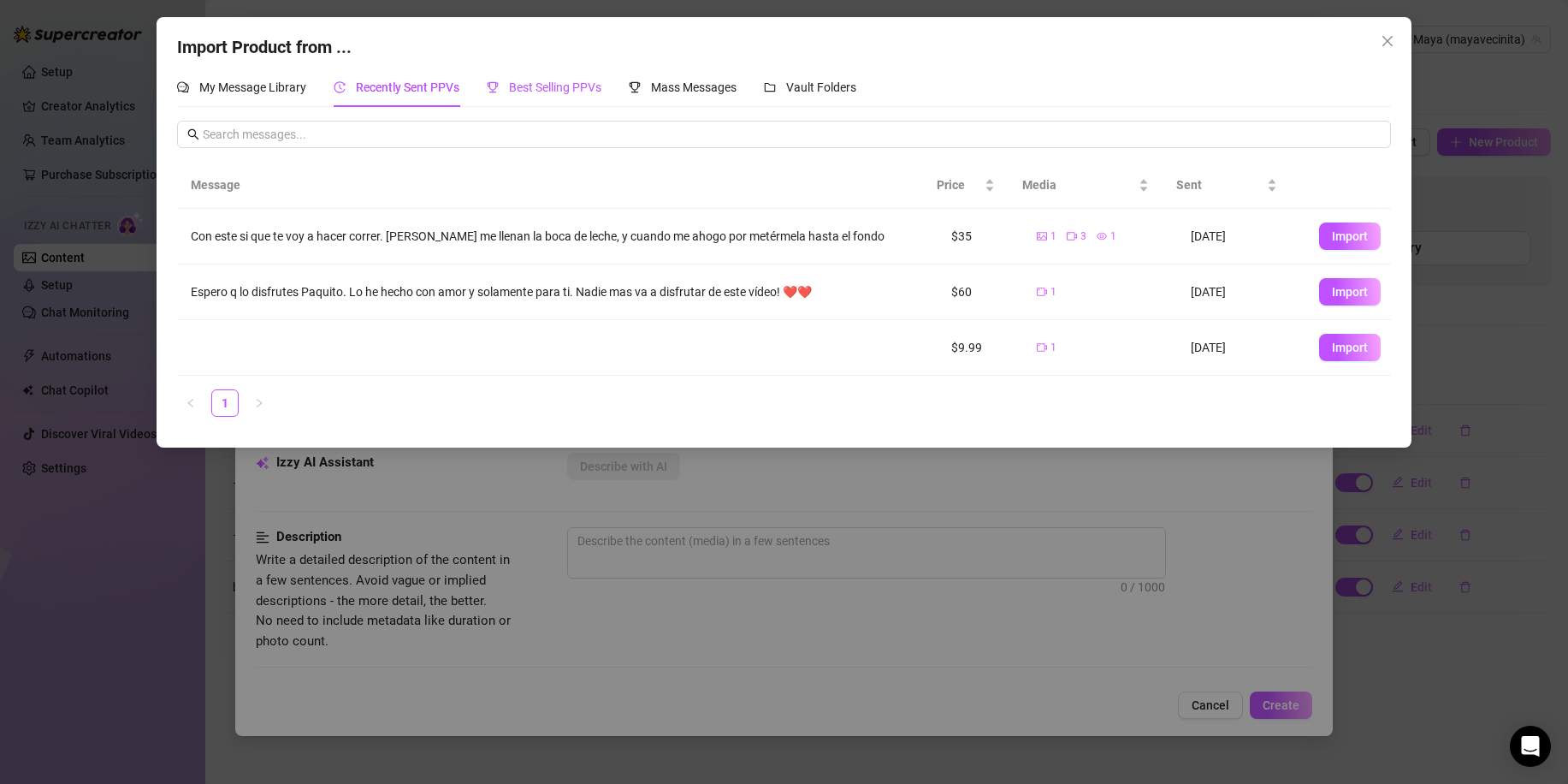
click at [556, 92] on span "Best Selling PPVs" at bounding box center [555, 87] width 92 height 14
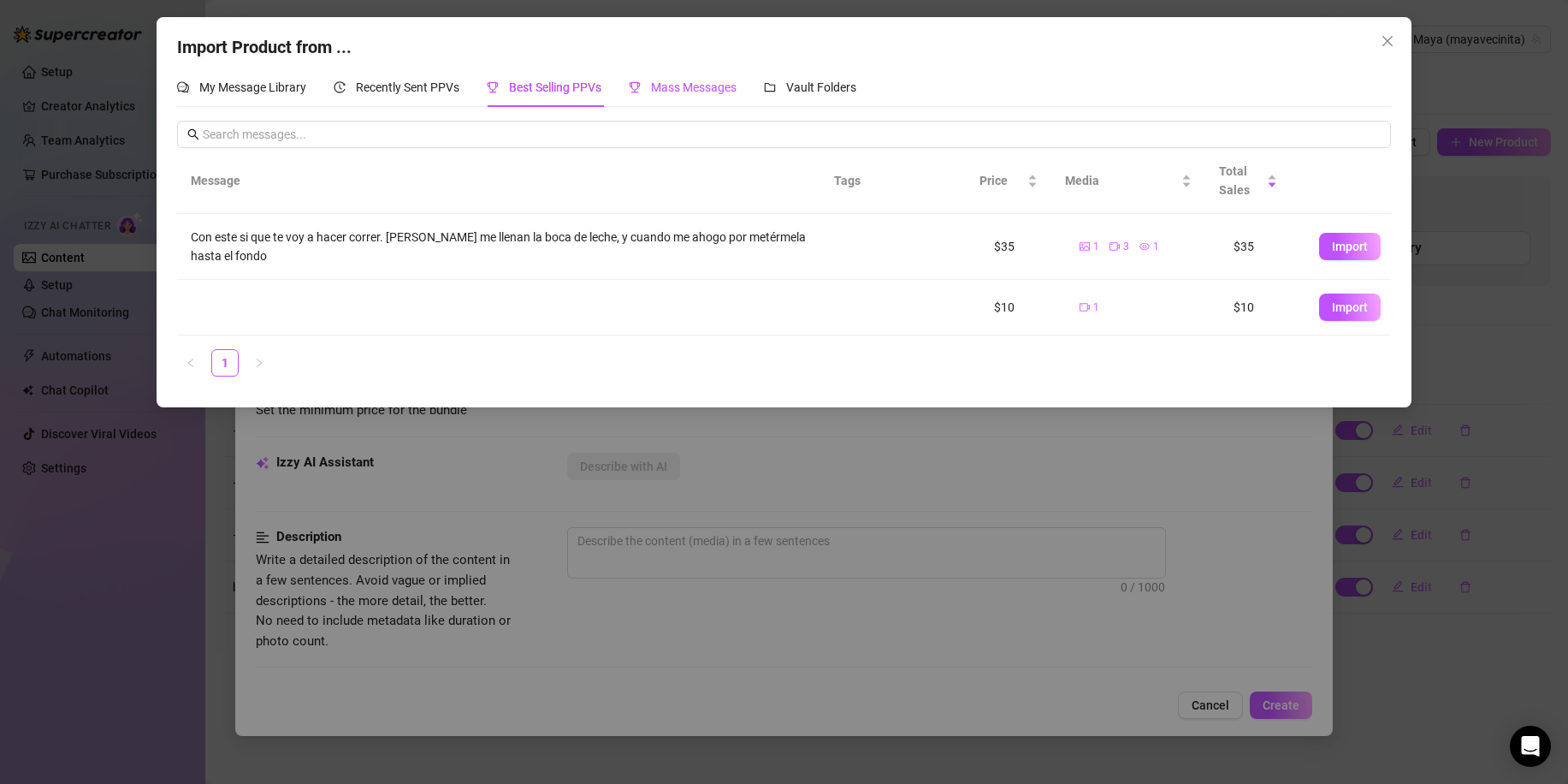
click at [654, 88] on span "Mass Messages" at bounding box center [693, 87] width 85 height 14
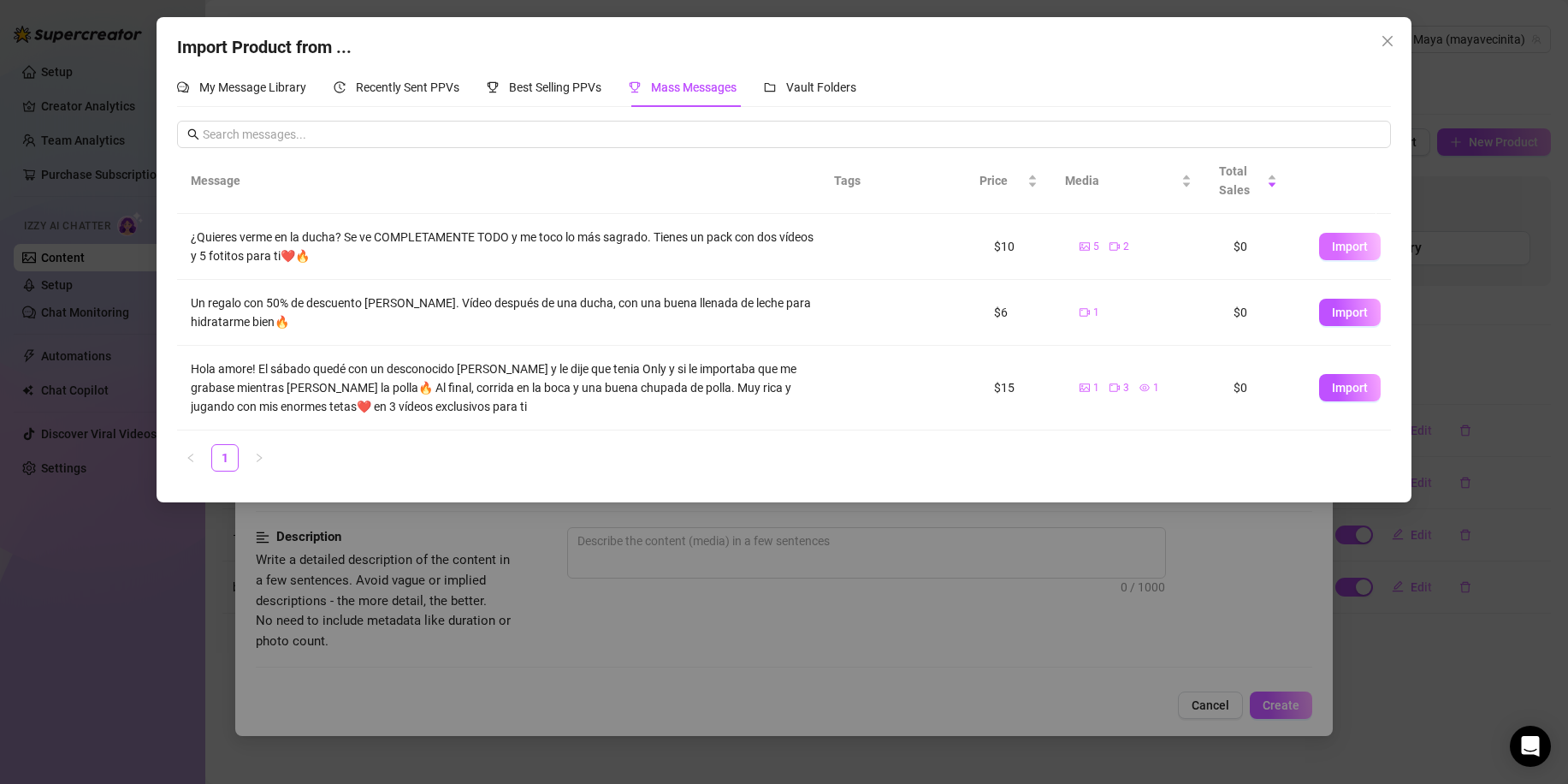
click at [1332, 247] on span "Import" at bounding box center [1350, 246] width 36 height 14
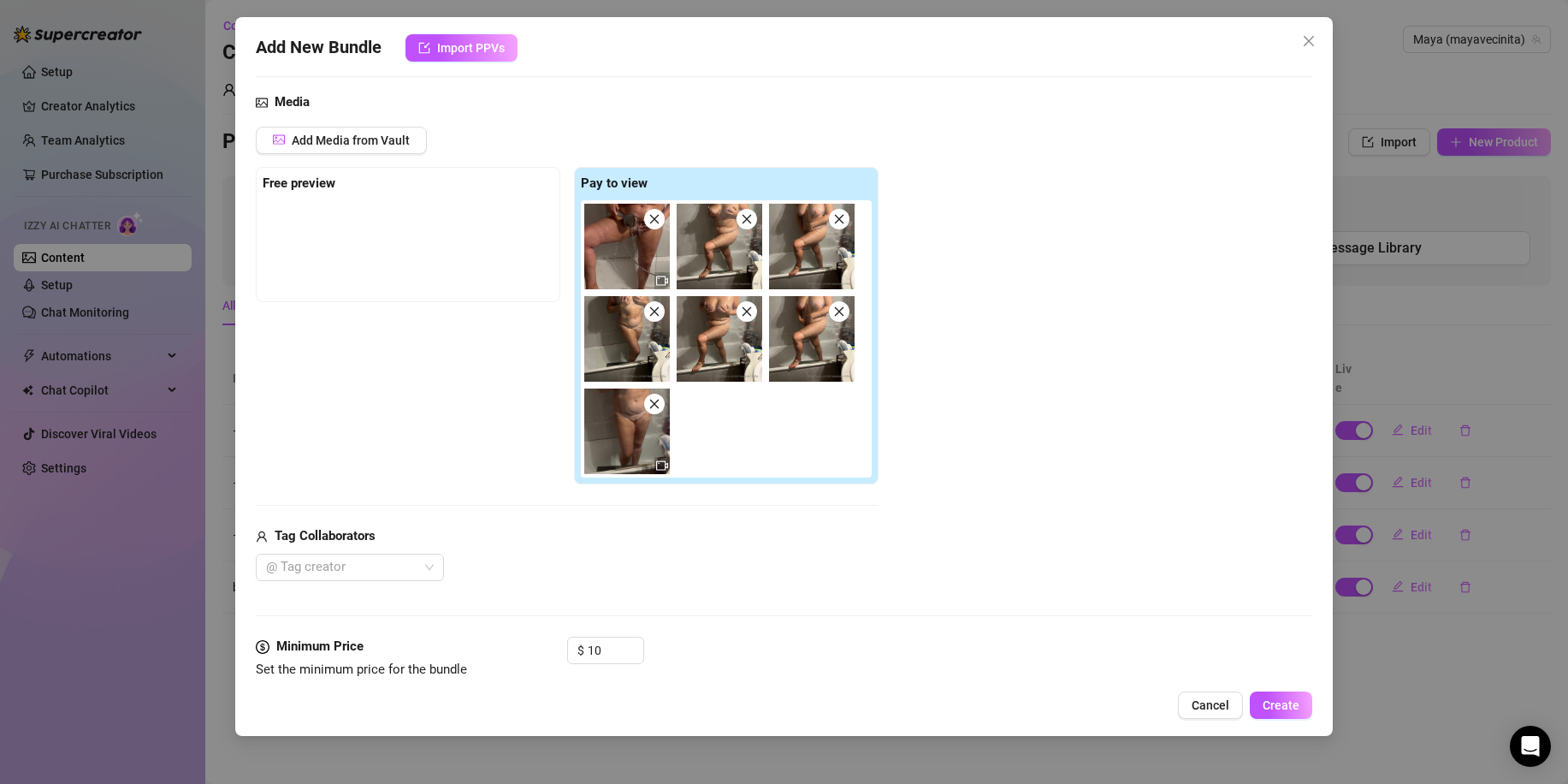
scroll to position [257, 0]
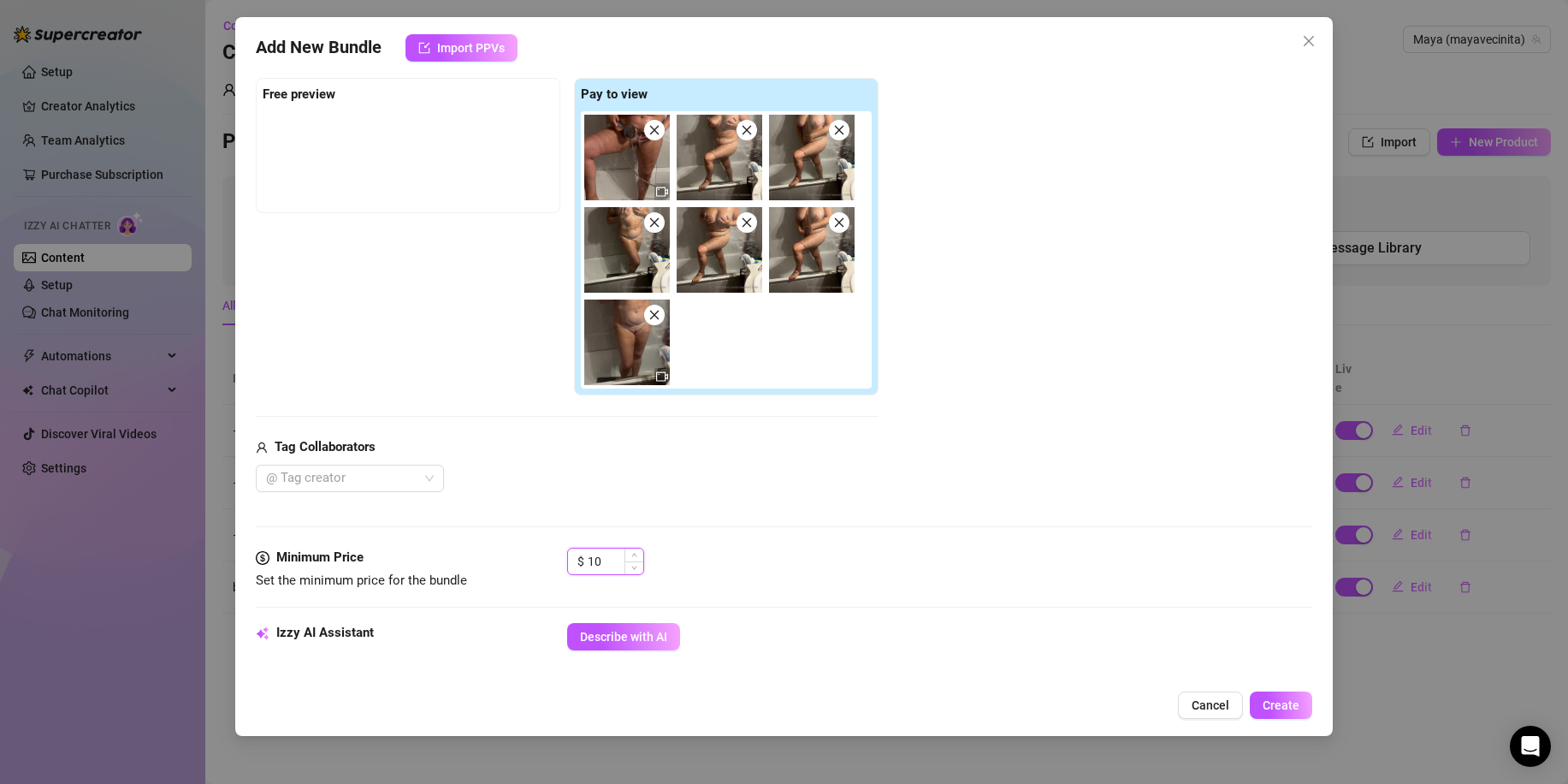
click at [602, 563] on input "10" at bounding box center [615, 562] width 56 height 26
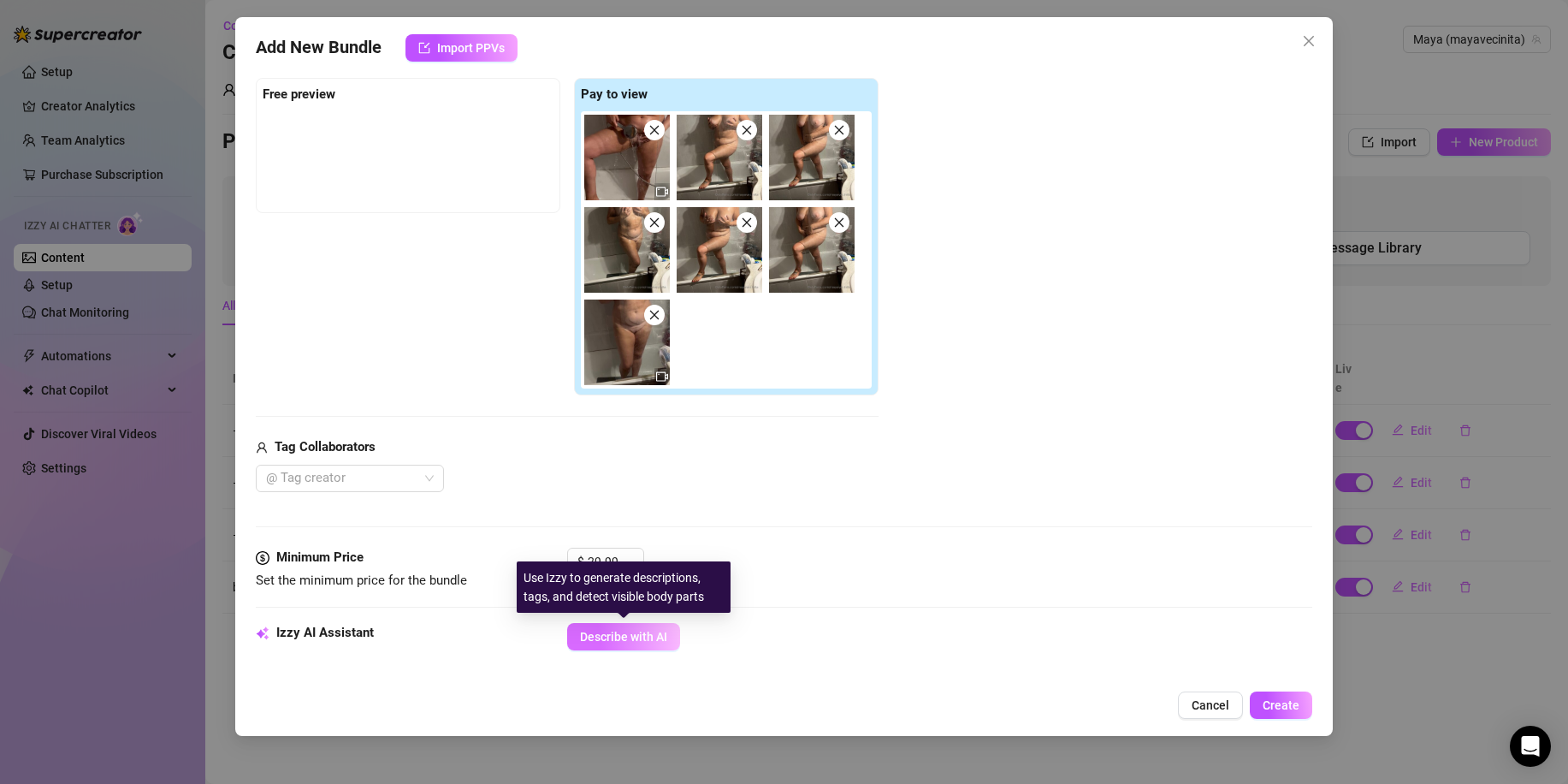
click at [649, 646] on button "Describe with AI" at bounding box center [623, 637] width 113 height 28
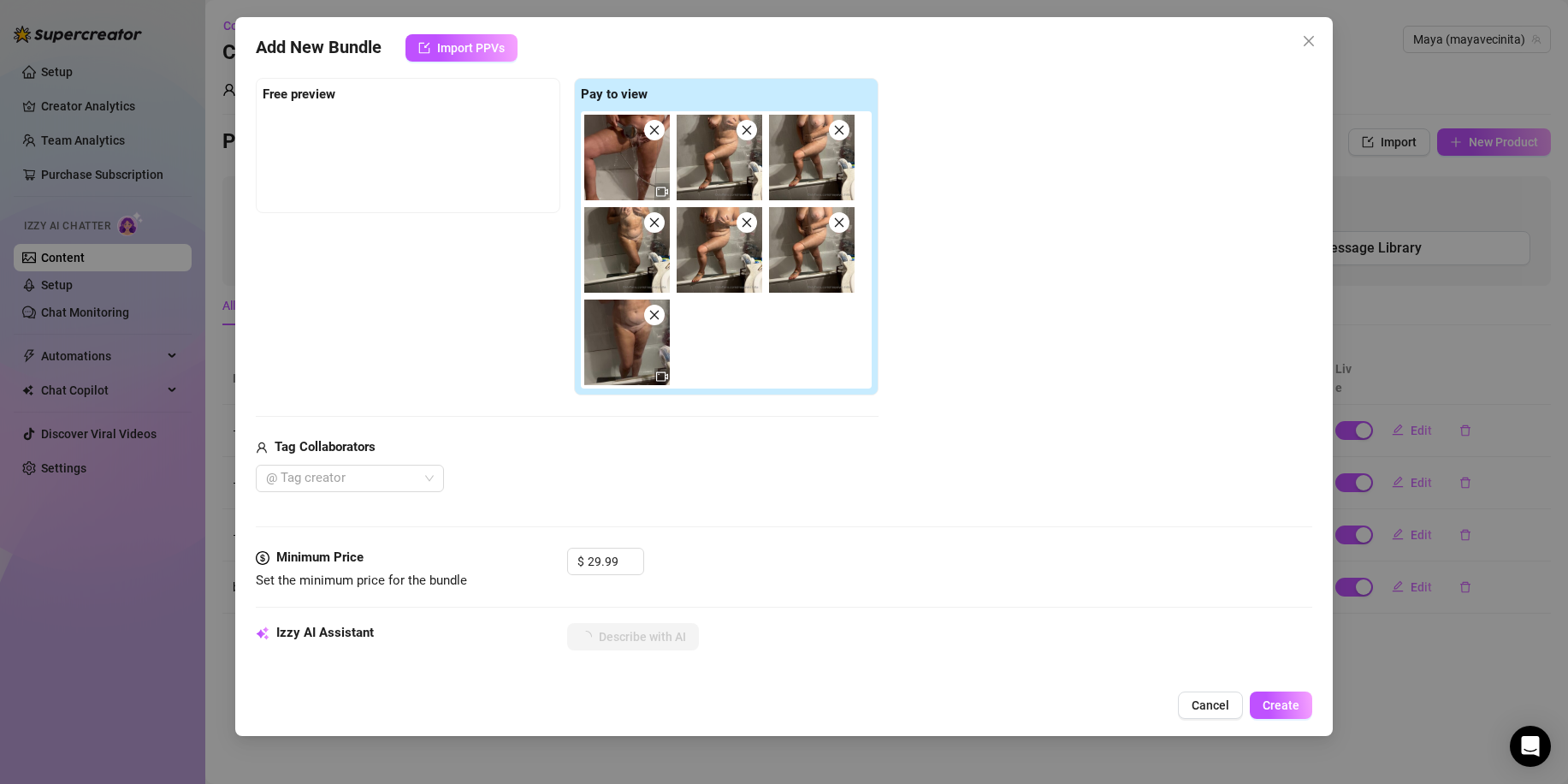
scroll to position [599, 0]
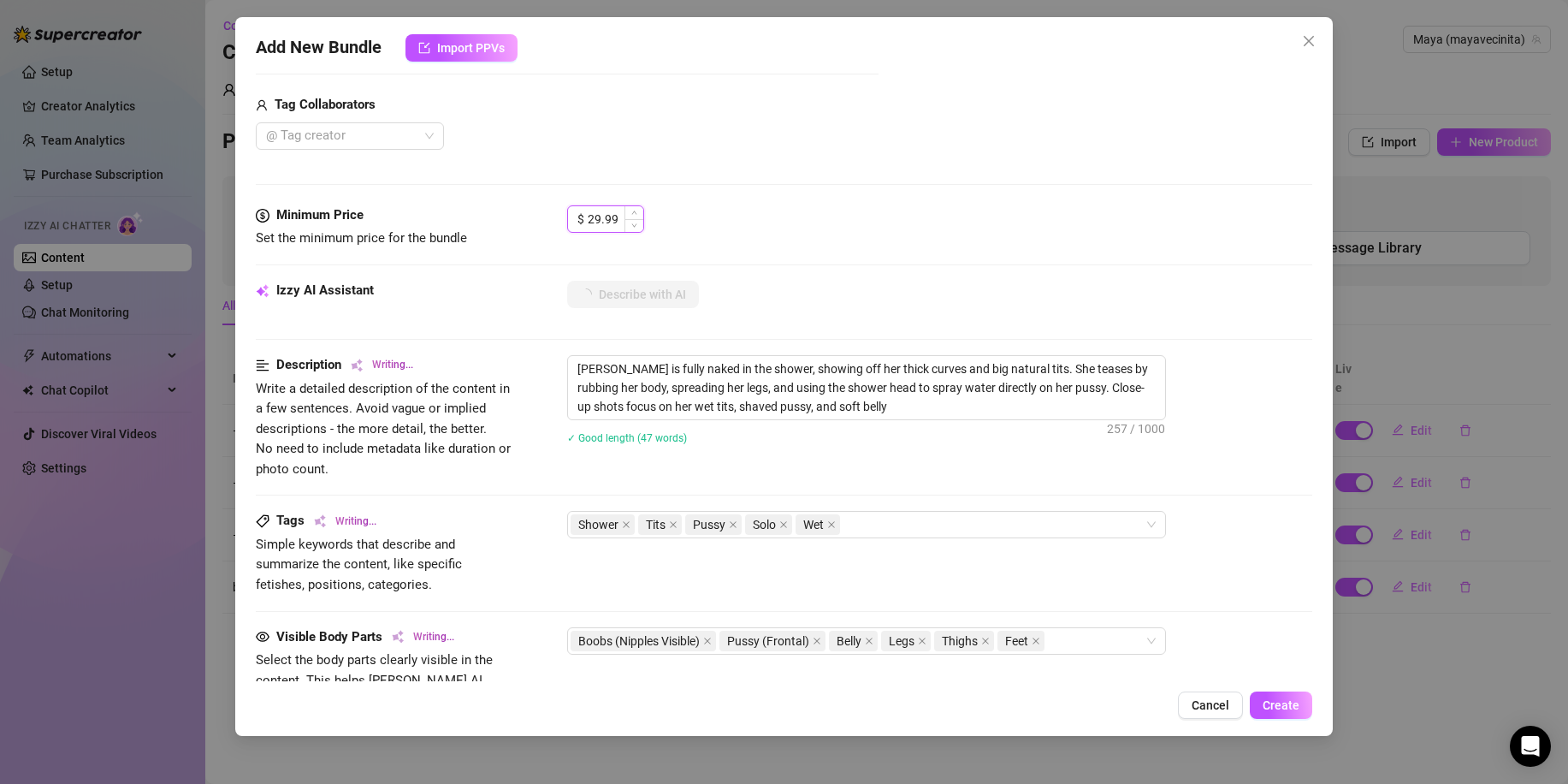
click at [591, 217] on input "29.99" at bounding box center [615, 219] width 56 height 26
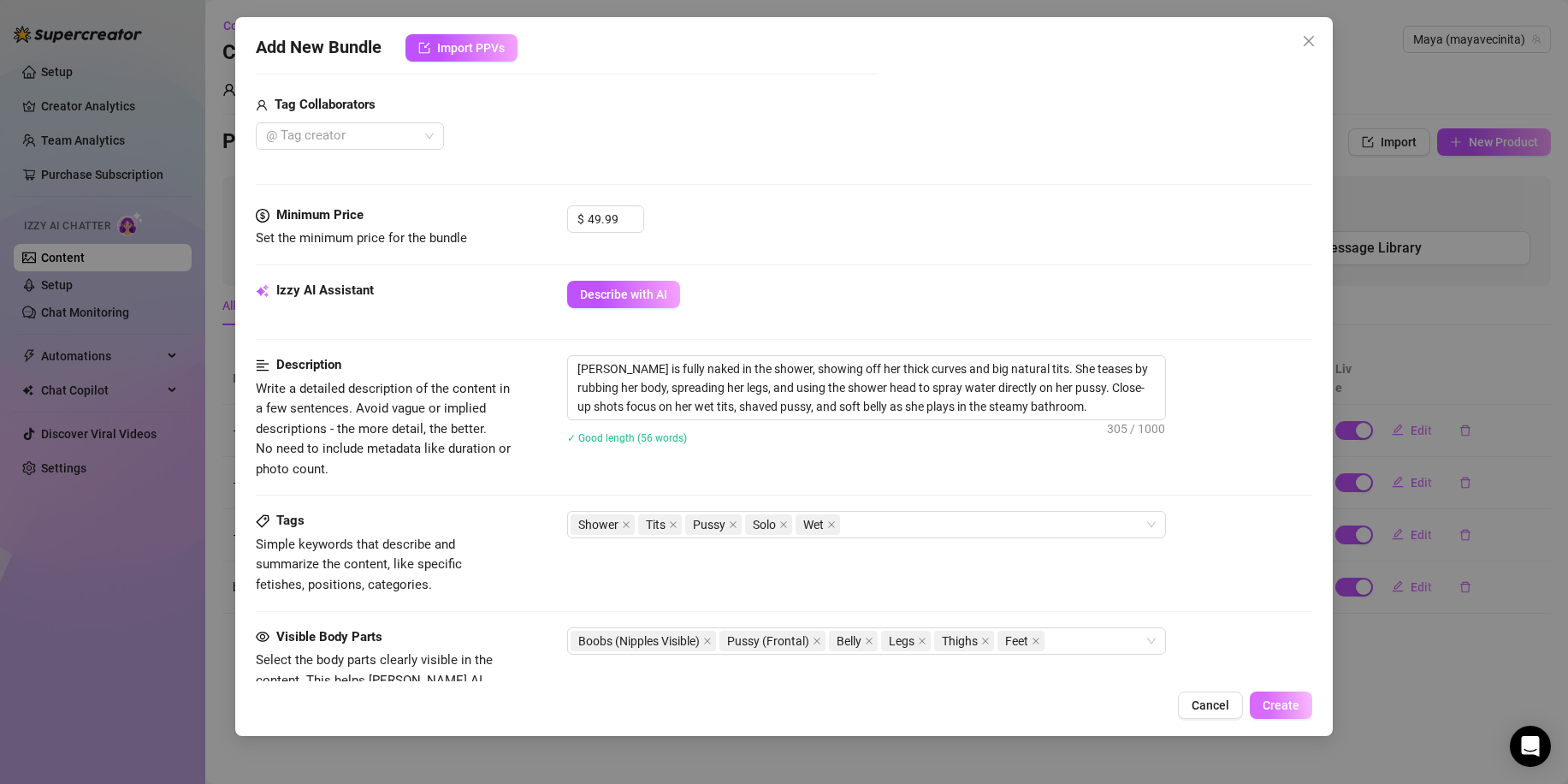
click at [1268, 695] on button "Create" at bounding box center [1280, 706] width 63 height 28
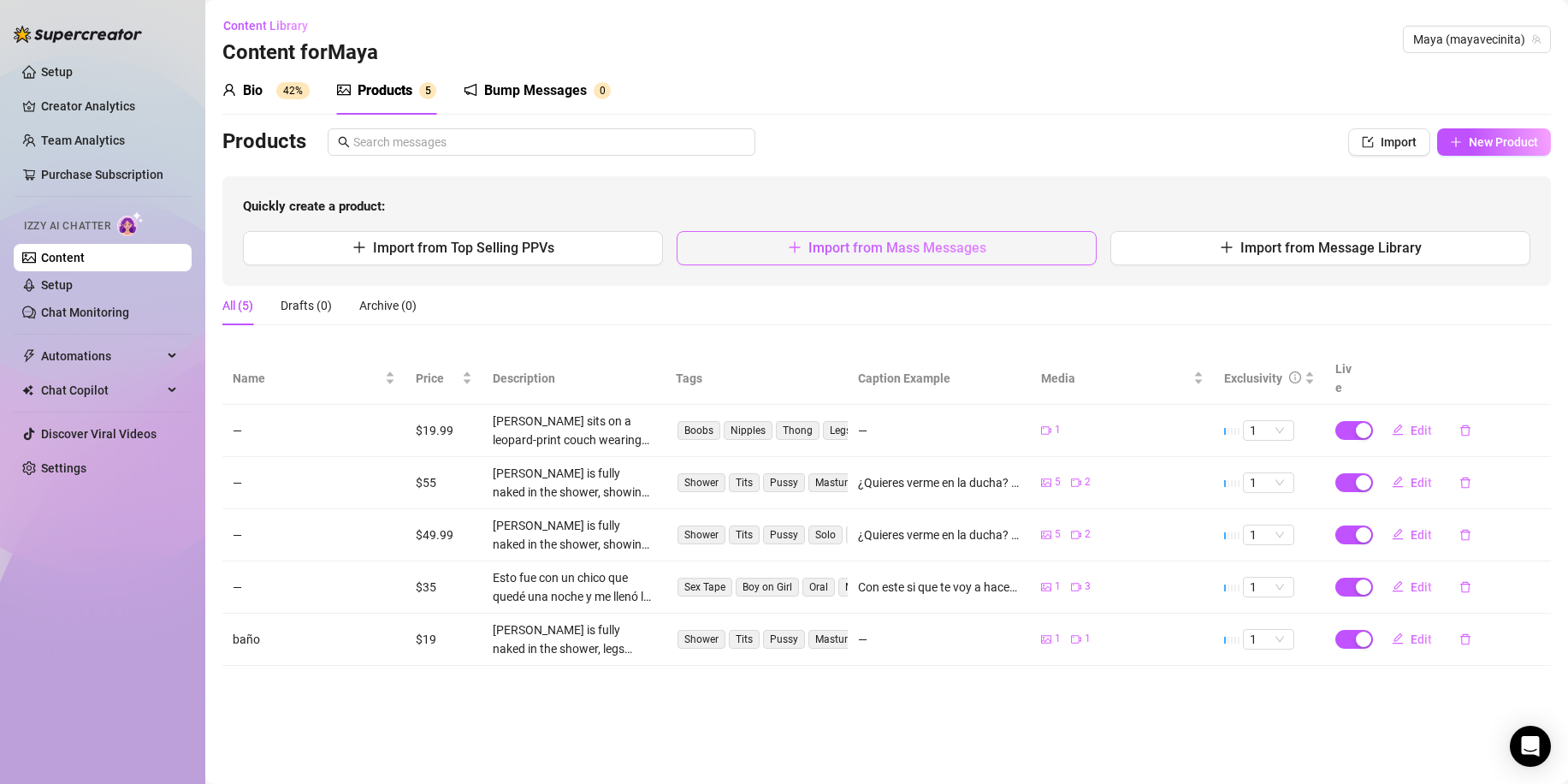
click at [883, 245] on span "Import from Mass Messages" at bounding box center [897, 247] width 178 height 16
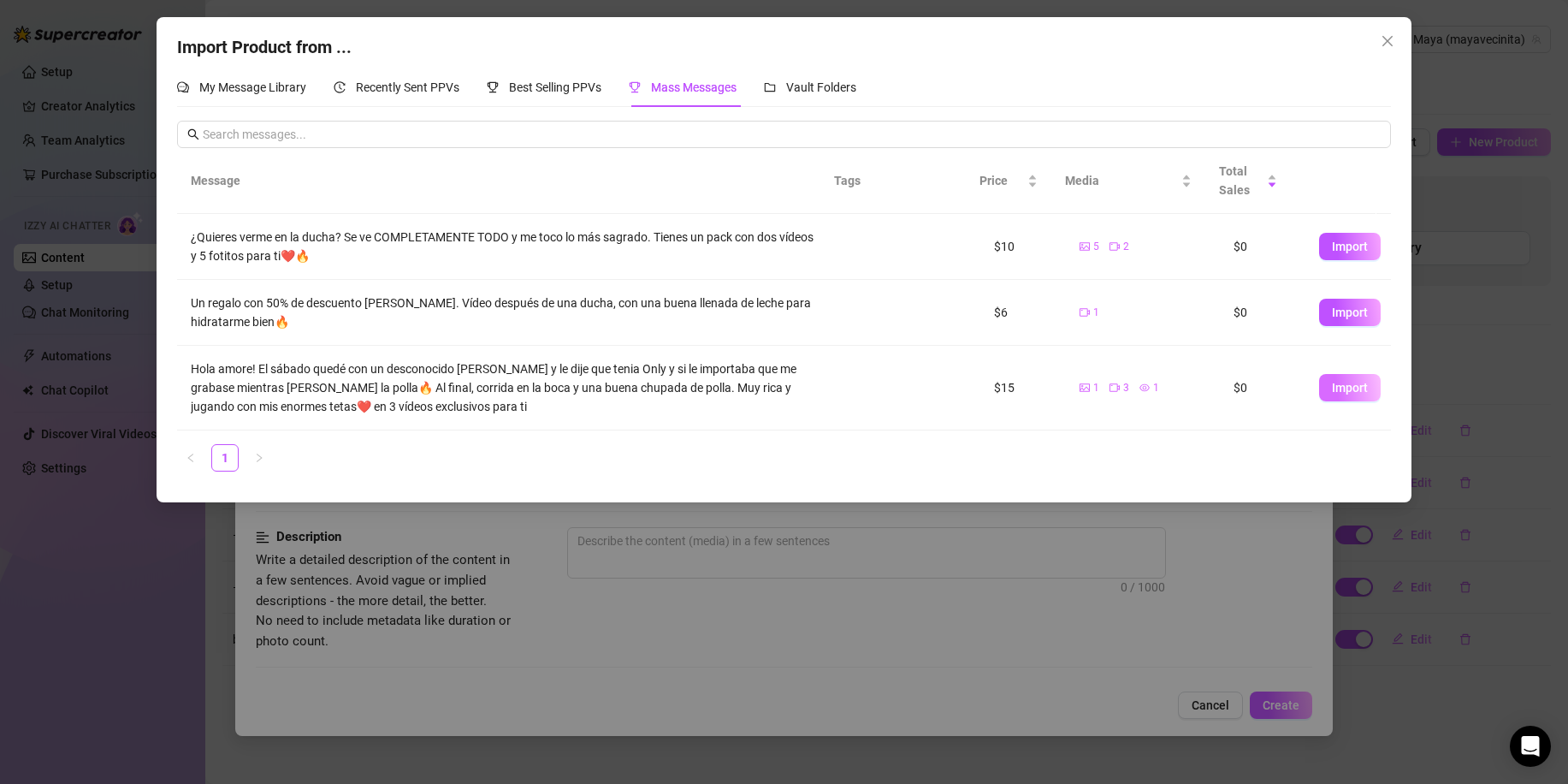
click at [1319, 388] on button "Import" at bounding box center [1350, 388] width 62 height 28
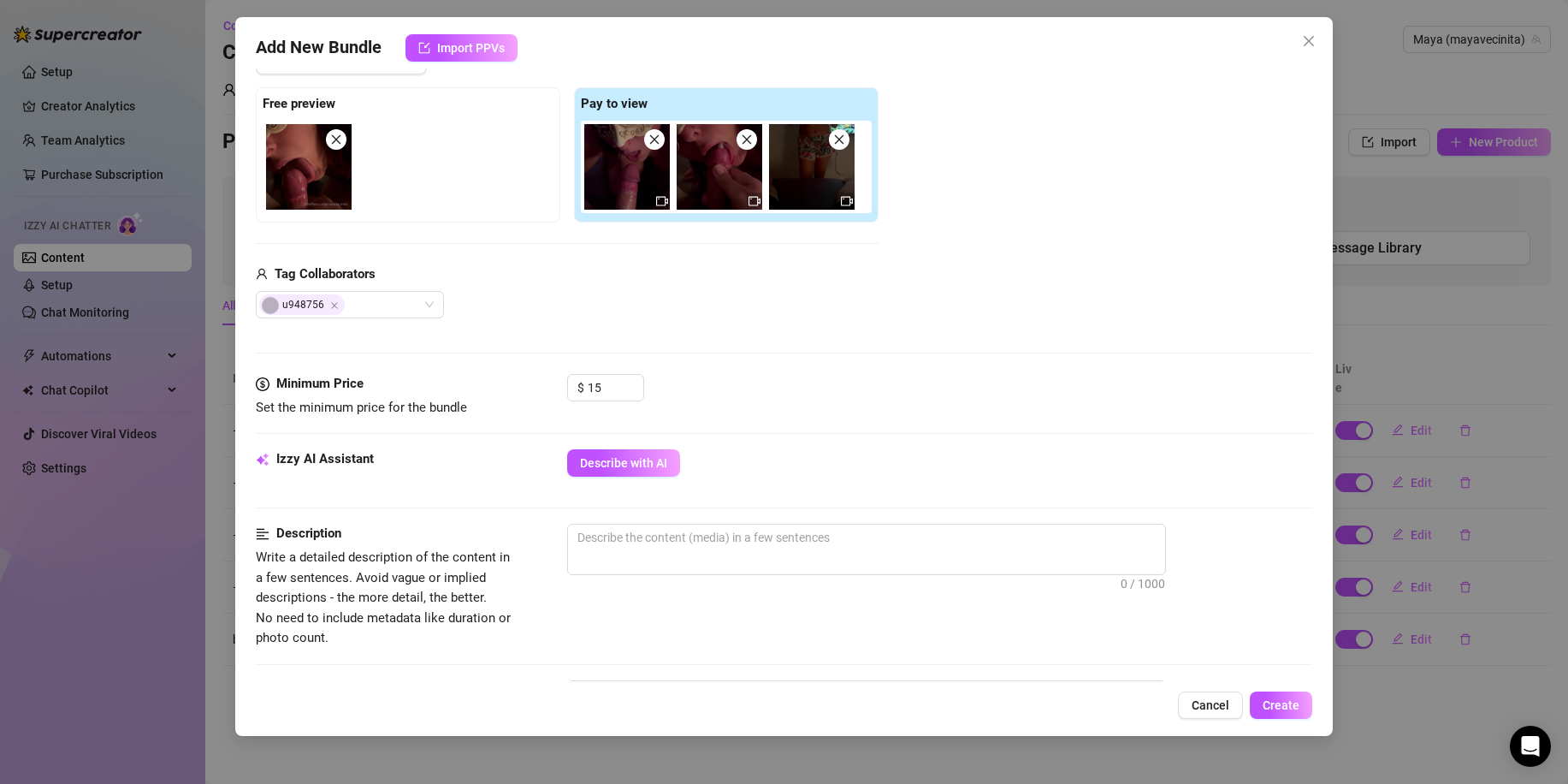
scroll to position [257, 0]
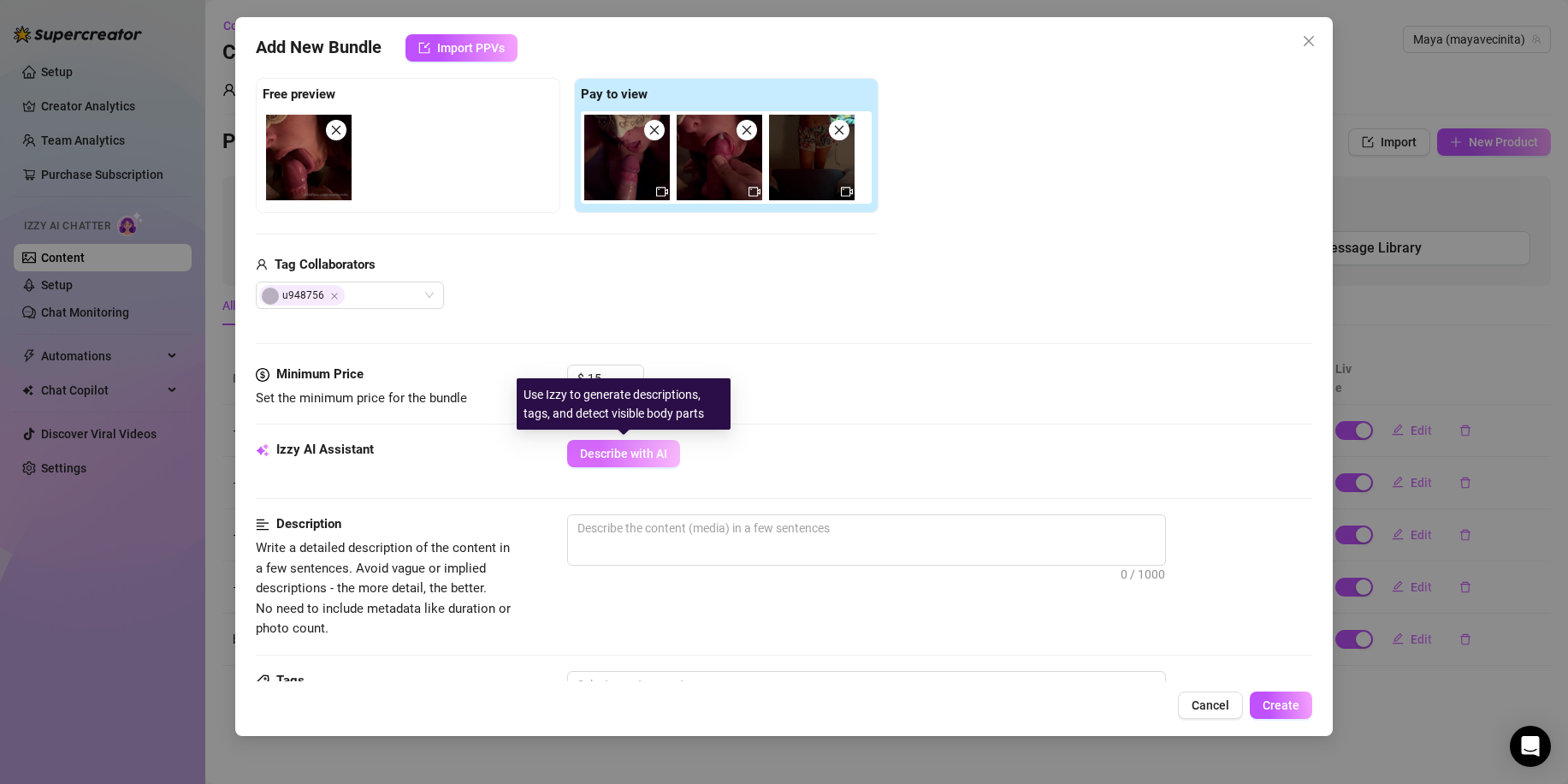
click at [646, 461] on button "Describe with AI" at bounding box center [623, 454] width 113 height 28
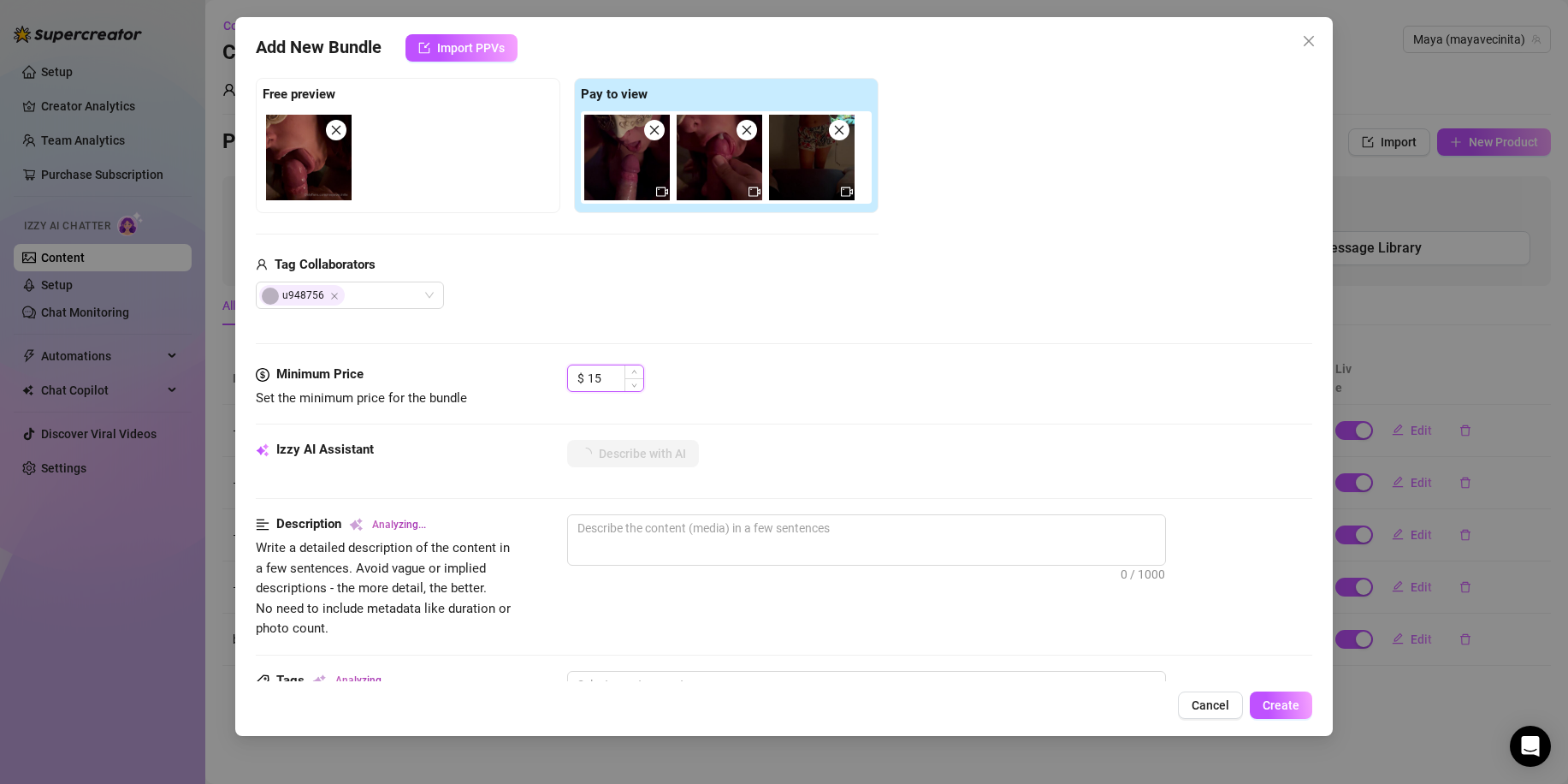
drag, startPoint x: 597, startPoint y: 376, endPoint x: 576, endPoint y: 376, distance: 21.0
click at [578, 376] on div "$ 15" at bounding box center [605, 378] width 77 height 28
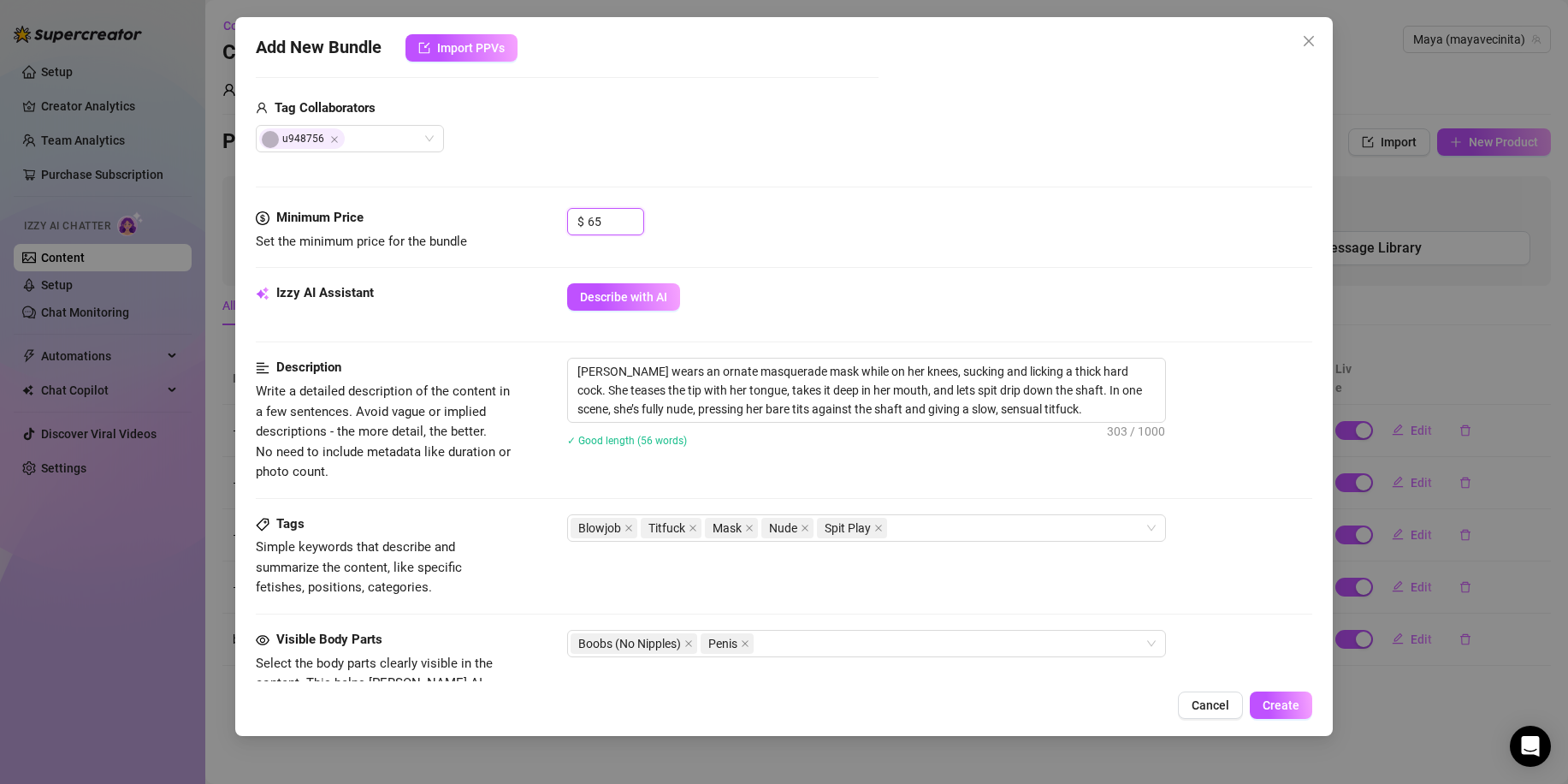
scroll to position [428, 0]
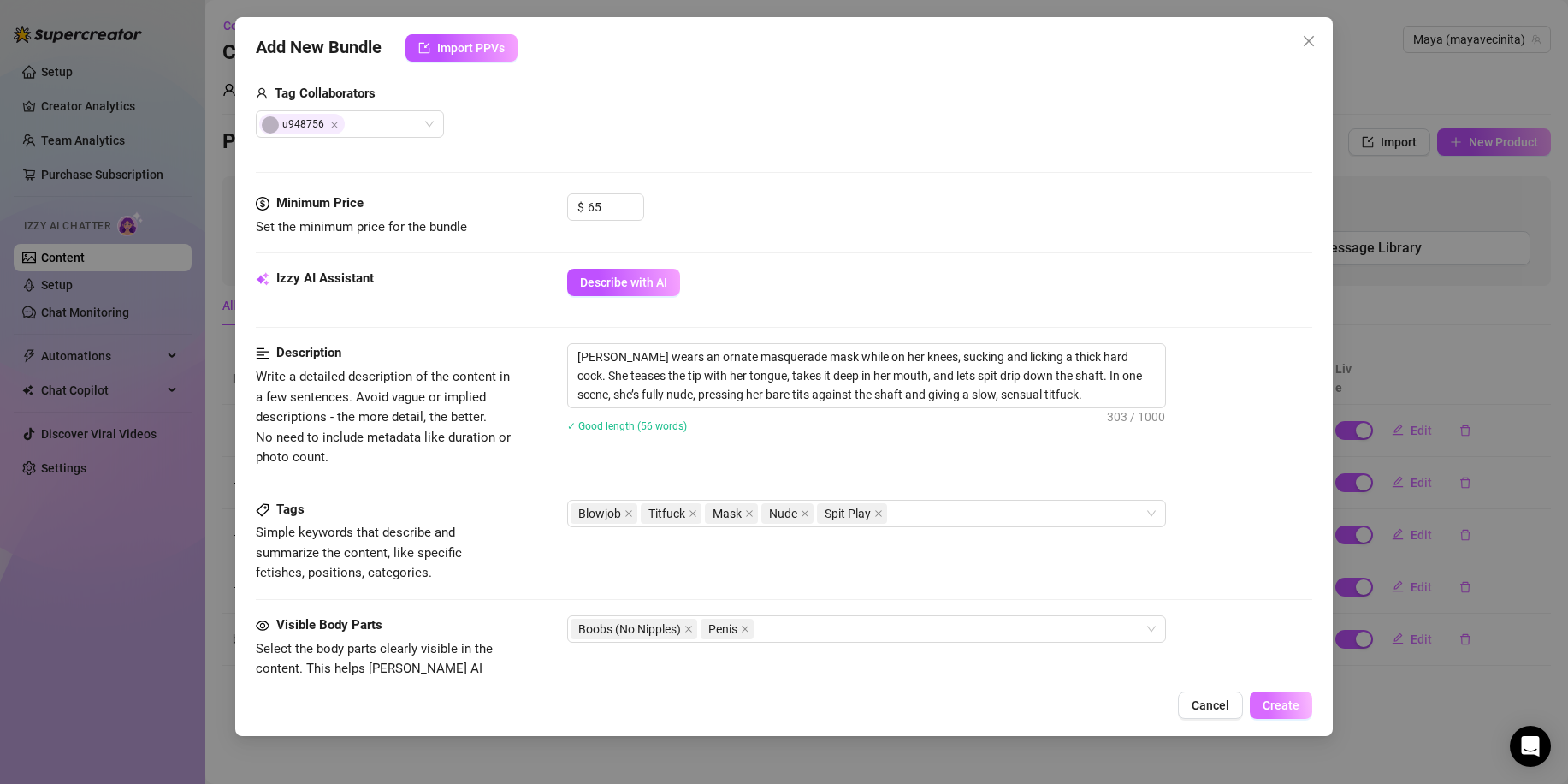
click at [1281, 703] on span "Create" at bounding box center [1280, 706] width 37 height 14
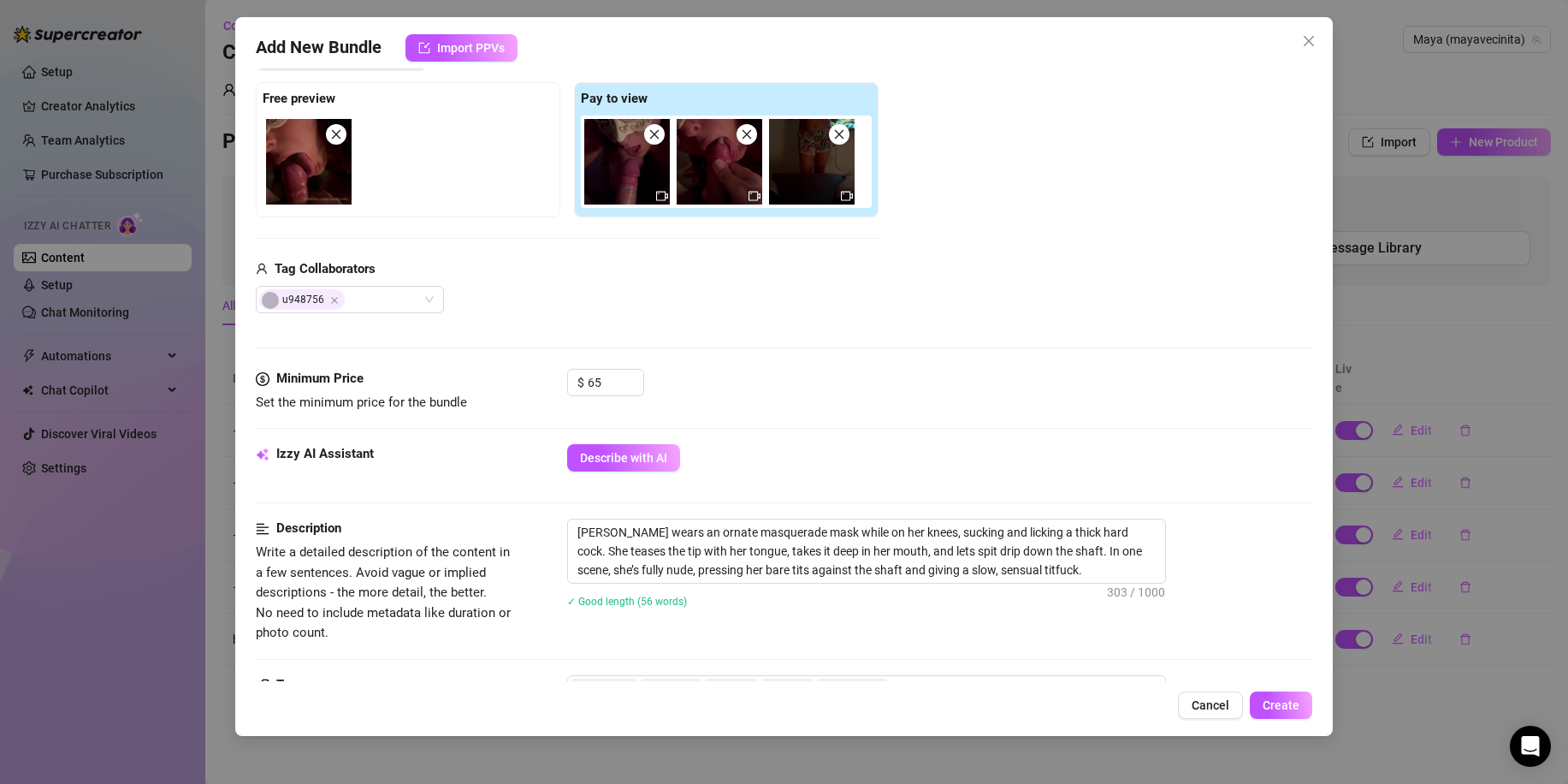
scroll to position [257, 0]
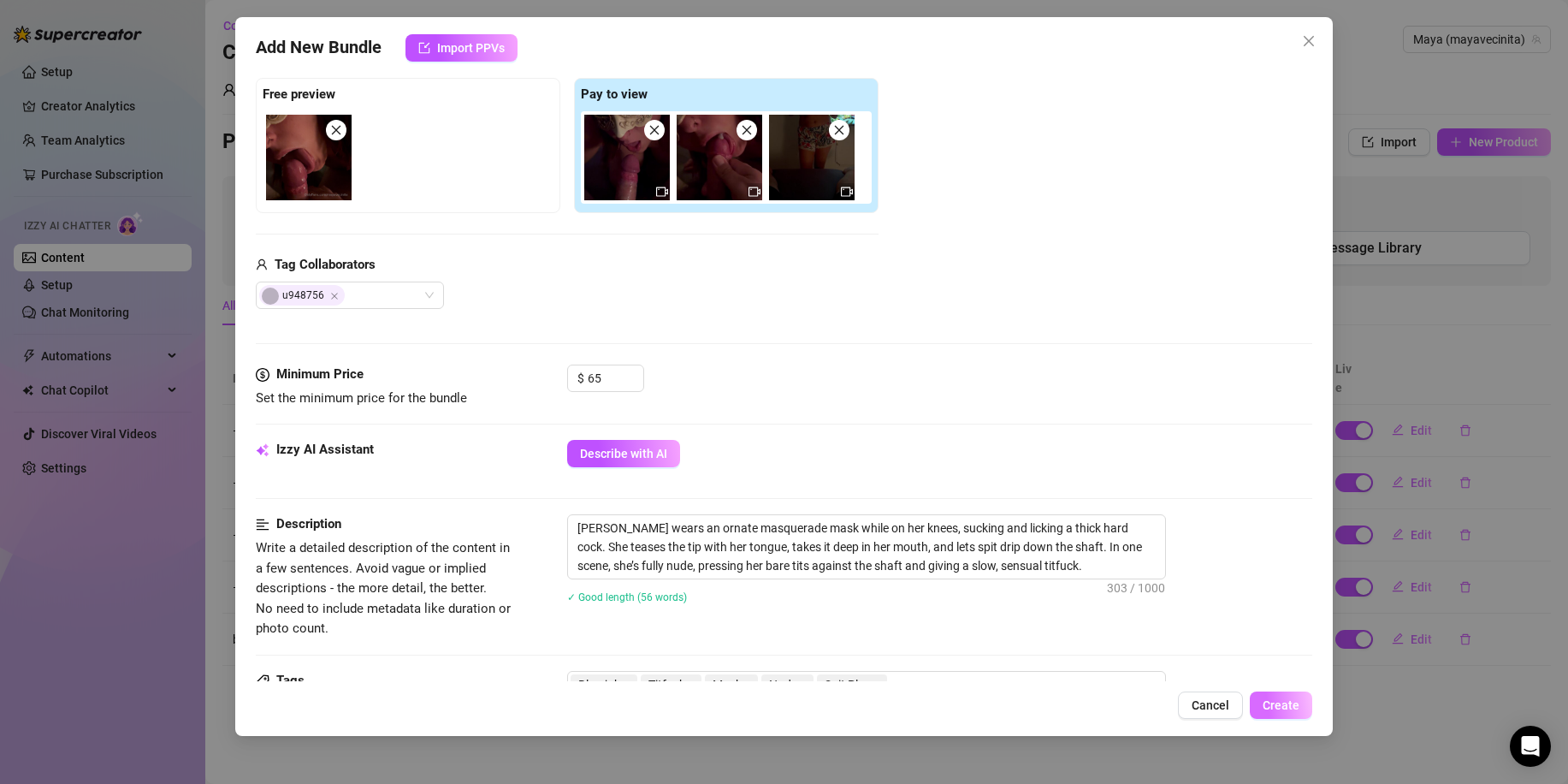
click at [1284, 706] on span "Create" at bounding box center [1280, 706] width 37 height 14
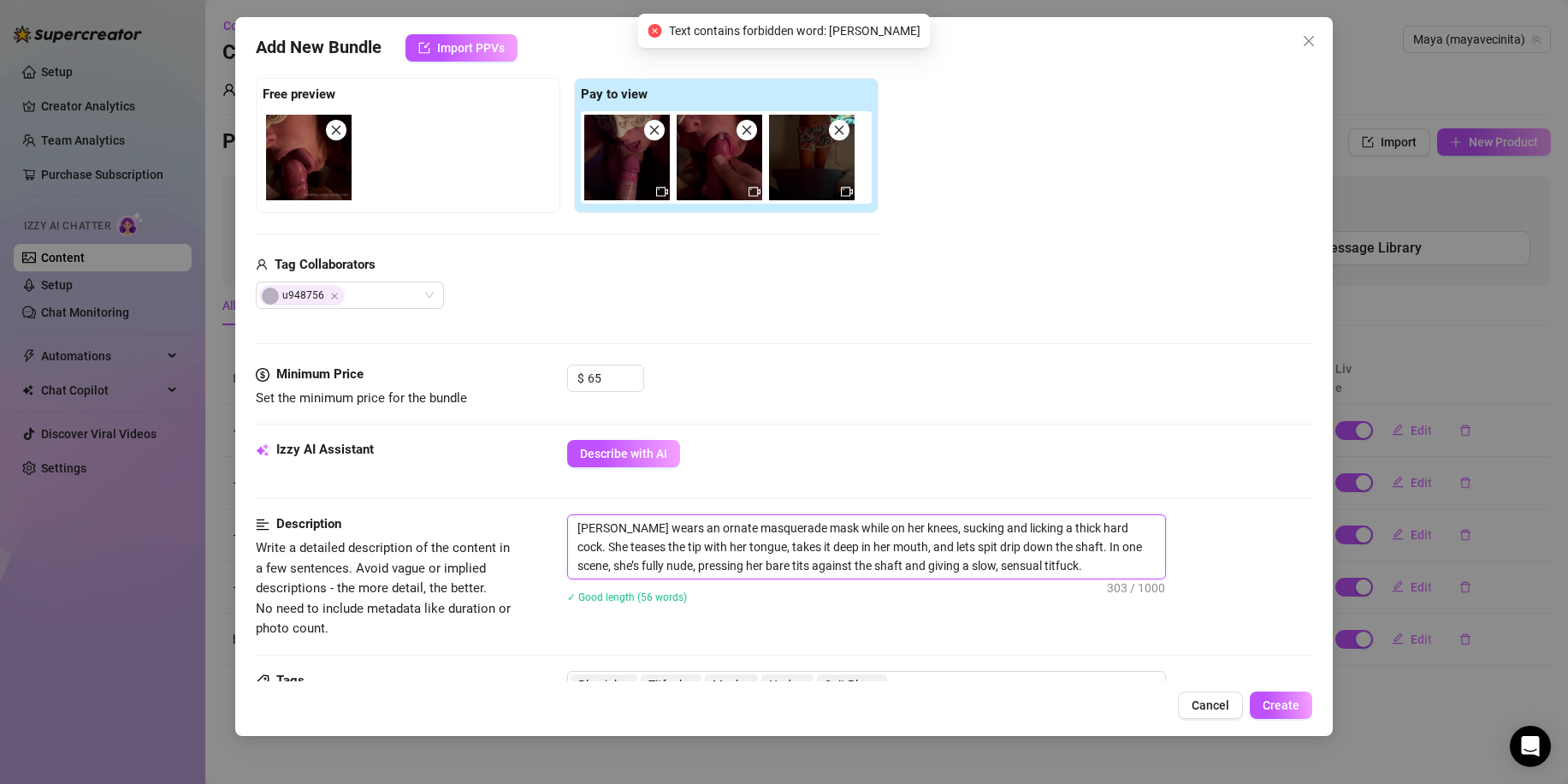
click at [924, 545] on textarea "[PERSON_NAME] wears an ornate masquerade mask while on her knees, sucking and l…" at bounding box center [866, 547] width 597 height 64
drag, startPoint x: 974, startPoint y: 552, endPoint x: 610, endPoint y: 424, distance: 385.8
click at [610, 424] on form "Account Maya (@mayavecinita) Name Name is for your internal organization only. …" at bounding box center [784, 551] width 1057 height 1438
click at [1040, 554] on textarea "[PERSON_NAME] wears an ornate masquerade mask while on her knees, sucking and l…" at bounding box center [866, 547] width 597 height 64
drag, startPoint x: 1017, startPoint y: 550, endPoint x: 1054, endPoint y: 590, distance: 54.5
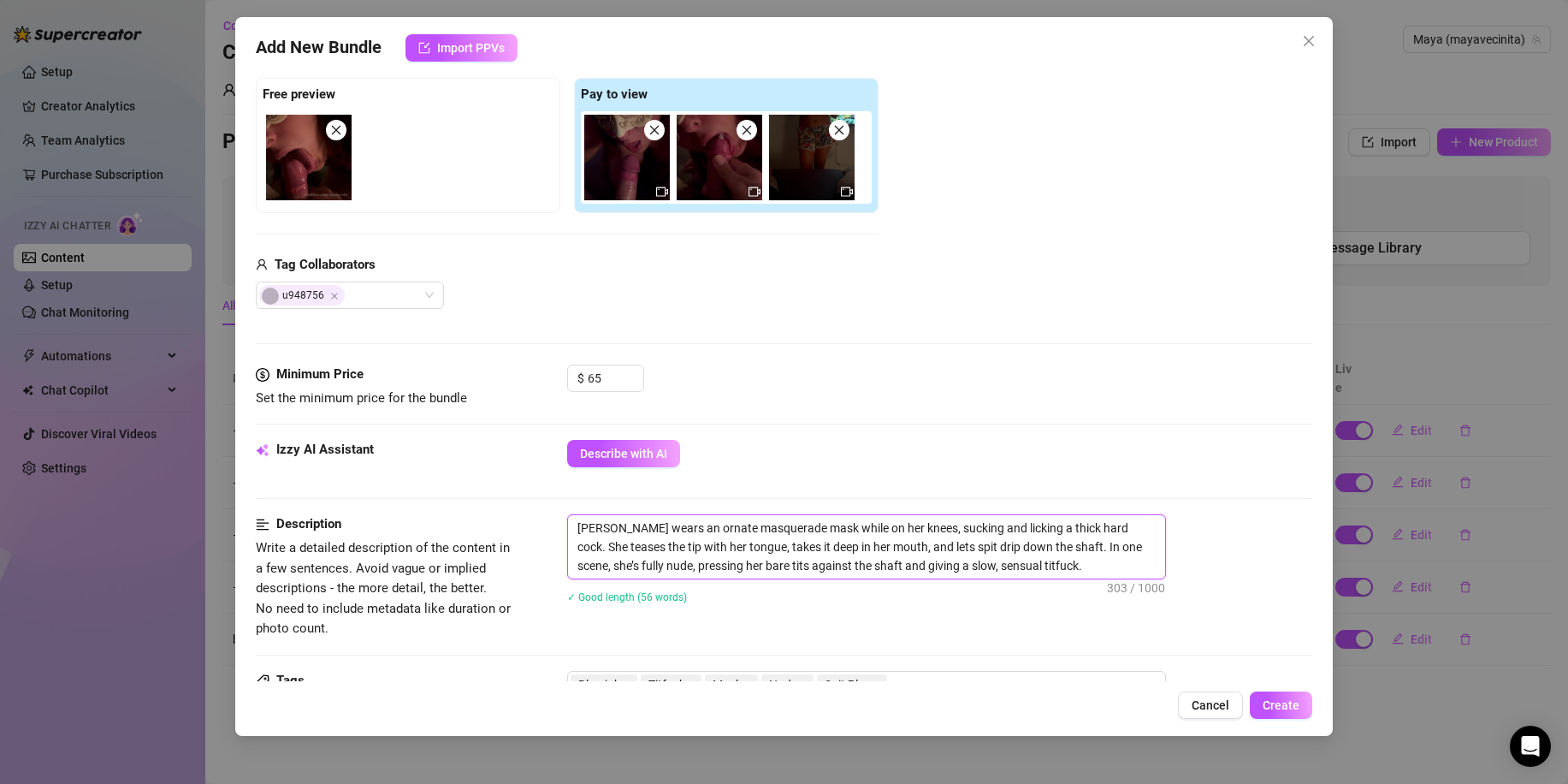
click at [1054, 590] on div "Maya wears an ornate masquerade mask while on her knees, sucking and licking a …" at bounding box center [939, 569] width 745 height 111
click at [1025, 487] on div "Izzy AI Assistant Describe with AI" at bounding box center [784, 477] width 1057 height 74
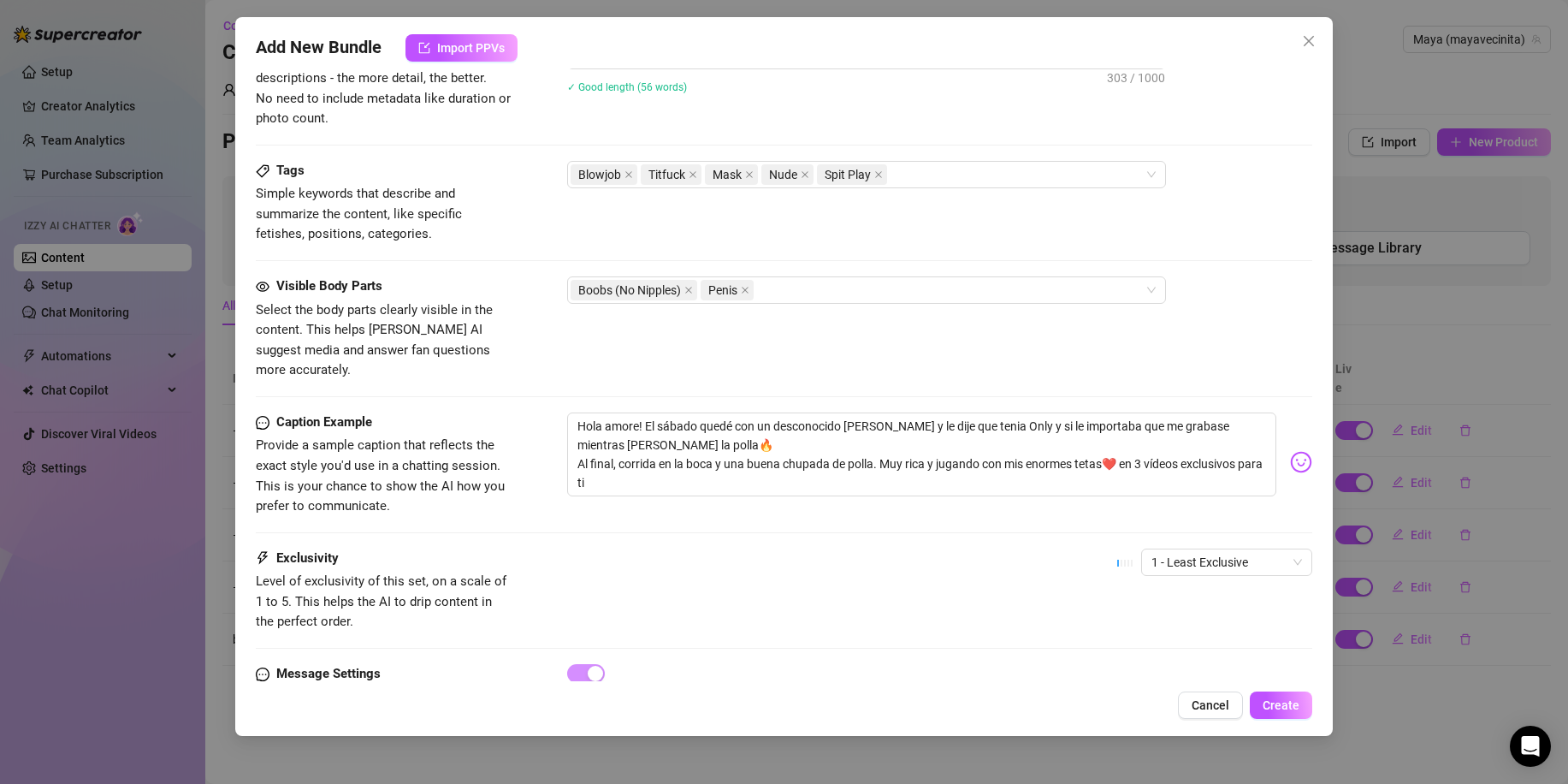
scroll to position [770, 0]
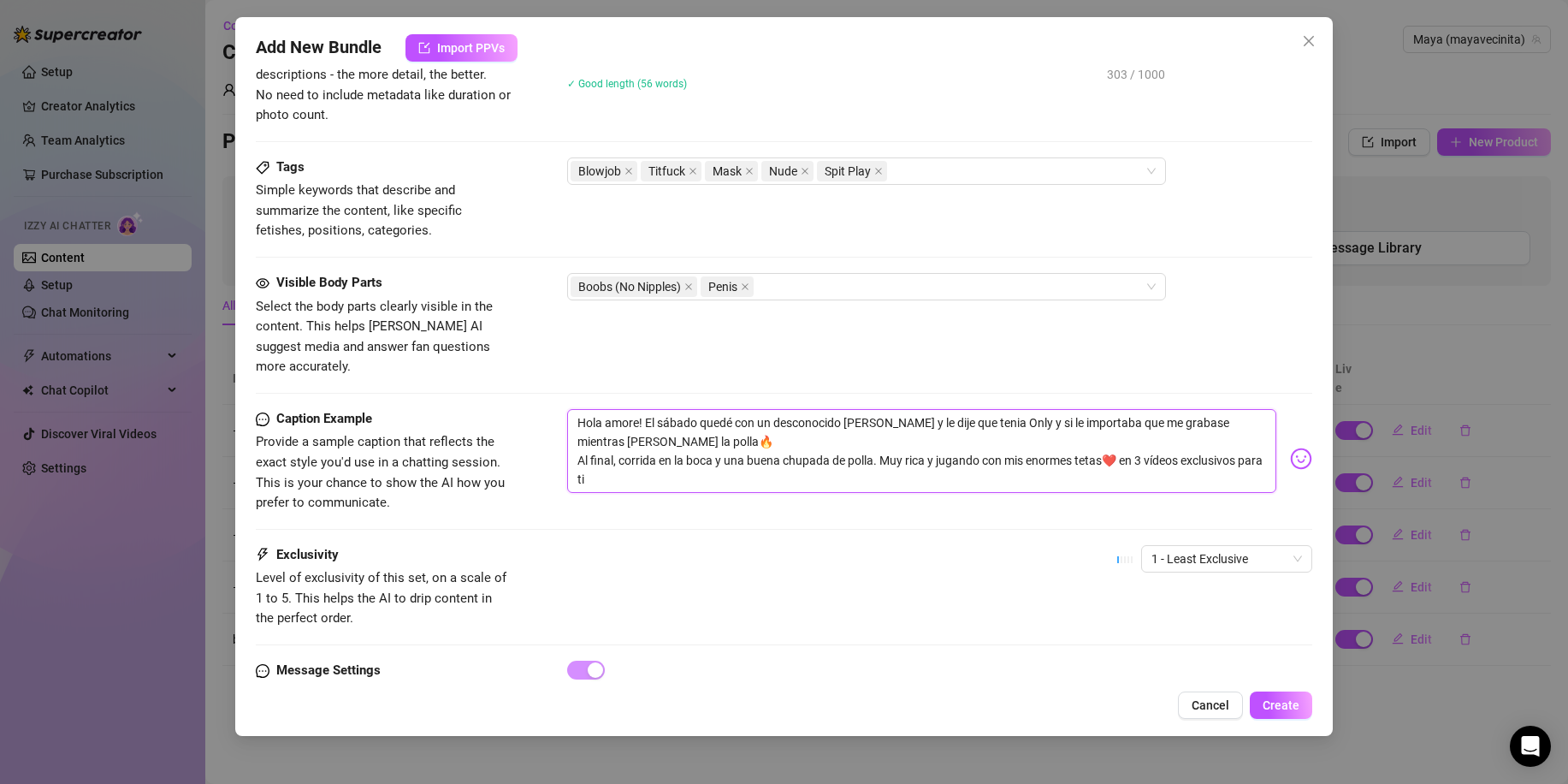
click at [609, 423] on textarea "Hola amore! El sábado quedé con un desconocido [PERSON_NAME] y le dije que teni…" at bounding box center [922, 451] width 710 height 84
click at [1261, 706] on button "Create" at bounding box center [1280, 706] width 63 height 28
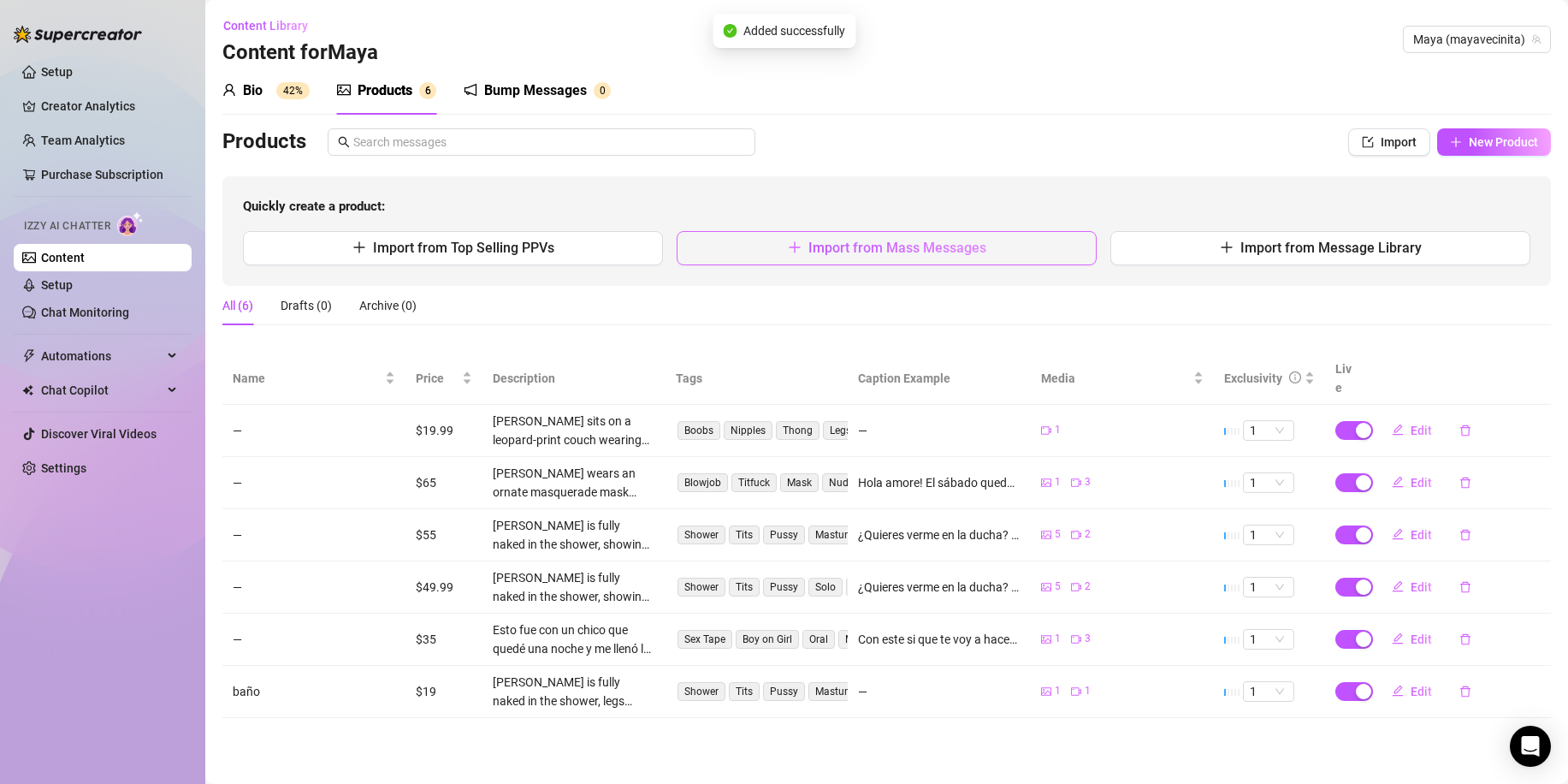
click at [933, 258] on button "Import from Mass Messages" at bounding box center [887, 248] width 420 height 34
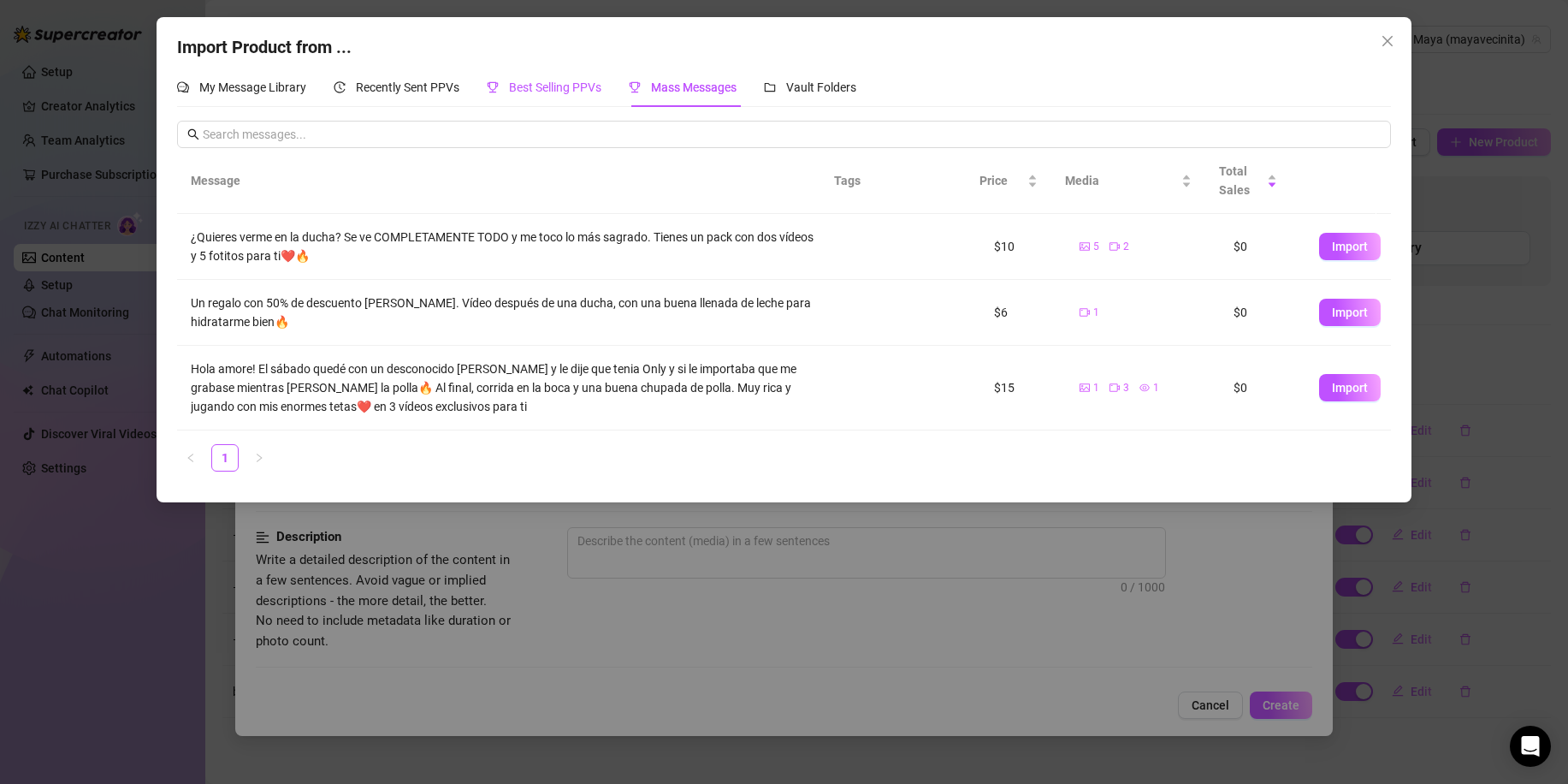
click at [589, 84] on span "Best Selling PPVs" at bounding box center [555, 87] width 92 height 14
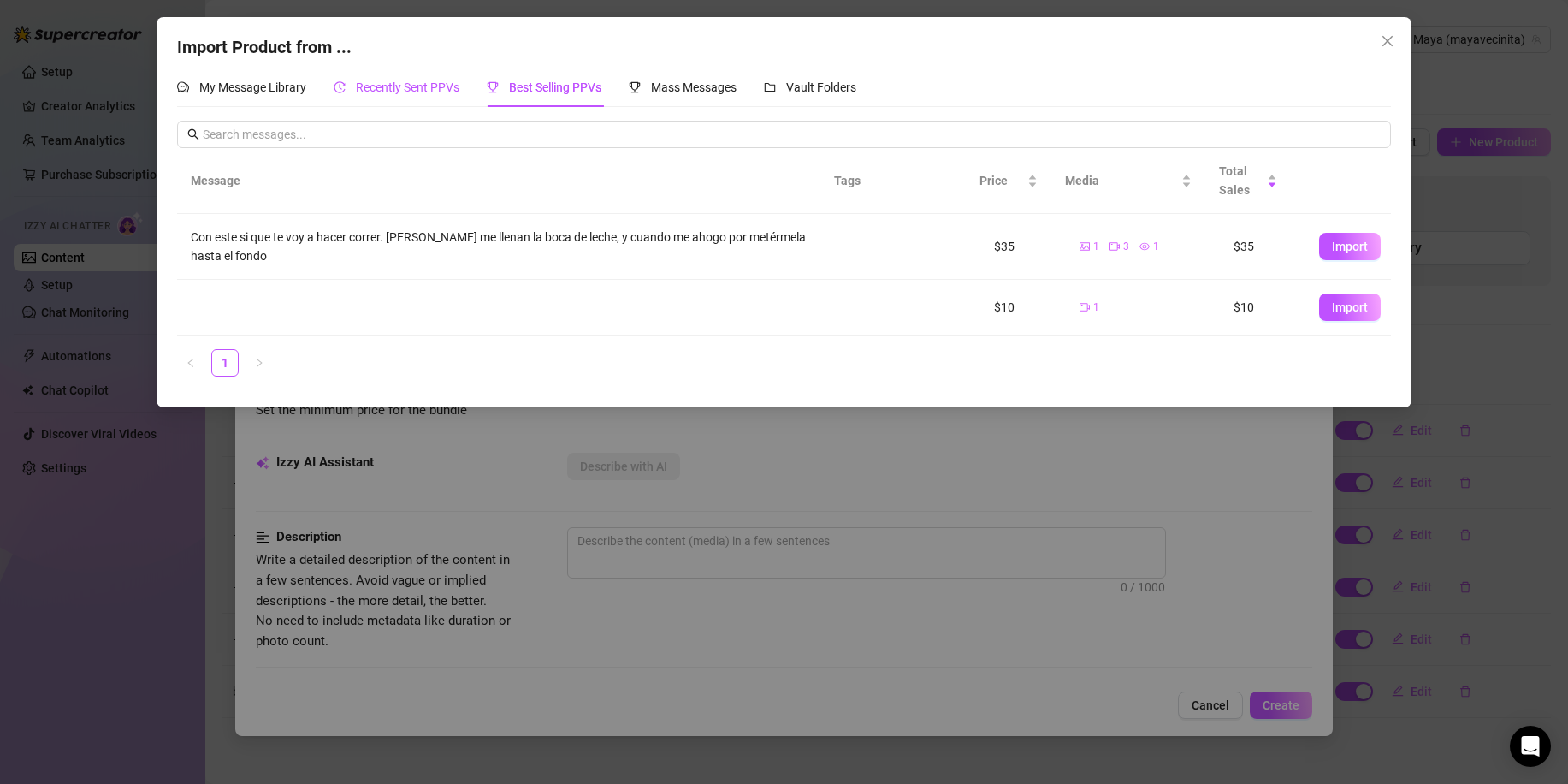
click at [448, 94] on span "Recently Sent PPVs" at bounding box center [407, 87] width 103 height 14
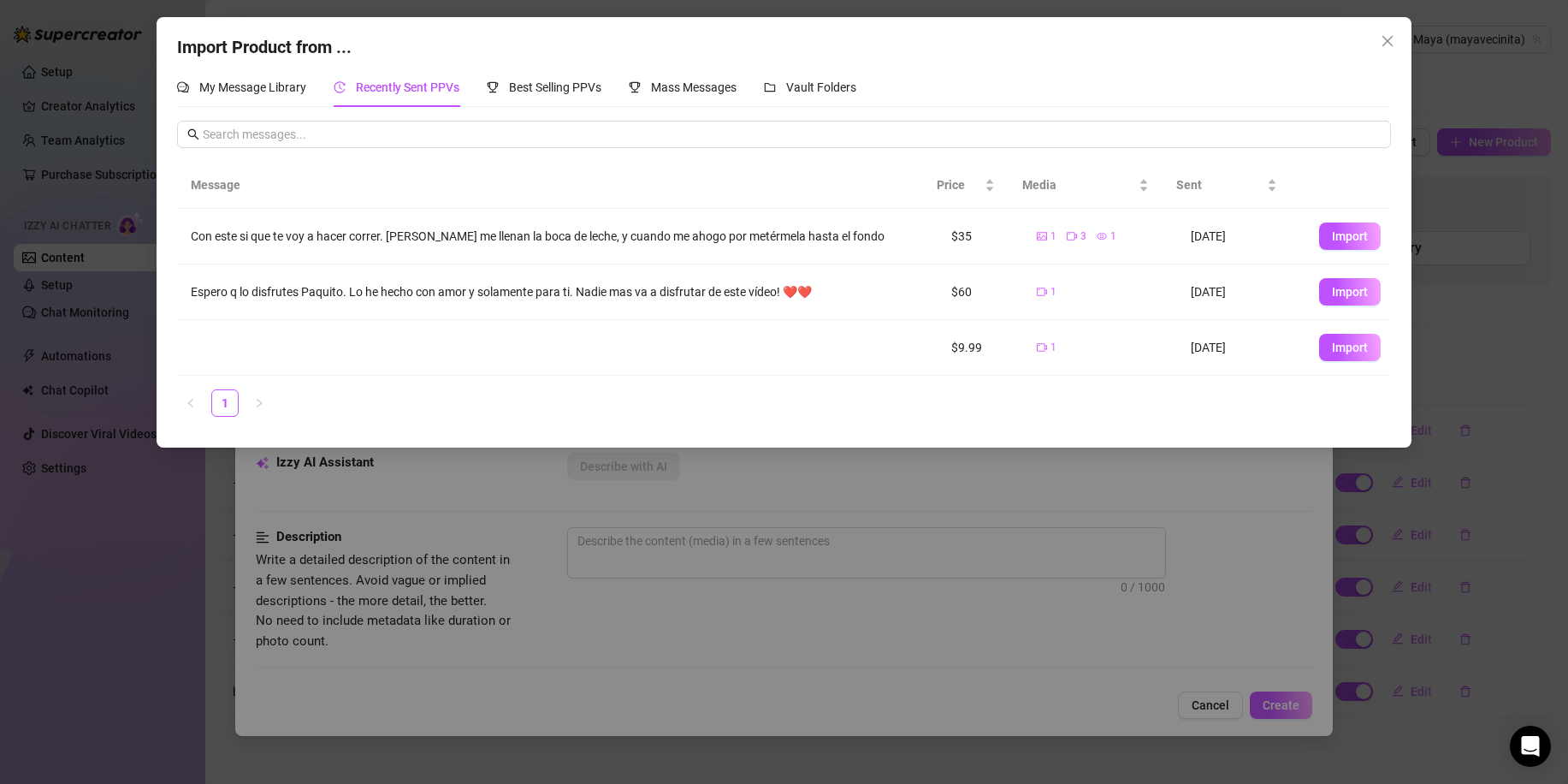
click at [1332, 289] on span "Import" at bounding box center [1350, 292] width 36 height 14
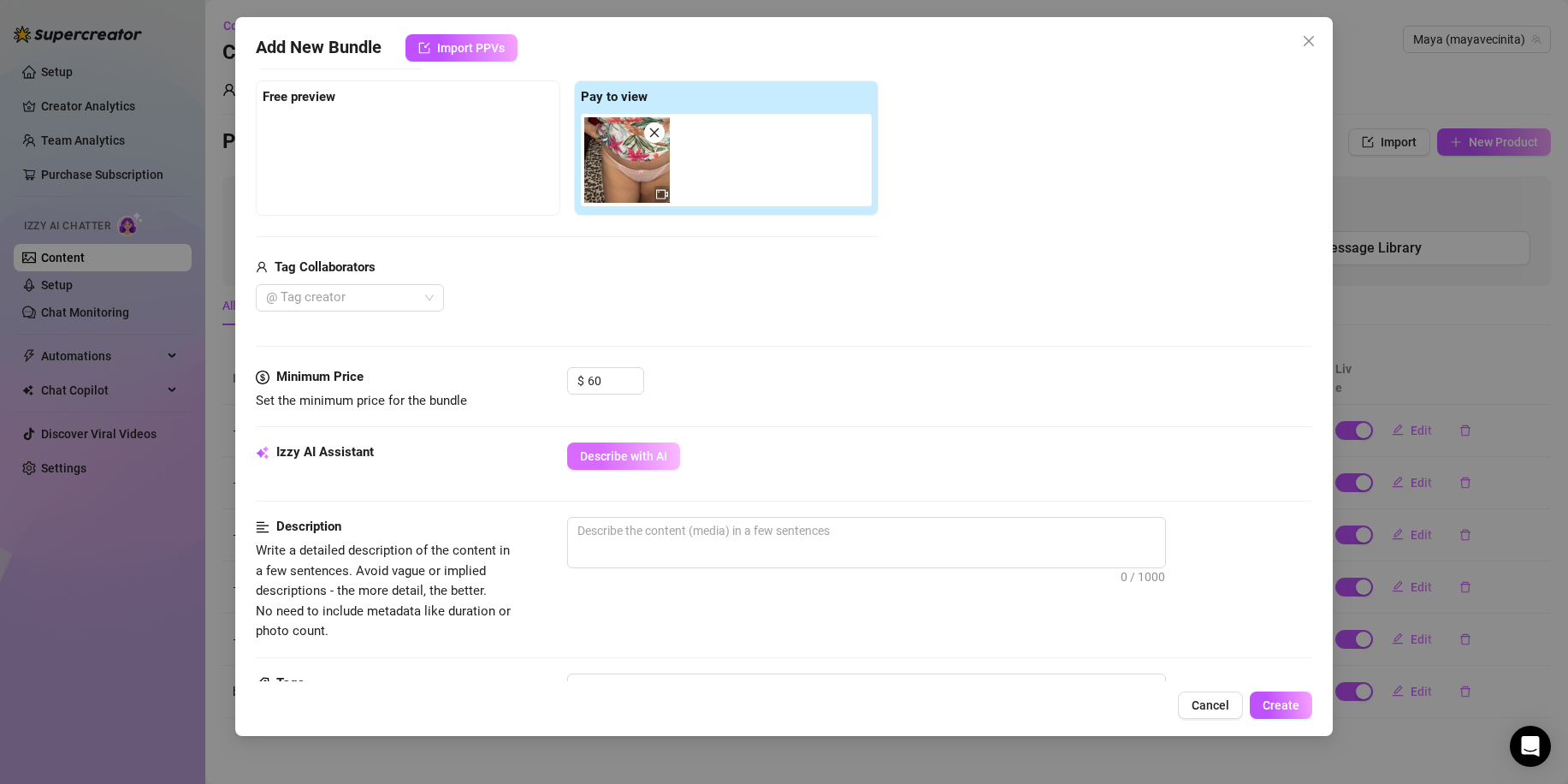
scroll to position [257, 0]
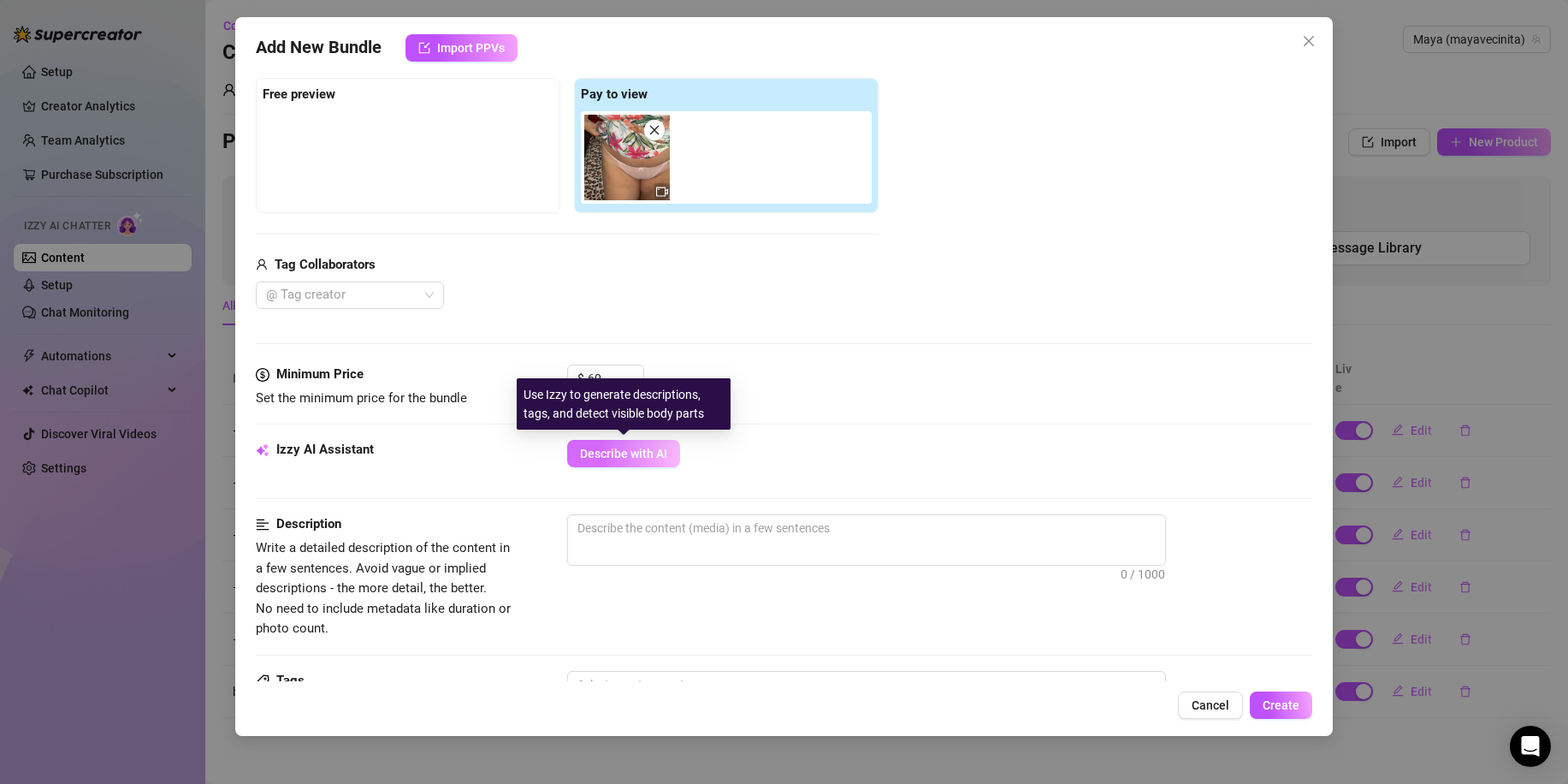
click at [614, 461] on button "Describe with AI" at bounding box center [623, 454] width 113 height 28
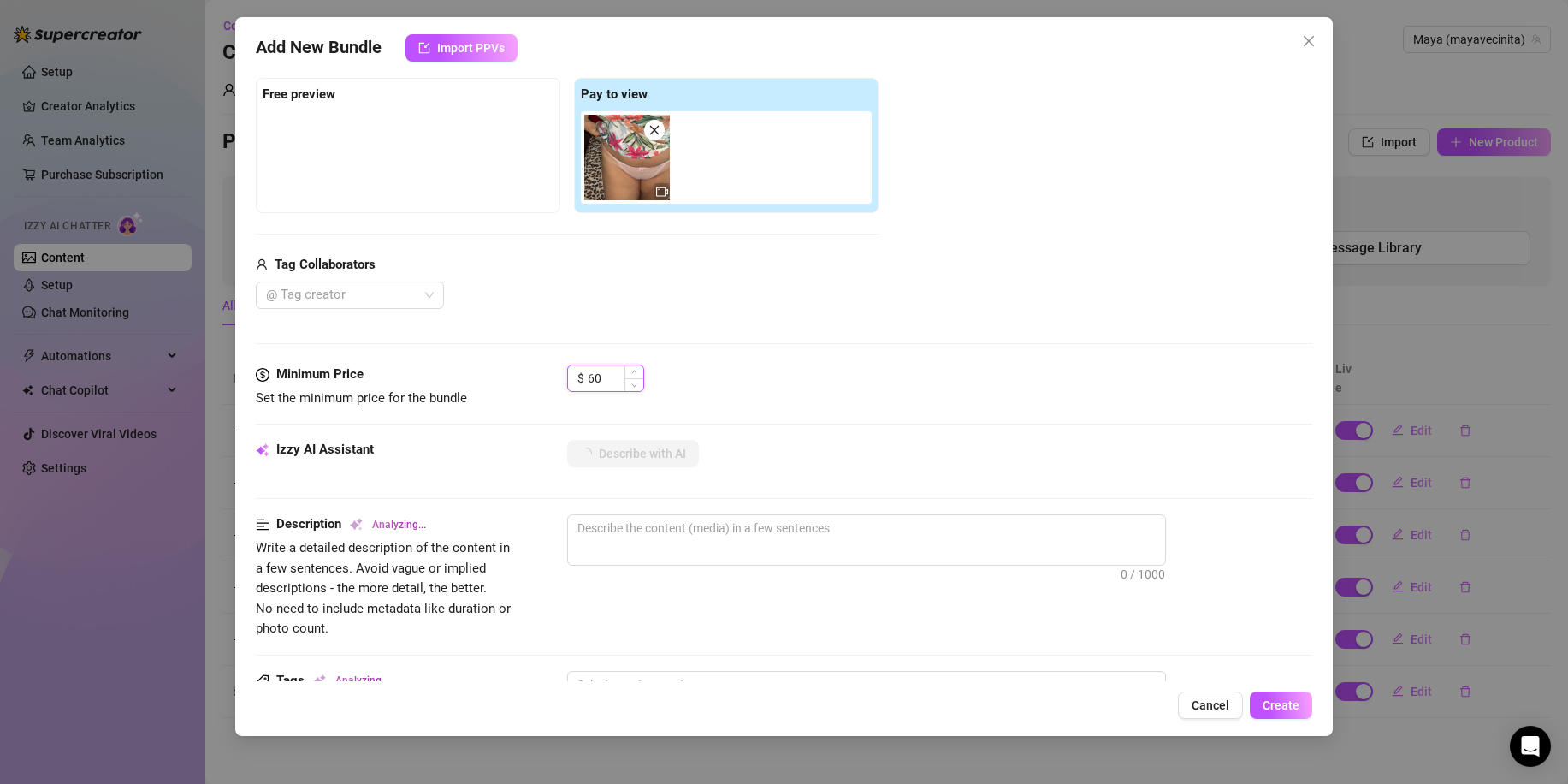
click at [600, 371] on input "60" at bounding box center [615, 378] width 56 height 26
click at [635, 376] on icon "up" at bounding box center [634, 373] width 6 height 6
click at [635, 375] on icon "up" at bounding box center [634, 373] width 6 height 6
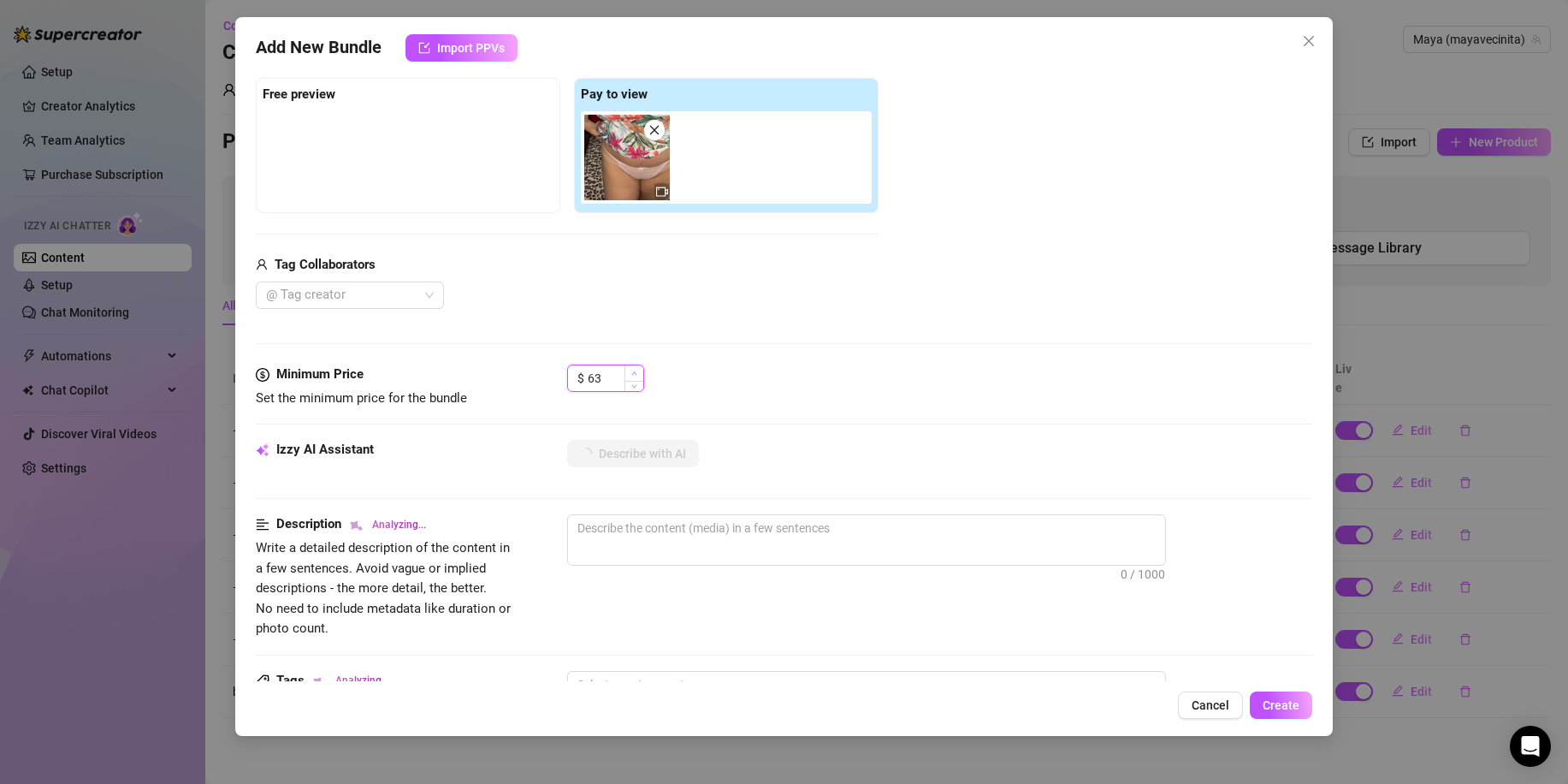
click at [635, 375] on icon "up" at bounding box center [634, 373] width 6 height 6
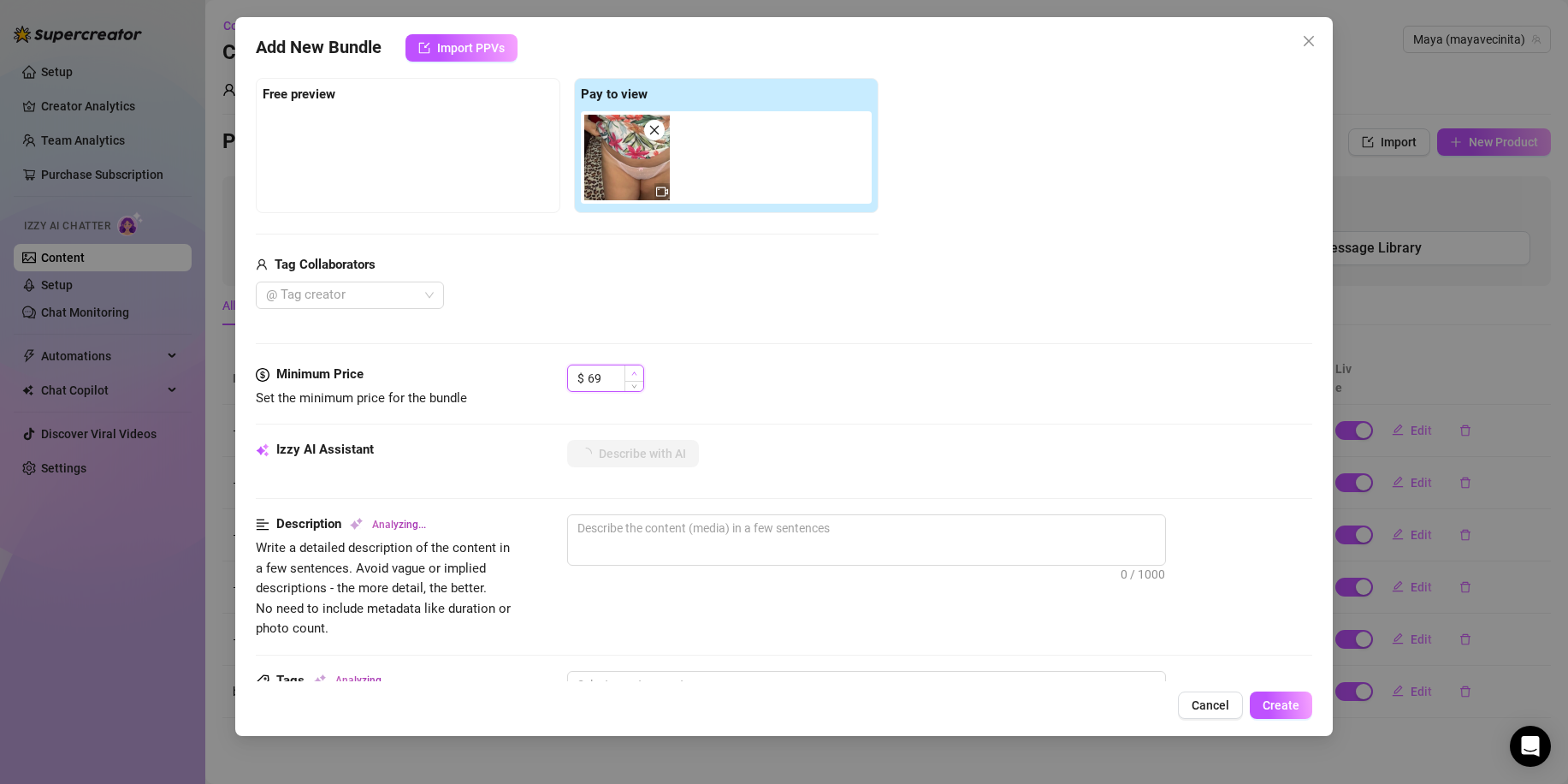
click at [635, 375] on icon "up" at bounding box center [634, 373] width 6 height 6
click at [631, 384] on icon "down" at bounding box center [634, 383] width 6 height 6
click at [765, 383] on div "$ 69" at bounding box center [939, 386] width 745 height 43
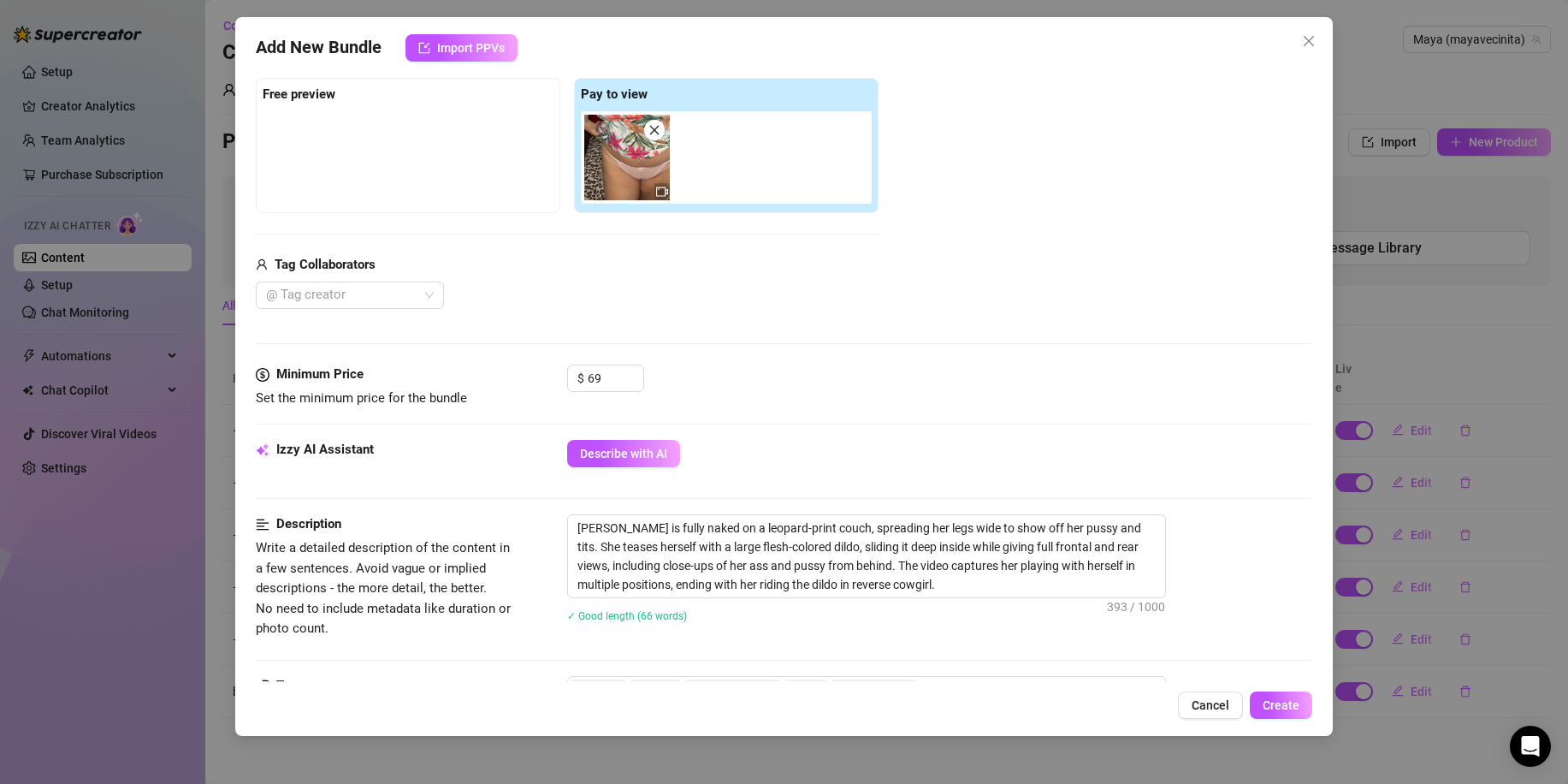
scroll to position [599, 0]
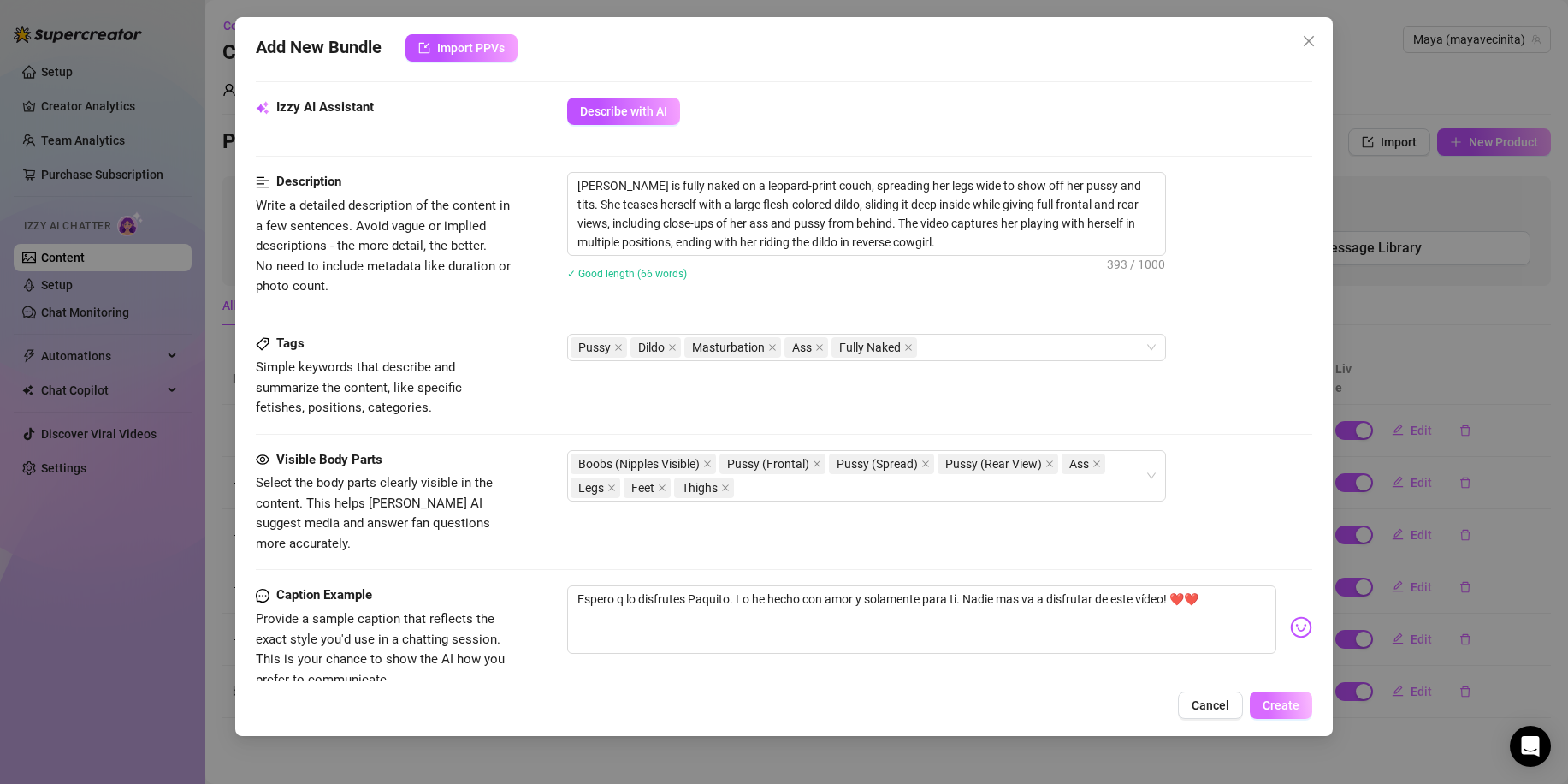
click at [1267, 707] on span "Create" at bounding box center [1280, 706] width 37 height 14
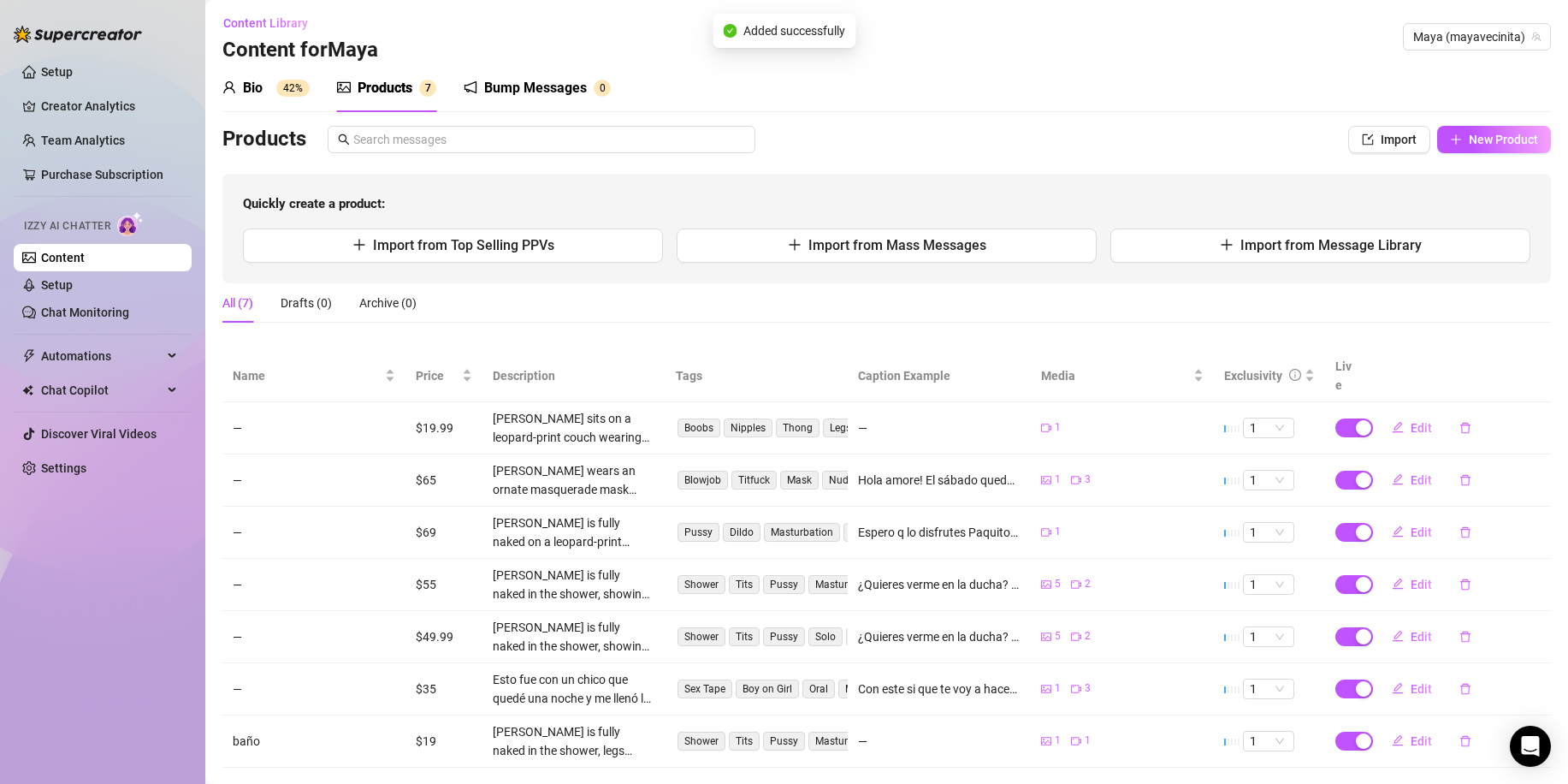
scroll to position [19, 0]
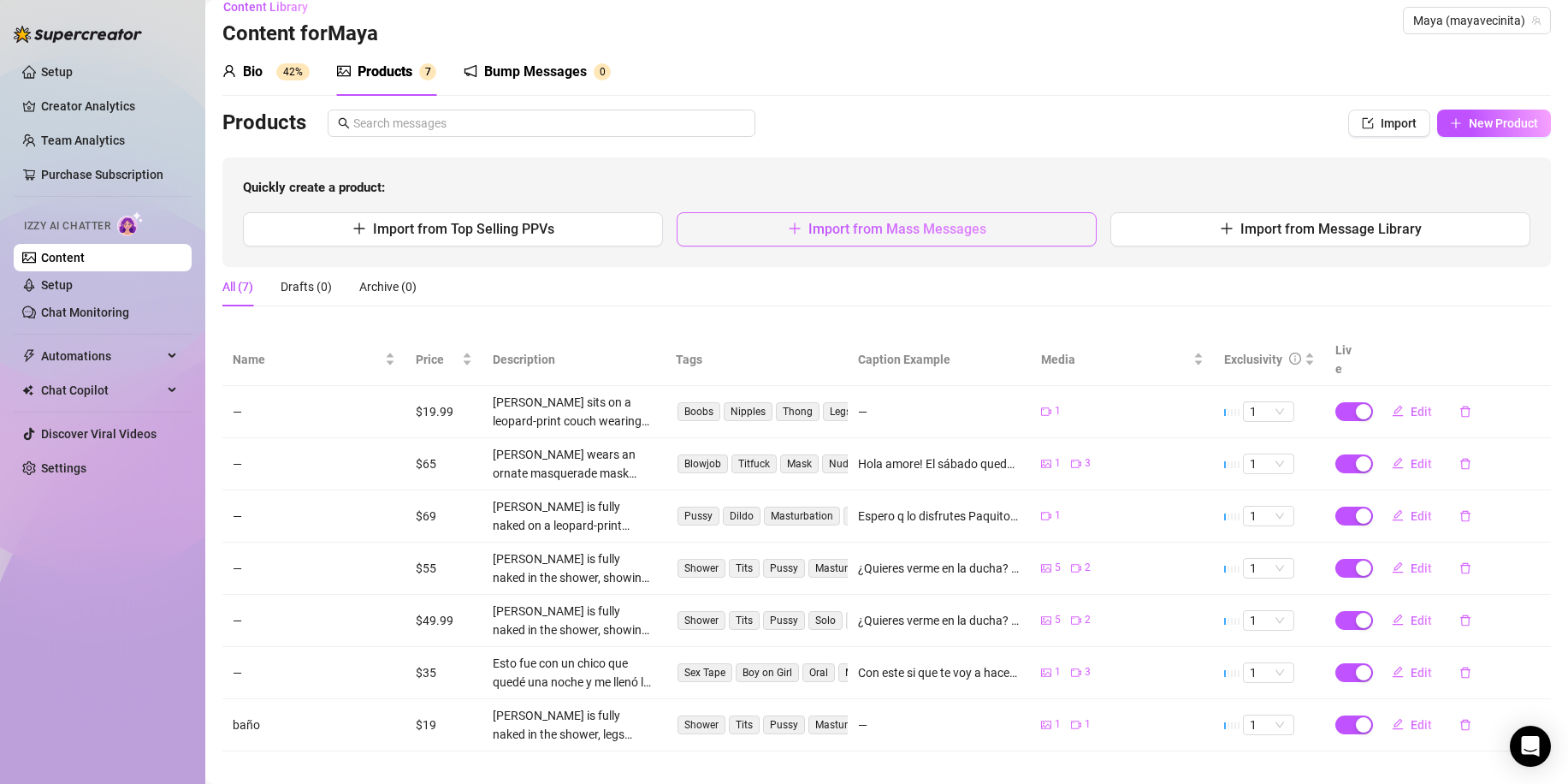
click at [910, 217] on button "Import from Mass Messages" at bounding box center [887, 229] width 420 height 34
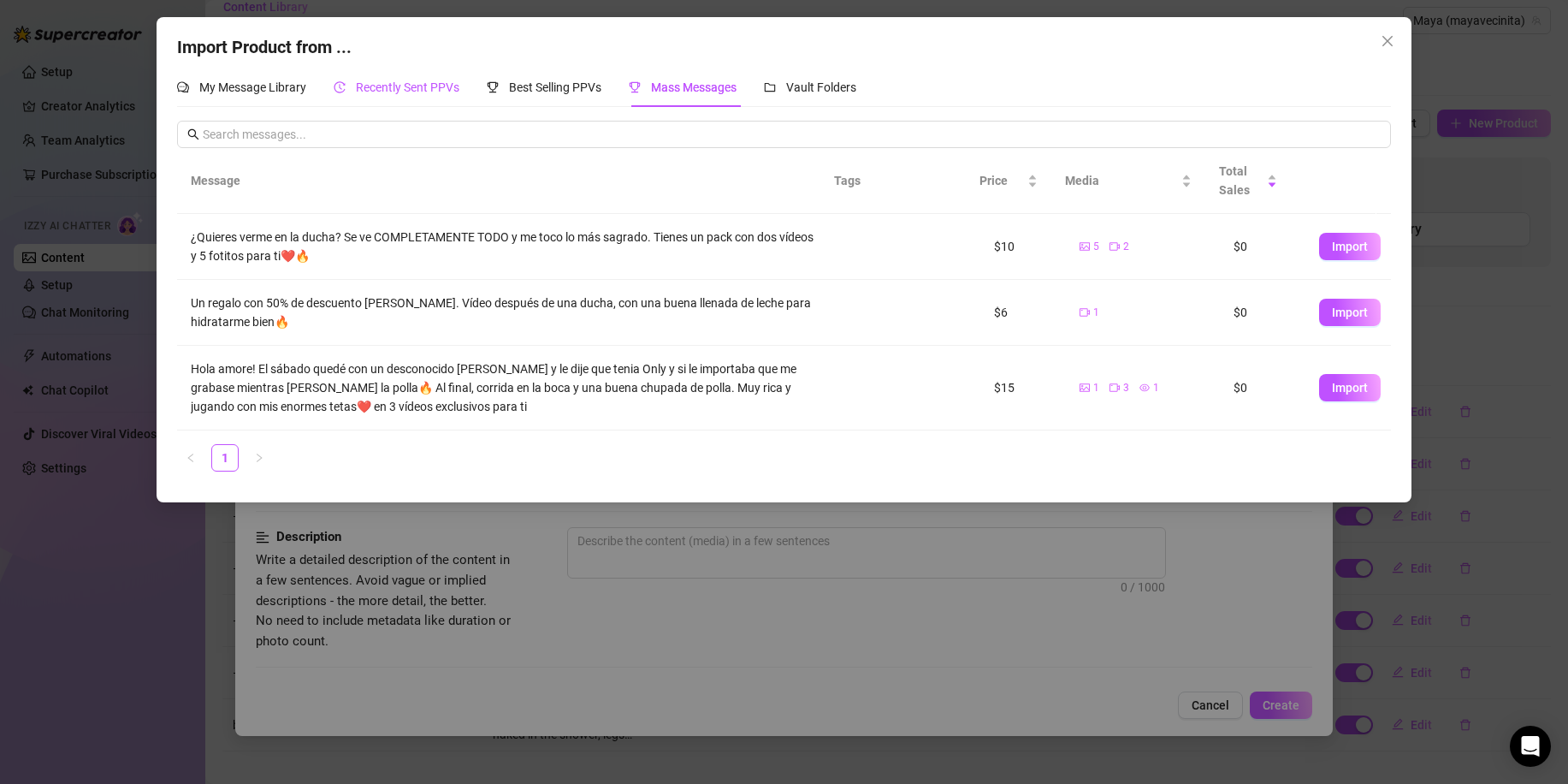
drag, startPoint x: 421, startPoint y: 88, endPoint x: 440, endPoint y: 88, distance: 19.0
click at [421, 88] on span "Recently Sent PPVs" at bounding box center [407, 87] width 103 height 14
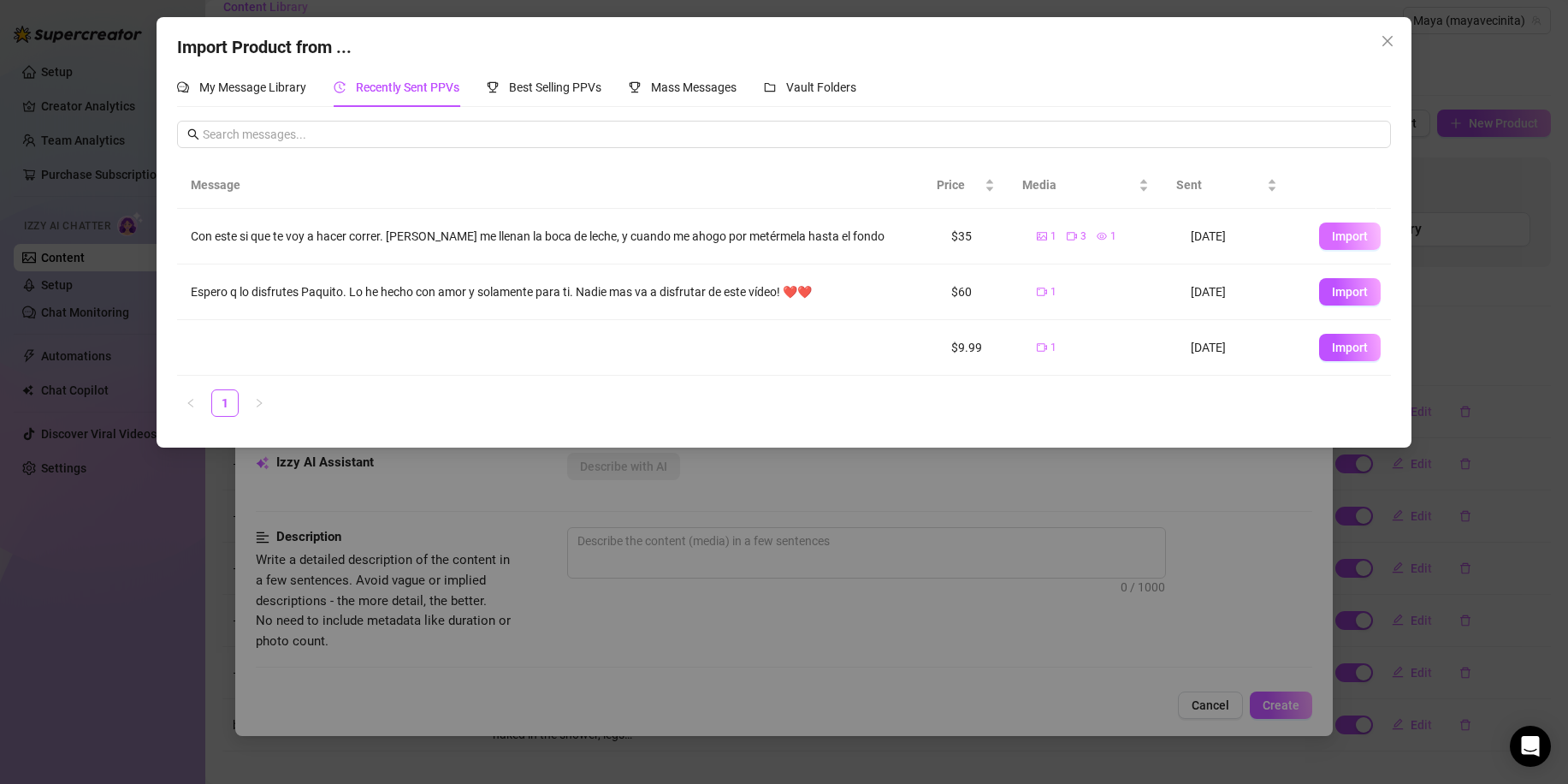
click at [1332, 227] on button "Import" at bounding box center [1350, 236] width 62 height 28
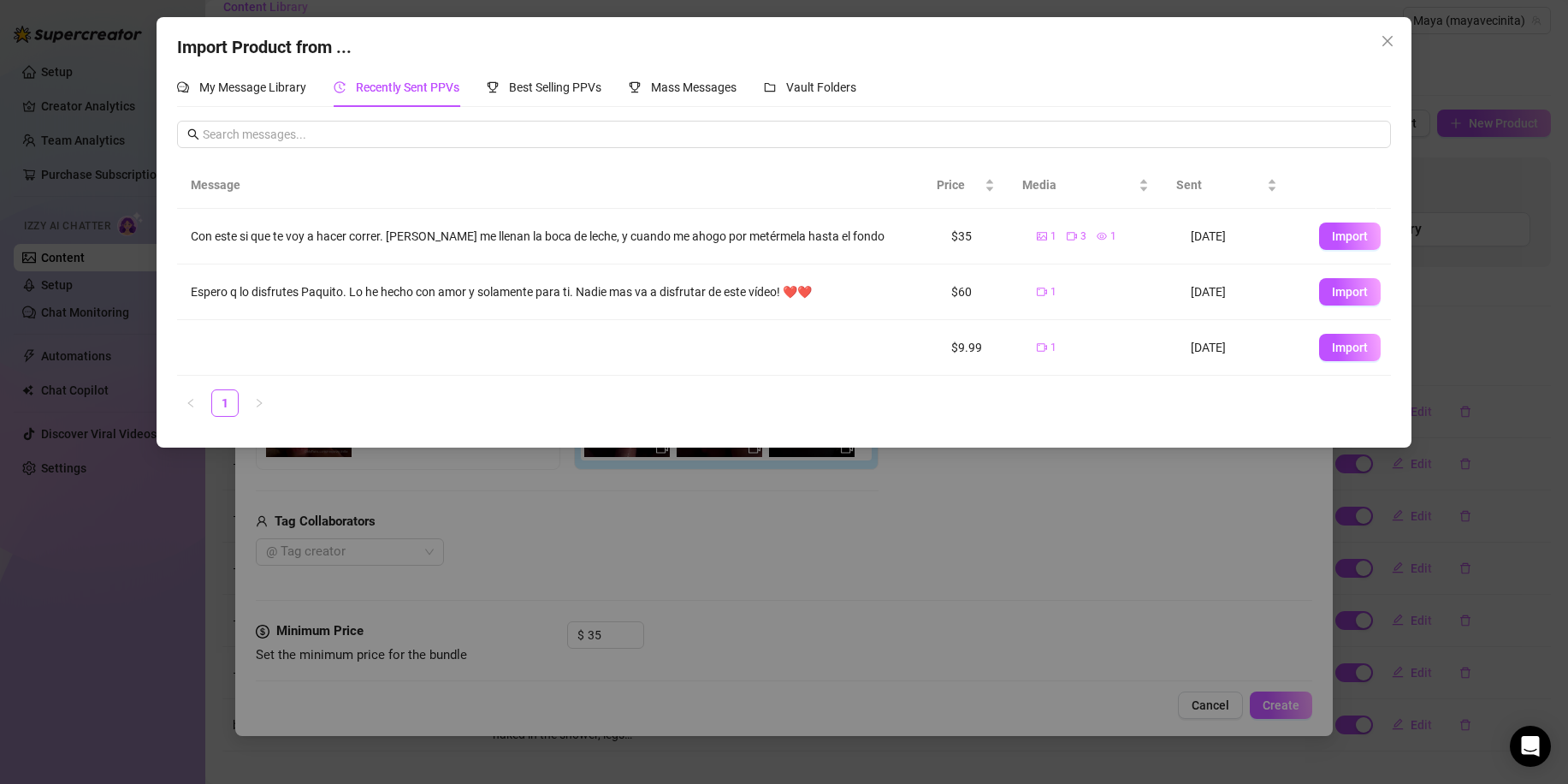
type textarea "Con este si que te voy a hacer correr. [PERSON_NAME] me llenan la boca de leche…"
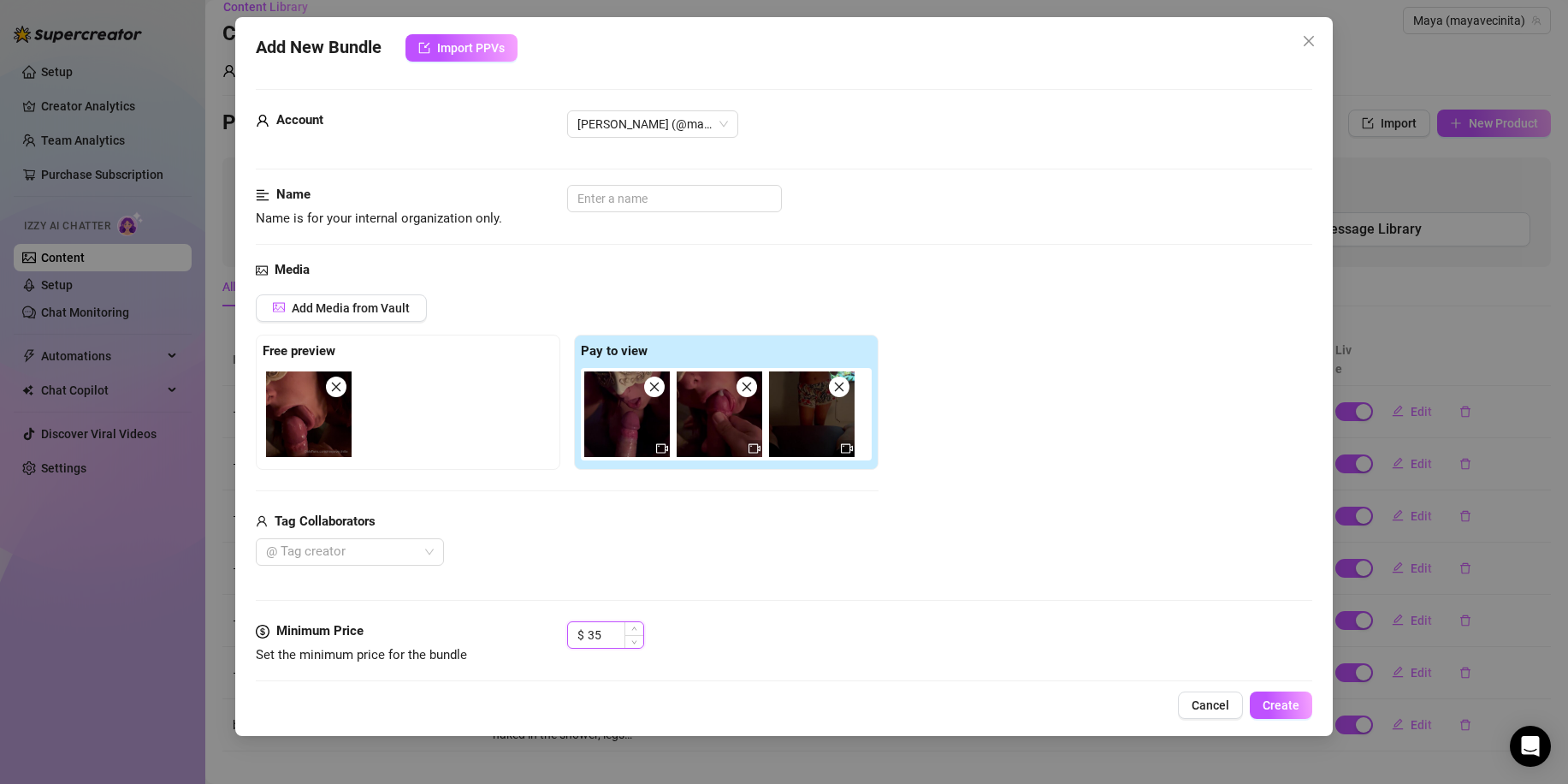
click at [594, 627] on input "35" at bounding box center [615, 635] width 56 height 26
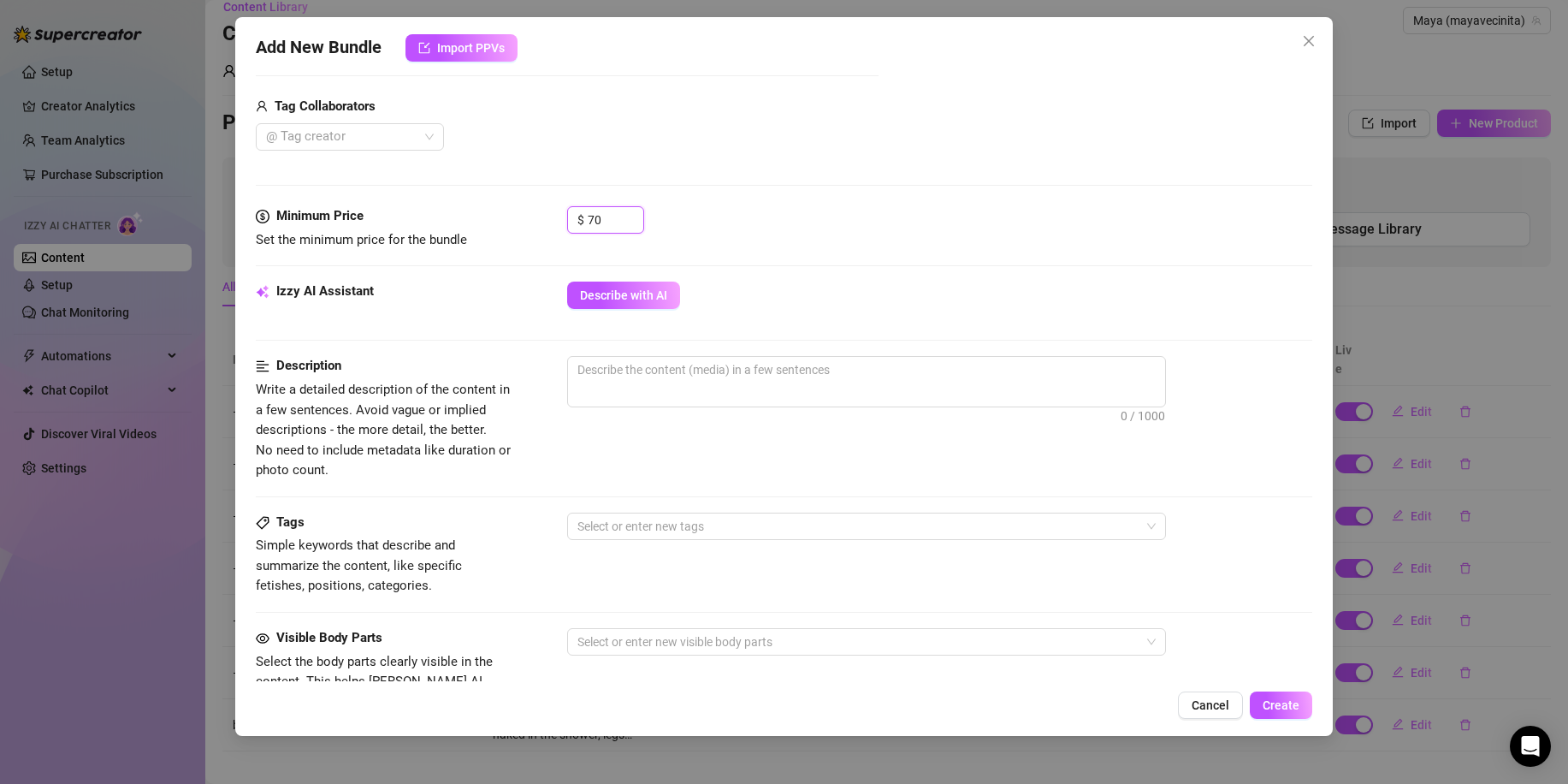
scroll to position [397, 0]
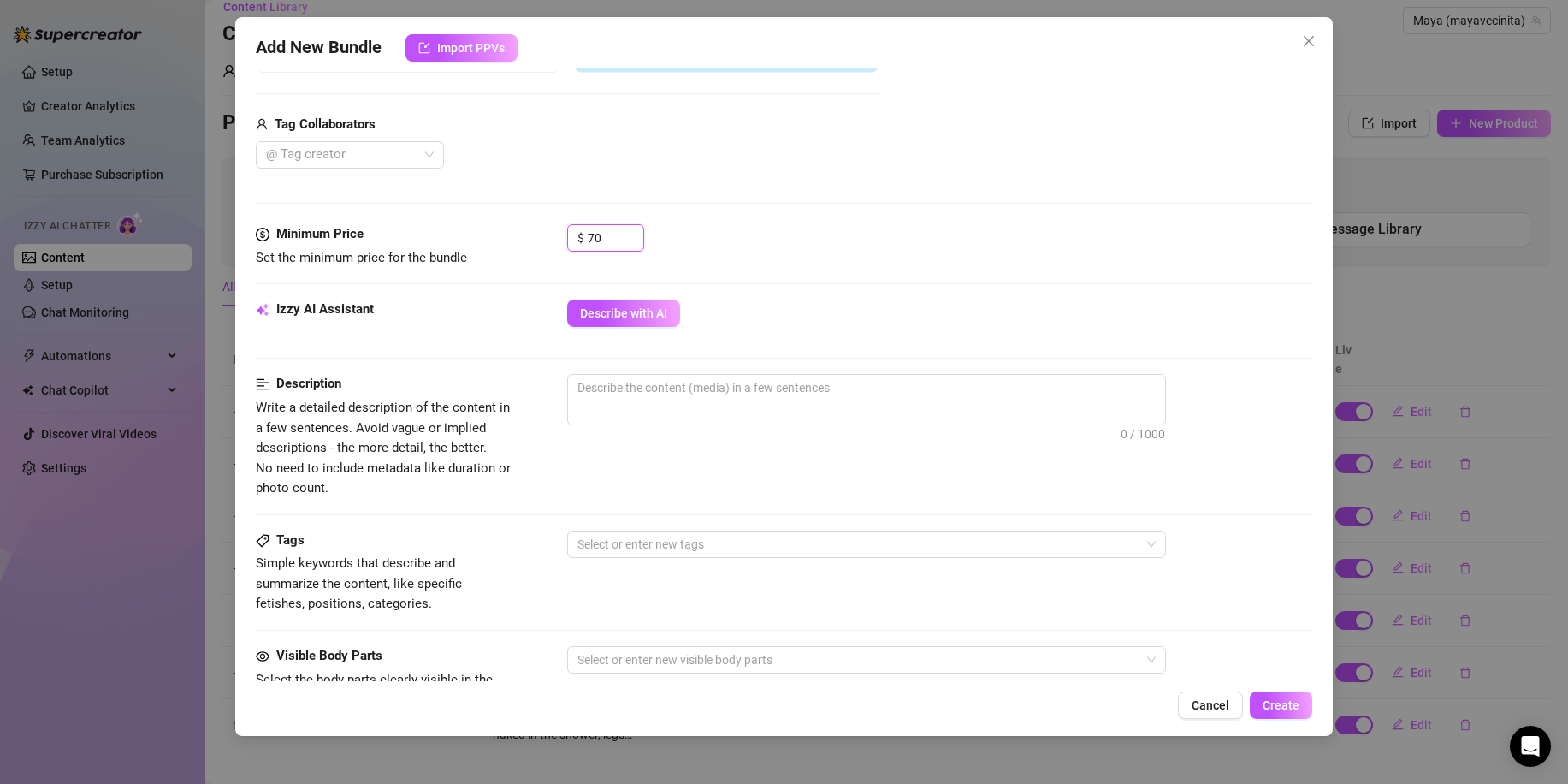
type input "70"
click at [623, 323] on button "Describe with AI" at bounding box center [623, 314] width 113 height 28
type textarea "Maya"
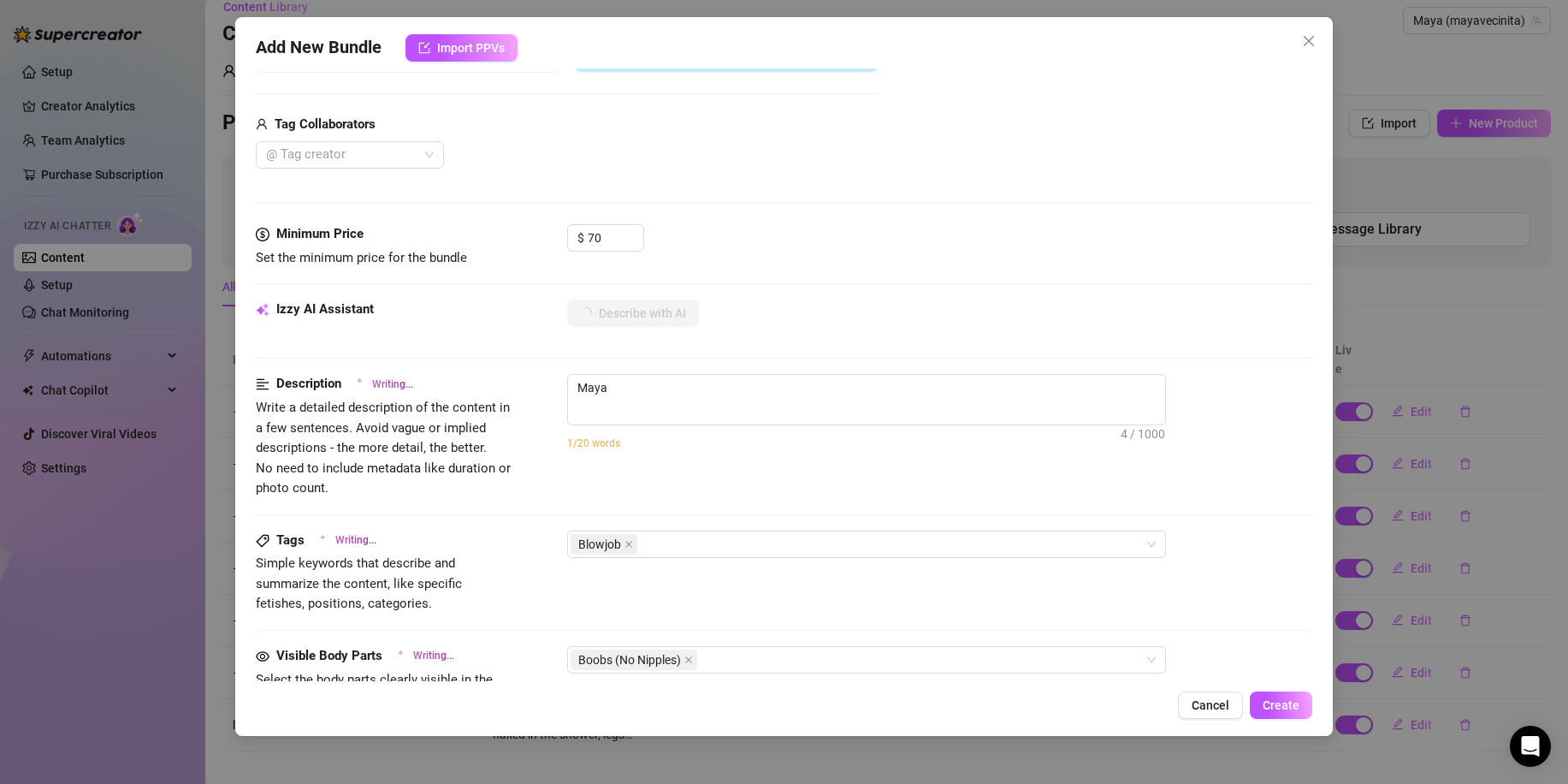
type textarea "[PERSON_NAME] wears"
type textarea "[PERSON_NAME] wears an"
type textarea "[PERSON_NAME] wears an ornate"
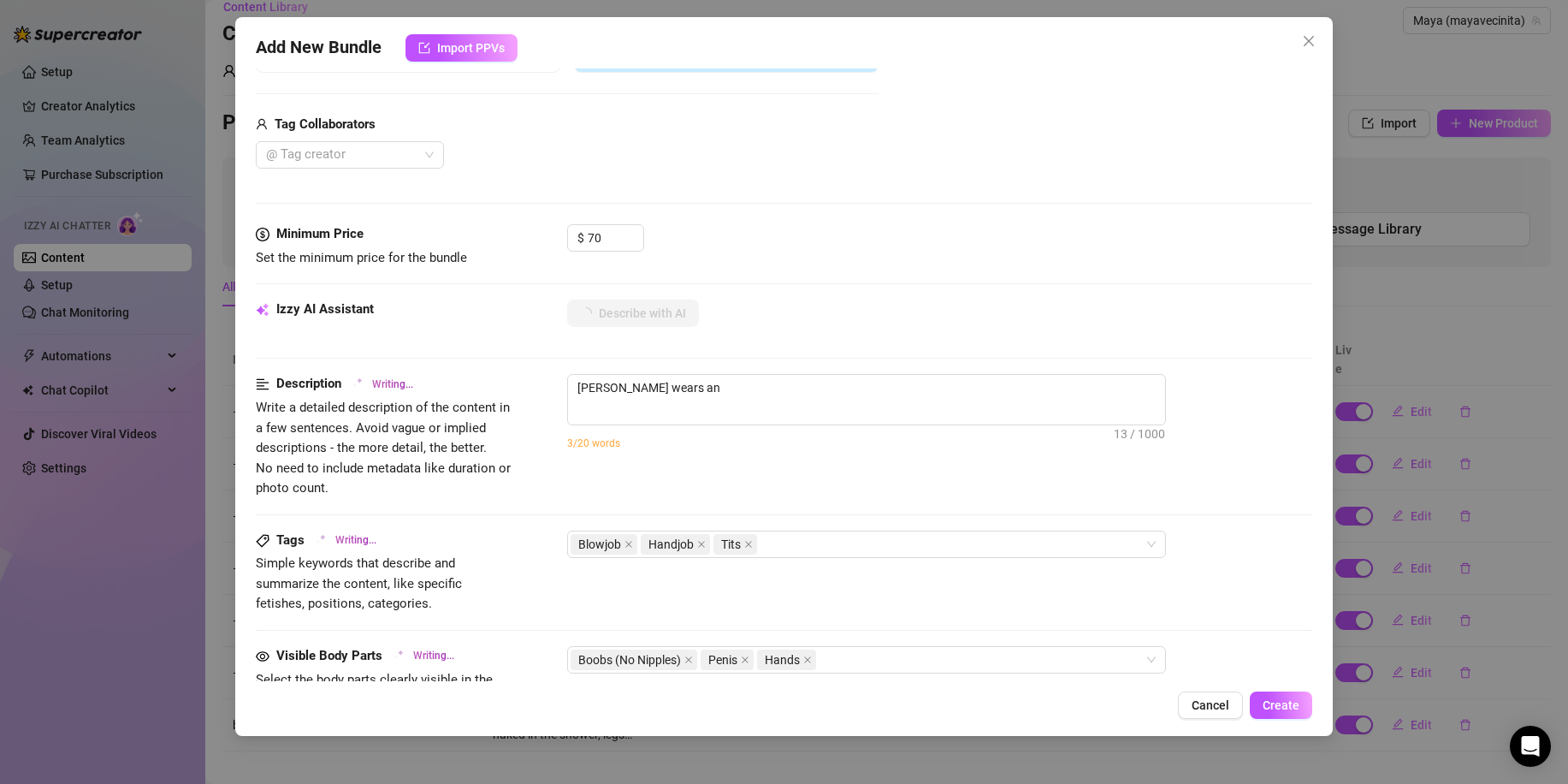
type textarea "[PERSON_NAME] wears an ornate"
type textarea "[PERSON_NAME] wears an ornate masquerade"
type textarea "[PERSON_NAME] wears an ornate masquerade mask"
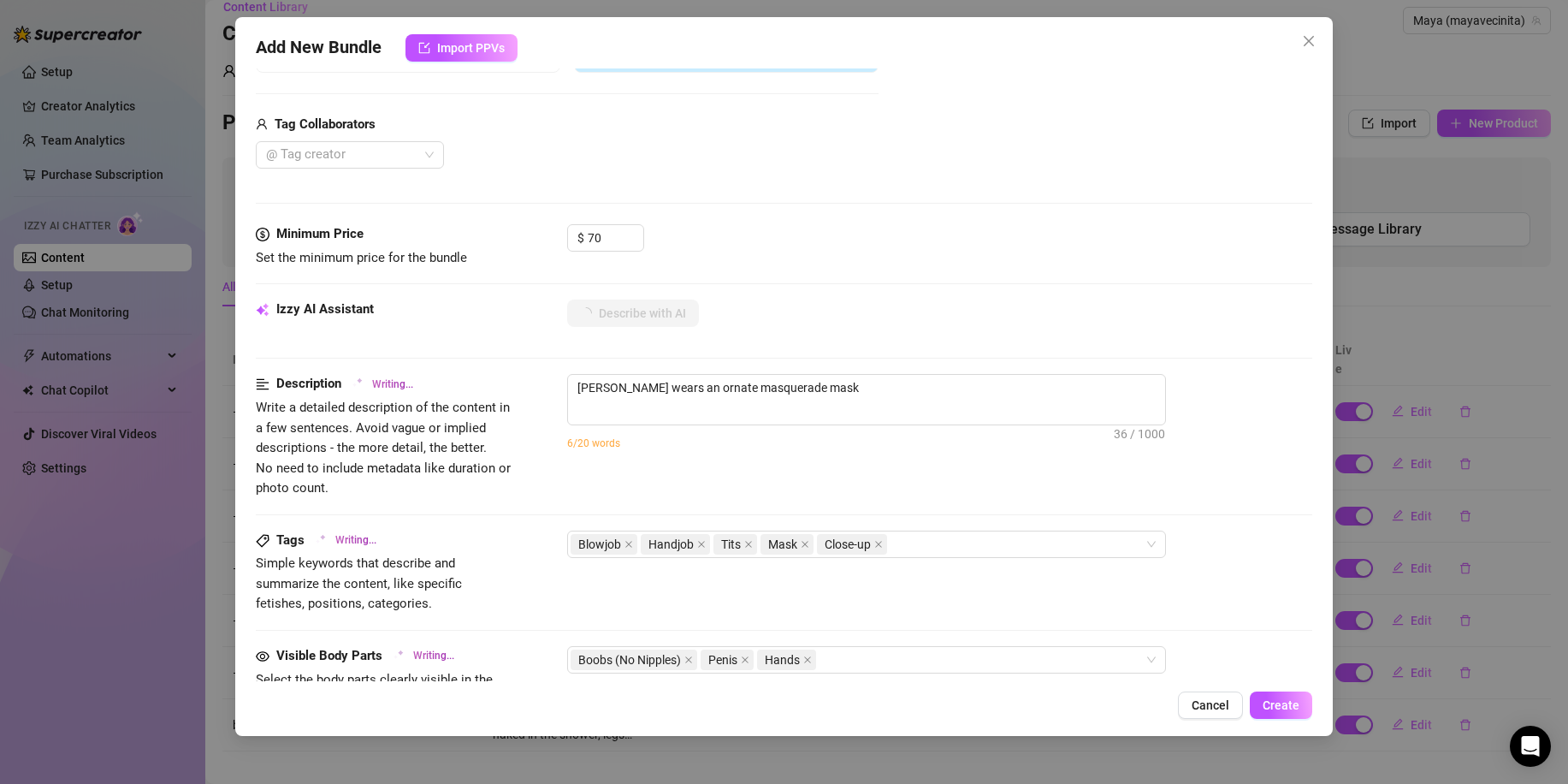
type textarea "[PERSON_NAME] wears an ornate masquerade mask while"
type textarea "[PERSON_NAME] wears an ornate masquerade mask while completely"
type textarea "[PERSON_NAME] wears an ornate masquerade mask while completely naked,"
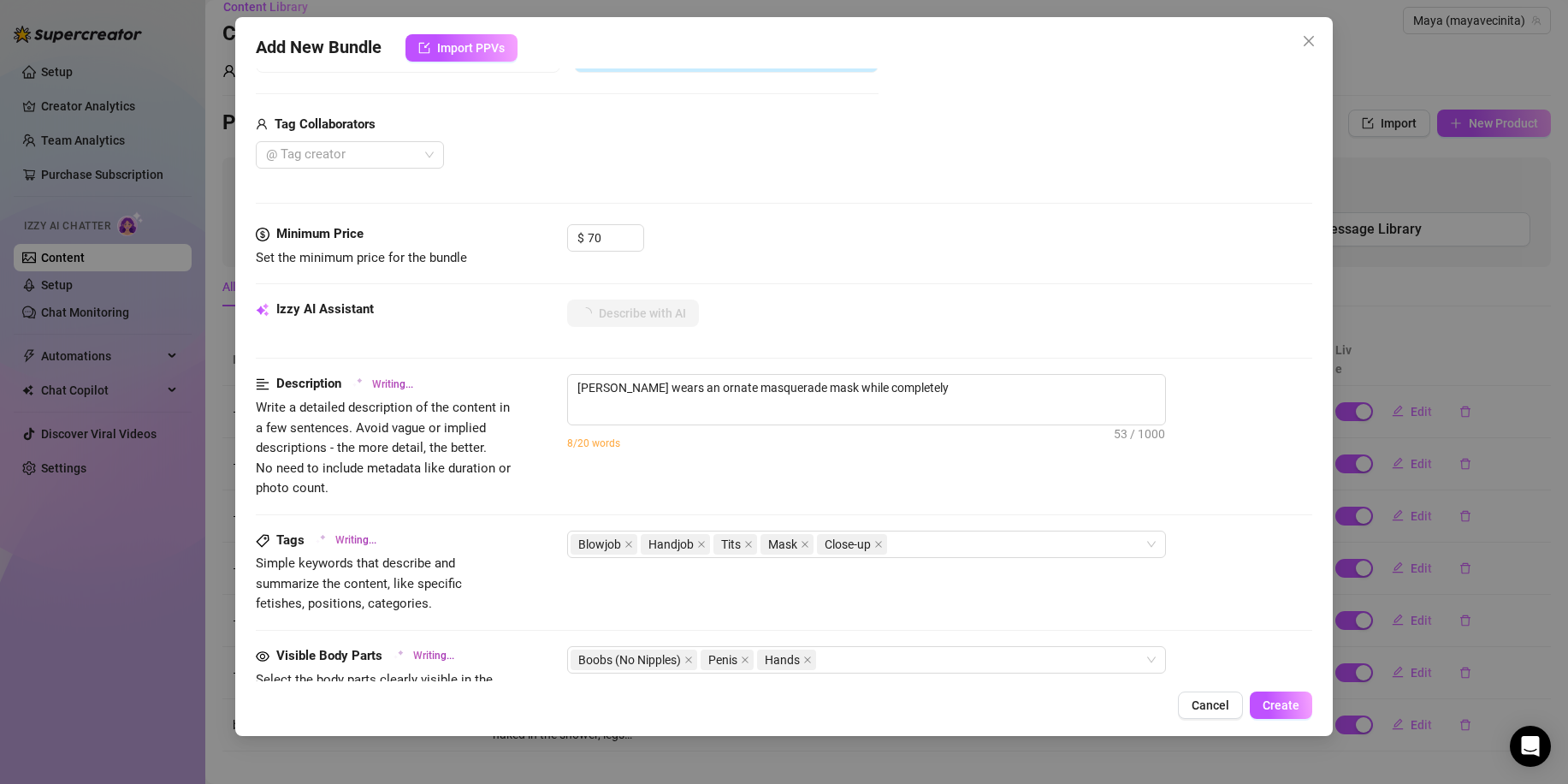
type textarea "[PERSON_NAME] wears an ornate masquerade mask while completely naked,"
type textarea "[PERSON_NAME] wears an ornate masquerade mask while completely naked, showing"
type textarea "[PERSON_NAME] wears an ornate masquerade mask while completely naked, showing o…"
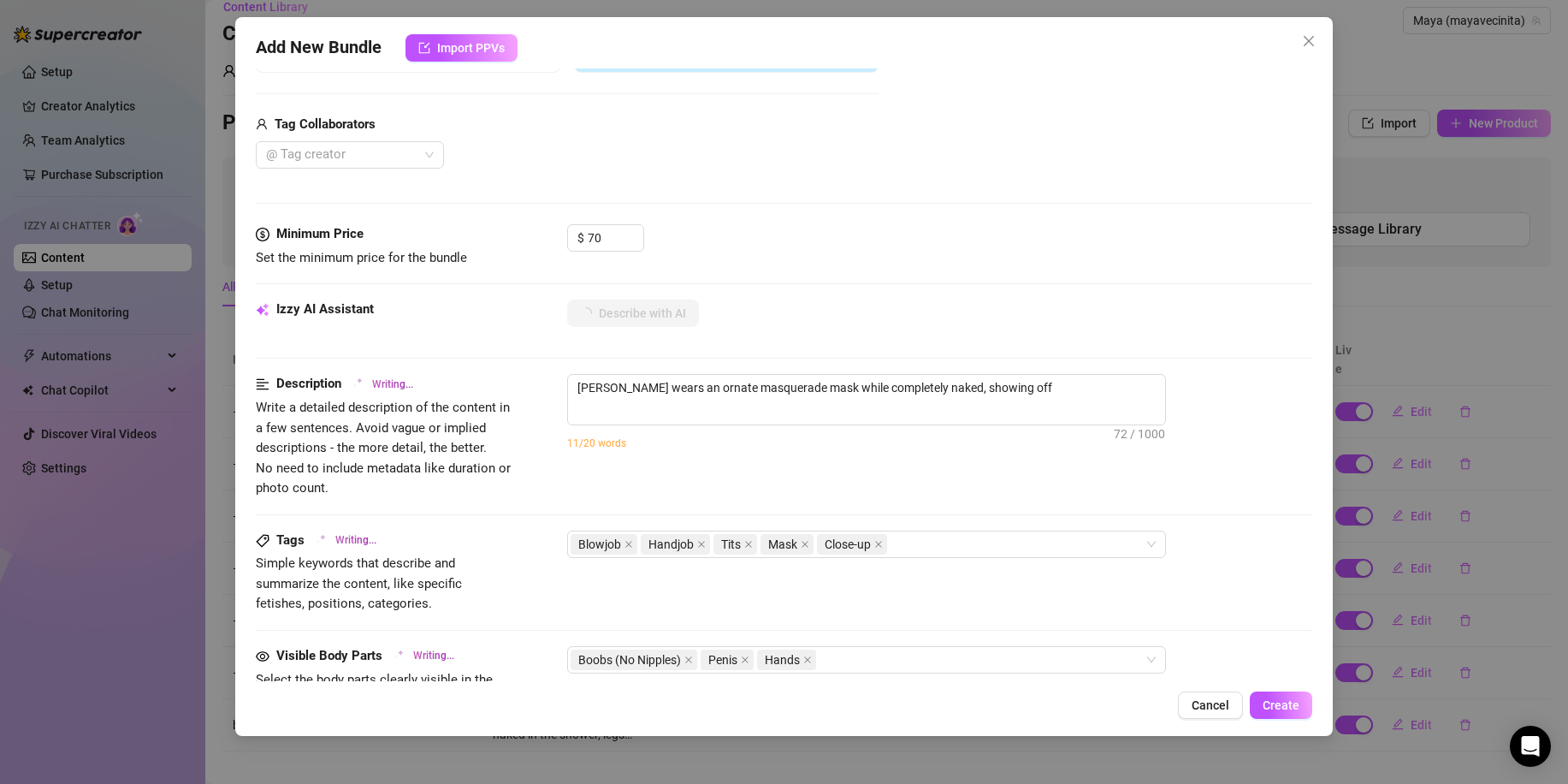
type textarea "[PERSON_NAME] wears an ornate masquerade mask while completely naked, showing o…"
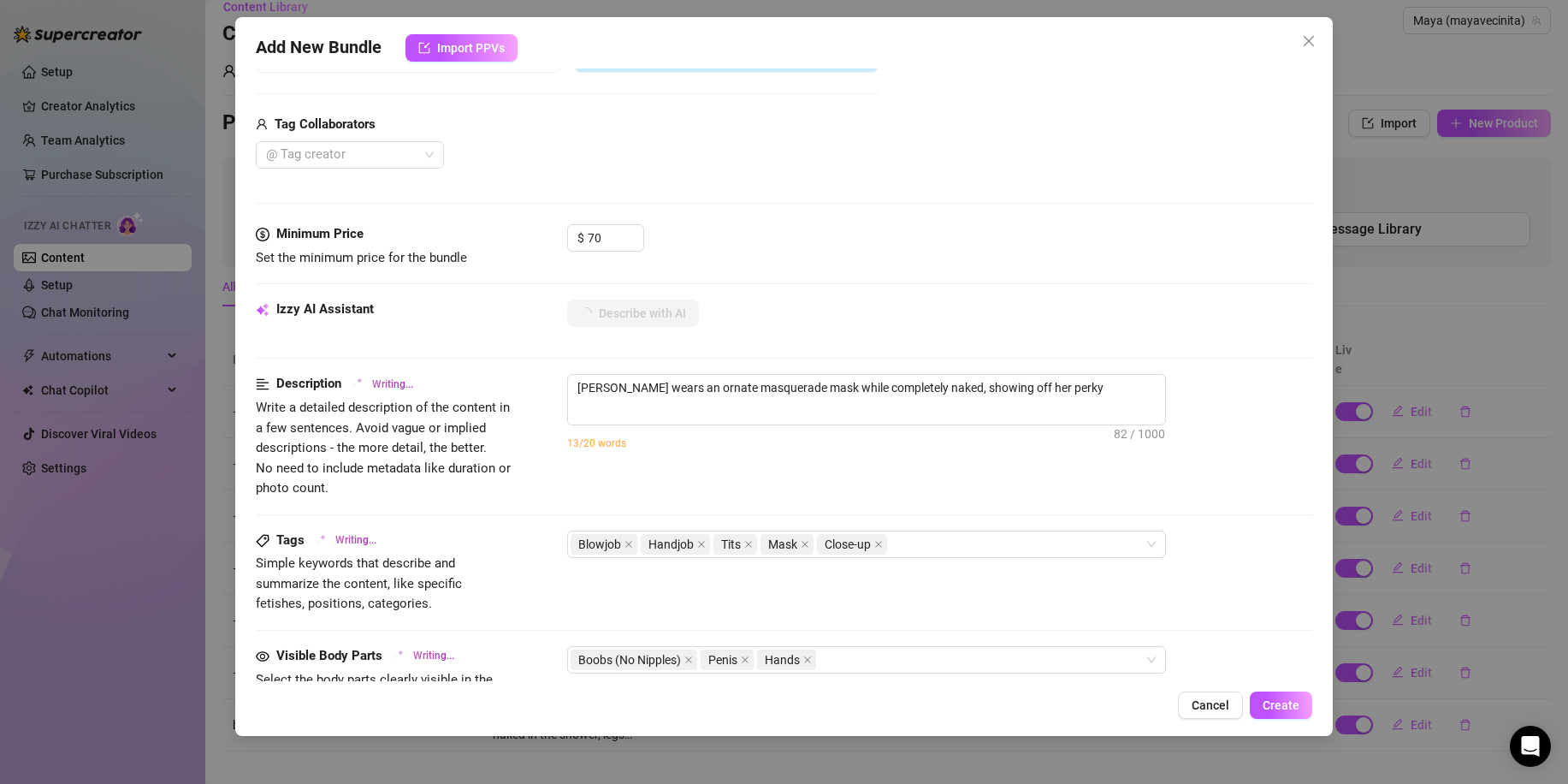
type textarea "[PERSON_NAME] wears an ornate masquerade mask while completely naked, showing o…"
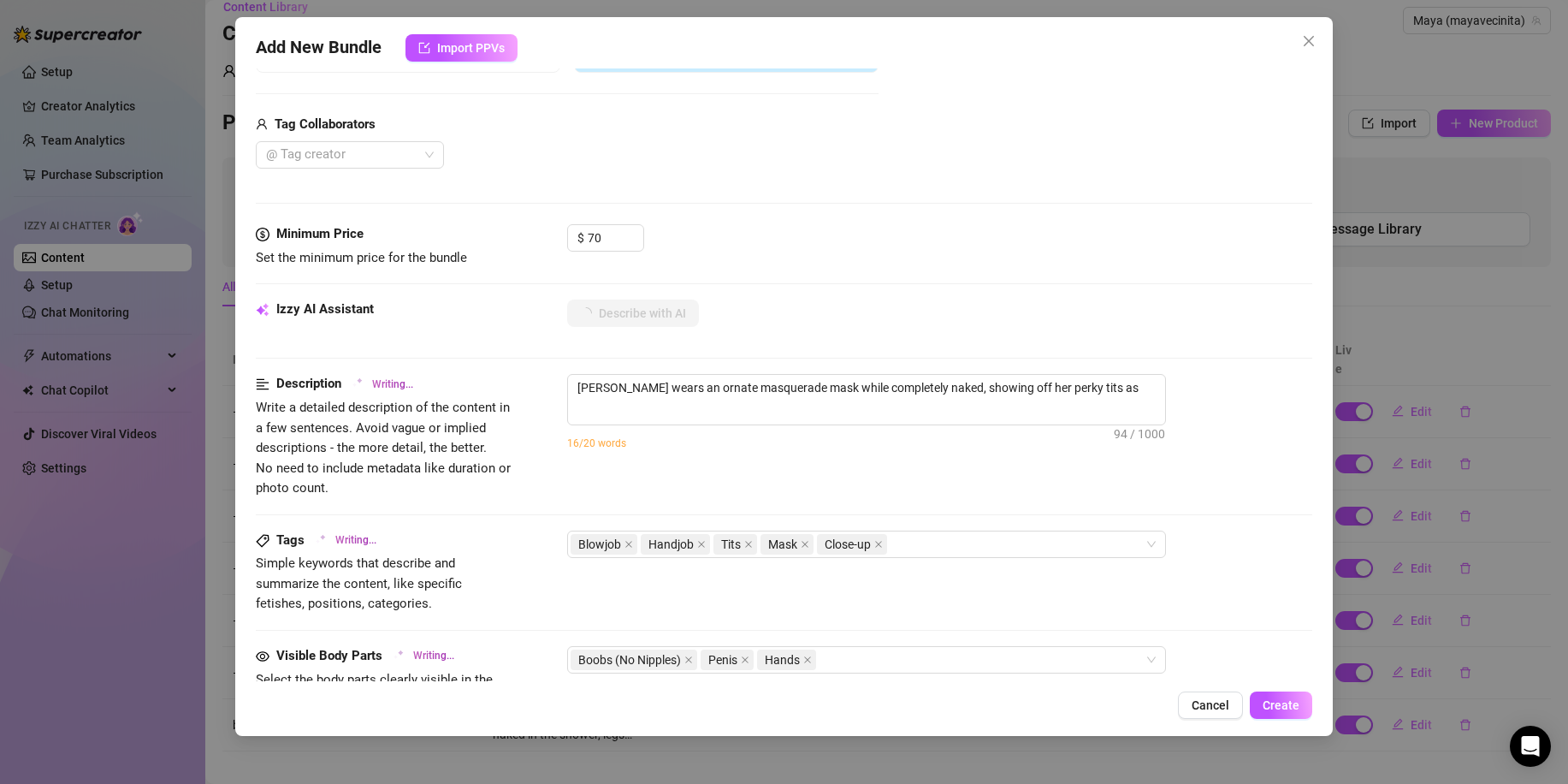
type textarea "[PERSON_NAME] wears an ornate masquerade mask while completely naked, showing o…"
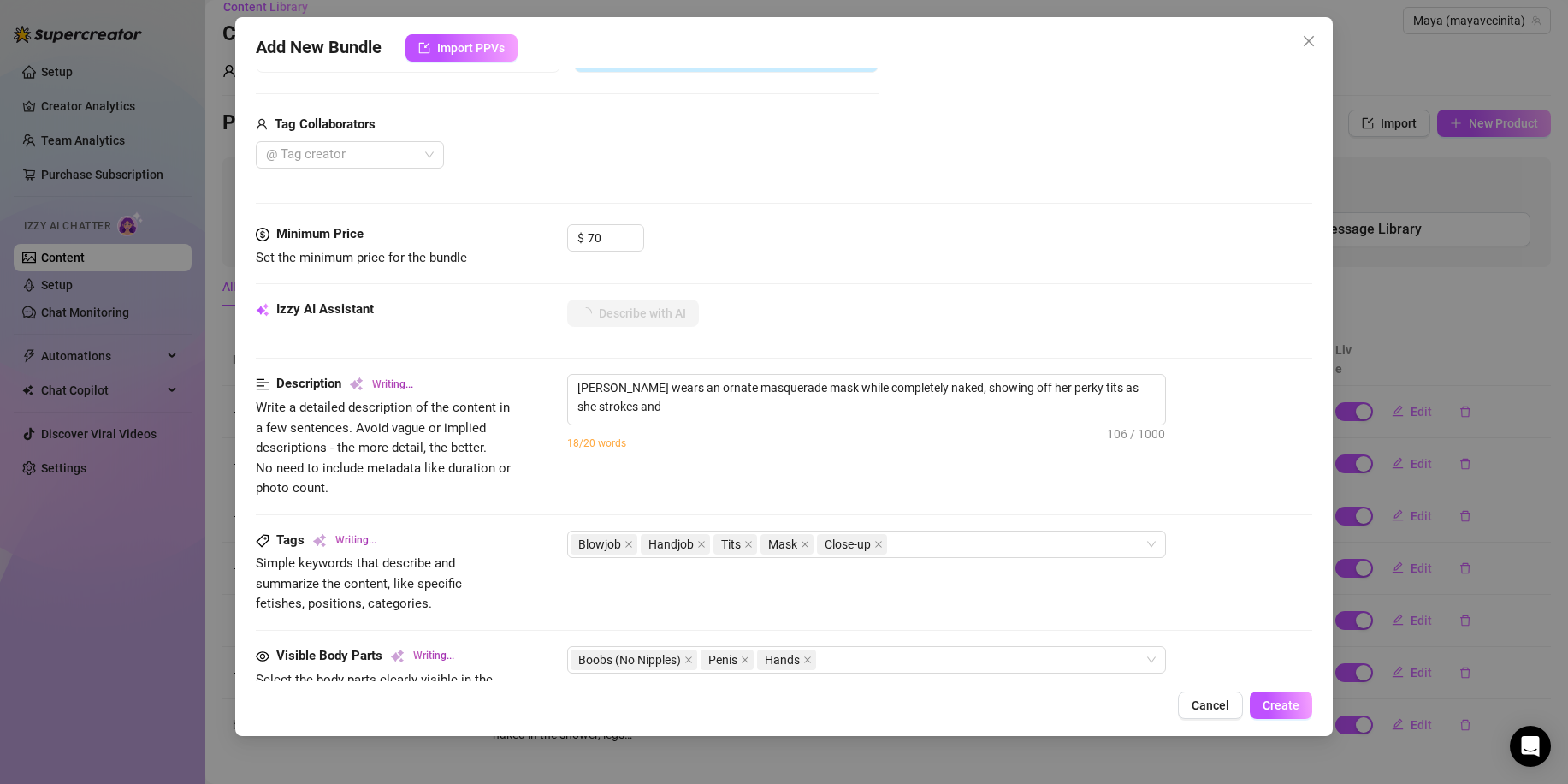
type textarea "[PERSON_NAME] wears an ornate masquerade mask while completely naked, showing o…"
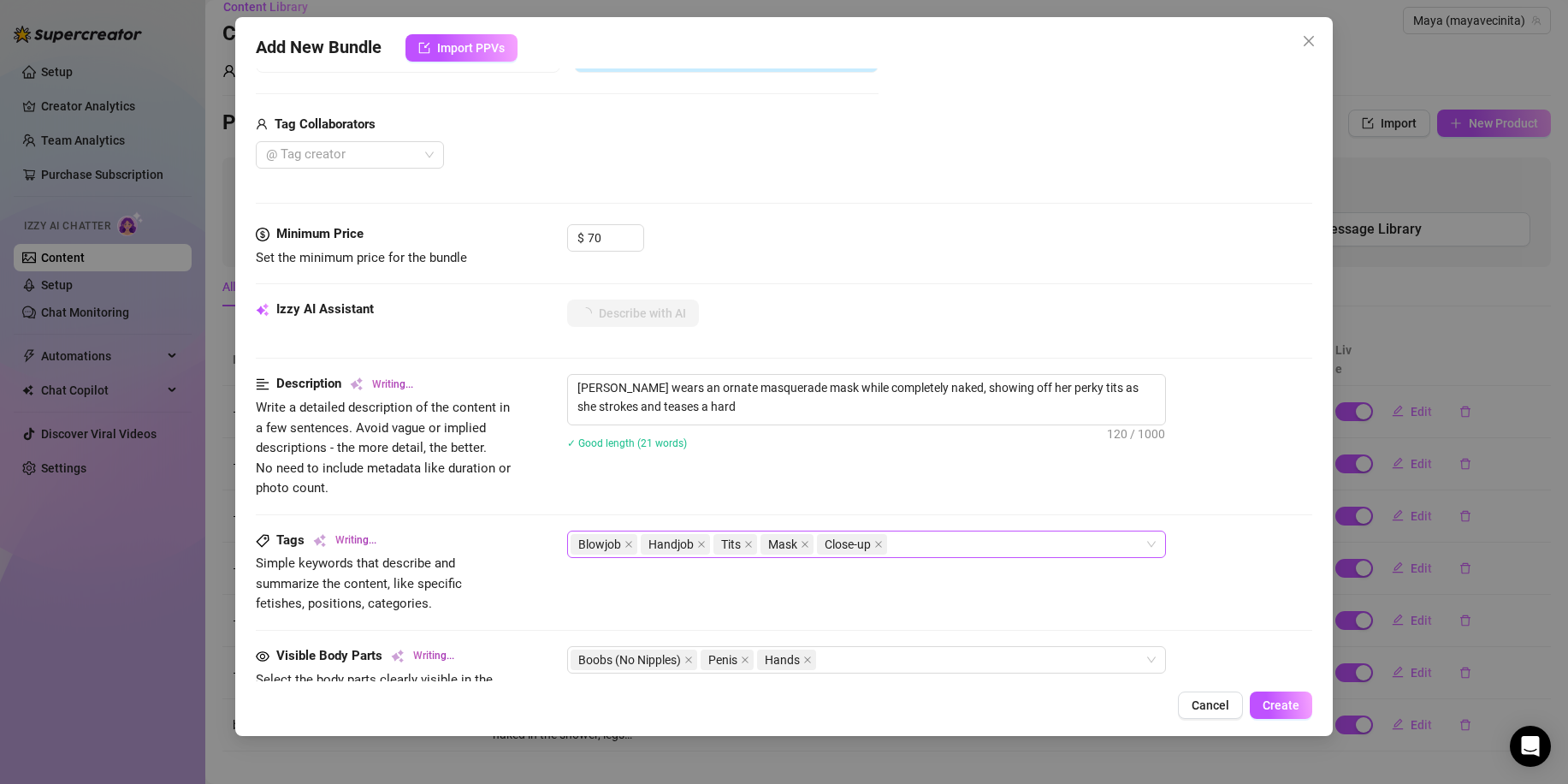
type textarea "[PERSON_NAME] wears an ornate masquerade mask while completely naked, showing o…"
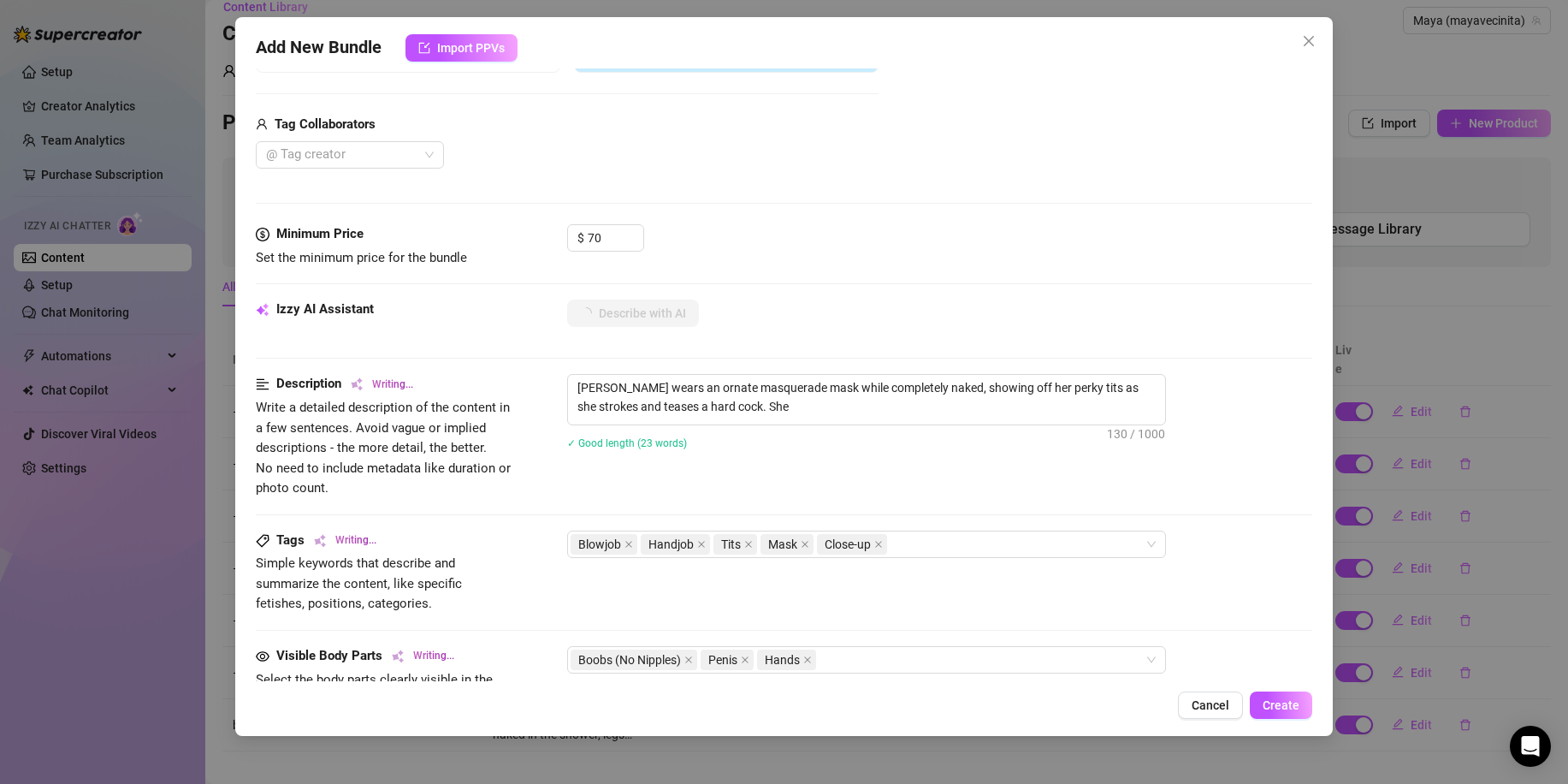
type textarea "[PERSON_NAME] wears an ornate masquerade mask while completely naked, showing o…"
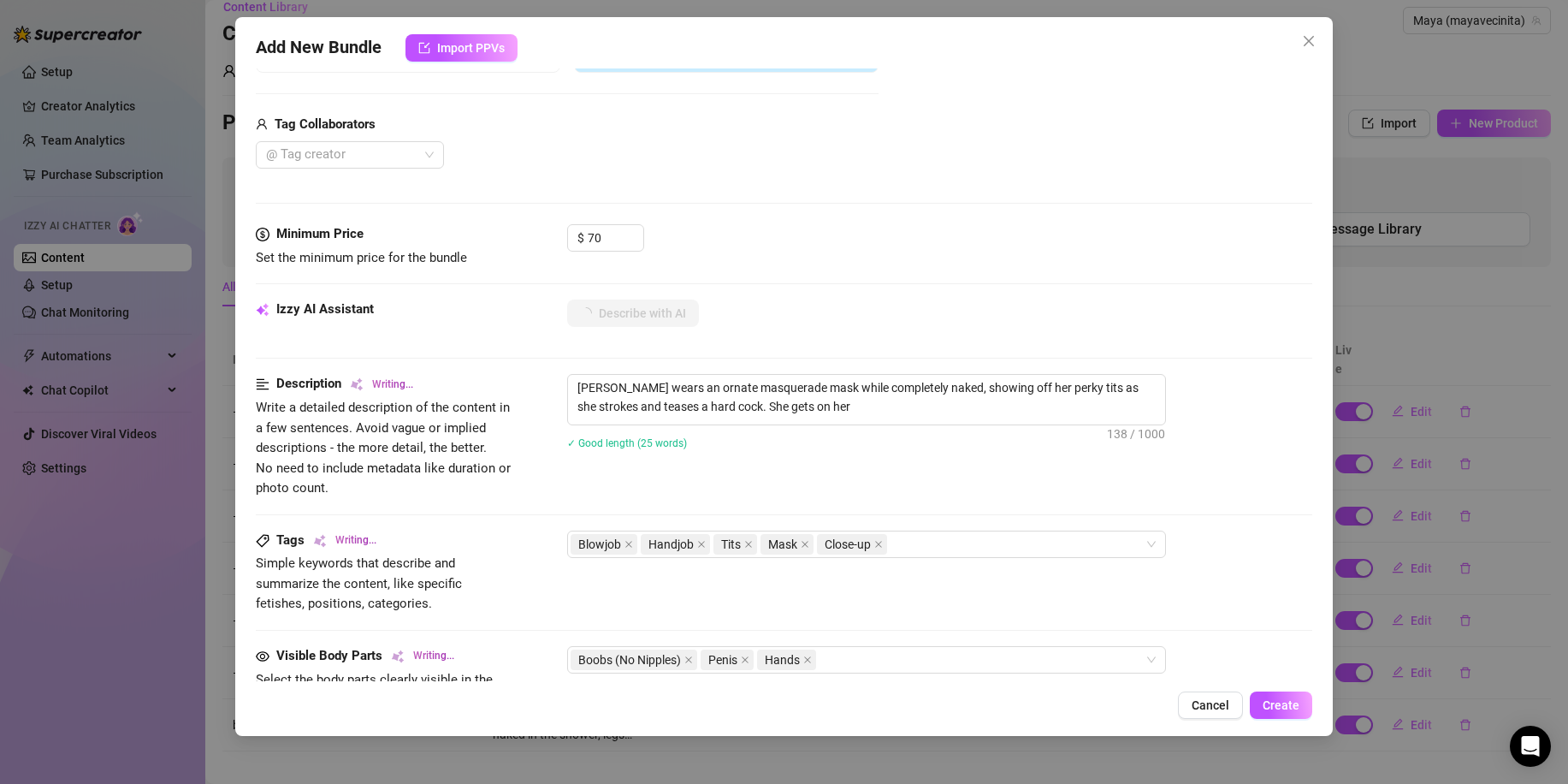
type textarea "[PERSON_NAME] wears an ornate masquerade mask while completely naked, showing o…"
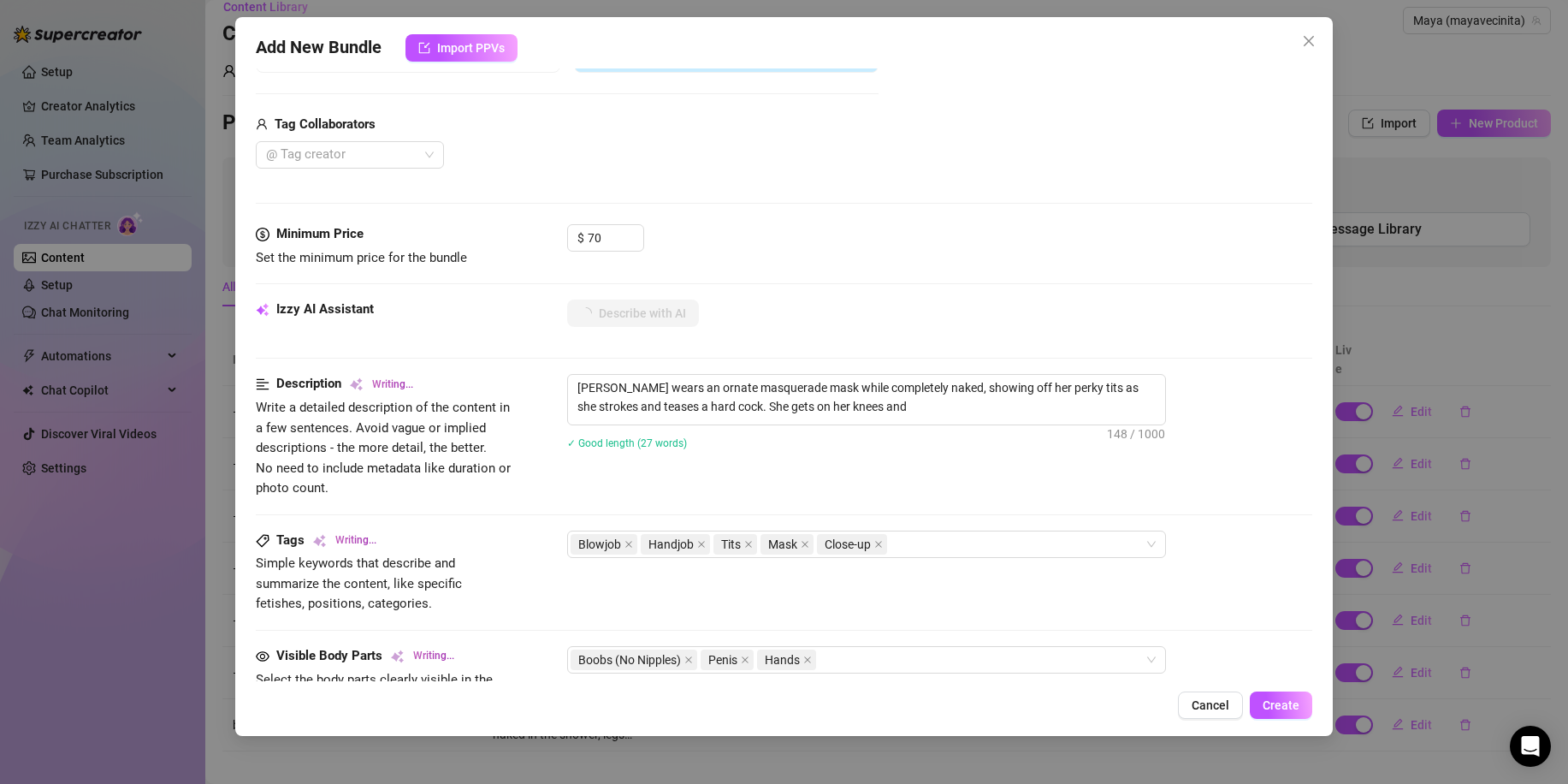
type textarea "[PERSON_NAME] wears an ornate masquerade mask while completely naked, showing o…"
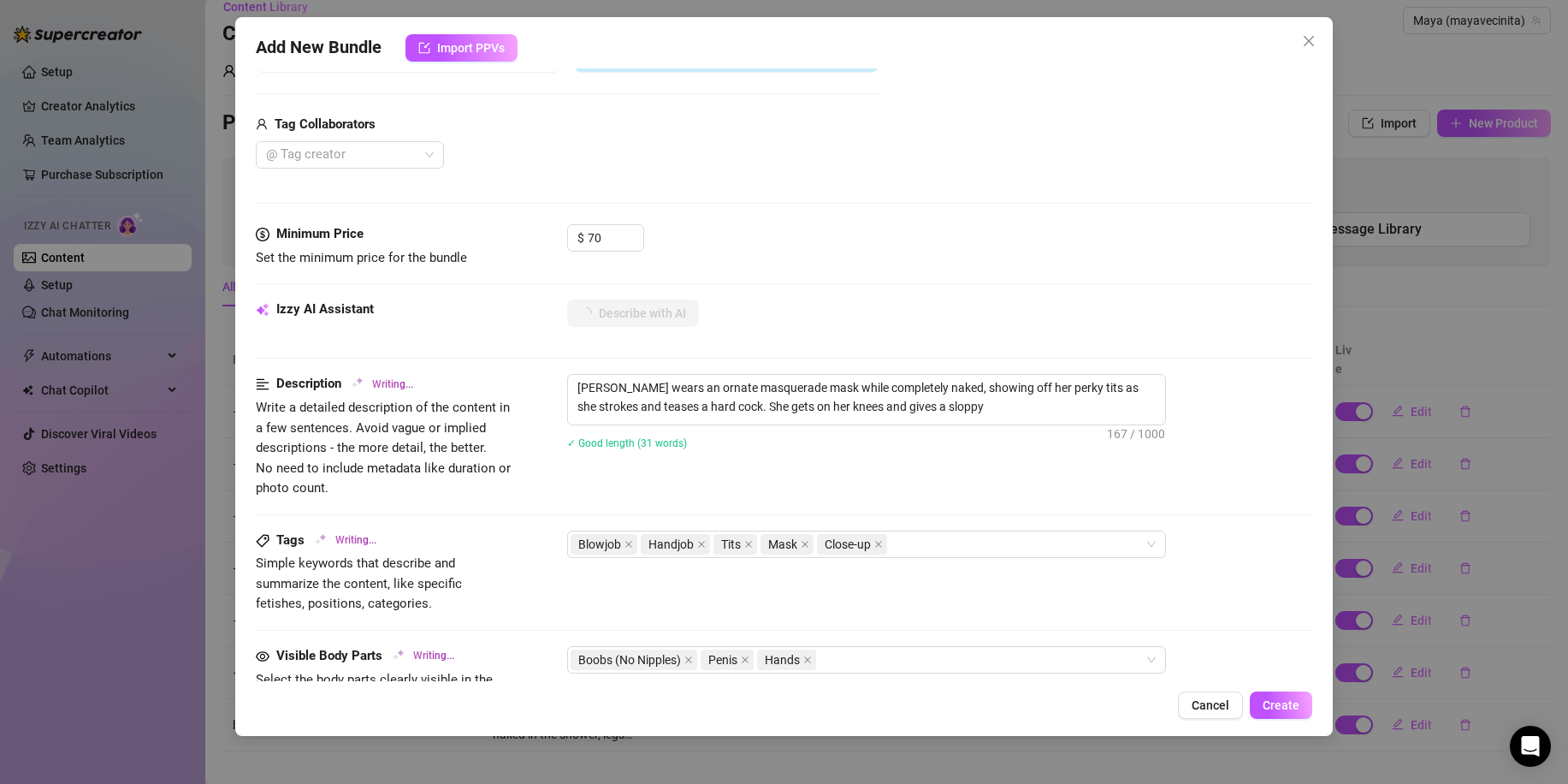
type textarea "[PERSON_NAME] wears an ornate masquerade mask while completely naked, showing o…"
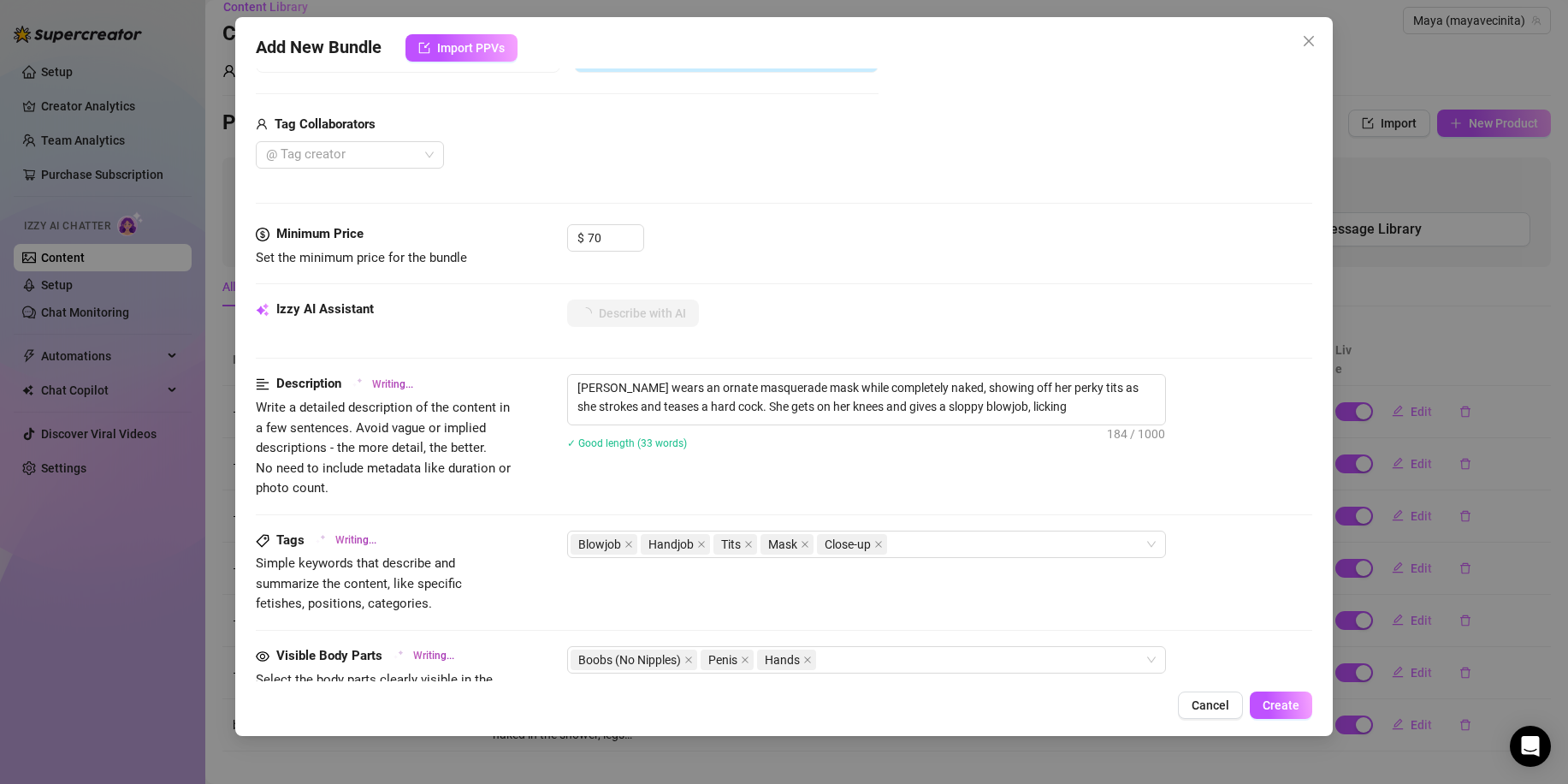
type textarea "[PERSON_NAME] wears an ornate masquerade mask while completely naked, showing o…"
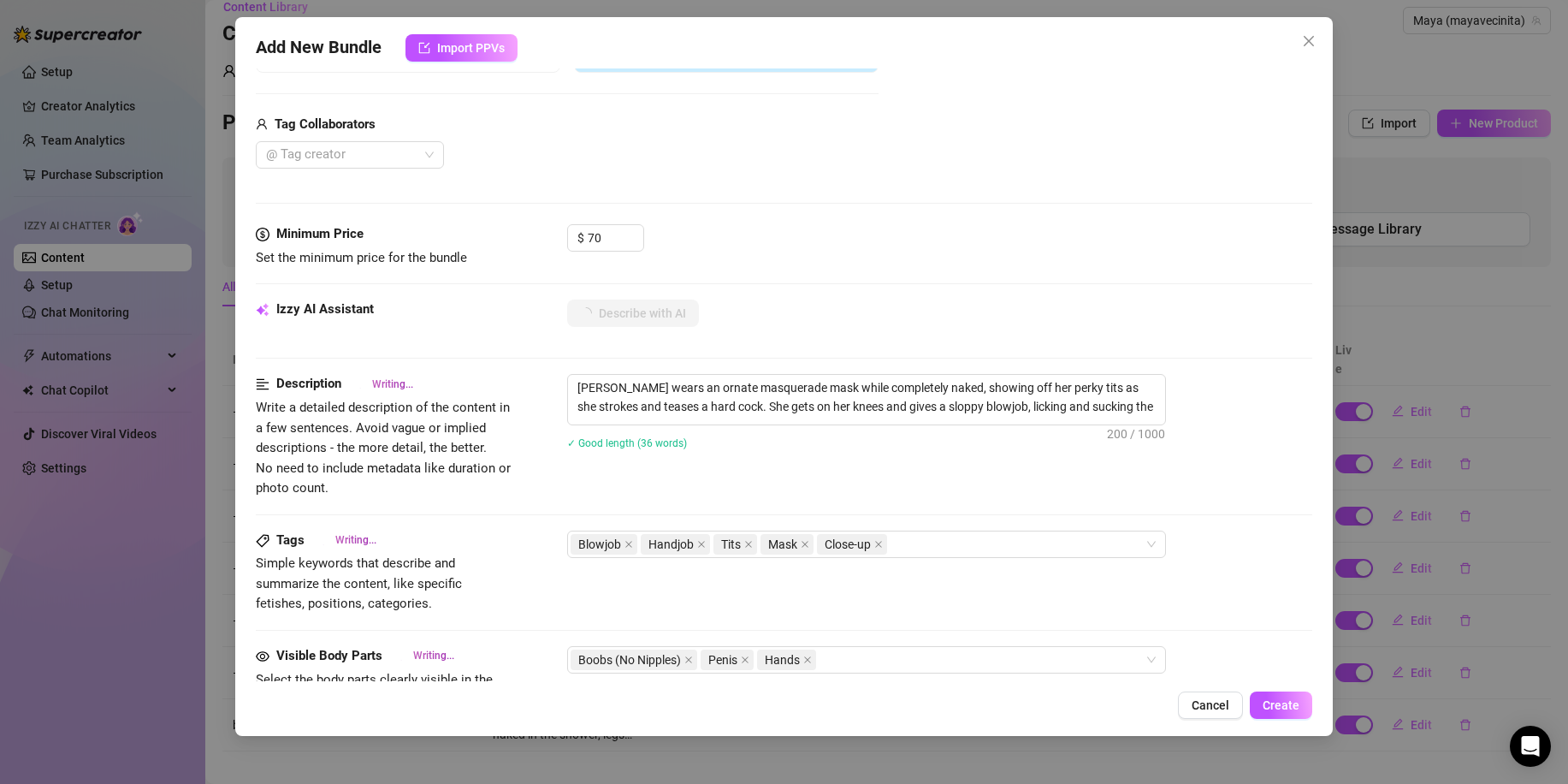
type textarea "[PERSON_NAME] wears an ornate masquerade mask while completely naked, showing o…"
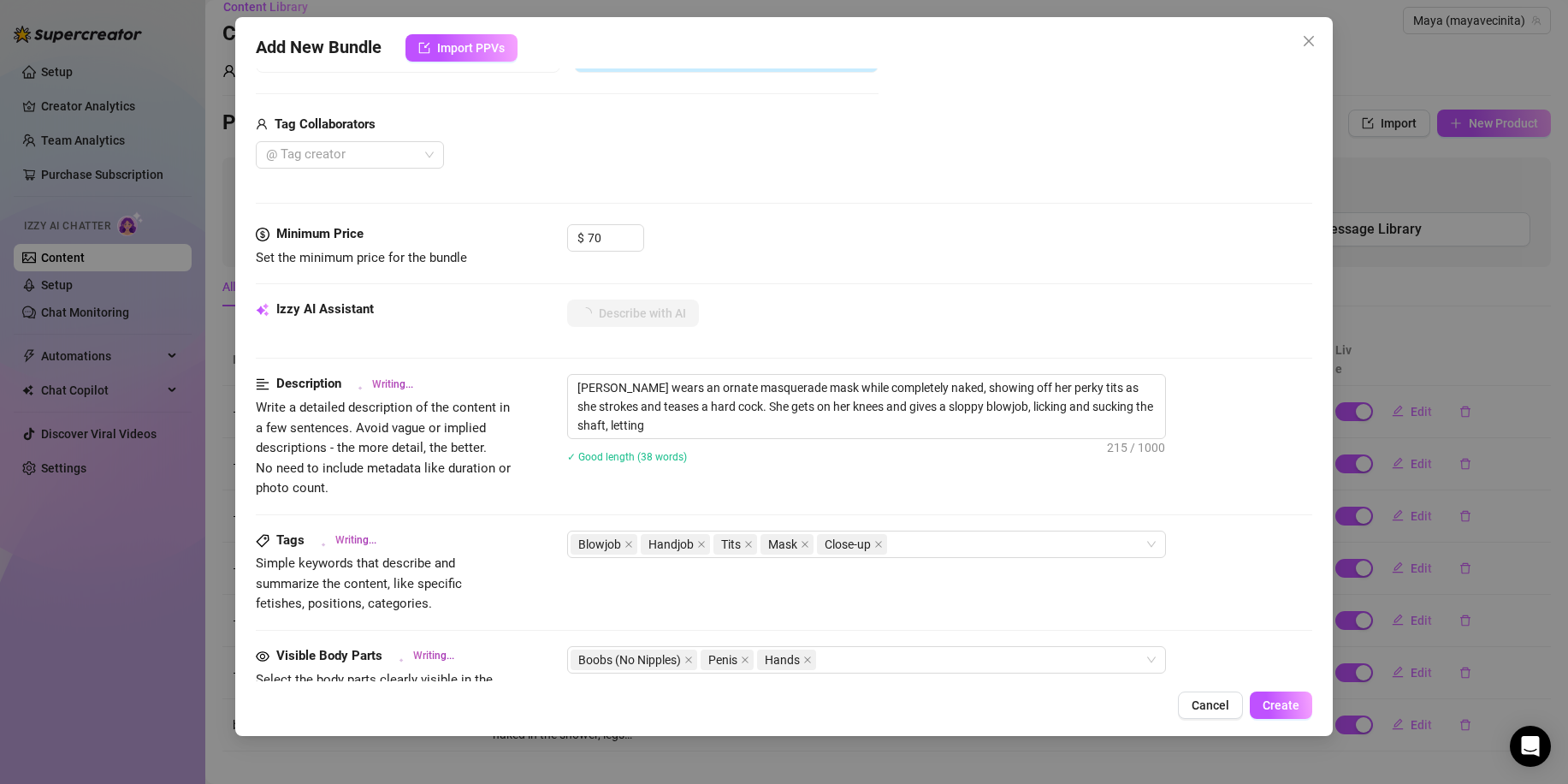
type textarea "[PERSON_NAME] wears an ornate masquerade mask while completely naked, showing o…"
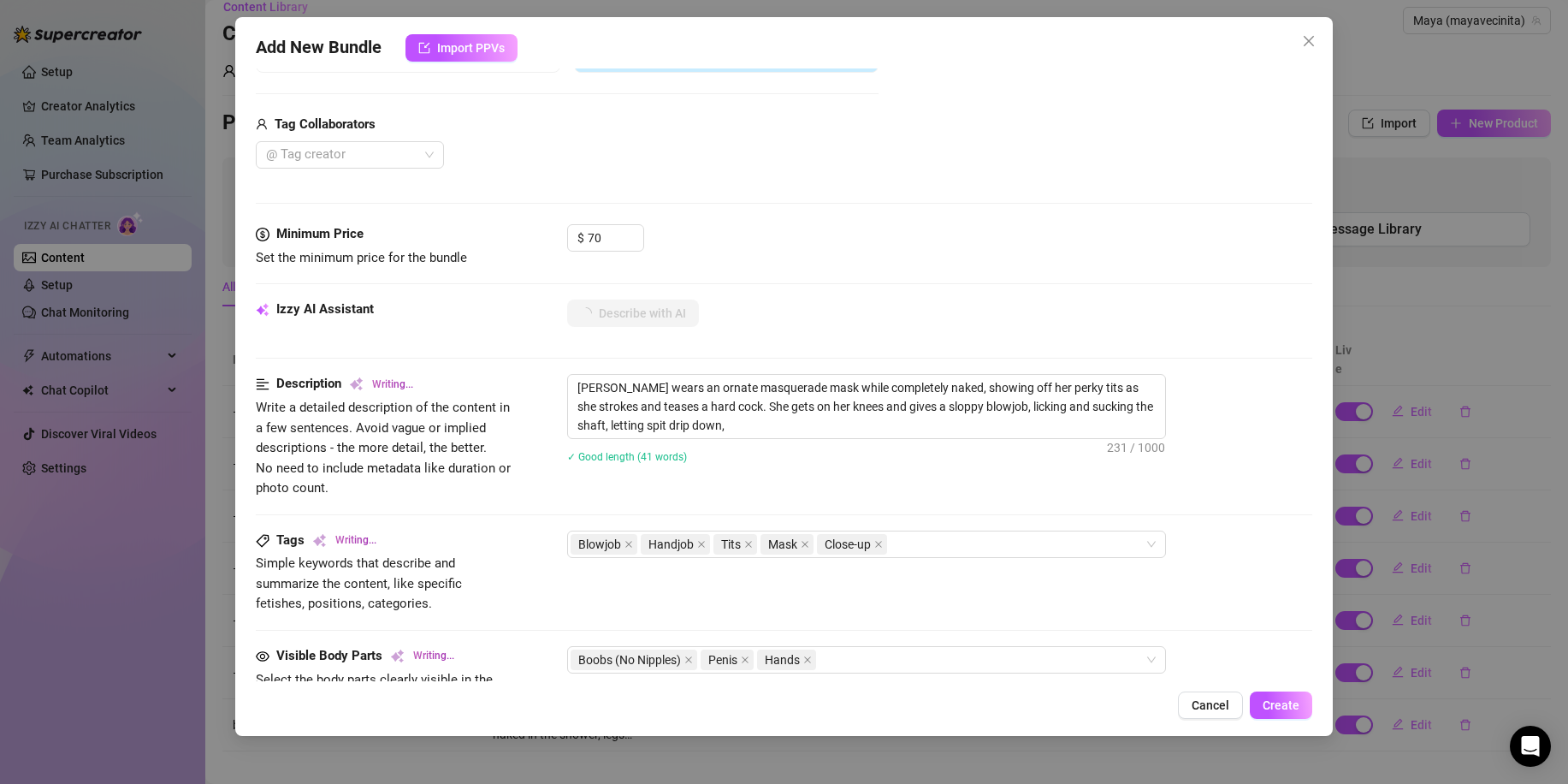
type textarea "[PERSON_NAME] wears an ornate masquerade mask while completely naked, showing o…"
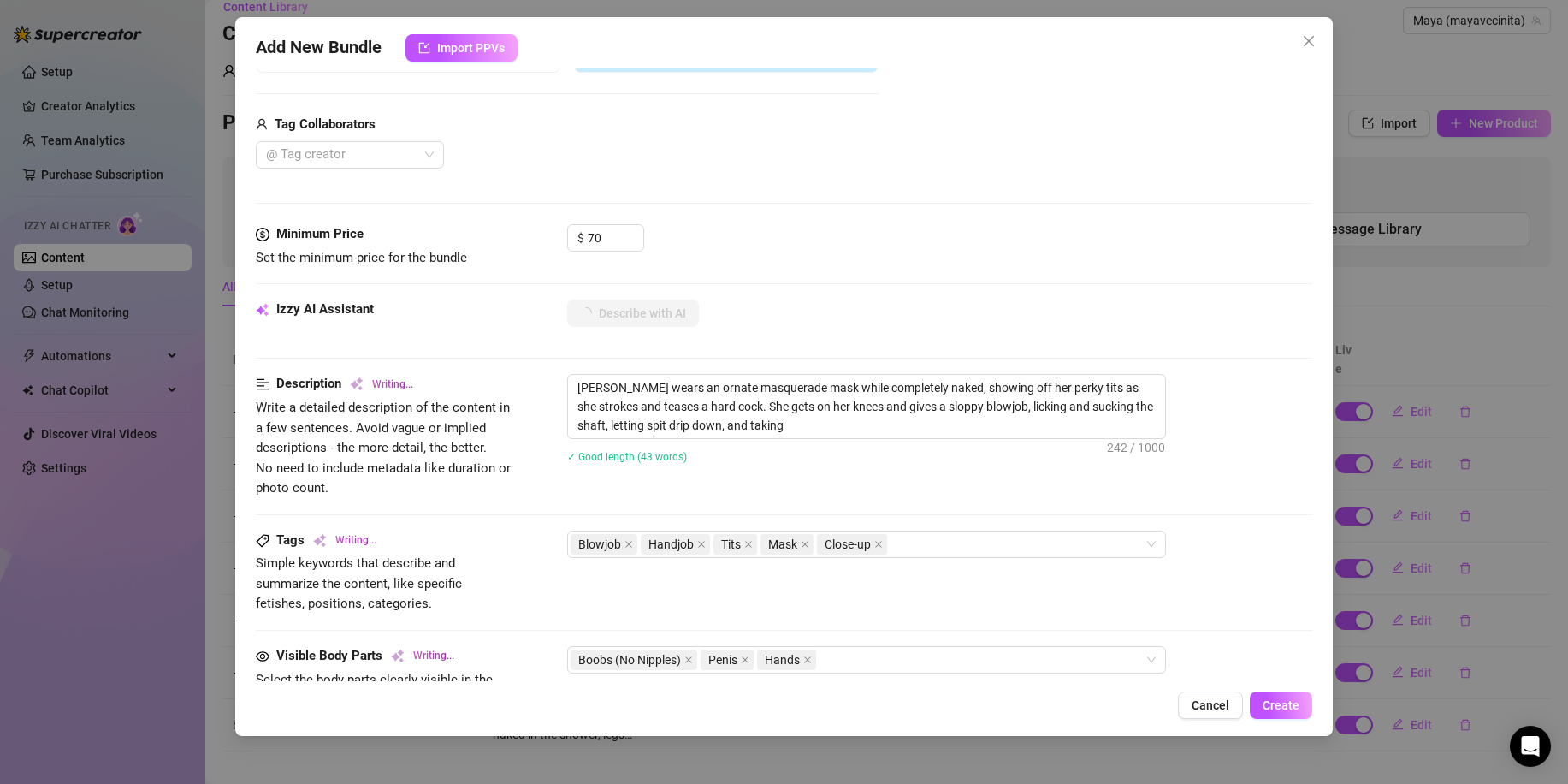
type textarea "[PERSON_NAME] wears an ornate masquerade mask while completely naked, showing o…"
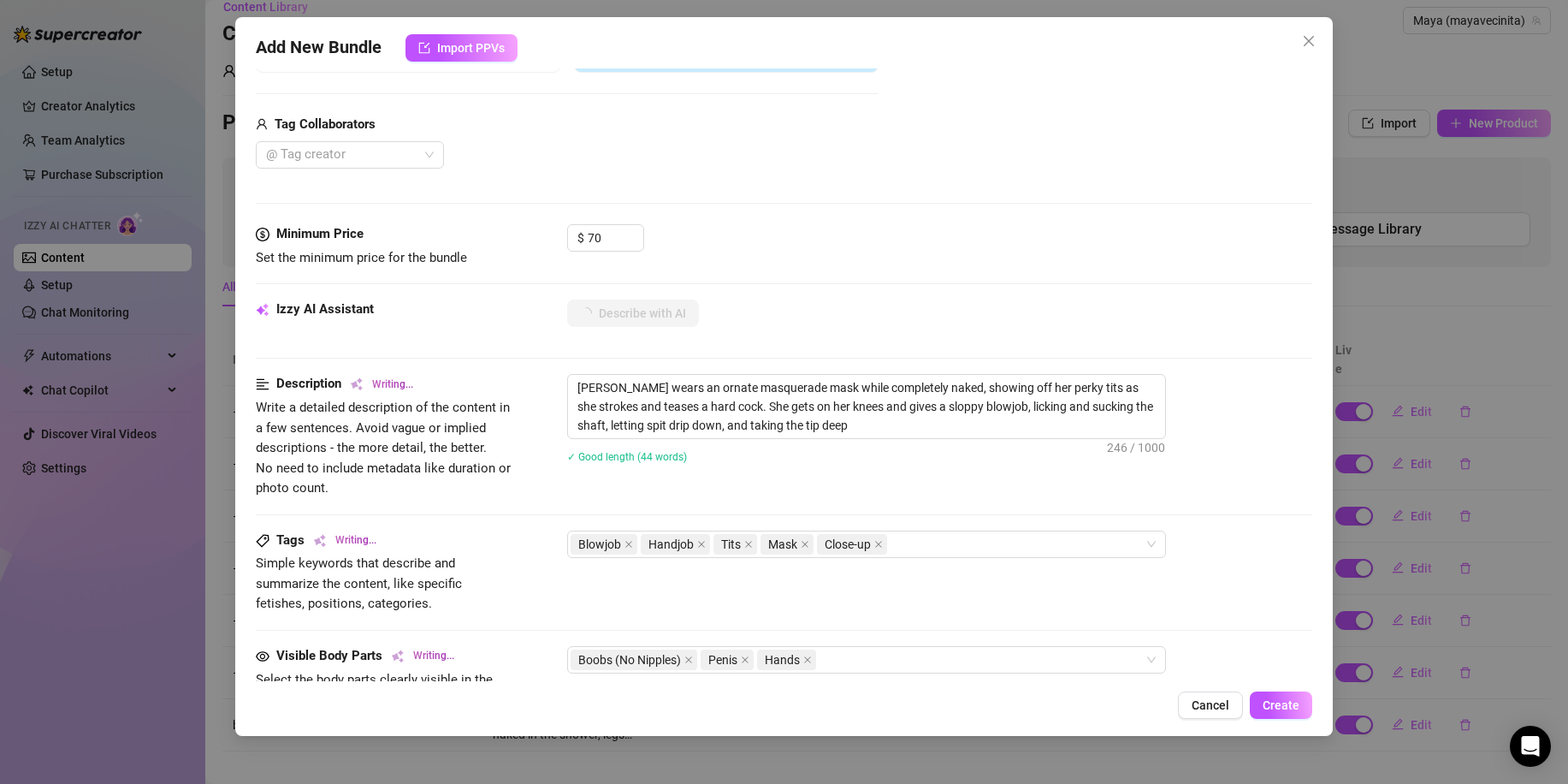
type textarea "[PERSON_NAME] wears an ornate masquerade mask while completely naked, showing o…"
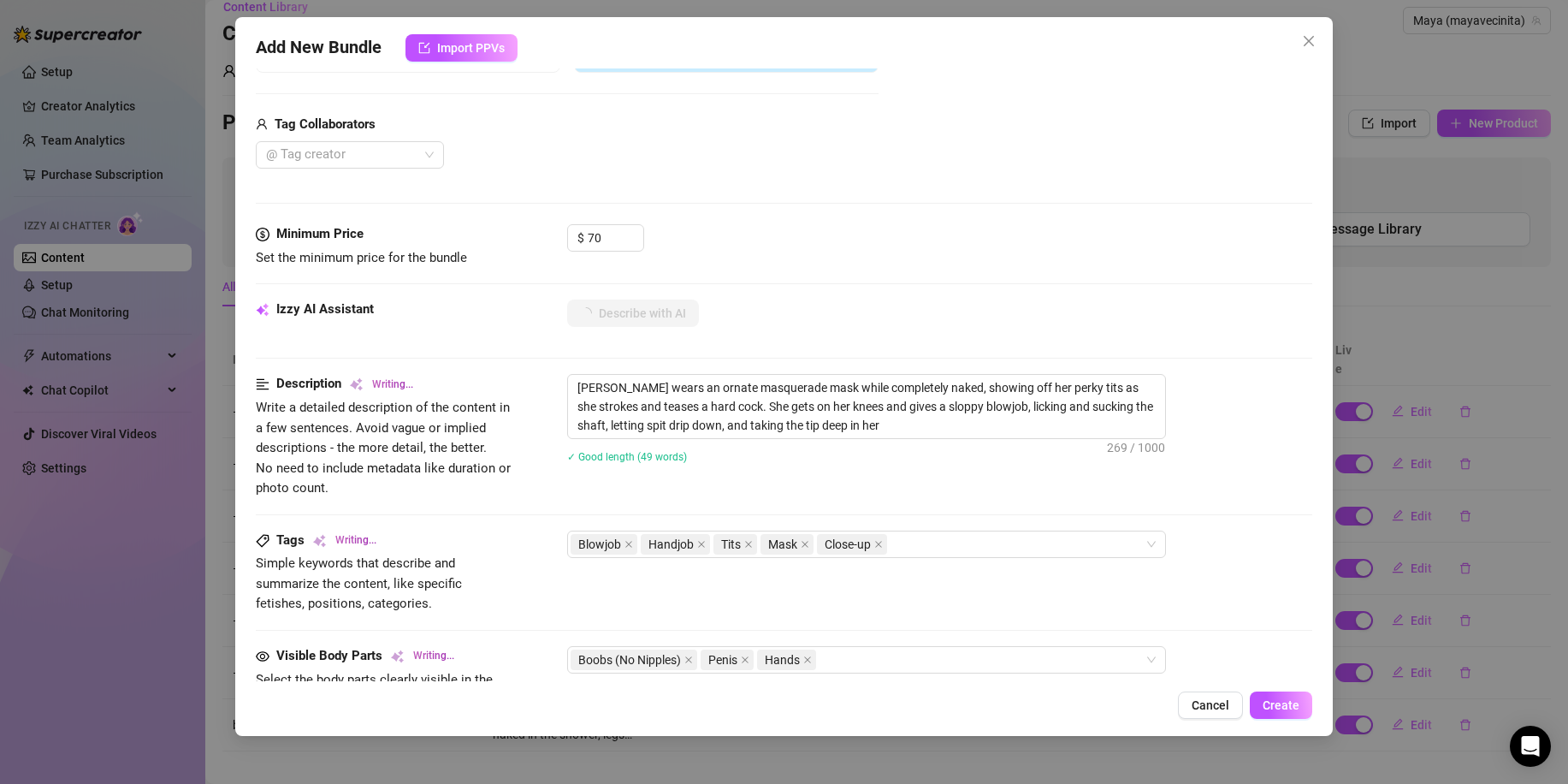
type textarea "[PERSON_NAME] wears an ornate masquerade mask while completely naked, showing o…"
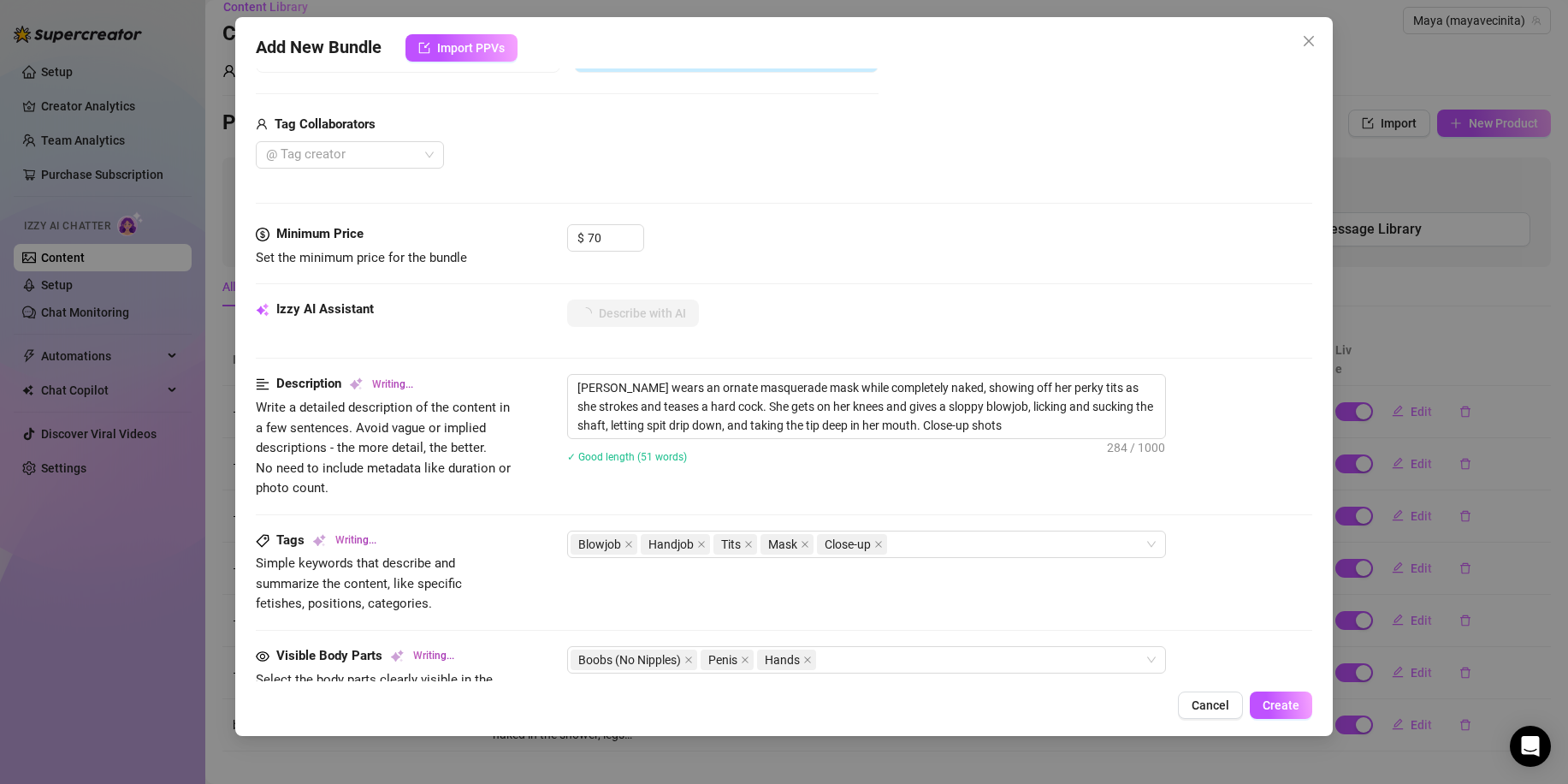
type textarea "[PERSON_NAME] wears an ornate masquerade mask while completely naked, showing o…"
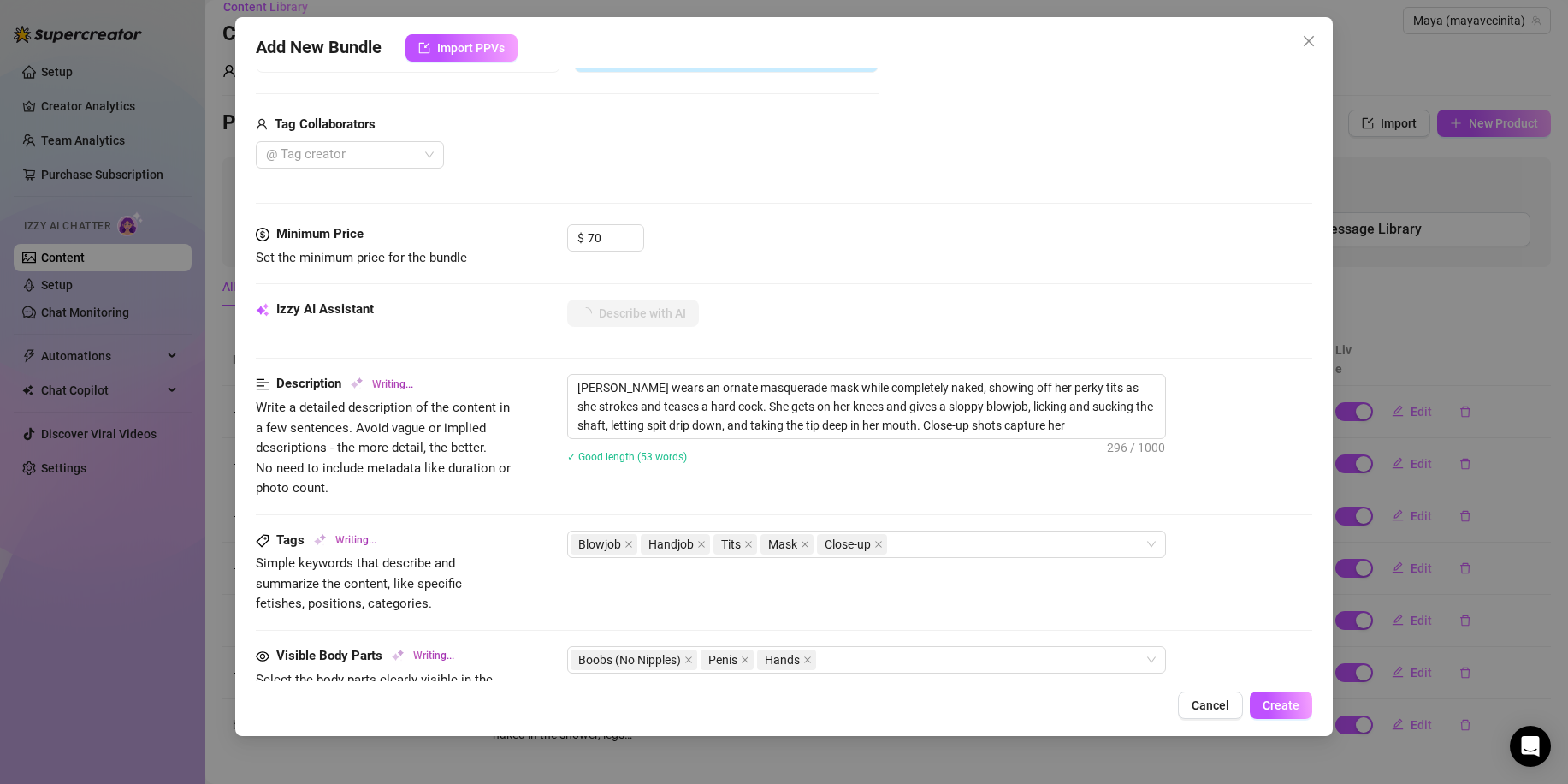
type textarea "[PERSON_NAME] wears an ornate masquerade mask while completely naked, showing o…"
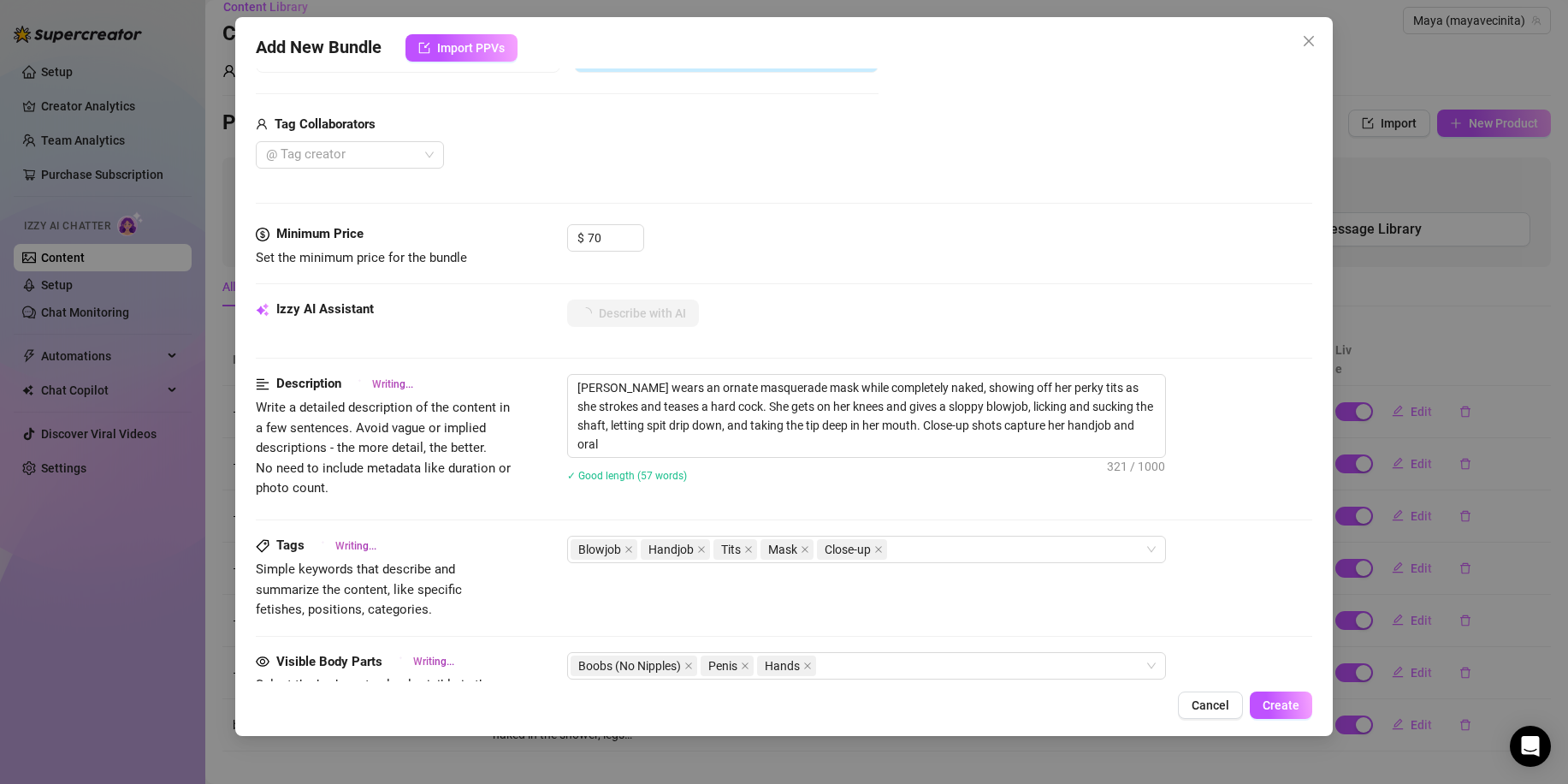
type textarea "[PERSON_NAME] wears an ornate masquerade mask while completely naked, showing o…"
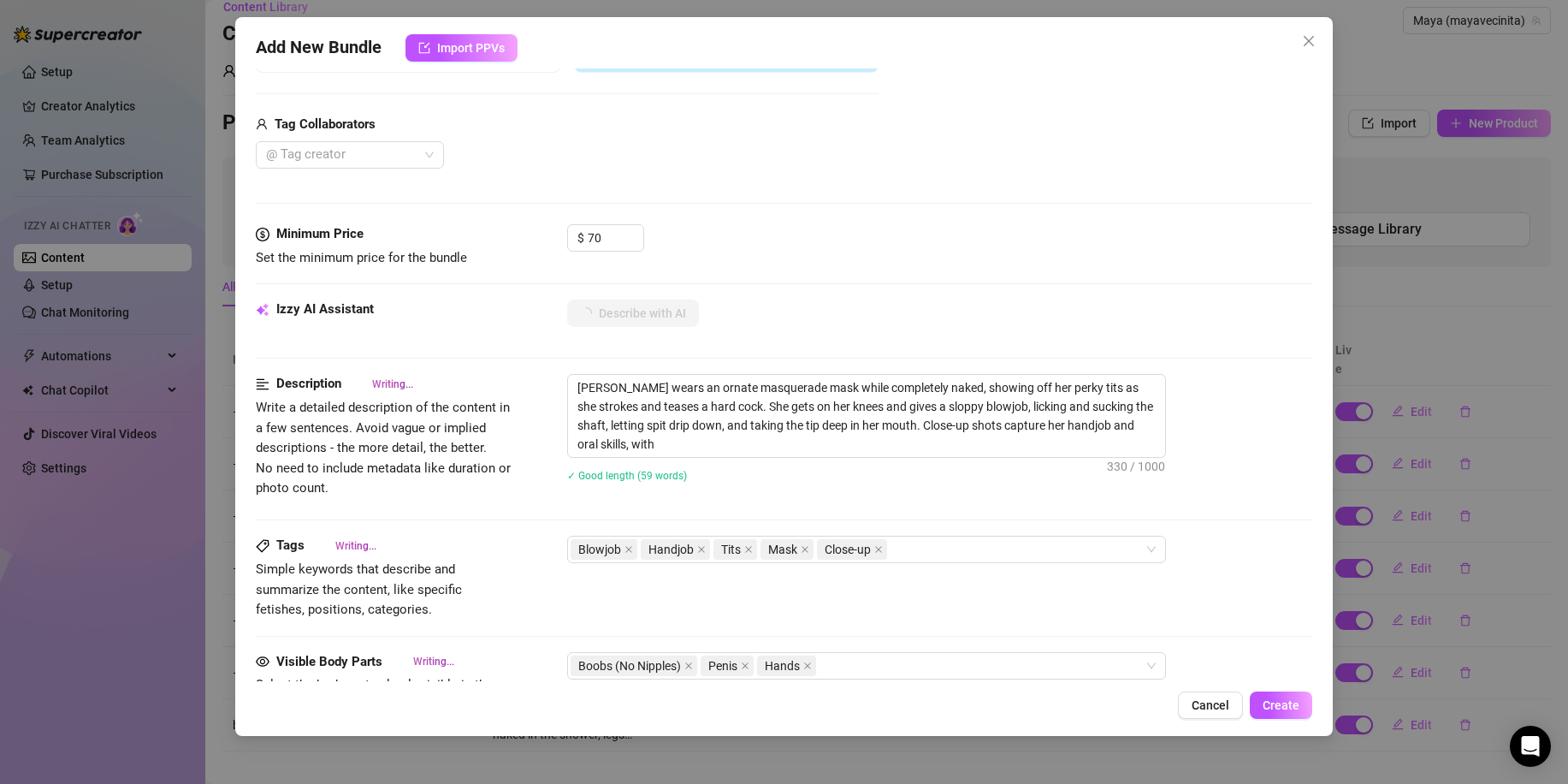
type textarea "[PERSON_NAME] wears an ornate masquerade mask while completely naked, showing o…"
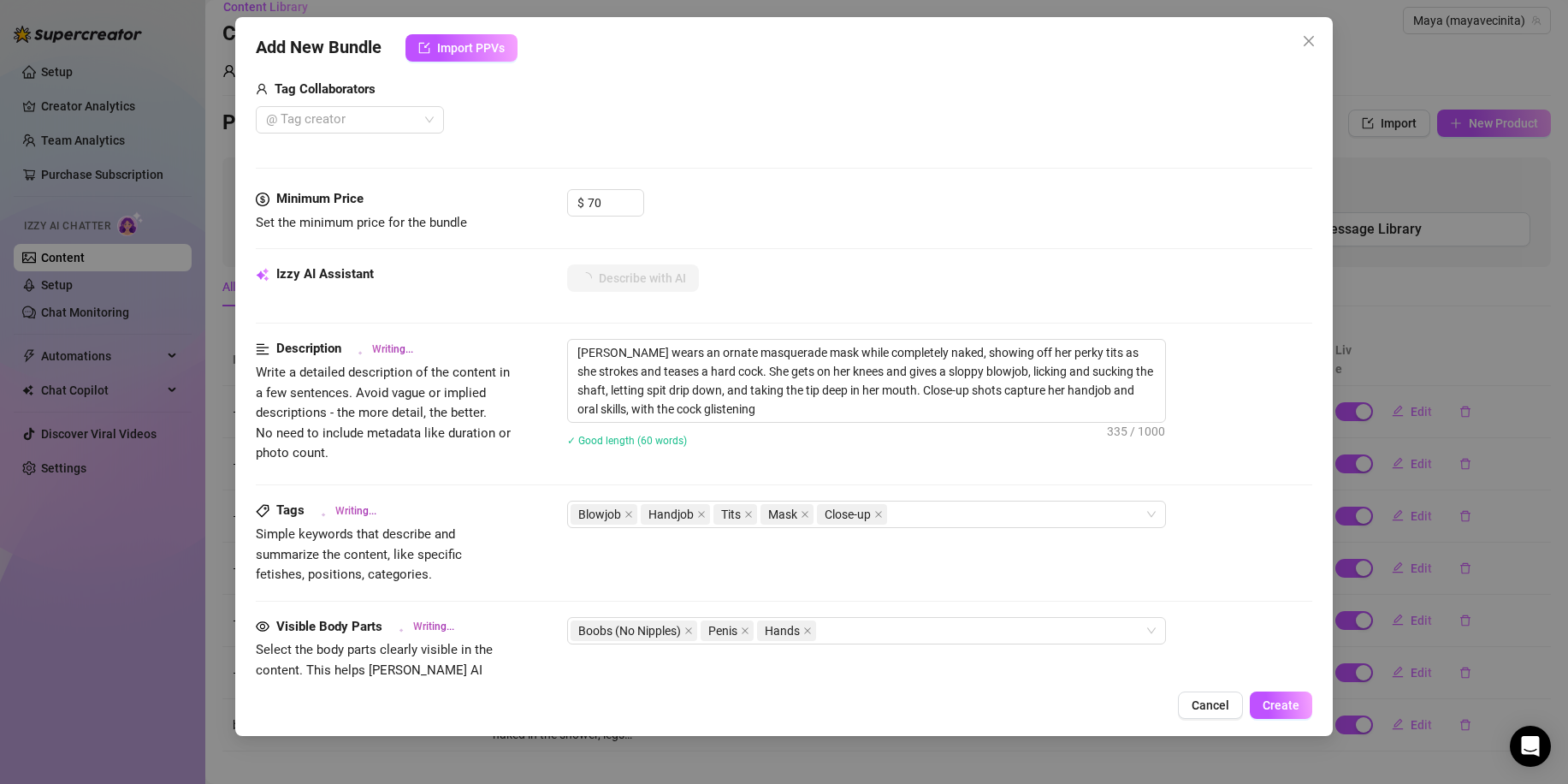
type textarea "[PERSON_NAME] wears an ornate masquerade mask while completely naked, showing o…"
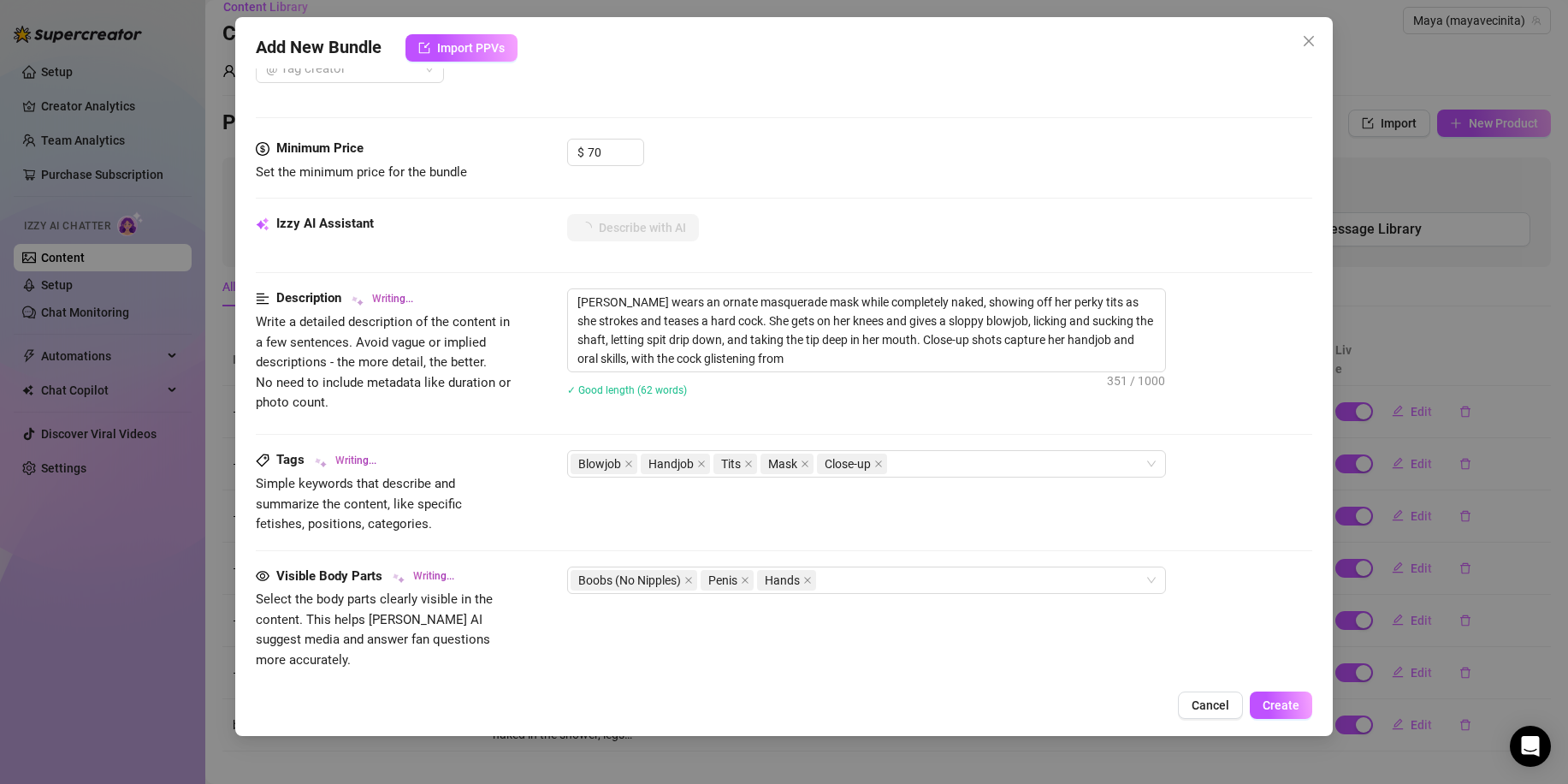
type textarea "[PERSON_NAME] wears an ornate masquerade mask while completely naked, showing o…"
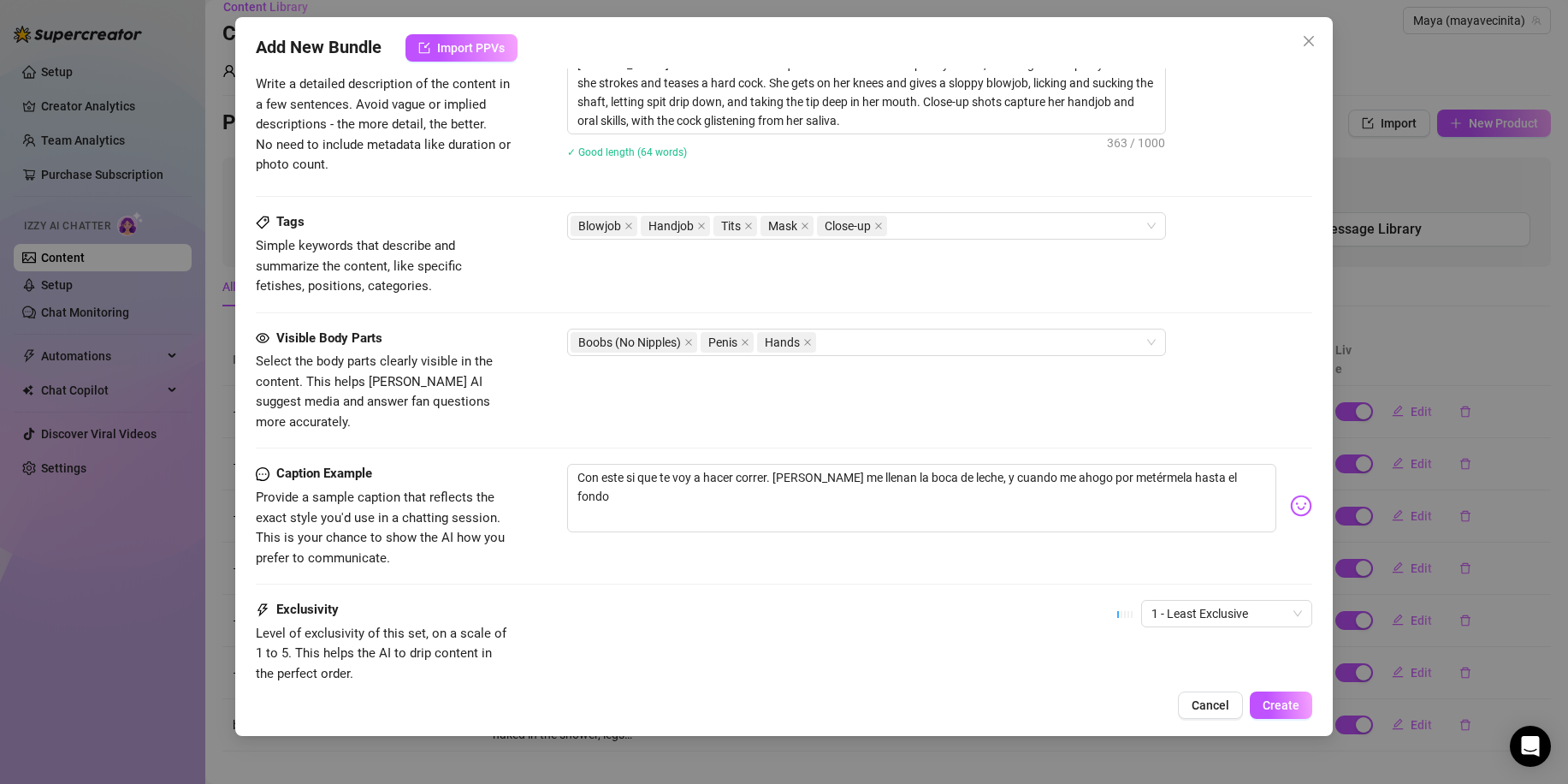
scroll to position [739, 0]
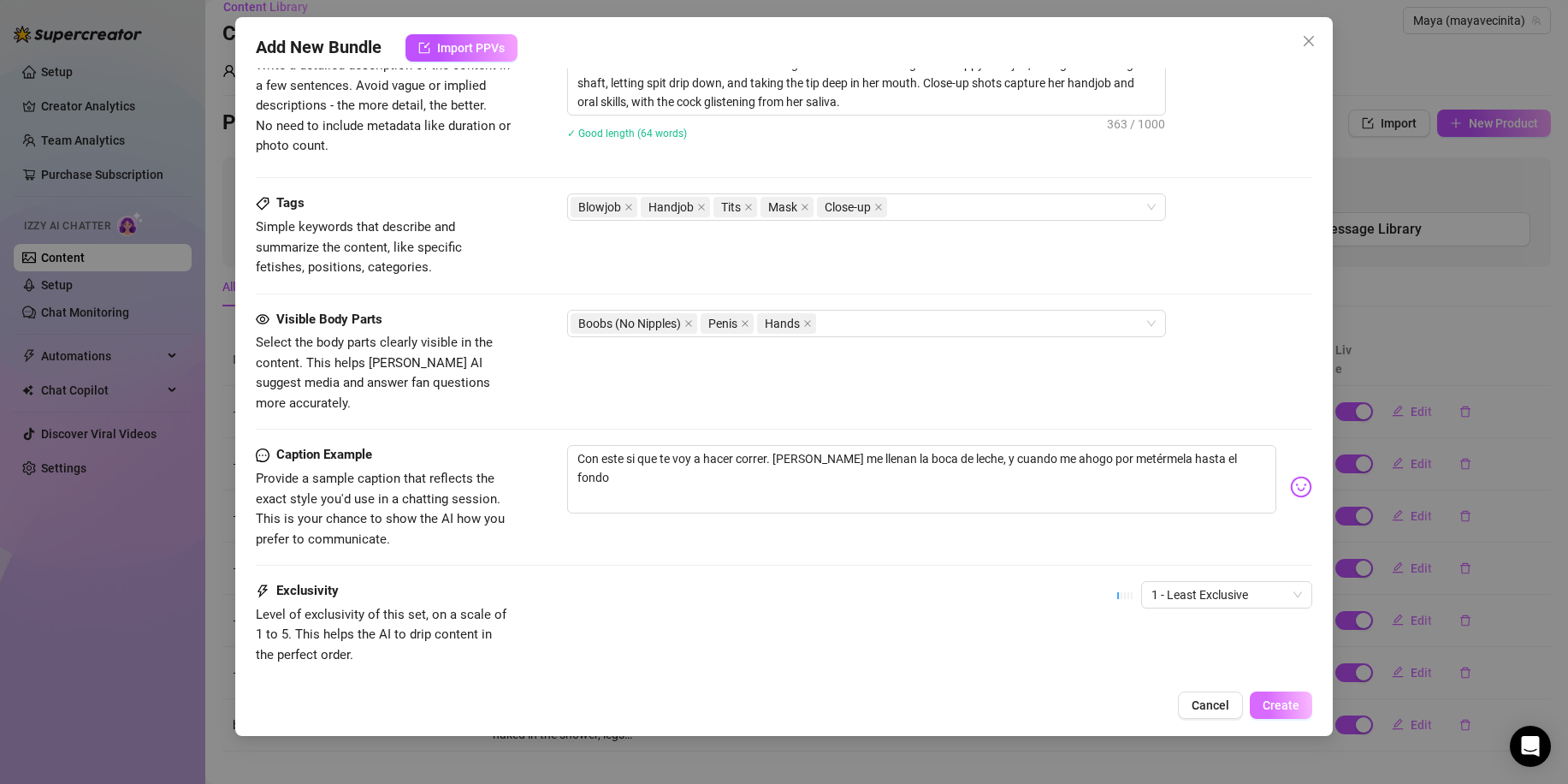
click at [1283, 710] on span "Create" at bounding box center [1280, 706] width 37 height 14
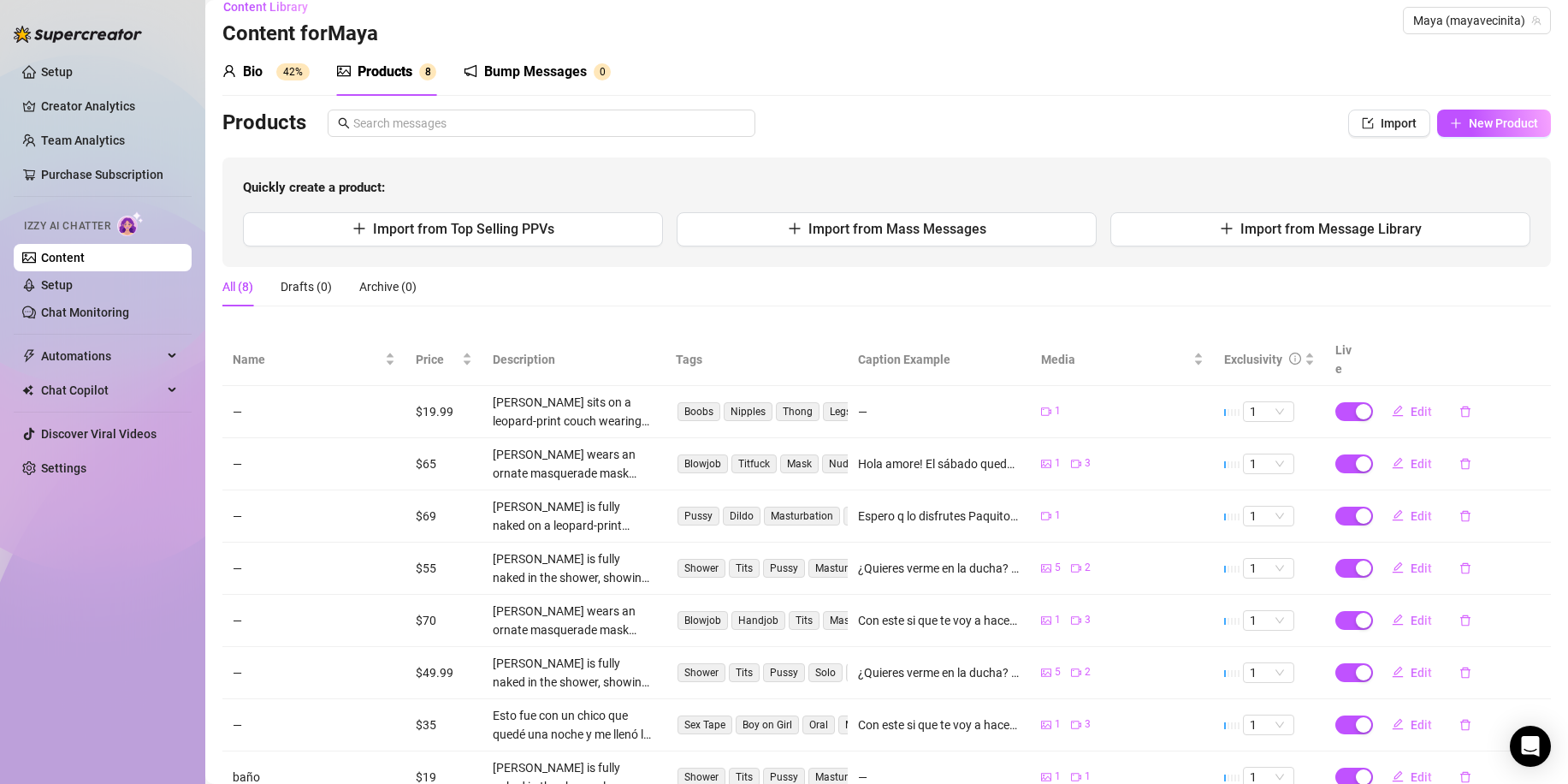
scroll to position [71, 0]
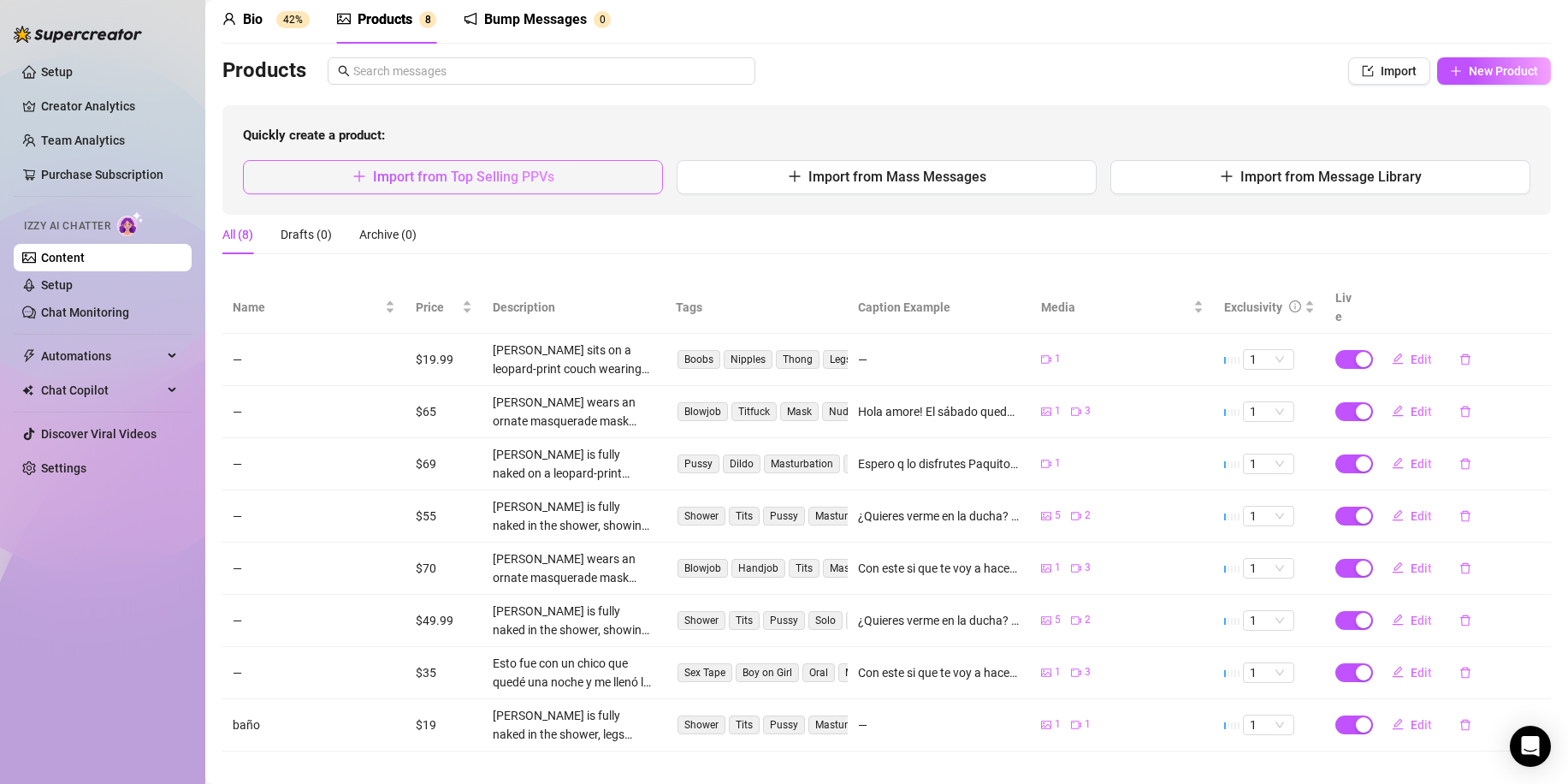
click at [467, 189] on button "Import from Top Selling PPVs" at bounding box center [453, 177] width 420 height 34
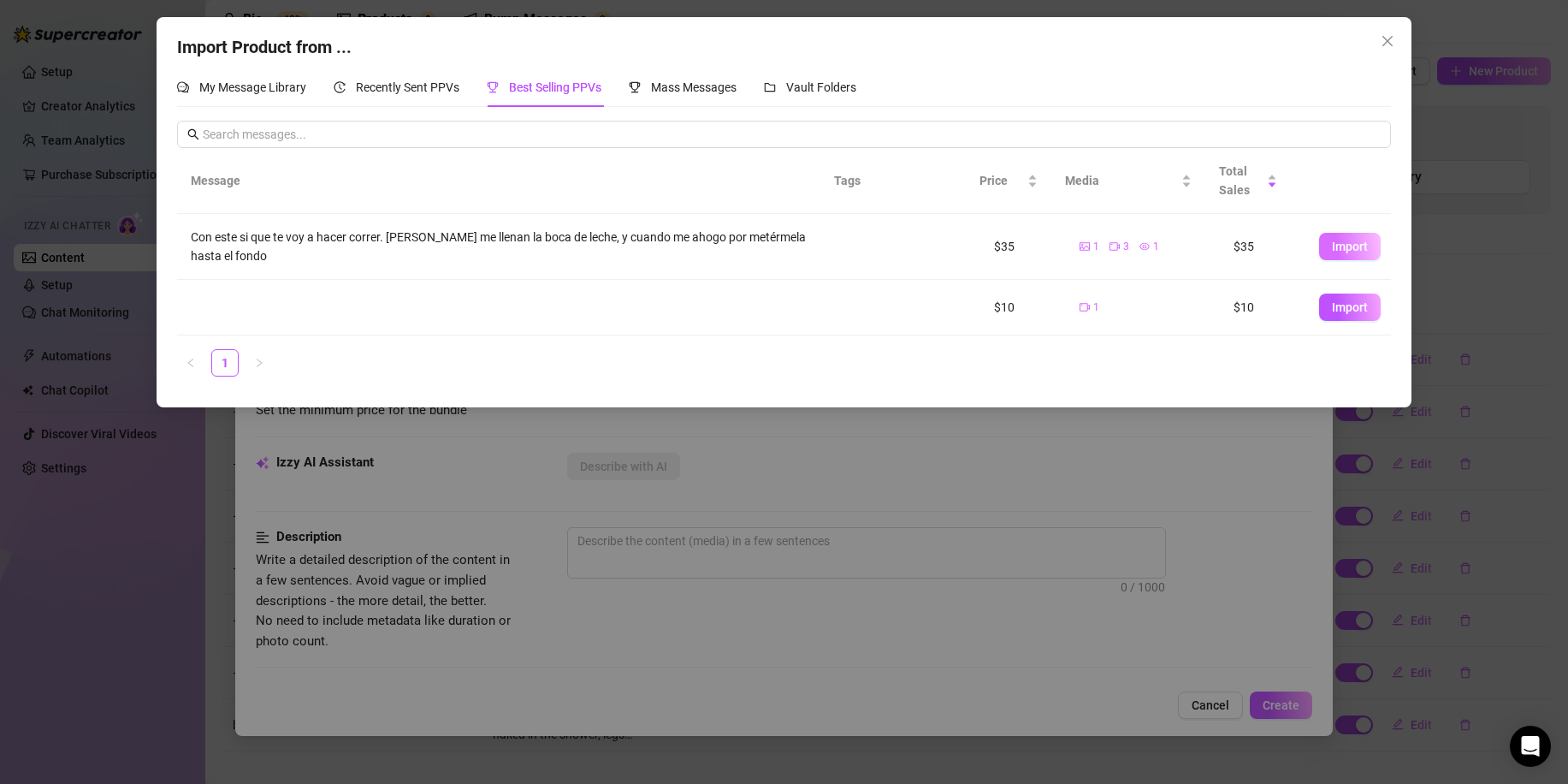
click at [1332, 252] on span "Import" at bounding box center [1350, 246] width 36 height 14
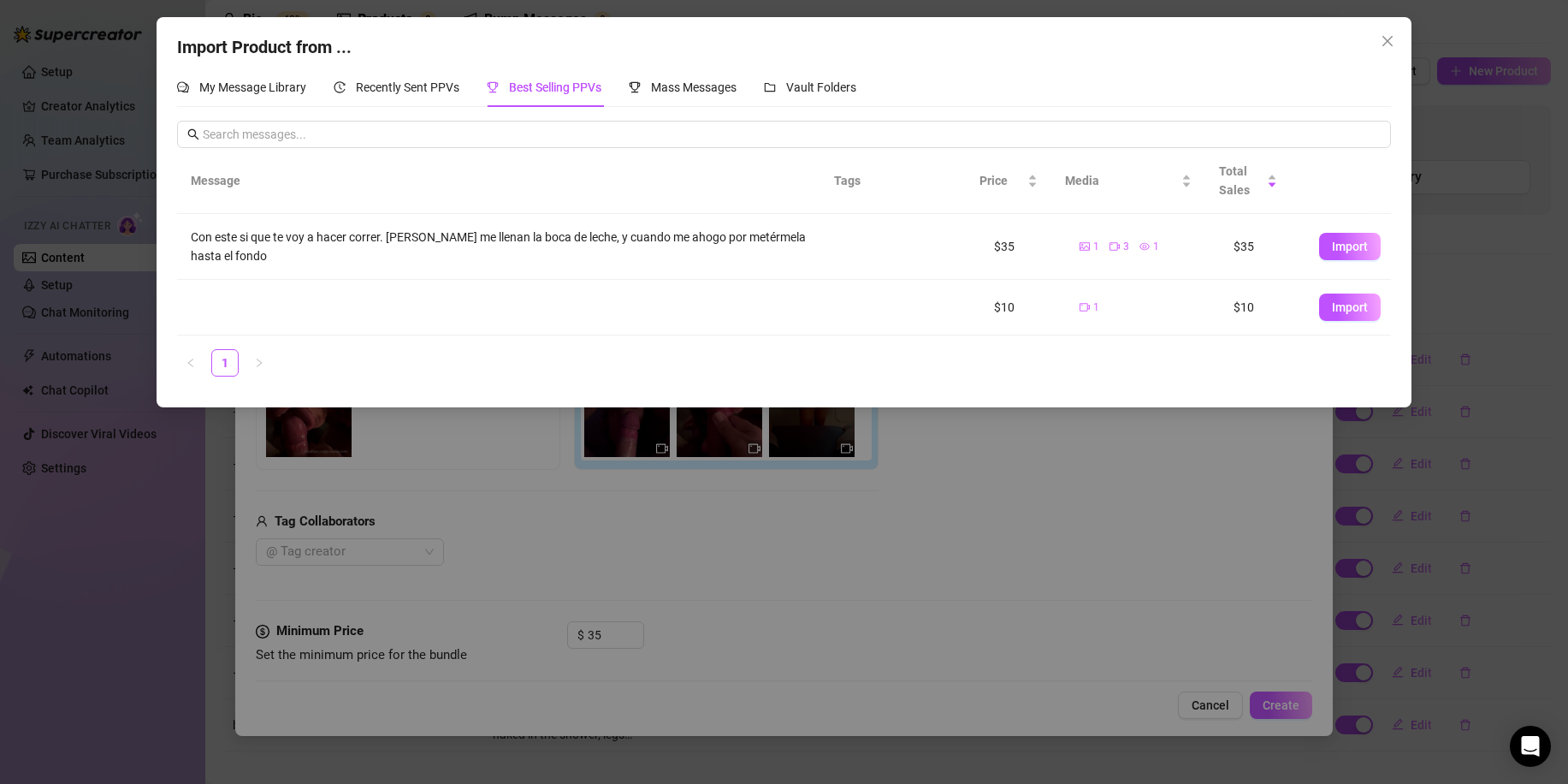
type textarea "Con este si que te voy a hacer correr. [PERSON_NAME] me llenan la boca de leche…"
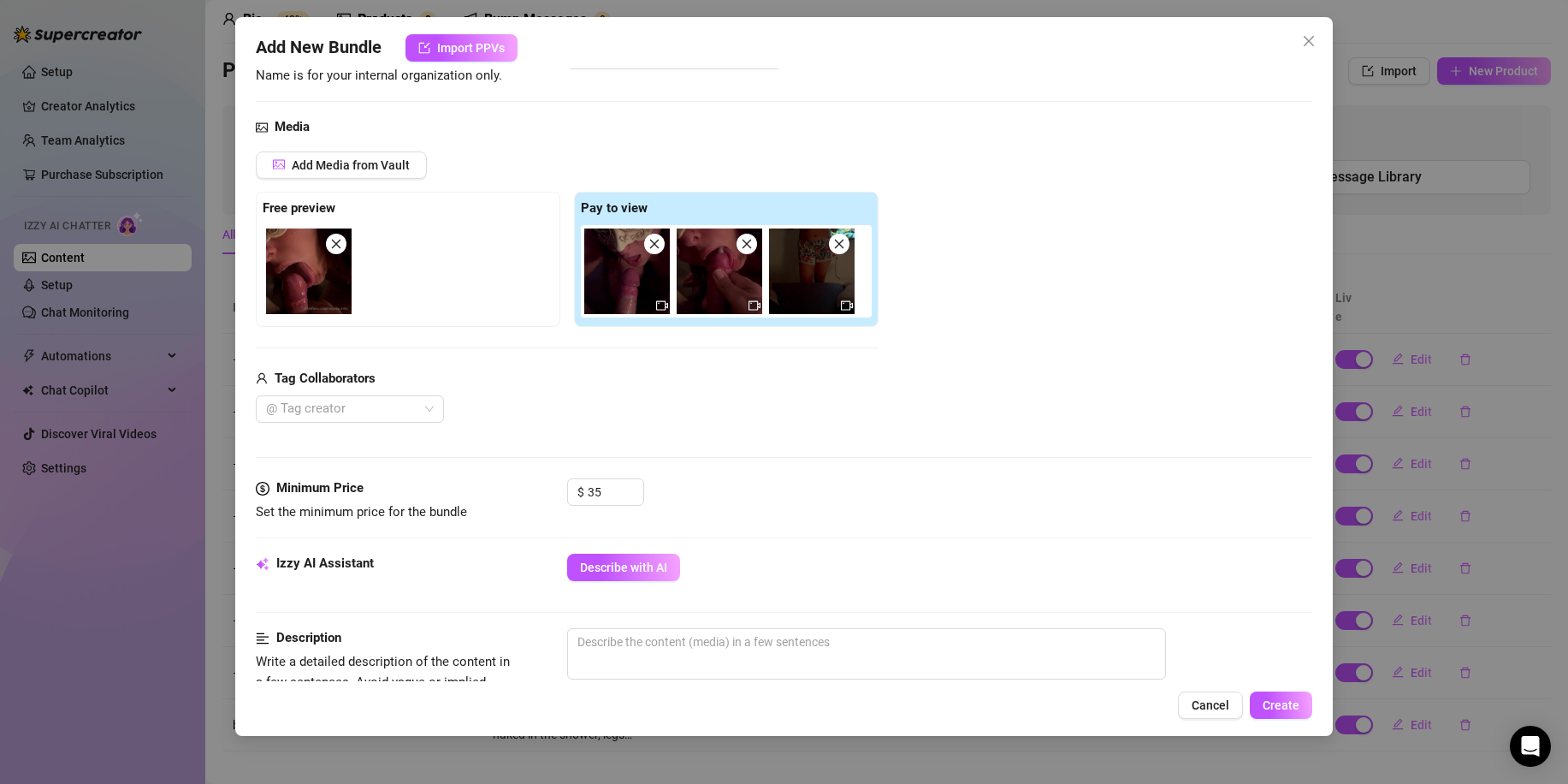
scroll to position [342, 0]
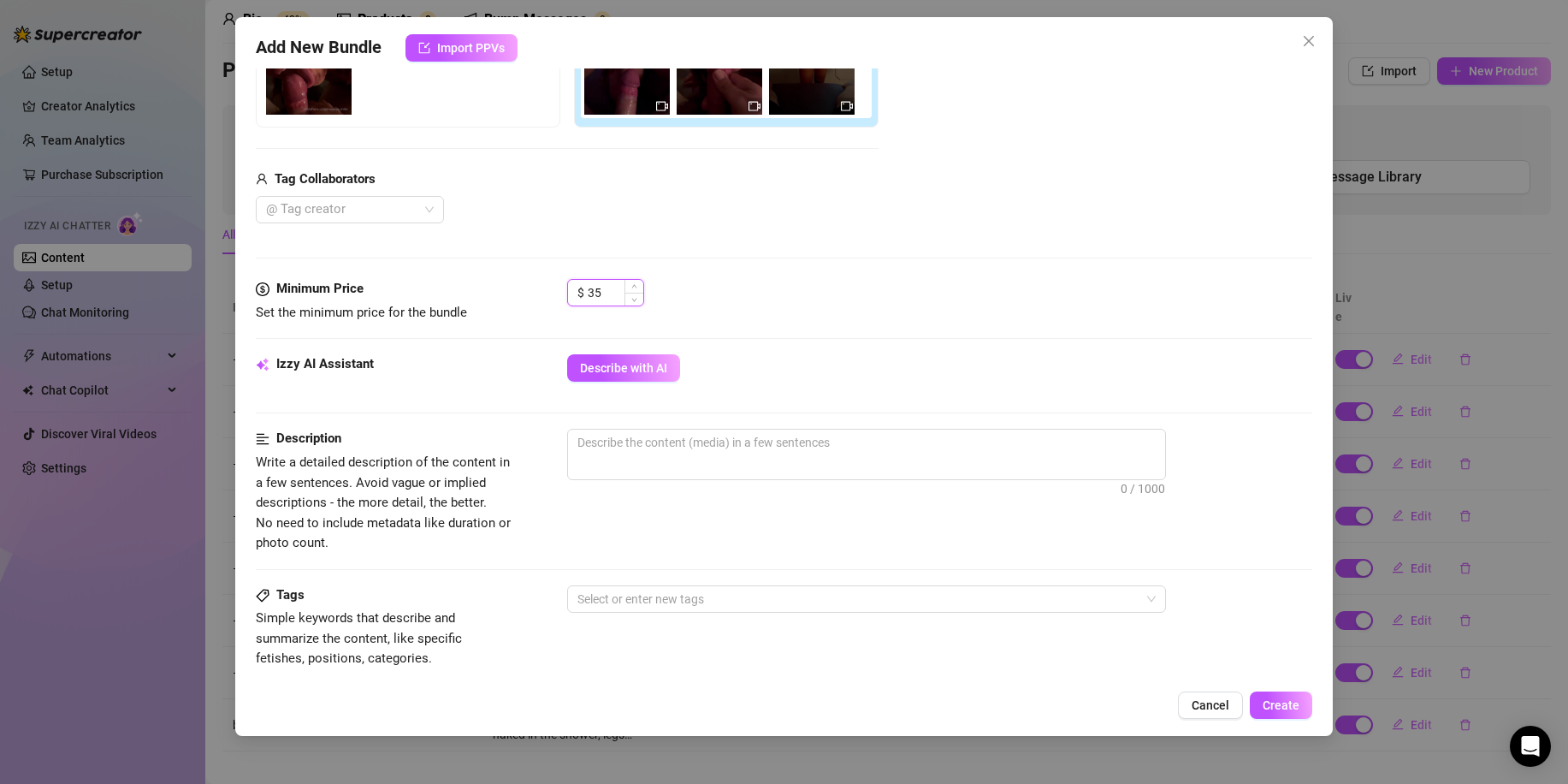
click at [591, 293] on input "35" at bounding box center [615, 293] width 56 height 26
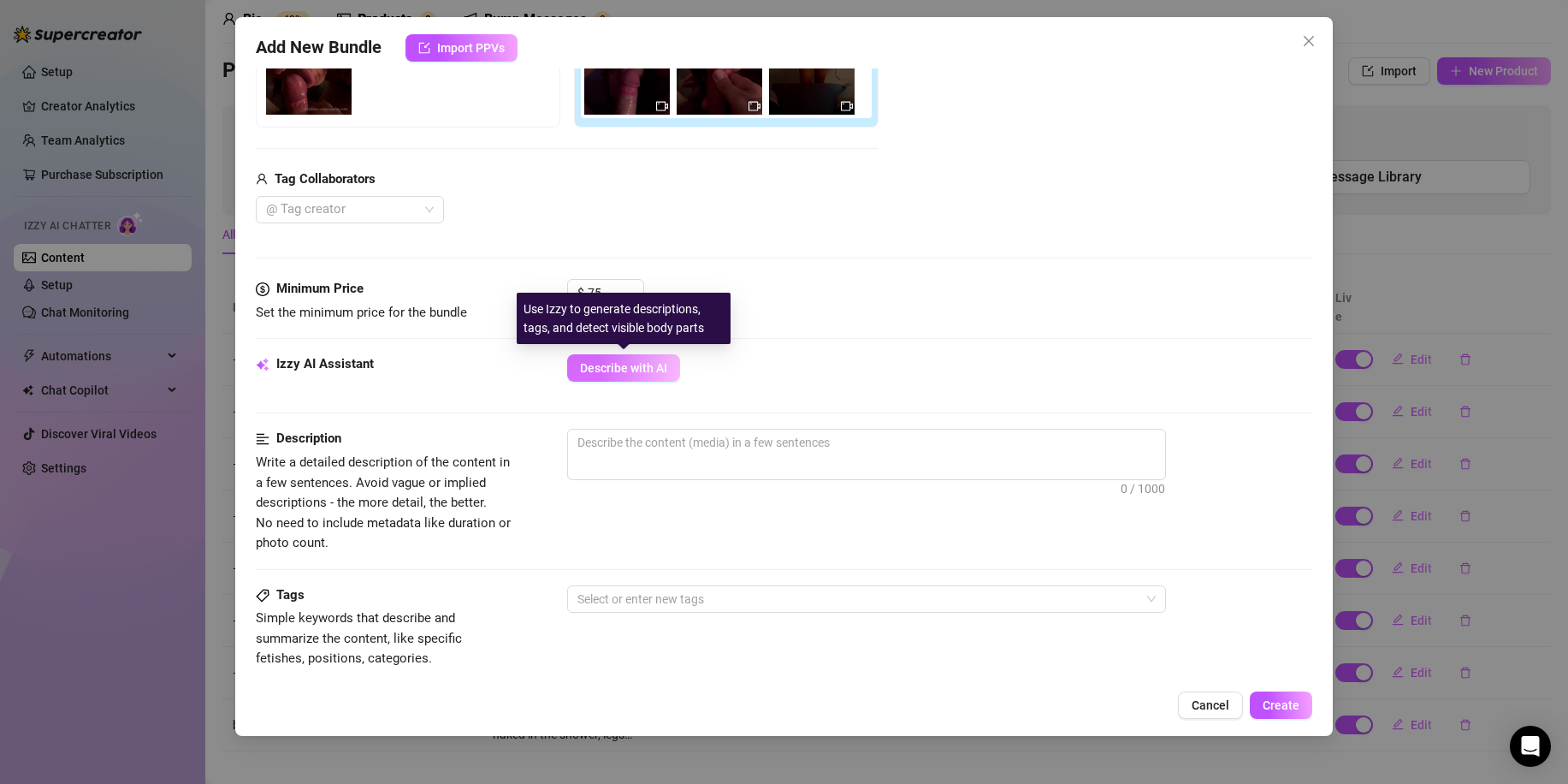
click at [641, 370] on span "Describe with AI" at bounding box center [623, 368] width 87 height 14
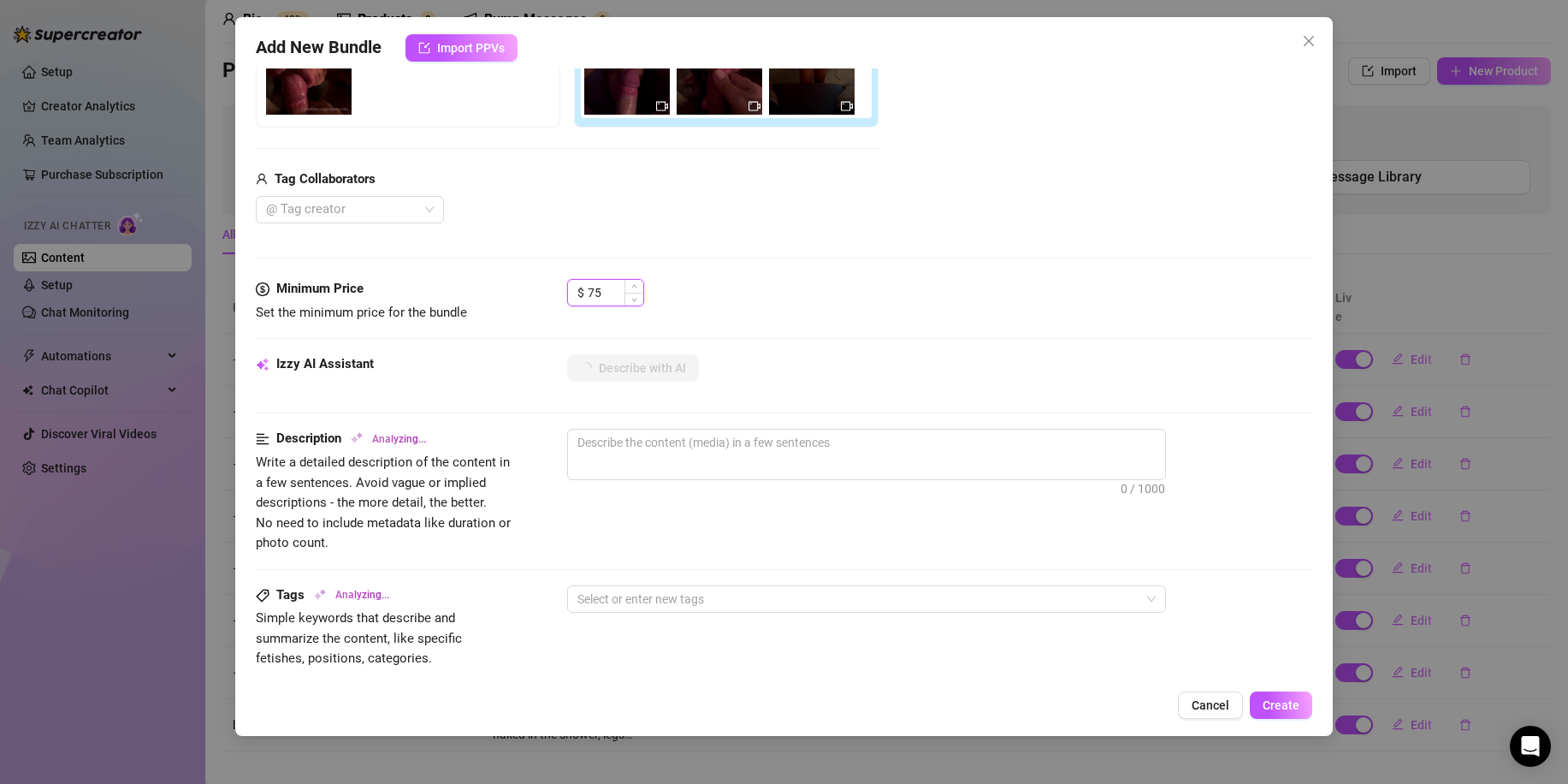
click at [603, 296] on input "75" at bounding box center [615, 293] width 56 height 26
type input "45"
click at [834, 454] on textarea at bounding box center [866, 443] width 597 height 26
type textarea "Maya"
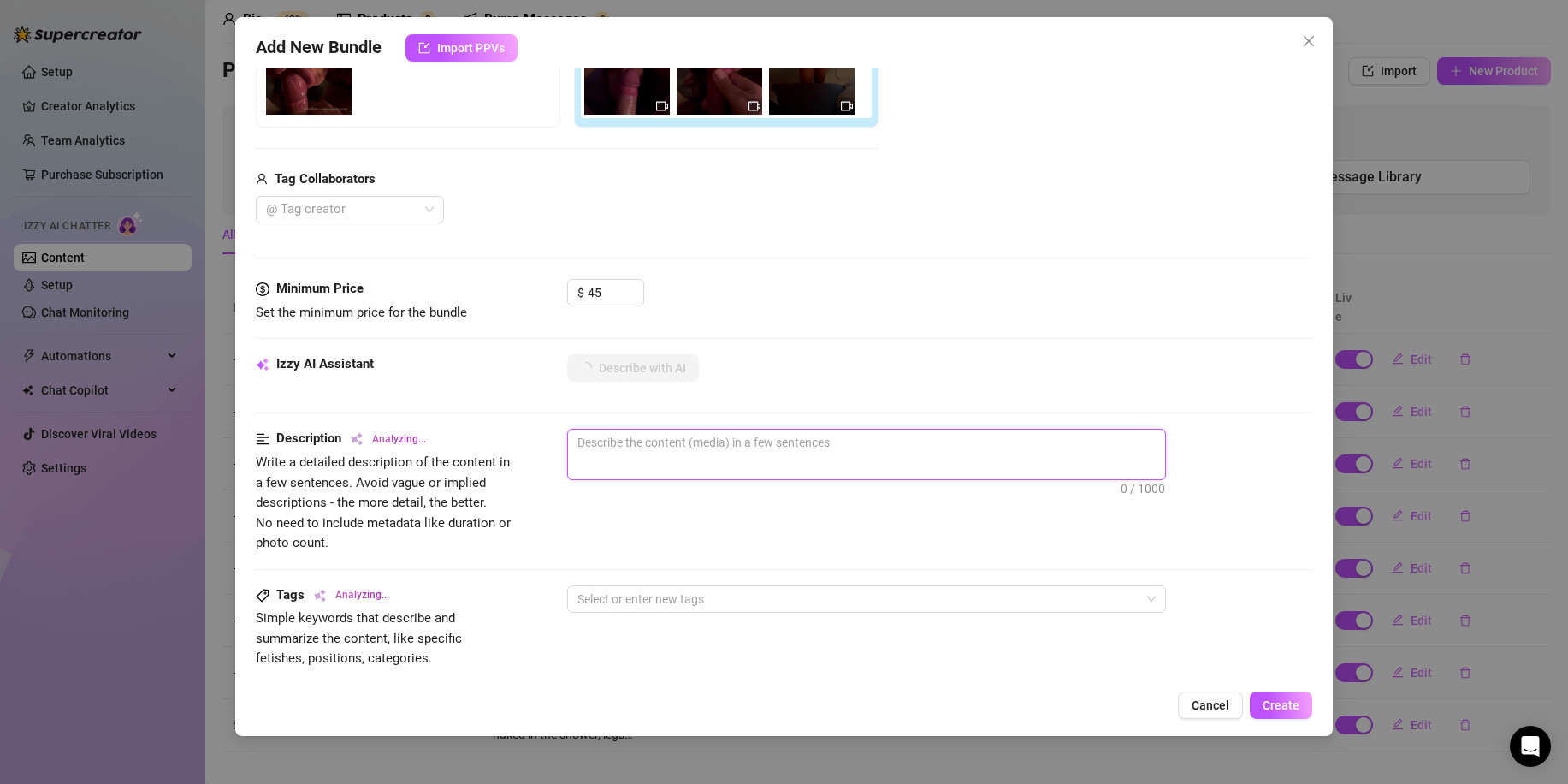
type textarea "Maya"
type textarea "[PERSON_NAME] wears"
type textarea "[PERSON_NAME] wears an"
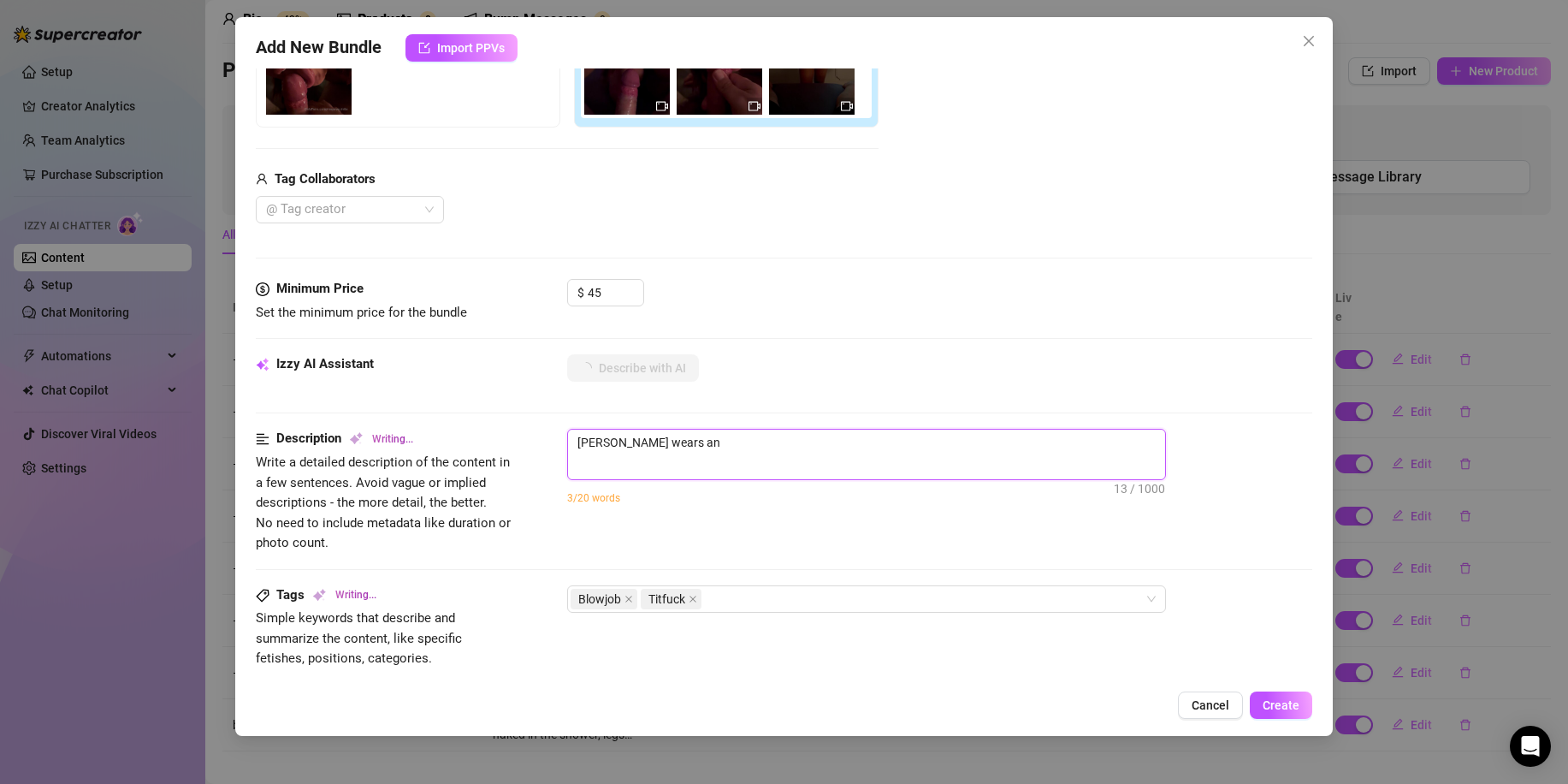
type textarea "[PERSON_NAME] wears an ornate"
type textarea "[PERSON_NAME] wears an ornate masquerade"
type textarea "[PERSON_NAME] wears an ornate masquerade mask"
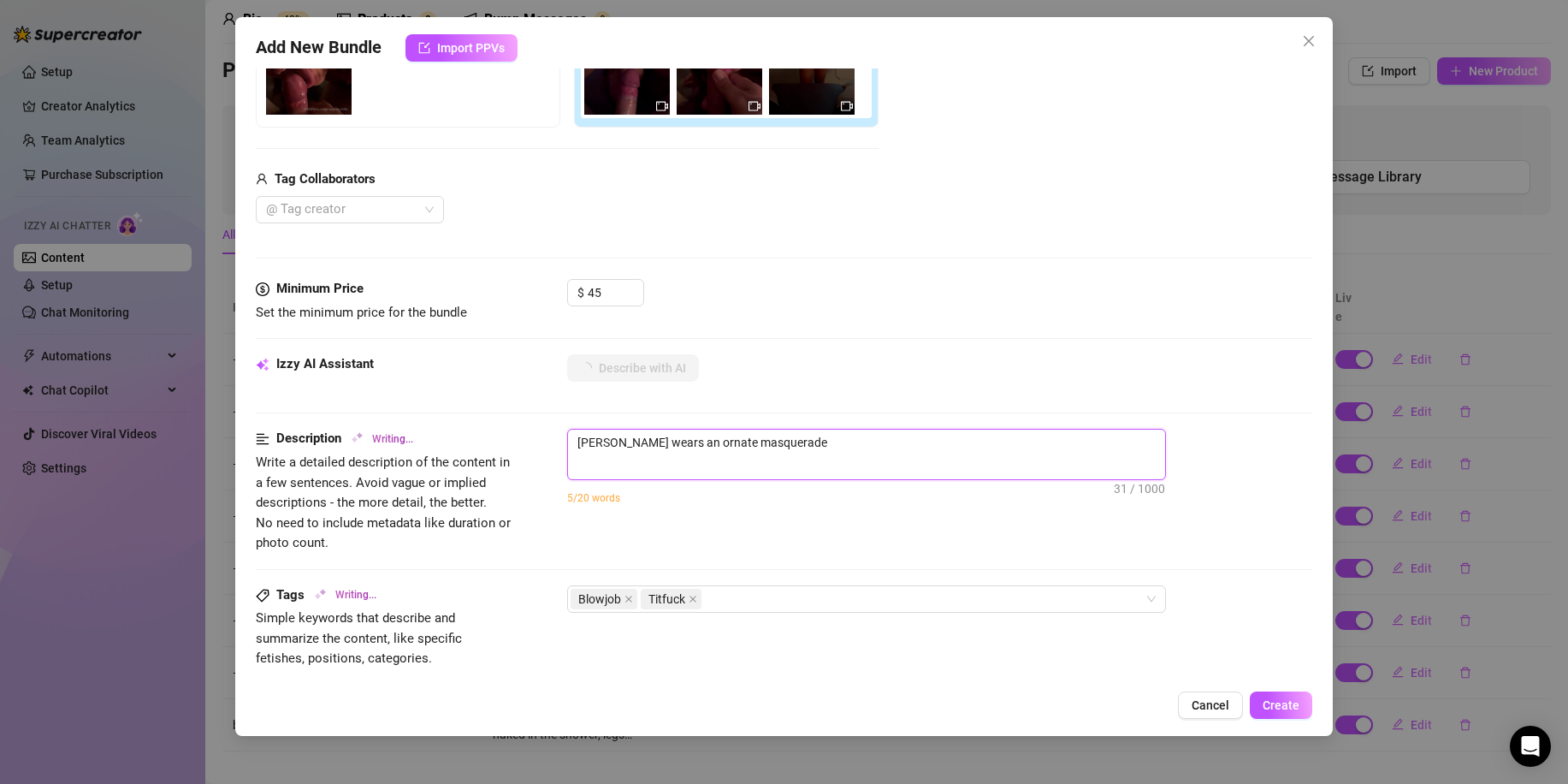
type textarea "[PERSON_NAME] wears an ornate masquerade mask"
type textarea "[PERSON_NAME] wears an ornate masquerade mask while"
type textarea "[PERSON_NAME] wears an ornate masquerade mask while on"
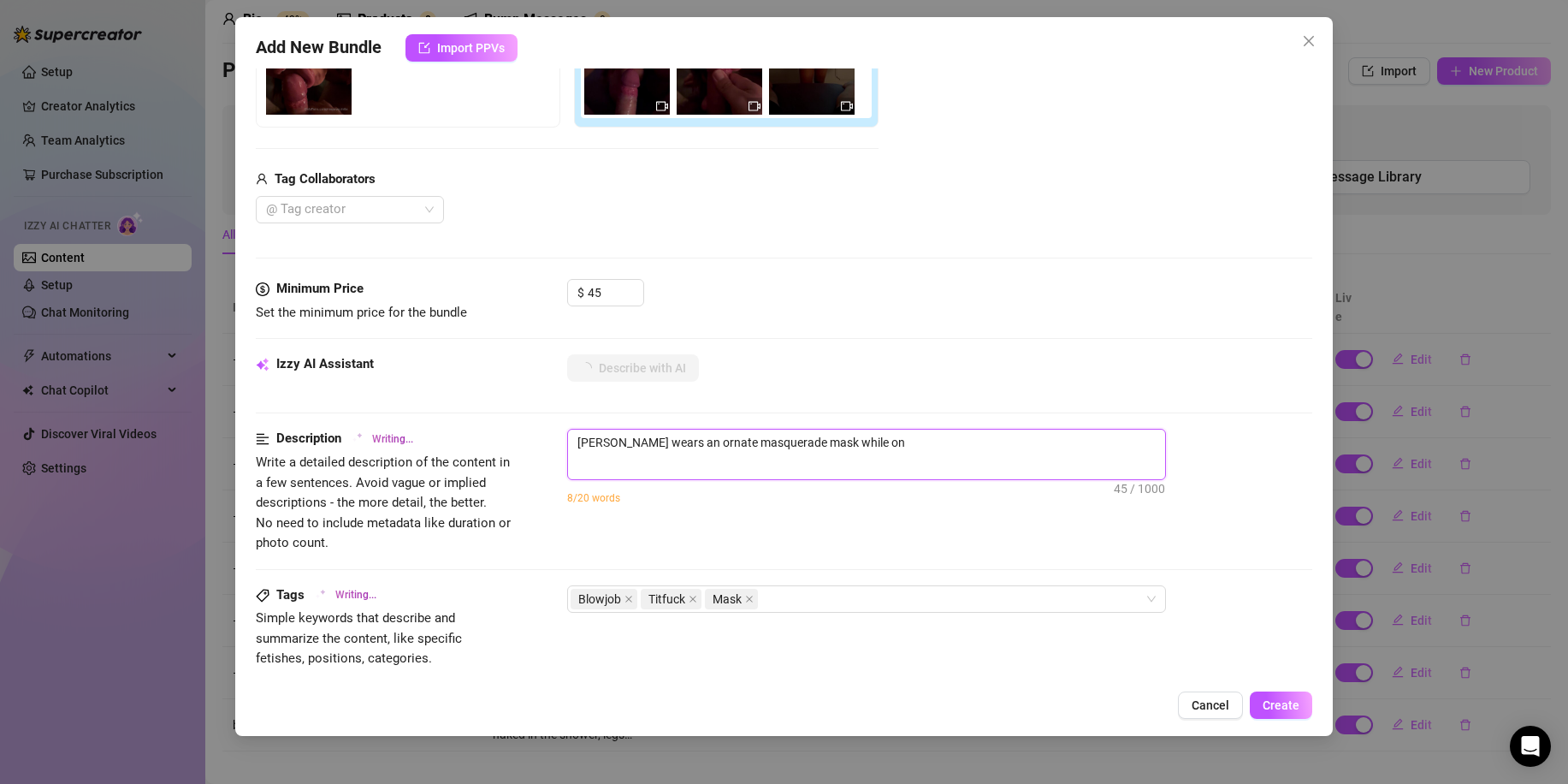
type textarea "[PERSON_NAME] wears an ornate masquerade mask while on her"
type textarea "[PERSON_NAME] wears an ornate masquerade mask while on her knees,"
type textarea "[PERSON_NAME] wears an ornate masquerade mask while on her knees, sucking"
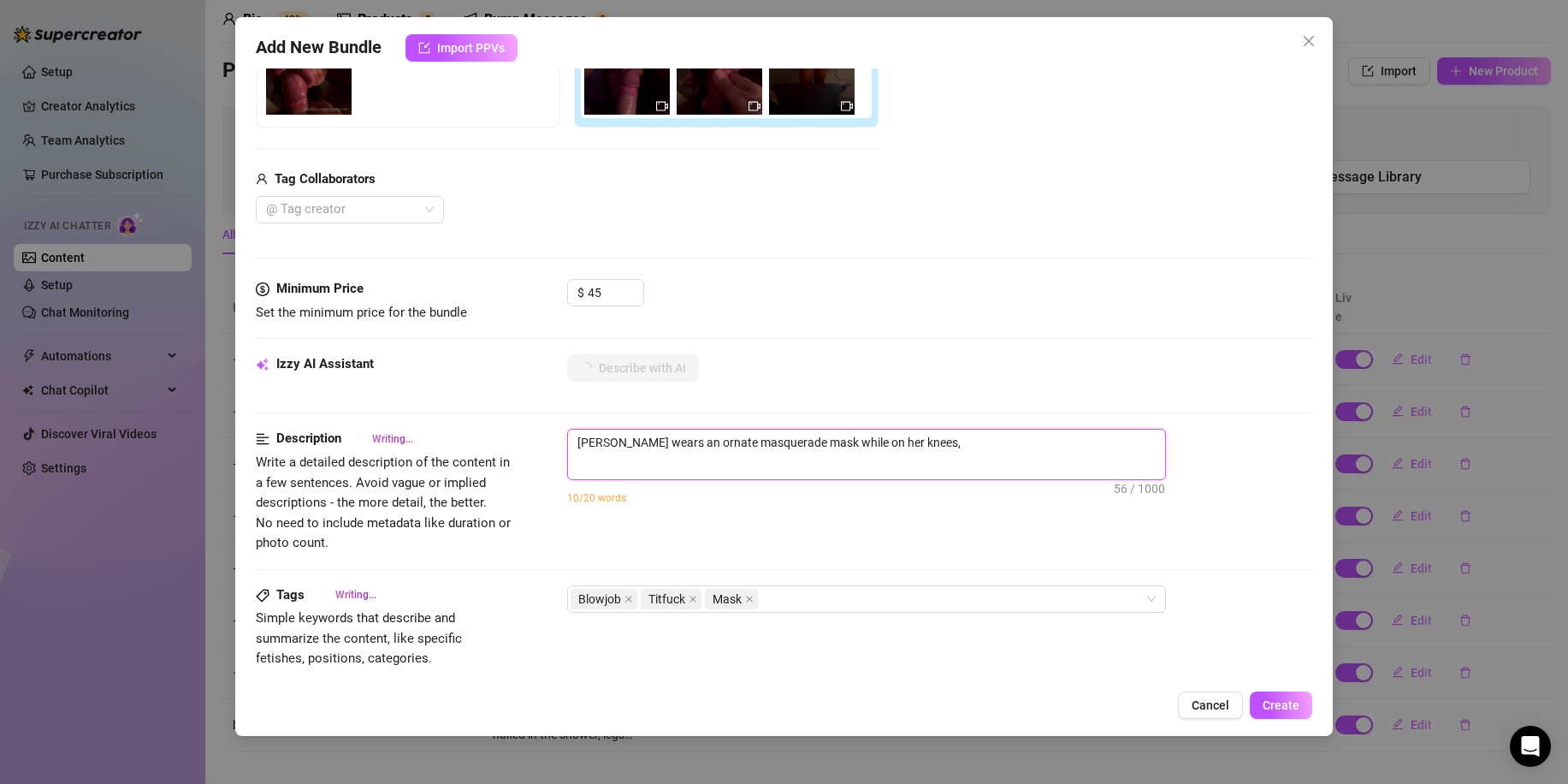
type textarea "[PERSON_NAME] wears an ornate masquerade mask while on her knees, sucking"
type textarea "[PERSON_NAME] wears an ornate masquerade mask while on her knees, sucking and"
type textarea "[PERSON_NAME] wears an ornate masquerade mask while on her knees, sucking and l…"
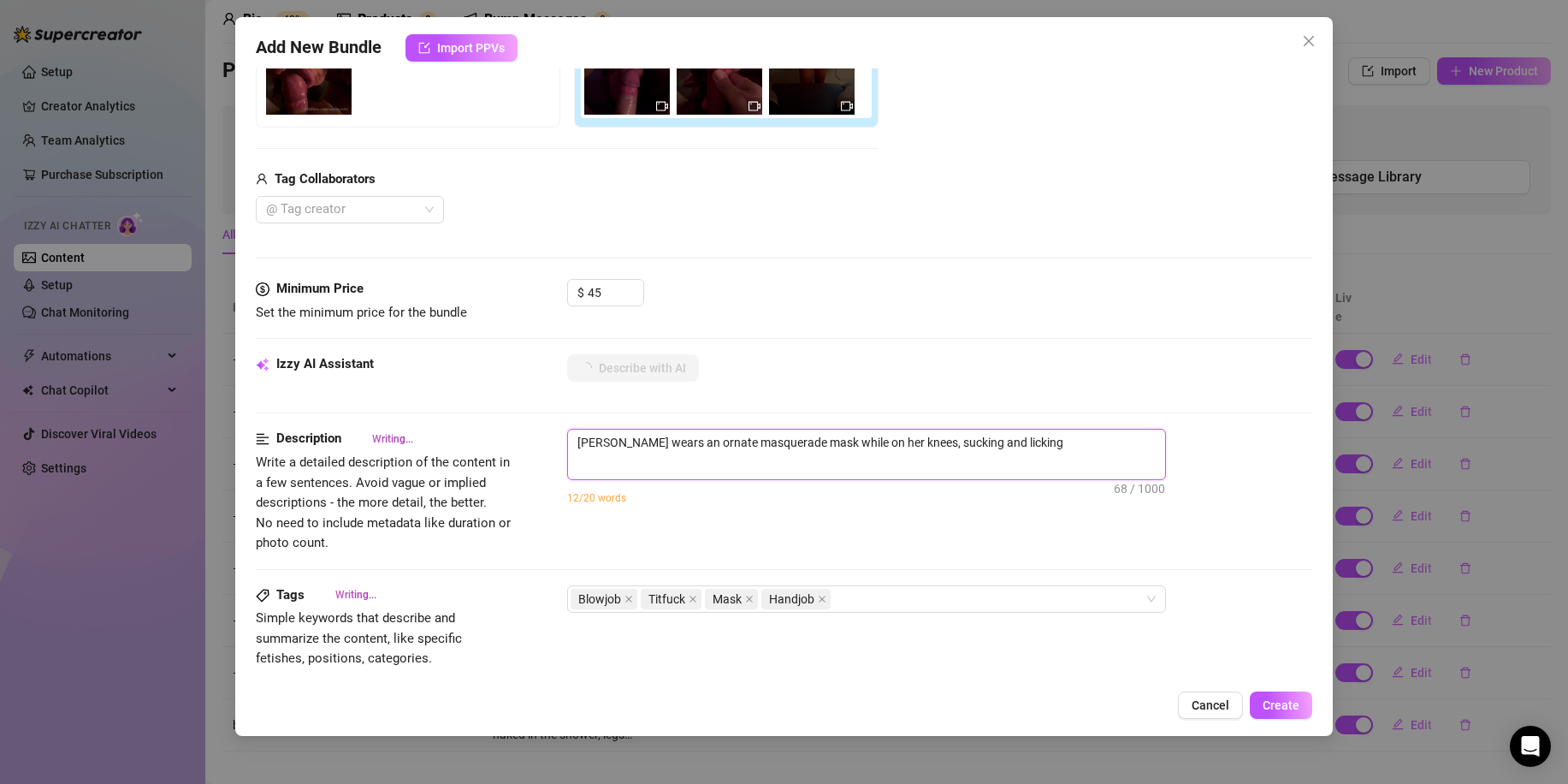
type textarea "[PERSON_NAME] wears an ornate masquerade mask while on her knees, sucking and l…"
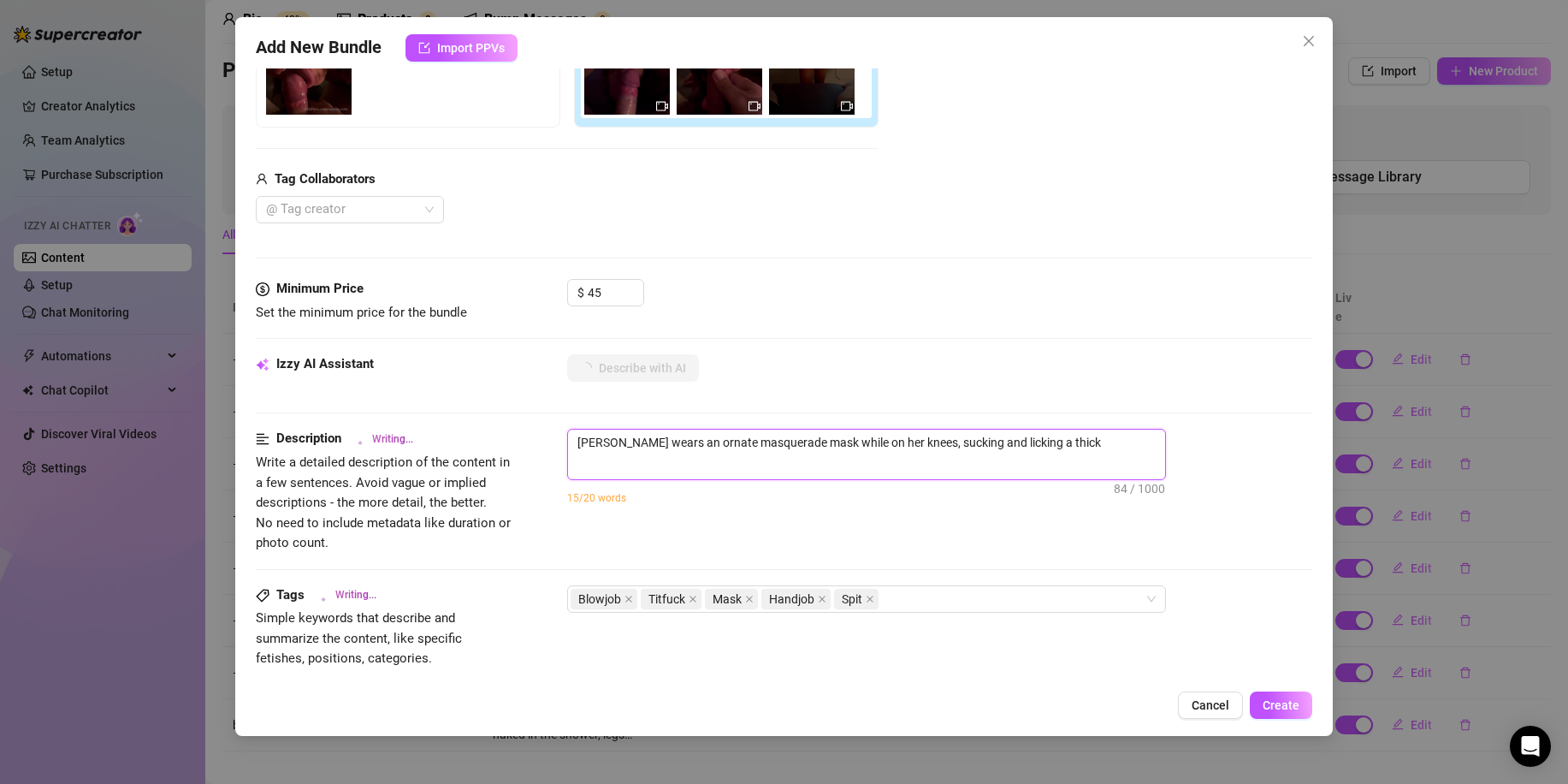
type textarea "[PERSON_NAME] wears an ornate masquerade mask while on her knees, sucking and l…"
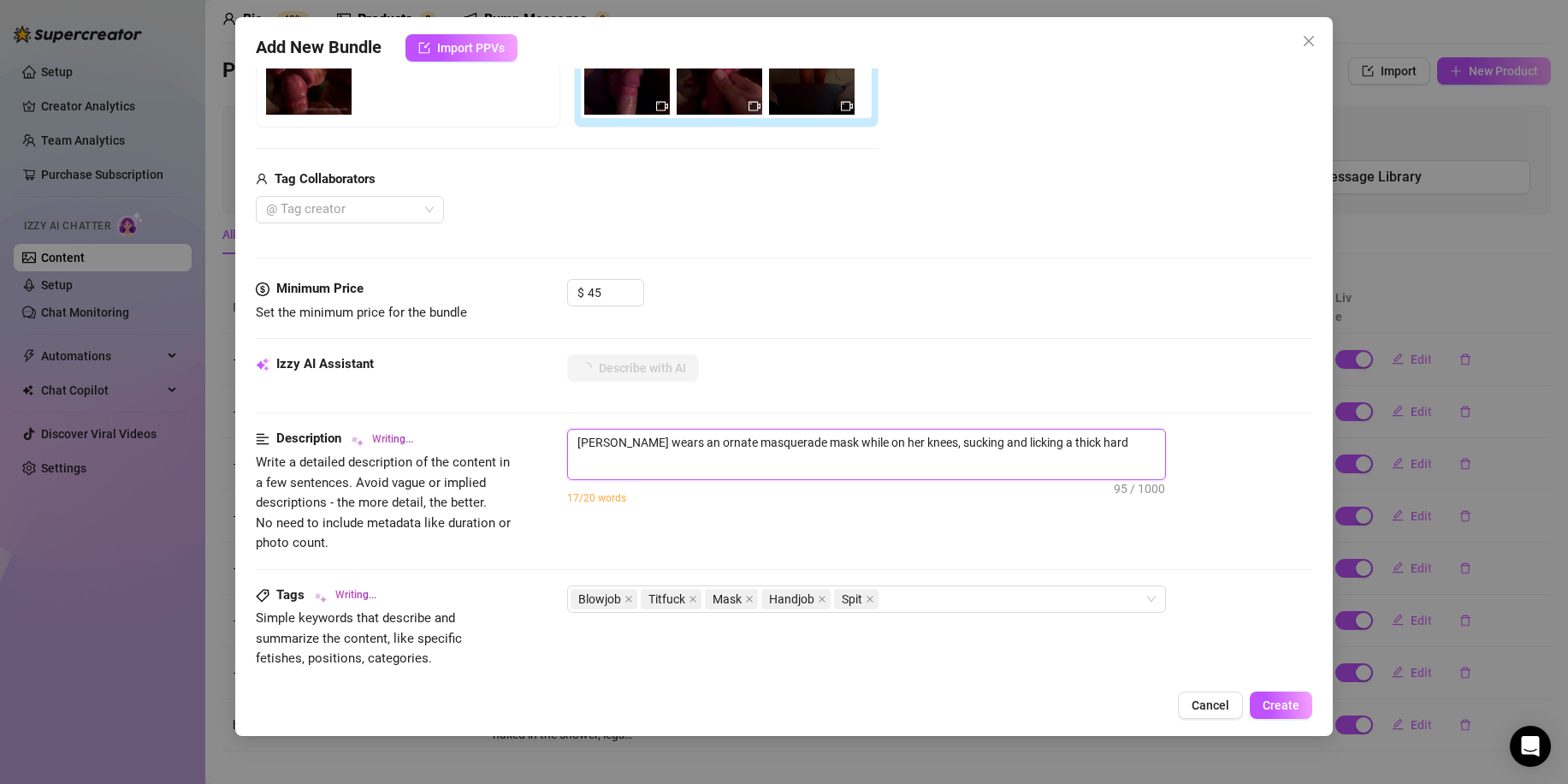
type textarea "[PERSON_NAME] wears an ornate masquerade mask while on her knees, sucking and l…"
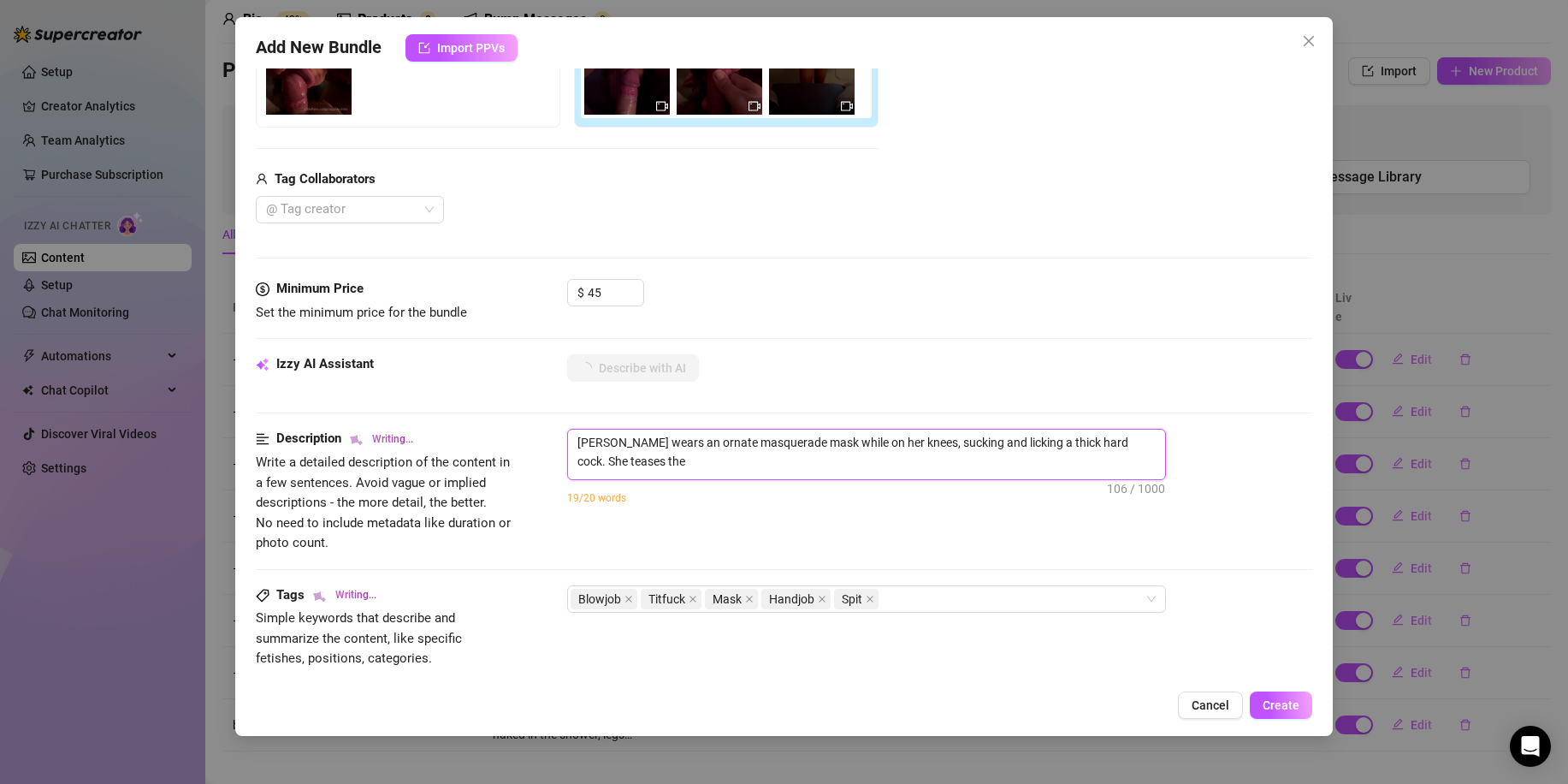
type textarea "[PERSON_NAME] wears an ornate masquerade mask while on her knees, sucking and l…"
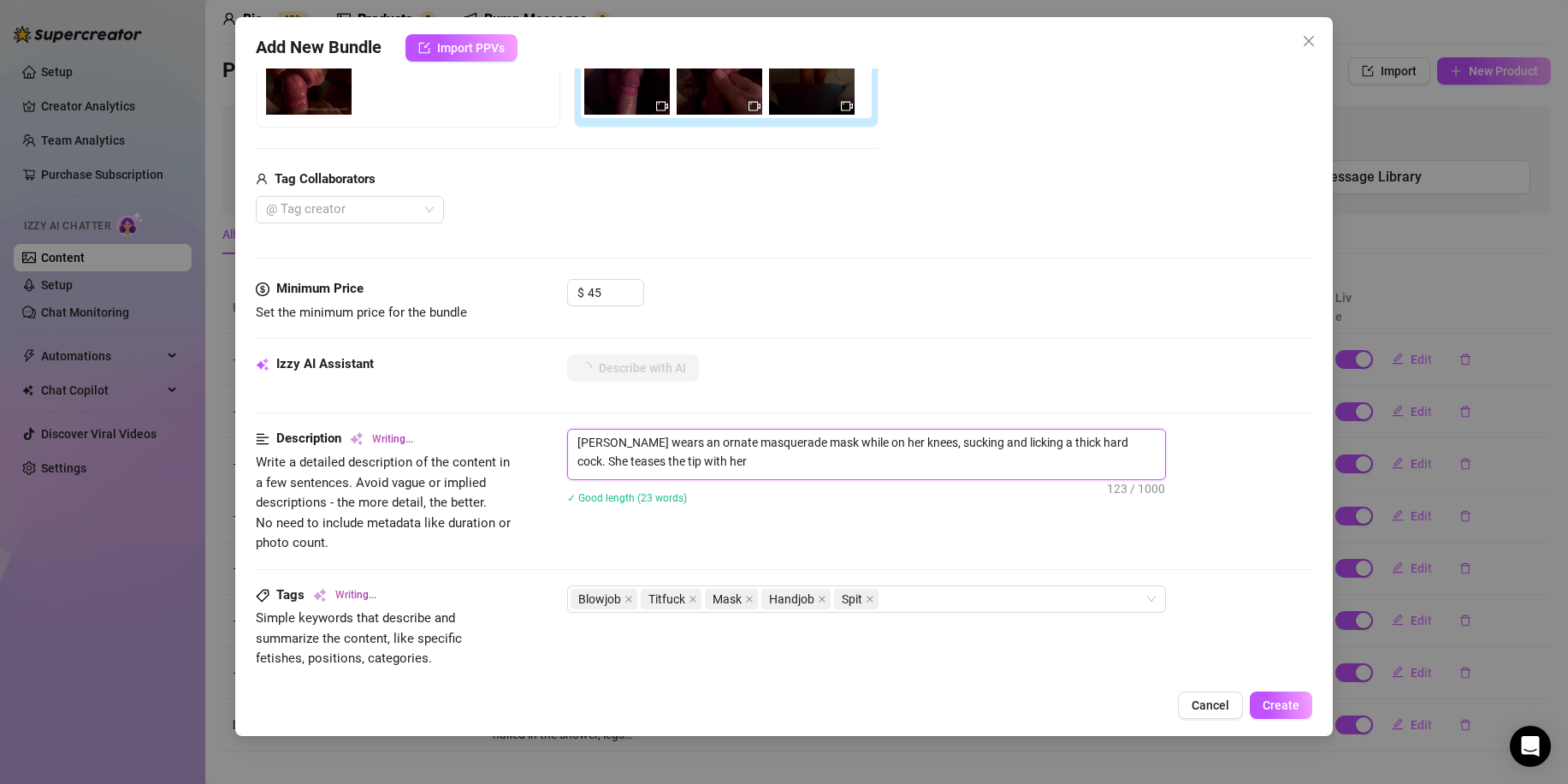
type textarea "[PERSON_NAME] wears an ornate masquerade mask while on her knees, sucking and l…"
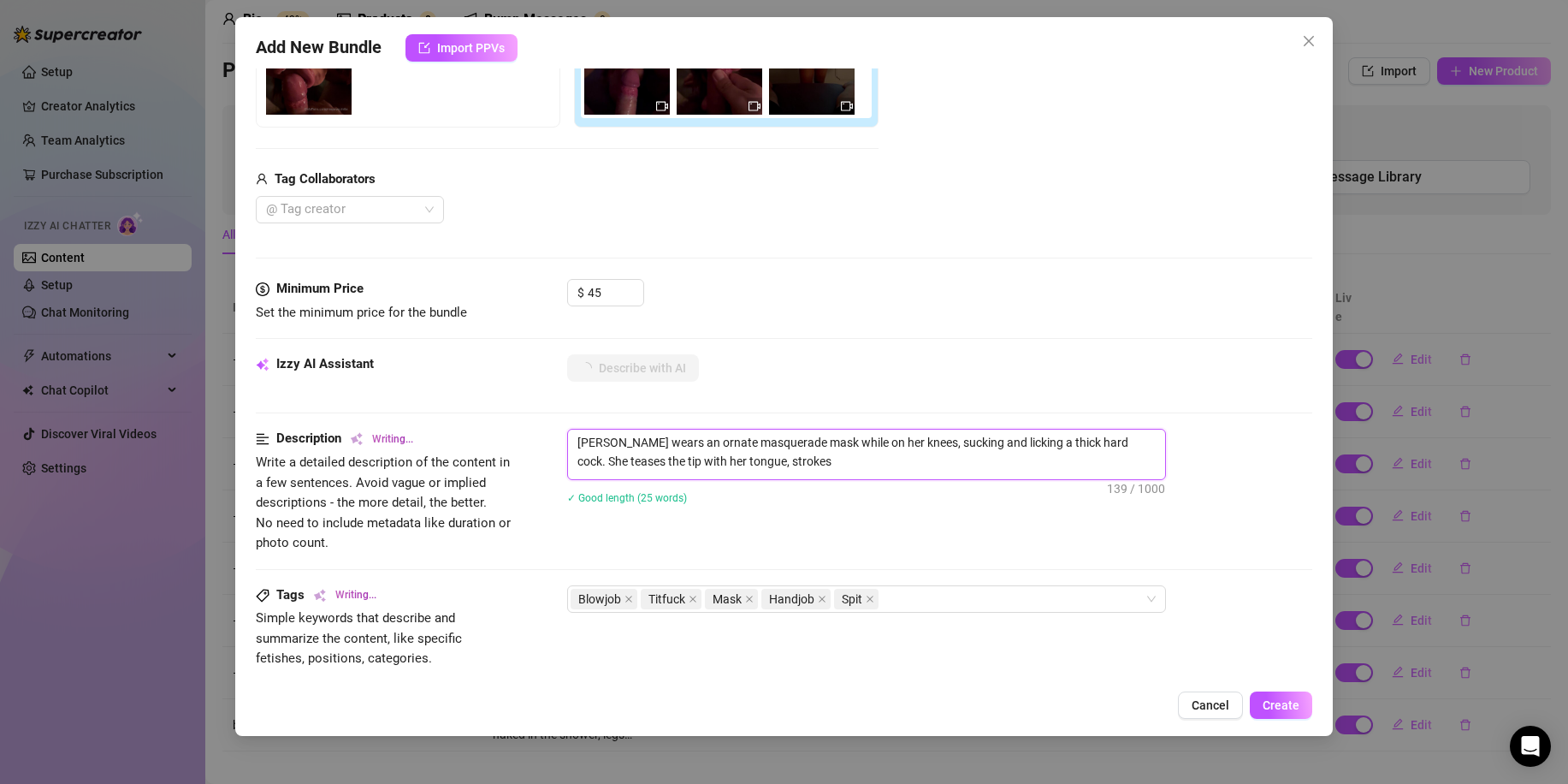
type textarea "[PERSON_NAME] wears an ornate masquerade mask while on her knees, sucking and l…"
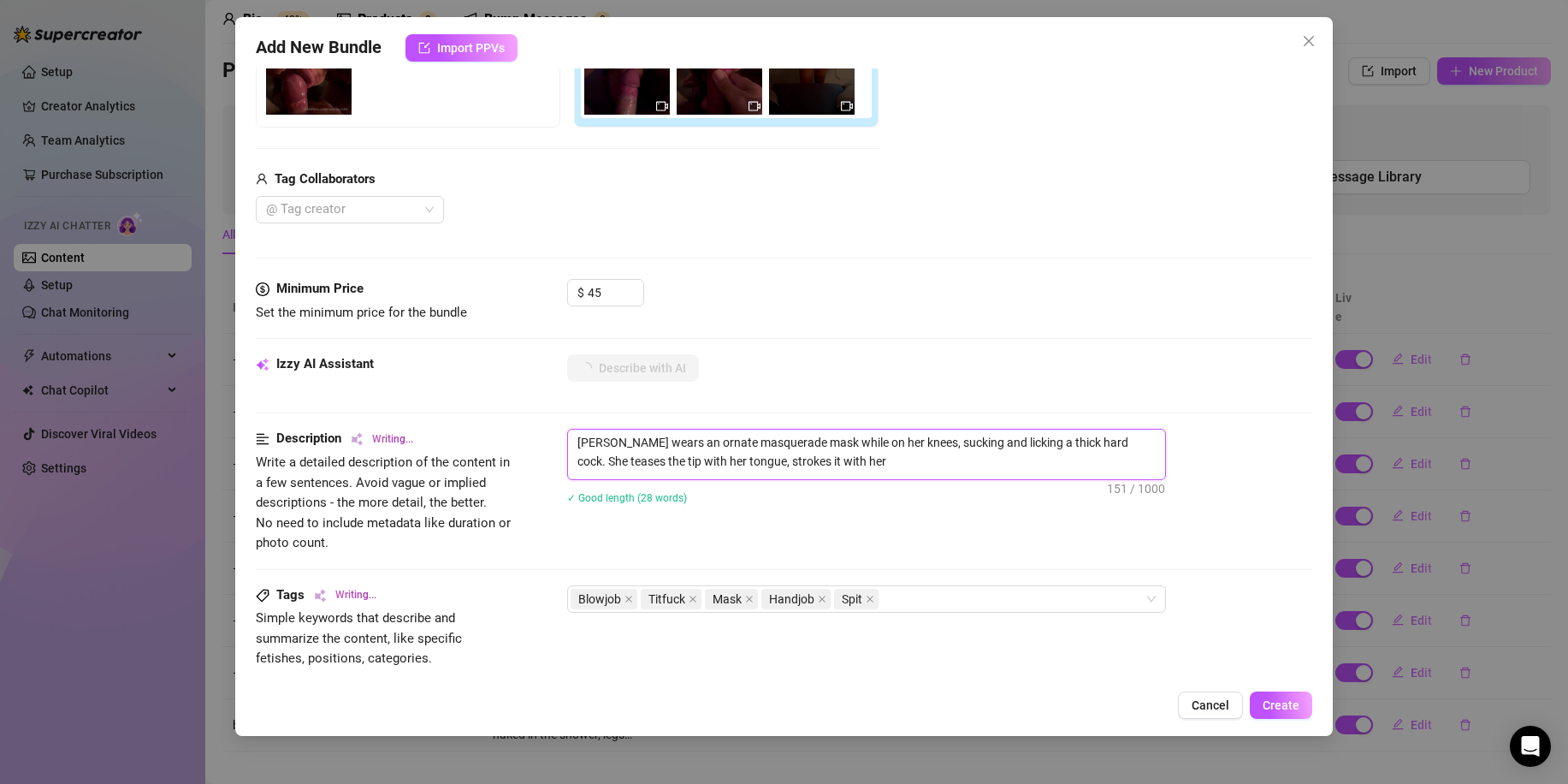
type textarea "[PERSON_NAME] wears an ornate masquerade mask while on her knees, sucking and l…"
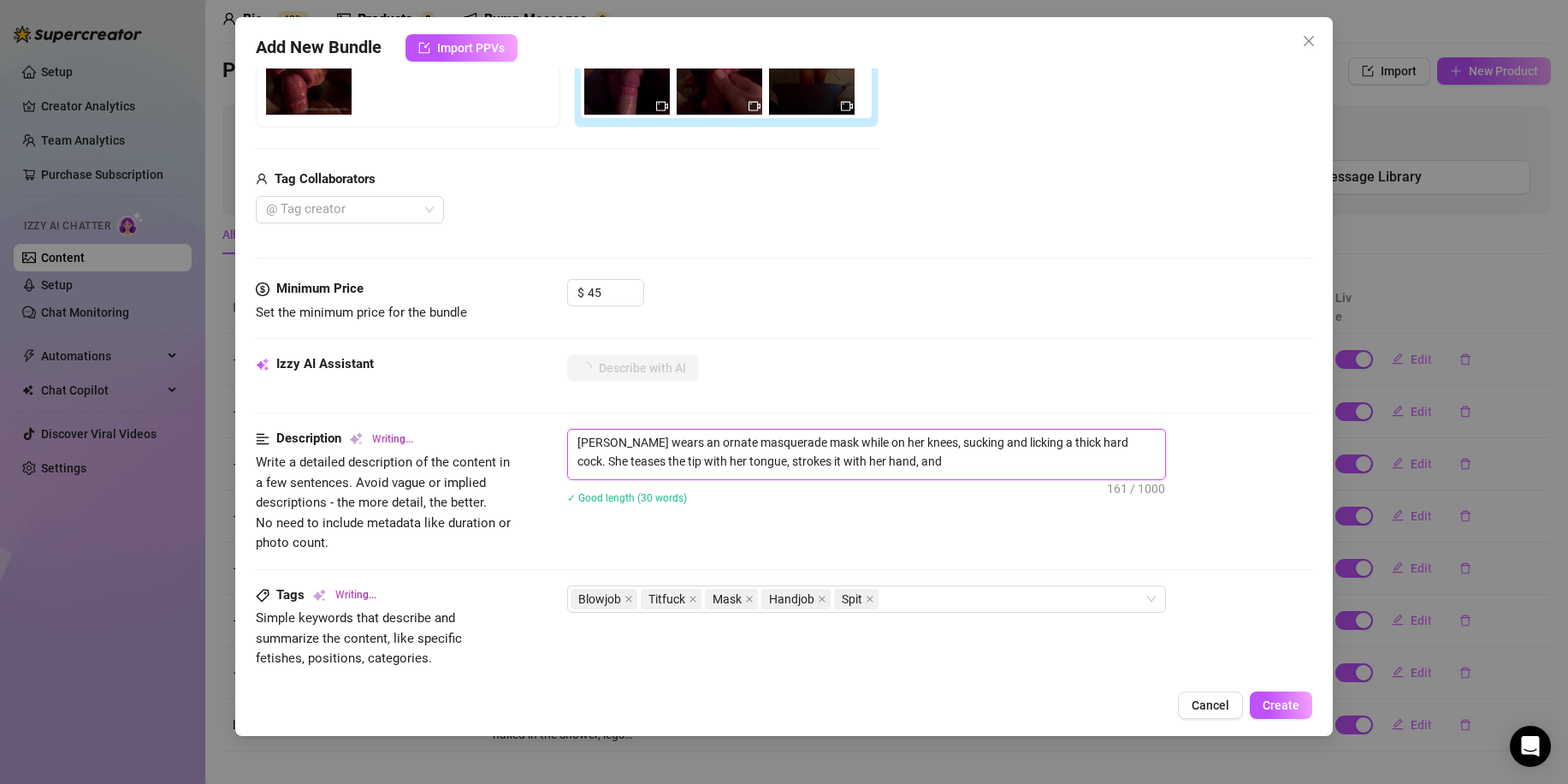
type textarea "[PERSON_NAME] wears an ornate masquerade mask while on her knees, sucking and l…"
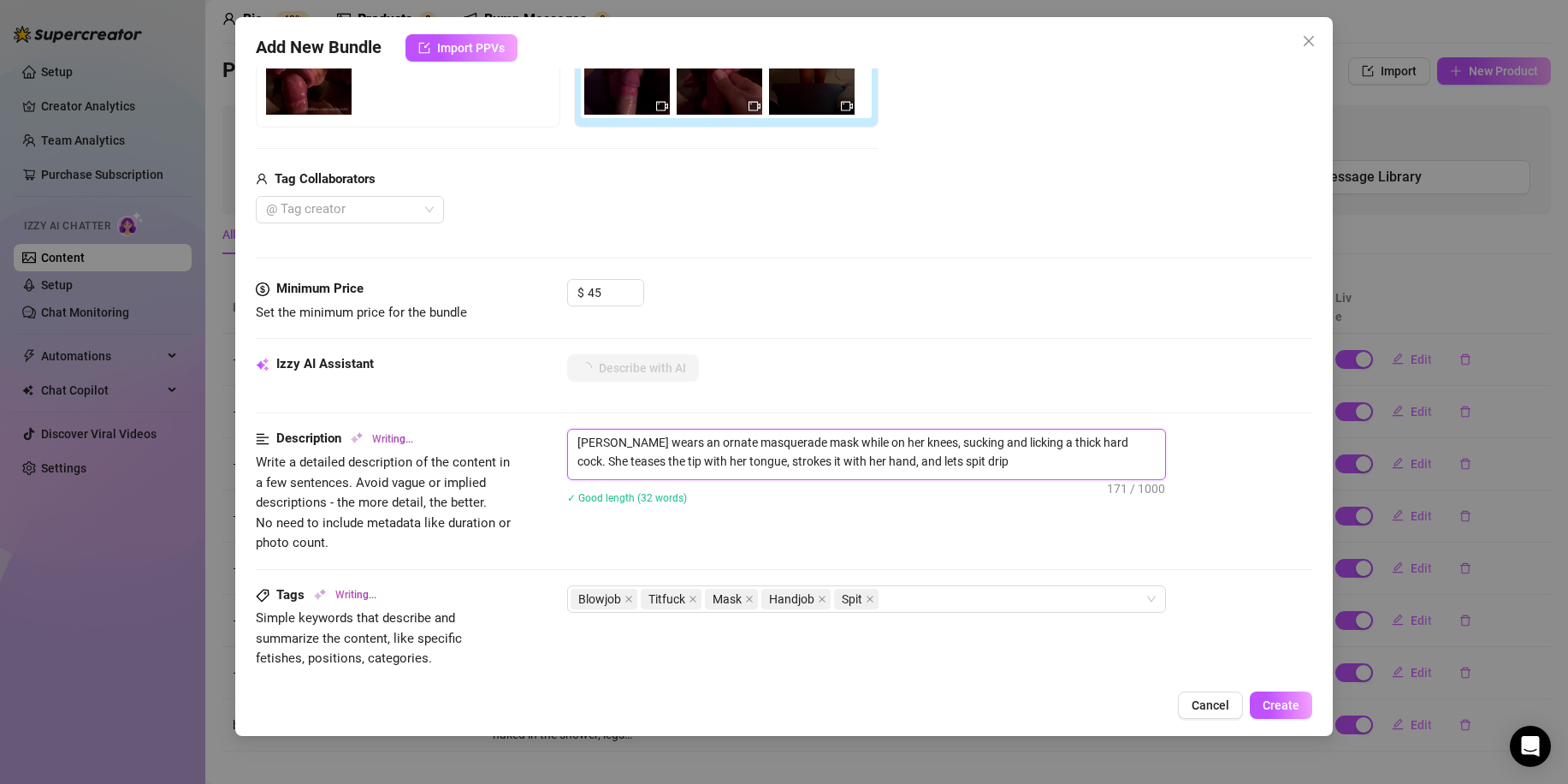
type textarea "[PERSON_NAME] wears an ornate masquerade mask while on her knees, sucking and l…"
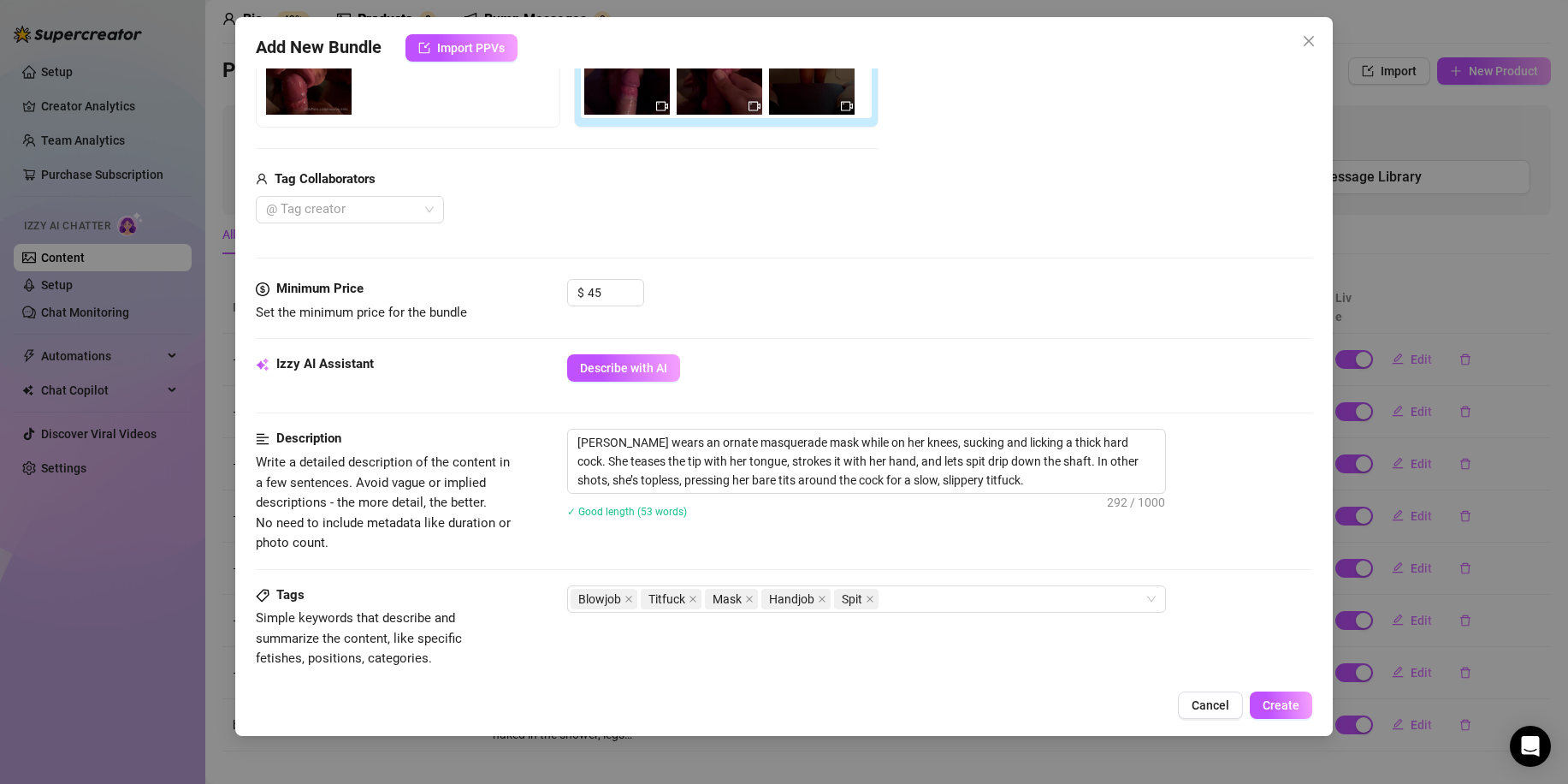
click at [1268, 688] on div "Add New Bundle Import PPVs Account [PERSON_NAME] (@mayavecinita) Name Name is f…" at bounding box center [784, 376] width 1098 height 719
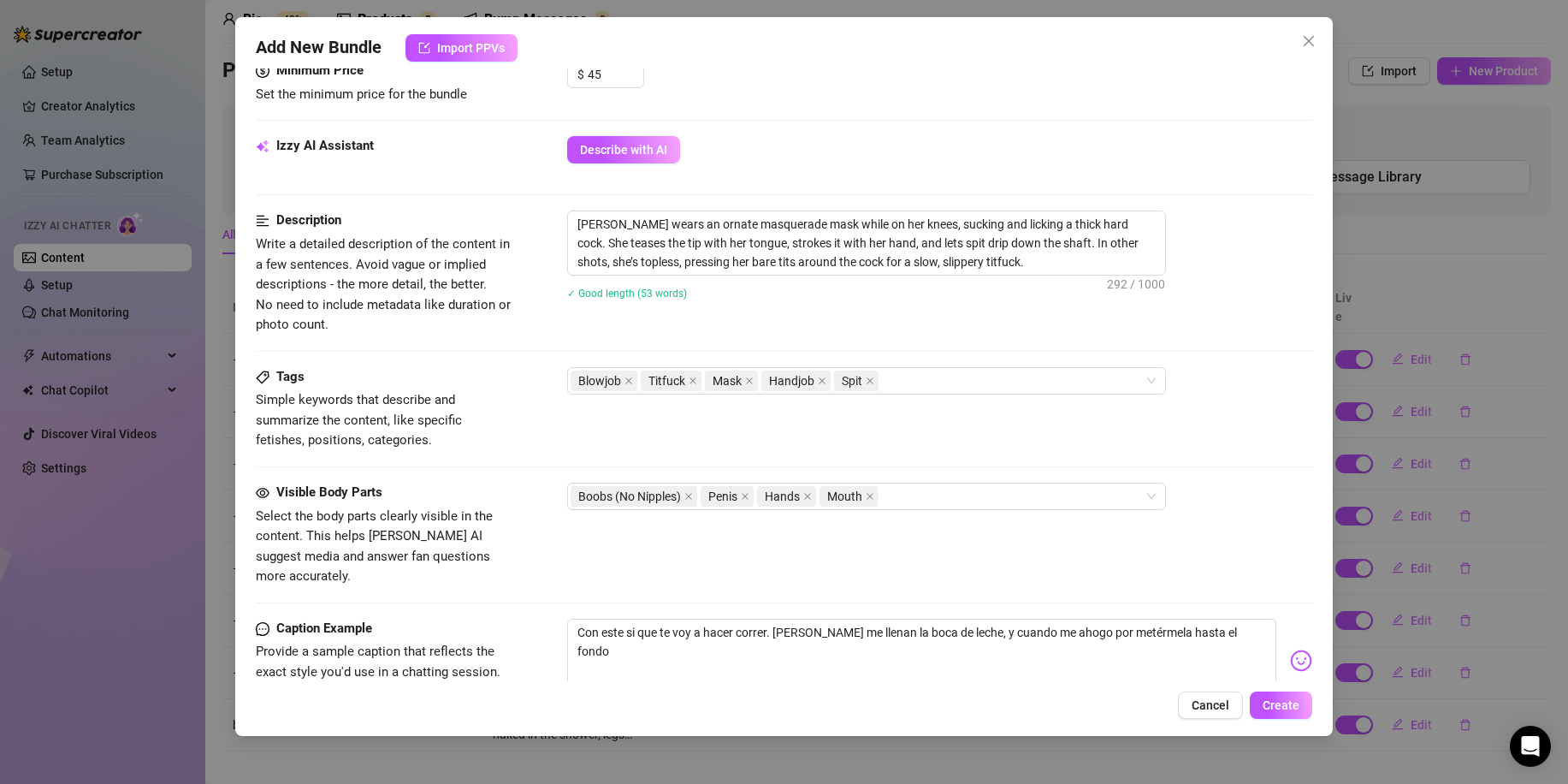
scroll to position [257, 0]
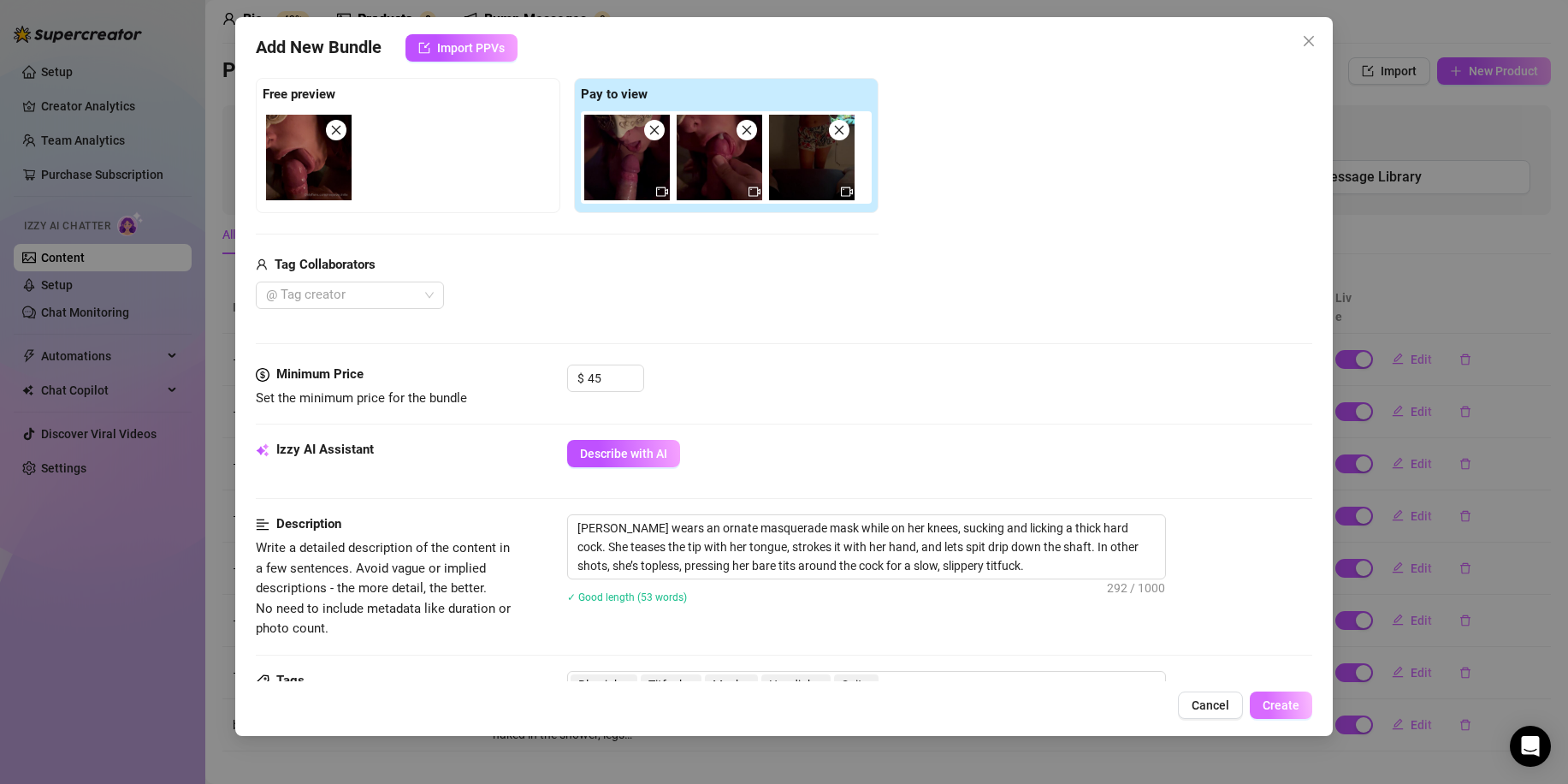
click at [1275, 710] on span "Create" at bounding box center [1280, 706] width 37 height 14
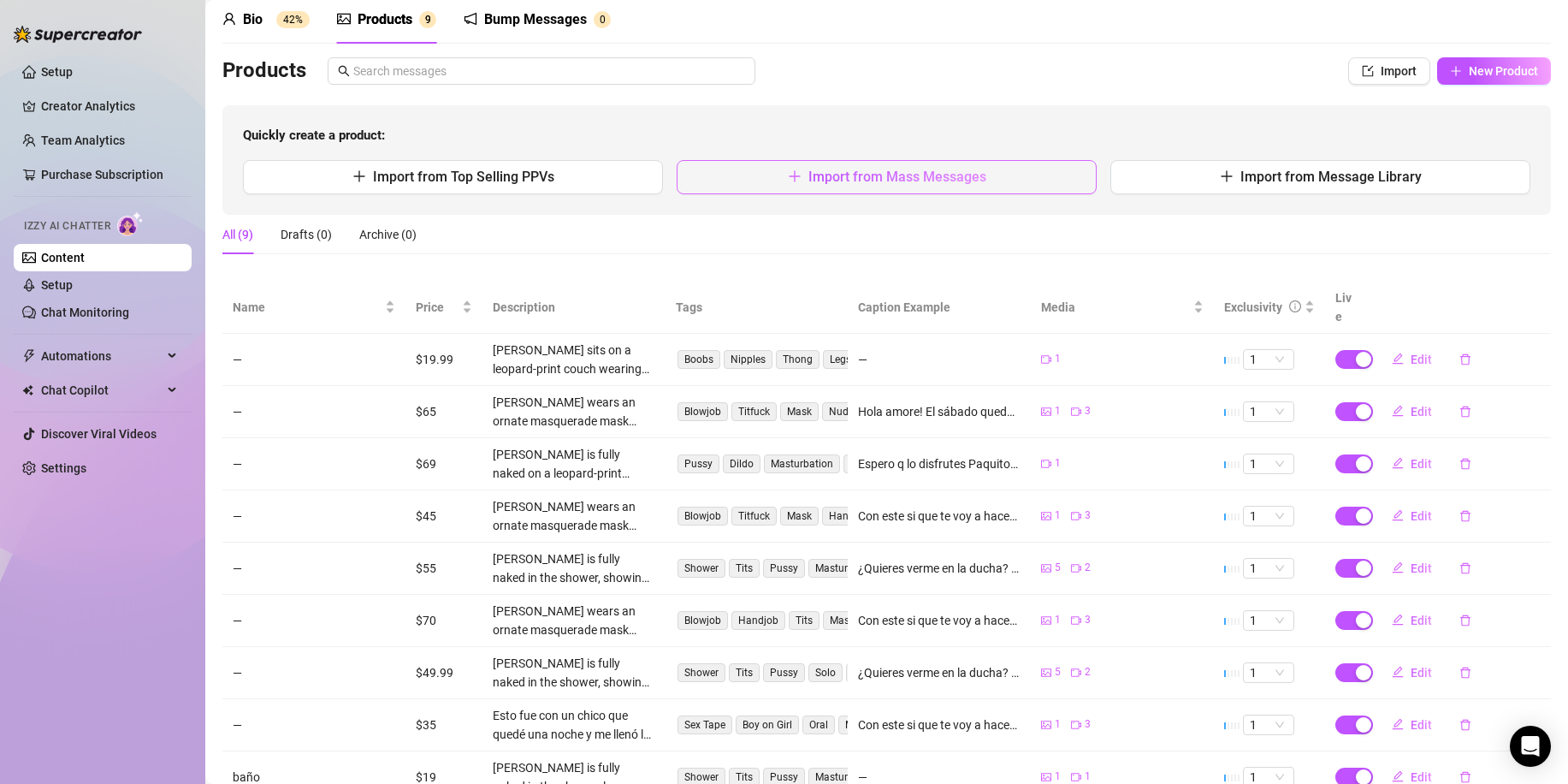
click at [753, 189] on button "Import from Mass Messages" at bounding box center [887, 177] width 420 height 34
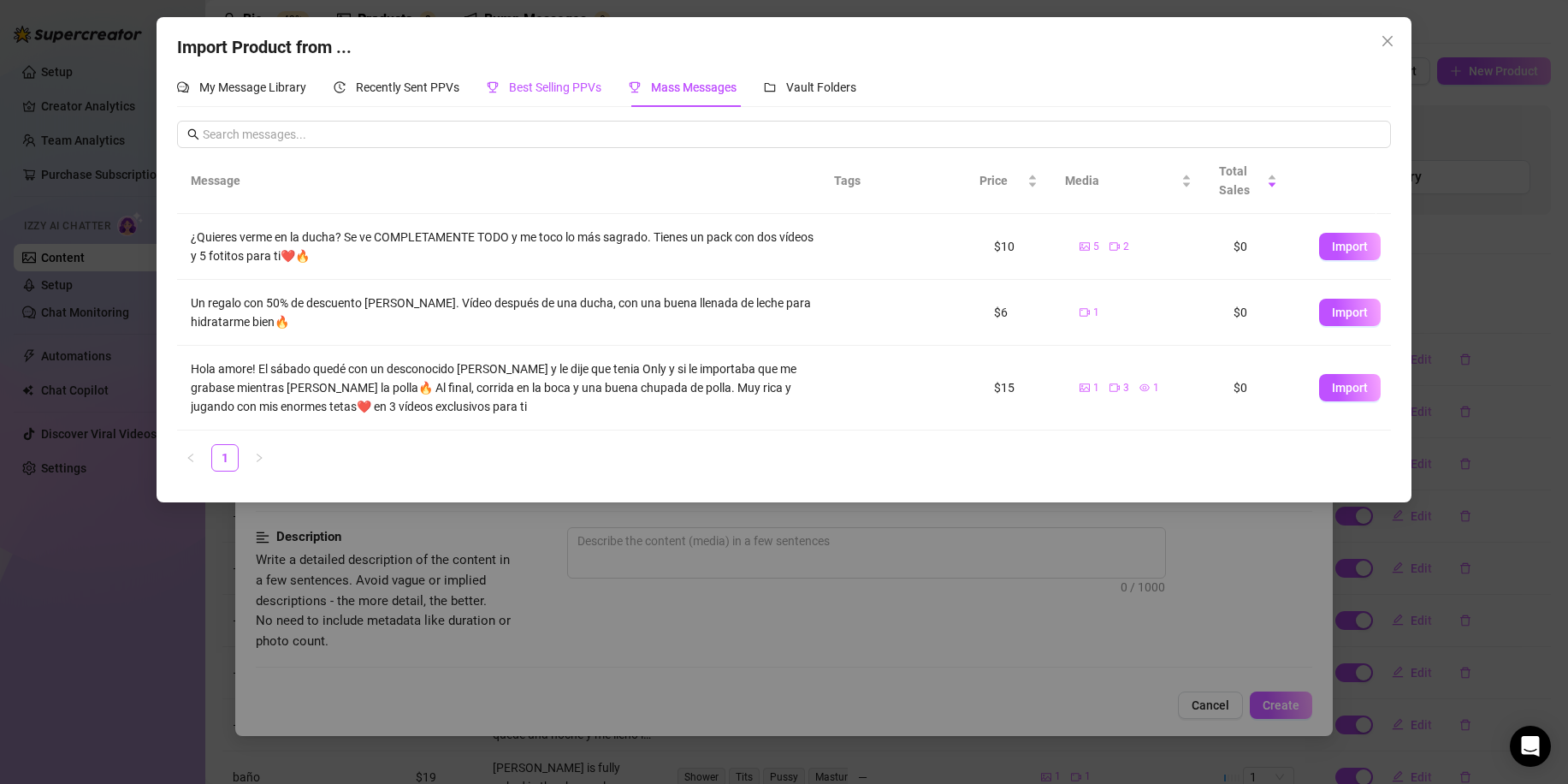
click at [531, 86] on span "Best Selling PPVs" at bounding box center [555, 87] width 92 height 14
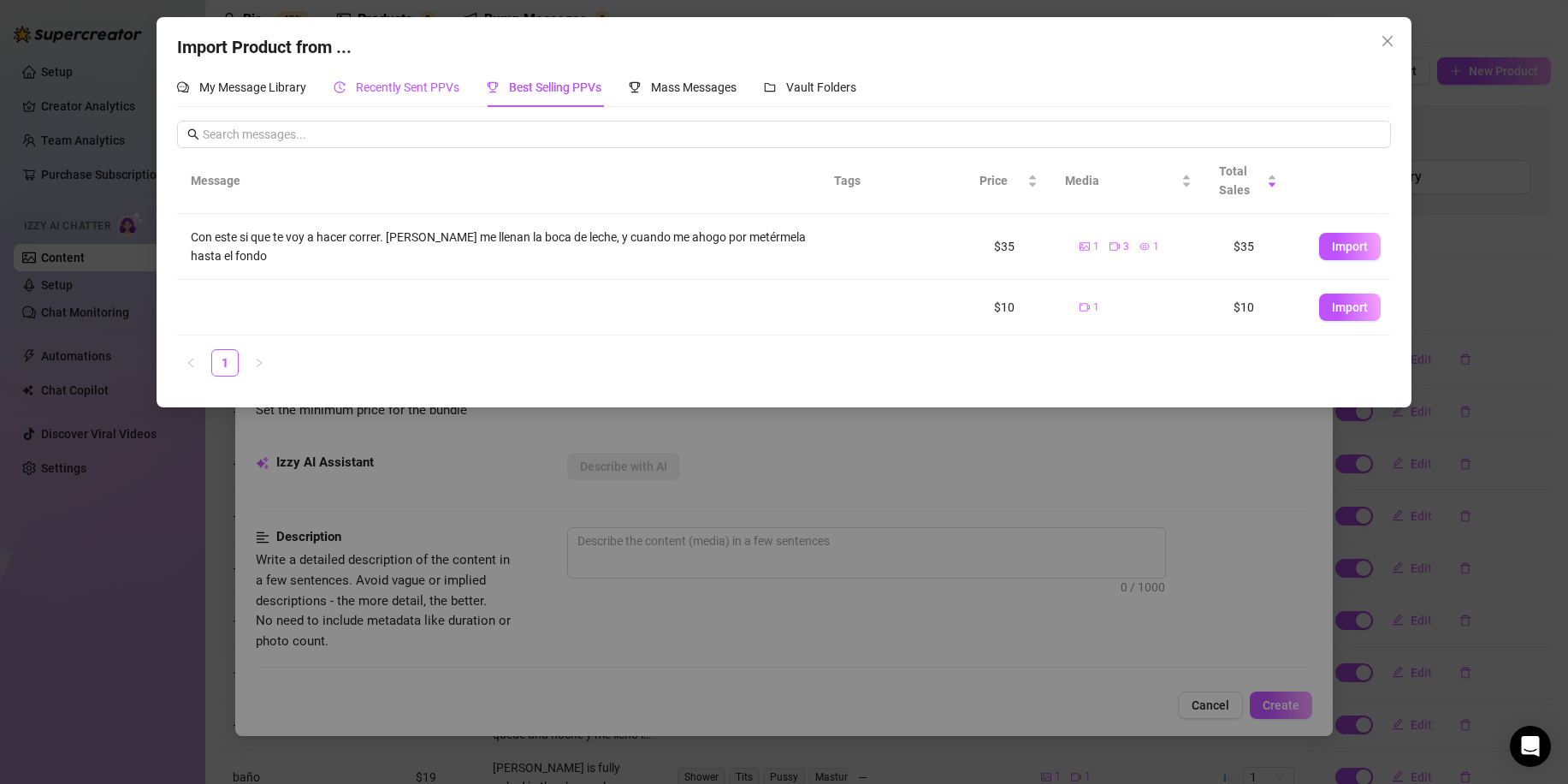
click at [415, 78] on div "Recently Sent PPVs" at bounding box center [396, 87] width 126 height 19
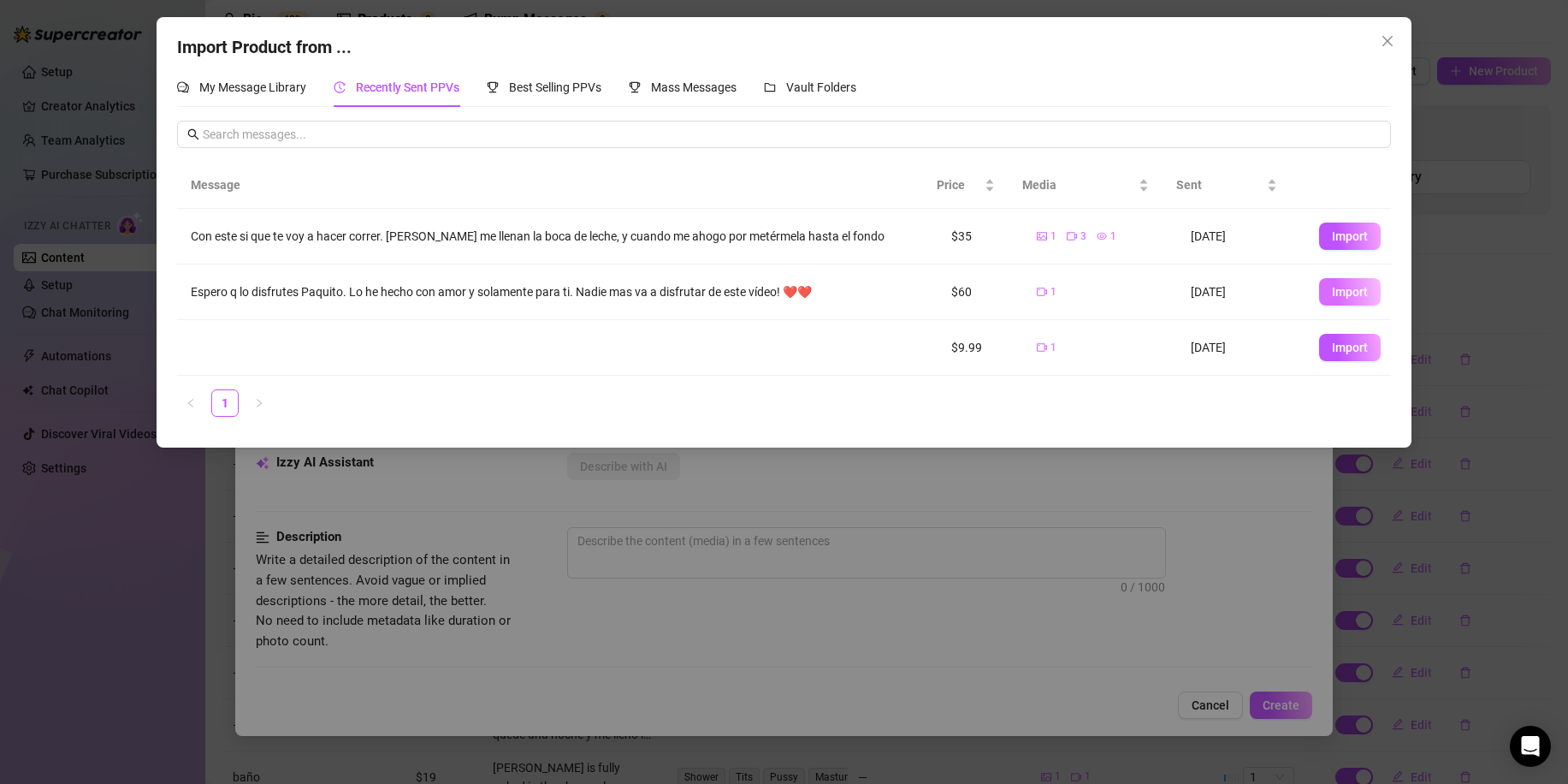
click at [1343, 288] on span "Import" at bounding box center [1350, 292] width 36 height 14
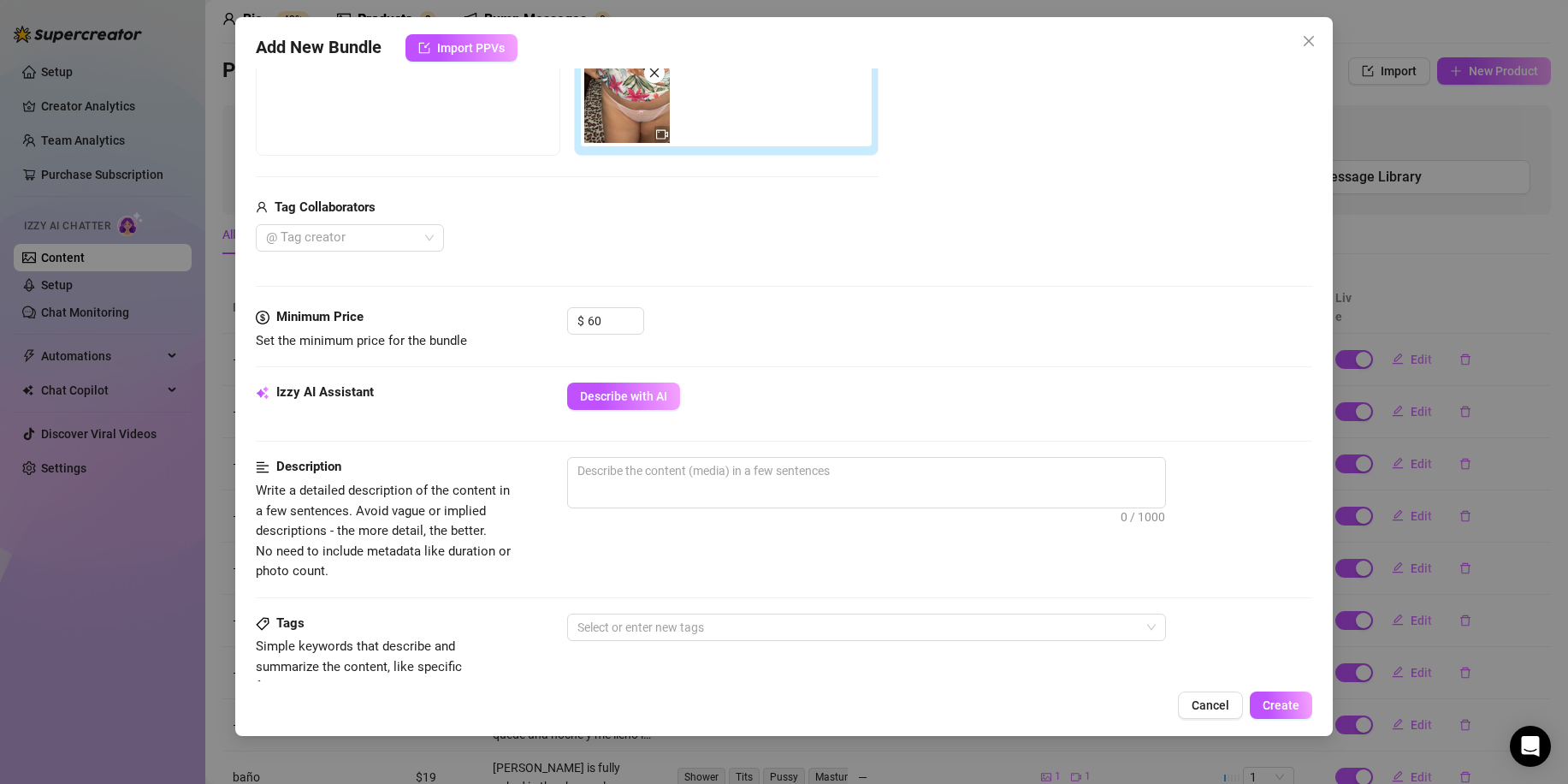
scroll to position [342, 0]
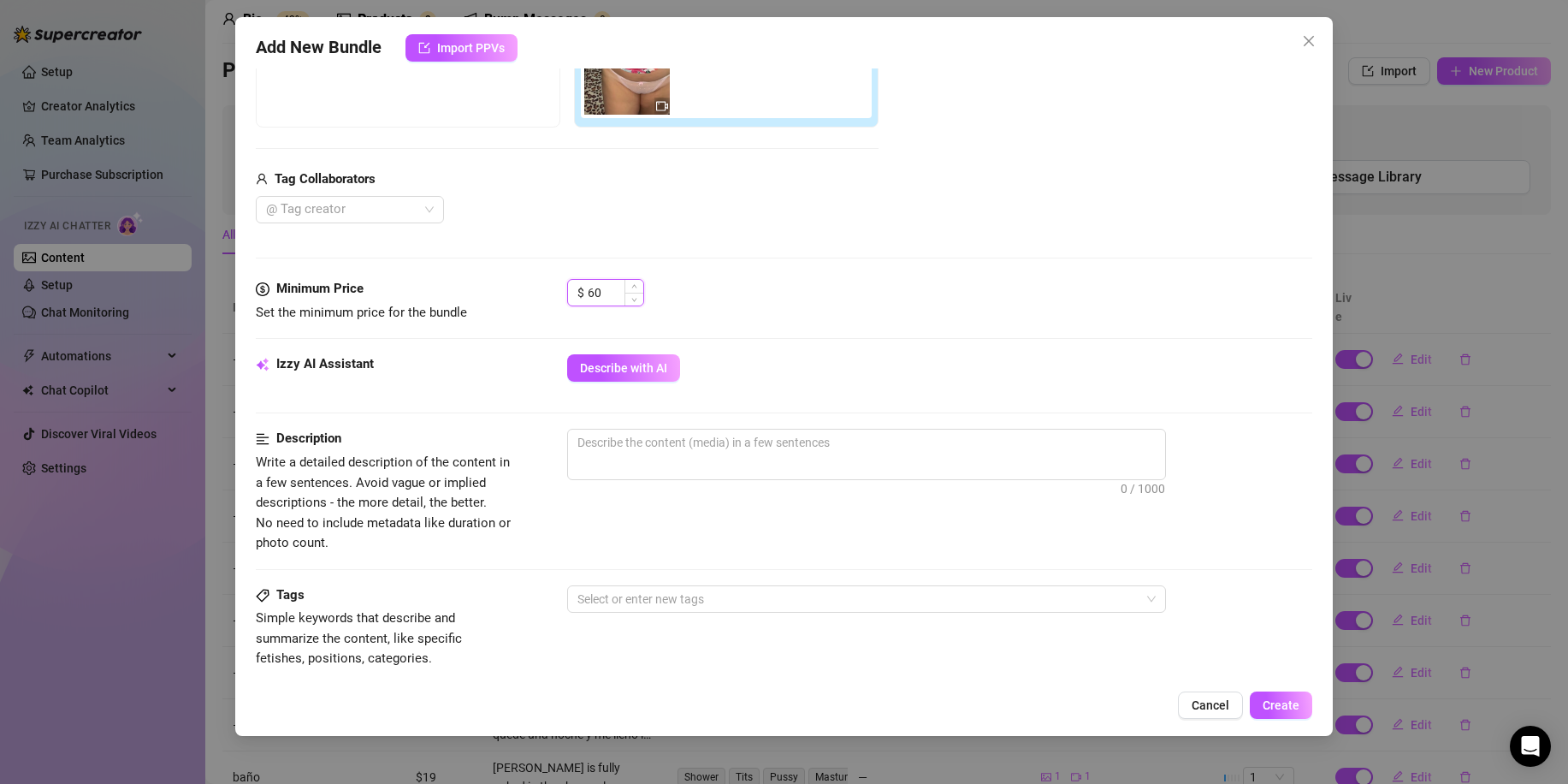
drag, startPoint x: 596, startPoint y: 291, endPoint x: 606, endPoint y: 291, distance: 10.0
click at [606, 291] on input "60" at bounding box center [615, 293] width 56 height 26
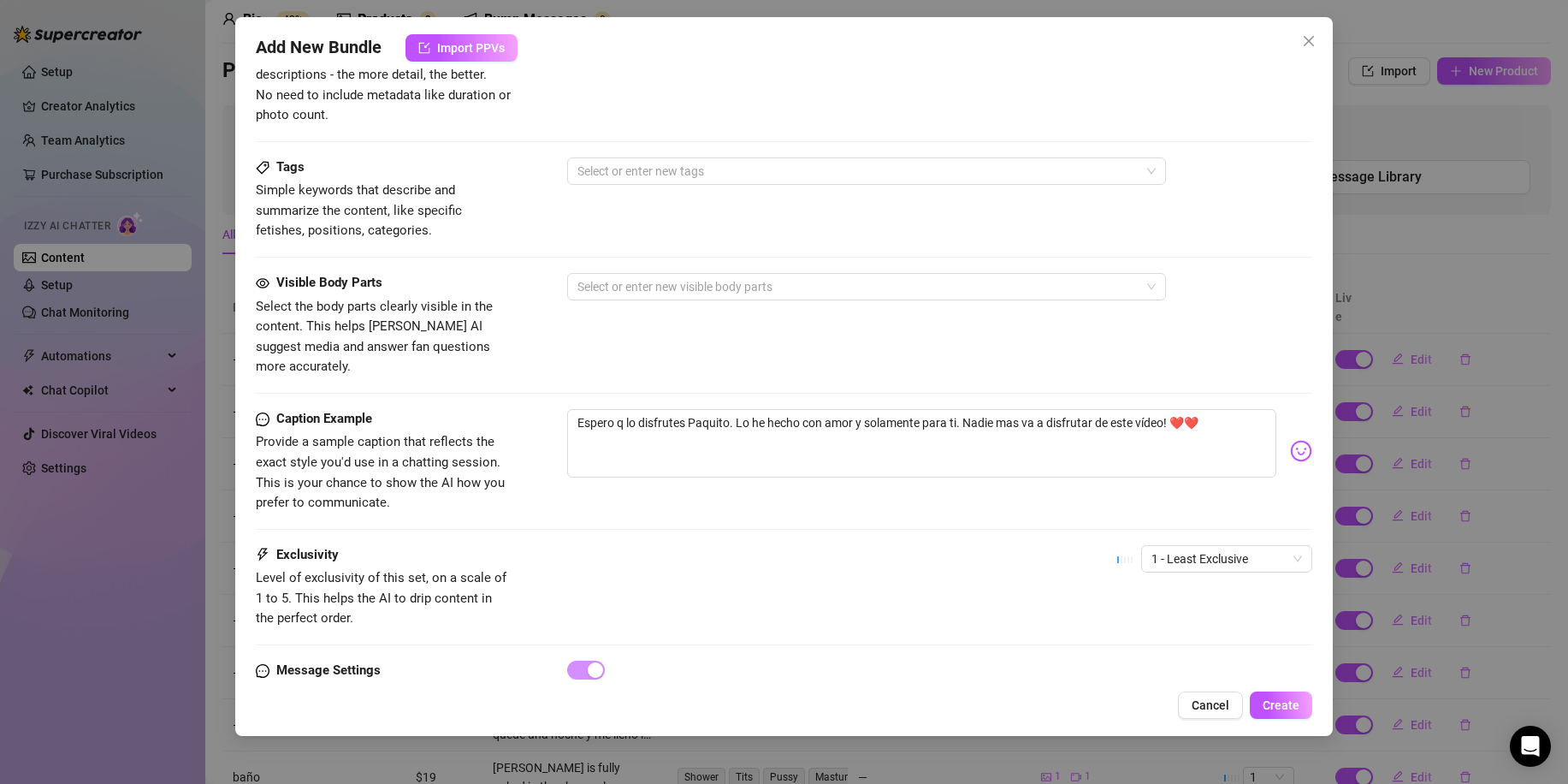
scroll to position [513, 0]
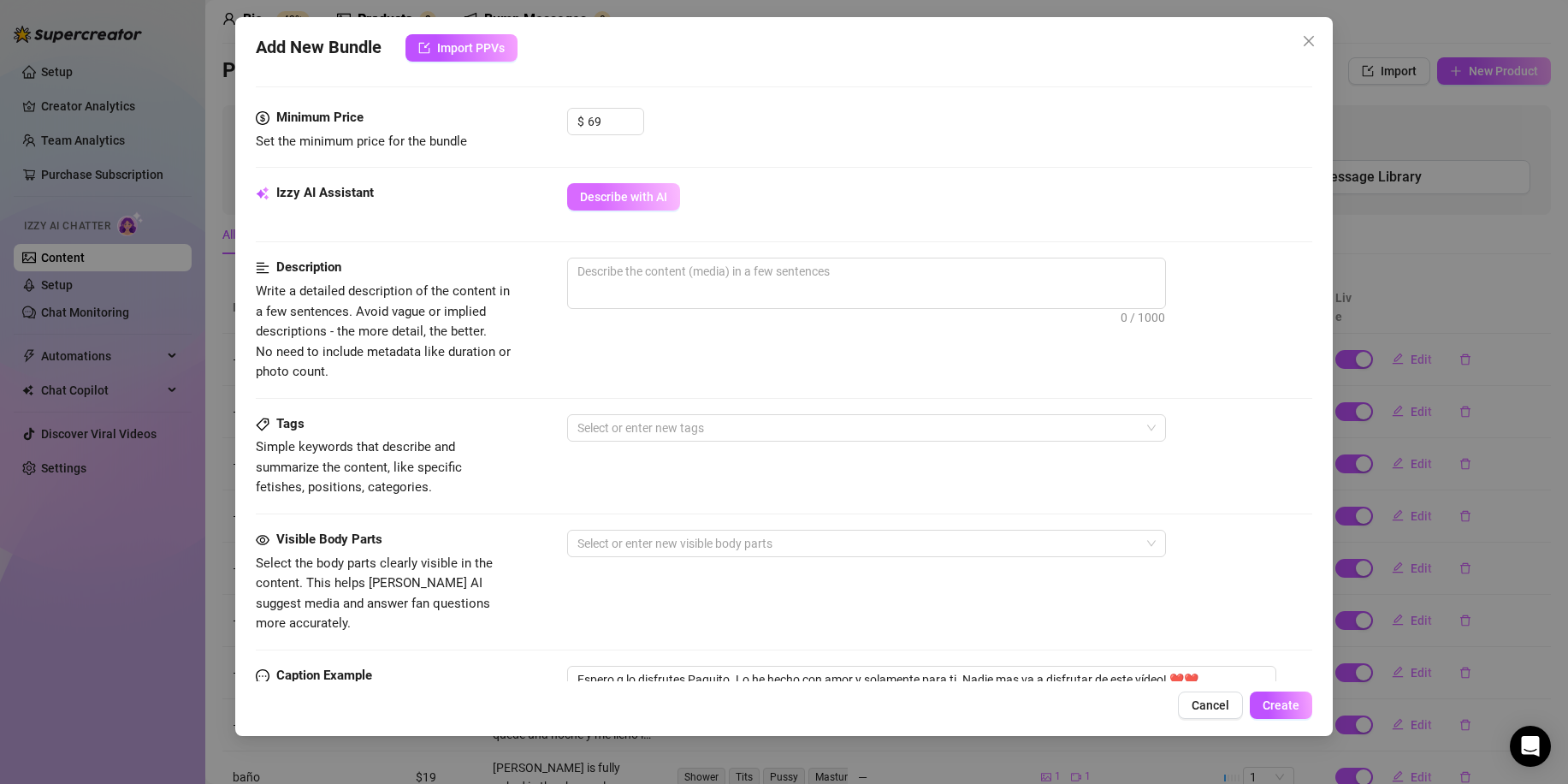
click at [638, 203] on span "Describe with AI" at bounding box center [623, 197] width 87 height 14
drag, startPoint x: 736, startPoint y: 654, endPoint x: 494, endPoint y: 639, distance: 242.5
click at [495, 666] on div "Caption Example Provide a sample caption that reflects the exact style you'd us…" at bounding box center [784, 718] width 1057 height 104
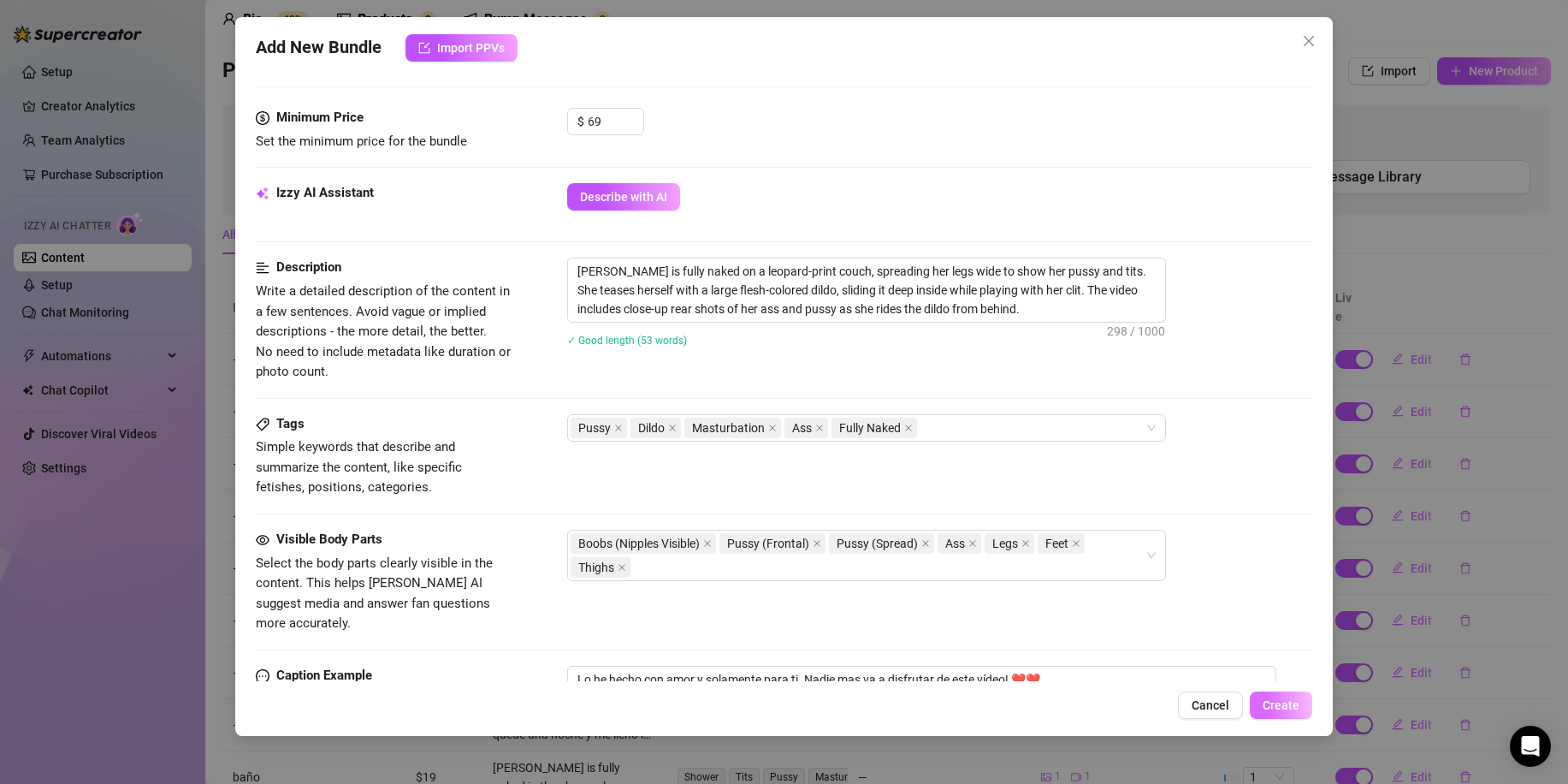
click at [1270, 705] on span "Create" at bounding box center [1280, 706] width 37 height 14
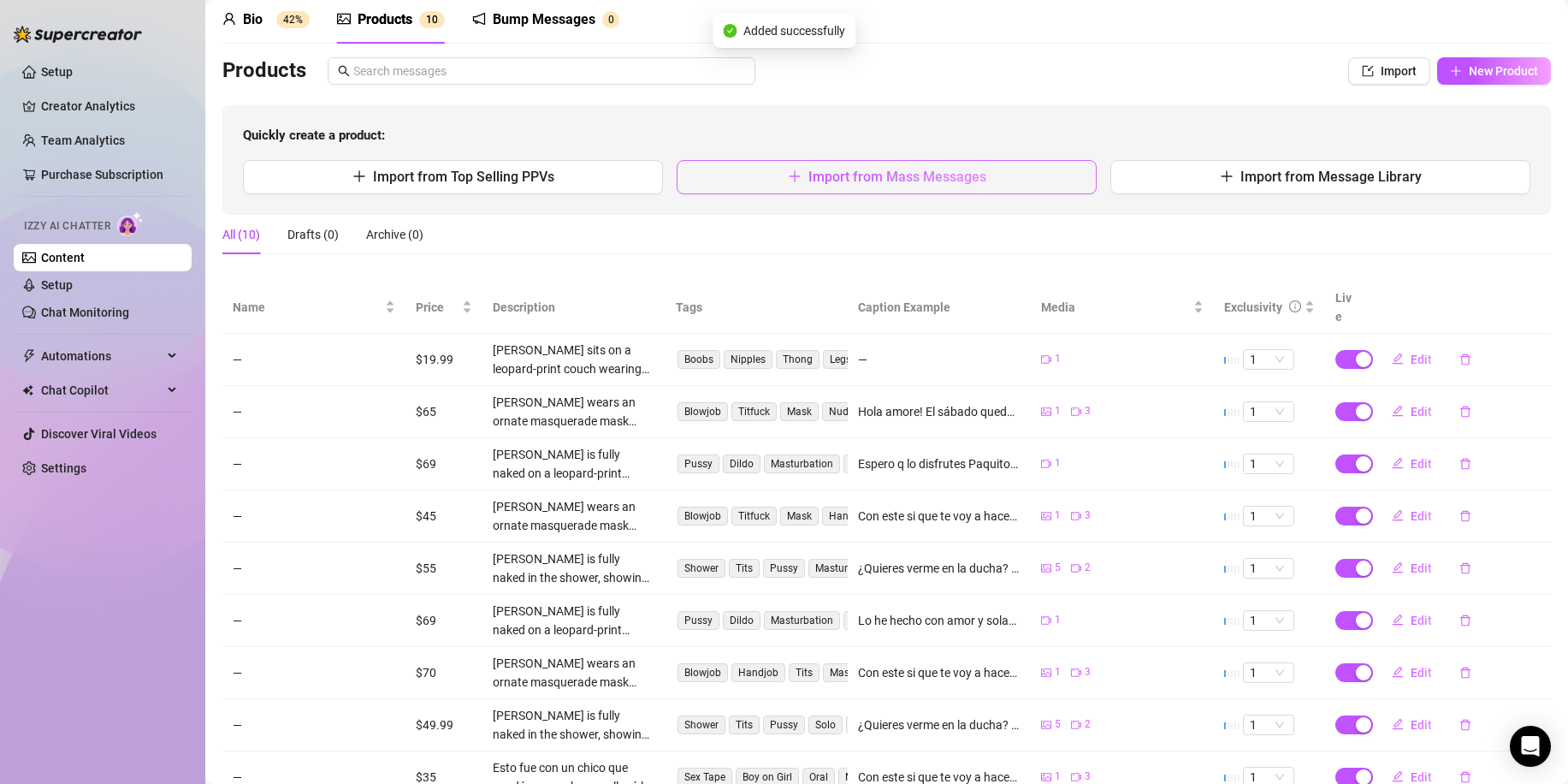
click at [836, 187] on button "Import from Mass Messages" at bounding box center [887, 177] width 420 height 34
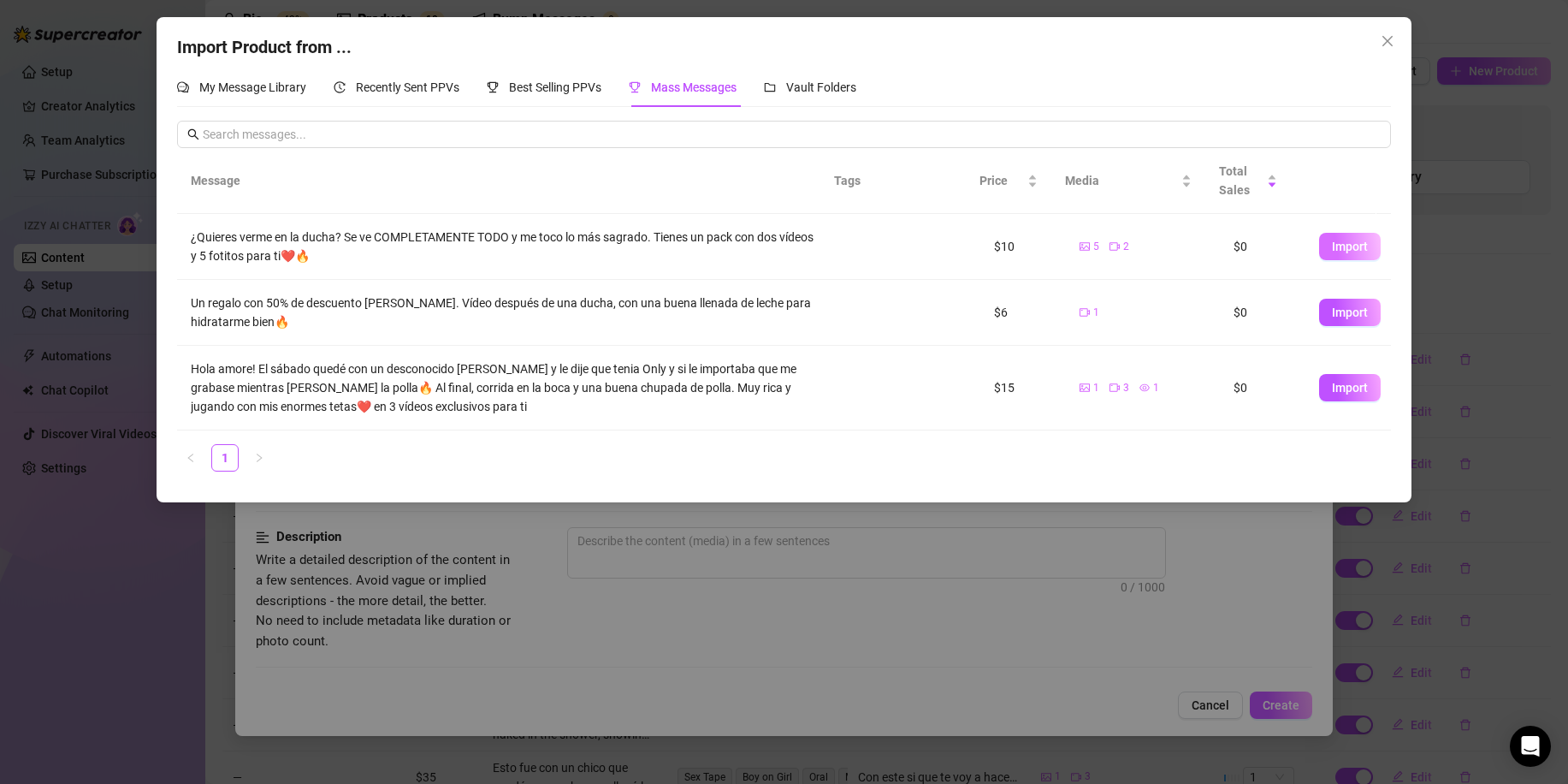
click at [1332, 246] on span "Import" at bounding box center [1350, 246] width 36 height 14
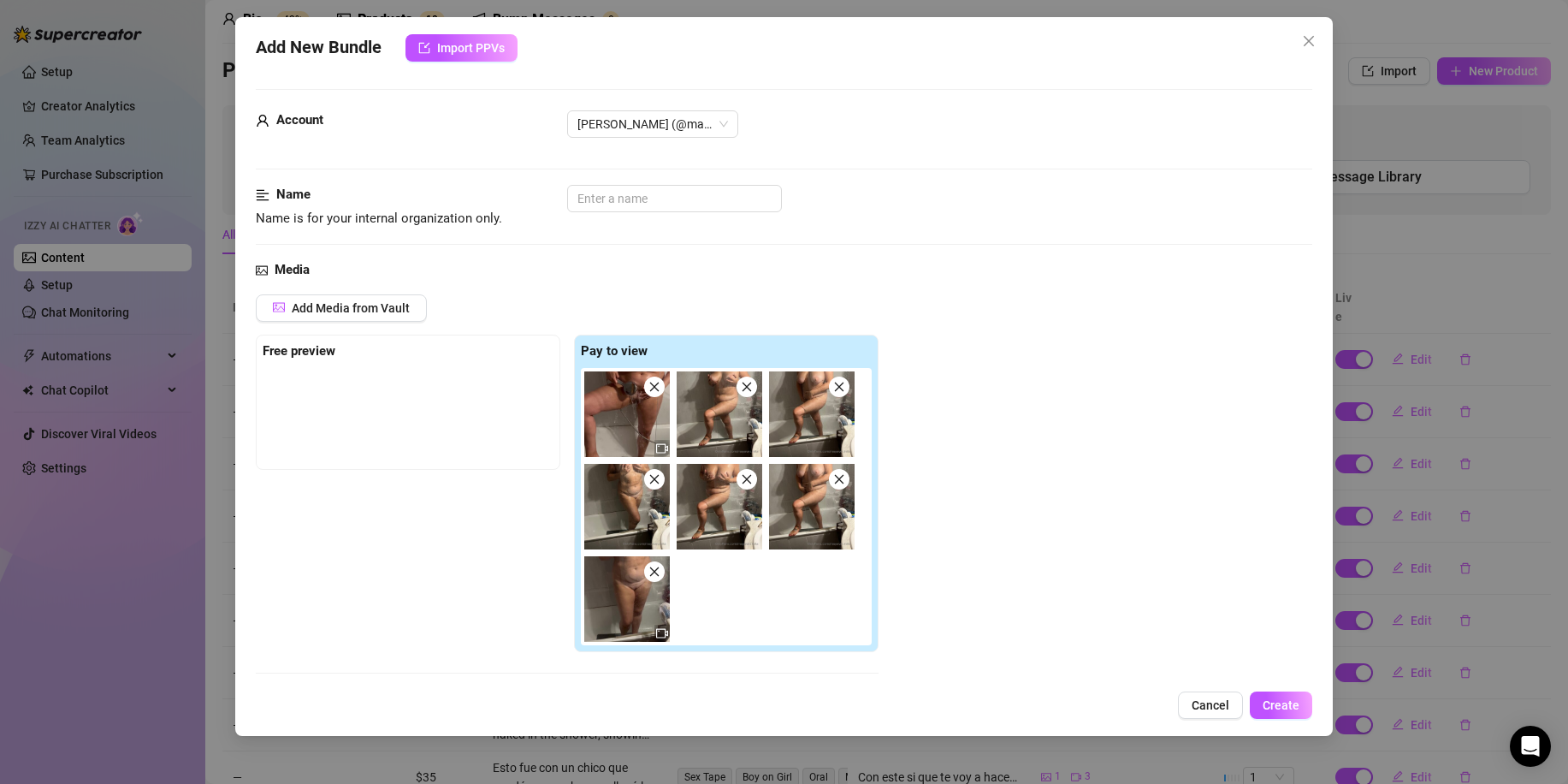
scroll to position [428, 0]
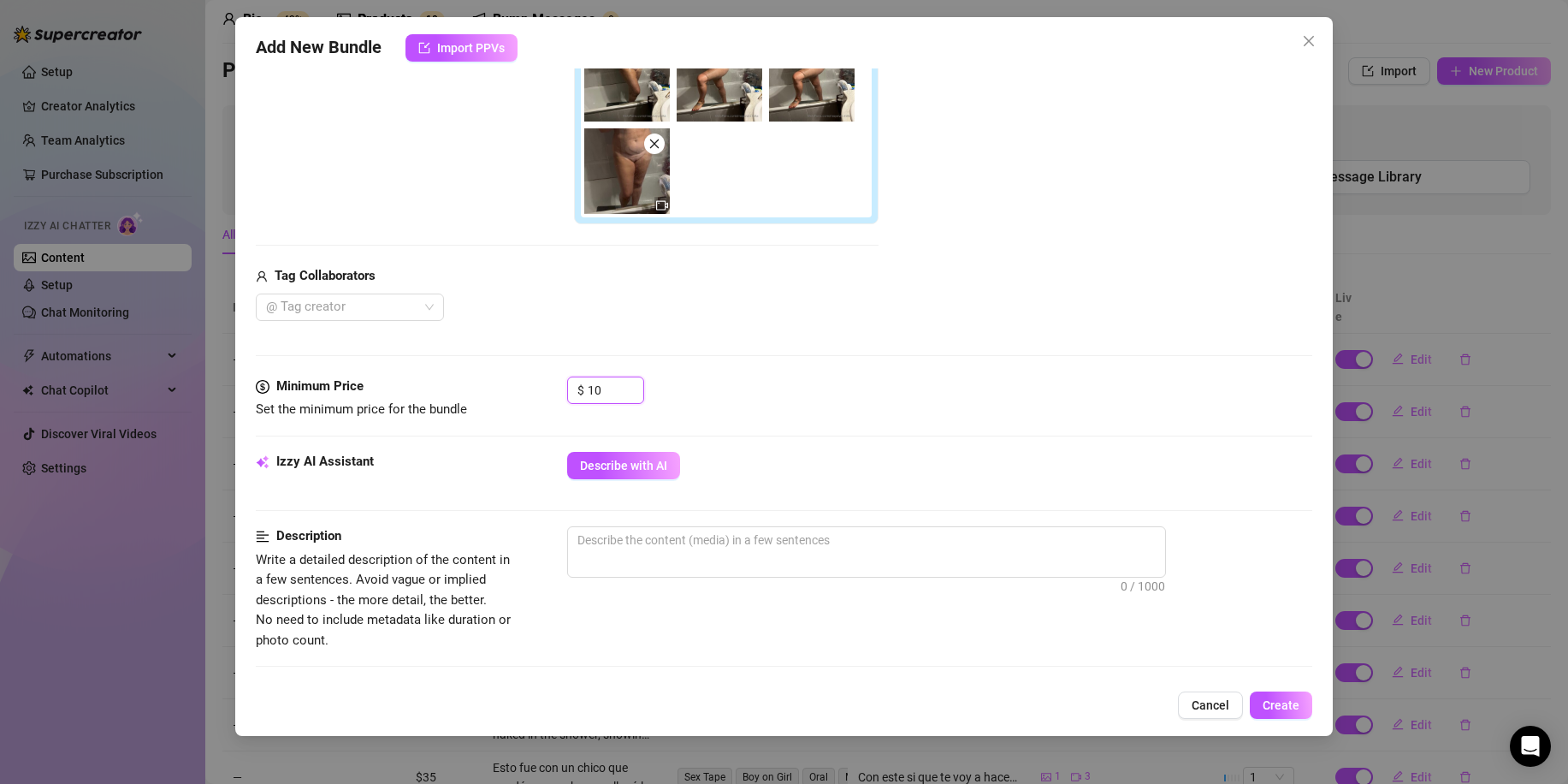
drag, startPoint x: 576, startPoint y: 389, endPoint x: 511, endPoint y: 382, distance: 65.4
click at [532, 385] on div "Minimum Price Set the minimum price for the bundle $ 10" at bounding box center [784, 398] width 1057 height 44
click at [630, 461] on span "Describe with AI" at bounding box center [623, 465] width 87 height 14
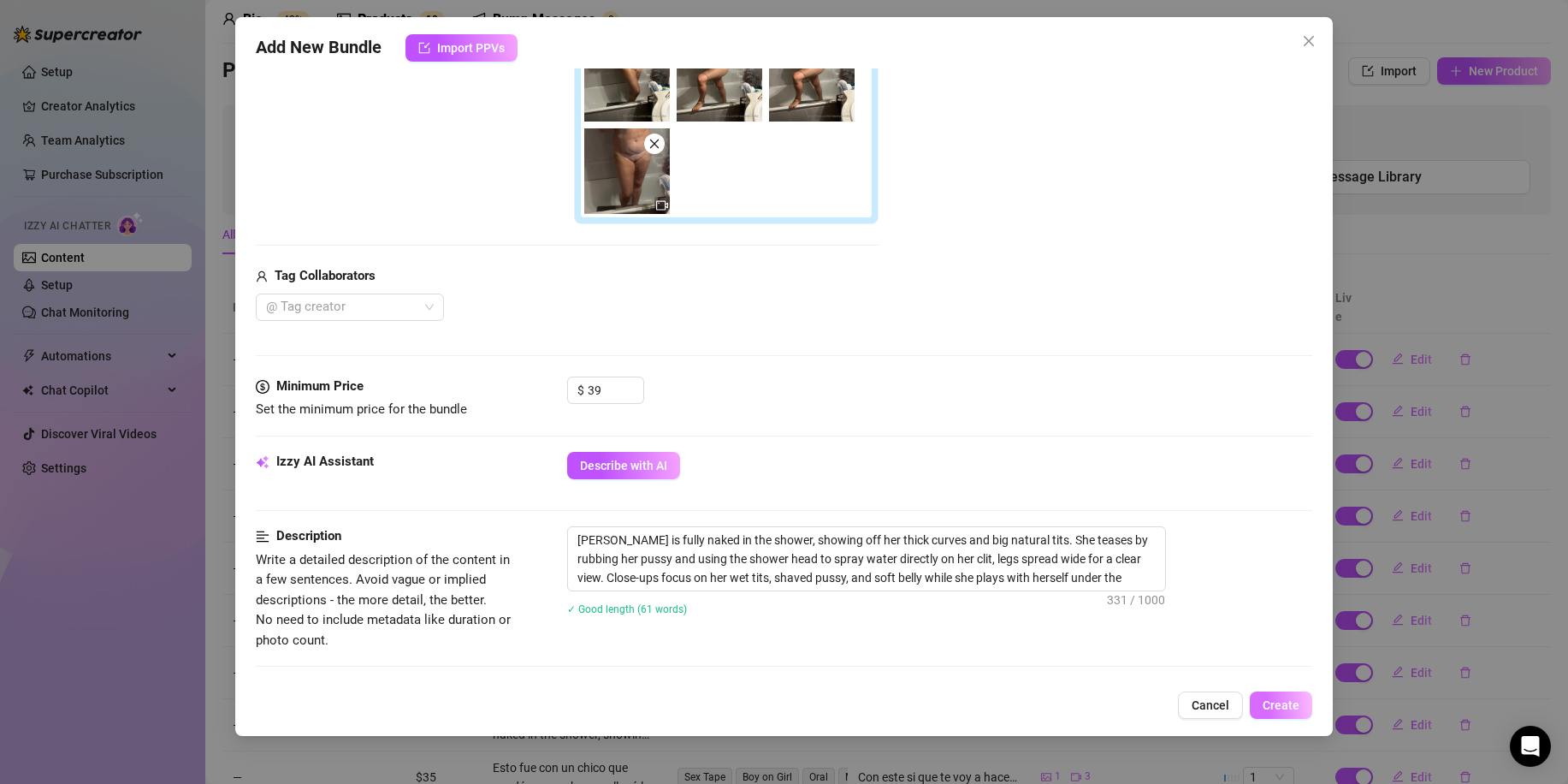
click at [1301, 714] on button "Create" at bounding box center [1280, 706] width 63 height 28
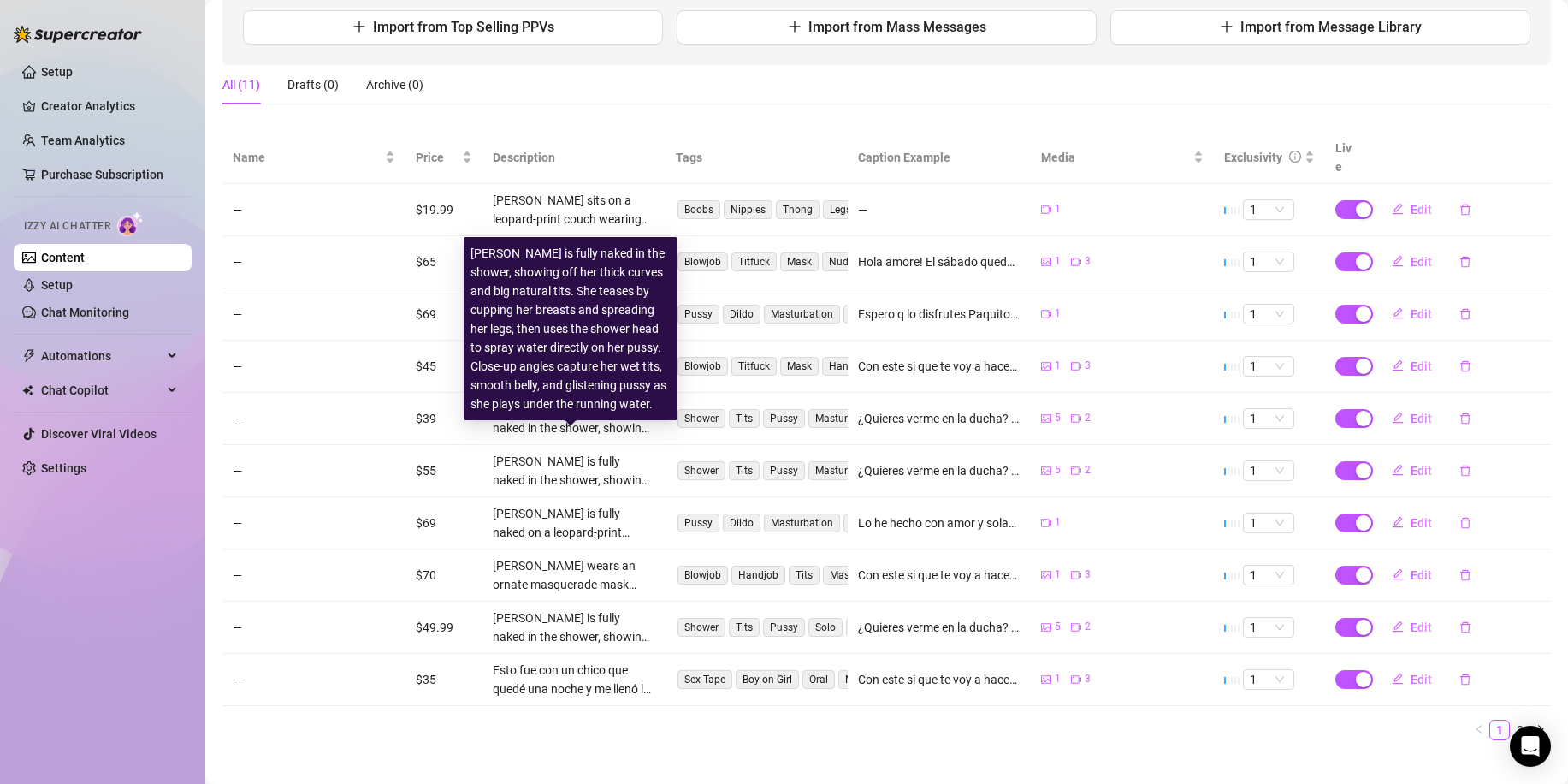
scroll to position [223, 0]
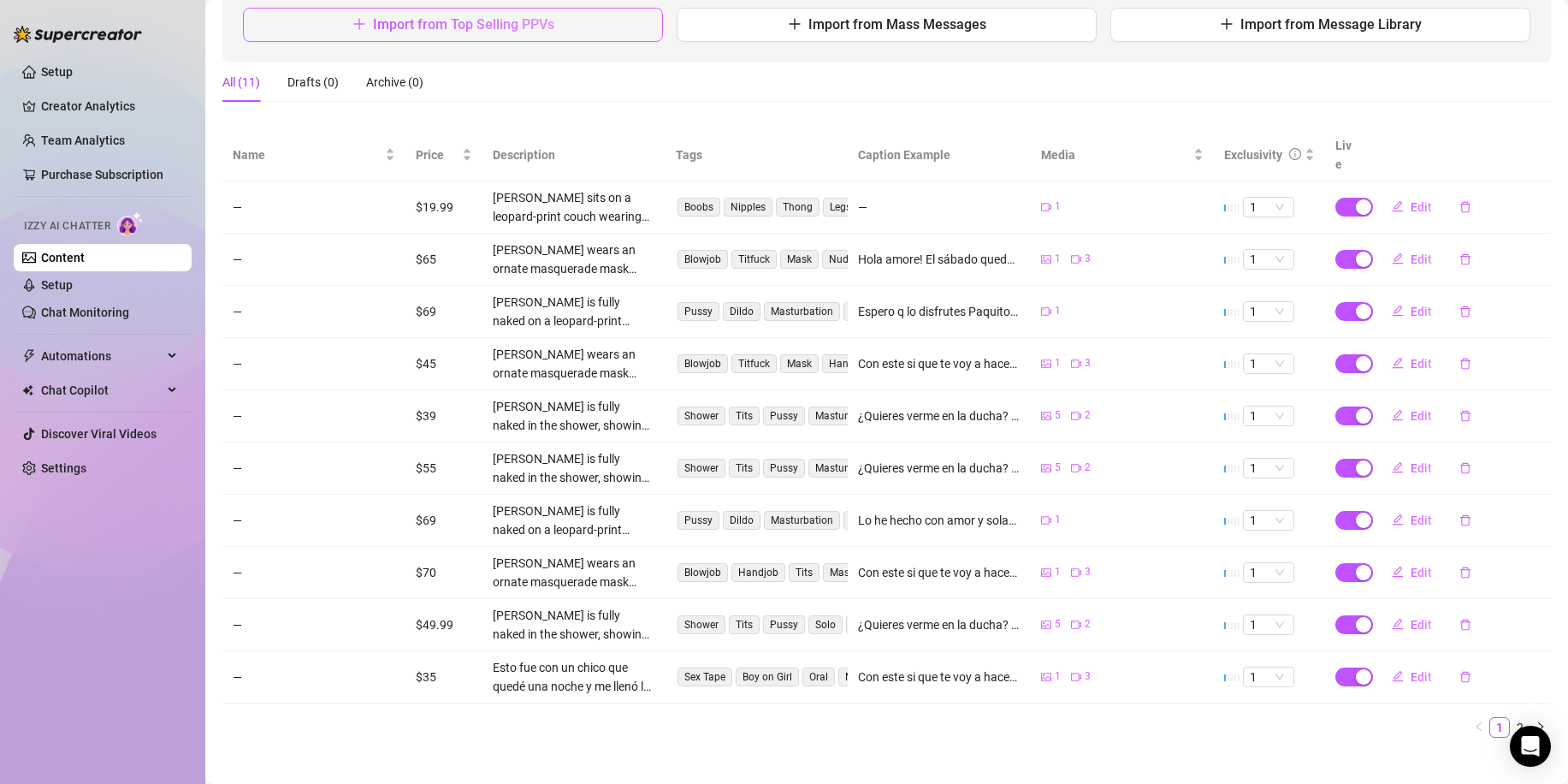
click at [590, 9] on button "Import from Top Selling PPVs" at bounding box center [453, 25] width 420 height 34
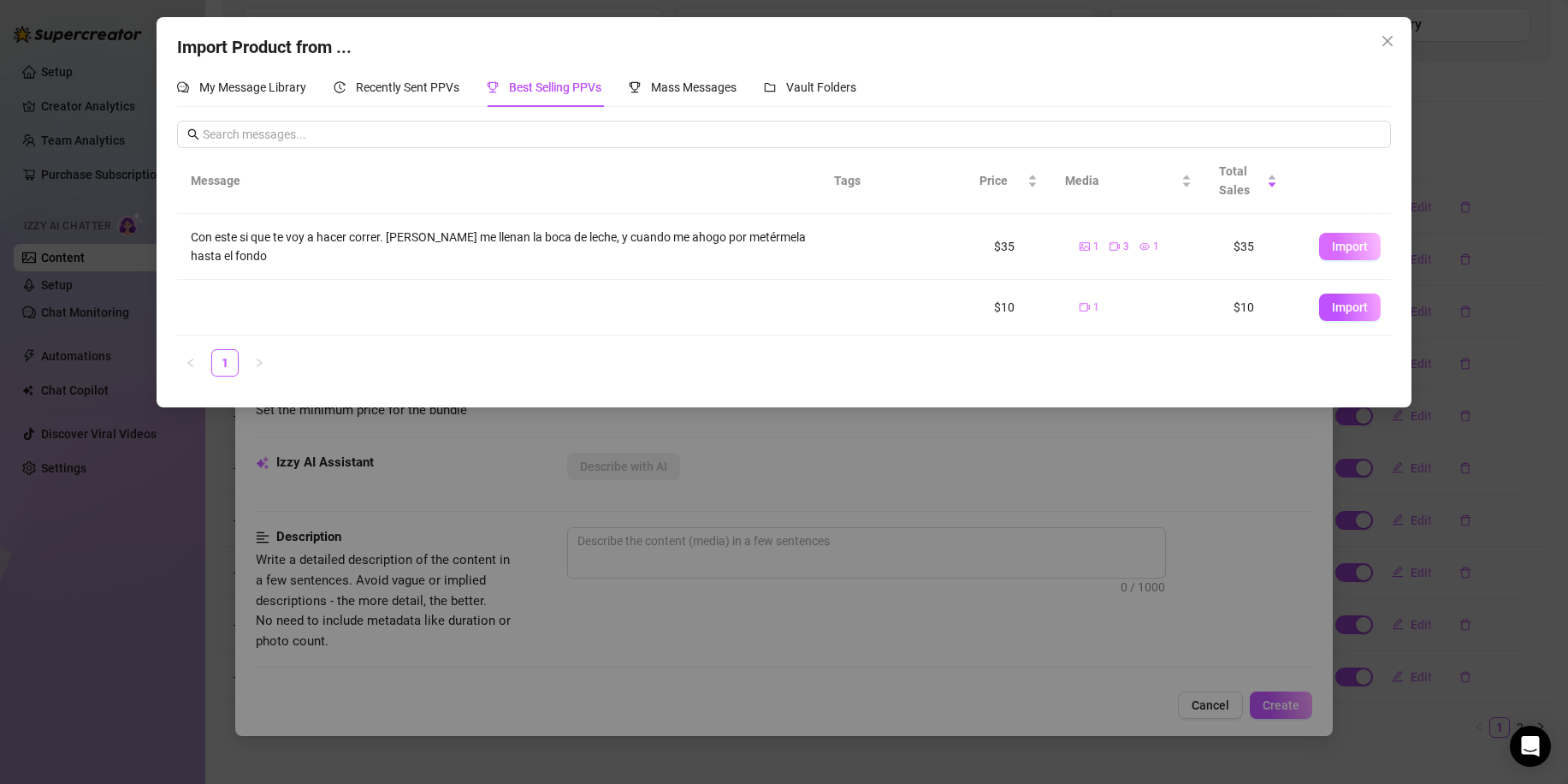
click at [1332, 251] on span "Import" at bounding box center [1350, 246] width 36 height 14
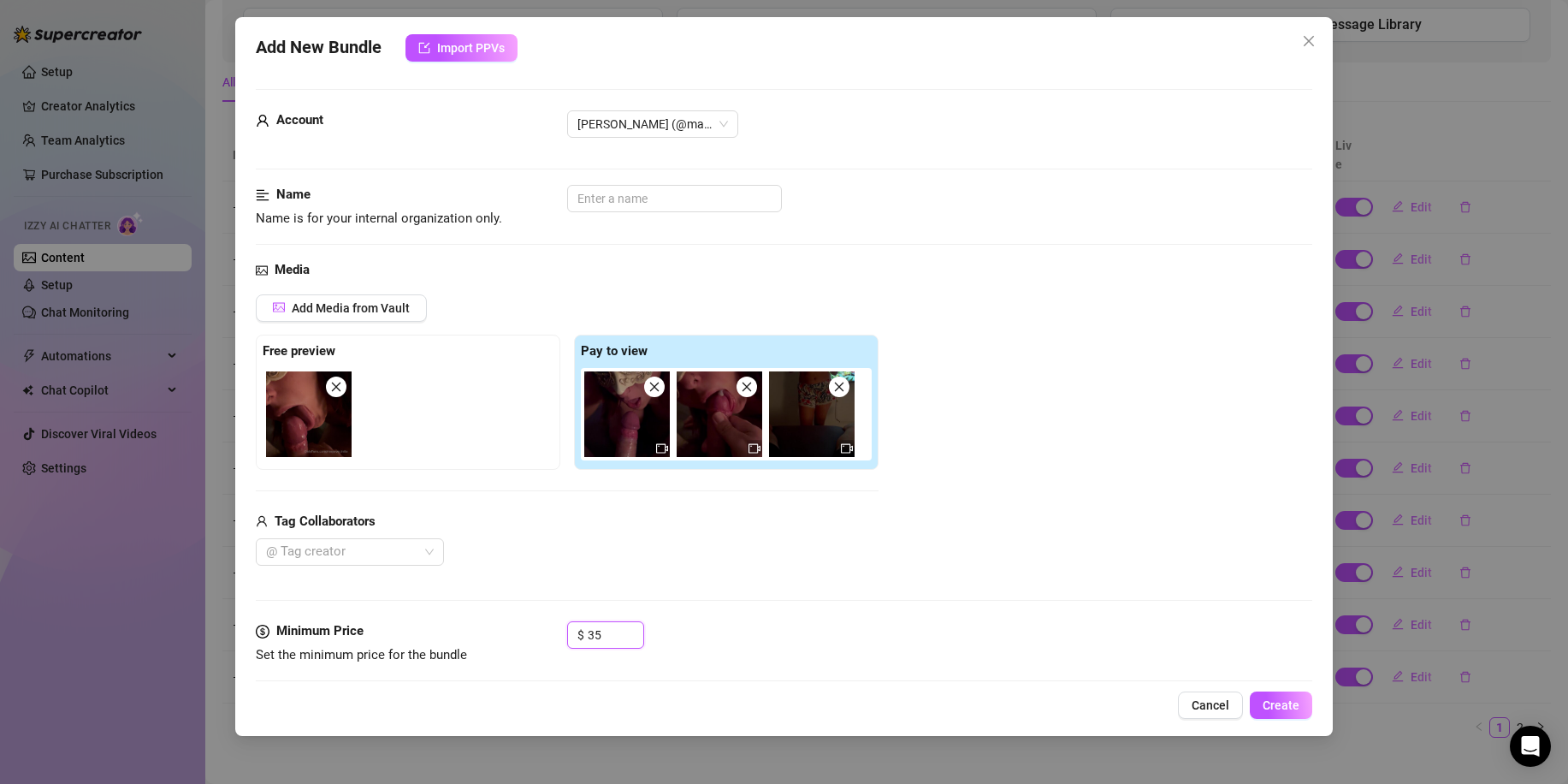
drag, startPoint x: 570, startPoint y: 629, endPoint x: 531, endPoint y: 629, distance: 39.0
click at [553, 629] on div "Minimum Price Set the minimum price for the bundle $ 35" at bounding box center [784, 643] width 1057 height 44
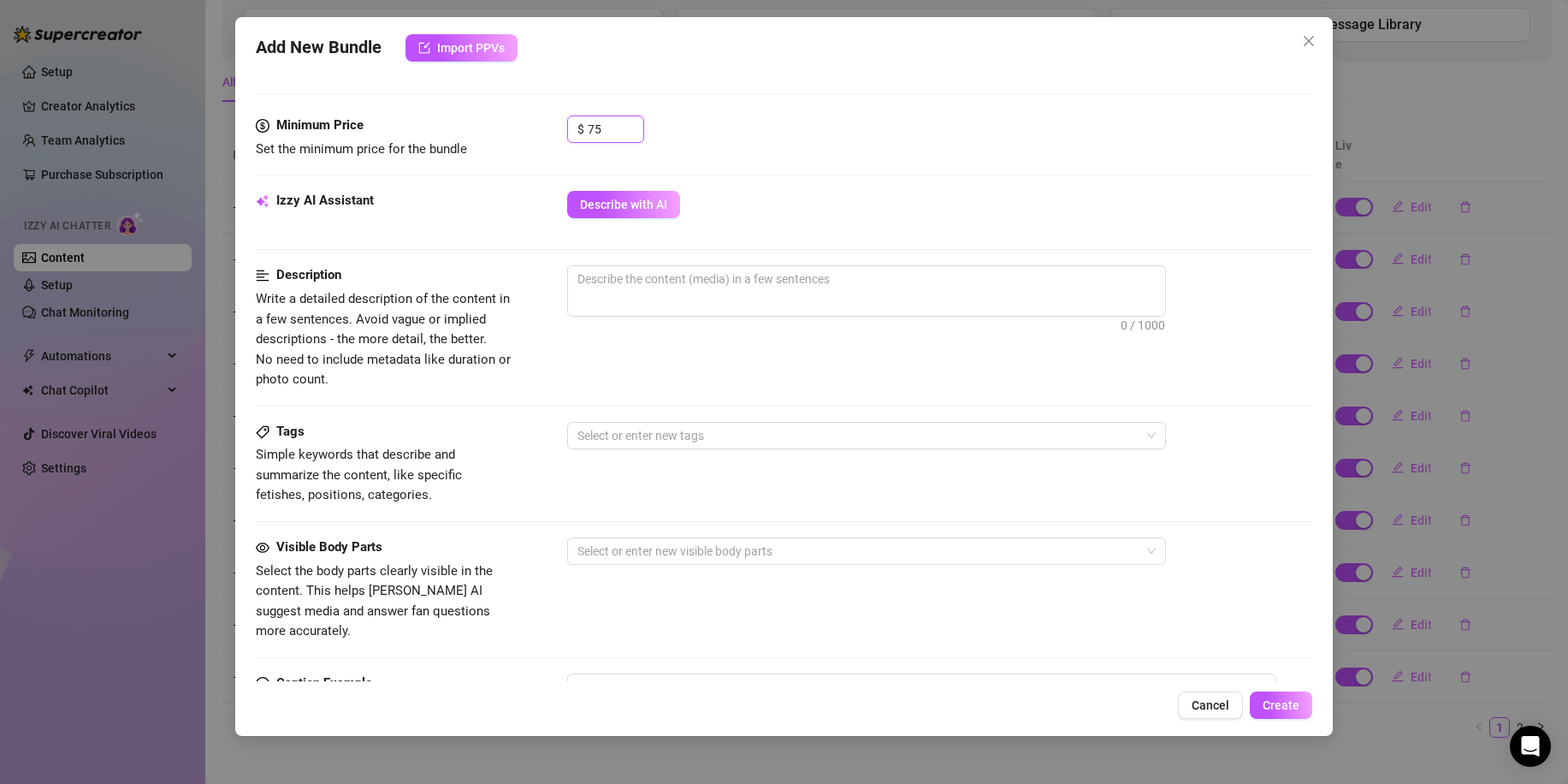
scroll to position [599, 0]
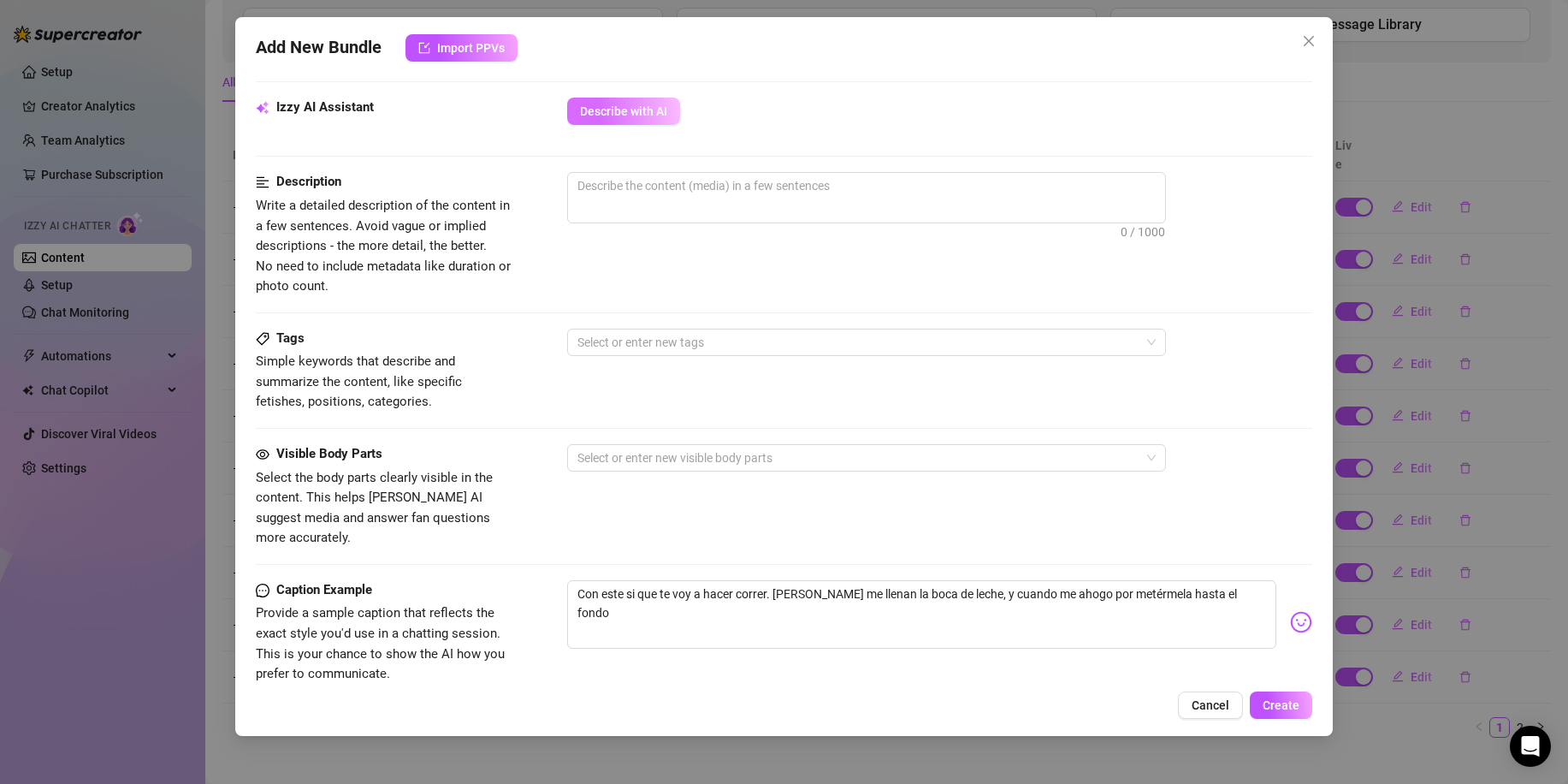
drag, startPoint x: 652, startPoint y: 110, endPoint x: 803, endPoint y: 518, distance: 435.0
click at [653, 110] on span "Describe with AI" at bounding box center [623, 111] width 87 height 14
click at [1293, 712] on span "Create" at bounding box center [1280, 706] width 37 height 14
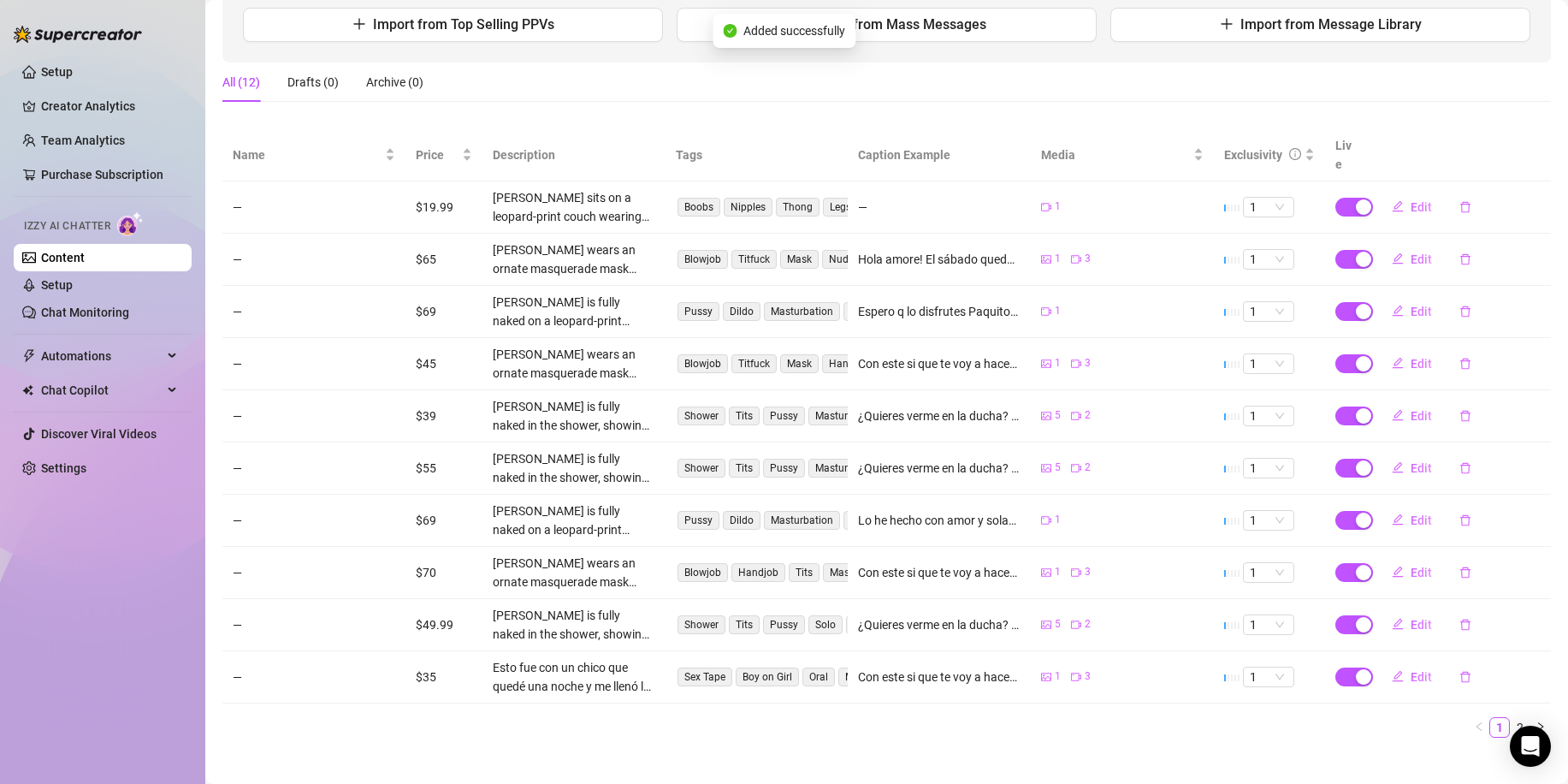
scroll to position [138, 0]
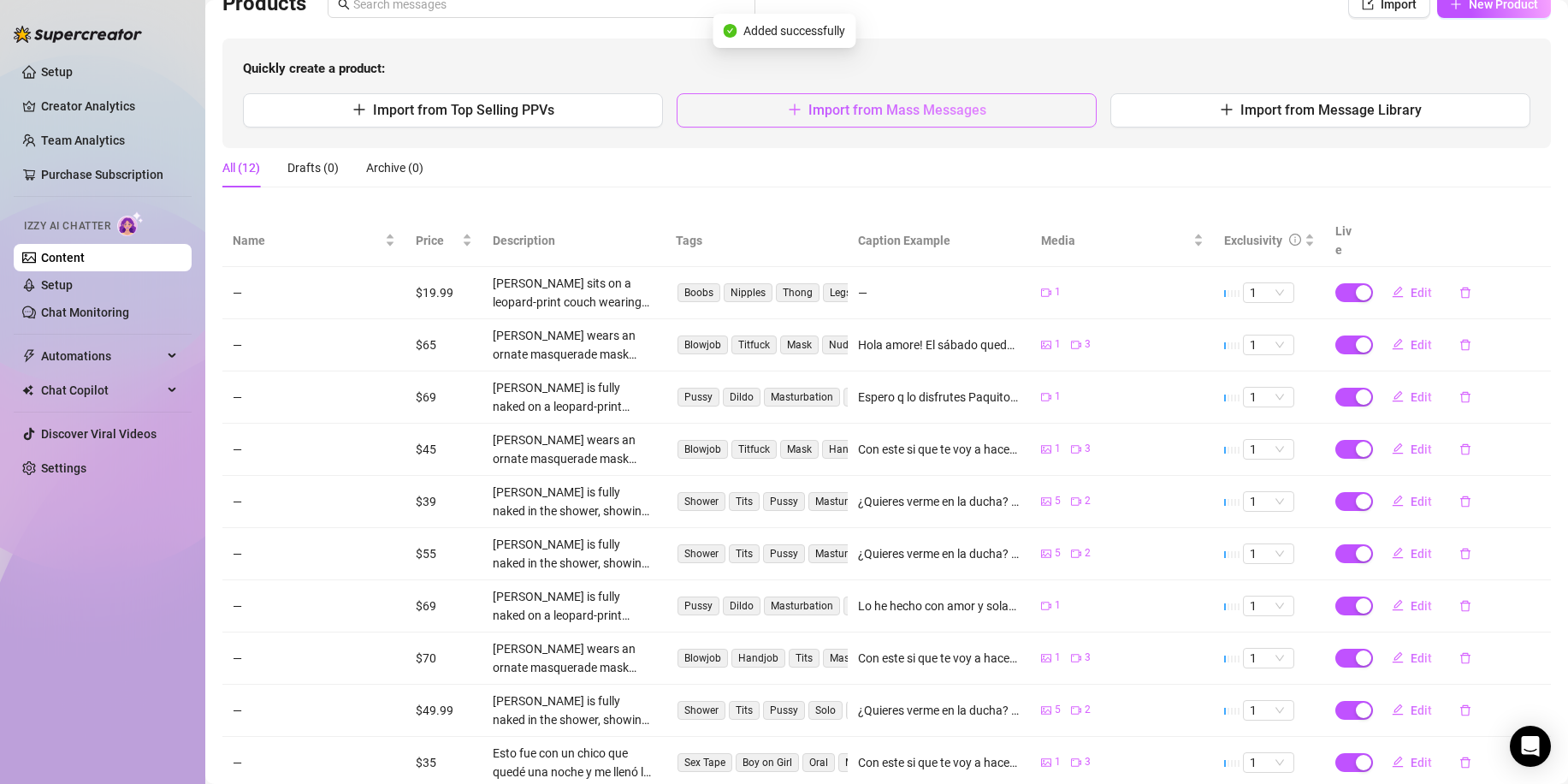
click at [890, 121] on button "Import from Mass Messages" at bounding box center [887, 110] width 420 height 34
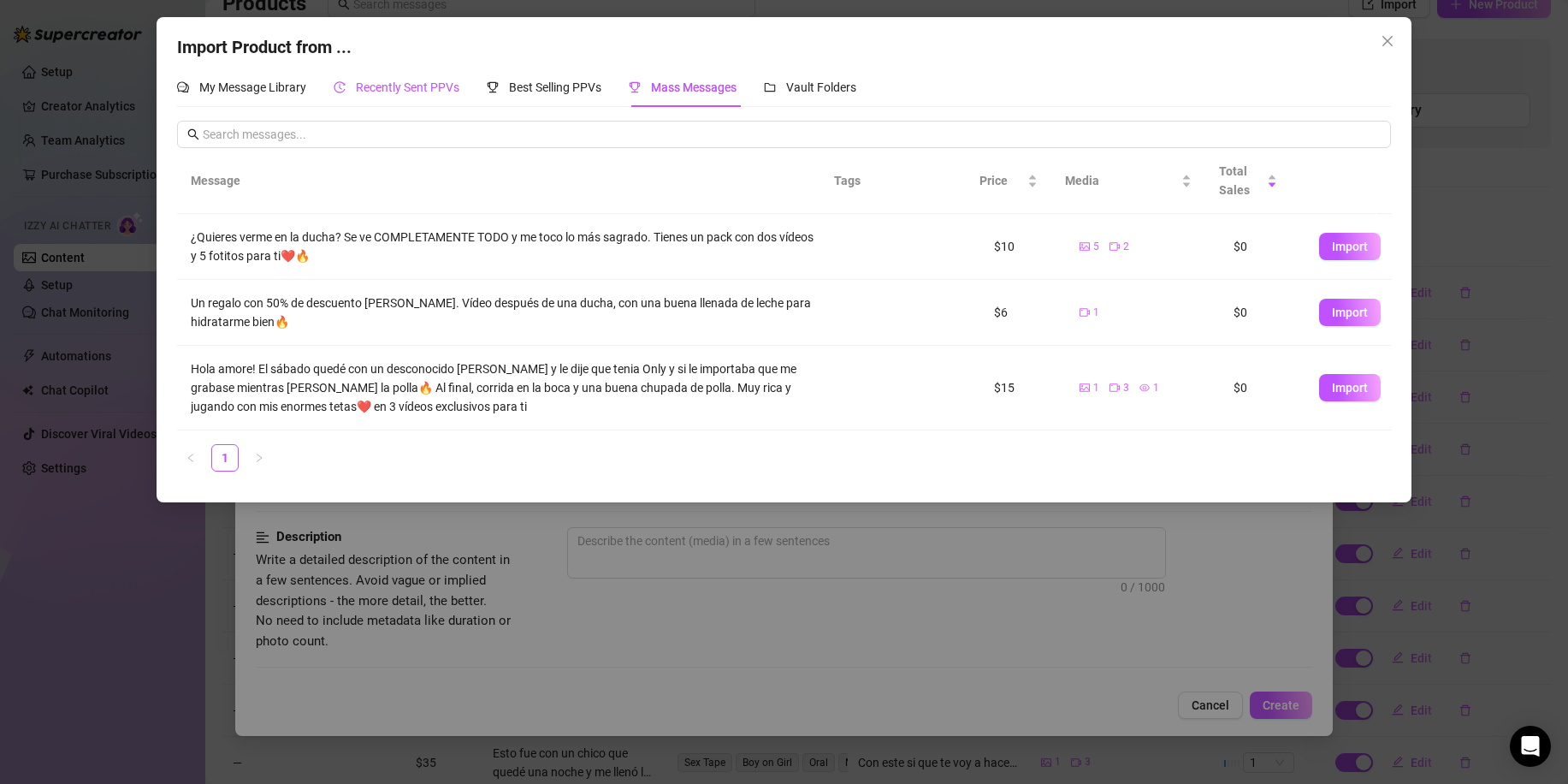
click at [417, 83] on span "Recently Sent PPVs" at bounding box center [407, 87] width 103 height 14
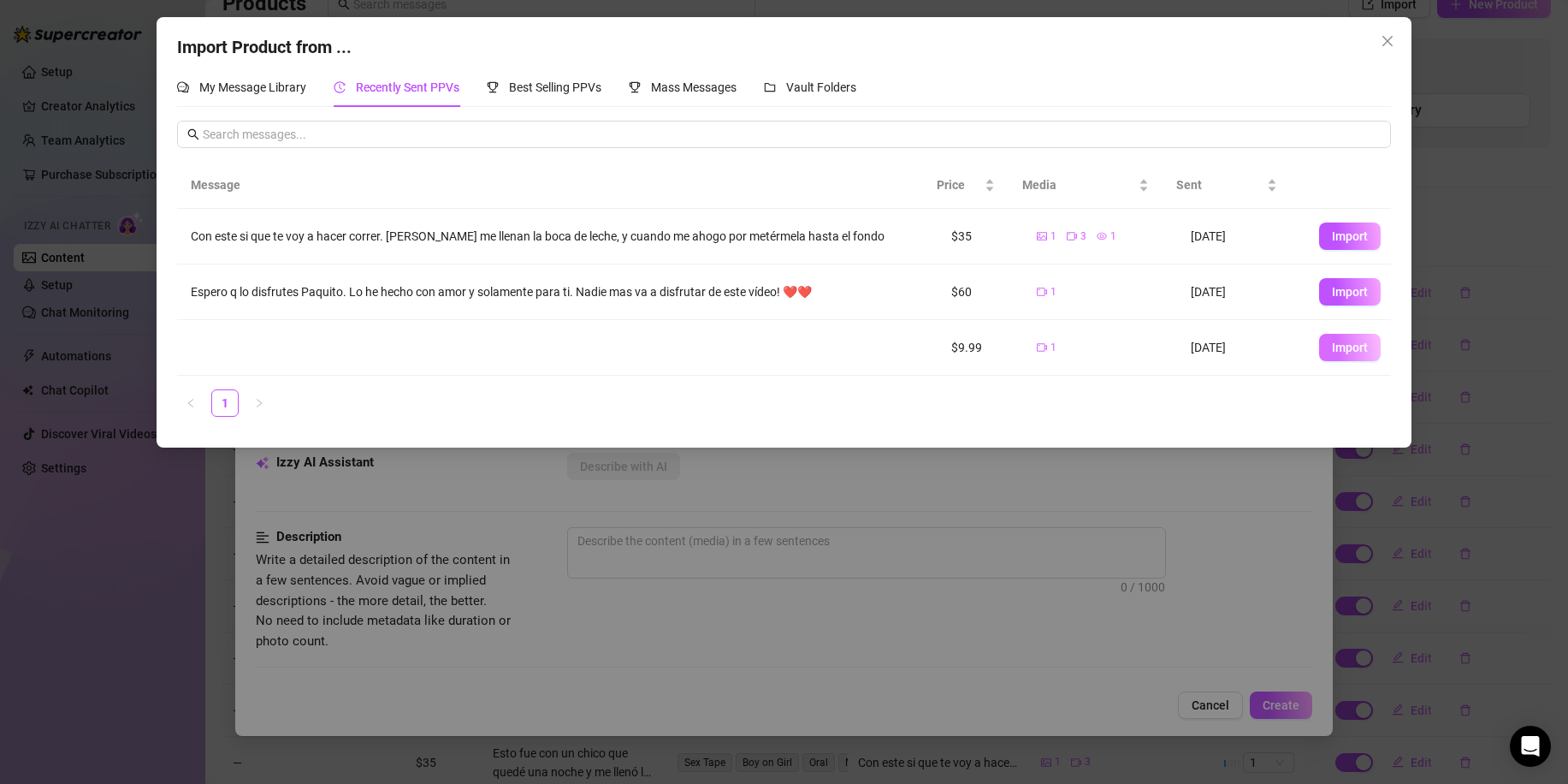
click at [1334, 348] on span "Import" at bounding box center [1350, 347] width 36 height 14
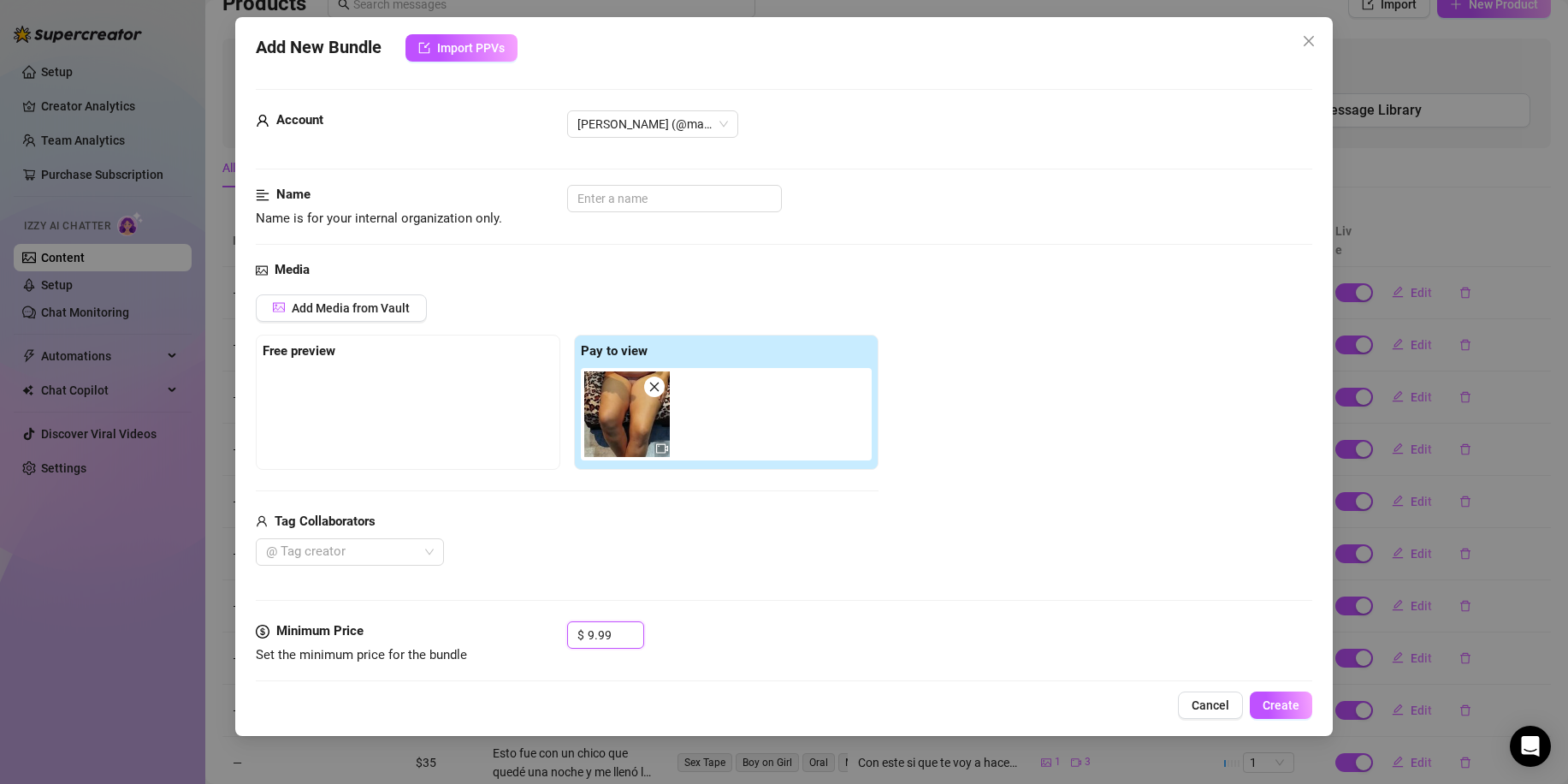
drag, startPoint x: 592, startPoint y: 631, endPoint x: 562, endPoint y: 641, distance: 31.6
click at [564, 639] on div "Minimum Price Set the minimum price for the bundle $ 9.99" at bounding box center [784, 643] width 1057 height 44
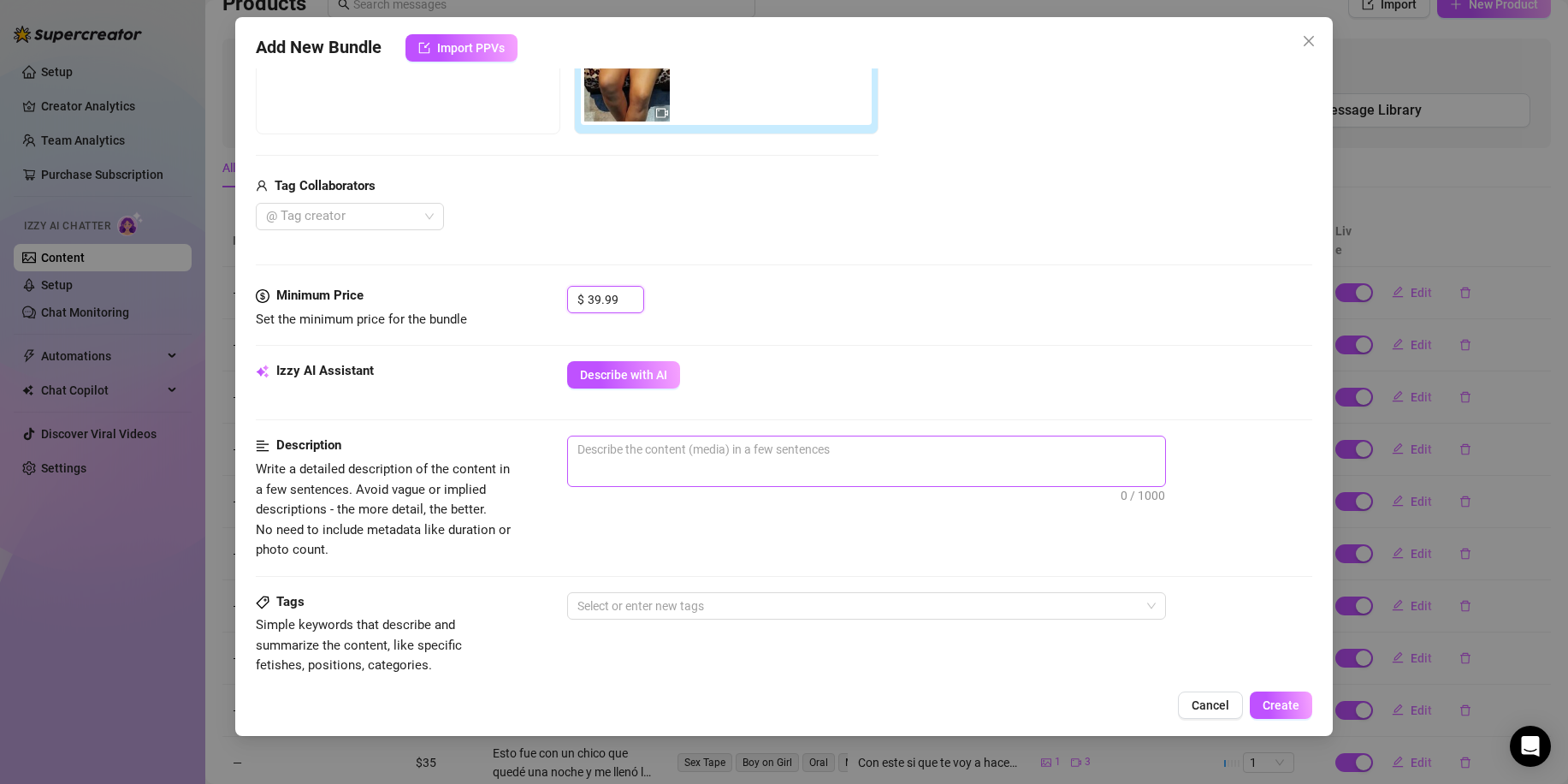
scroll to position [428, 0]
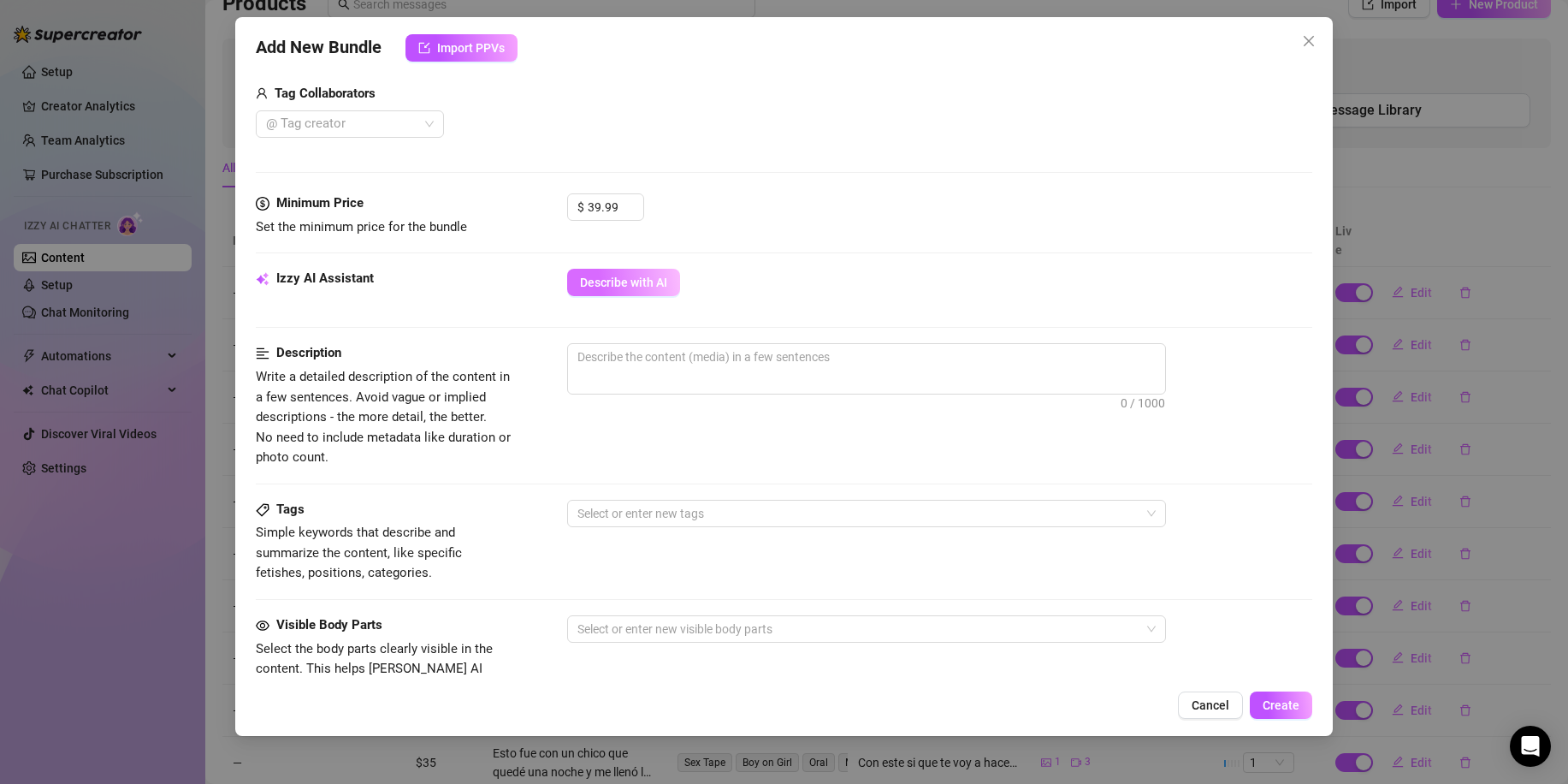
click at [660, 296] on button "Describe with AI" at bounding box center [623, 283] width 113 height 28
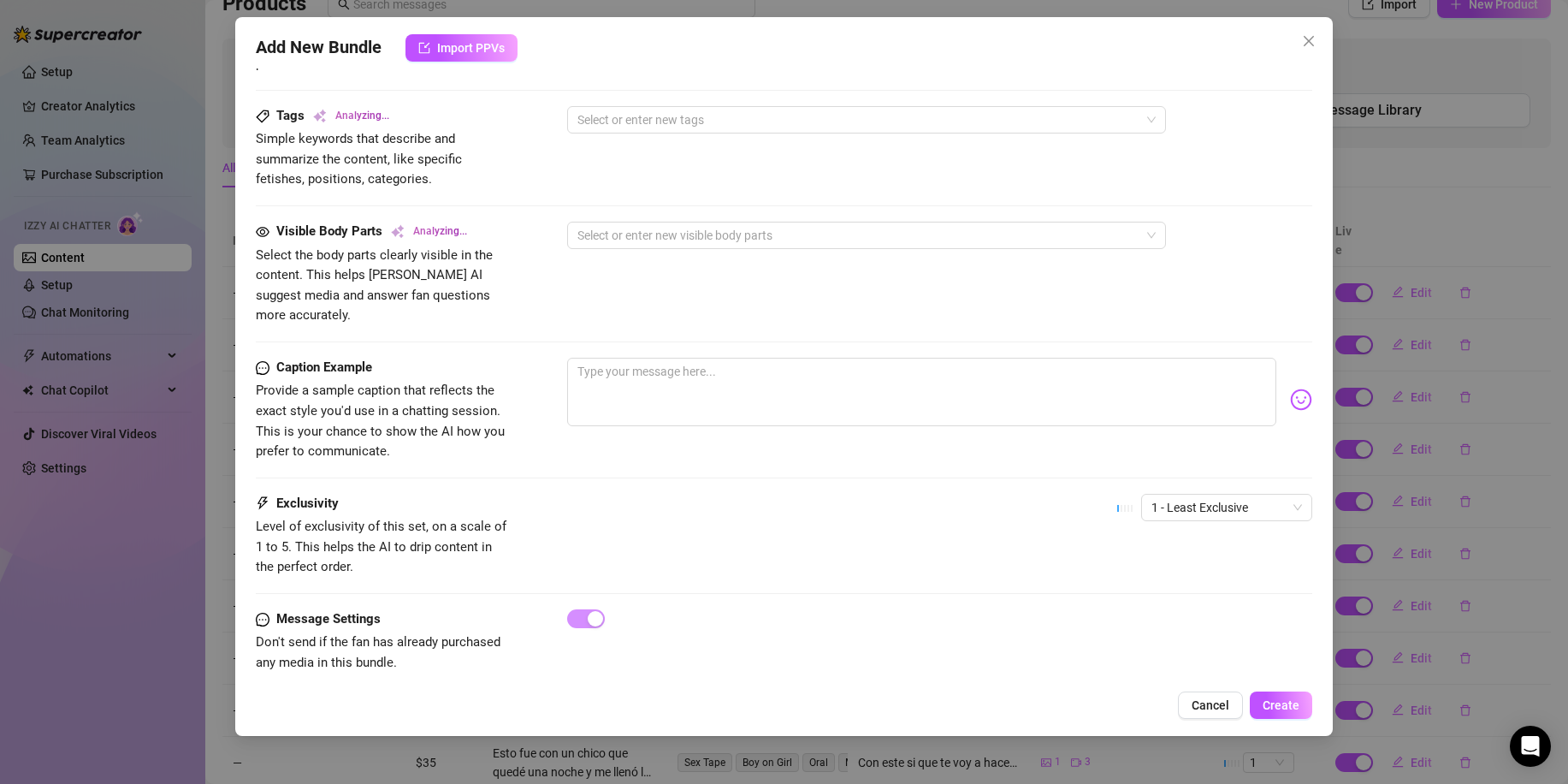
scroll to position [825, 0]
click at [730, 367] on textarea at bounding box center [922, 388] width 710 height 68
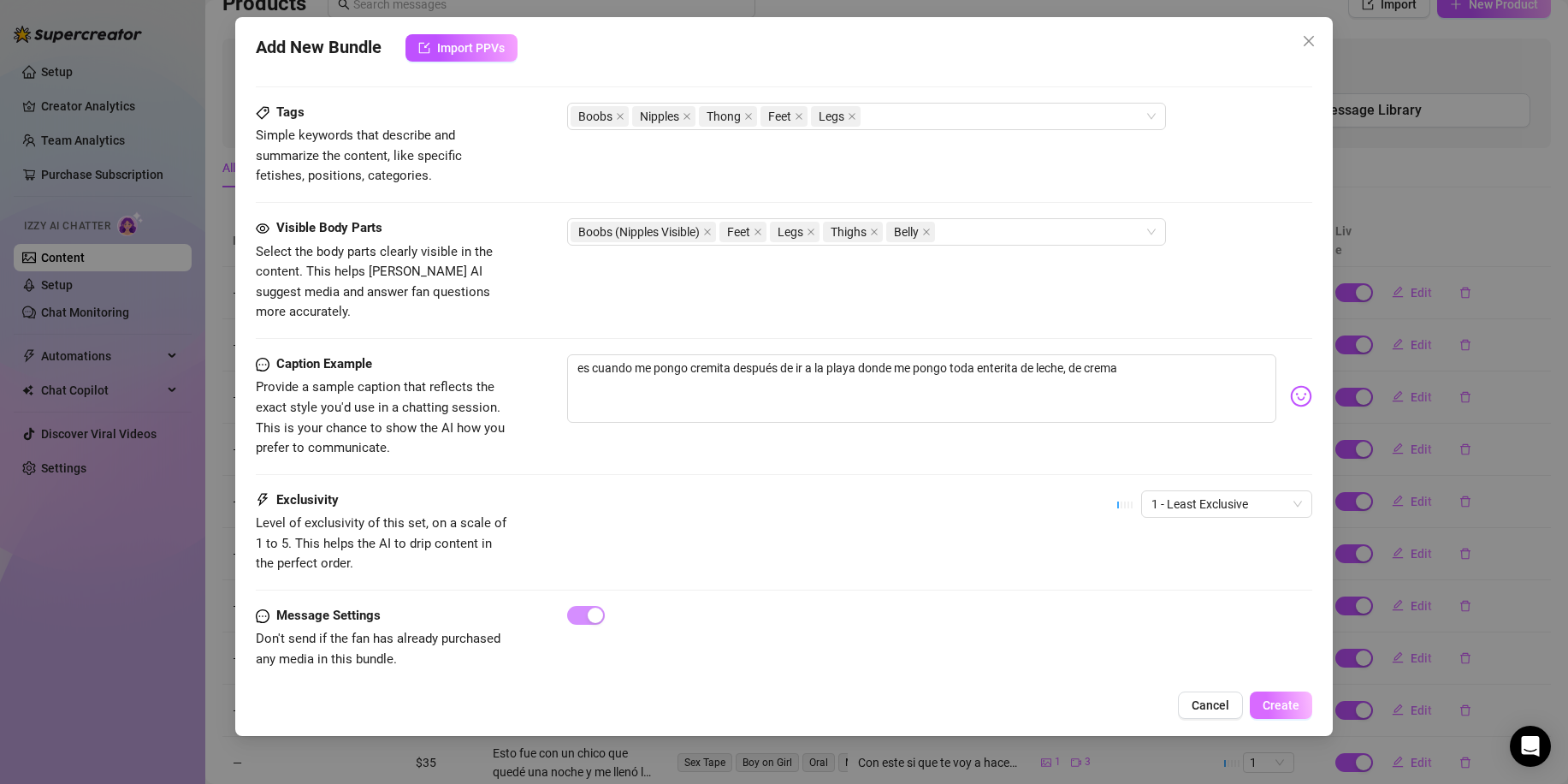
click at [1261, 693] on button "Create" at bounding box center [1280, 706] width 63 height 28
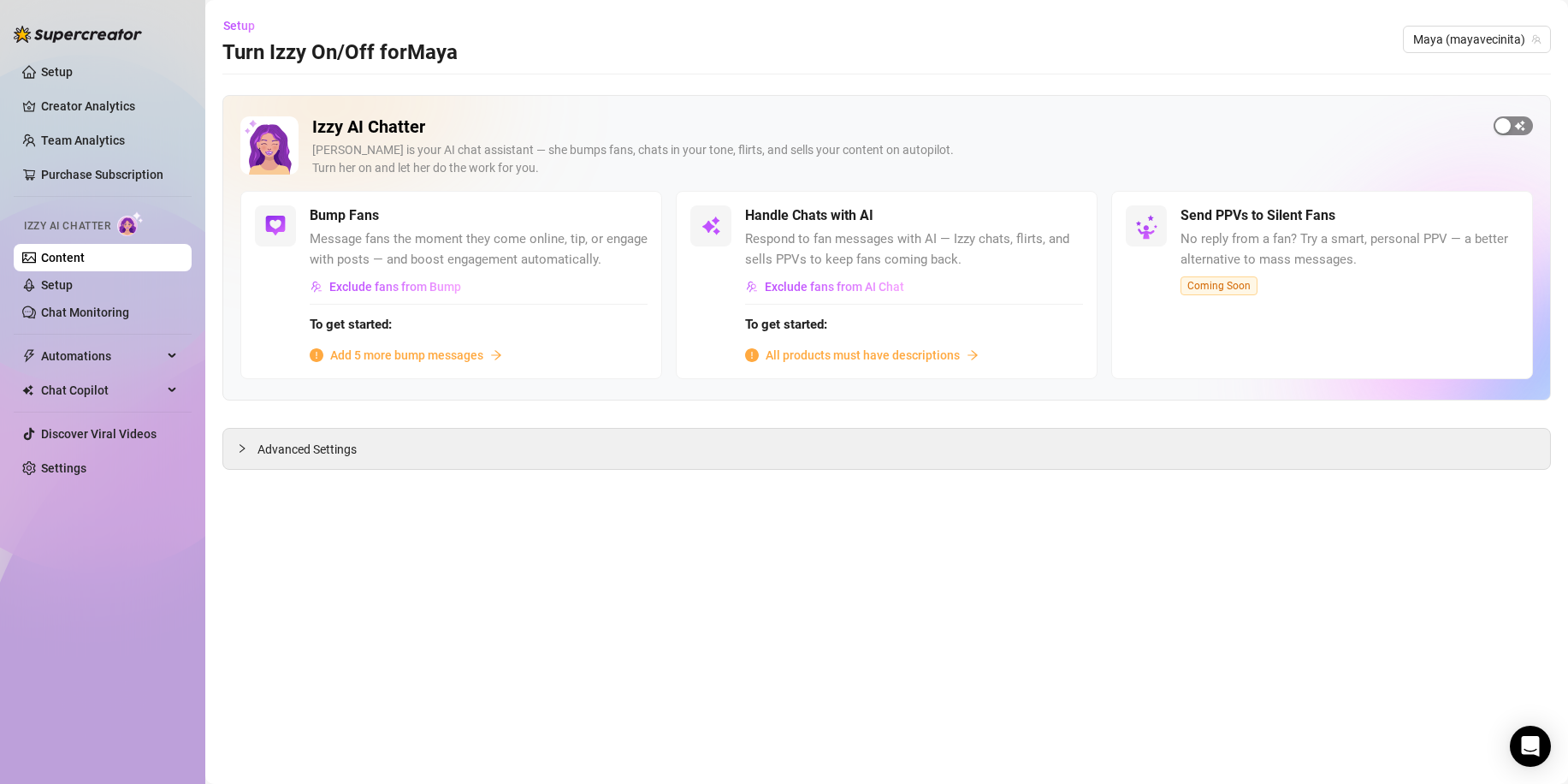
click at [1513, 121] on span "button" at bounding box center [1513, 126] width 40 height 19
click at [1063, 204] on div "Handle Chats with AI Respond to fan messages with AI — Izzy chats, flirts, and …" at bounding box center [887, 285] width 422 height 189
click at [1069, 214] on span "button" at bounding box center [1064, 215] width 38 height 19
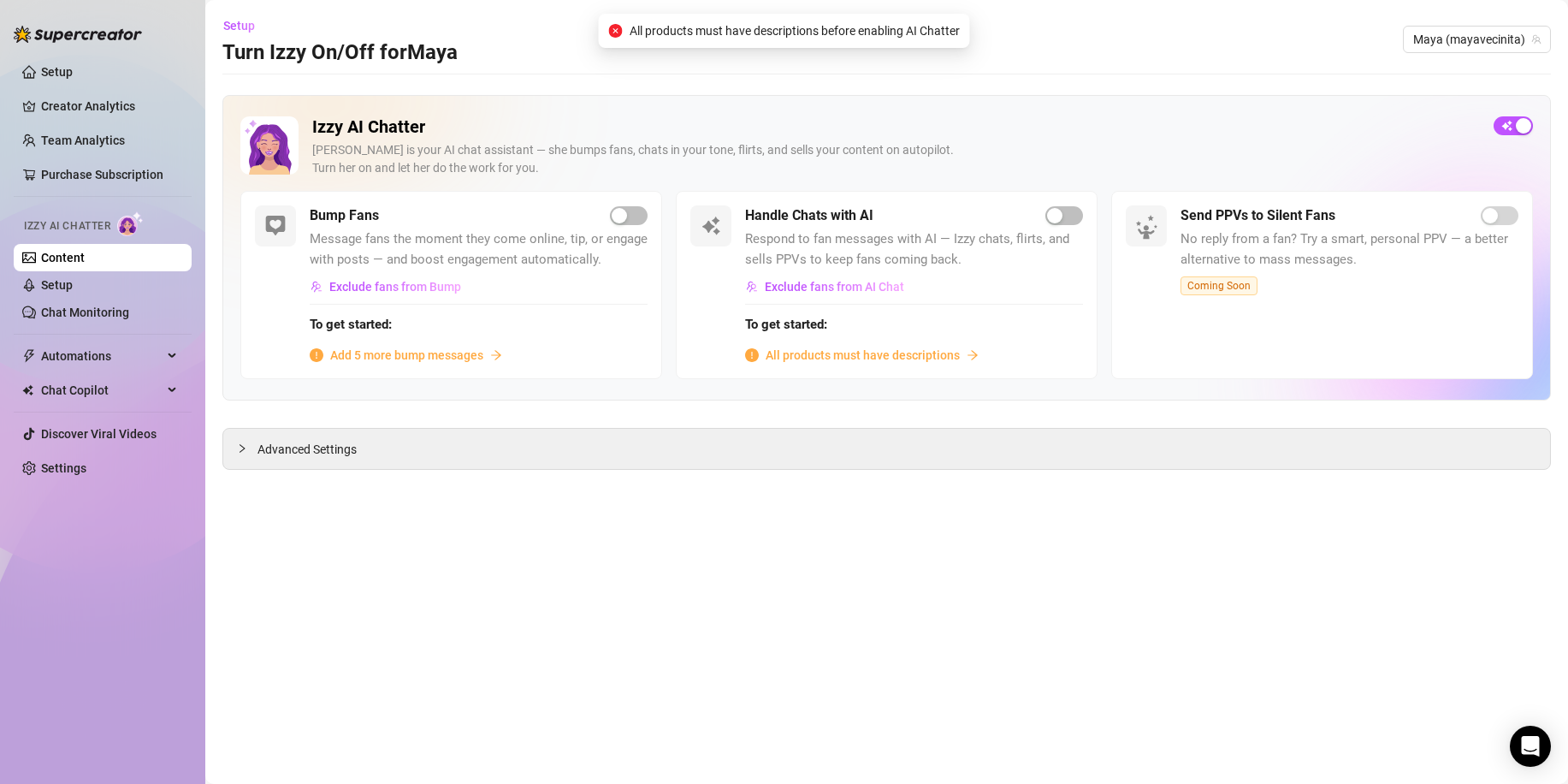
click at [905, 35] on span "All products must have descriptions before enabling AI Chatter" at bounding box center [794, 31] width 330 height 19
drag, startPoint x: 721, startPoint y: 37, endPoint x: 802, endPoint y: 37, distance: 81.0
click at [802, 37] on span "All products must have descriptions before enabling AI Chatter" at bounding box center [794, 31] width 330 height 19
click at [895, 342] on div "To get started: All products must have descriptions" at bounding box center [914, 334] width 338 height 61
click at [895, 356] on span "All products must have descriptions" at bounding box center [863, 355] width 195 height 19
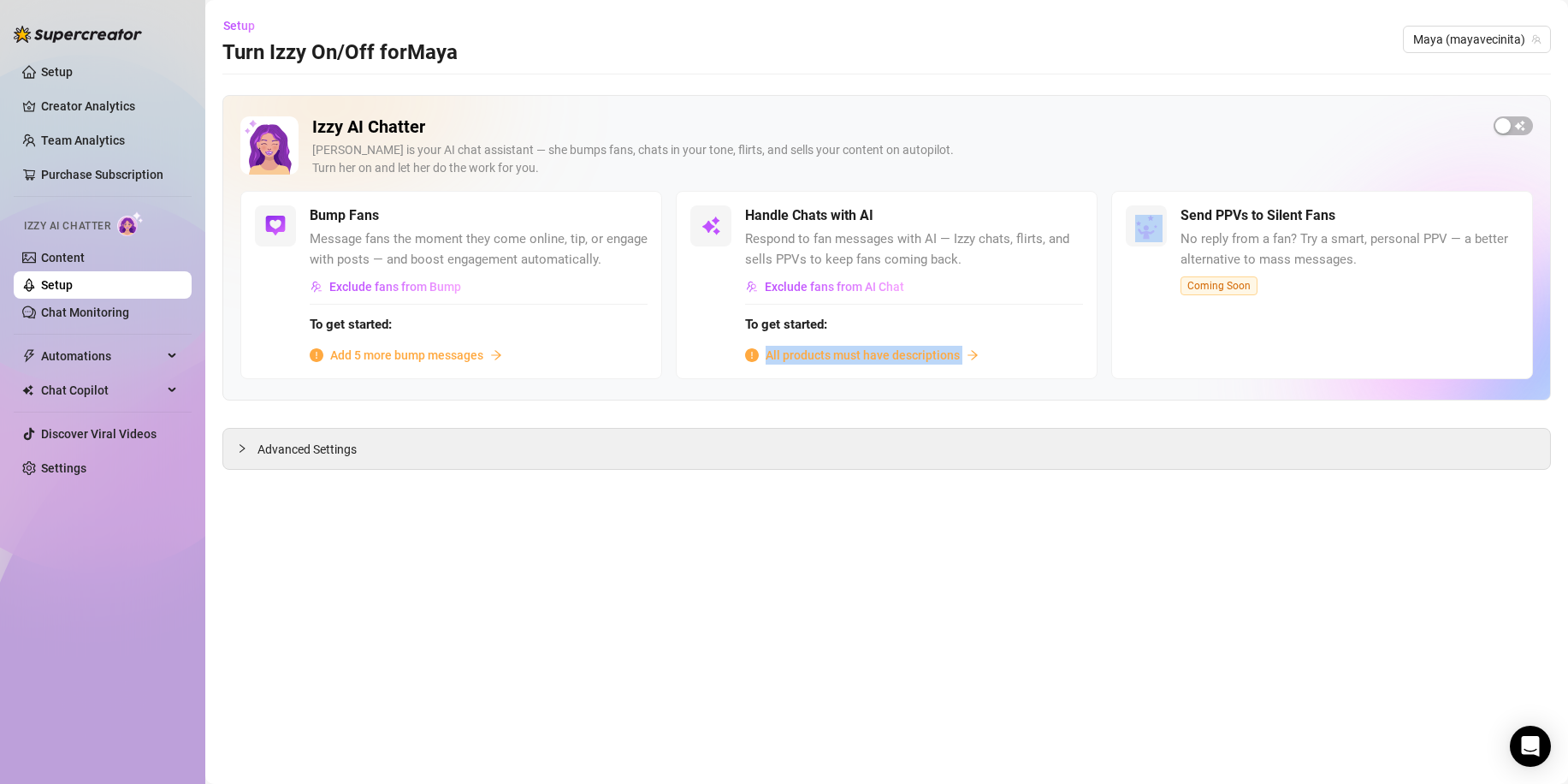
drag, startPoint x: 983, startPoint y: 363, endPoint x: 765, endPoint y: 352, distance: 218.3
click at [765, 352] on div "Handle Chats with AI Respond to fan messages with AI — Izzy chats, flirts, and …" at bounding box center [887, 285] width 422 height 189
copy div "All products must have descriptions"
click at [852, 365] on div "Handle Chats with AI Respond to fan messages with AI — Izzy chats, flirts, and …" at bounding box center [887, 285] width 422 height 189
click at [935, 350] on span "All products must have descriptions" at bounding box center [863, 355] width 195 height 19
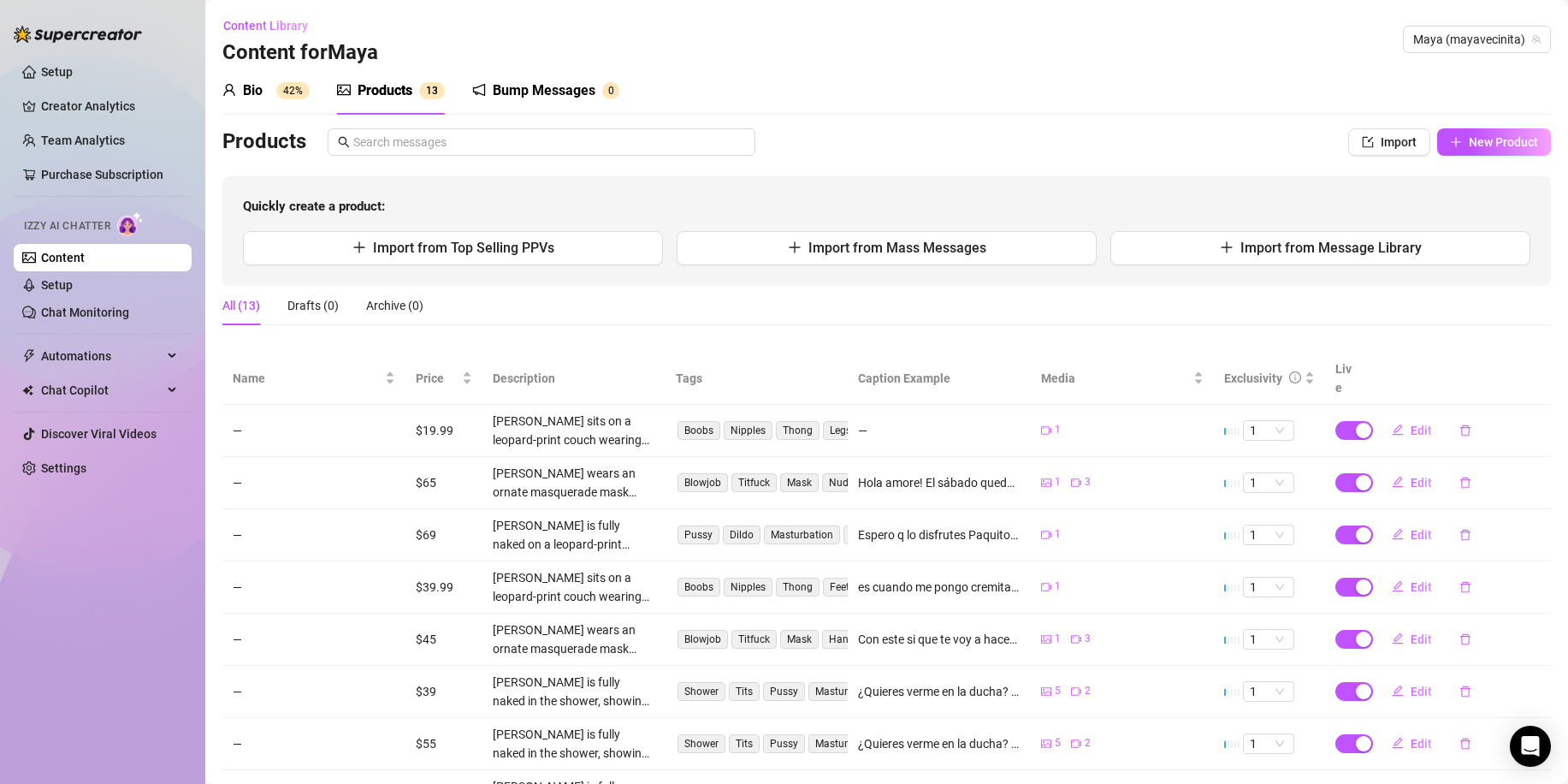
click at [573, 412] on div "[PERSON_NAME] sits on a leopard-print couch wearing only a tiny thong, her big …" at bounding box center [573, 431] width 163 height 38
click at [1410, 424] on span "Edit" at bounding box center [1421, 431] width 22 height 14
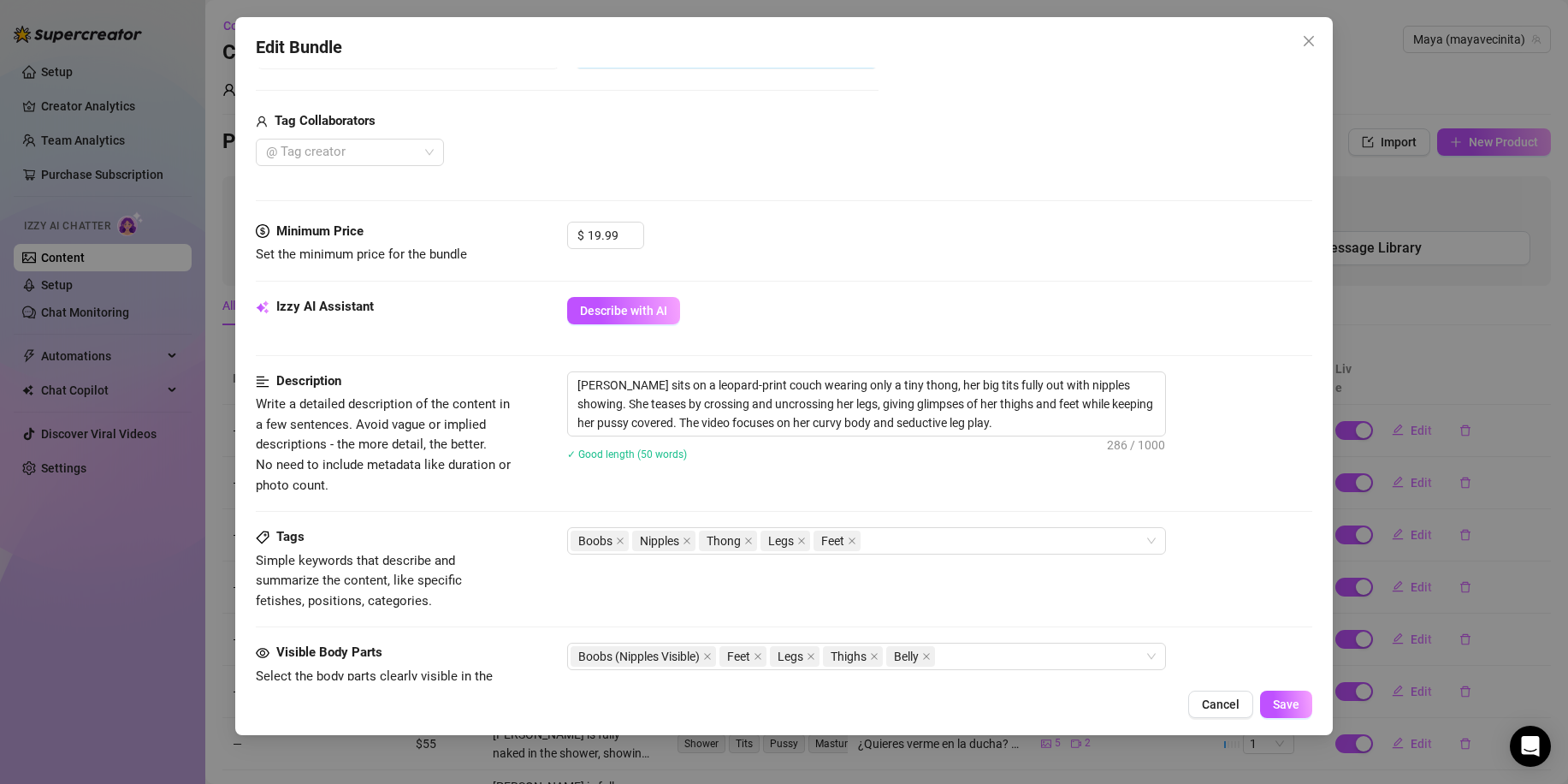
scroll to position [428, 0]
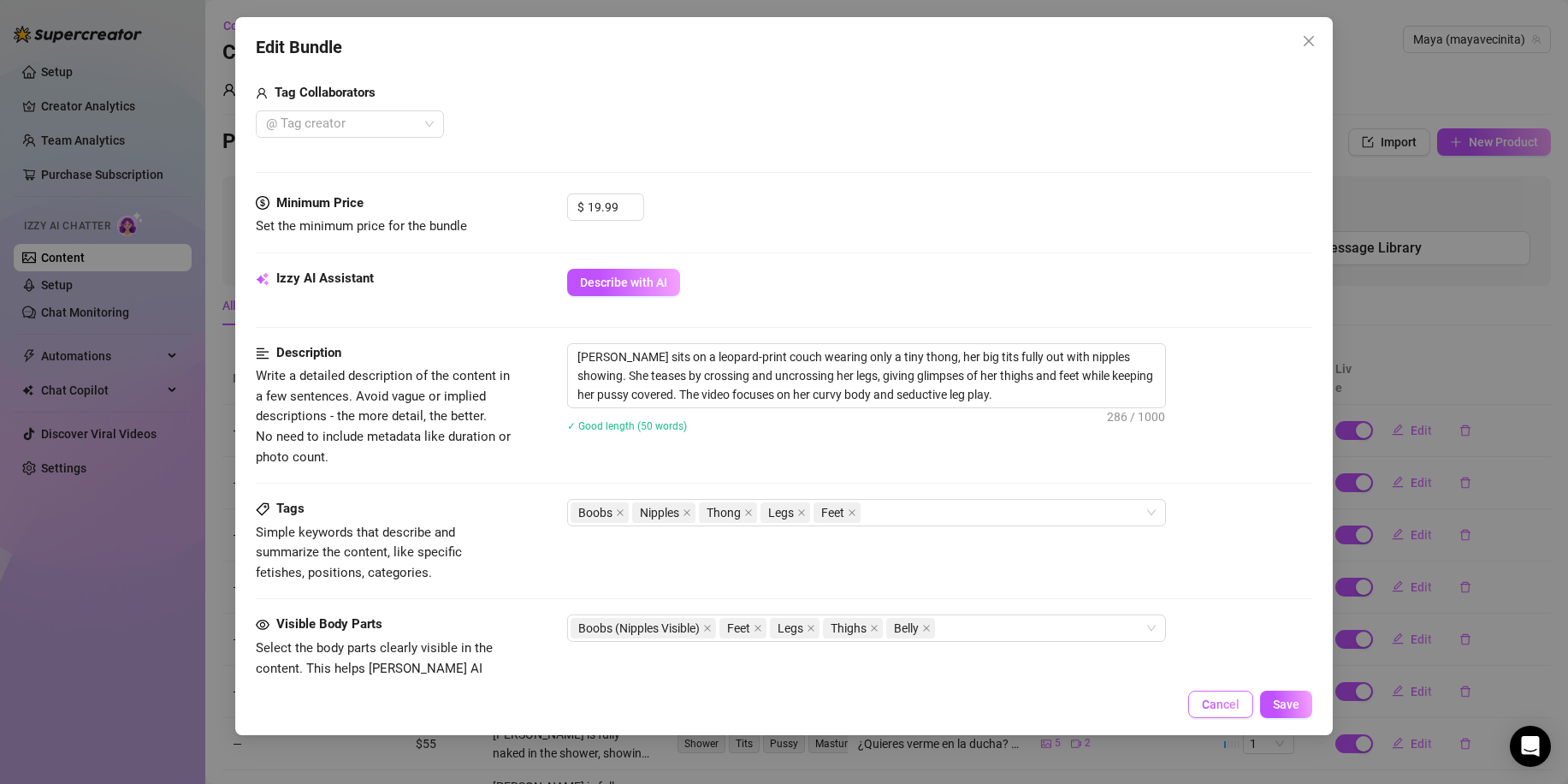
click at [1224, 706] on span "Cancel" at bounding box center [1221, 705] width 38 height 14
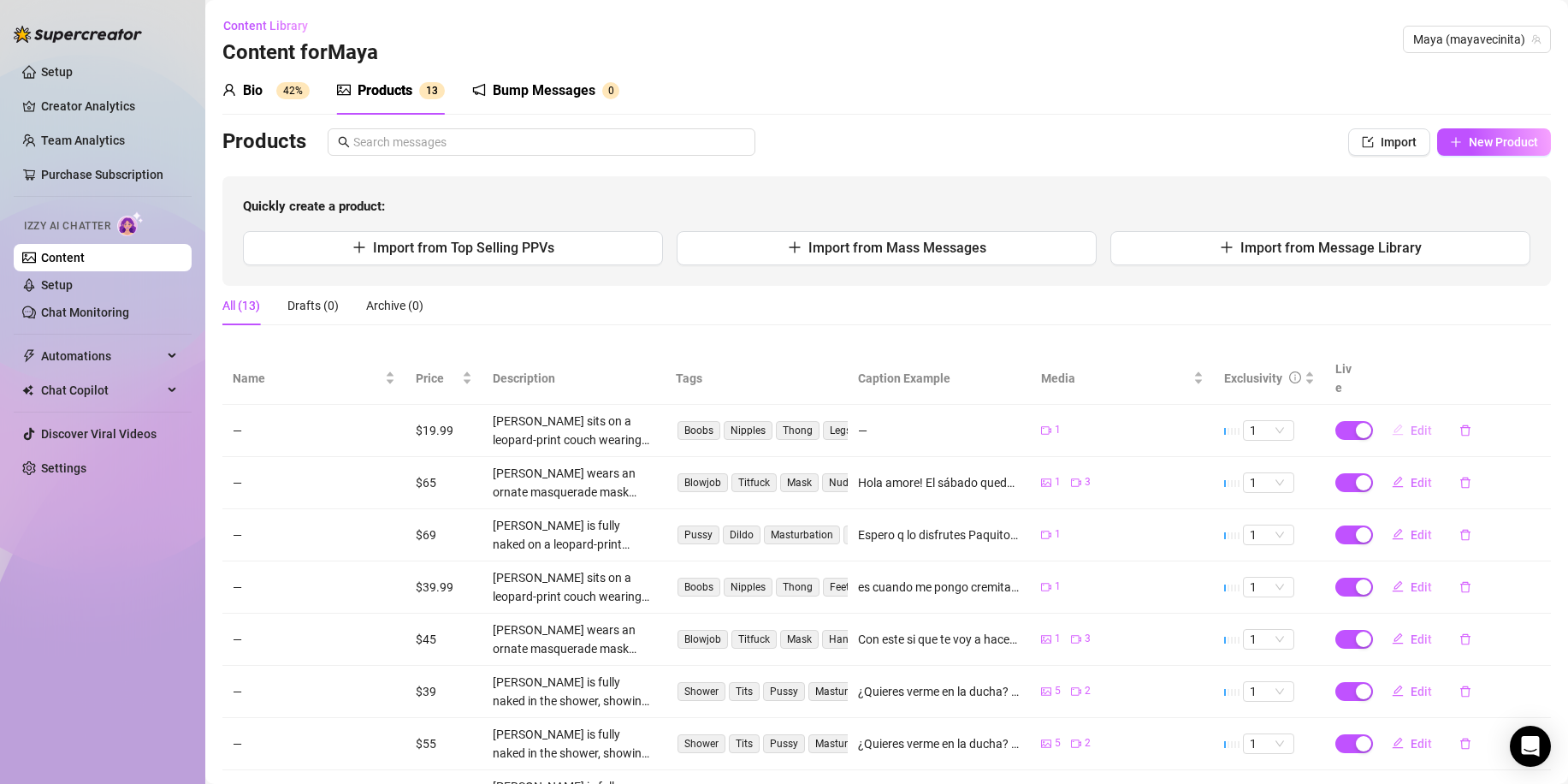
click at [1397, 417] on button "Edit" at bounding box center [1411, 431] width 67 height 28
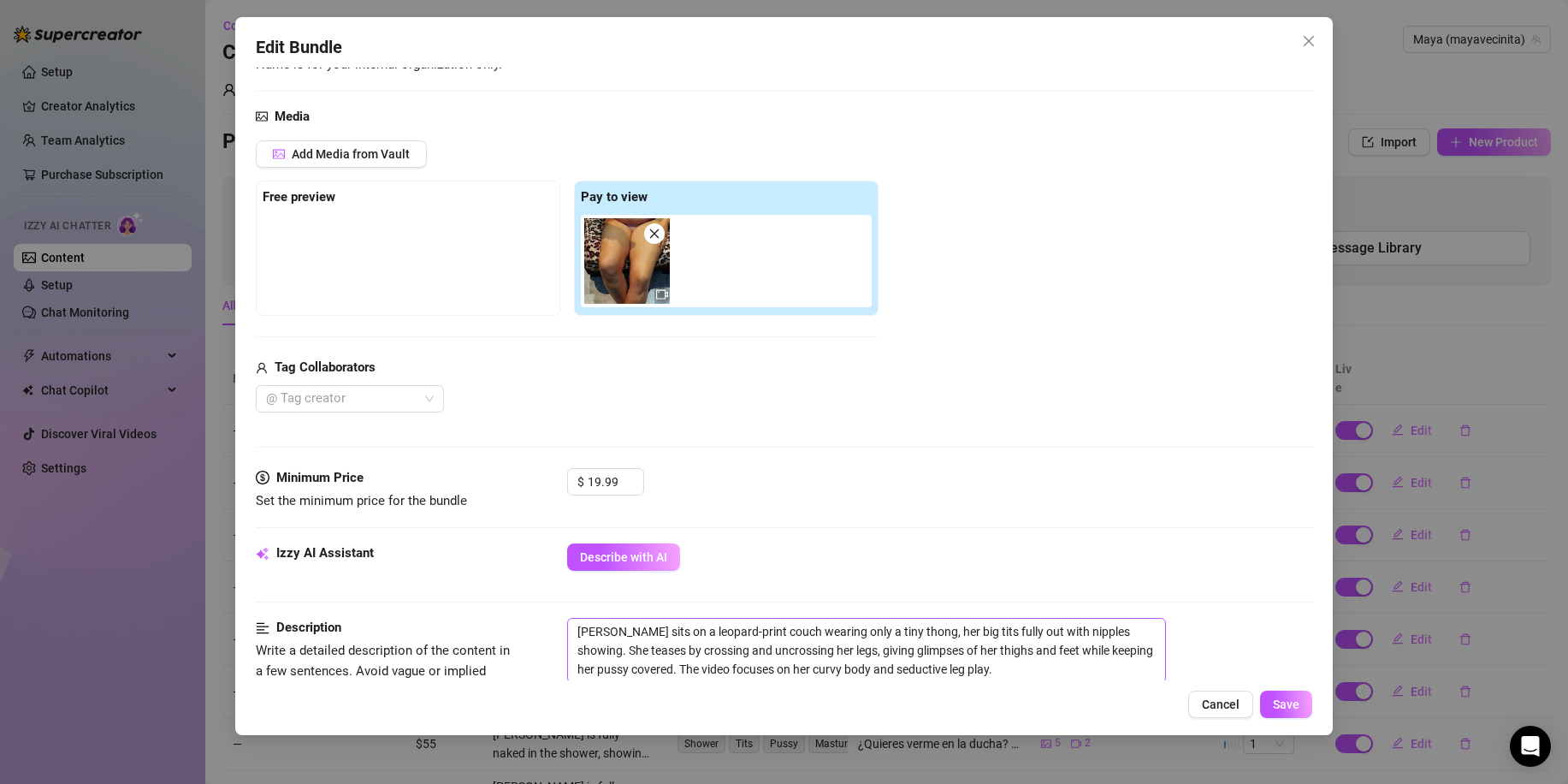
scroll to position [342, 0]
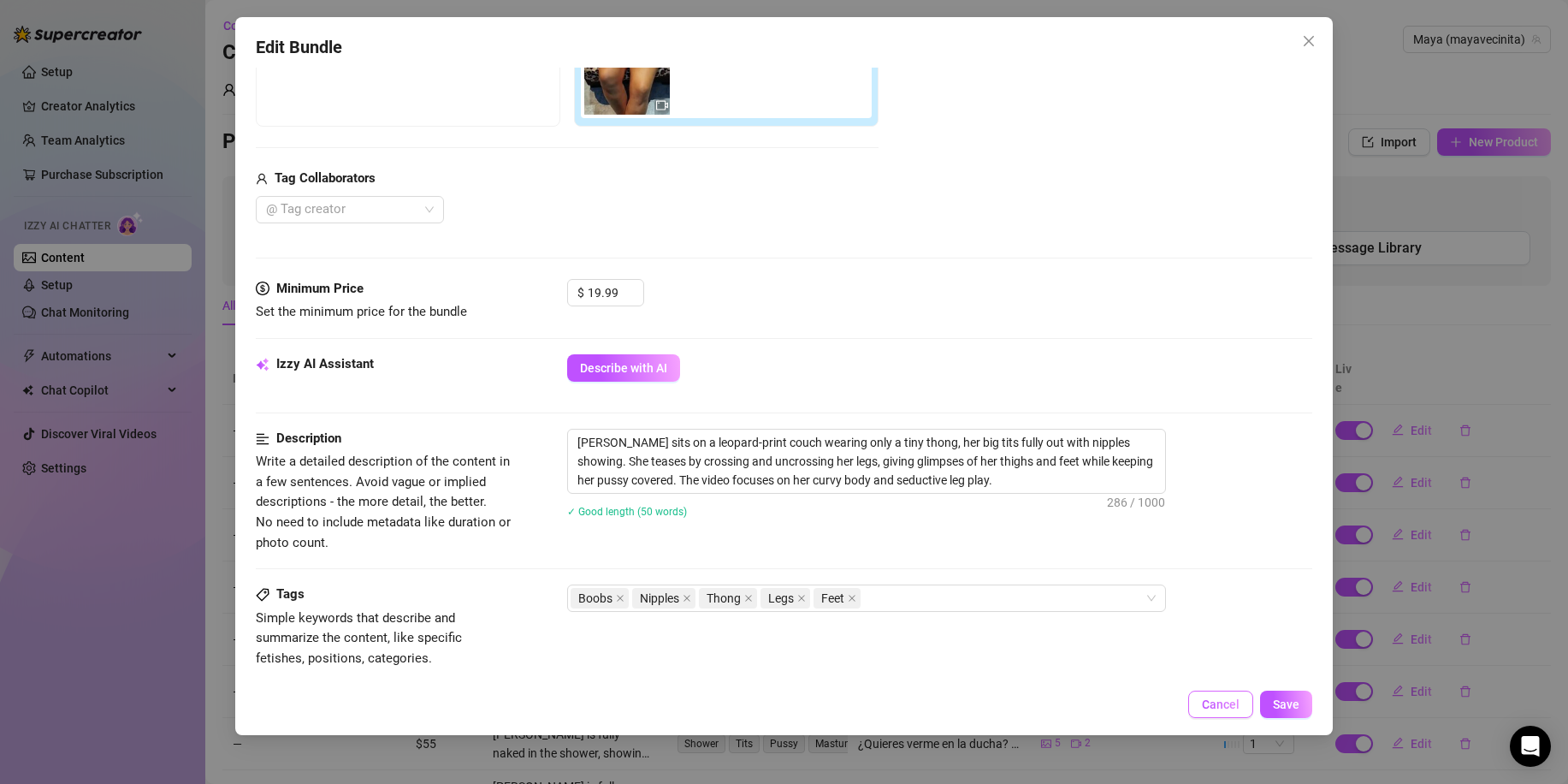
click at [1211, 694] on button "Cancel" at bounding box center [1220, 705] width 65 height 28
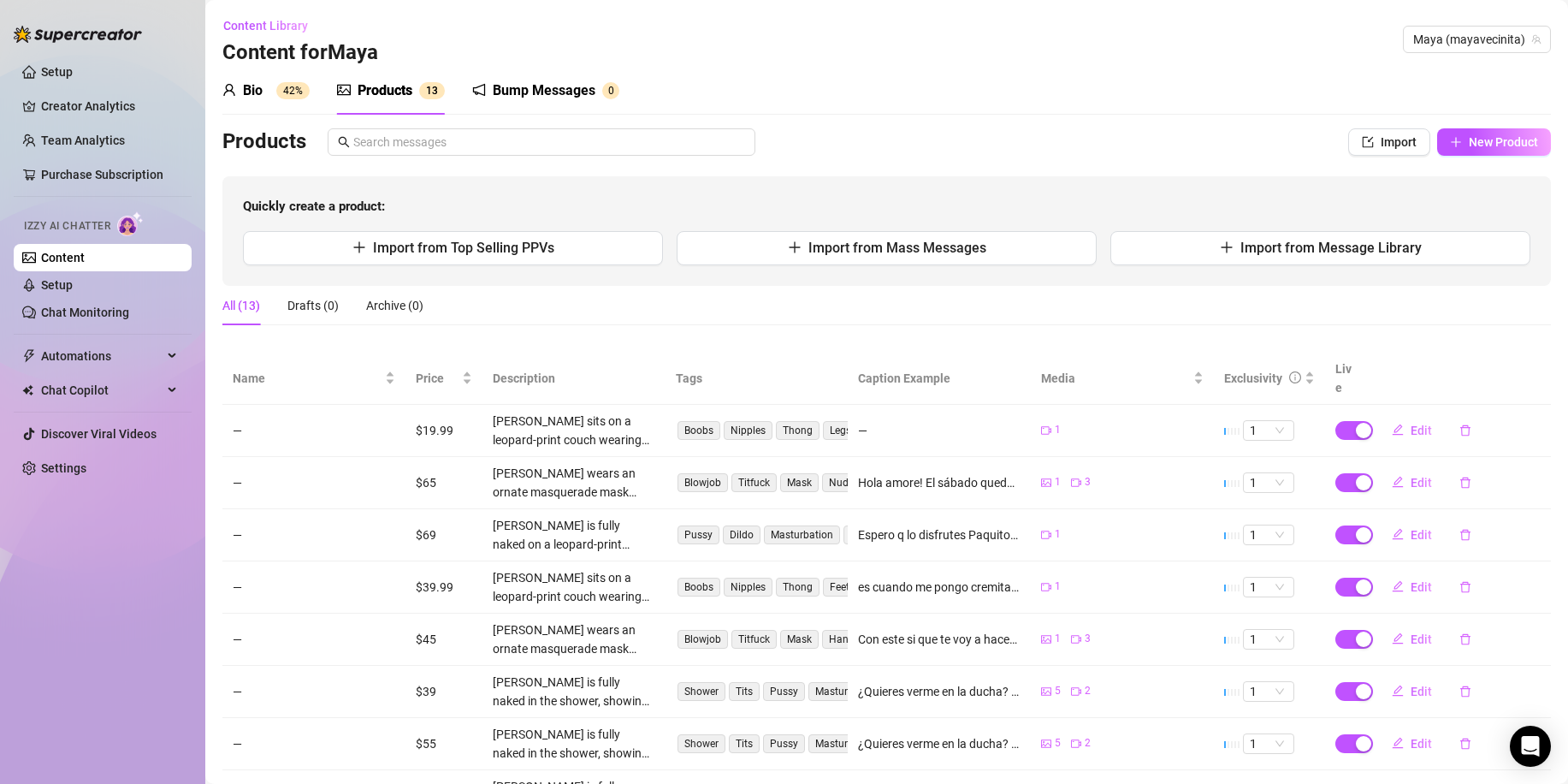
scroll to position [223, 0]
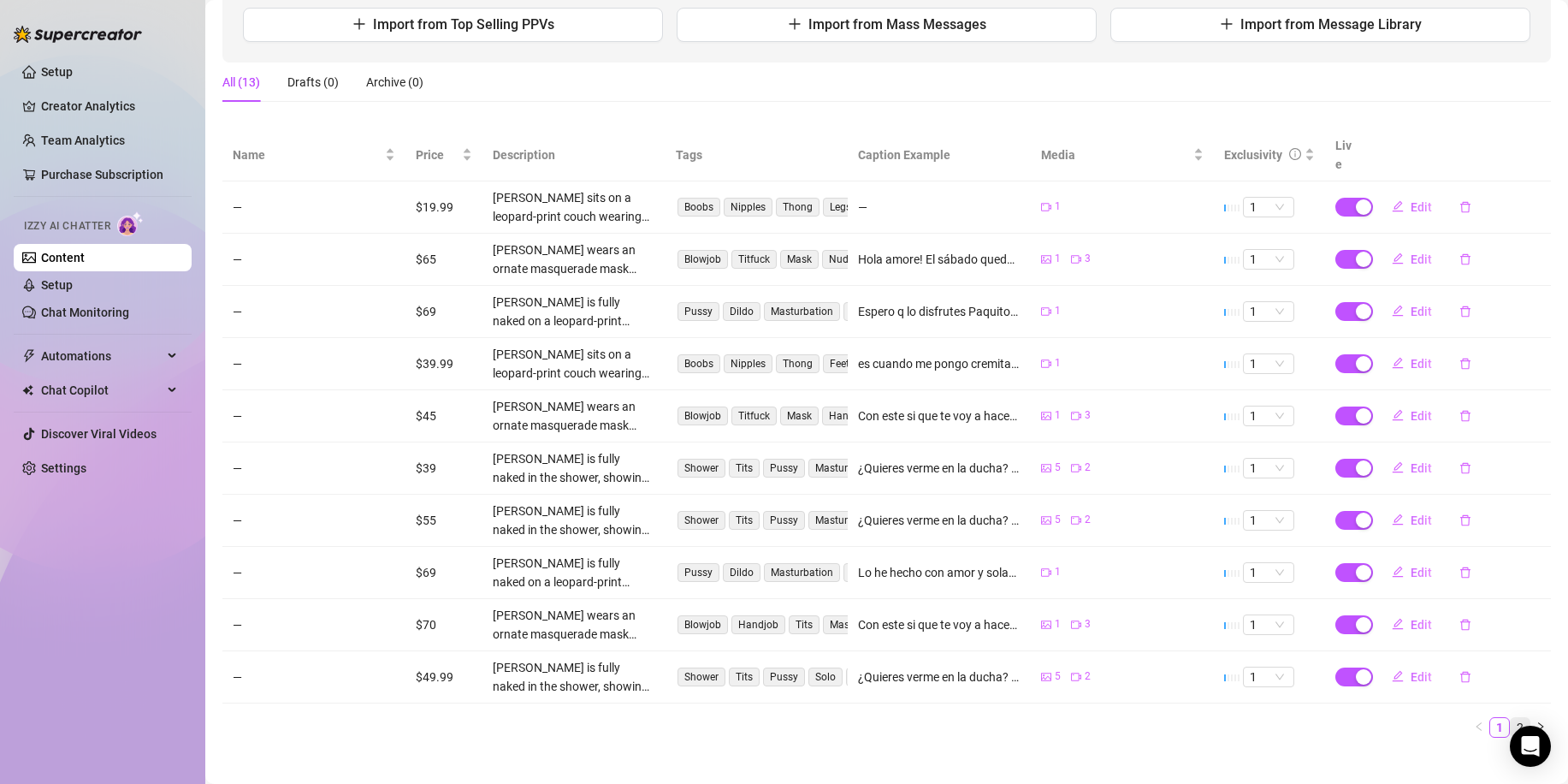
click at [1510, 718] on link "2" at bounding box center [1520, 727] width 19 height 19
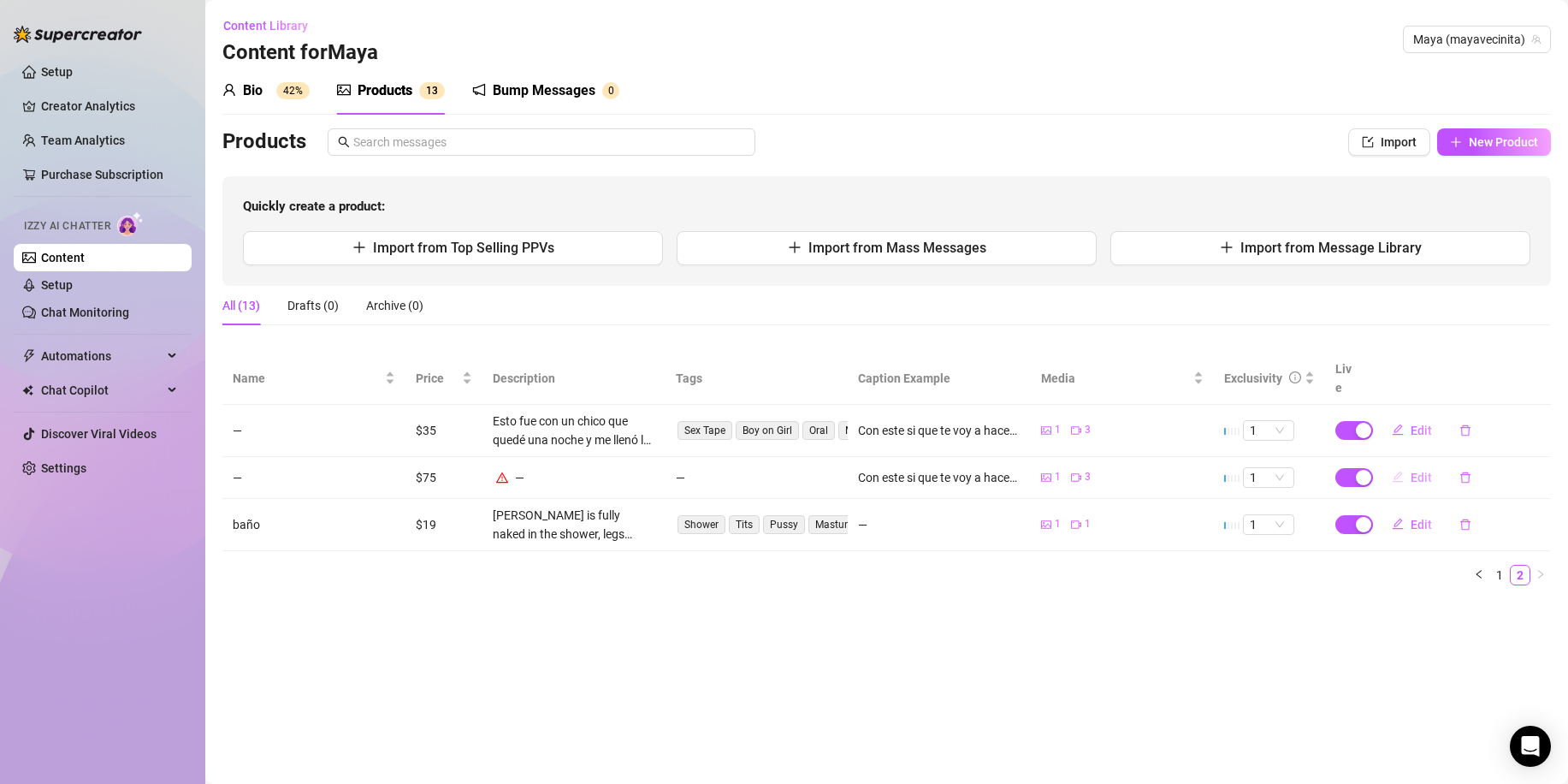
click at [1422, 470] on span "Edit" at bounding box center [1421, 477] width 22 height 14
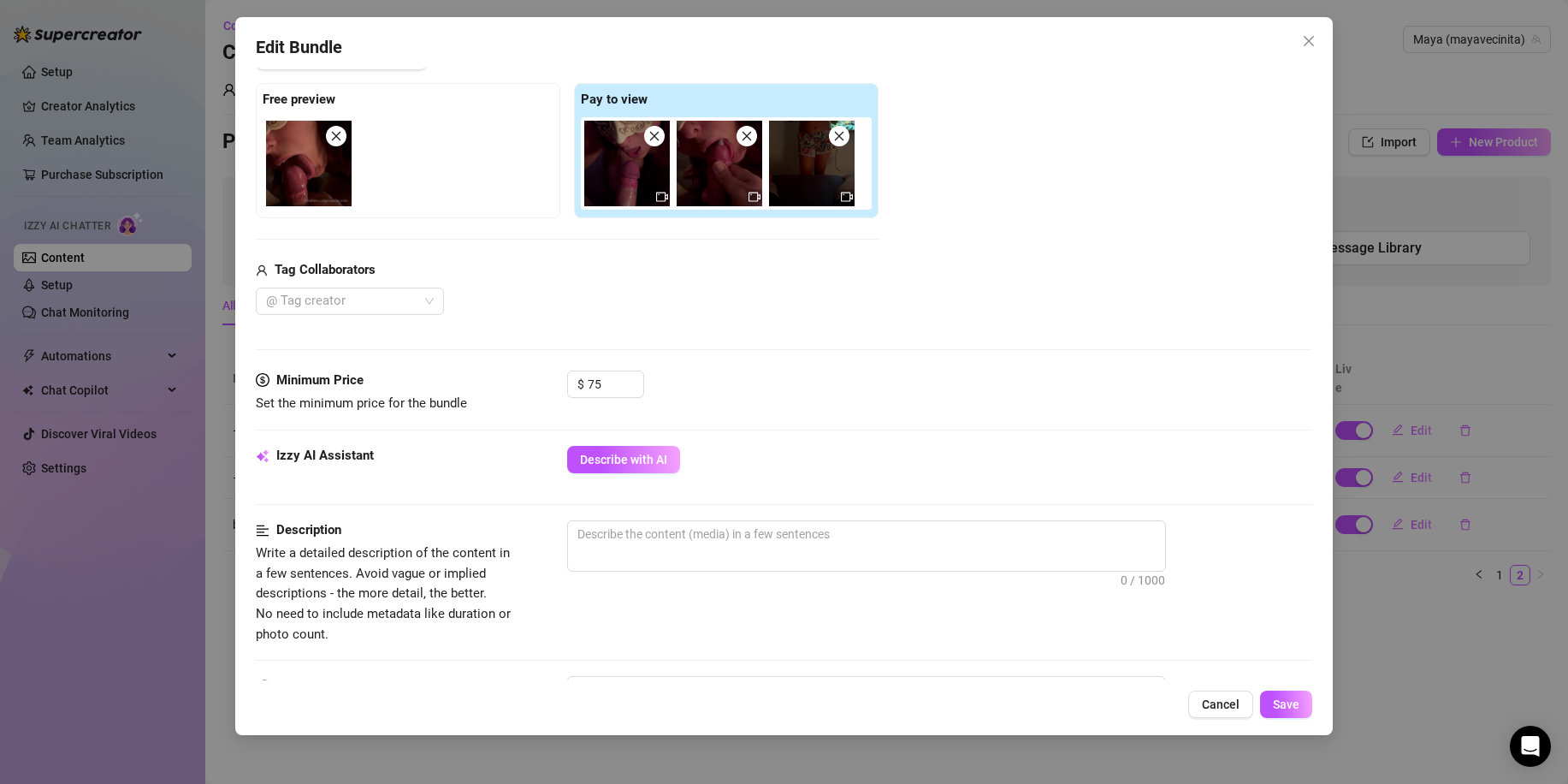
scroll to position [257, 0]
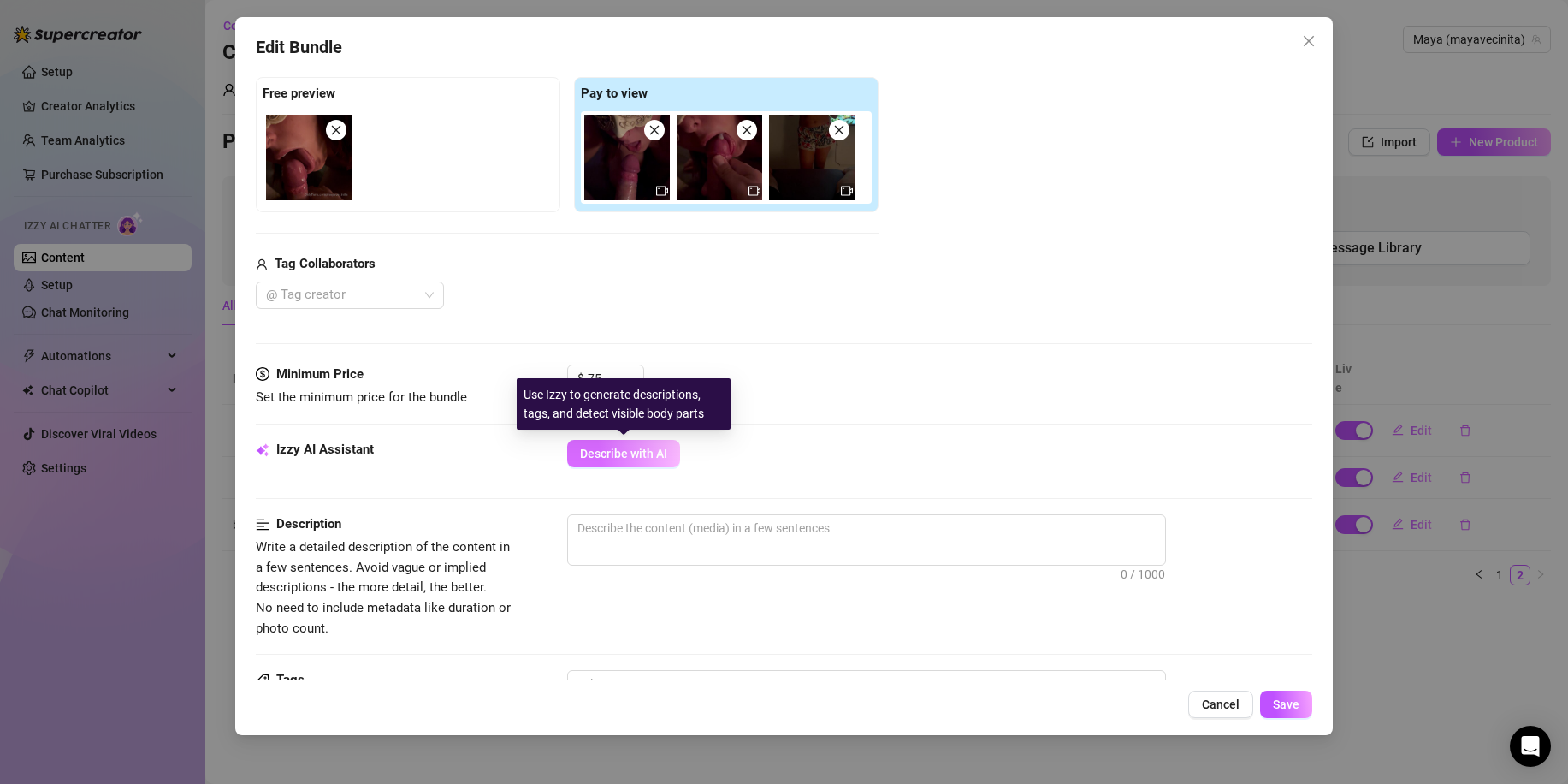
click at [639, 458] on span "Describe with AI" at bounding box center [623, 454] width 87 height 14
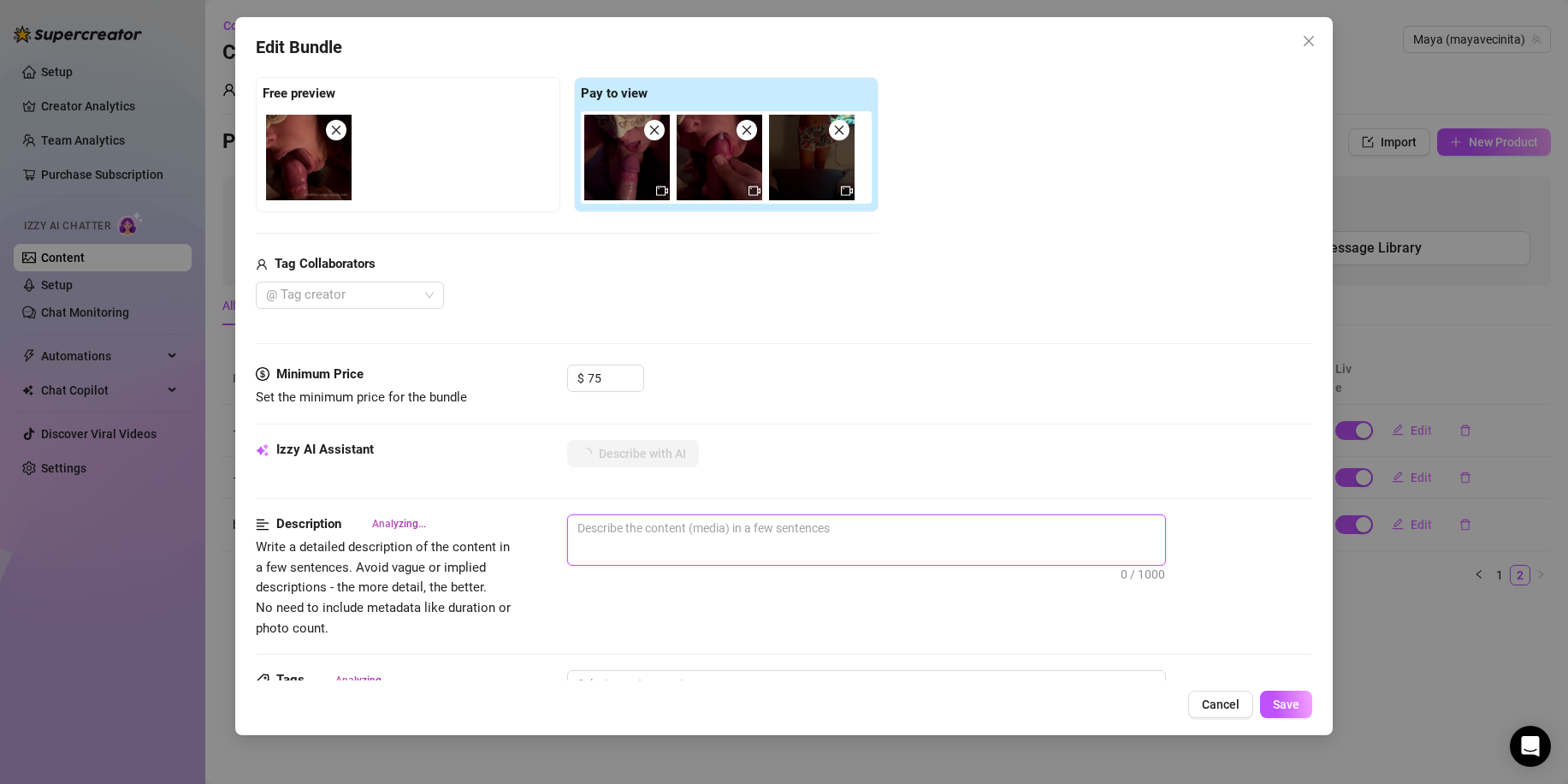
click at [832, 527] on textarea at bounding box center [866, 528] width 597 height 26
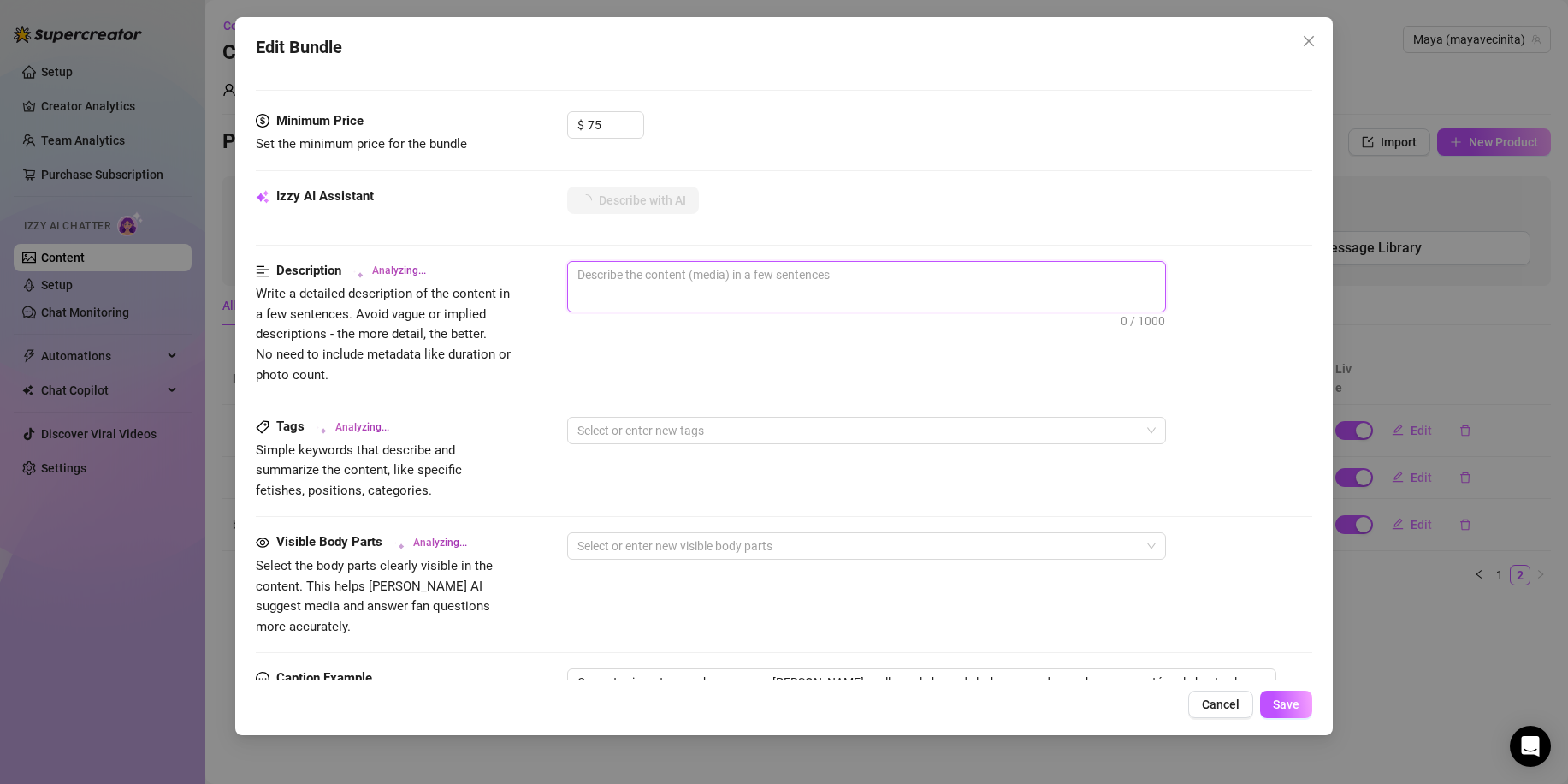
scroll to position [513, 0]
paste textarea "All products must have descriptions"
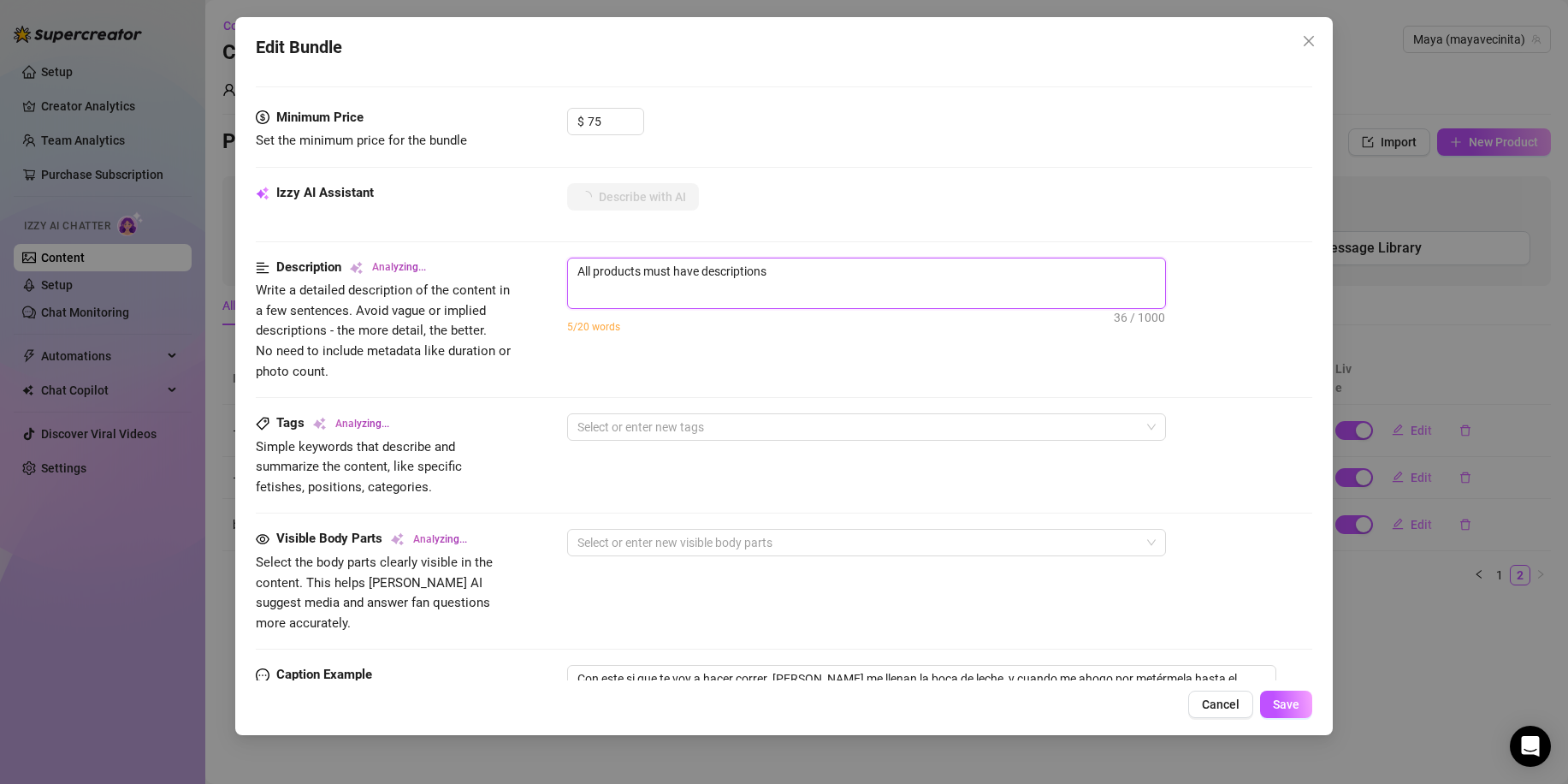
scroll to position [0, 0]
drag, startPoint x: 807, startPoint y: 283, endPoint x: 179, endPoint y: 154, distance: 641.1
click at [179, 154] on div "Edit Bundle Account [PERSON_NAME] (@mayavecinita) Name Name is for your interna…" at bounding box center [784, 392] width 1568 height 784
click at [796, 367] on div "Description Write a detailed description of the content in a few sentences. Avo…" at bounding box center [784, 320] width 1057 height 124
click at [635, 210] on div "Izzy AI Assistant Describe with AI" at bounding box center [784, 205] width 1057 height 43
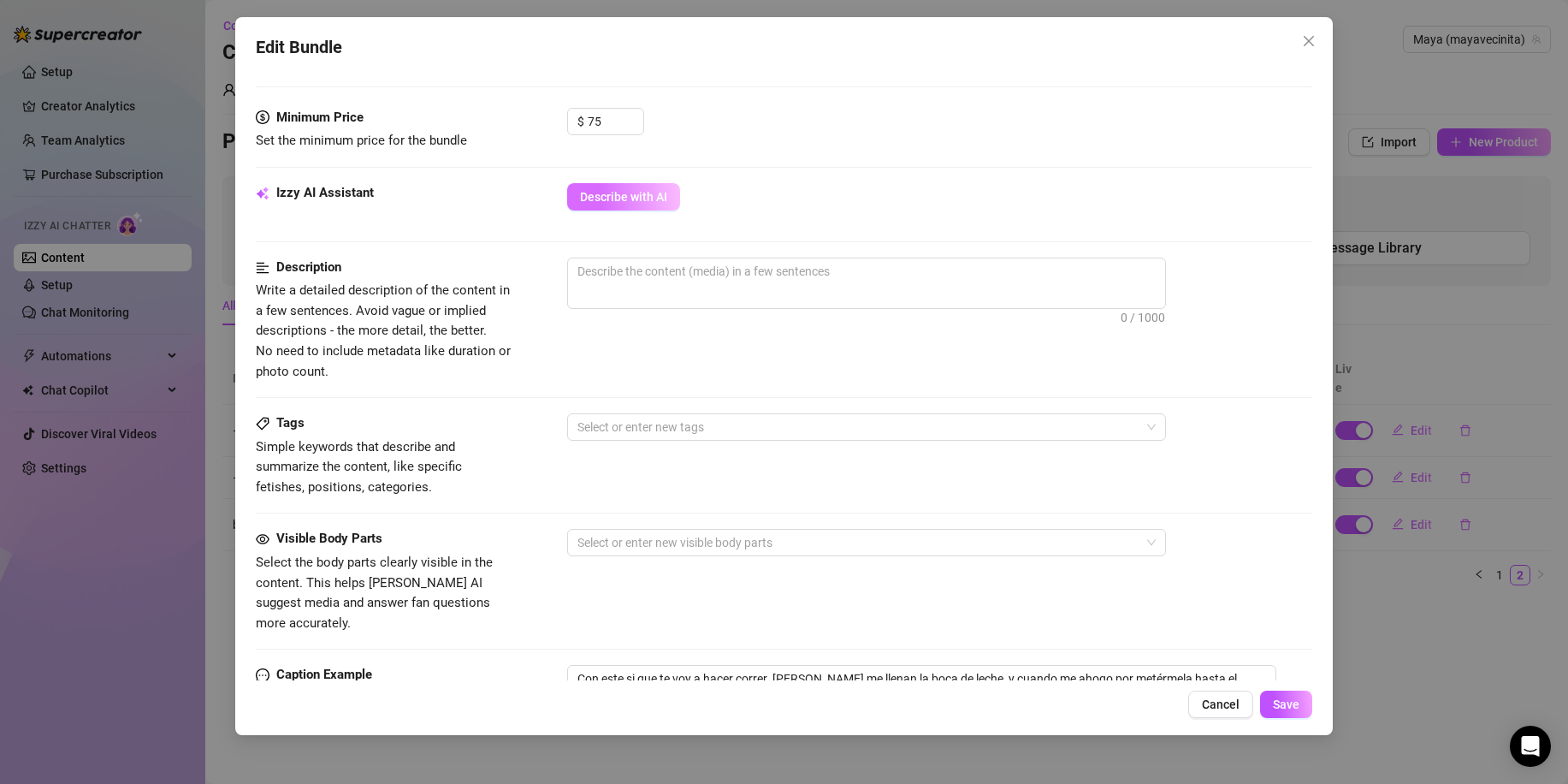
click at [641, 202] on span "Describe with AI" at bounding box center [623, 197] width 87 height 14
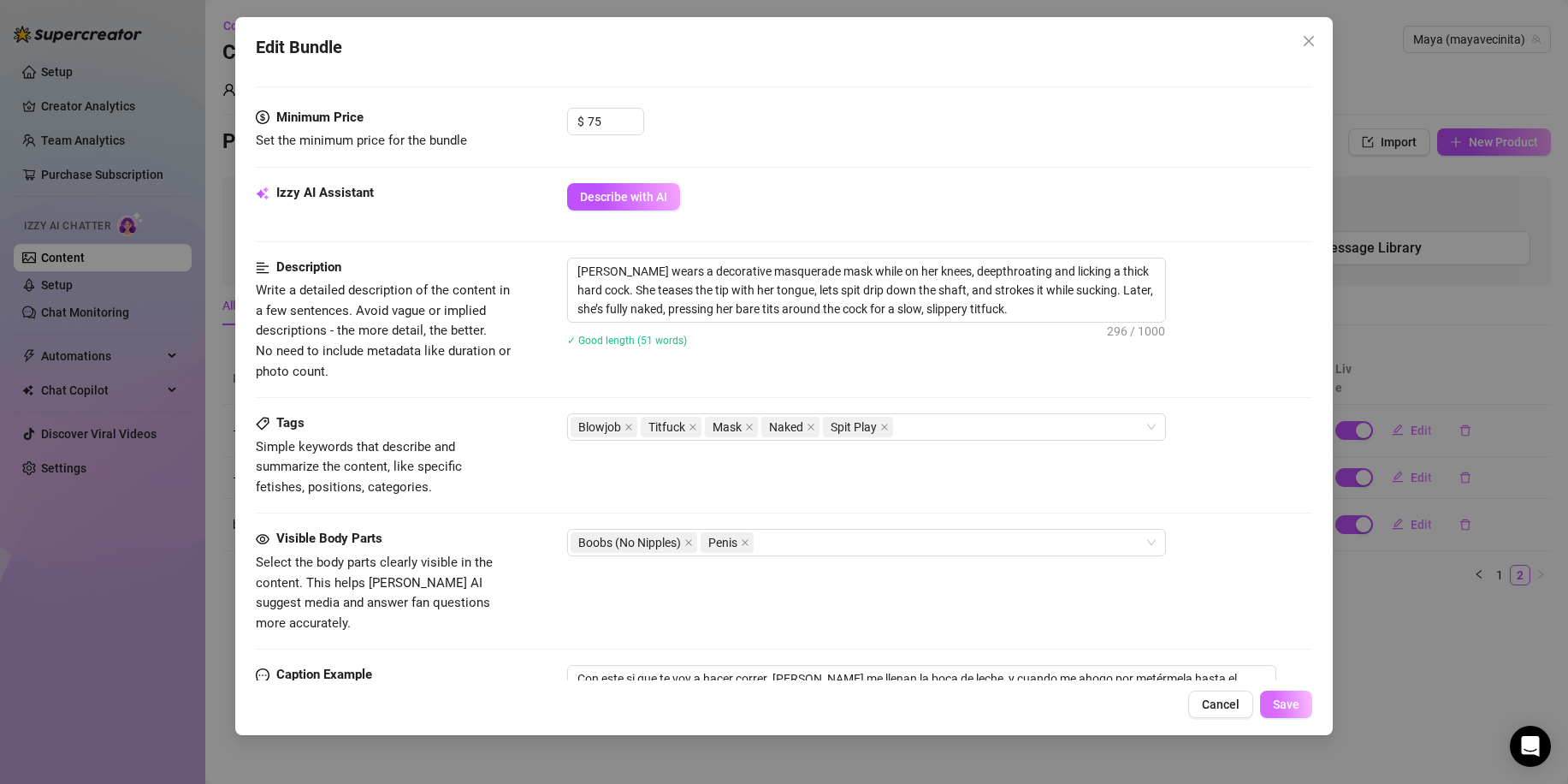
click at [1285, 706] on span "Save" at bounding box center [1286, 705] width 27 height 14
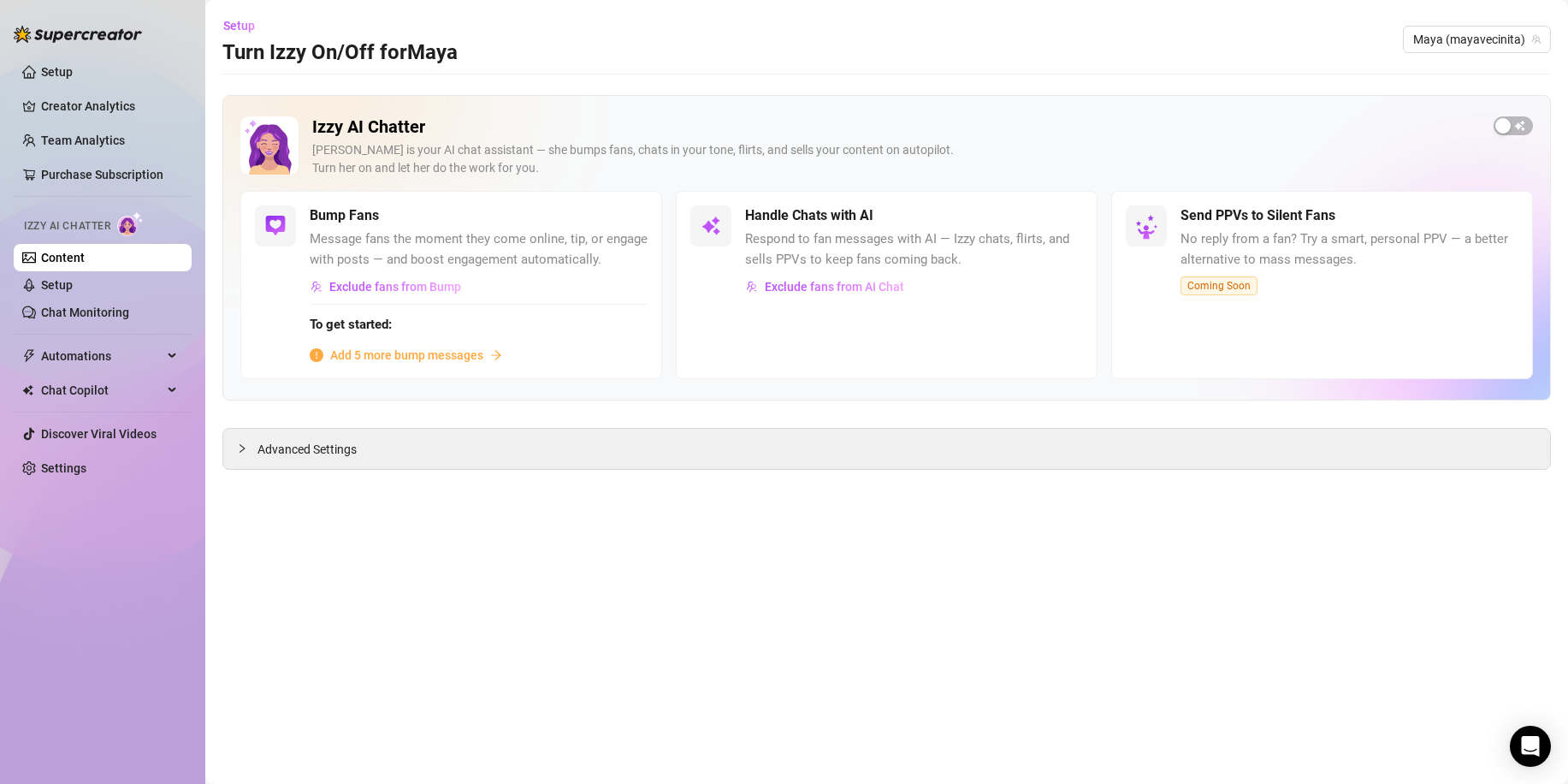
click at [1511, 121] on span "button" at bounding box center [1513, 126] width 40 height 19
click at [1058, 223] on div "button" at bounding box center [1055, 215] width 15 height 16
click at [1057, 221] on div "button" at bounding box center [1055, 215] width 15 height 16
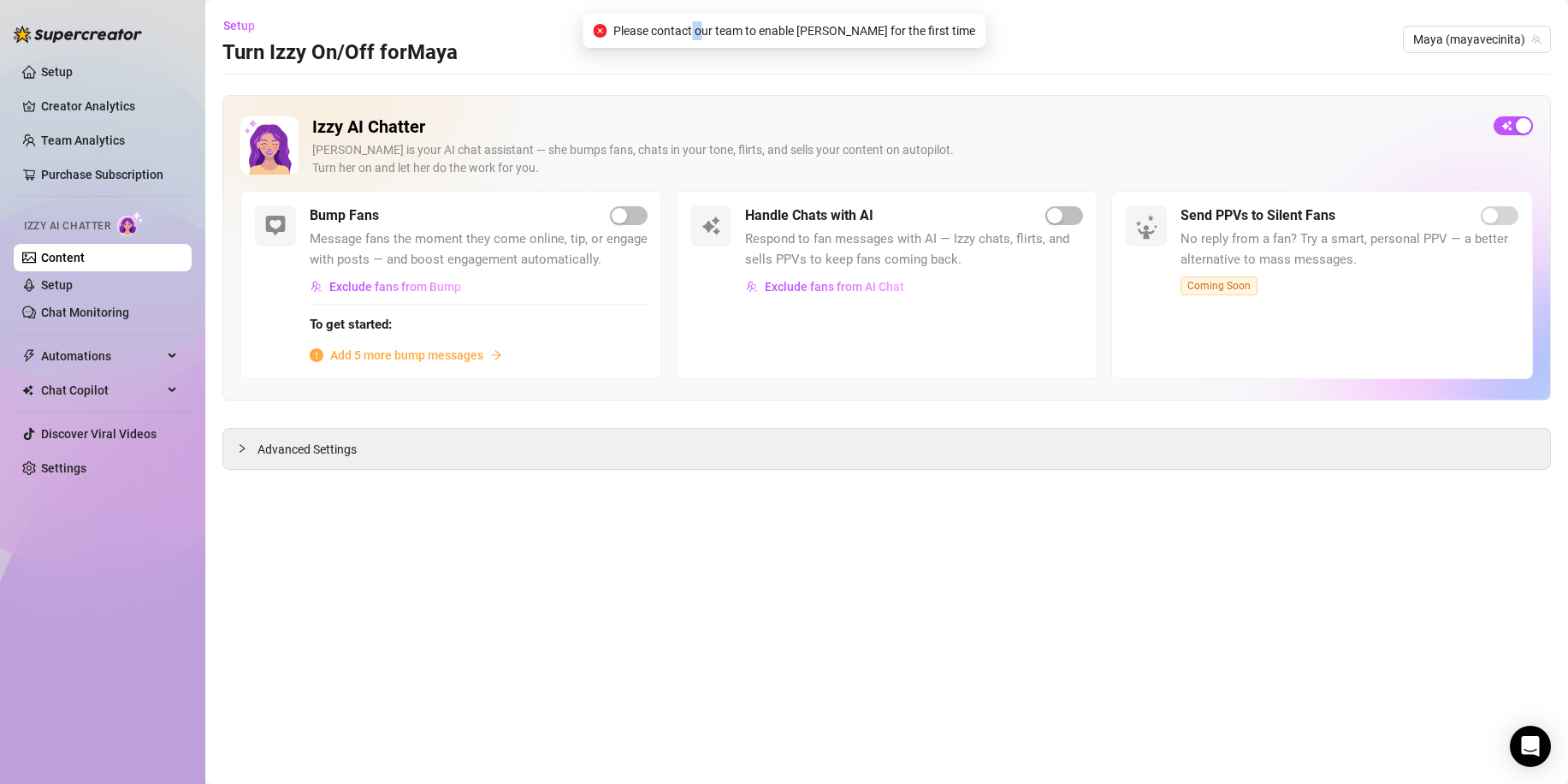
drag, startPoint x: 728, startPoint y: 36, endPoint x: 751, endPoint y: 34, distance: 23.1
click at [743, 34] on span "Please contact our team to enable [PERSON_NAME] for the first time" at bounding box center [794, 31] width 362 height 19
click at [751, 34] on span "Please contact our team to enable [PERSON_NAME] for the first time" at bounding box center [794, 31] width 362 height 19
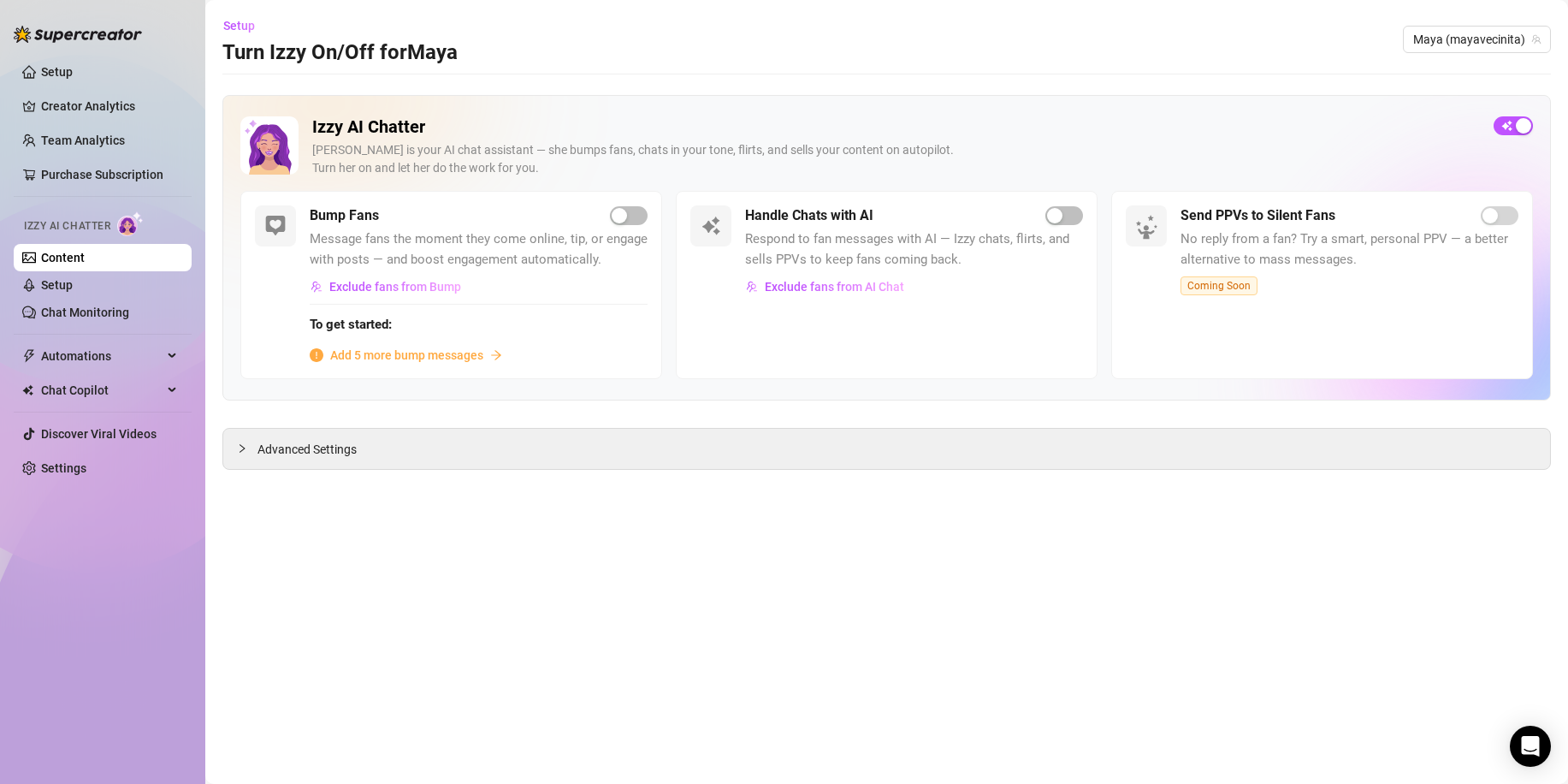
click at [1081, 613] on main "Setup Turn Izzy On/Off for [PERSON_NAME] (mayavecinita) Izzy AI Chatter Izzy is…" at bounding box center [886, 392] width 1362 height 784
click at [77, 461] on link "Settings" at bounding box center [64, 468] width 46 height 14
